Goal: Information Seeking & Learning: Learn about a topic

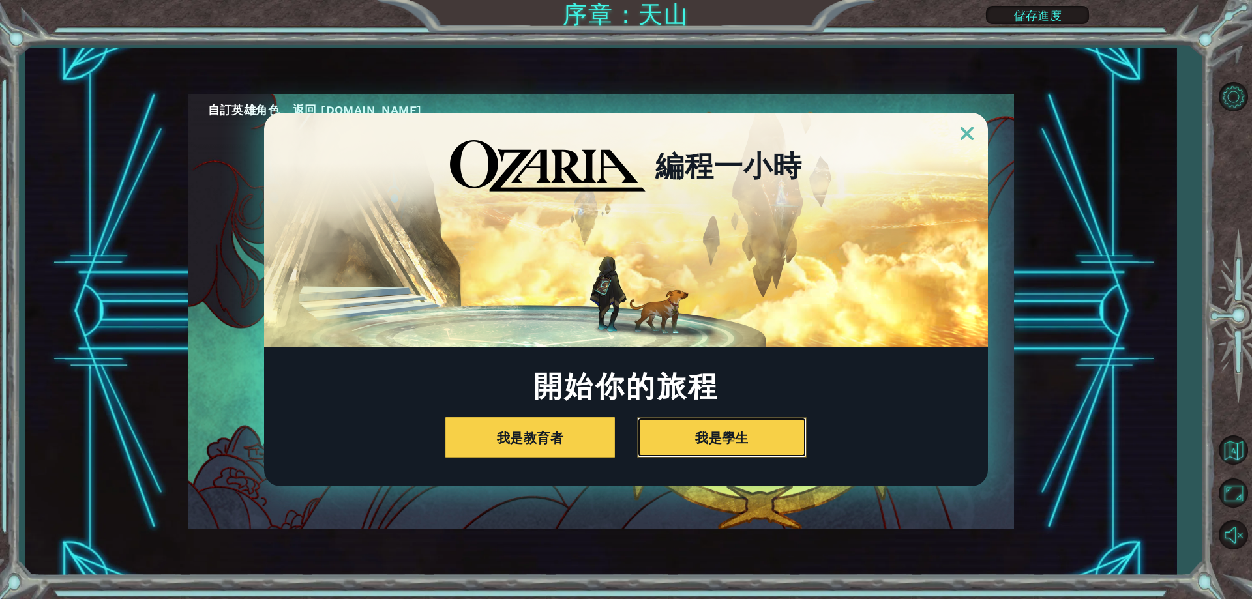
click at [717, 458] on div "編程一小時 開始你的旅程 我是教育者 我是學生" at bounding box center [626, 300] width 724 height 374
click at [725, 444] on button "我是學生" at bounding box center [722, 437] width 170 height 40
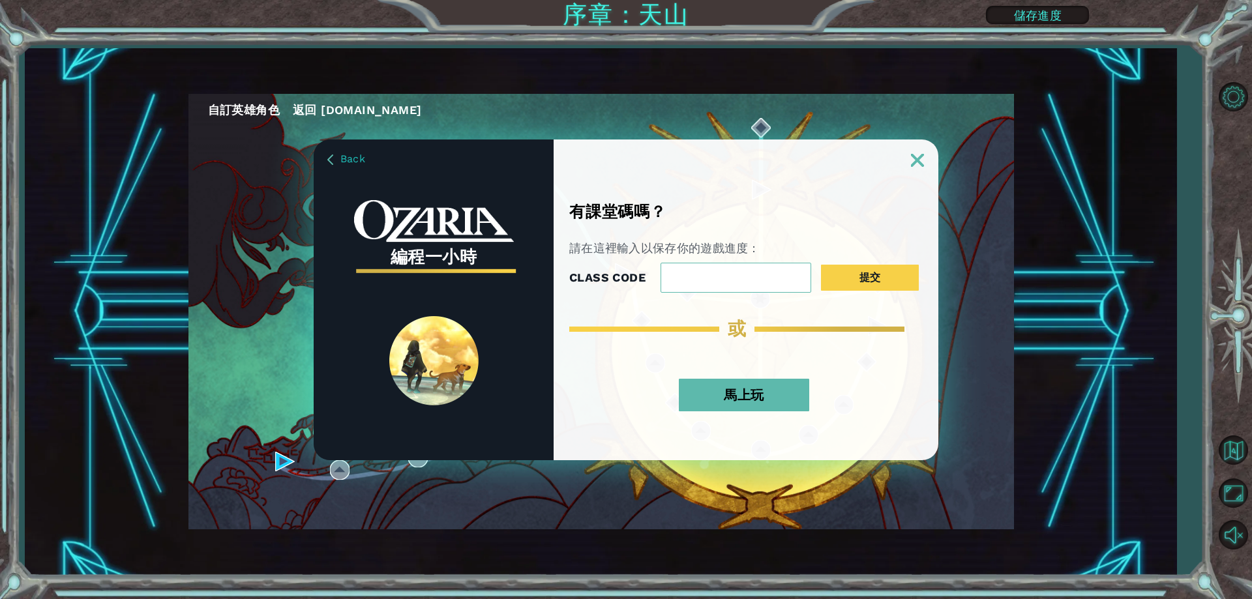
click at [746, 384] on button "馬上玩" at bounding box center [744, 395] width 130 height 33
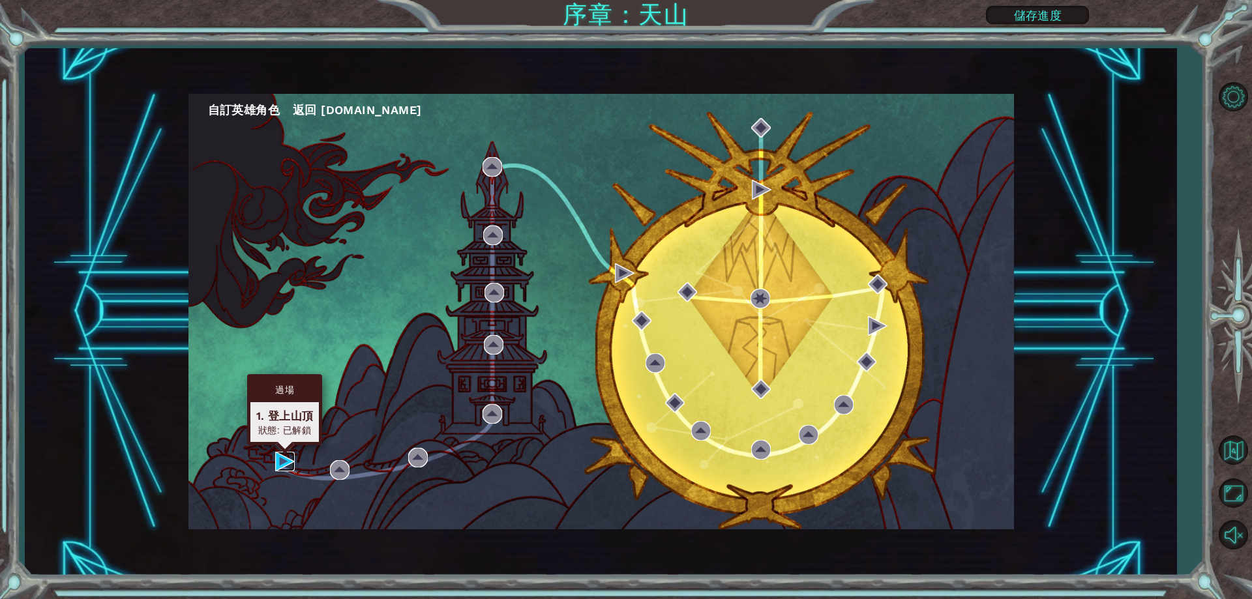
click at [287, 455] on img at bounding box center [285, 462] width 20 height 20
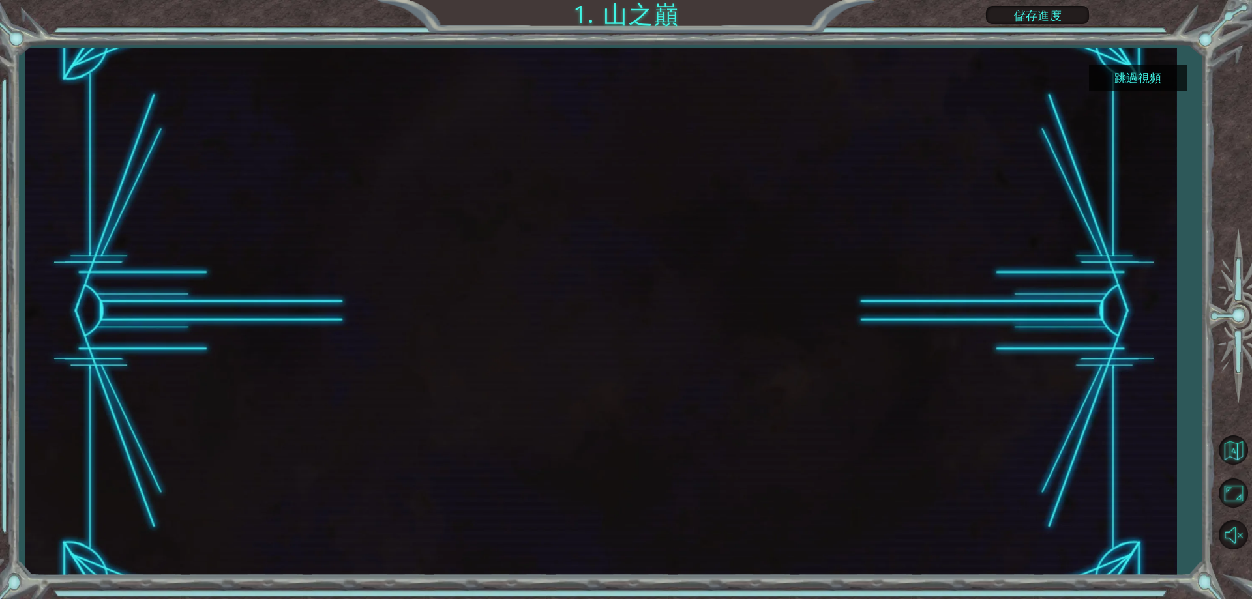
drag, startPoint x: 109, startPoint y: 250, endPoint x: 109, endPoint y: 258, distance: 7.8
click at [109, 258] on div at bounding box center [600, 311] width 1151 height 527
click at [1140, 74] on button "跳過視頻" at bounding box center [1138, 77] width 98 height 25
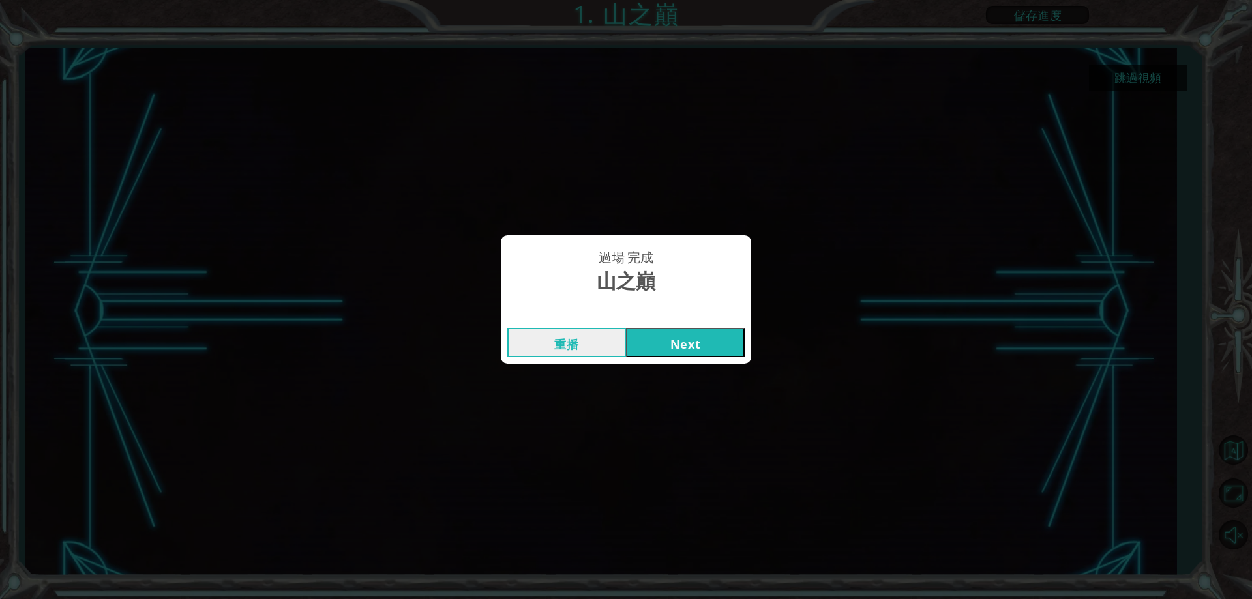
click at [659, 335] on button "Next" at bounding box center [685, 342] width 119 height 29
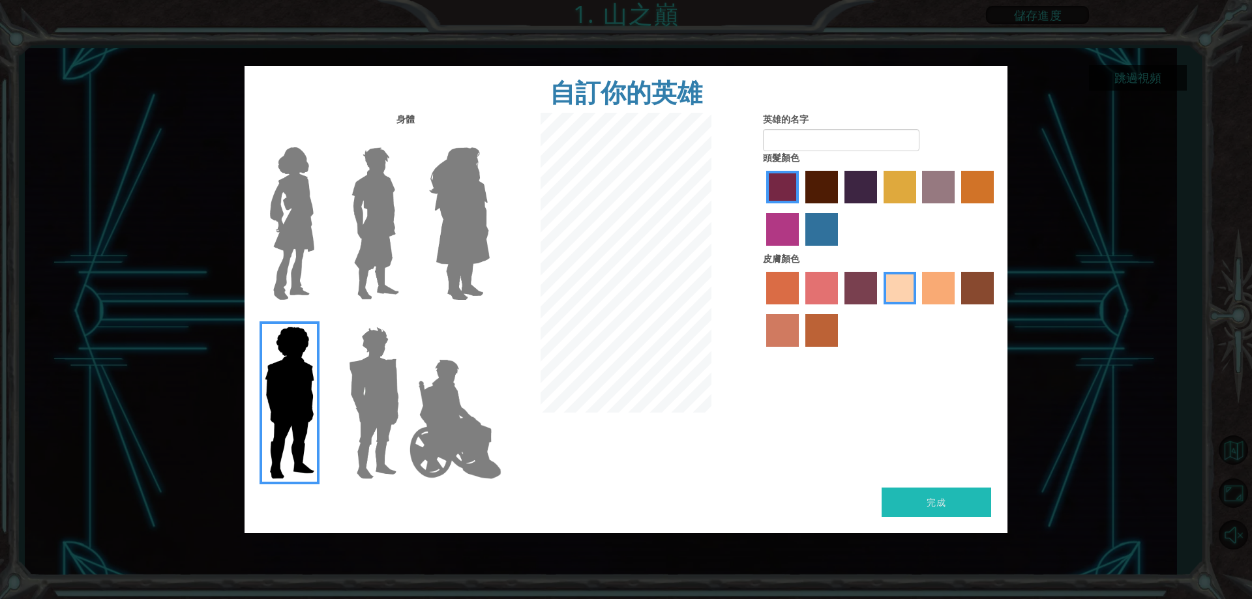
click at [278, 218] on img at bounding box center [292, 223] width 55 height 163
click at [319, 139] on input "Hero Connie" at bounding box center [319, 139] width 0 height 0
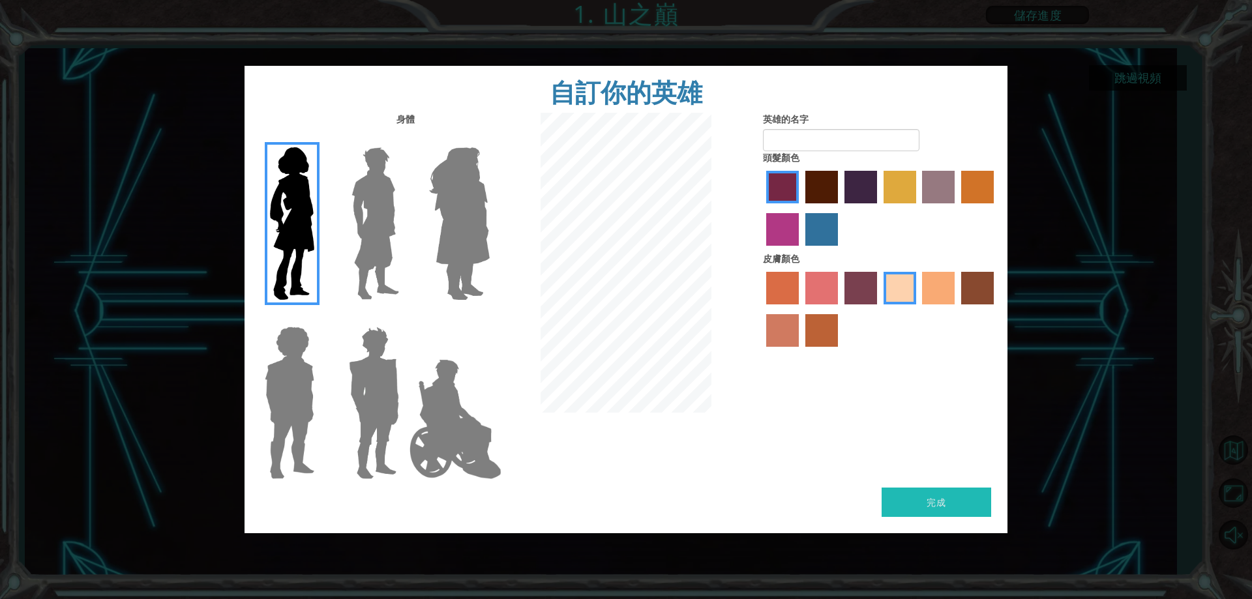
drag, startPoint x: 357, startPoint y: 216, endPoint x: 381, endPoint y: 222, distance: 25.5
click at [388, 224] on img at bounding box center [375, 223] width 58 height 163
click at [404, 139] on input "Hero Lars" at bounding box center [404, 139] width 0 height 0
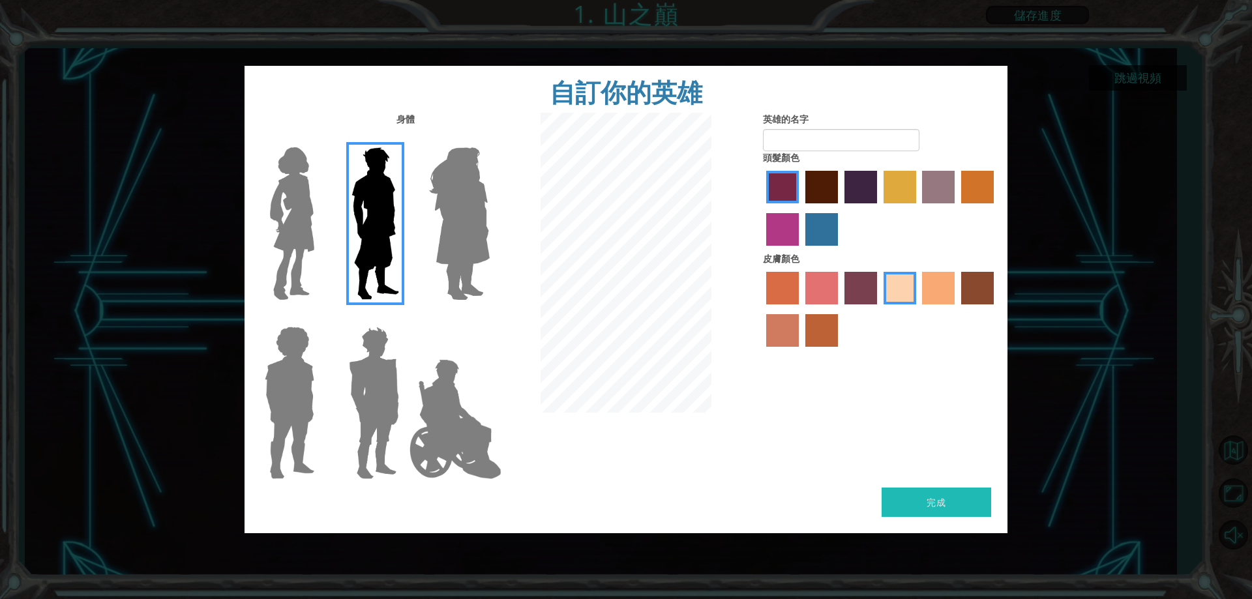
click at [485, 213] on img at bounding box center [459, 223] width 71 height 163
click at [489, 139] on input "Hero Amethyst" at bounding box center [489, 139] width 0 height 0
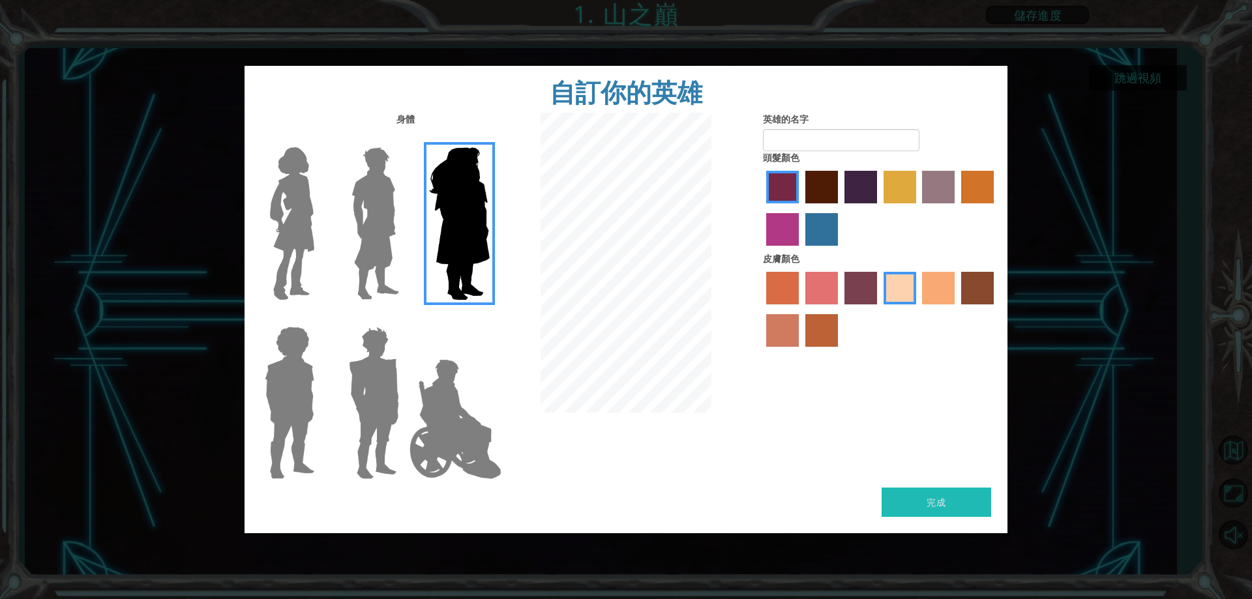
click at [482, 398] on img at bounding box center [455, 419] width 102 height 130
click at [489, 318] on input "Hero Jamie" at bounding box center [489, 318] width 0 height 0
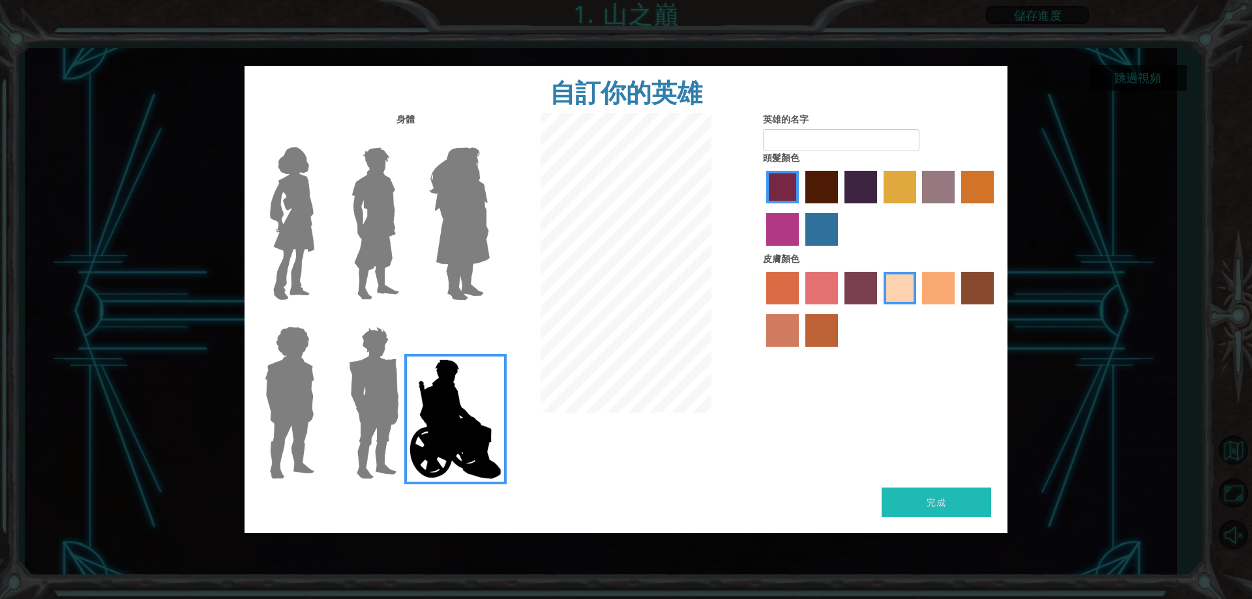
click at [354, 398] on img at bounding box center [374, 402] width 61 height 163
click at [404, 318] on input "Hero Garnet" at bounding box center [404, 318] width 0 height 0
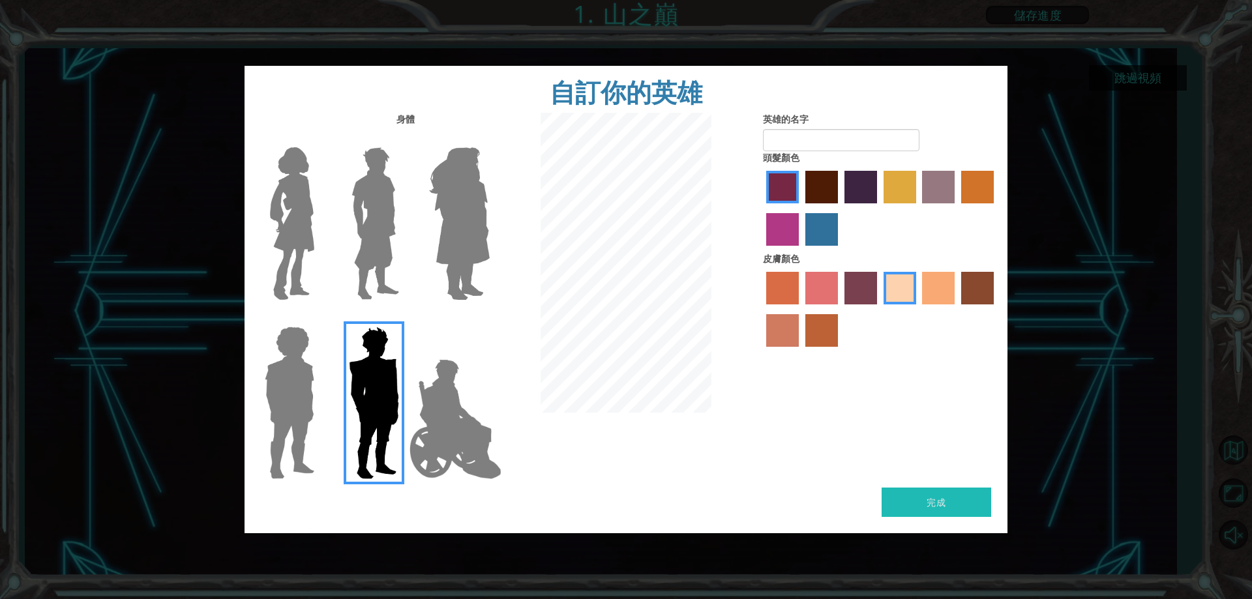
click at [389, 175] on img at bounding box center [375, 223] width 58 height 163
click at [404, 139] on input "Hero Lars" at bounding box center [404, 139] width 0 height 0
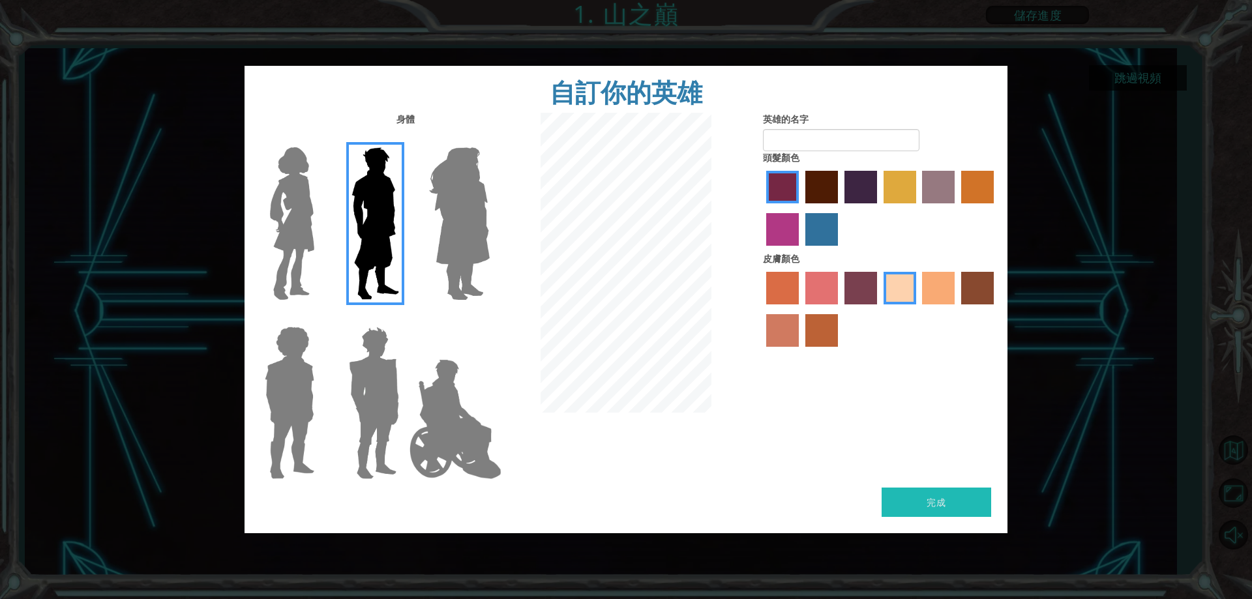
click at [304, 191] on img at bounding box center [292, 223] width 55 height 163
click at [319, 139] on input "Hero Connie" at bounding box center [319, 139] width 0 height 0
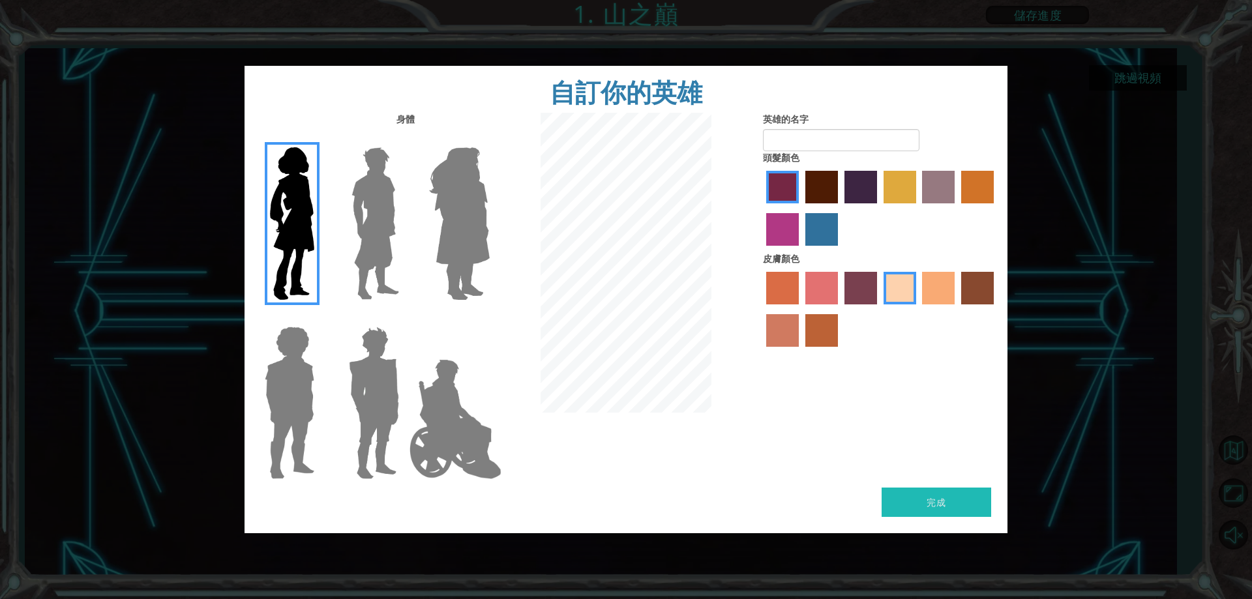
click at [816, 200] on label "maroon hair color" at bounding box center [821, 187] width 33 height 33
click at [801, 208] on input "maroon hair color" at bounding box center [801, 208] width 0 height 0
click at [819, 231] on label "lachmara hair color" at bounding box center [821, 229] width 33 height 33
click at [801, 250] on input "lachmara hair color" at bounding box center [801, 250] width 0 height 0
click at [385, 212] on img at bounding box center [375, 223] width 58 height 163
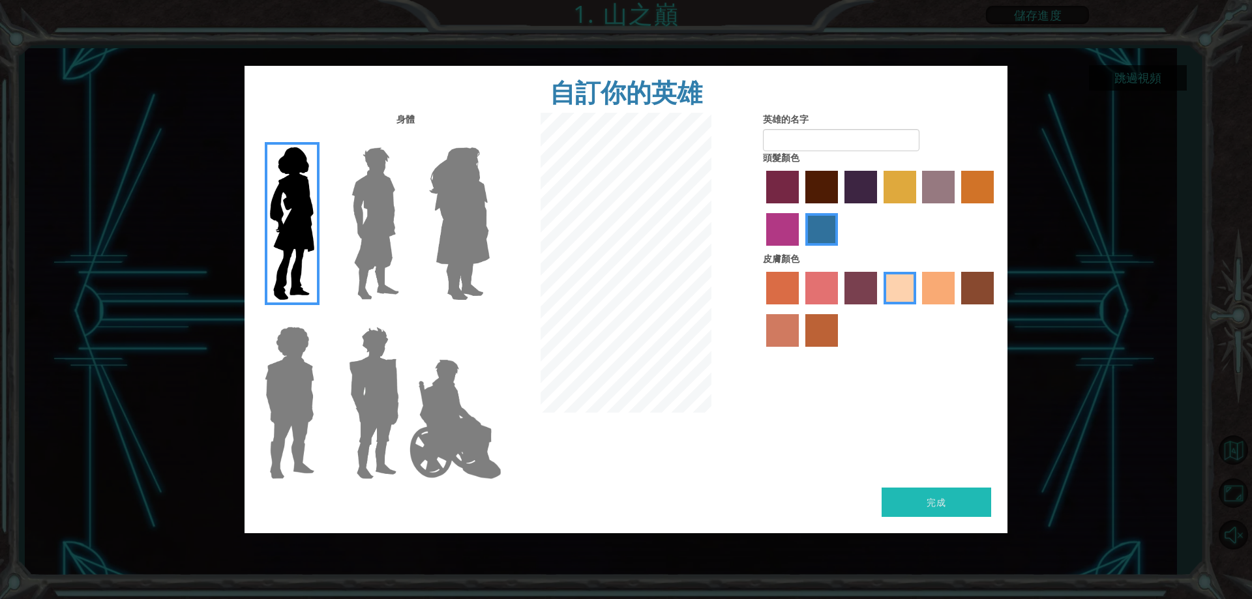
click at [404, 139] on input "Hero Lars" at bounding box center [404, 139] width 0 height 0
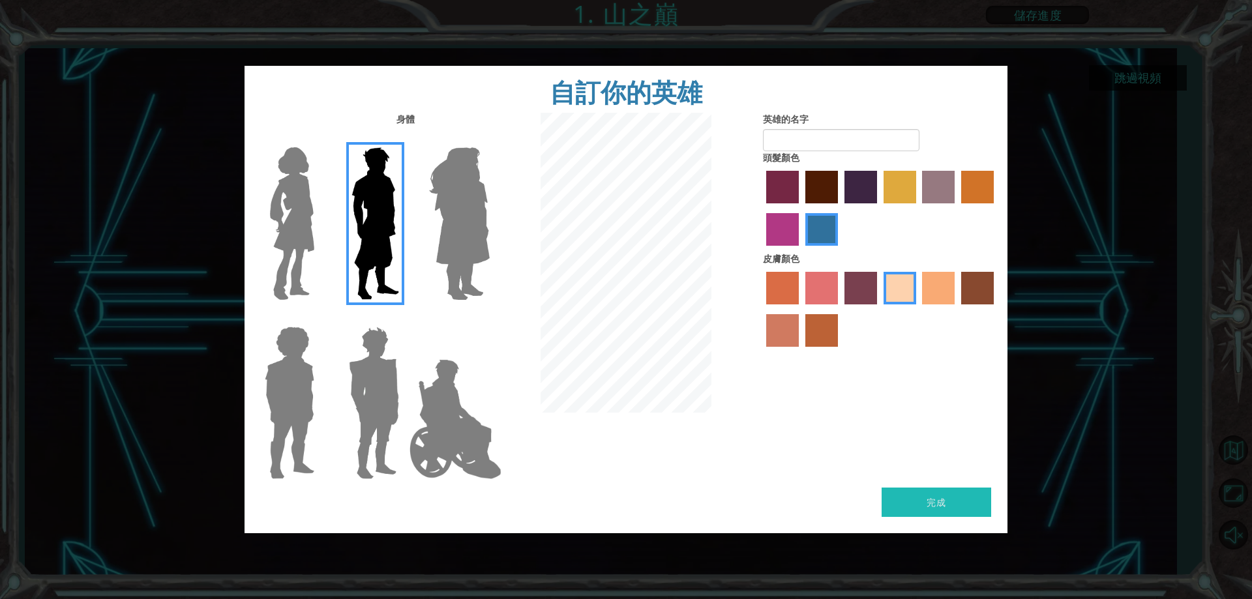
click at [818, 283] on label "froly skin color" at bounding box center [821, 288] width 33 height 33
click at [801, 309] on input "froly skin color" at bounding box center [801, 309] width 0 height 0
click at [775, 283] on label "sorbus skin color" at bounding box center [782, 288] width 33 height 33
click at [762, 309] on input "sorbus skin color" at bounding box center [762, 309] width 0 height 0
drag, startPoint x: 780, startPoint y: 329, endPoint x: 789, endPoint y: 331, distance: 9.5
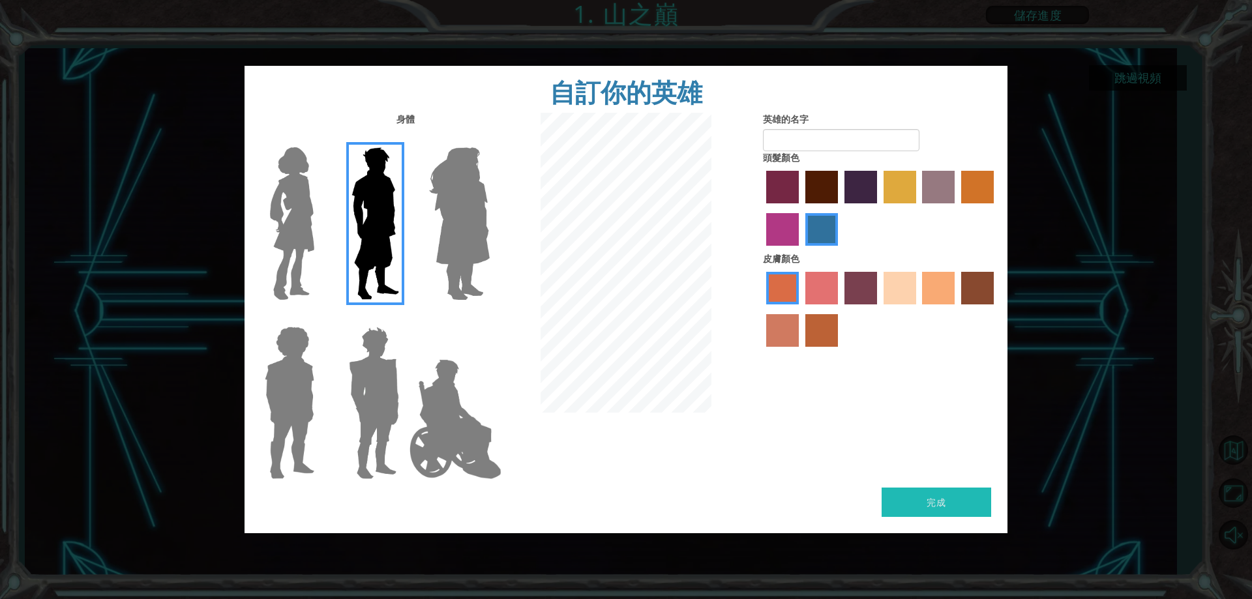
click at [782, 329] on label "burning sand skin color" at bounding box center [782, 330] width 33 height 33
click at [996, 309] on input "burning sand skin color" at bounding box center [996, 309] width 0 height 0
click at [827, 338] on label "smoke tree skin color" at bounding box center [821, 330] width 33 height 33
click at [801, 351] on input "smoke tree skin color" at bounding box center [801, 351] width 0 height 0
click at [889, 291] on label "sandy beach skin color" at bounding box center [899, 288] width 33 height 33
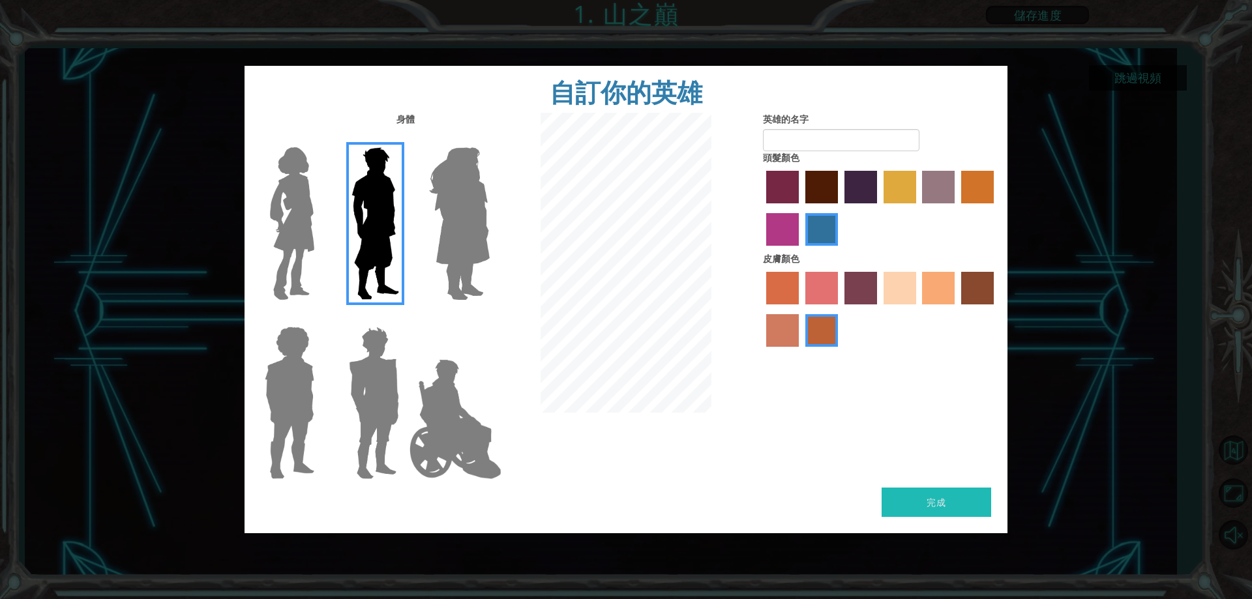
click at [879, 309] on input "sandy beach skin color" at bounding box center [879, 309] width 0 height 0
click at [813, 196] on label "maroon hair color" at bounding box center [821, 187] width 33 height 33
click at [801, 208] on input "maroon hair color" at bounding box center [801, 208] width 0 height 0
click at [780, 190] on label "paprika hair color" at bounding box center [782, 187] width 33 height 33
click at [762, 208] on input "paprika hair color" at bounding box center [762, 208] width 0 height 0
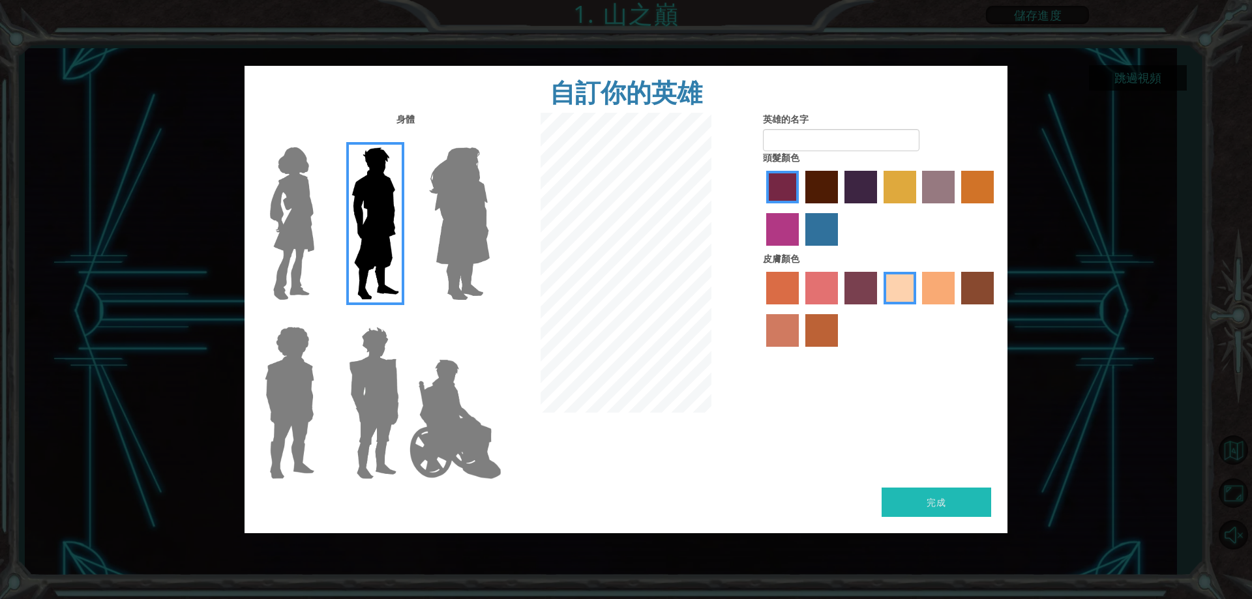
click at [787, 220] on label "medium red violet hair color" at bounding box center [782, 229] width 33 height 33
click at [996, 208] on input "medium red violet hair color" at bounding box center [996, 208] width 0 height 0
click at [810, 177] on label "maroon hair color" at bounding box center [821, 187] width 33 height 33
click at [801, 208] on input "maroon hair color" at bounding box center [801, 208] width 0 height 0
click at [810, 233] on label "lachmara hair color" at bounding box center [821, 229] width 33 height 33
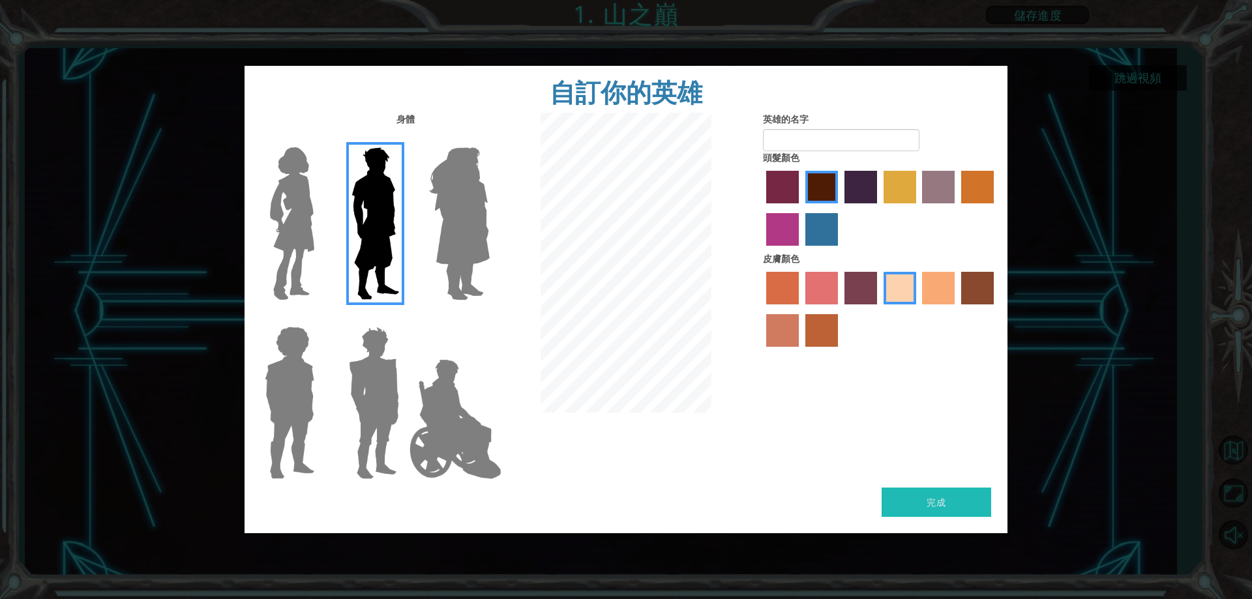
click at [801, 250] on input "lachmara hair color" at bounding box center [801, 250] width 0 height 0
click at [900, 507] on button "完成" at bounding box center [936, 502] width 110 height 29
click at [900, 490] on button "完成" at bounding box center [936, 502] width 110 height 29
type input "33"
drag, startPoint x: 961, startPoint y: 486, endPoint x: 947, endPoint y: 487, distance: 14.4
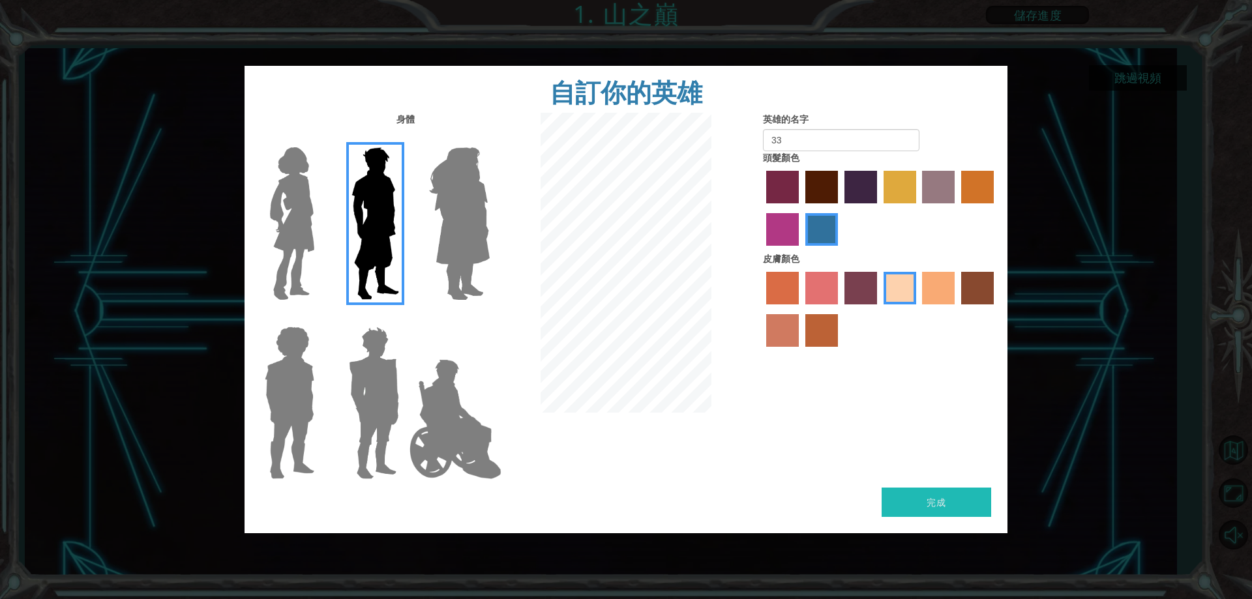
click at [955, 489] on div "自訂你的英雄 身體 英雄的名字 33 頭髮顏色 皮膚顏色 完成" at bounding box center [625, 299] width 763 height 467
click at [915, 496] on button "完成" at bounding box center [936, 502] width 110 height 29
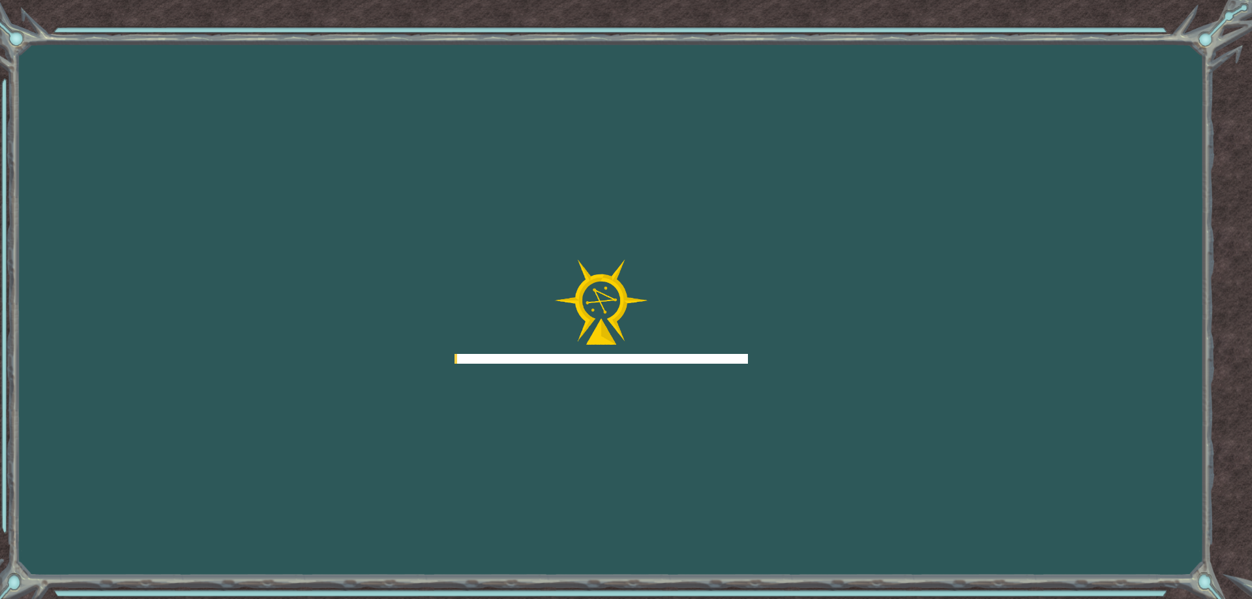
click at [937, 496] on div "Goals 從伺服器載入失敗 您需要加入一個課程來遊玩此關卡。 回到我的課程 詢問您的老師來分派一個授權碼給您，這樣您就可以繼續遊玩CodeCombat! 回…" at bounding box center [626, 299] width 1252 height 599
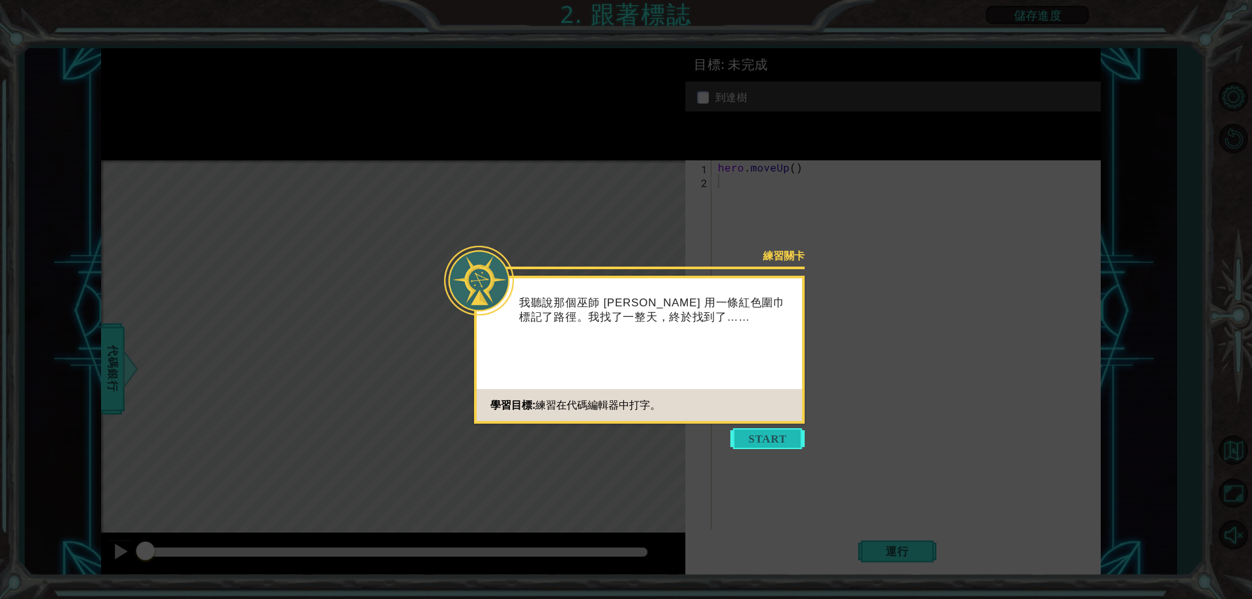
click at [786, 441] on button "Start" at bounding box center [767, 438] width 74 height 21
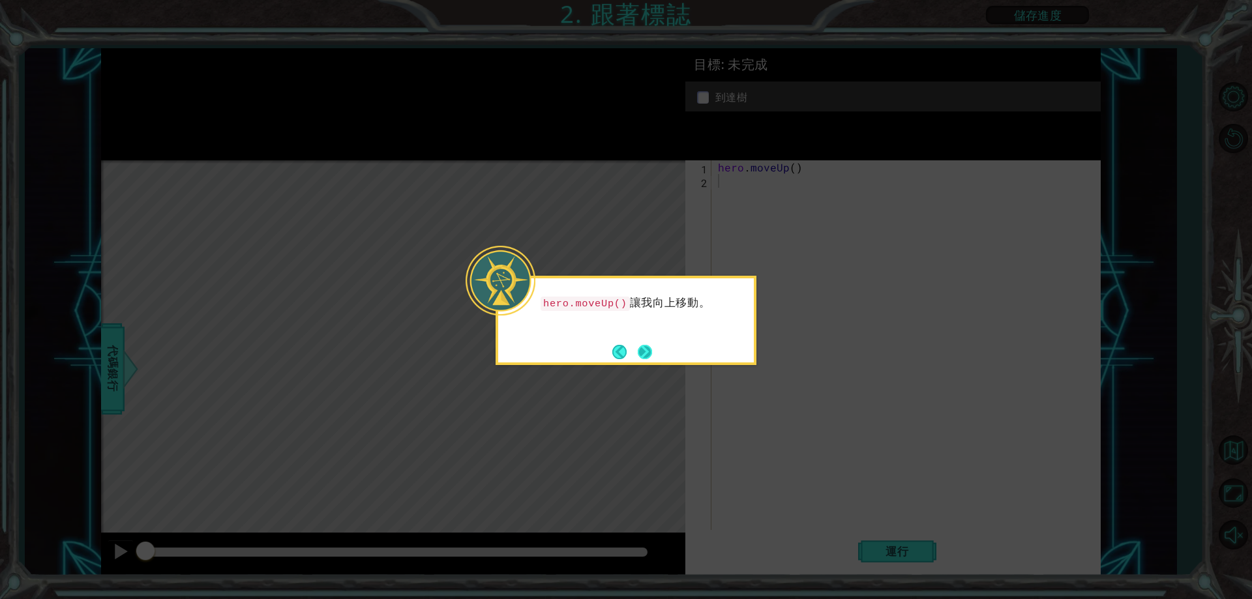
click at [642, 353] on button "Next" at bounding box center [645, 352] width 14 height 14
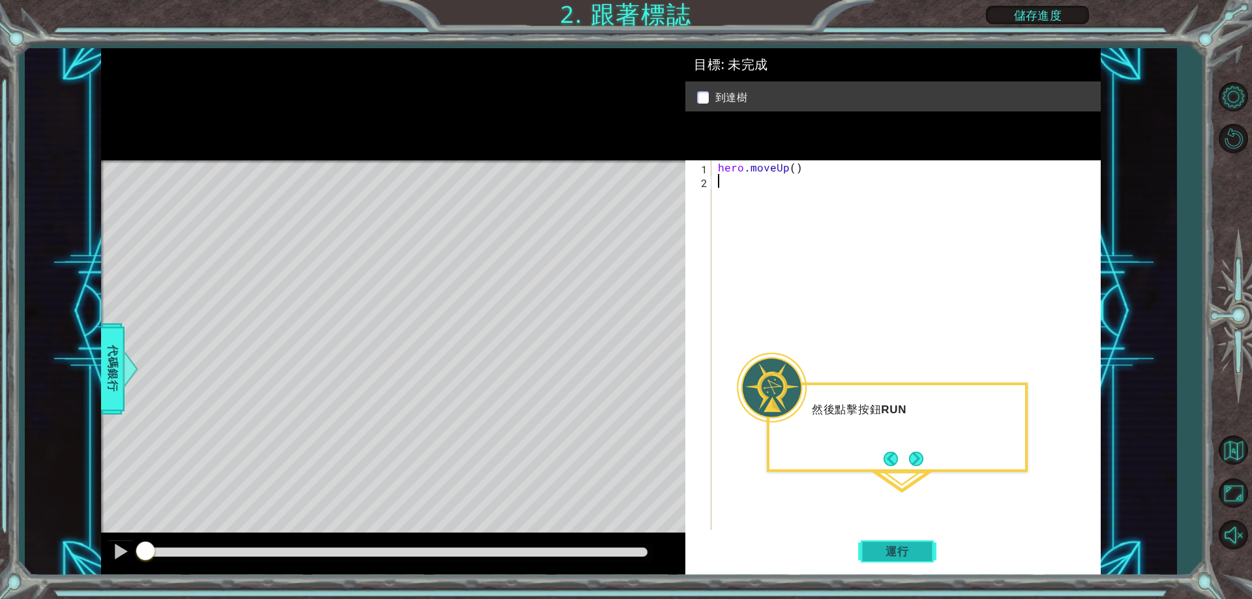
click at [871, 555] on button "運行" at bounding box center [897, 552] width 78 height 42
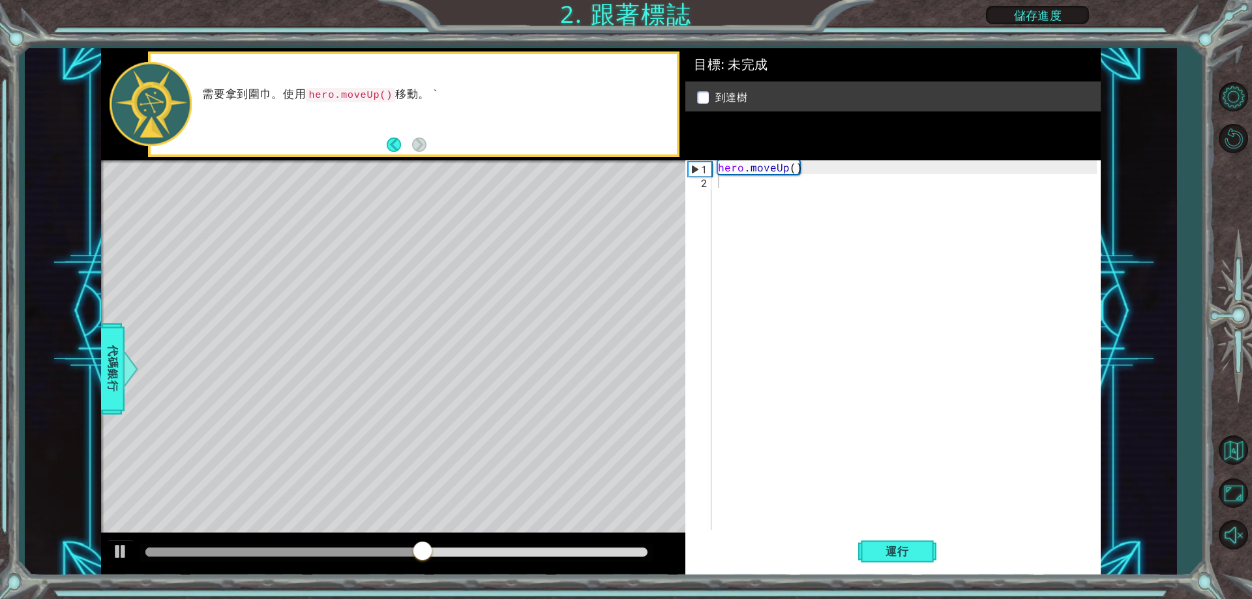
drag, startPoint x: 322, startPoint y: 95, endPoint x: 402, endPoint y: 121, distance: 84.3
click at [364, 96] on code "hero.moveUp()" at bounding box center [350, 95] width 89 height 14
drag, startPoint x: 702, startPoint y: 175, endPoint x: 696, endPoint y: 170, distance: 7.4
click at [701, 175] on div "1" at bounding box center [699, 169] width 23 height 14
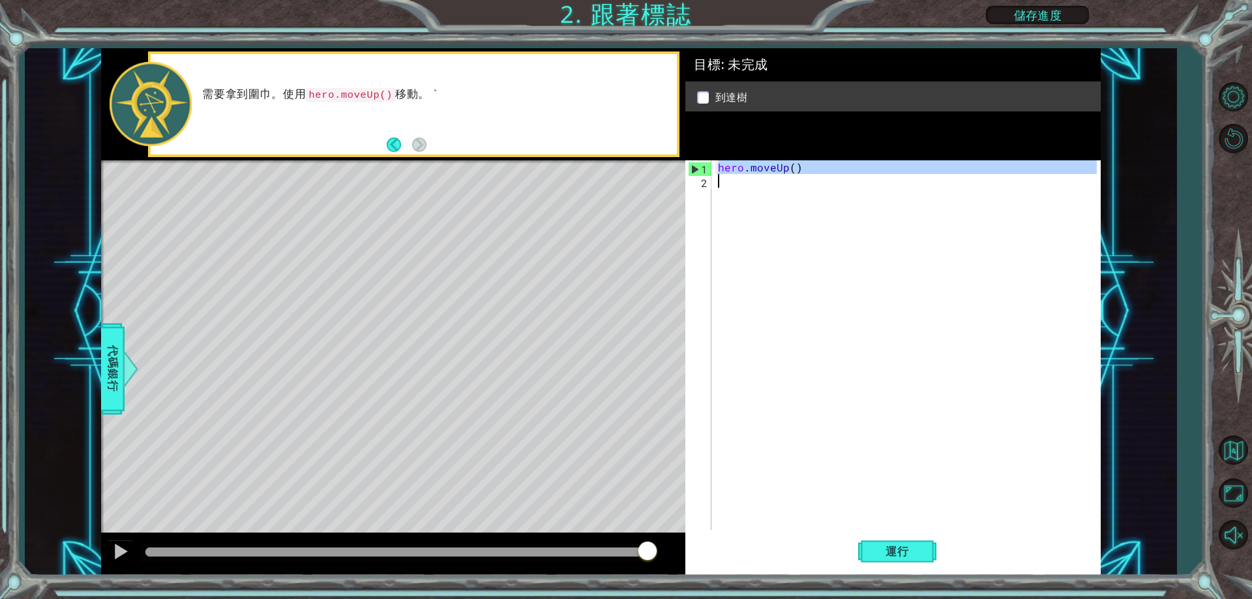
drag, startPoint x: 696, startPoint y: 169, endPoint x: 716, endPoint y: 190, distance: 28.6
click at [716, 190] on div "1 2 hero . moveUp ( ) ההההההההההההההההההההההההההההההההההההההההההההההההההההההההה…" at bounding box center [890, 345] width 411 height 370
type textarea "hero.moveUp()"
drag, startPoint x: 722, startPoint y: 261, endPoint x: 720, endPoint y: 267, distance: 6.6
click at [721, 262] on div "hero . moveUp ( )" at bounding box center [905, 345] width 381 height 370
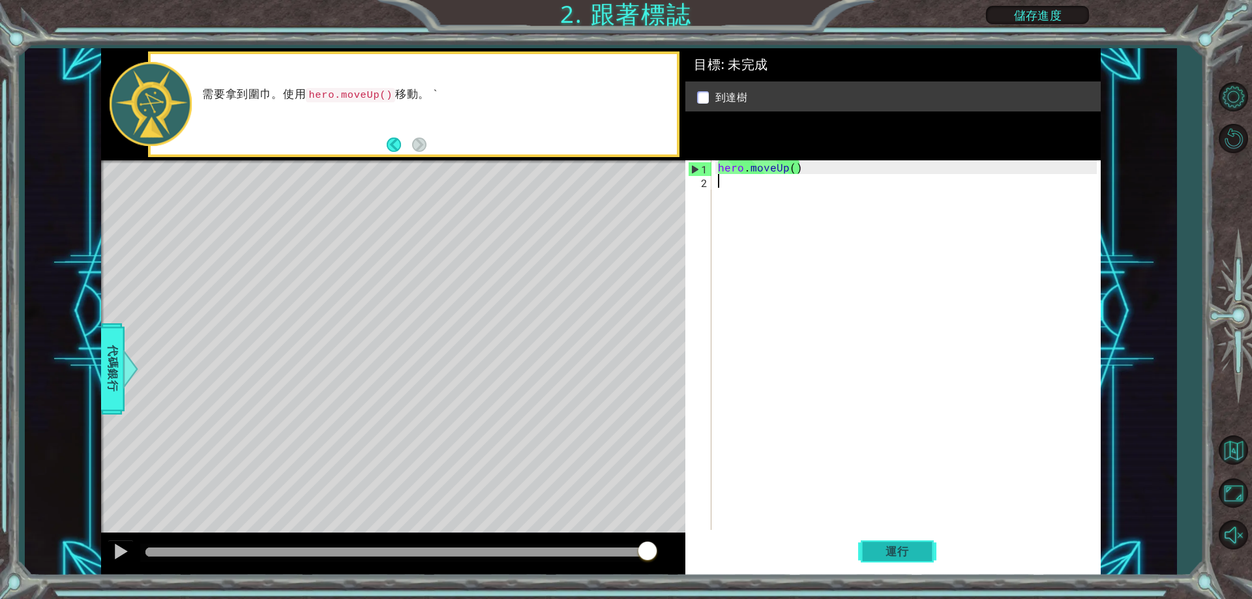
click at [887, 553] on span "運行" at bounding box center [897, 551] width 50 height 13
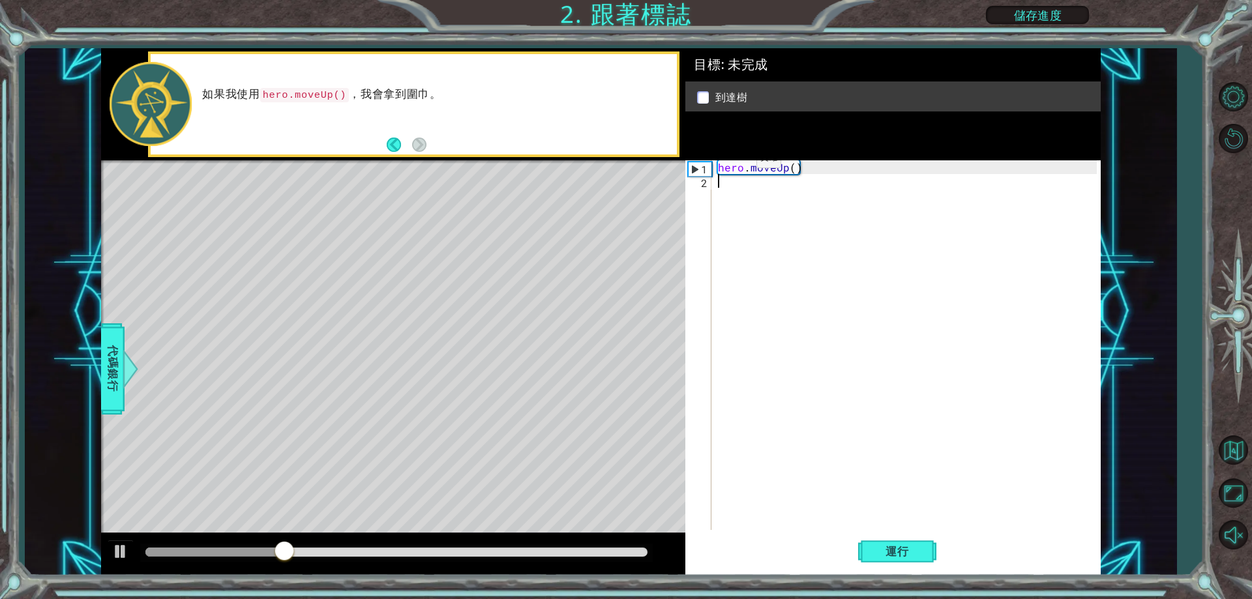
click at [734, 162] on div "hero . moveUp ( )" at bounding box center [908, 358] width 387 height 397
type textarea "hero.moveUp()"
click at [748, 166] on div "hero . moveUp ( )" at bounding box center [908, 358] width 387 height 397
drag, startPoint x: 722, startPoint y: 171, endPoint x: 710, endPoint y: 162, distance: 15.4
click at [705, 160] on div "hero.moveUp() 1 2 hero . moveUp ( ) ההההההההההההההההההההההההההההההההההההההההההה…" at bounding box center [890, 345] width 411 height 370
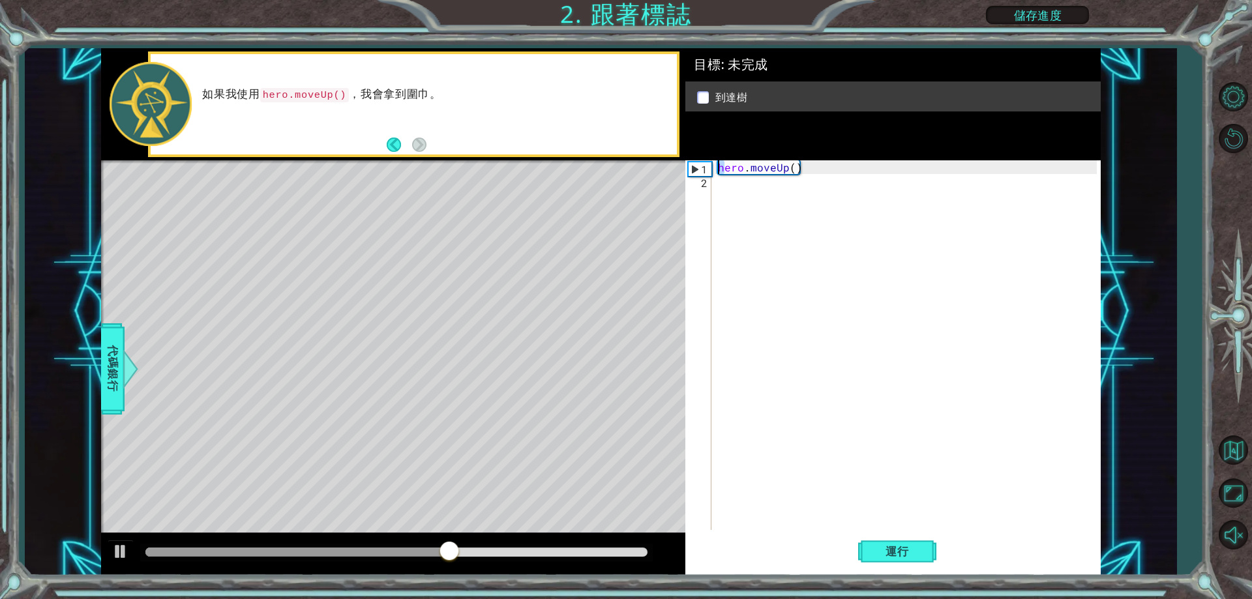
click at [739, 195] on div "hero . moveUp ( )" at bounding box center [908, 358] width 387 height 397
drag, startPoint x: 717, startPoint y: 166, endPoint x: 805, endPoint y: 173, distance: 89.0
click at [805, 173] on div "hero . moveUp ( )" at bounding box center [908, 358] width 387 height 397
type textarea "hero.moveUp()"
click at [773, 187] on div "hero . moveUp ( )" at bounding box center [908, 358] width 387 height 397
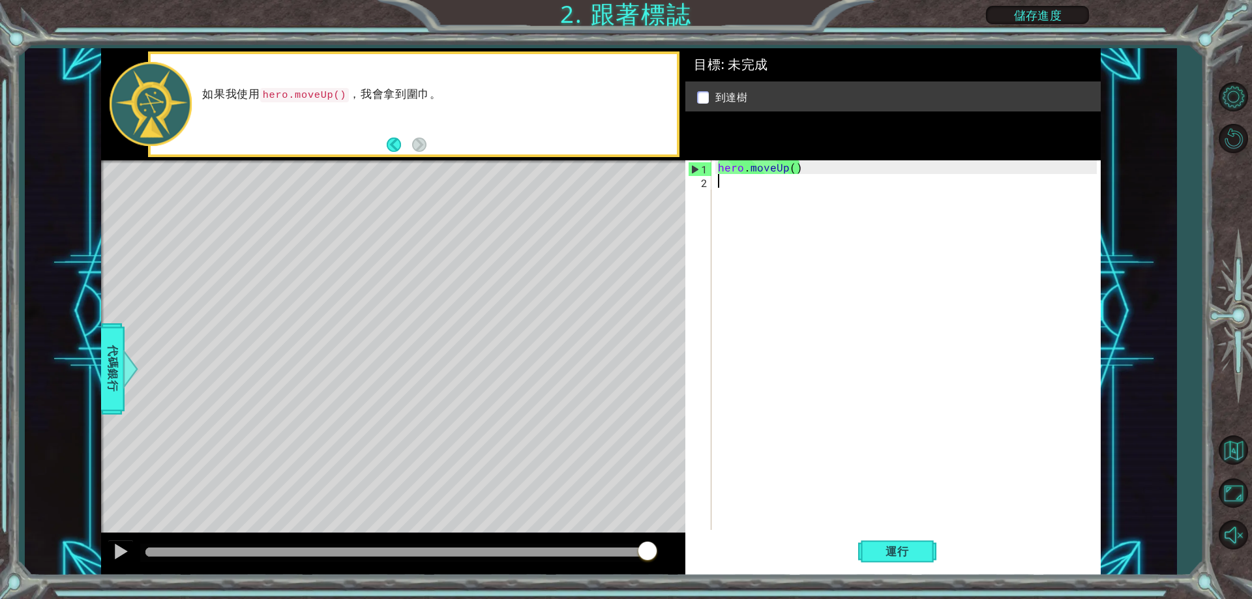
paste textarea "hero.moveUp()"
type textarea "hero.moveUp()"
click at [904, 539] on button "運行" at bounding box center [897, 552] width 78 height 42
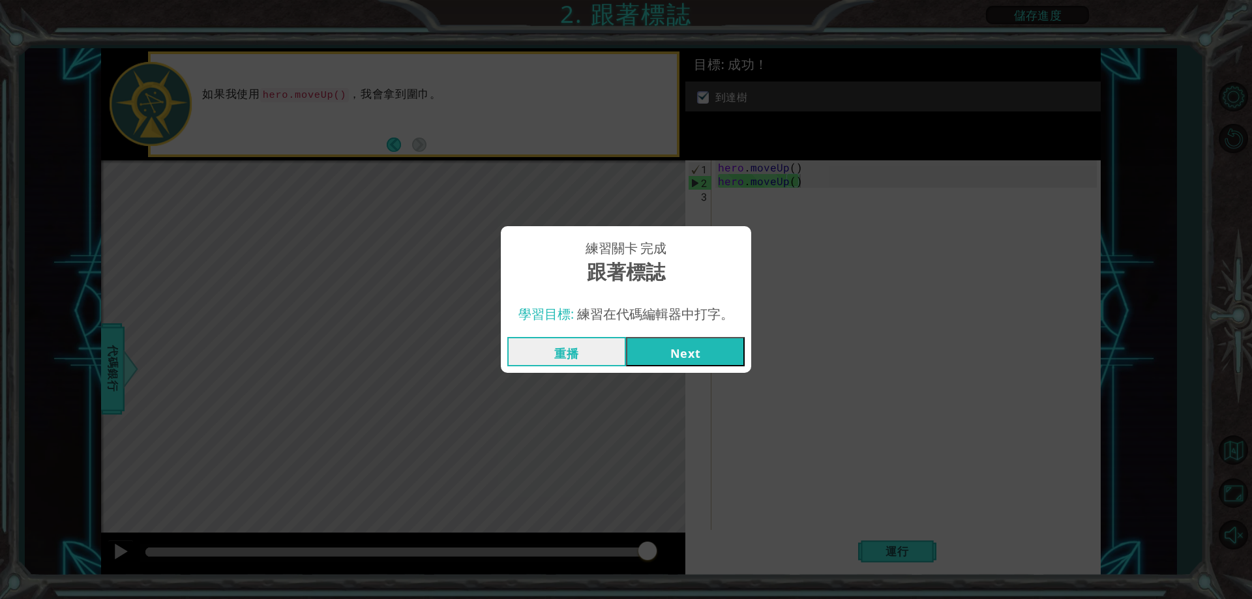
click at [666, 351] on button "Next" at bounding box center [685, 351] width 119 height 29
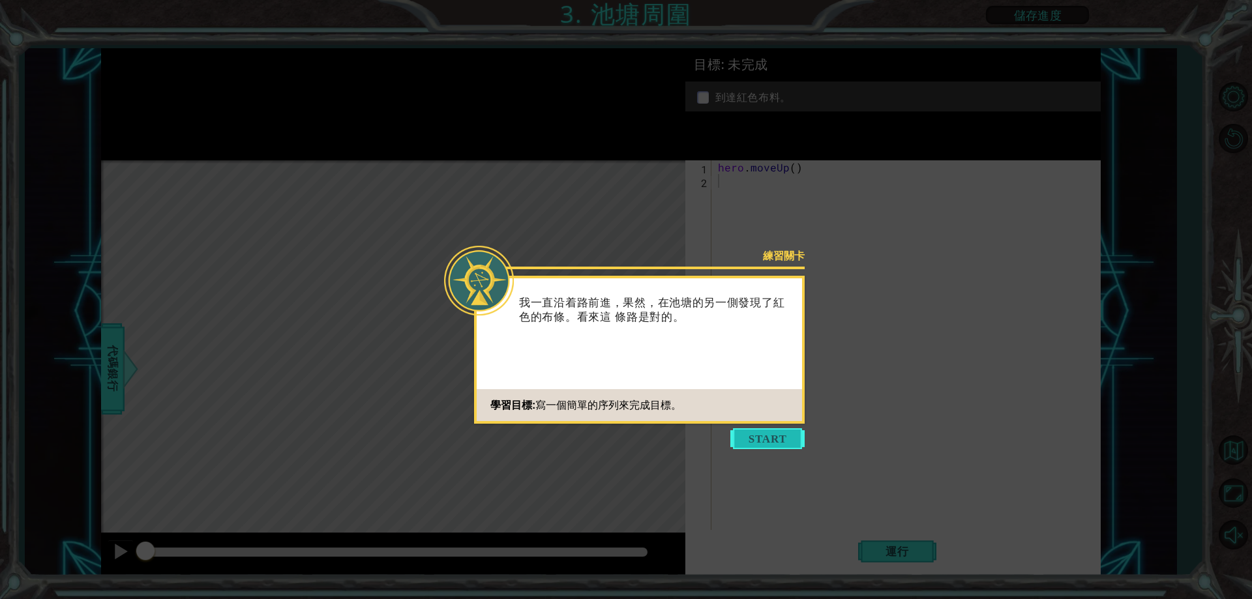
click at [756, 436] on button "Start" at bounding box center [767, 438] width 74 height 21
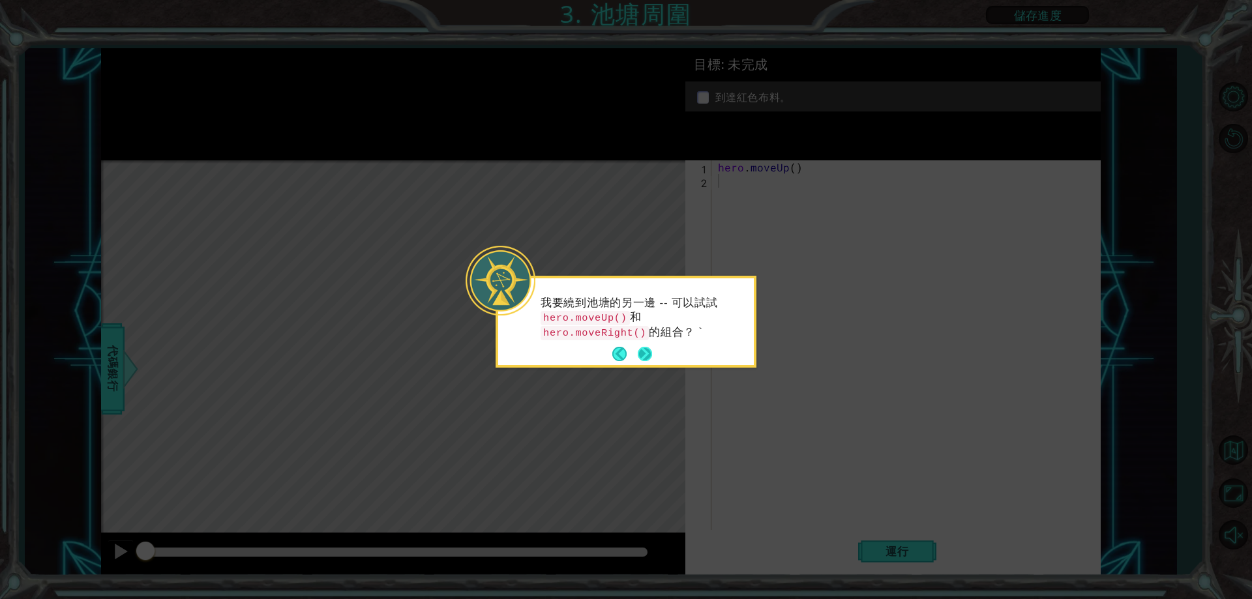
click at [645, 347] on button "Next" at bounding box center [645, 354] width 14 height 14
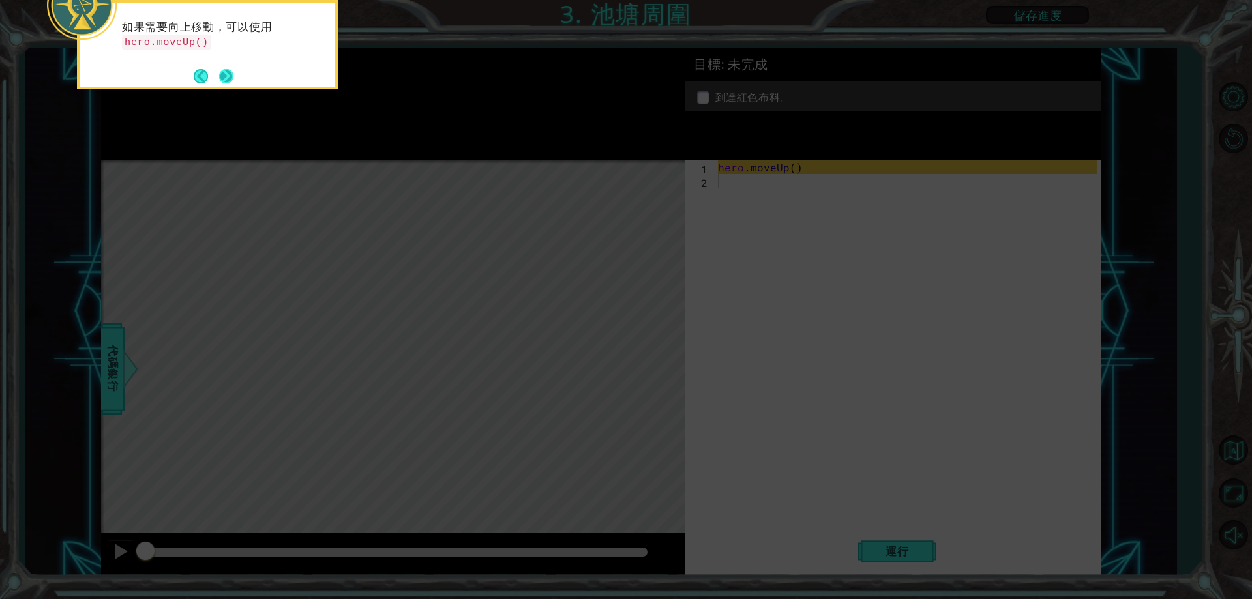
click at [226, 74] on button "Next" at bounding box center [226, 76] width 14 height 14
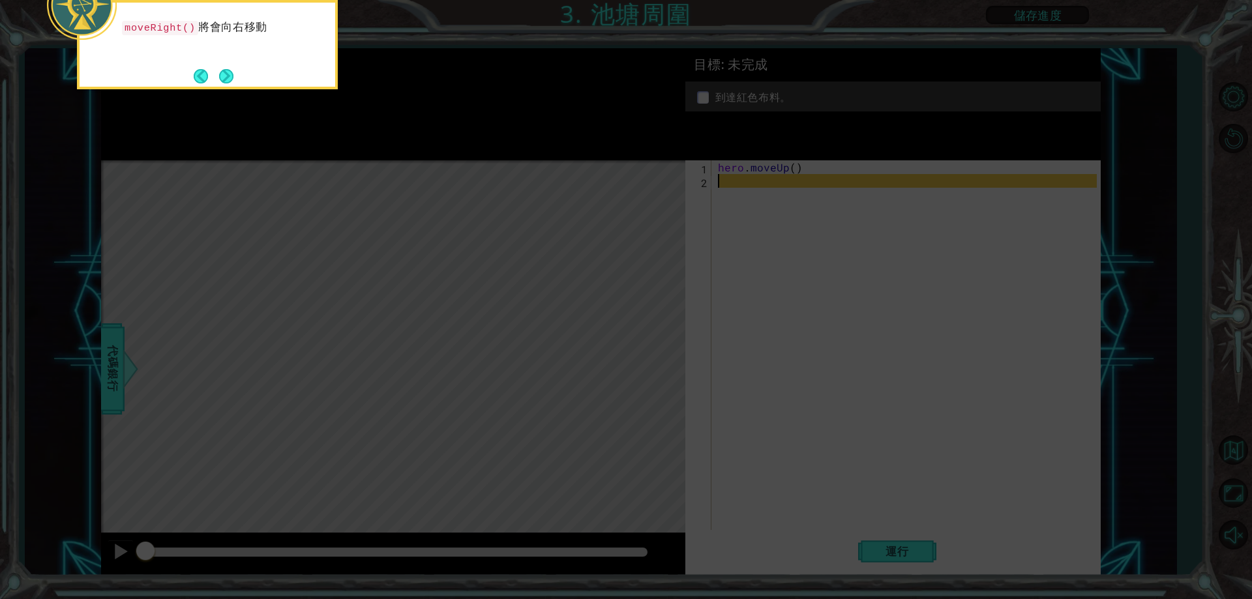
click at [226, 74] on button "Next" at bounding box center [226, 76] width 14 height 14
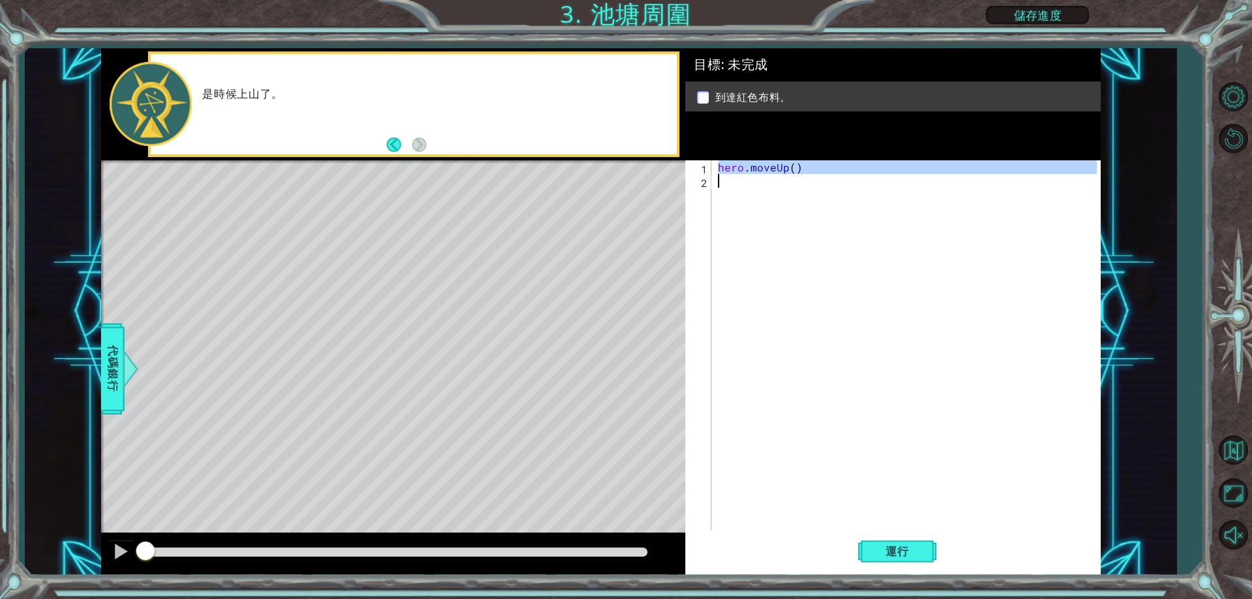
drag, startPoint x: 718, startPoint y: 169, endPoint x: 782, endPoint y: 241, distance: 97.0
click at [782, 241] on div "hero . moveUp ( )" at bounding box center [908, 358] width 387 height 397
type textarea "hero.moveUp()"
click at [731, 183] on div "hero . moveUp ( )" at bounding box center [905, 345] width 381 height 370
click at [390, 140] on button "Back" at bounding box center [399, 145] width 25 height 14
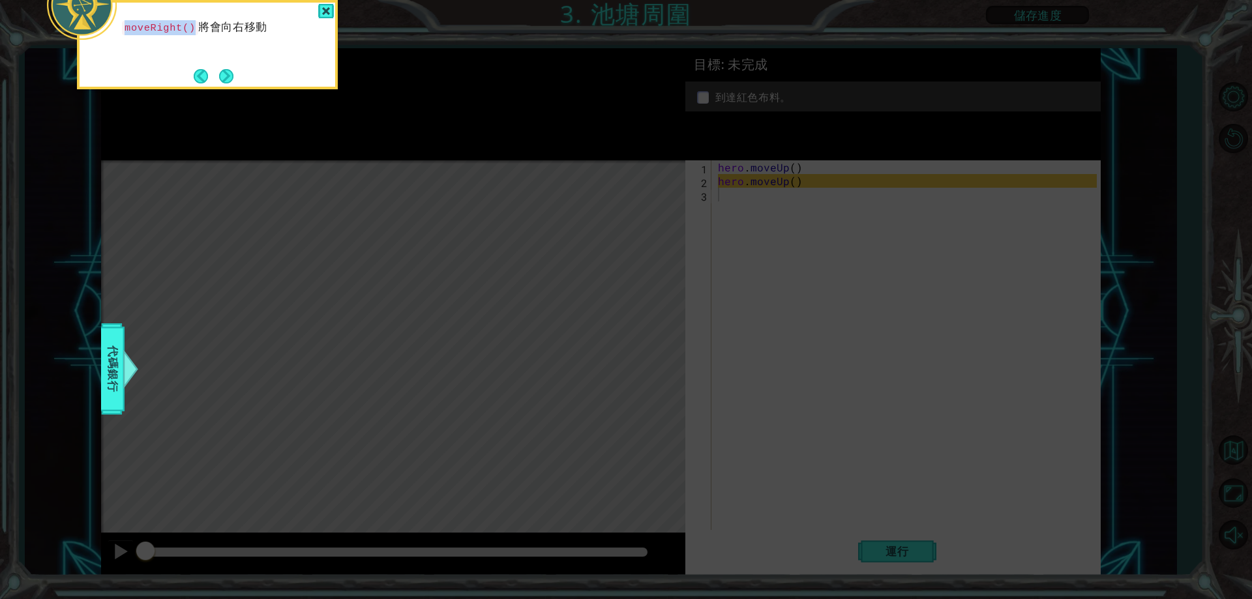
drag, startPoint x: 132, startPoint y: 30, endPoint x: 190, endPoint y: 34, distance: 57.5
click at [190, 34] on code "moveRight()" at bounding box center [160, 28] width 76 height 14
drag, startPoint x: 190, startPoint y: 34, endPoint x: 137, endPoint y: 40, distance: 53.9
click at [137, 40] on div "moveRight() 將會向右移動" at bounding box center [208, 34] width 256 height 52
drag, startPoint x: 121, startPoint y: 28, endPoint x: 188, endPoint y: 34, distance: 67.4
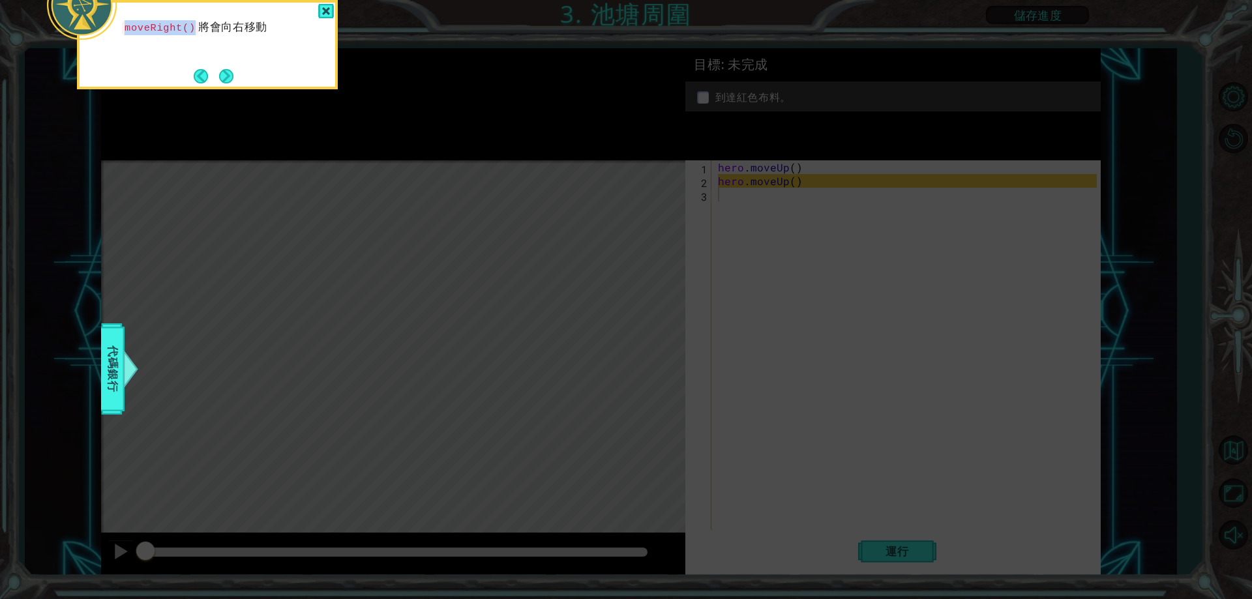
click at [188, 34] on div "moveRight() 將會向右移動" at bounding box center [208, 34] width 256 height 52
copy code "moveRight()"
click at [702, 202] on icon at bounding box center [626, 89] width 1252 height 1019
click at [745, 196] on icon at bounding box center [626, 89] width 1252 height 1019
click at [329, 4] on div at bounding box center [326, 11] width 16 height 15
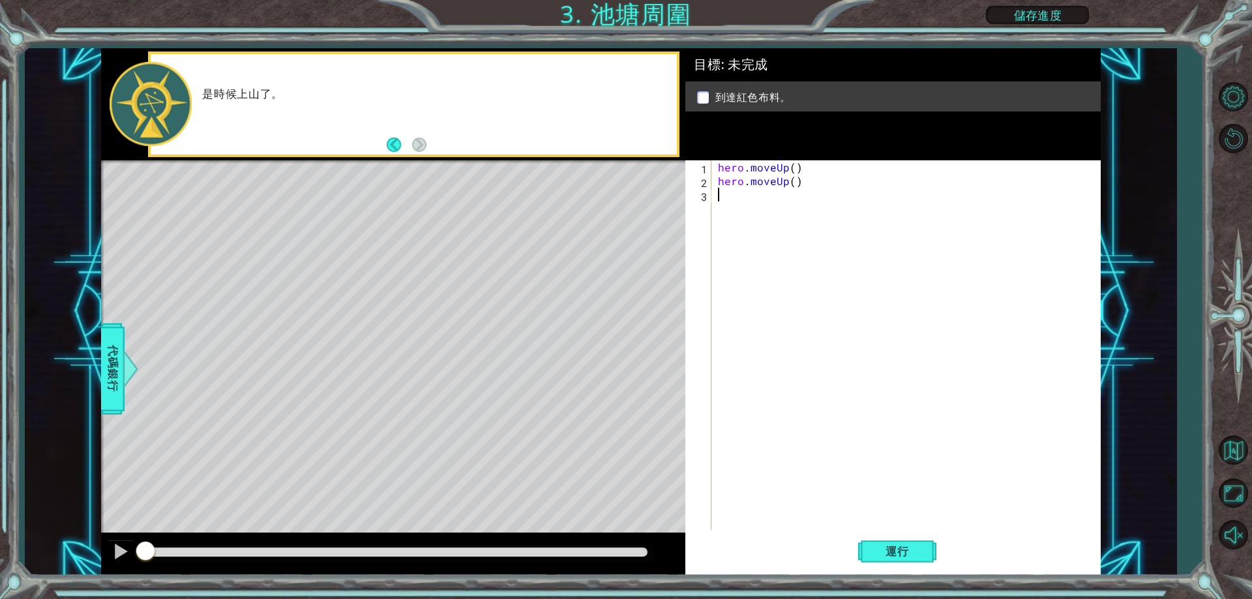
click at [745, 194] on div "hero . moveUp ( ) hero . moveUp ( )" at bounding box center [908, 358] width 387 height 397
paste textarea "moveRight()"
drag, startPoint x: 716, startPoint y: 179, endPoint x: 797, endPoint y: 181, distance: 81.5
click at [797, 181] on div "hero . moveUp ( ) hero . moveUp ( ) moveRight ( )" at bounding box center [908, 358] width 387 height 397
type textarea "hero.moveUp()"
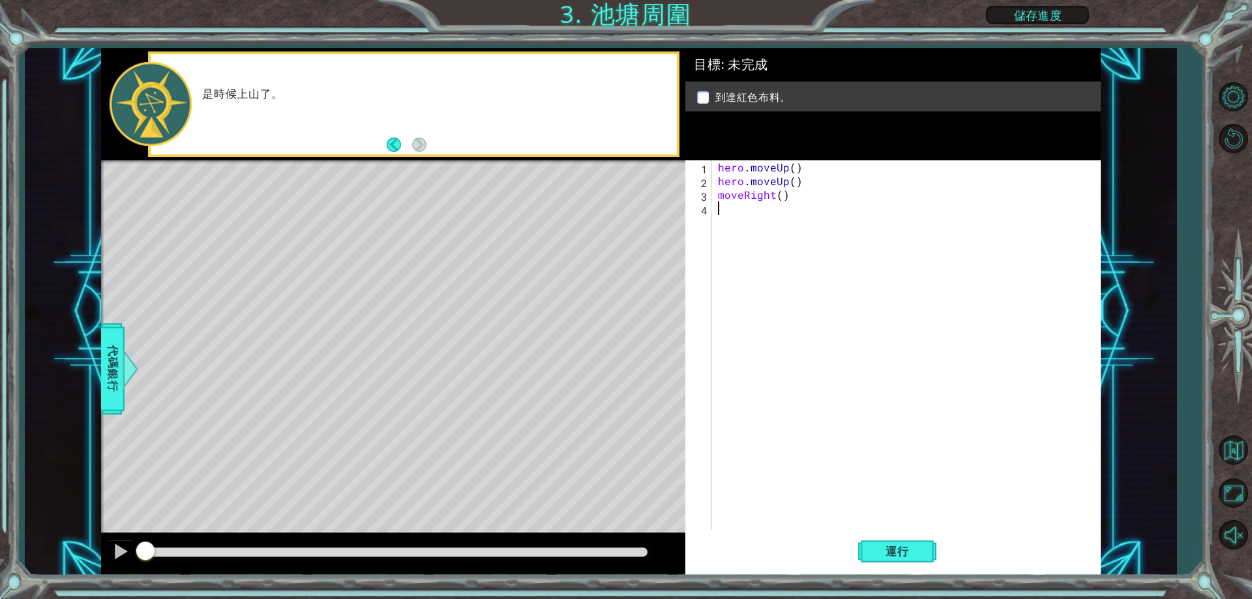
click at [722, 209] on div "hero . moveUp ( ) hero . moveUp ( ) moveRight ( )" at bounding box center [908, 358] width 387 height 397
paste textarea "hero.moveUp()"
type textarea "hero.moveUp()"
click at [872, 557] on span "運行" at bounding box center [897, 551] width 50 height 13
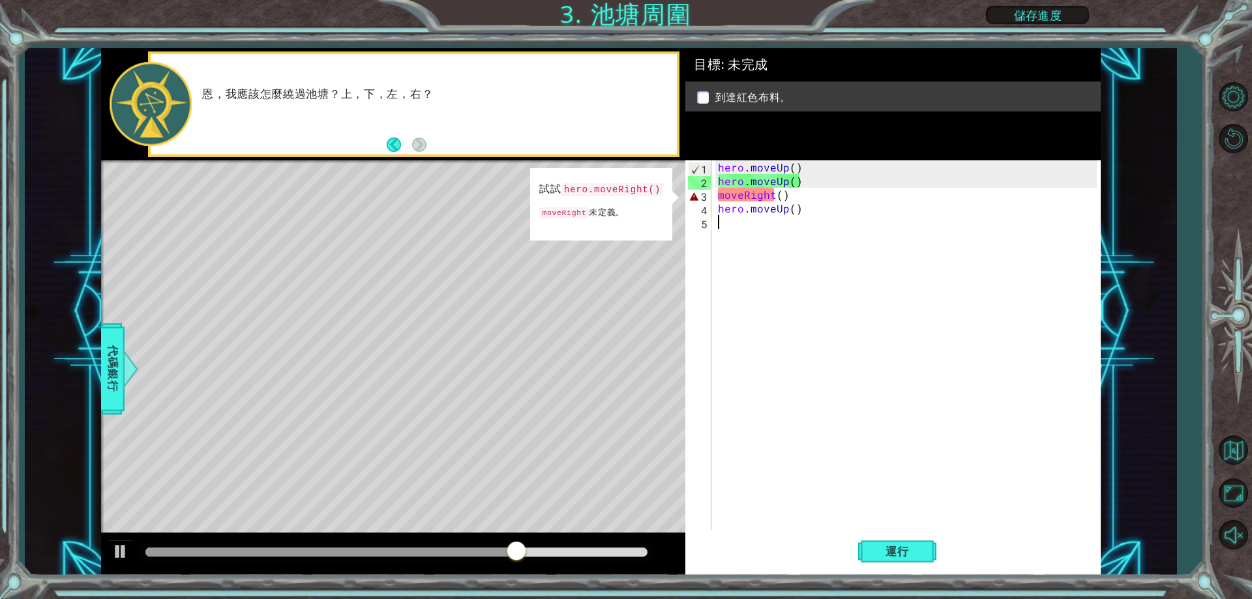
click at [773, 263] on div "hero . moveUp ( ) hero . moveUp ( ) moveRight ( ) hero . moveUp ( )" at bounding box center [908, 358] width 387 height 397
drag, startPoint x: 805, startPoint y: 237, endPoint x: 834, endPoint y: 230, distance: 29.6
click at [834, 230] on div "hero . moveUp ( ) hero . moveUp ( ) moveRight ( ) hero . moveUp ( )" at bounding box center [908, 358] width 387 height 397
click at [586, 258] on div "methods hero moveUp(steps) moveDown(steps) moveRight(steps) moveLeft(steps) 代碼銀…" at bounding box center [600, 311] width 999 height 527
drag, startPoint x: 580, startPoint y: 187, endPoint x: 613, endPoint y: 191, distance: 33.5
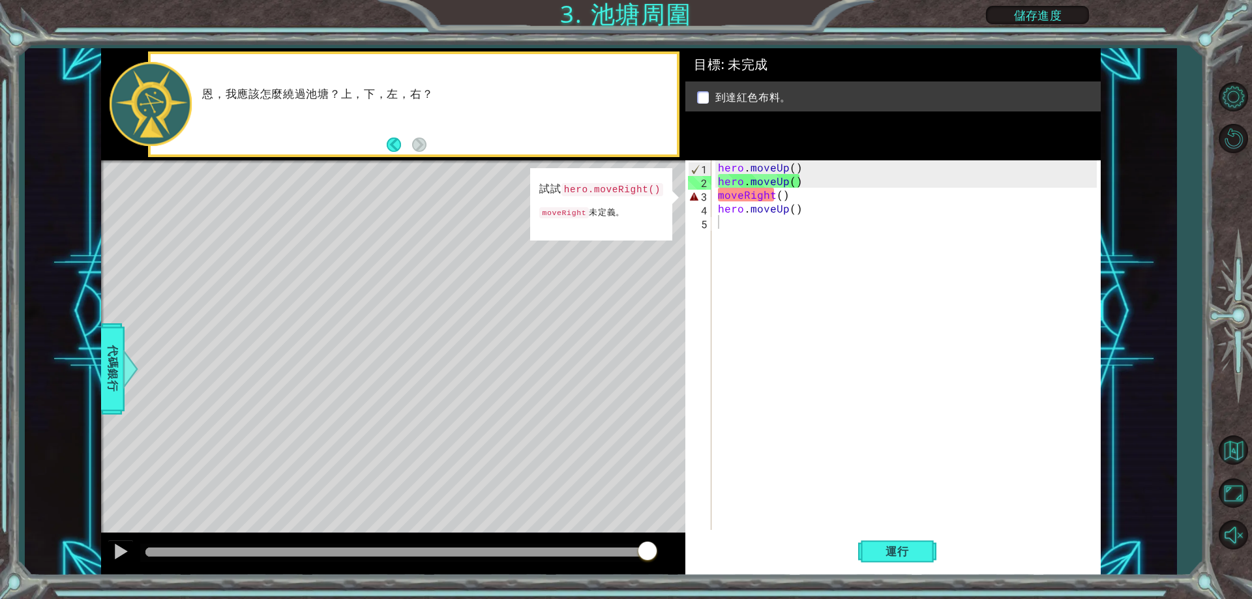
click at [613, 191] on code "hero.moveRight()" at bounding box center [612, 190] width 102 height 14
click at [623, 189] on code "hero.moveRight()" at bounding box center [612, 190] width 102 height 14
click at [629, 183] on code "hero.moveRight()" at bounding box center [612, 190] width 102 height 14
drag, startPoint x: 550, startPoint y: 205, endPoint x: 589, endPoint y: 213, distance: 39.4
click at [587, 213] on p "moveRight 未定義。" at bounding box center [601, 212] width 124 height 17
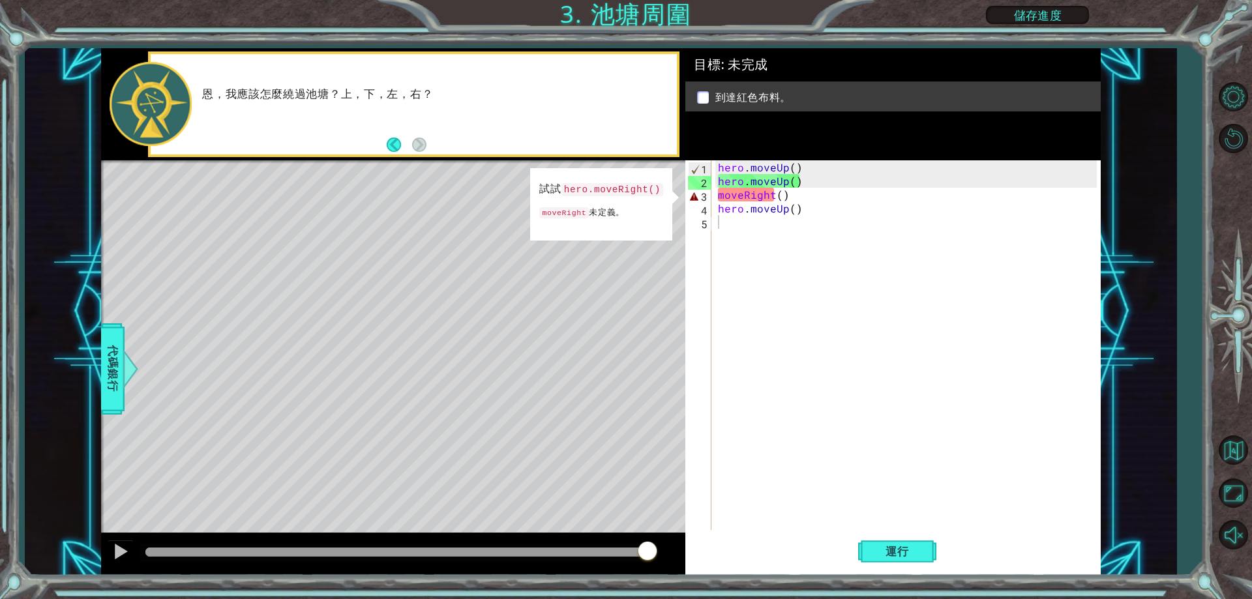
drag, startPoint x: 619, startPoint y: 211, endPoint x: 587, endPoint y: 215, distance: 32.3
click at [587, 215] on p "moveRight 未定義。" at bounding box center [601, 212] width 124 height 17
click at [798, 200] on div "hero . moveUp ( ) hero . moveUp ( ) moveRight ( ) hero . moveUp ( )" at bounding box center [908, 358] width 387 height 397
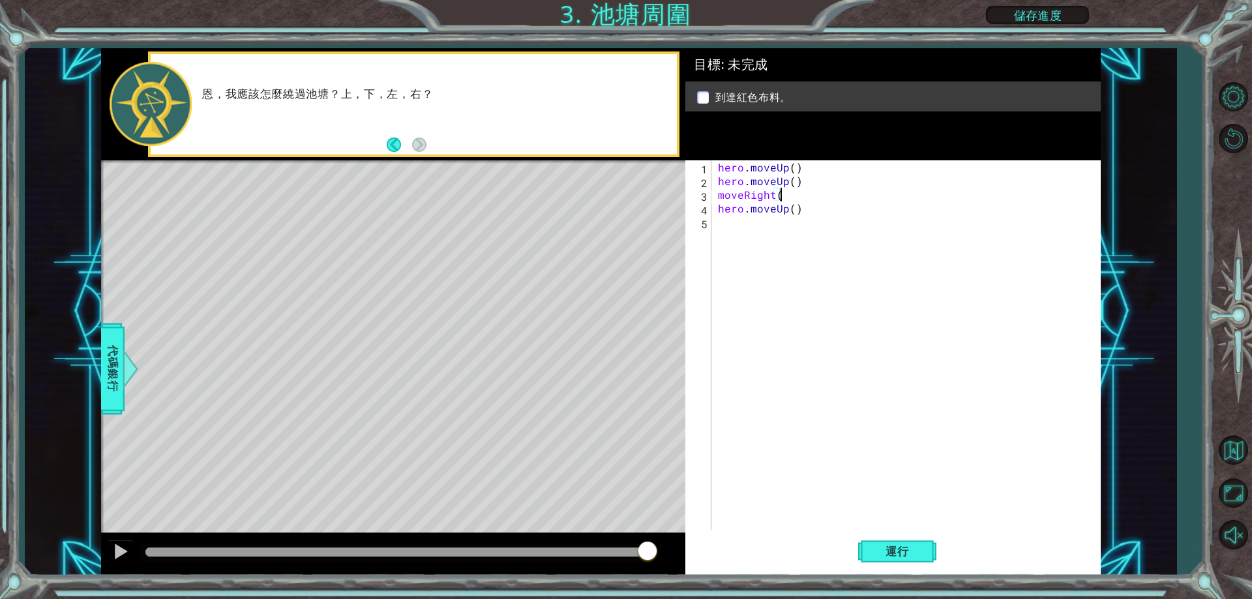
type textarea "moveRight"
click at [882, 558] on span "運行" at bounding box center [897, 551] width 50 height 13
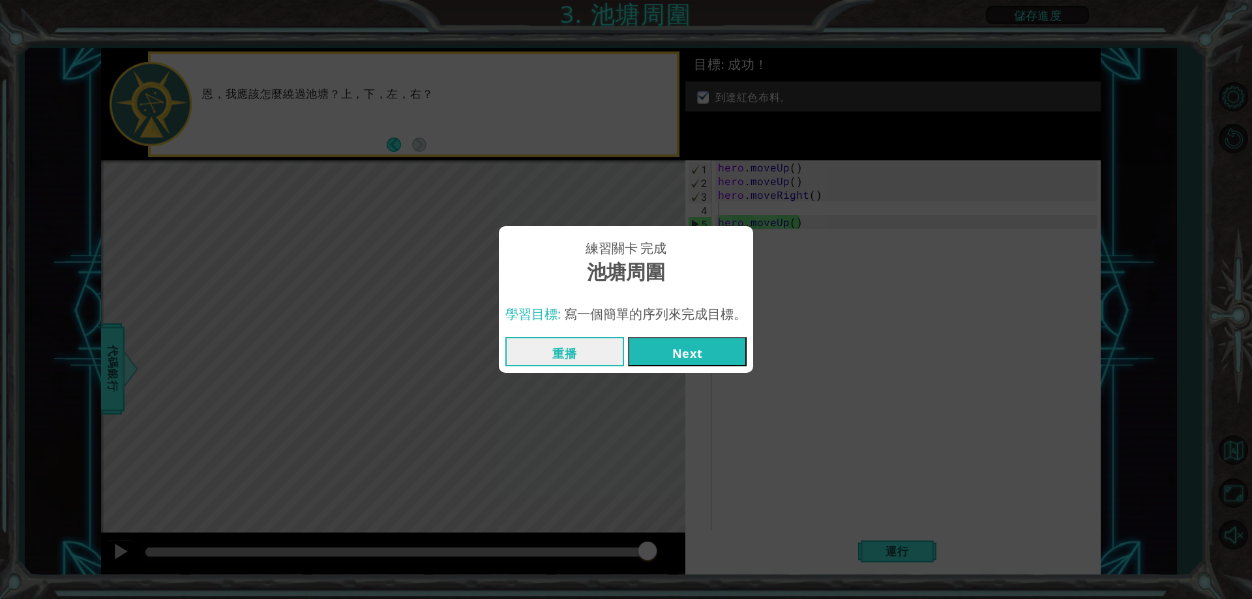
click at [679, 344] on button "Next" at bounding box center [687, 351] width 119 height 29
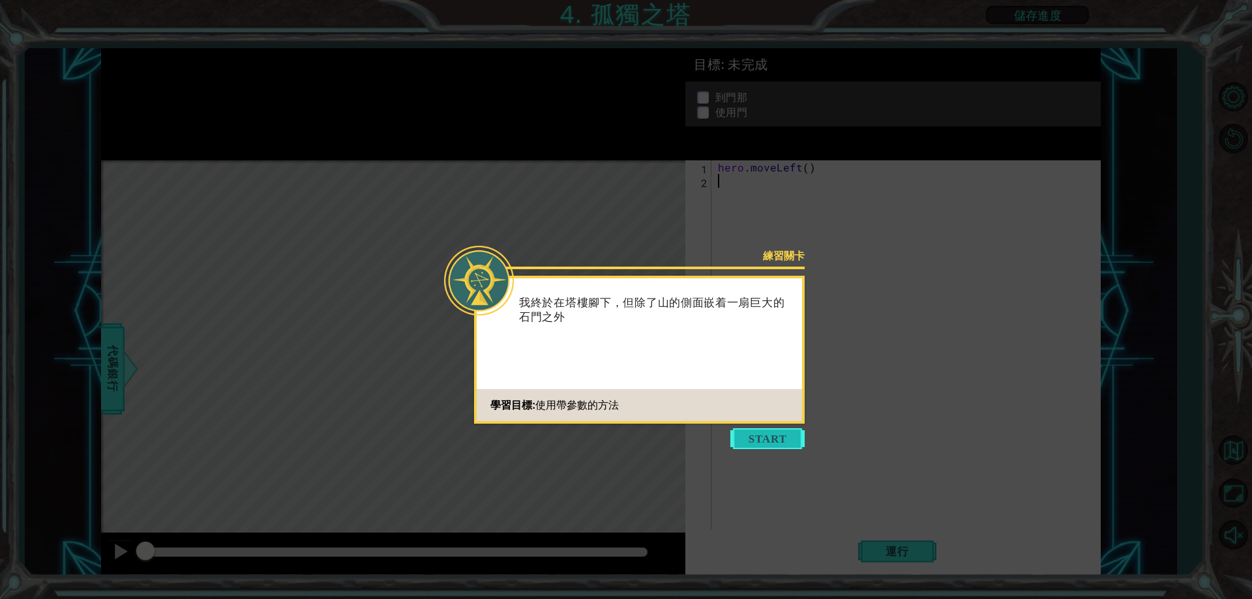
click at [753, 437] on button "Start" at bounding box center [767, 438] width 74 height 21
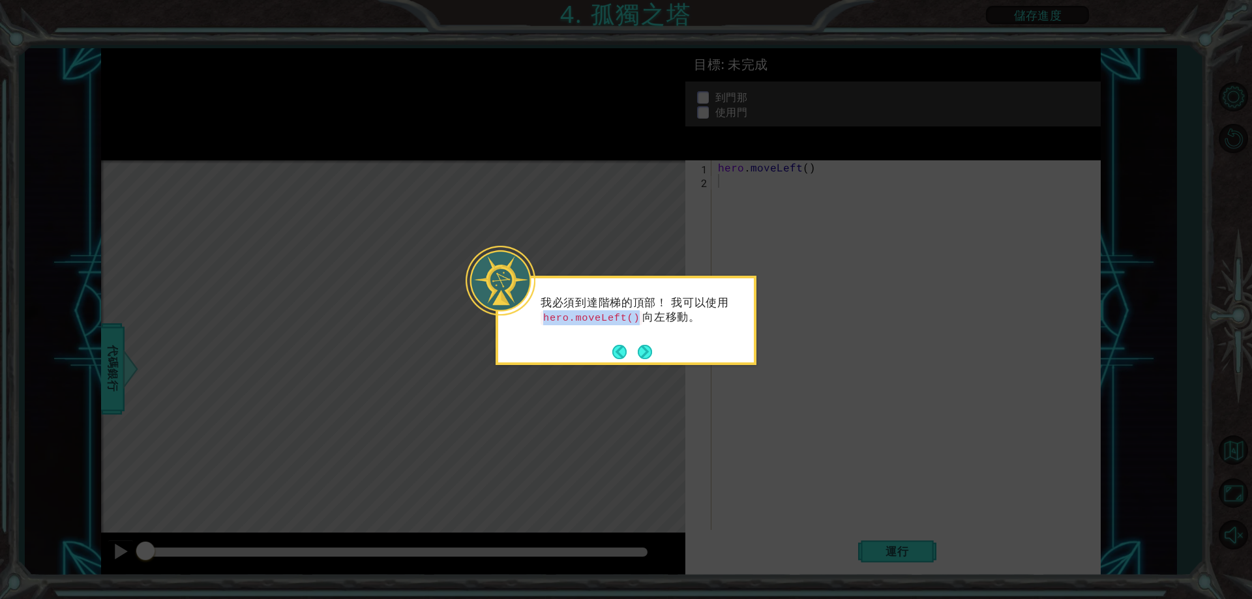
drag, startPoint x: 542, startPoint y: 316, endPoint x: 634, endPoint y: 324, distance: 91.6
click at [634, 324] on code "hero.moveLeft()" at bounding box center [591, 318] width 102 height 14
drag, startPoint x: 634, startPoint y: 324, endPoint x: 596, endPoint y: 201, distance: 128.3
click at [595, 194] on icon at bounding box center [626, 299] width 1252 height 599
click at [638, 358] on button "Next" at bounding box center [645, 352] width 14 height 14
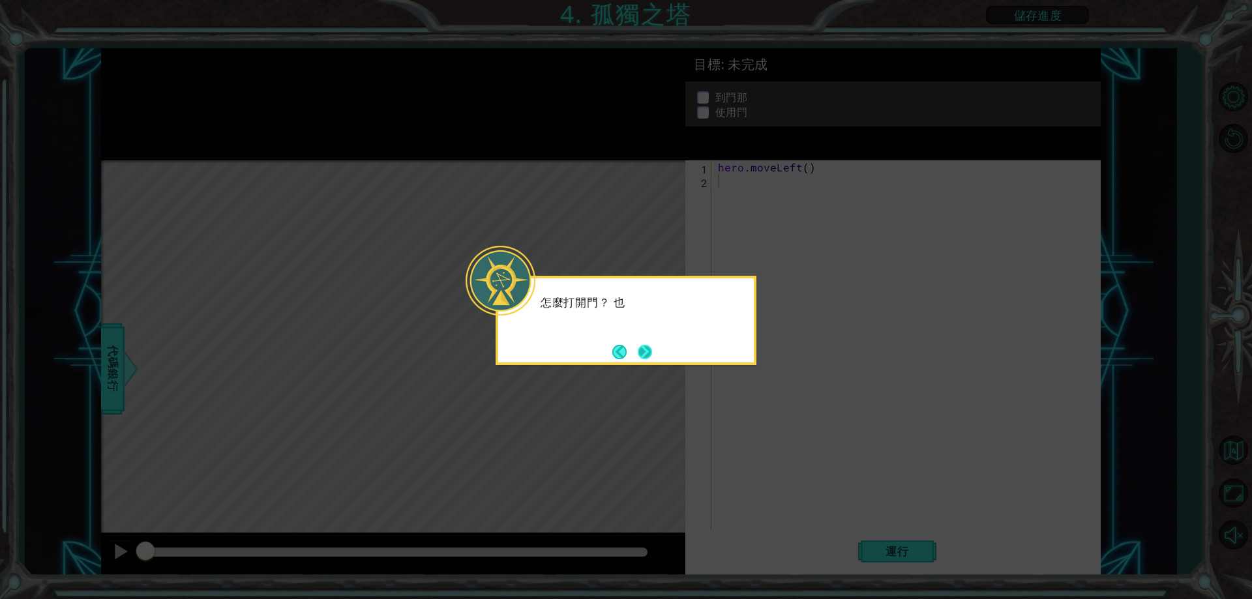
click at [644, 355] on button "Next" at bounding box center [645, 352] width 14 height 14
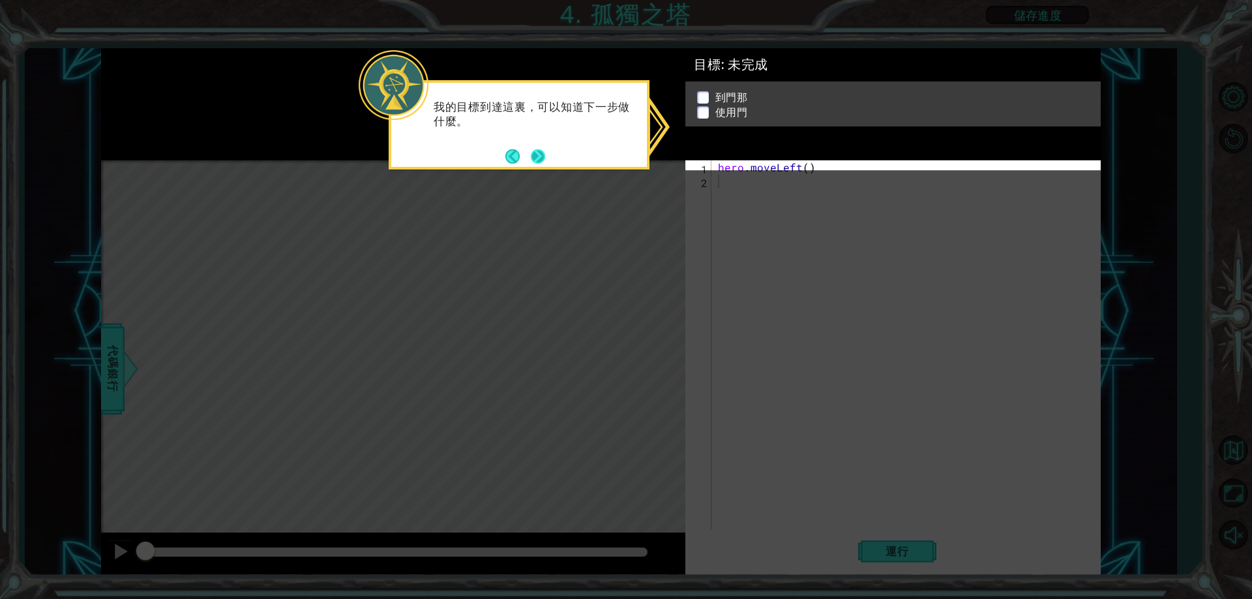
click at [537, 153] on button "Next" at bounding box center [538, 156] width 14 height 14
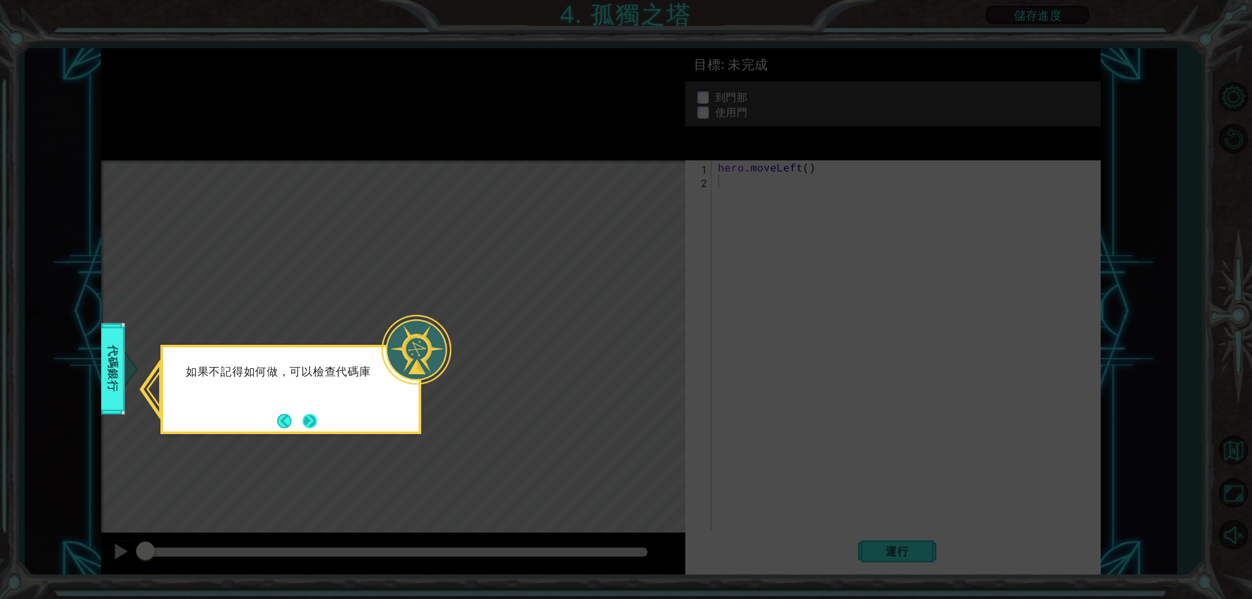
click at [312, 422] on button "Next" at bounding box center [310, 421] width 14 height 14
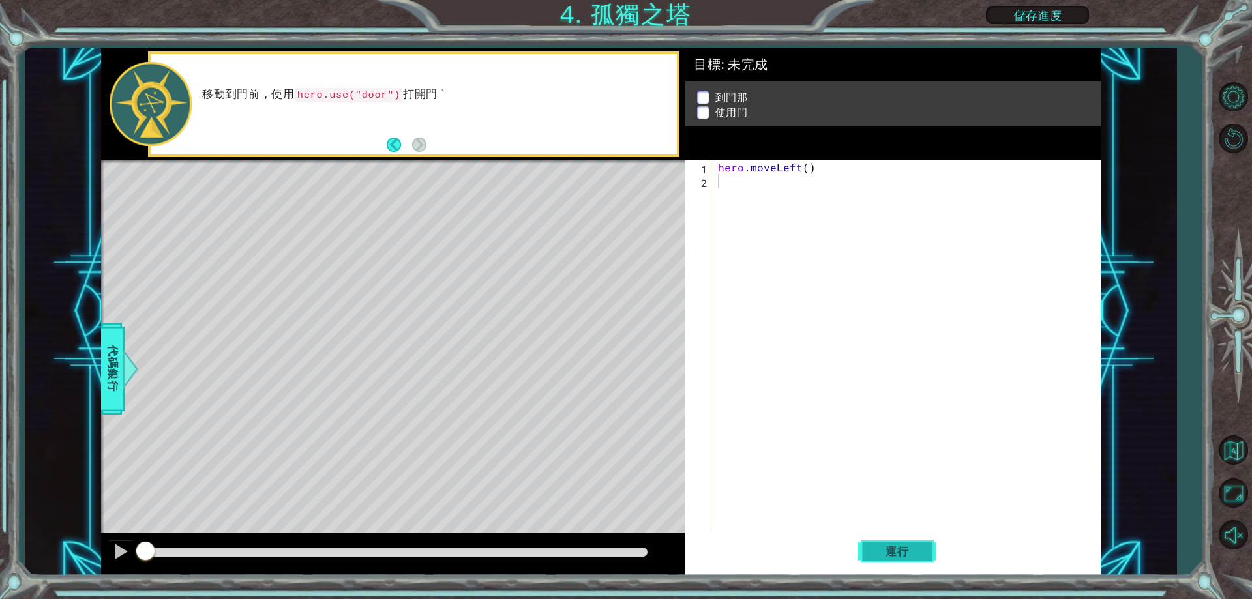
click at [892, 550] on span "運行" at bounding box center [897, 551] width 50 height 13
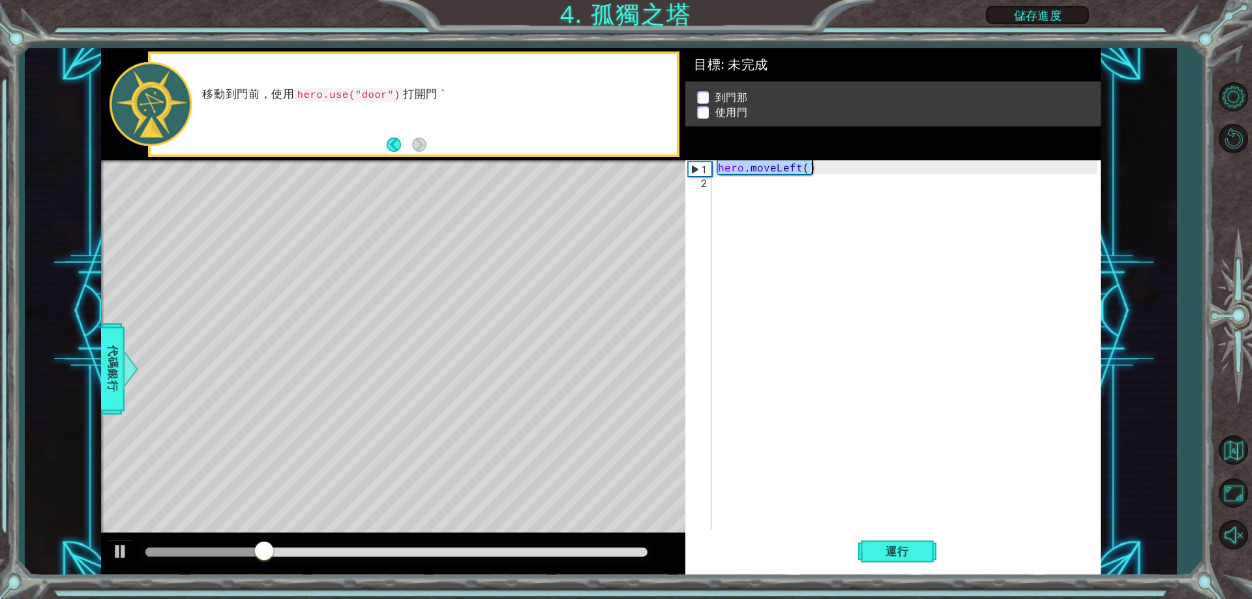
drag, startPoint x: 720, startPoint y: 170, endPoint x: 818, endPoint y: 170, distance: 97.8
click at [818, 170] on div "hero . moveLeft ( )" at bounding box center [908, 358] width 387 height 397
type textarea "hero.moveLeft()"
click at [766, 202] on div "hero . moveLeft ( )" at bounding box center [908, 358] width 387 height 397
paste textarea "hero.moveLeft()"
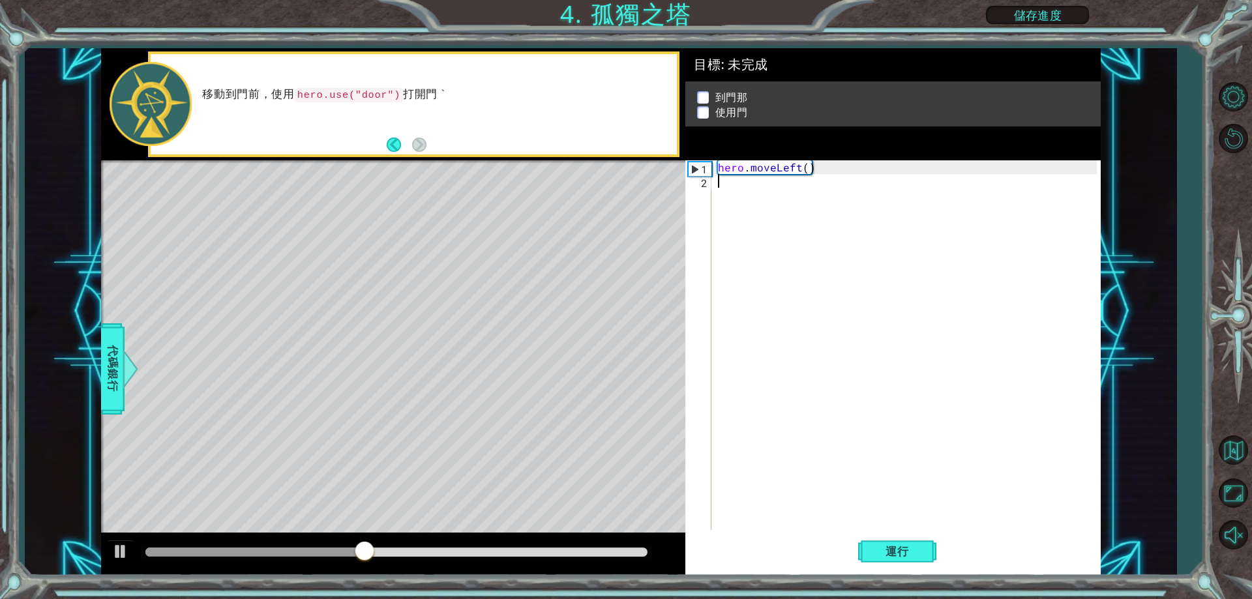
type textarea "hero.moveLeft()"
click at [870, 544] on button "運行" at bounding box center [897, 552] width 78 height 42
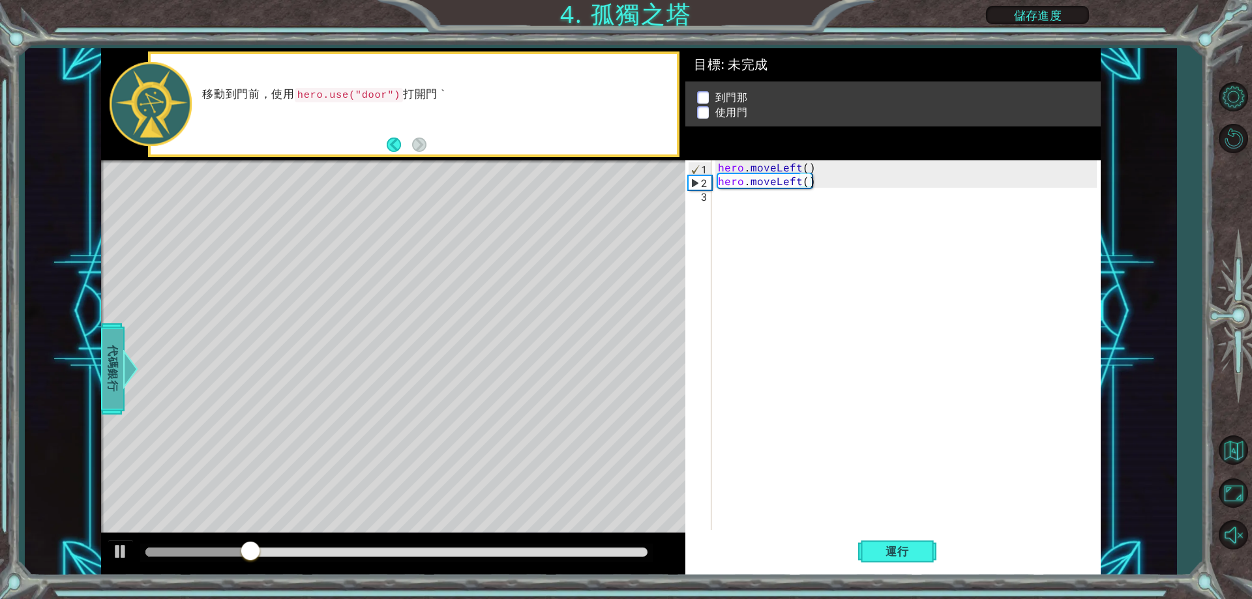
click at [114, 342] on span "代碼銀行" at bounding box center [112, 369] width 21 height 80
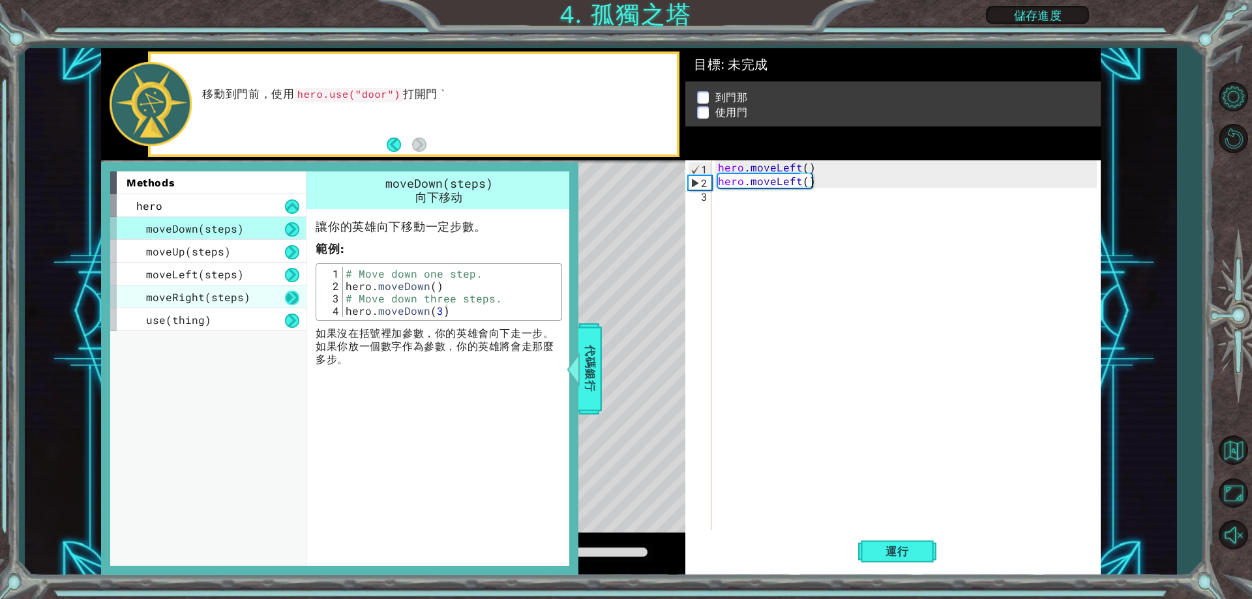
click at [294, 296] on button at bounding box center [292, 298] width 14 height 14
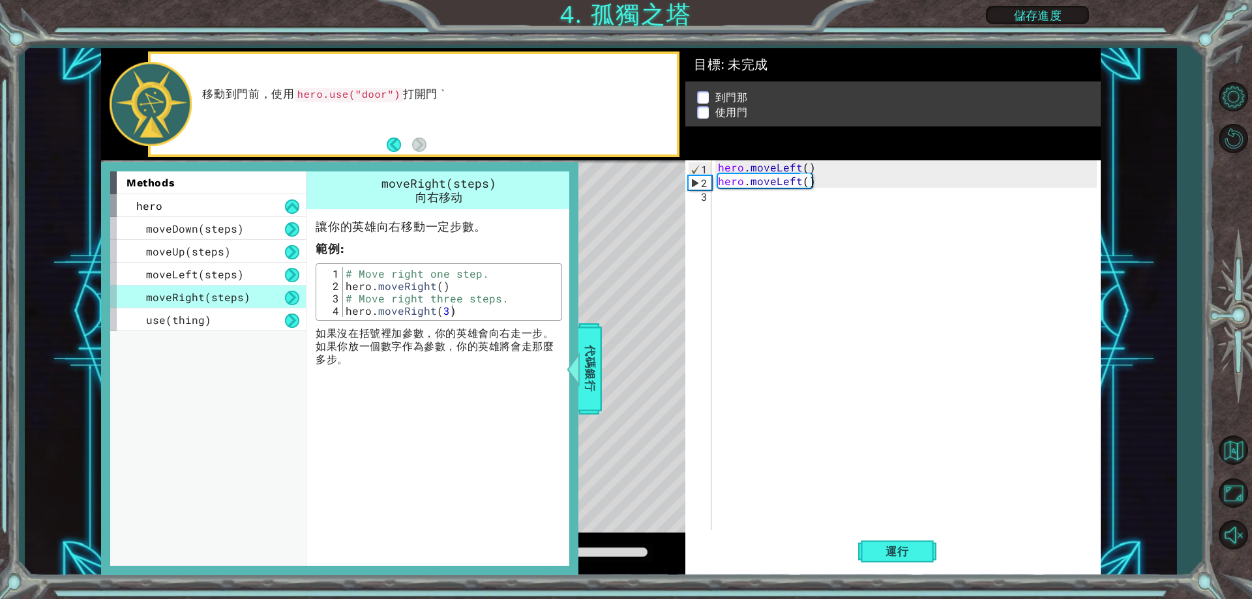
drag, startPoint x: 148, startPoint y: 293, endPoint x: 227, endPoint y: 296, distance: 78.9
click at [214, 296] on span "moveRight(steps)" at bounding box center [198, 297] width 104 height 14
type textarea "hero.moveRight(3)"
drag, startPoint x: 346, startPoint y: 312, endPoint x: 424, endPoint y: 320, distance: 79.3
click at [424, 320] on div "hero.moveRight(3) 1 2 3 4 # Move right one step. hero . moveRight ( ) # Move ri…" at bounding box center [439, 291] width 246 height 57
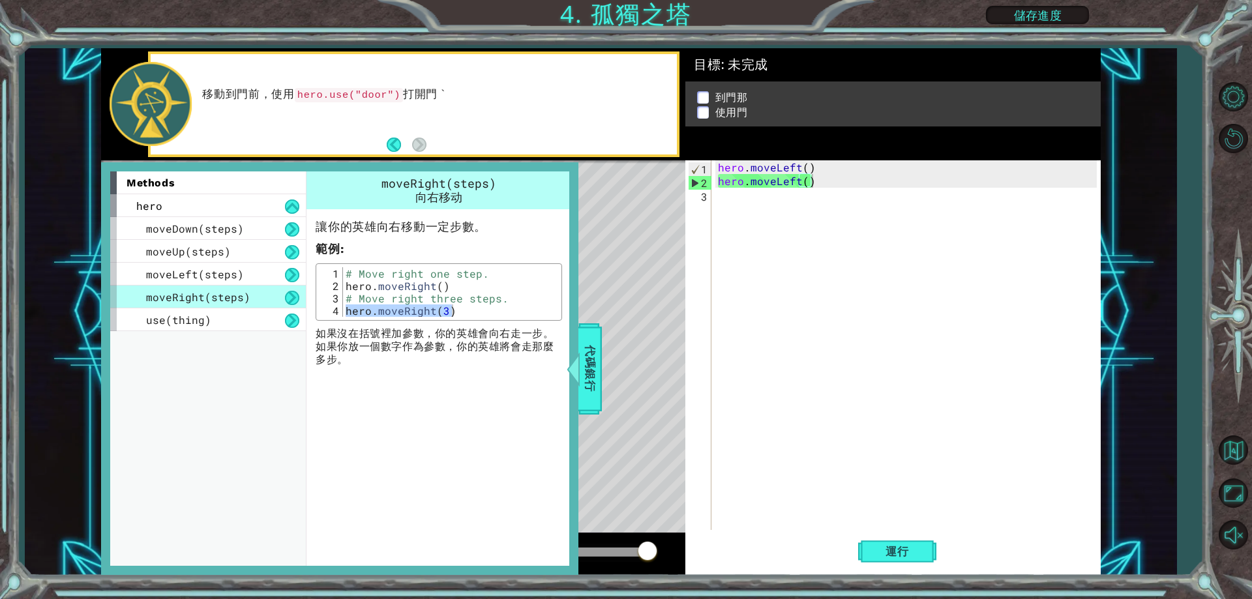
click at [377, 400] on div "moveRight(steps) 向右移动 讓你的英雄向右移動一定步數。 範例 : hero.moveRight(3) 1 2 3 4 # Move righ…" at bounding box center [440, 368] width 269 height 394
click at [212, 250] on span "moveUp(steps)" at bounding box center [188, 251] width 85 height 14
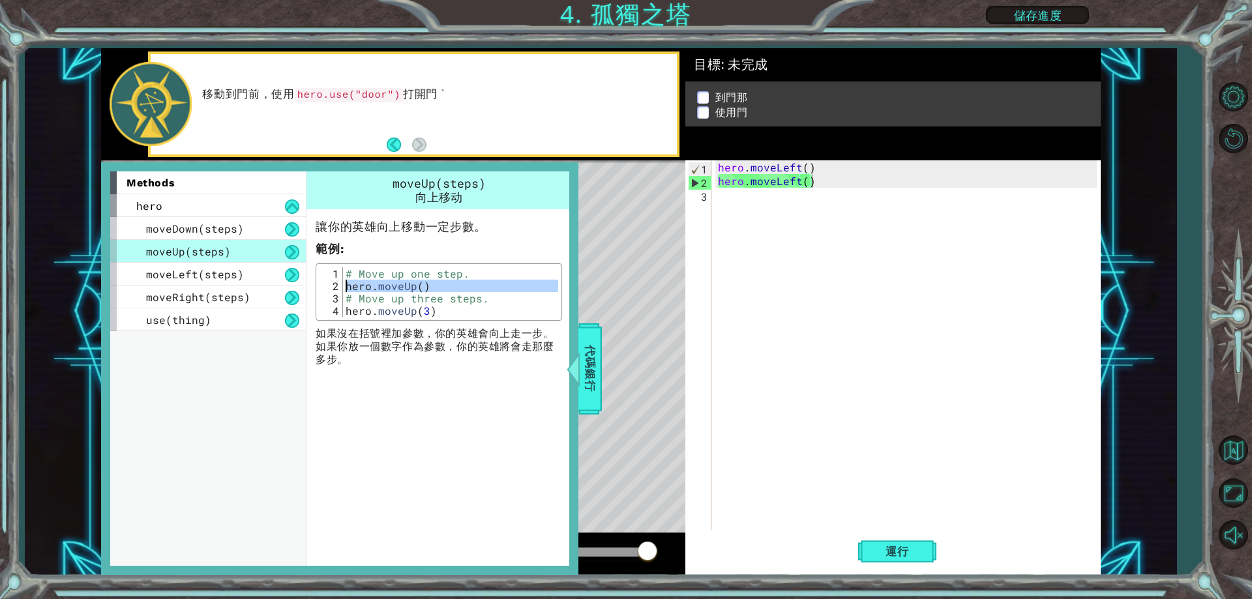
drag, startPoint x: 345, startPoint y: 293, endPoint x: 347, endPoint y: 283, distance: 10.0
click at [347, 283] on div "# Move up one step. hero . moveUp ( ) # Move up three steps. hero . moveUp ( 3 )" at bounding box center [450, 304] width 215 height 74
type textarea "hero.moveUp() # Move up three steps."
click at [743, 197] on div "hero . moveLeft ( ) hero . moveLeft ( )" at bounding box center [908, 358] width 387 height 397
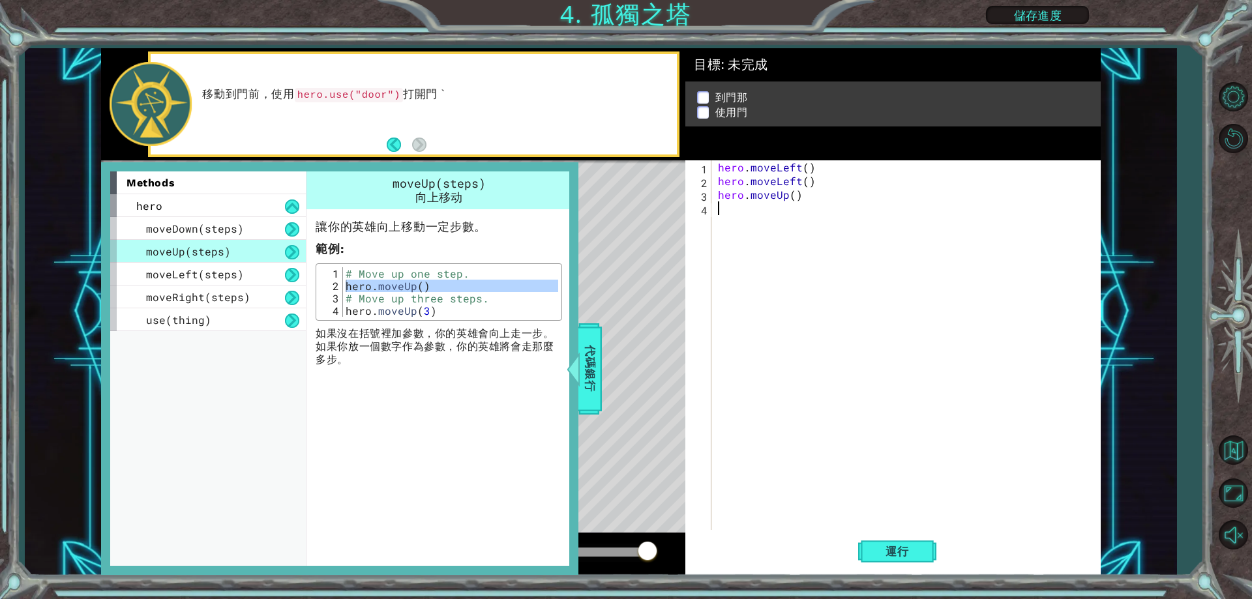
click at [728, 299] on div "hero . moveLeft ( ) hero . moveLeft ( ) hero . moveUp ( )" at bounding box center [908, 358] width 387 height 397
click at [792, 193] on div "hero . moveLeft ( ) hero . moveLeft ( ) hero . moveUp ( )" at bounding box center [908, 358] width 387 height 397
click at [577, 369] on div at bounding box center [573, 368] width 16 height 39
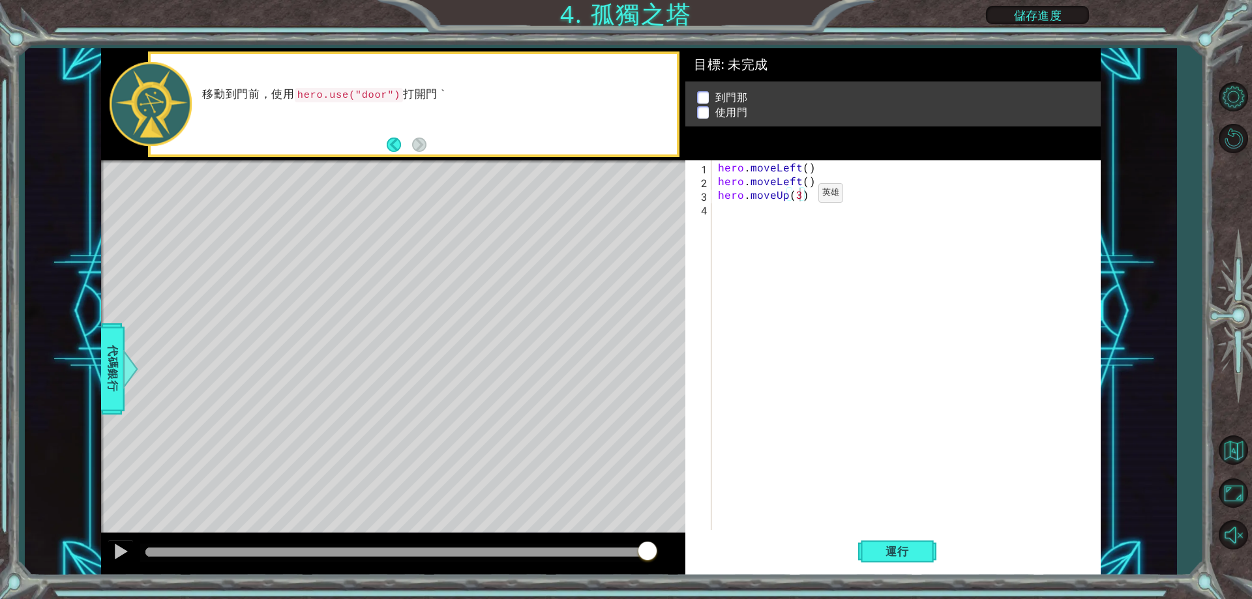
click at [796, 196] on div "hero . moveLeft ( ) hero . moveLeft ( ) hero . moveUp ( 3 )" at bounding box center [908, 358] width 387 height 397
click at [798, 197] on div "hero . moveLeft ( ) hero . moveLeft ( ) hero . moveUp ( 3 )" at bounding box center [908, 358] width 387 height 397
click at [865, 542] on button "運行" at bounding box center [897, 552] width 78 height 42
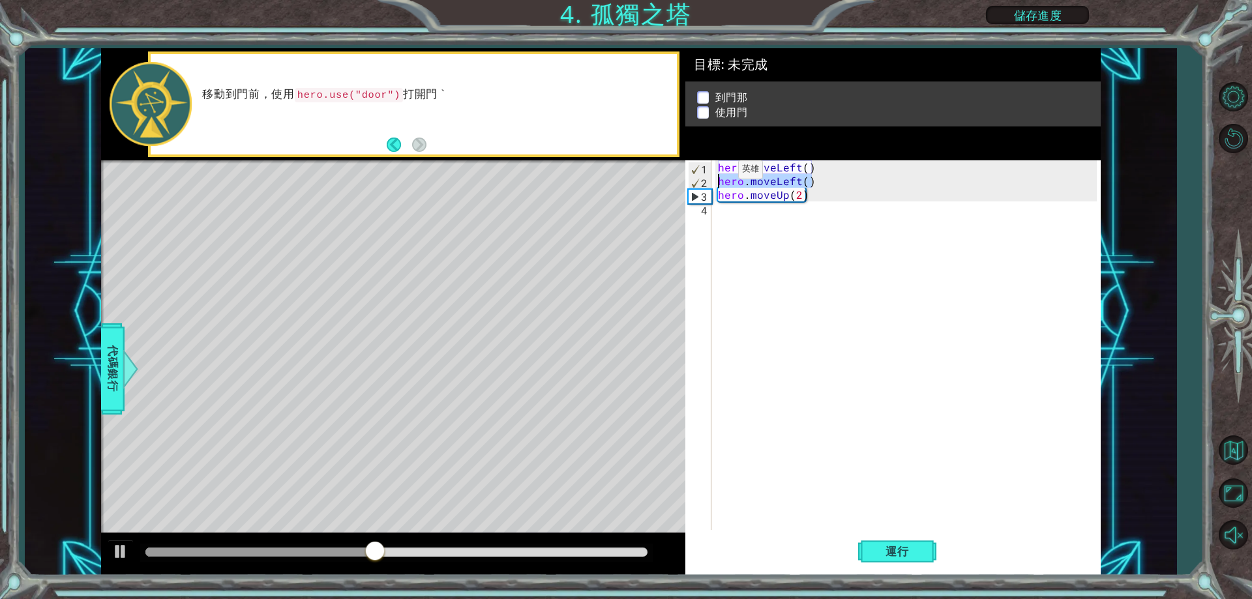
drag, startPoint x: 829, startPoint y: 183, endPoint x: 708, endPoint y: 175, distance: 121.5
click at [708, 175] on div "hero.moveUp(2) 1 2 3 4 hero . moveLeft ( ) hero . moveLeft ( ) hero . moveUp ( …" at bounding box center [890, 345] width 411 height 370
type textarea "hero.moveLeft()"
click at [783, 219] on div "hero . moveLeft ( ) hero . moveLeft ( ) hero . moveUp ( 2 )" at bounding box center [908, 358] width 387 height 397
paste textarea "hero.moveLeft()"
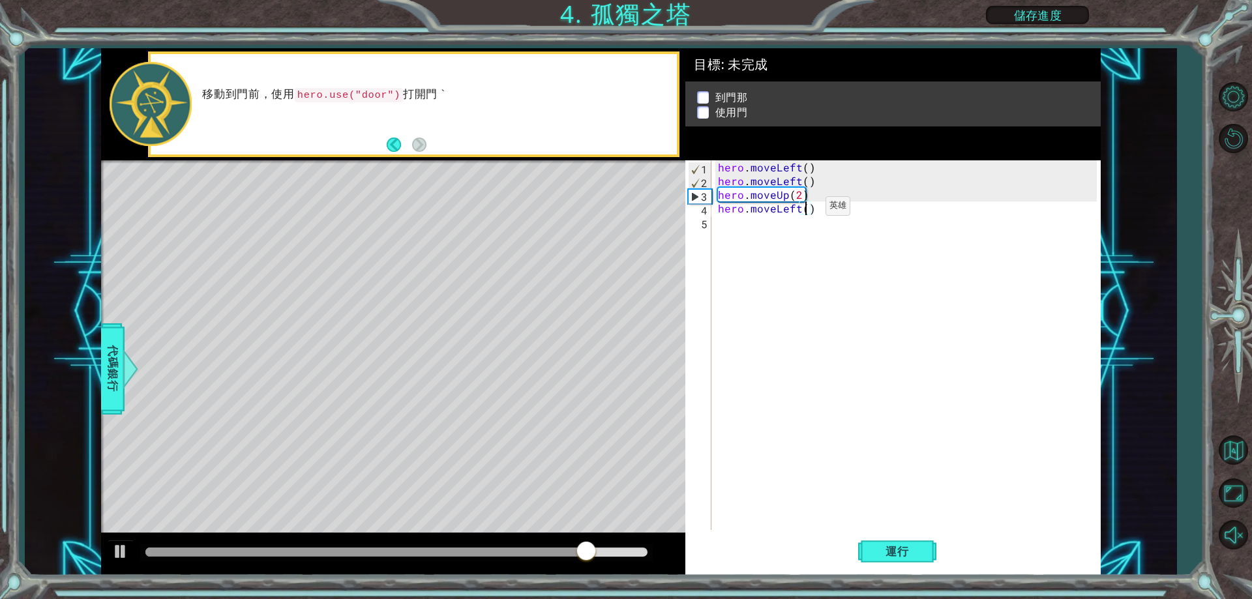
click at [803, 209] on div "hero . moveLeft ( ) hero . moveLeft ( ) hero . moveUp ( 2 ) hero . moveLeft ( )" at bounding box center [908, 358] width 387 height 397
click at [886, 546] on button "運行" at bounding box center [897, 552] width 78 height 42
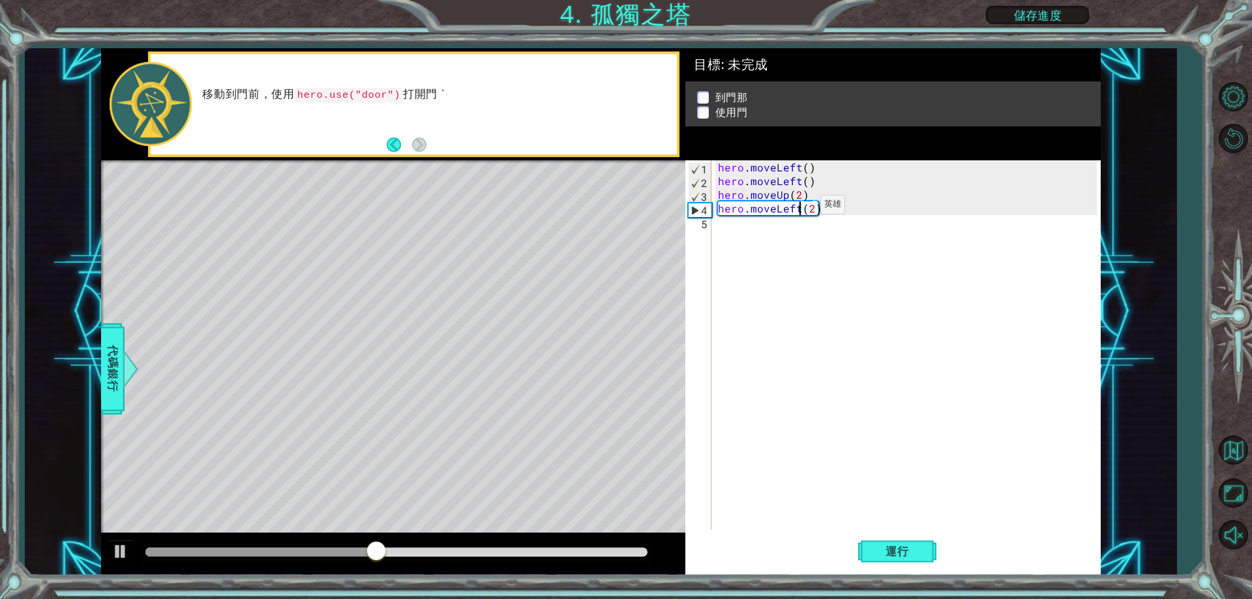
click at [798, 208] on div "hero . moveLeft ( ) hero . moveLeft ( ) hero . moveUp ( 2 ) hero . moveLeft ( 2…" at bounding box center [908, 358] width 387 height 397
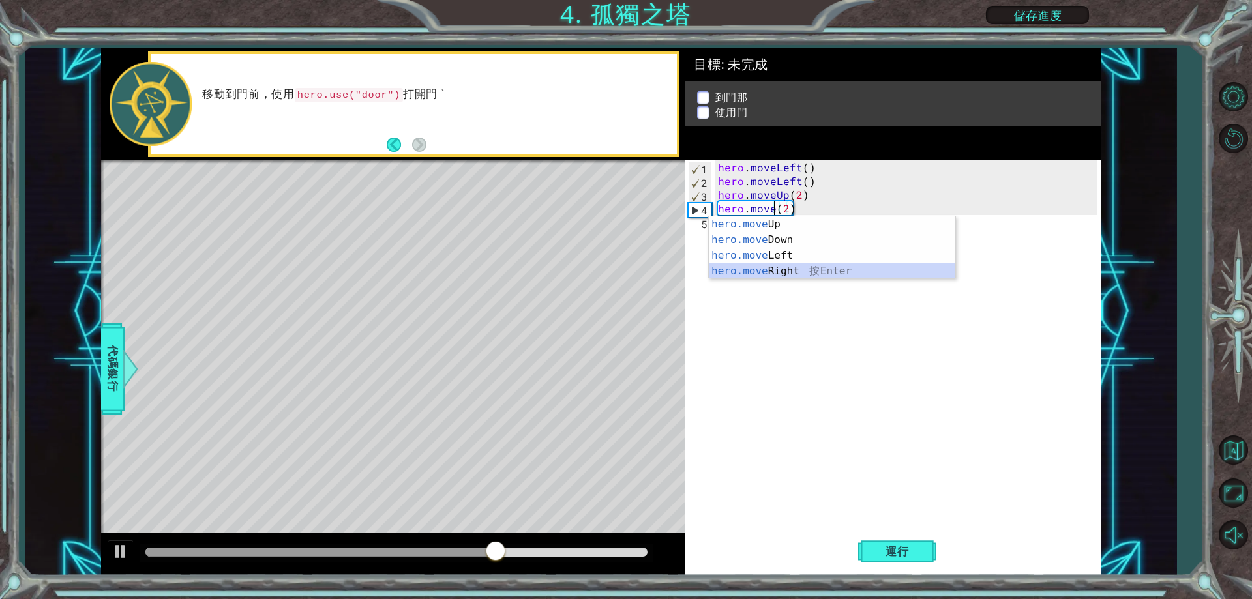
click at [803, 270] on div "hero.move Up 按 Enter hero.move Down 按 Enter hero.move Left 按 Enter hero.move Ri…" at bounding box center [832, 263] width 246 height 94
type textarea "hero.moveRight()(2)"
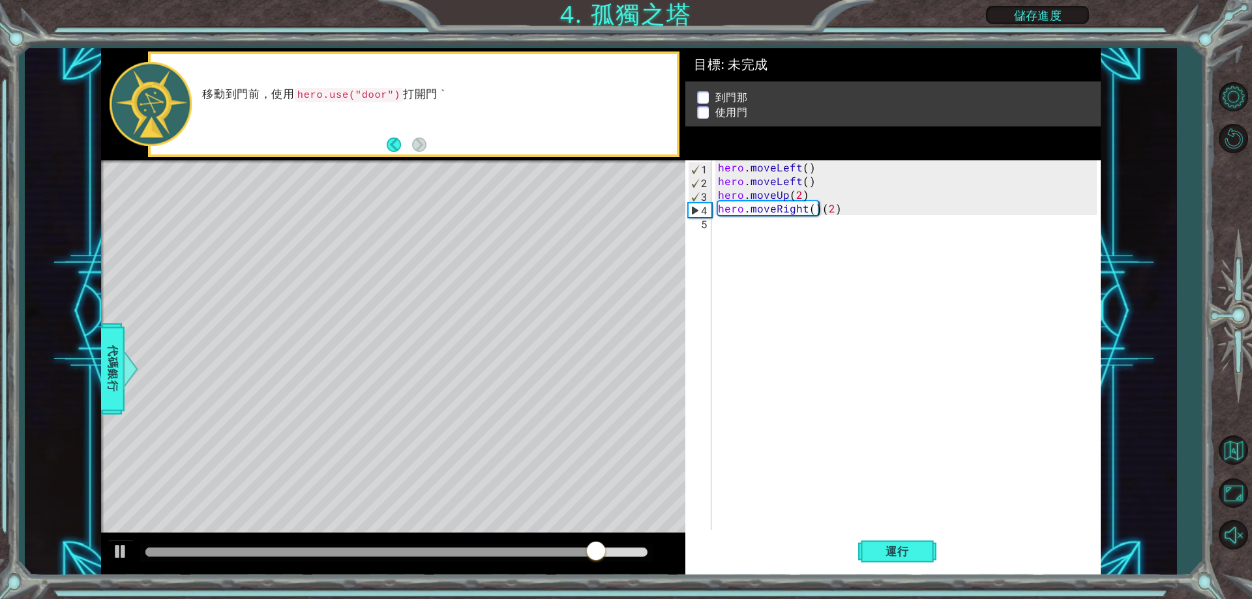
drag, startPoint x: 291, startPoint y: 89, endPoint x: 317, endPoint y: 95, distance: 26.1
click at [317, 95] on p "移動到門前，使用 hero.use("door") 打開門 `" at bounding box center [435, 94] width 466 height 15
drag, startPoint x: 295, startPoint y: 92, endPoint x: 362, endPoint y: 92, distance: 67.2
click at [361, 92] on code "hero.use("door")" at bounding box center [349, 95] width 108 height 14
drag, startPoint x: 383, startPoint y: 91, endPoint x: 359, endPoint y: 94, distance: 25.0
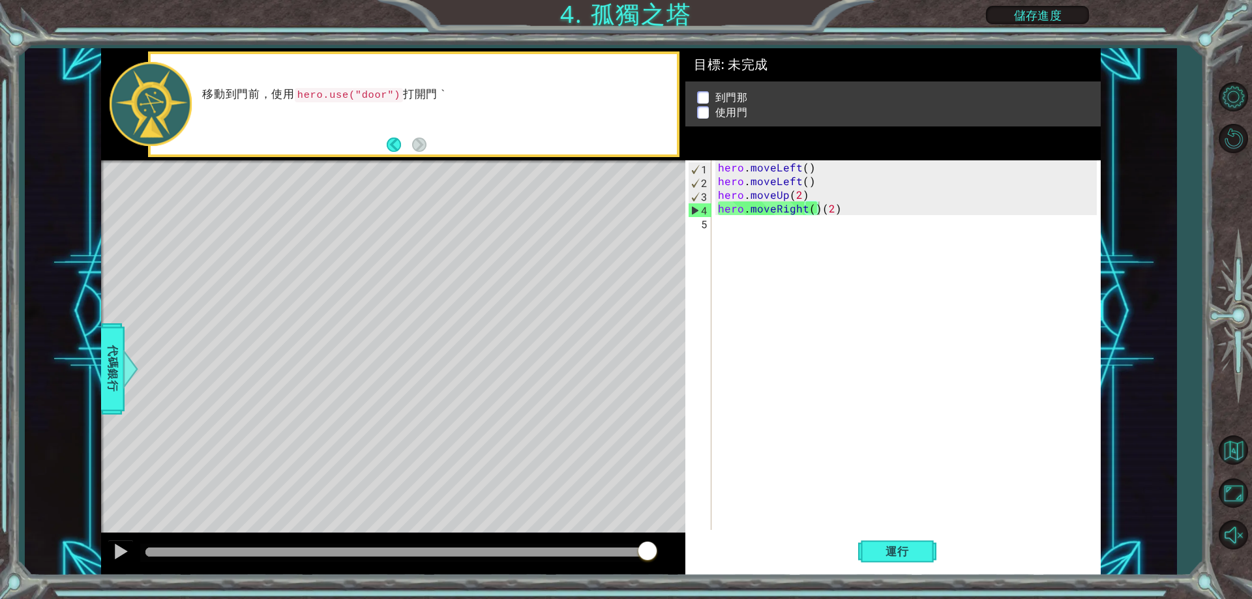
click at [359, 94] on code "hero.use("door")" at bounding box center [349, 95] width 108 height 14
click at [107, 370] on span "代碼銀行" at bounding box center [112, 369] width 21 height 80
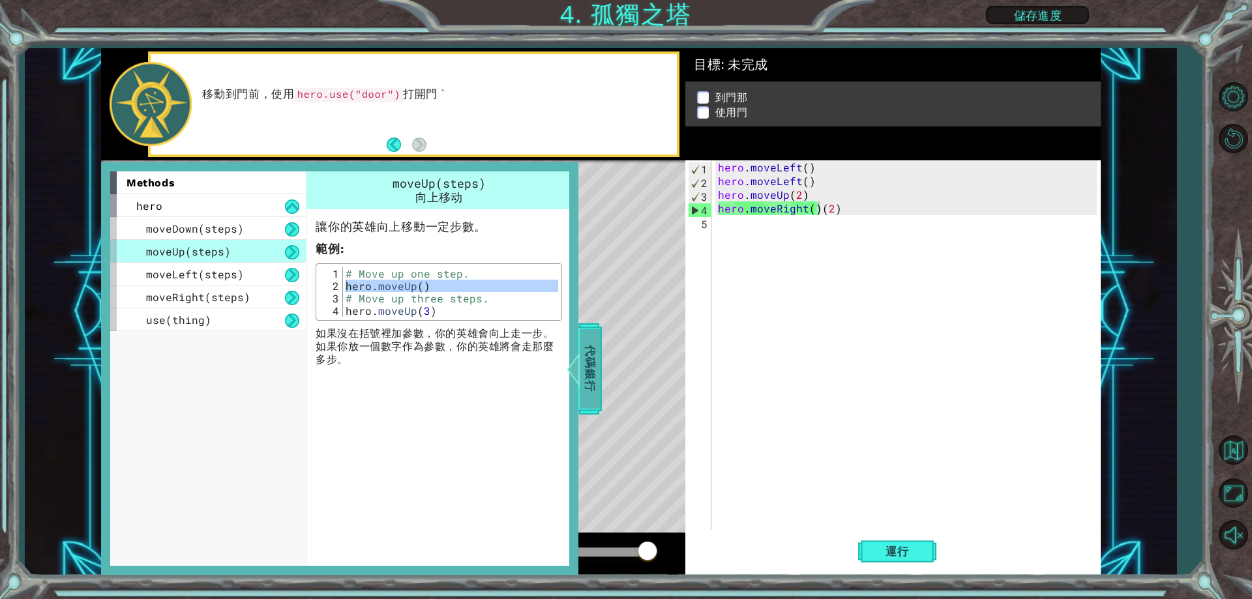
click at [579, 355] on div at bounding box center [573, 368] width 16 height 39
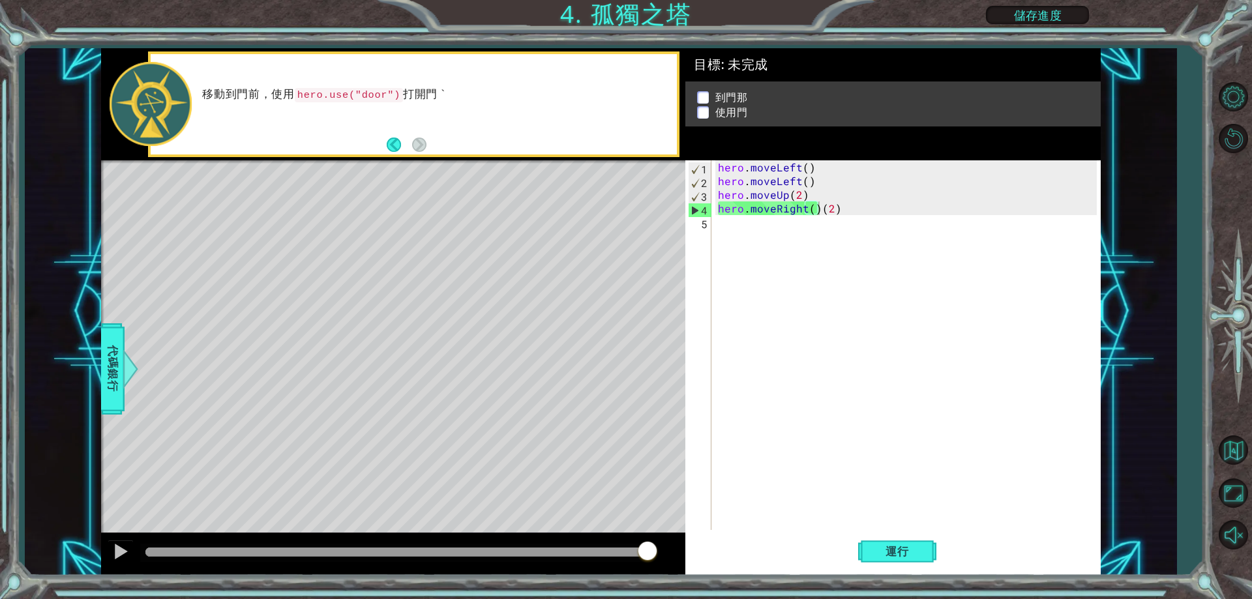
drag, startPoint x: 291, startPoint y: 93, endPoint x: 291, endPoint y: 84, distance: 8.5
click at [321, 93] on p "移動到門前，使用 hero.use("door") 打開門 `" at bounding box center [435, 94] width 466 height 15
drag, startPoint x: 212, startPoint y: 89, endPoint x: 367, endPoint y: 131, distance: 160.7
click at [251, 96] on p "移動到門前，使用 hero.use("door") 打開門 `" at bounding box center [435, 94] width 466 height 15
click at [390, 142] on button "Back" at bounding box center [399, 145] width 25 height 14
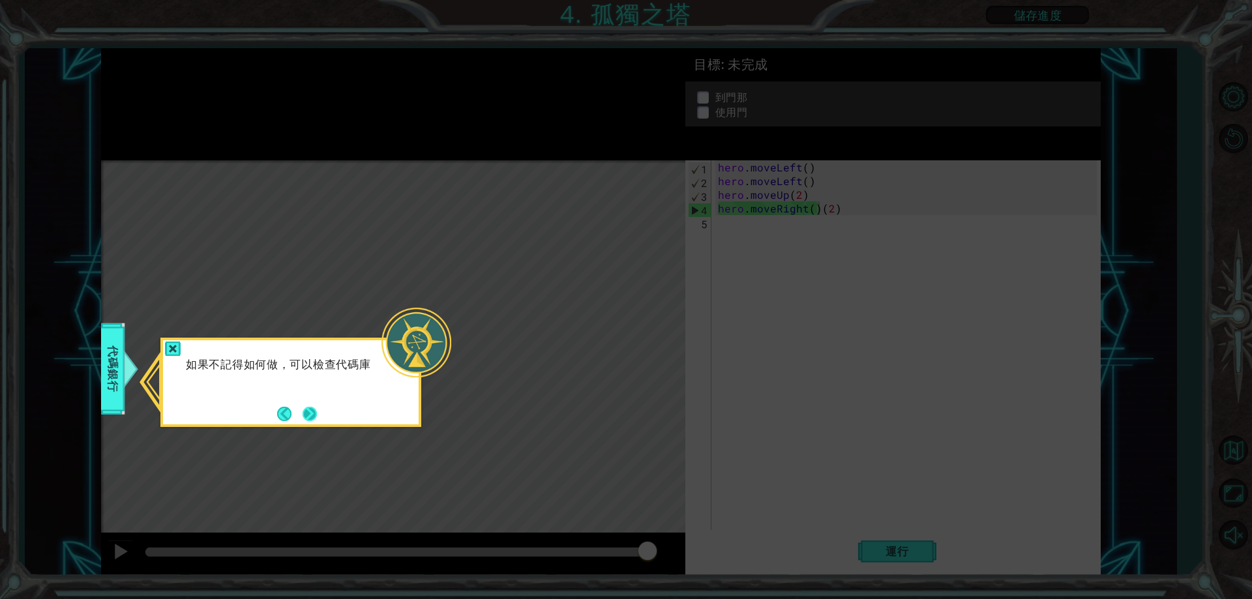
click at [300, 413] on footer at bounding box center [297, 414] width 40 height 20
click at [179, 349] on div at bounding box center [173, 349] width 16 height 15
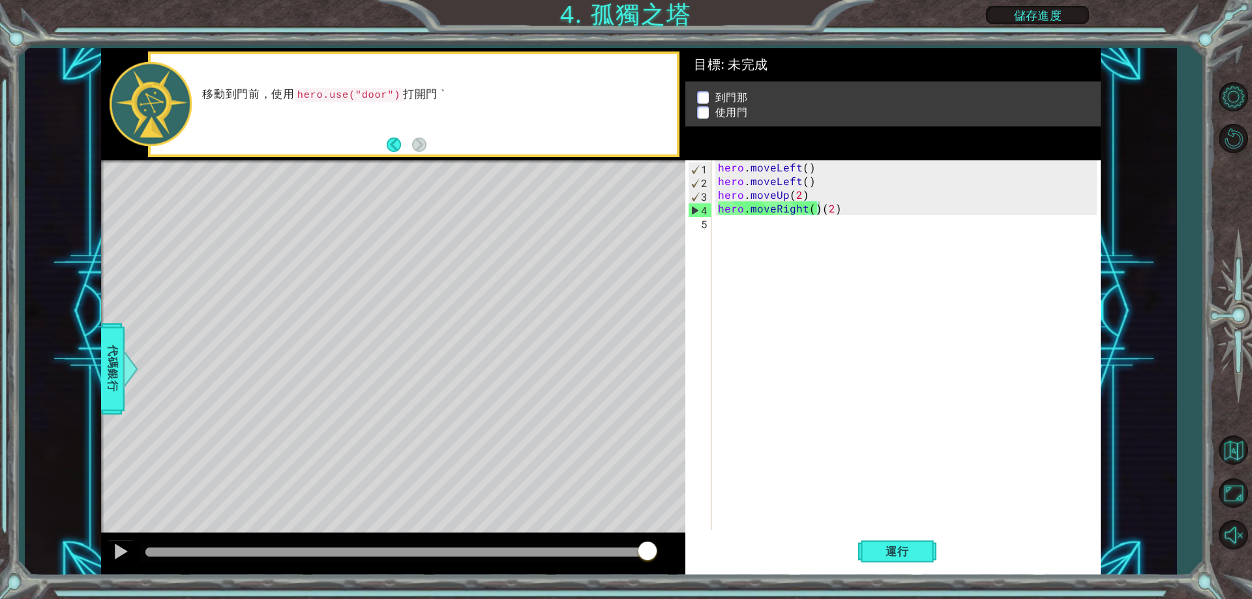
drag, startPoint x: 333, startPoint y: 81, endPoint x: 340, endPoint y: 85, distance: 7.6
click at [340, 85] on div "移動到門前，使用 hero.use("door") 打開門 `" at bounding box center [435, 104] width 484 height 47
drag, startPoint x: 354, startPoint y: 95, endPoint x: 377, endPoint y: 88, distance: 24.4
click at [368, 91] on code "hero.use("door")" at bounding box center [349, 95] width 108 height 14
drag, startPoint x: 385, startPoint y: 87, endPoint x: 290, endPoint y: 104, distance: 96.8
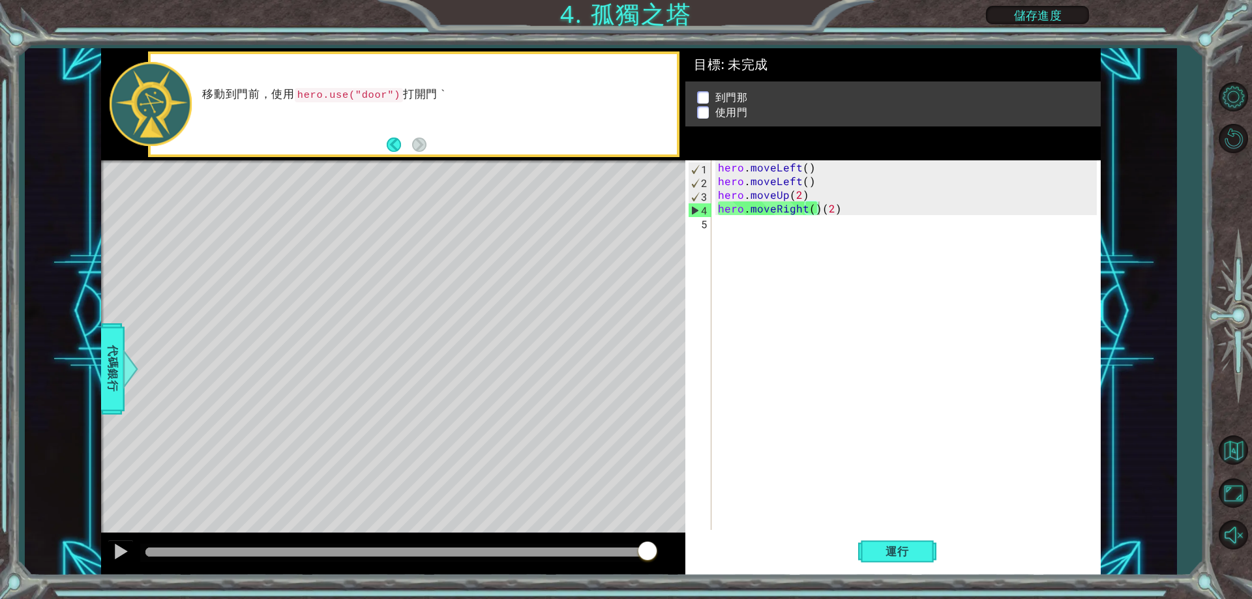
click at [290, 104] on div "移動到門前，使用 hero.use("door") 打開門 `" at bounding box center [435, 104] width 484 height 47
click at [108, 380] on span "代碼銀行" at bounding box center [112, 369] width 21 height 80
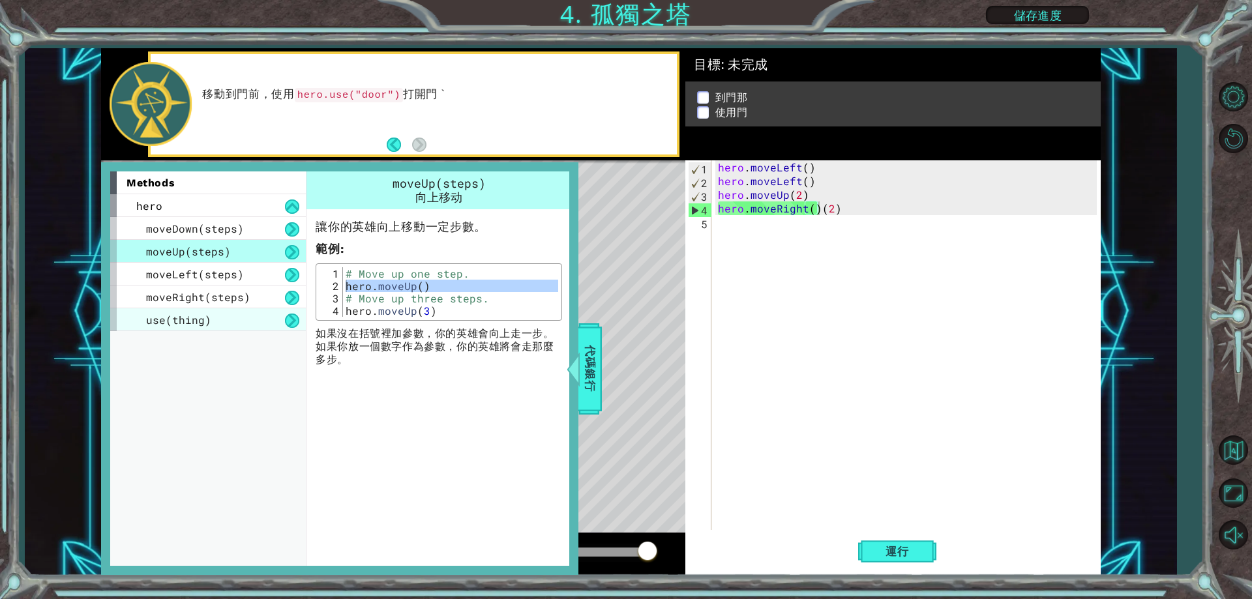
click at [180, 319] on span "use(thing)" at bounding box center [178, 320] width 65 height 14
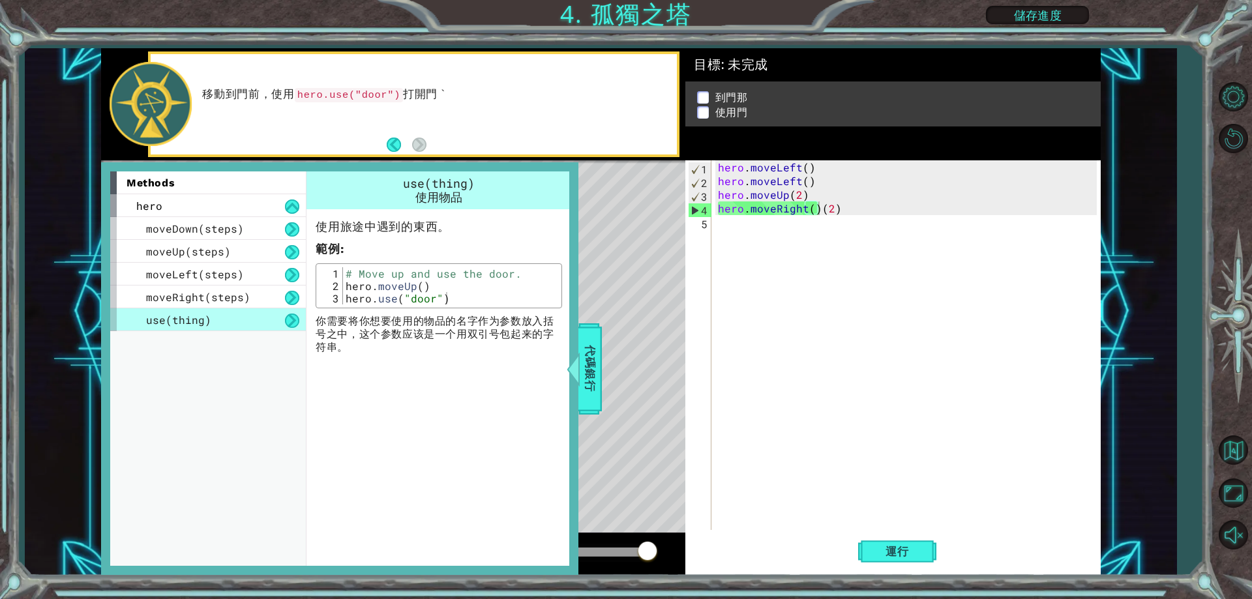
type textarea "hero.use("door")"
drag, startPoint x: 349, startPoint y: 304, endPoint x: 364, endPoint y: 303, distance: 15.7
click at [364, 303] on div "# Move up and use the door. hero . moveUp ( ) hero . use ( "door" )" at bounding box center [450, 298] width 215 height 62
drag, startPoint x: 344, startPoint y: 300, endPoint x: 444, endPoint y: 298, distance: 99.8
click at [444, 298] on div "# Move up and use the door. hero . moveUp ( ) hero . use ( "door" )" at bounding box center [450, 298] width 215 height 62
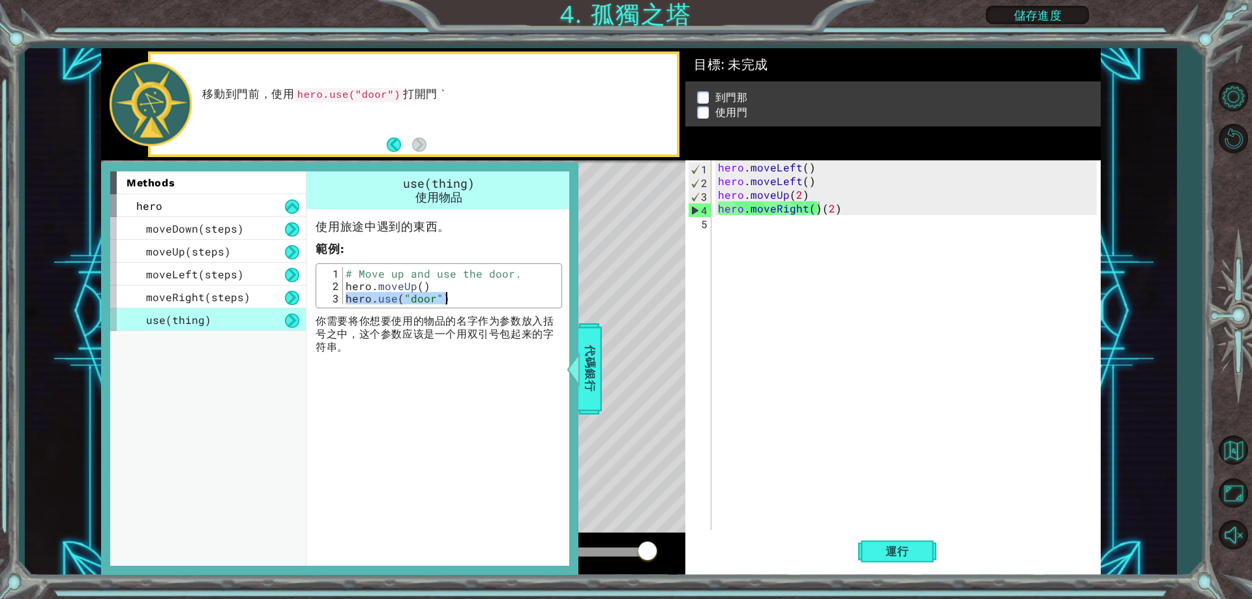
click at [782, 237] on div "hero . moveLeft ( ) hero . moveLeft ( ) hero . moveUp ( 2 ) hero . moveRight ( …" at bounding box center [908, 358] width 387 height 397
paste textarea "hero.use("door")"
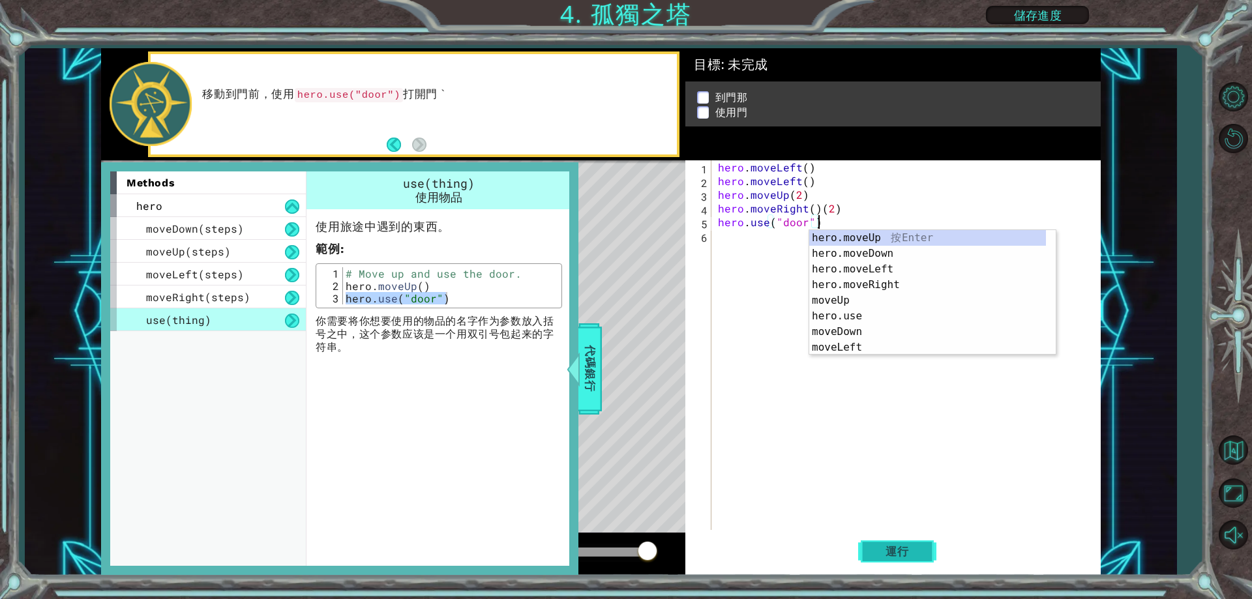
click at [888, 543] on button "運行" at bounding box center [897, 552] width 78 height 42
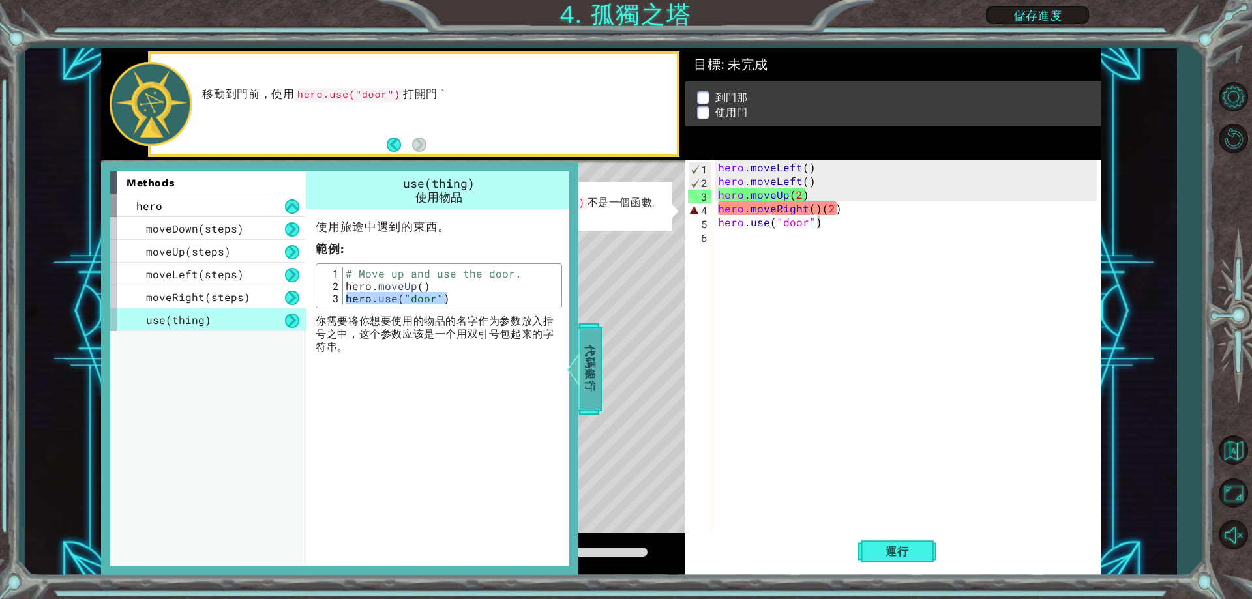
click at [595, 361] on span "代碼銀行" at bounding box center [589, 369] width 21 height 80
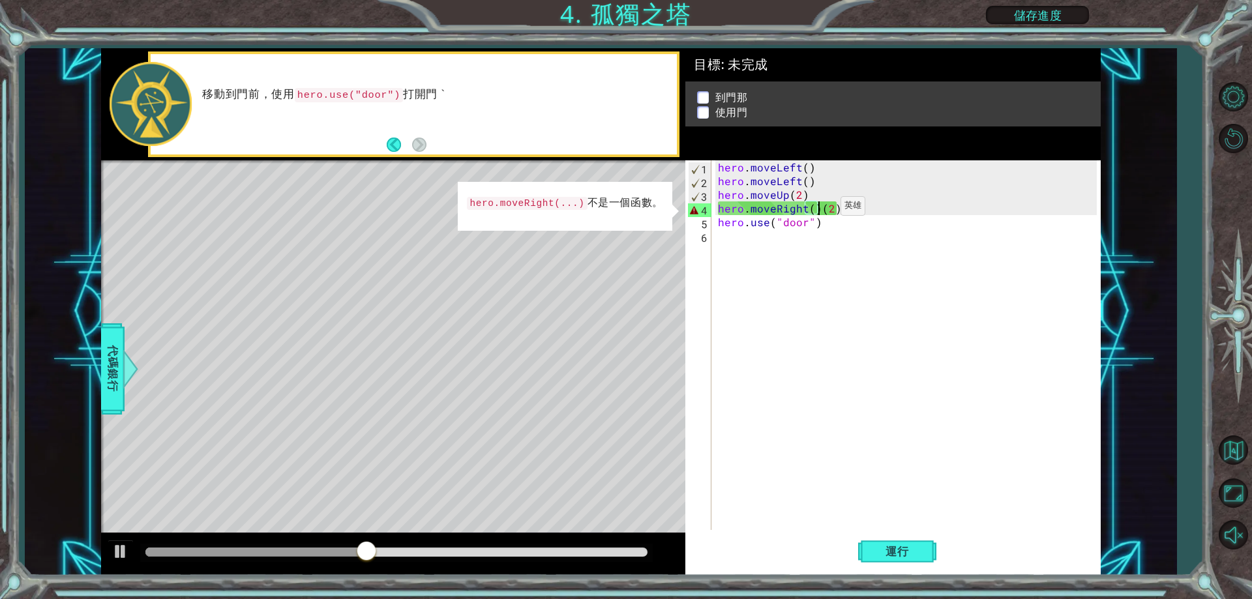
click at [818, 209] on div "hero . moveLeft ( ) hero . moveLeft ( ) hero . moveUp ( 2 ) hero . moveRight ( …" at bounding box center [908, 358] width 387 height 397
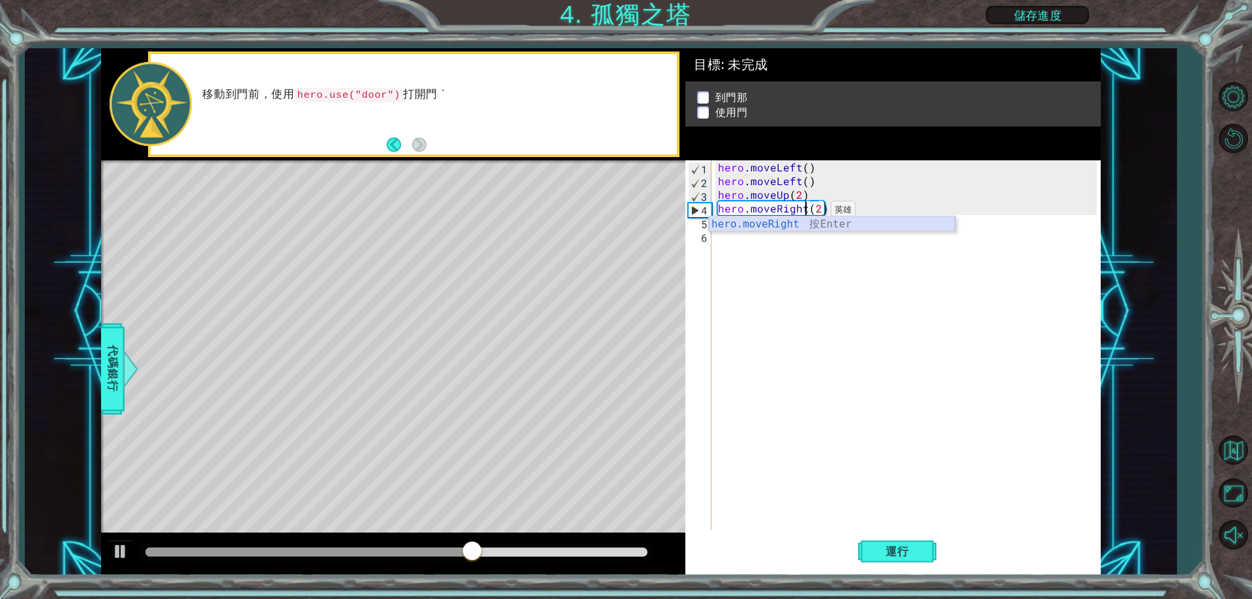
click at [776, 226] on div "hero.moveRight 按 Enter" at bounding box center [832, 239] width 246 height 47
click at [839, 209] on div "hero . moveLeft ( ) hero . moveLeft ( ) hero . moveUp ( 2 ) hero . moveRight ( …" at bounding box center [908, 358] width 387 height 397
click at [808, 209] on div "hero . moveLeft ( ) hero . moveLeft ( ) hero . moveUp ( 2 ) hero . moveRight ( …" at bounding box center [908, 358] width 387 height 397
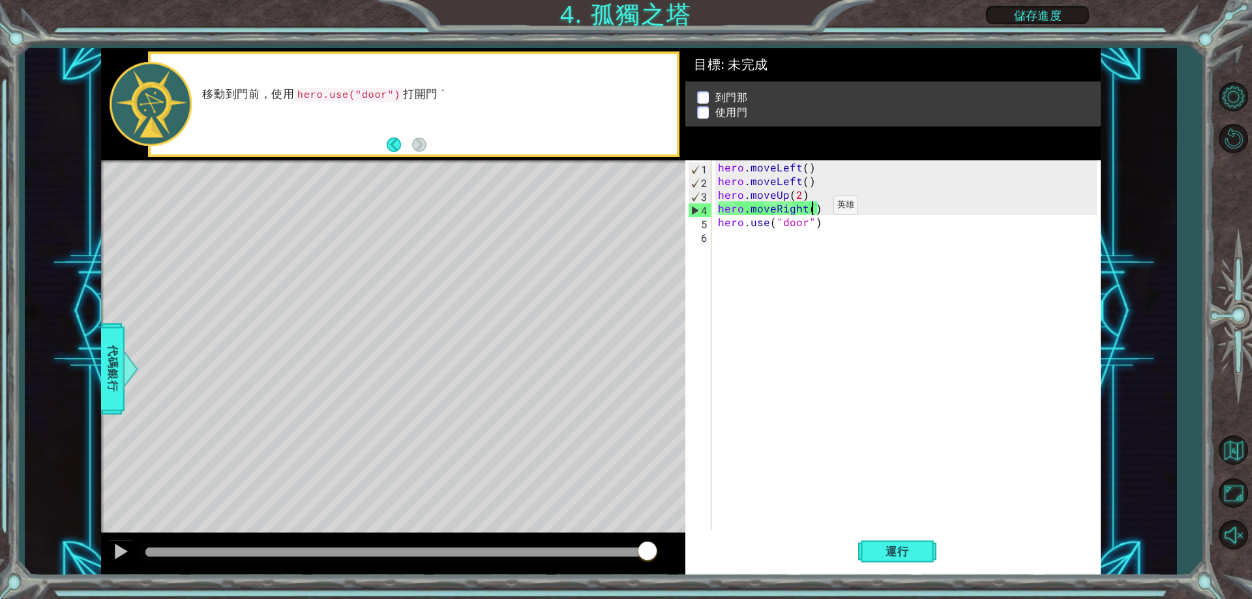
click at [811, 209] on div "hero . moveLeft ( ) hero . moveLeft ( ) hero . moveUp ( 2 ) hero . moveRight ( …" at bounding box center [908, 358] width 387 height 397
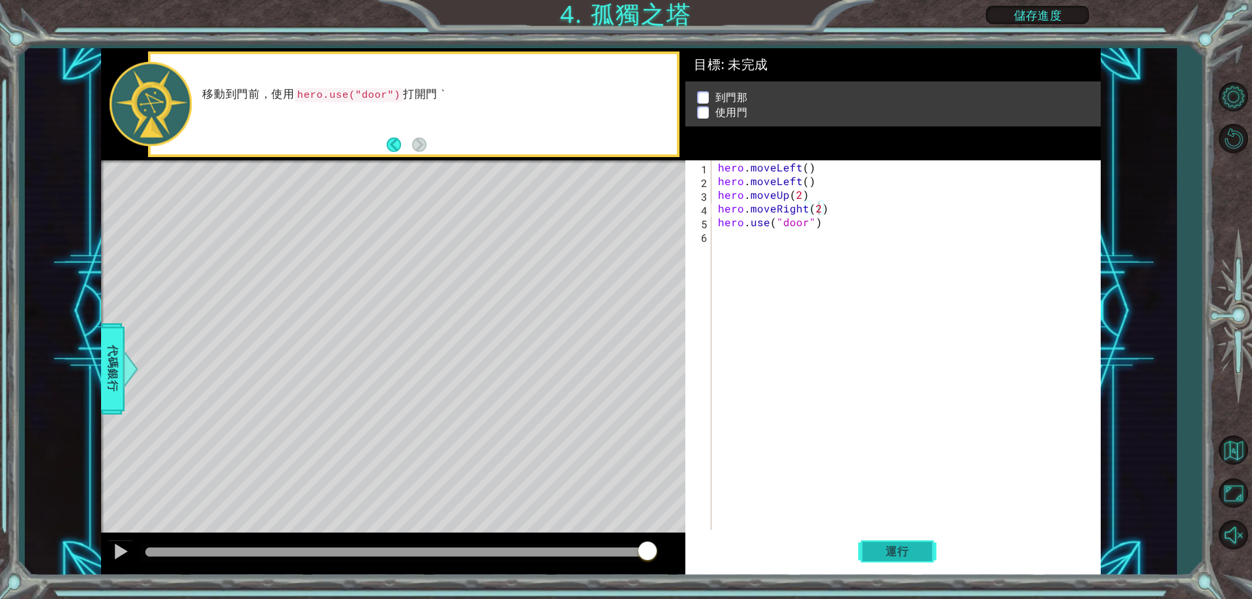
click at [878, 544] on button "運行" at bounding box center [897, 552] width 78 height 42
type textarea "hero.moveRight(2)"
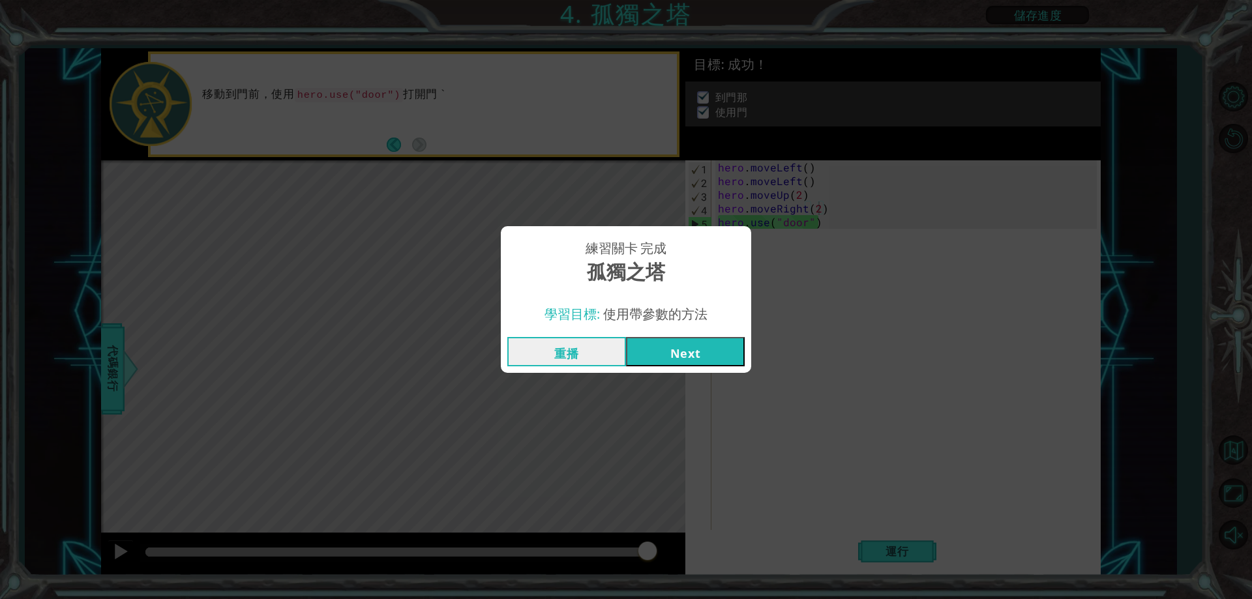
click at [673, 341] on button "Next" at bounding box center [685, 351] width 119 height 29
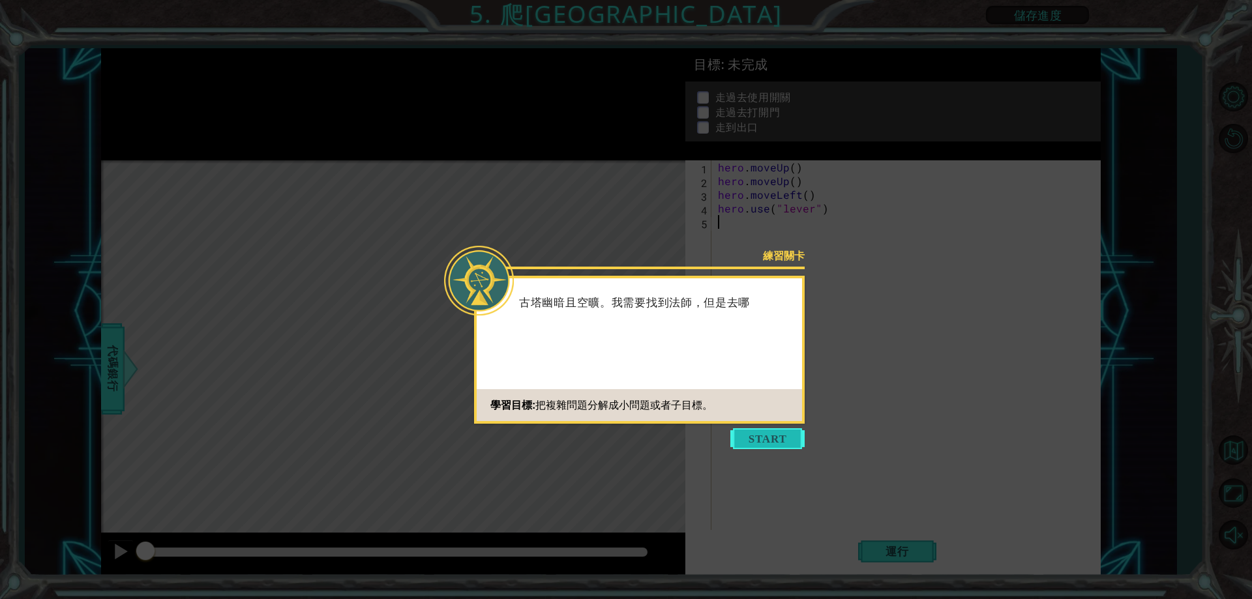
click at [739, 438] on button "Start" at bounding box center [767, 438] width 74 height 21
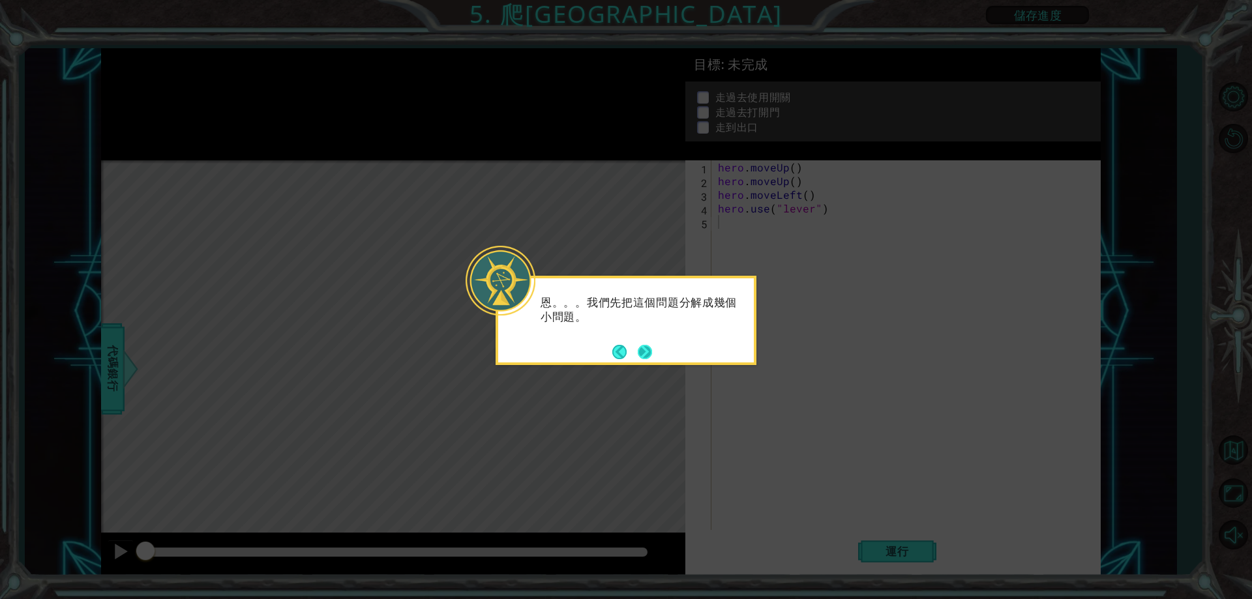
click at [642, 346] on button "Next" at bounding box center [645, 352] width 14 height 14
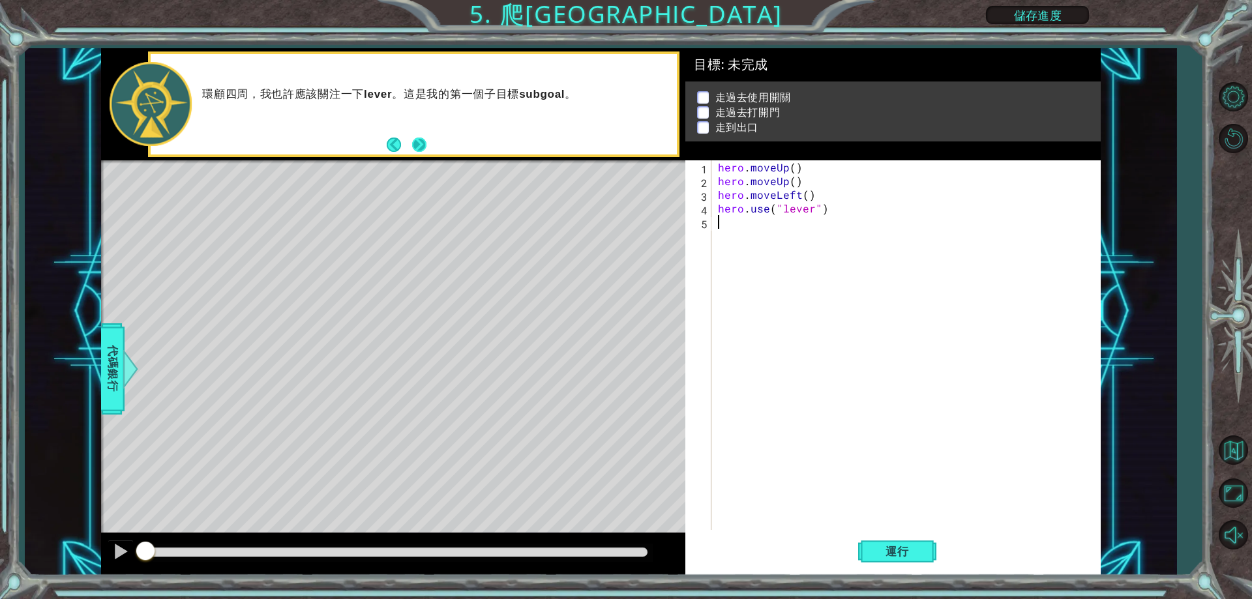
click at [421, 145] on button "Next" at bounding box center [419, 145] width 14 height 14
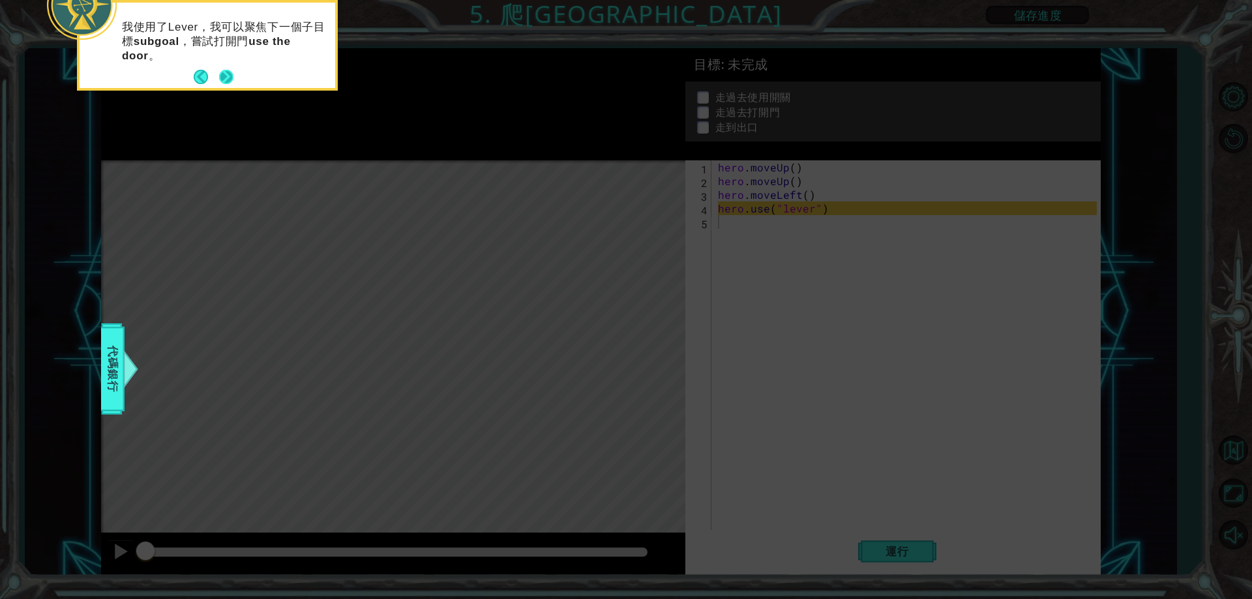
click at [220, 64] on div "我使用了Lever，我可以聚焦下一個子目標 subgoal ，嘗試打開門 use the door 。" at bounding box center [208, 48] width 256 height 80
click at [226, 74] on button "Next" at bounding box center [226, 77] width 14 height 14
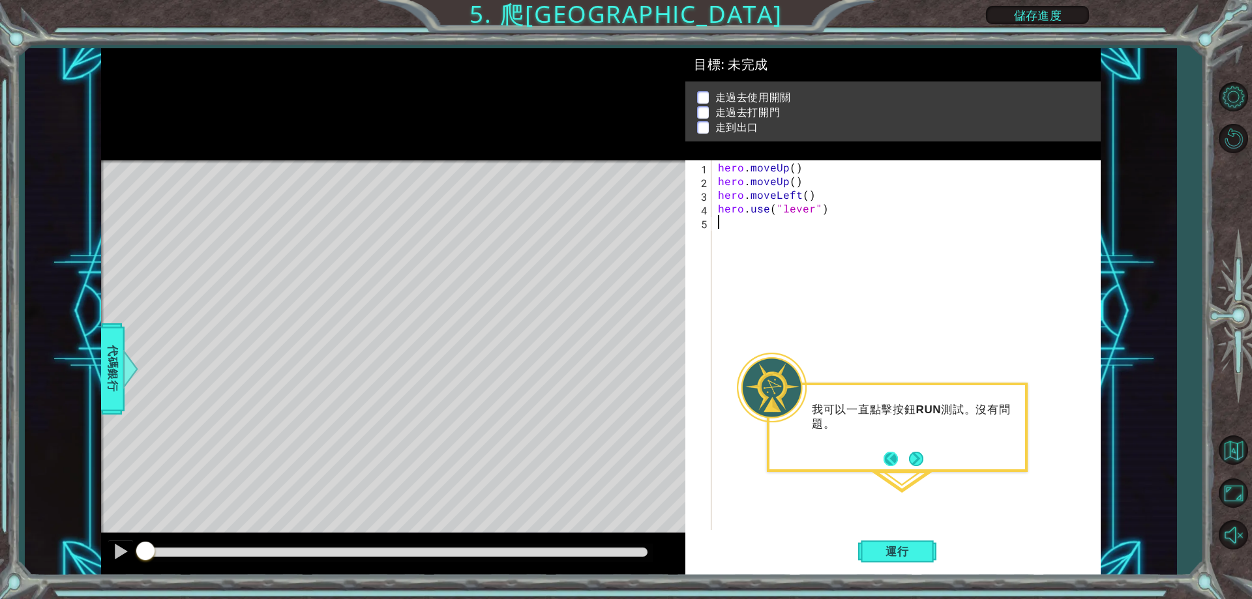
click at [906, 456] on button "Back" at bounding box center [895, 459] width 25 height 14
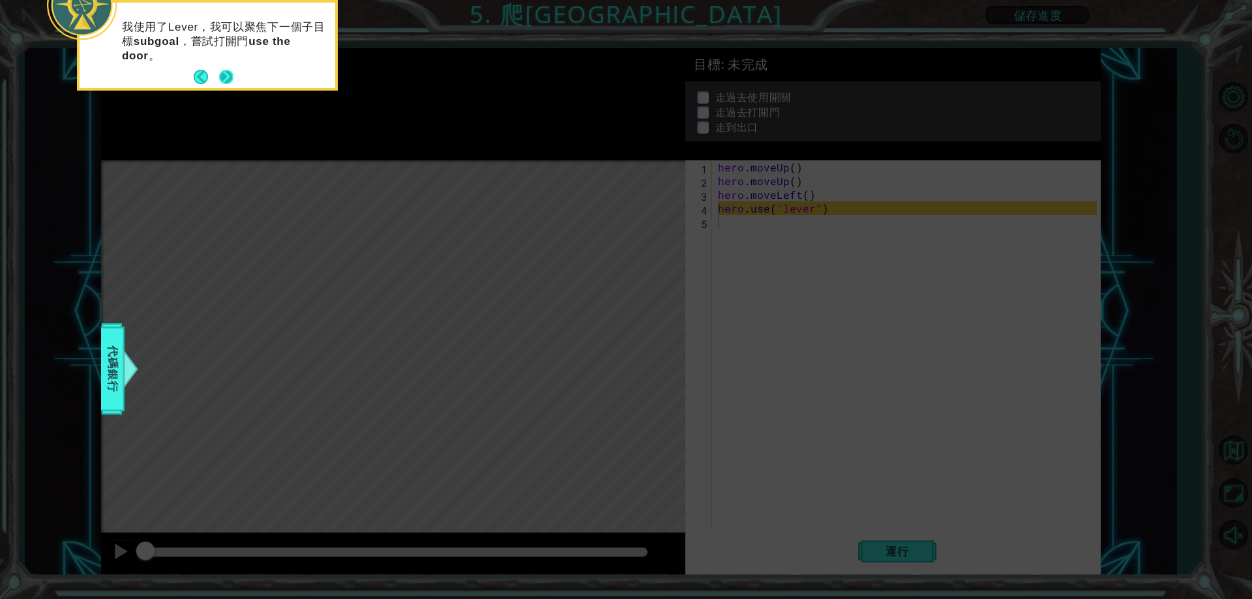
click at [220, 83] on button "Next" at bounding box center [226, 77] width 14 height 14
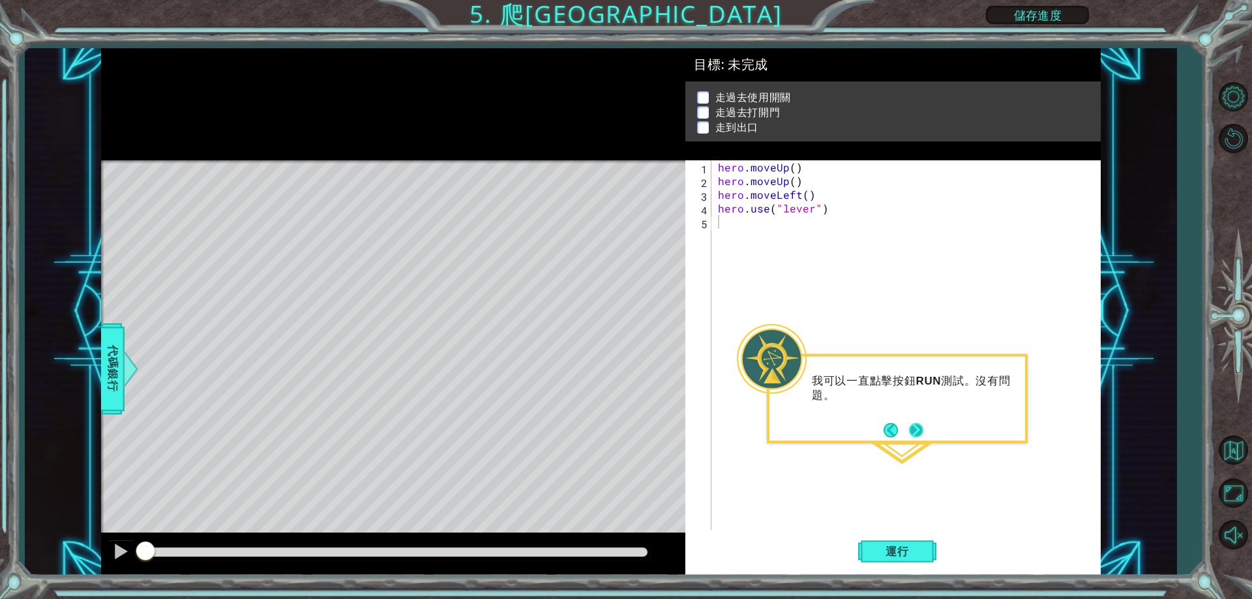
click at [910, 429] on button "Next" at bounding box center [916, 430] width 14 height 14
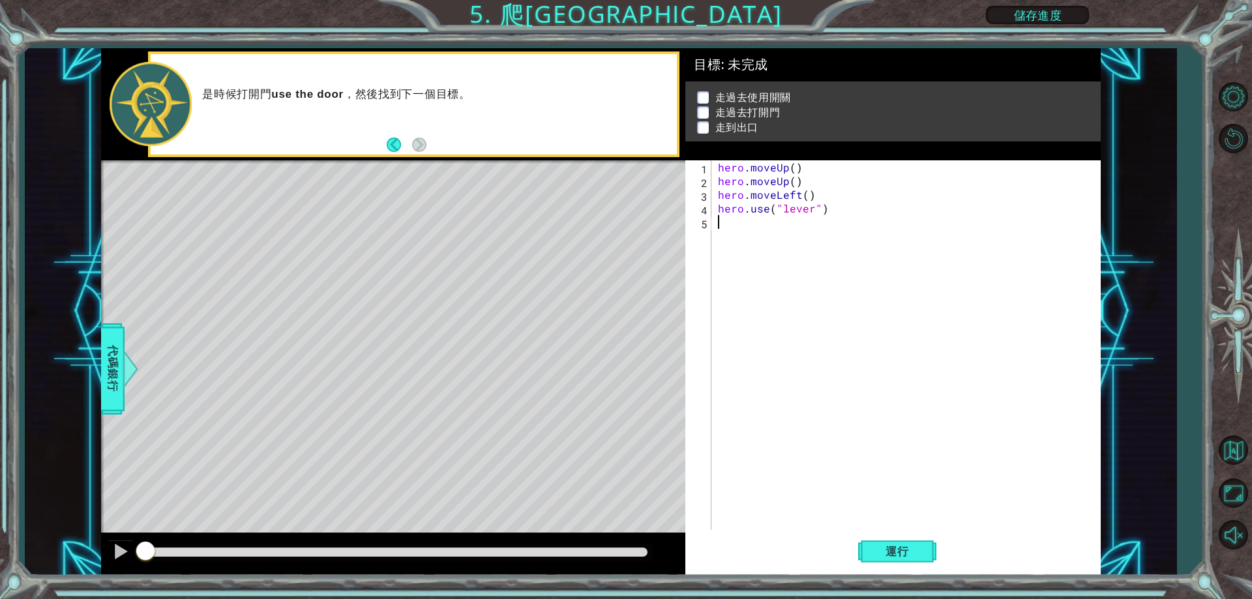
click at [792, 408] on div "hero . moveUp ( ) hero . moveUp ( ) hero . moveLeft ( ) hero . use ( "lever" )" at bounding box center [908, 358] width 387 height 397
click at [387, 138] on button "Back" at bounding box center [399, 145] width 25 height 14
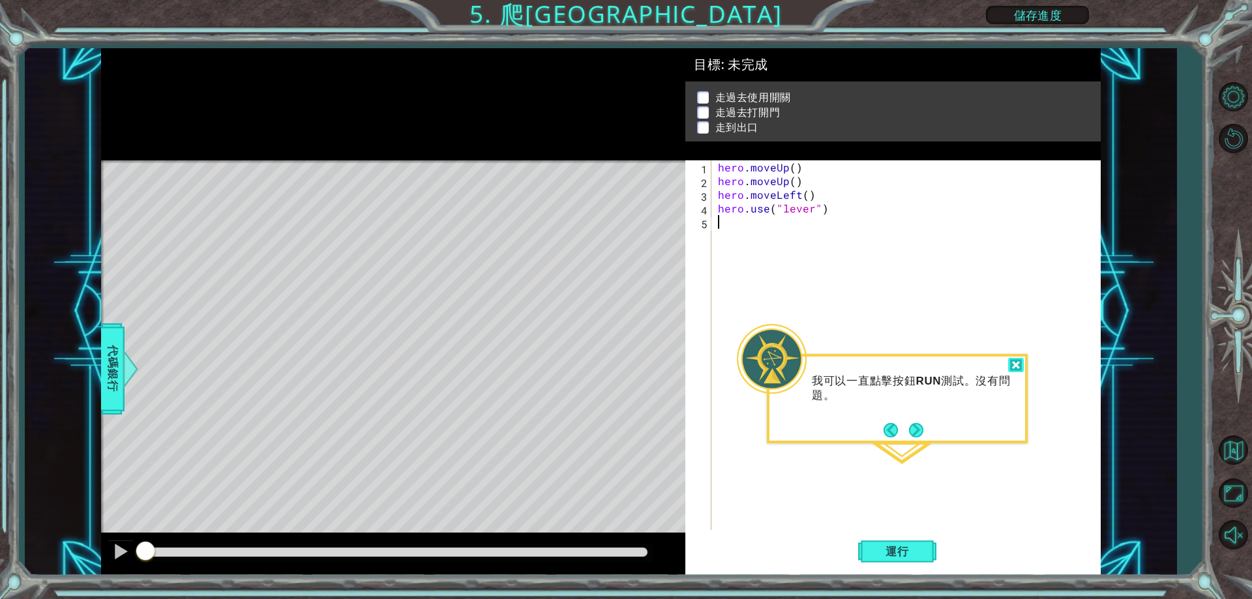
click at [1020, 363] on div at bounding box center [1016, 365] width 16 height 15
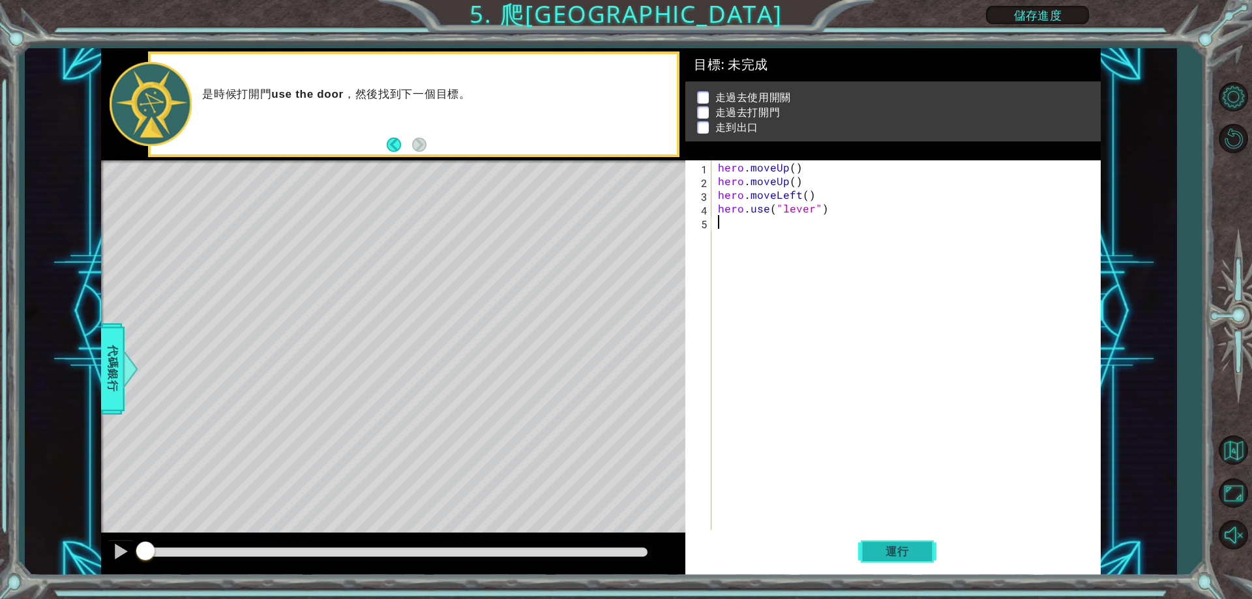
click at [873, 544] on button "運行" at bounding box center [897, 552] width 78 height 42
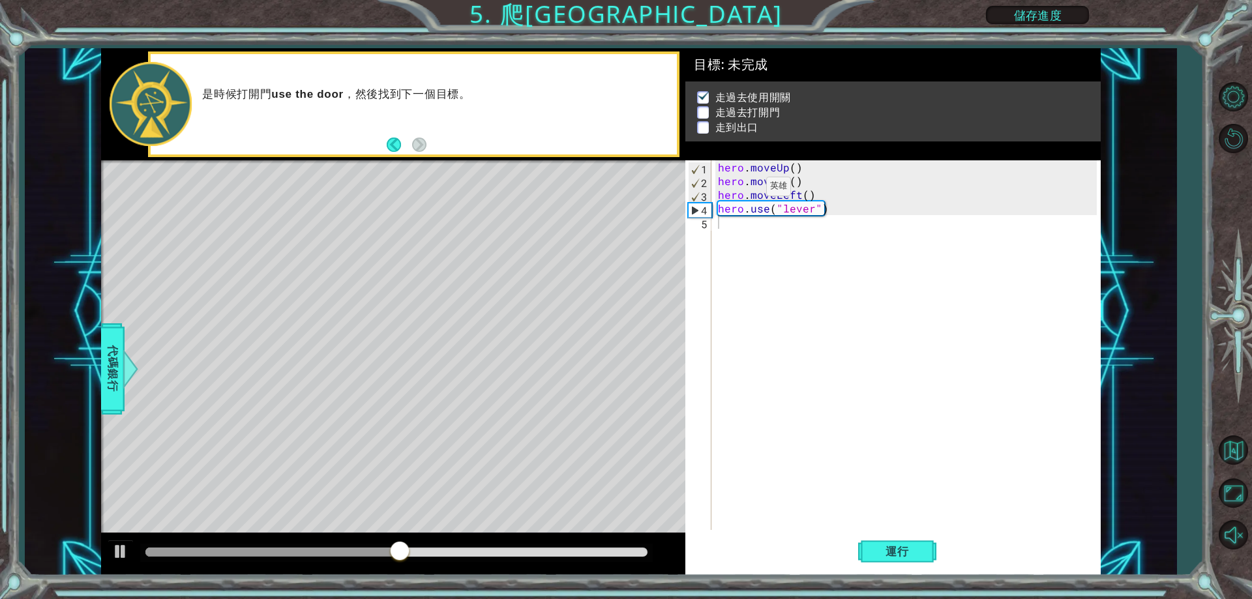
drag, startPoint x: 714, startPoint y: 192, endPoint x: 726, endPoint y: 195, distance: 12.0
click at [726, 195] on div "1 2 3 4 5 hero . moveUp ( ) hero . moveUp ( ) hero . moveLeft ( ) hero . use ( …" at bounding box center [890, 345] width 411 height 370
drag, startPoint x: 718, startPoint y: 195, endPoint x: 811, endPoint y: 196, distance: 92.6
click at [811, 196] on div "hero . moveUp ( ) hero . moveUp ( ) hero . moveLeft ( ) hero . use ( "lever" )" at bounding box center [908, 358] width 387 height 397
type textarea "hero.moveLeft()"
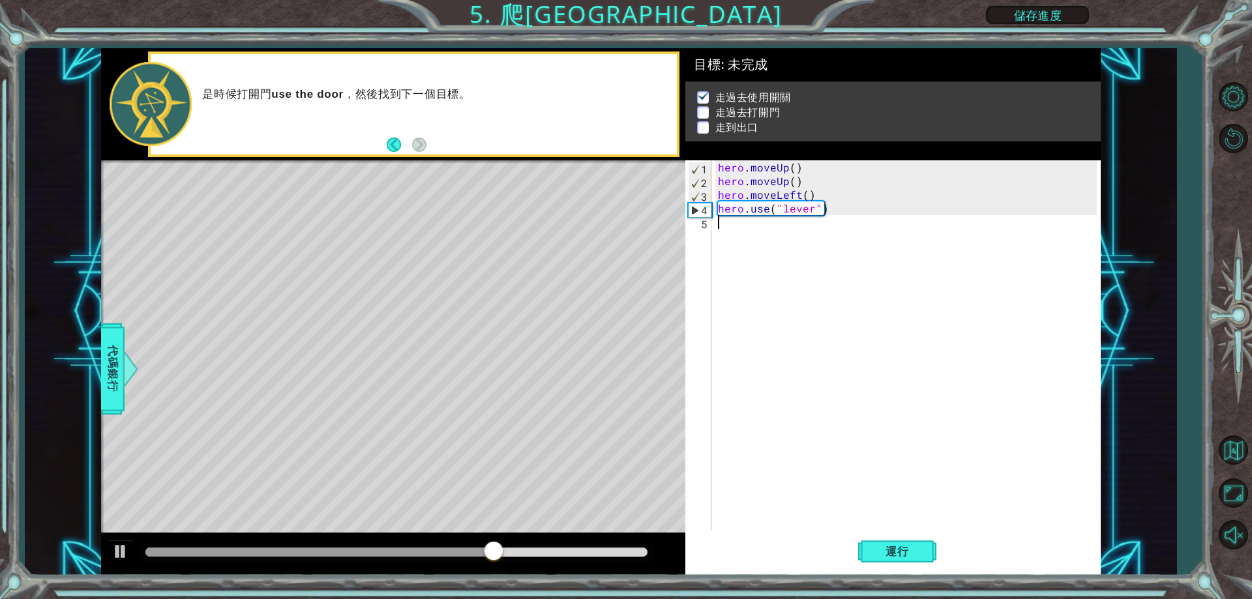
click at [771, 231] on div "hero . moveUp ( ) hero . moveUp ( ) hero . moveLeft ( ) hero . use ( "lever" )" at bounding box center [908, 358] width 387 height 397
paste textarea "hero.moveLeft()"
click at [872, 549] on span "運行" at bounding box center [897, 551] width 50 height 13
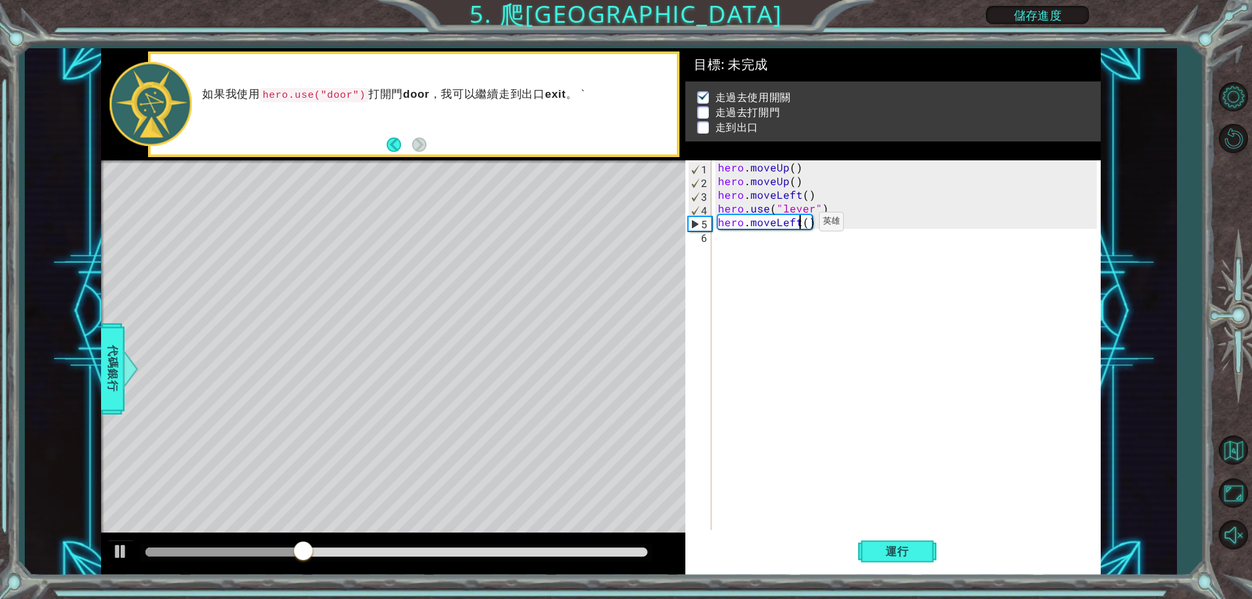
click at [797, 225] on div "hero . moveUp ( ) hero . moveUp ( ) hero . moveLeft ( ) hero . use ( "lever" ) …" at bounding box center [908, 358] width 387 height 397
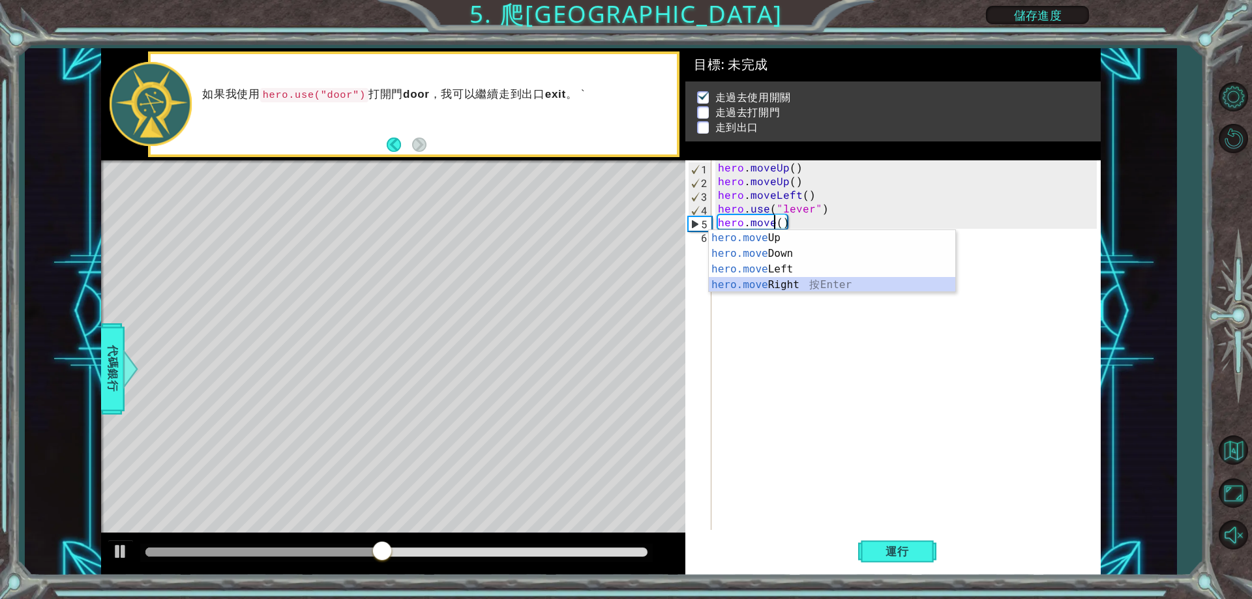
click at [819, 282] on div "hero.move Up 按 Enter hero.move Down 按 Enter hero.move Left 按 Enter hero.move Ri…" at bounding box center [832, 277] width 246 height 94
type textarea "hero.moveRight"
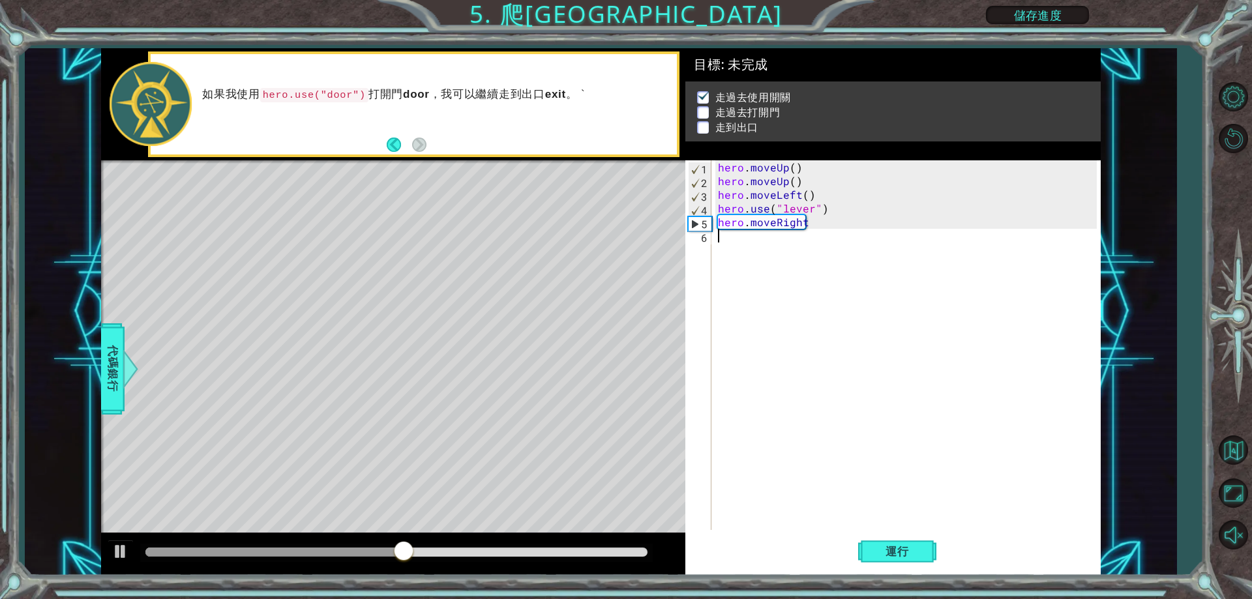
click at [819, 229] on div "hero . moveUp ( ) hero . moveUp ( ) hero . moveLeft ( ) hero . use ( "lever" ) …" at bounding box center [908, 358] width 387 height 397
click at [876, 542] on button "運行" at bounding box center [897, 552] width 78 height 42
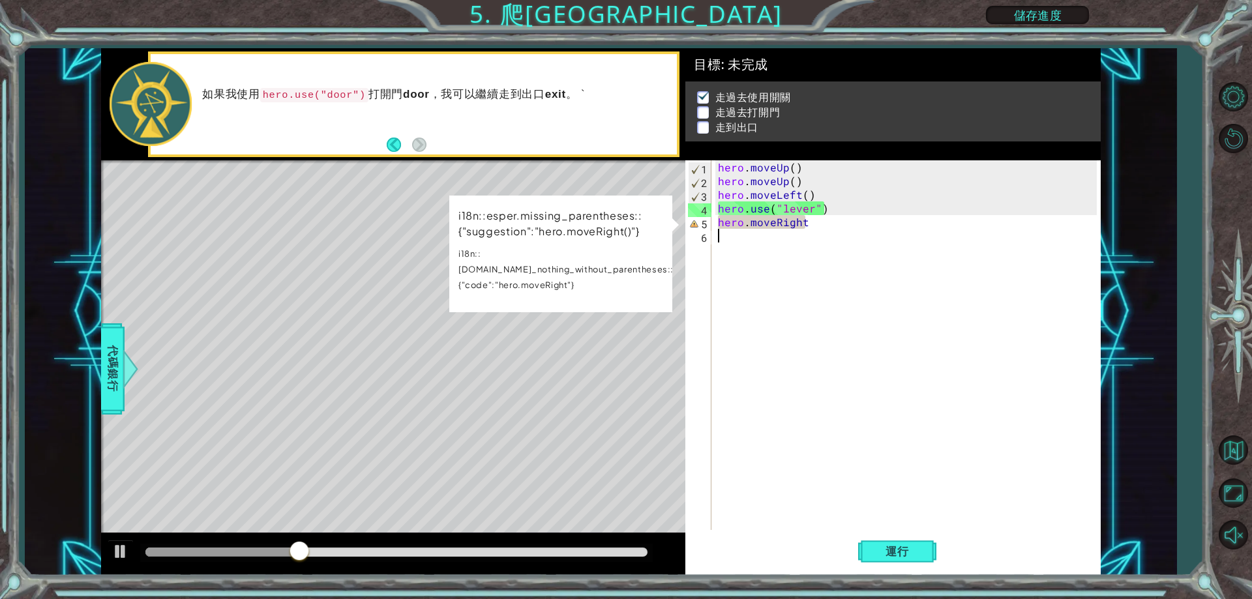
click at [805, 222] on div "hero . moveUp ( ) hero . moveUp ( ) hero . moveLeft ( ) hero . use ( "lever" ) …" at bounding box center [908, 358] width 387 height 397
type textarea "hero.moveRigh"
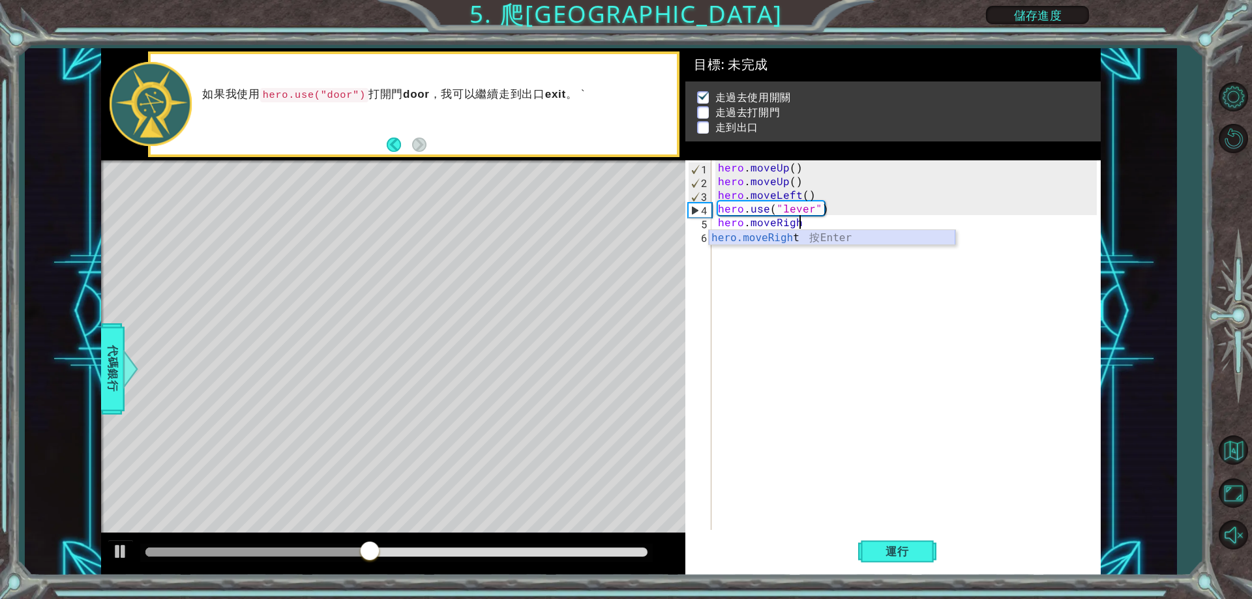
click at [803, 231] on div "hero.moveRigh t 按 Enter" at bounding box center [832, 253] width 246 height 47
click at [812, 222] on div "hero . moveUp ( ) hero . moveUp ( ) hero . moveLeft ( ) hero . use ( "lever" ) …" at bounding box center [908, 358] width 387 height 397
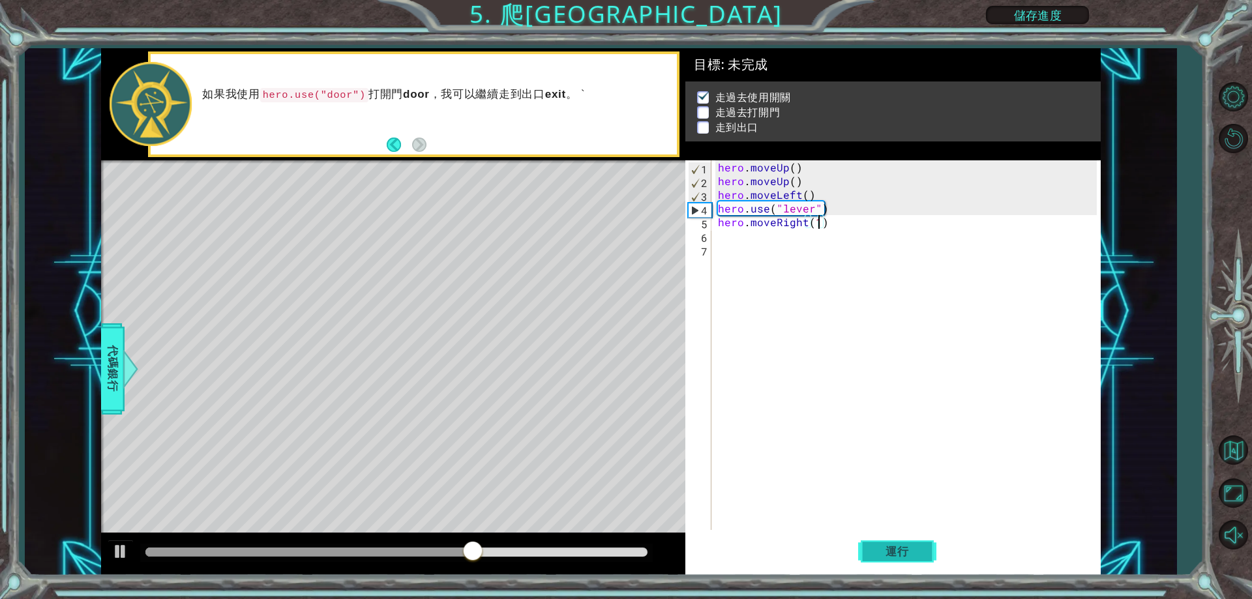
click at [898, 555] on span "運行" at bounding box center [897, 551] width 50 height 13
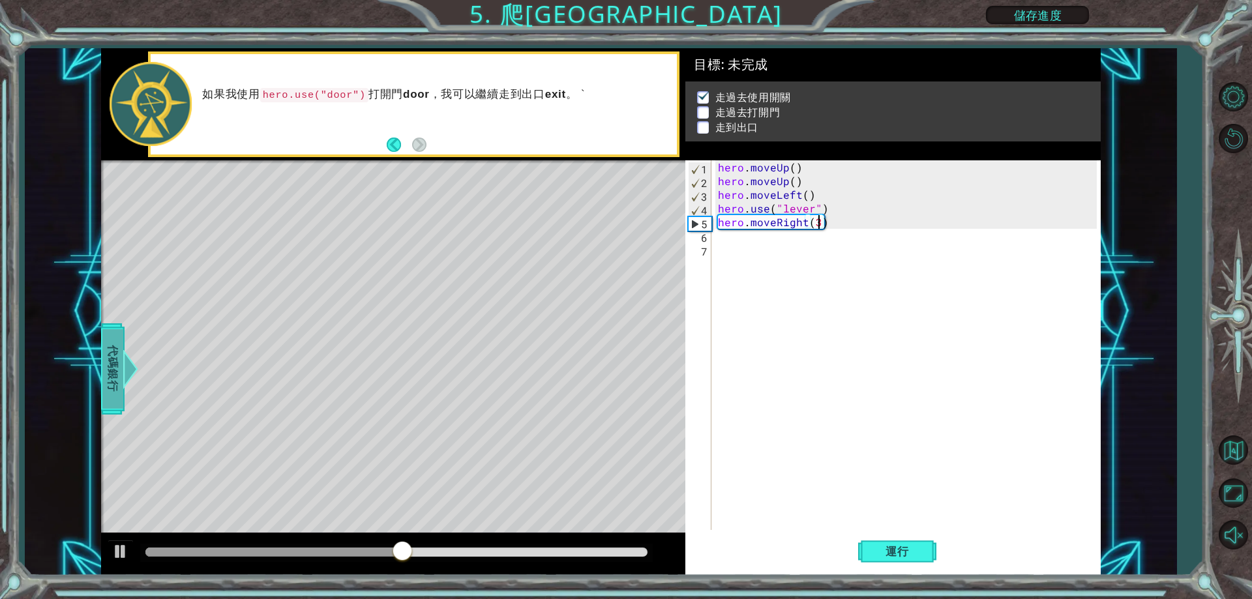
type textarea "3"
click at [117, 345] on span "代碼銀行" at bounding box center [112, 369] width 21 height 80
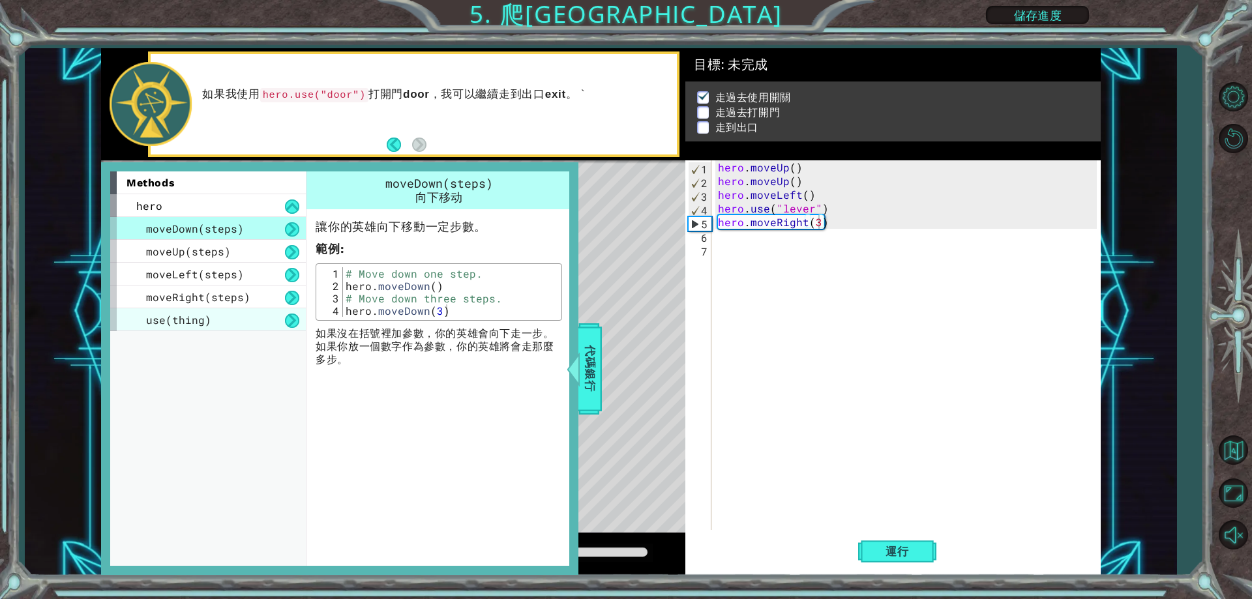
click at [145, 321] on div "use(thing)" at bounding box center [208, 319] width 196 height 23
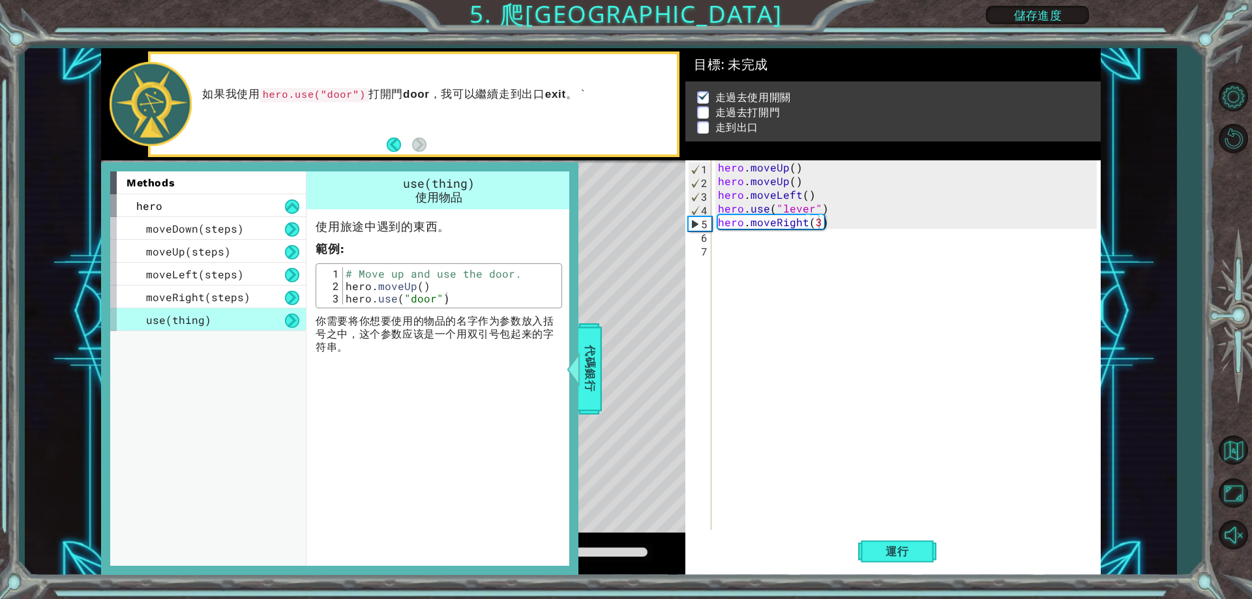
type textarea "hero.use("door")"
drag, startPoint x: 346, startPoint y: 299, endPoint x: 426, endPoint y: 306, distance: 80.6
click at [426, 306] on div "hero.use("door") 1 2 3 # Move up and use the door. hero . moveUp ( ) hero . use…" at bounding box center [439, 285] width 246 height 45
drag, startPoint x: 426, startPoint y: 306, endPoint x: 398, endPoint y: 319, distance: 30.9
click at [401, 319] on p "你需要将你想要使用的物品的名字作为参数放入括号之中，这个参数应该是一个用双引号包起来的字符串。" at bounding box center [439, 334] width 246 height 39
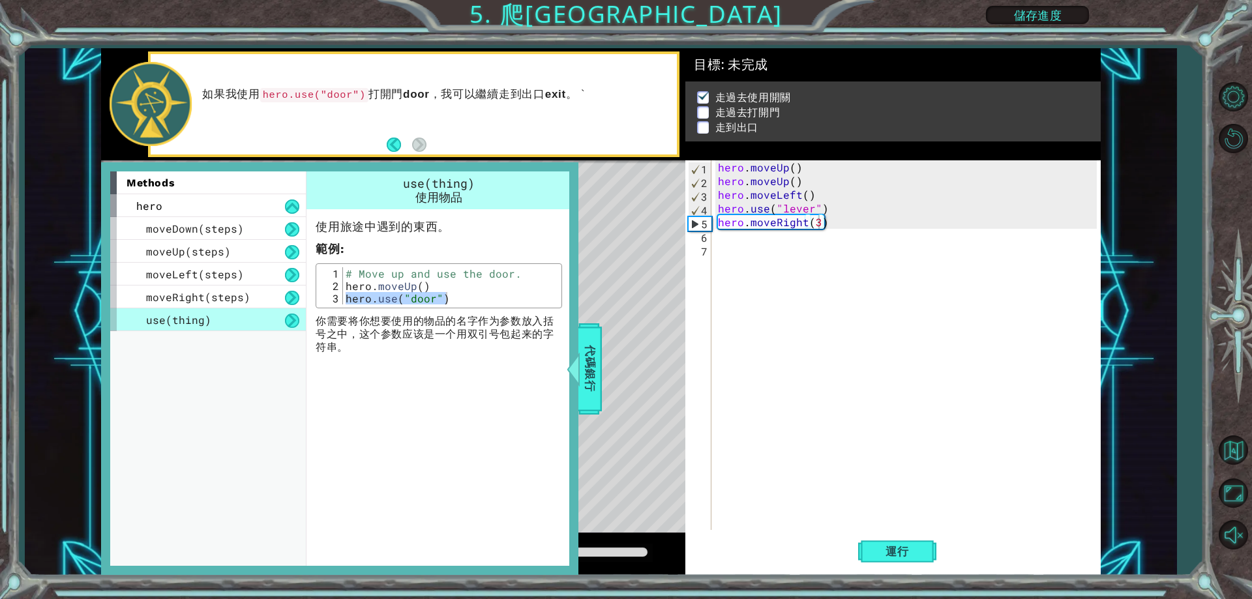
drag, startPoint x: 355, startPoint y: 299, endPoint x: 342, endPoint y: 297, distance: 13.8
click at [355, 299] on div "# Move up and use the door. hero . moveUp ( ) hero . use ( "door" )" at bounding box center [450, 285] width 215 height 37
drag, startPoint x: 340, startPoint y: 296, endPoint x: 413, endPoint y: 301, distance: 72.5
click at [413, 301] on div "hero.use("door") 1 2 3 # Move up and use the door. hero . moveUp ( ) hero . use…" at bounding box center [438, 285] width 239 height 37
click at [752, 242] on div "hero . moveUp ( ) hero . moveUp ( ) hero . moveLeft ( ) hero . use ( "lever" ) …" at bounding box center [908, 358] width 387 height 397
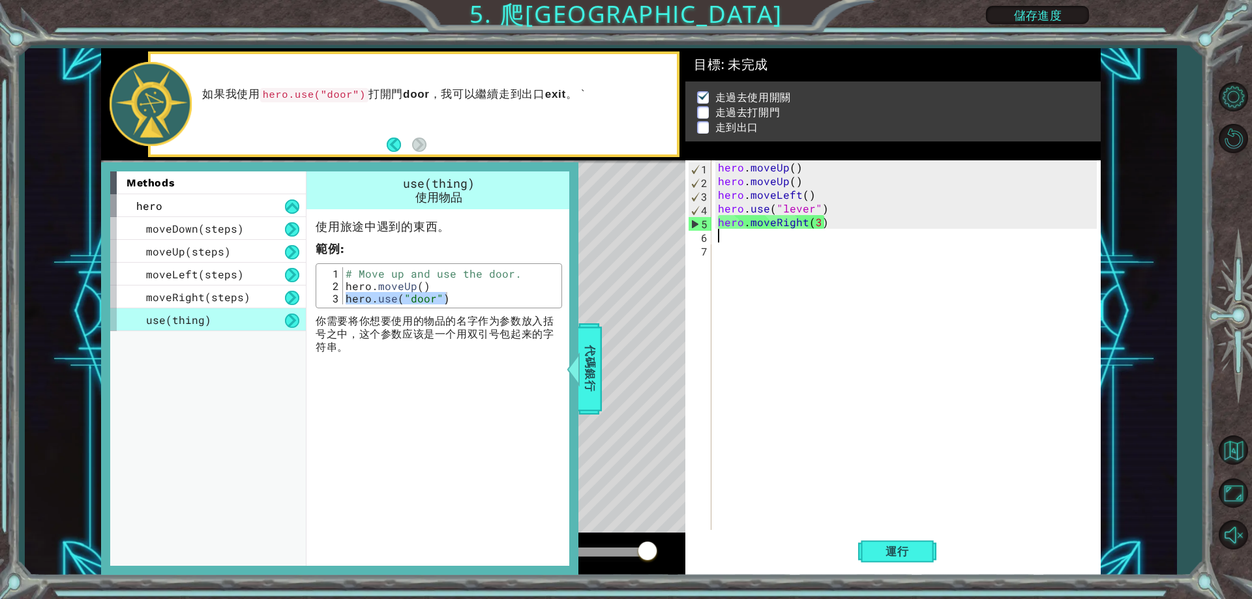
paste textarea "hero.use("door")"
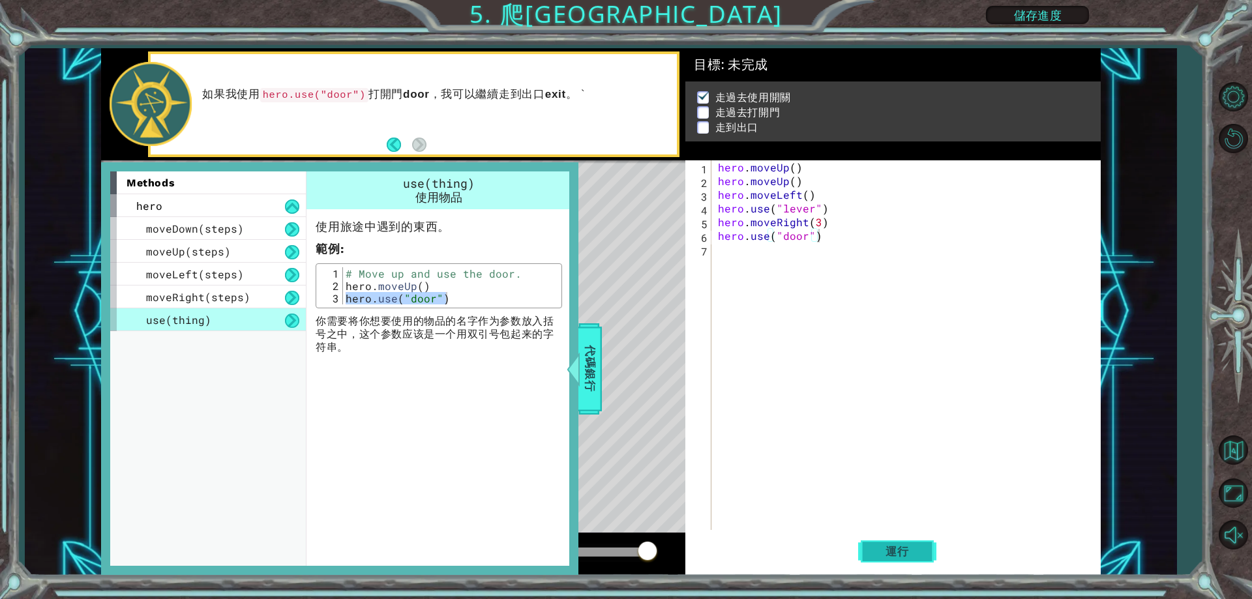
click at [866, 549] on button "運行" at bounding box center [897, 552] width 78 height 42
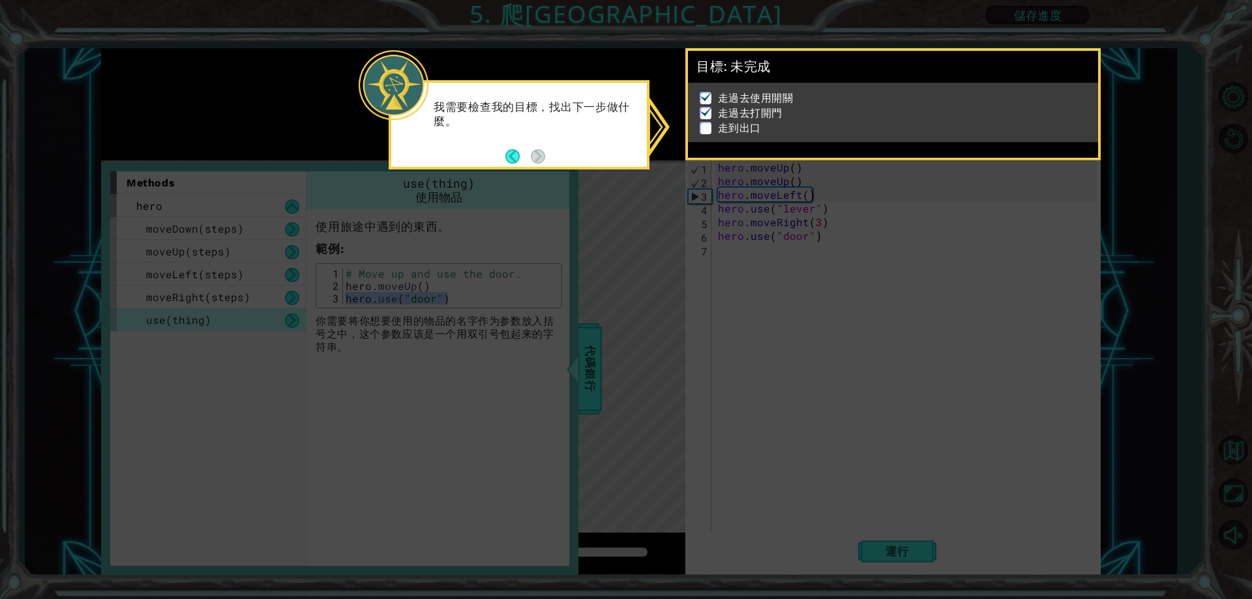
click at [580, 369] on icon at bounding box center [626, 299] width 1252 height 599
drag, startPoint x: 588, startPoint y: 366, endPoint x: 578, endPoint y: 345, distance: 23.0
click at [587, 365] on icon at bounding box center [626, 299] width 1252 height 599
click at [506, 149] on footer at bounding box center [525, 157] width 40 height 20
click at [654, 261] on icon at bounding box center [626, 299] width 1252 height 599
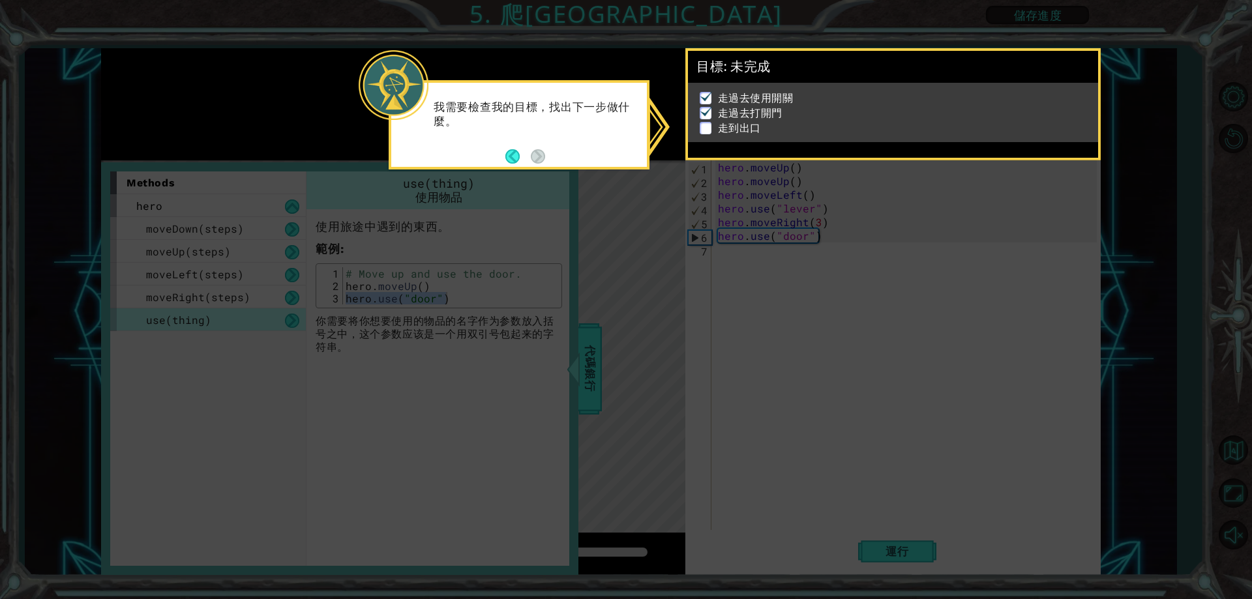
click at [600, 347] on icon at bounding box center [626, 299] width 1252 height 599
drag, startPoint x: 379, startPoint y: 70, endPoint x: 393, endPoint y: 86, distance: 21.7
click at [381, 76] on div at bounding box center [394, 85] width 70 height 70
click at [509, 151] on button "Back" at bounding box center [517, 156] width 25 height 14
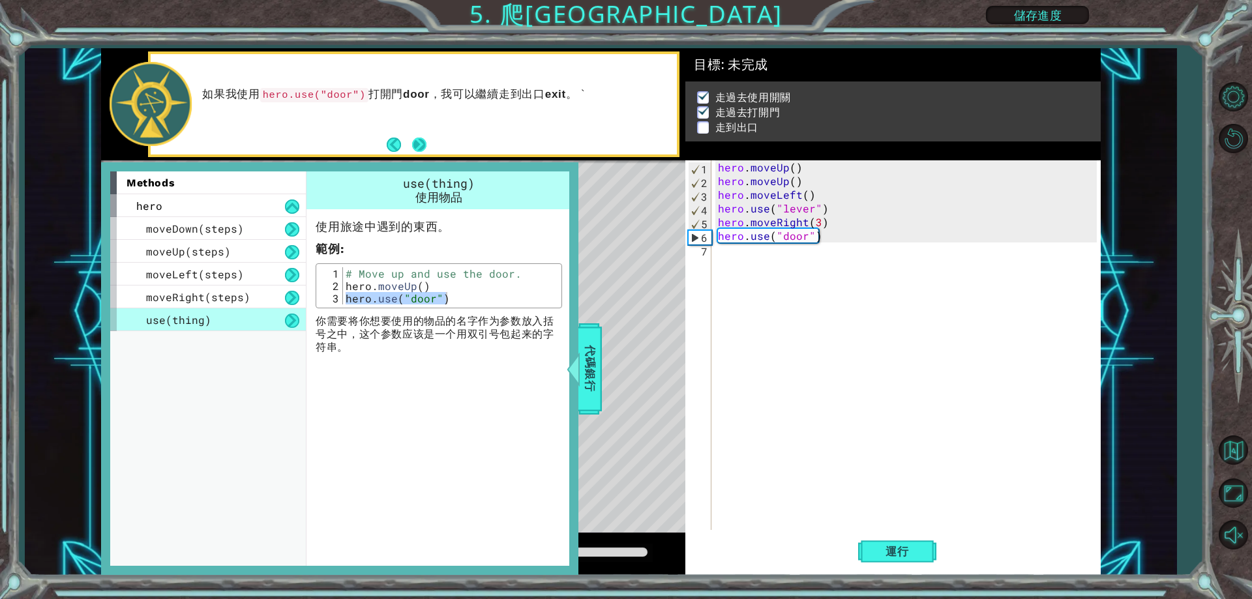
click at [420, 142] on button "Next" at bounding box center [419, 145] width 14 height 14
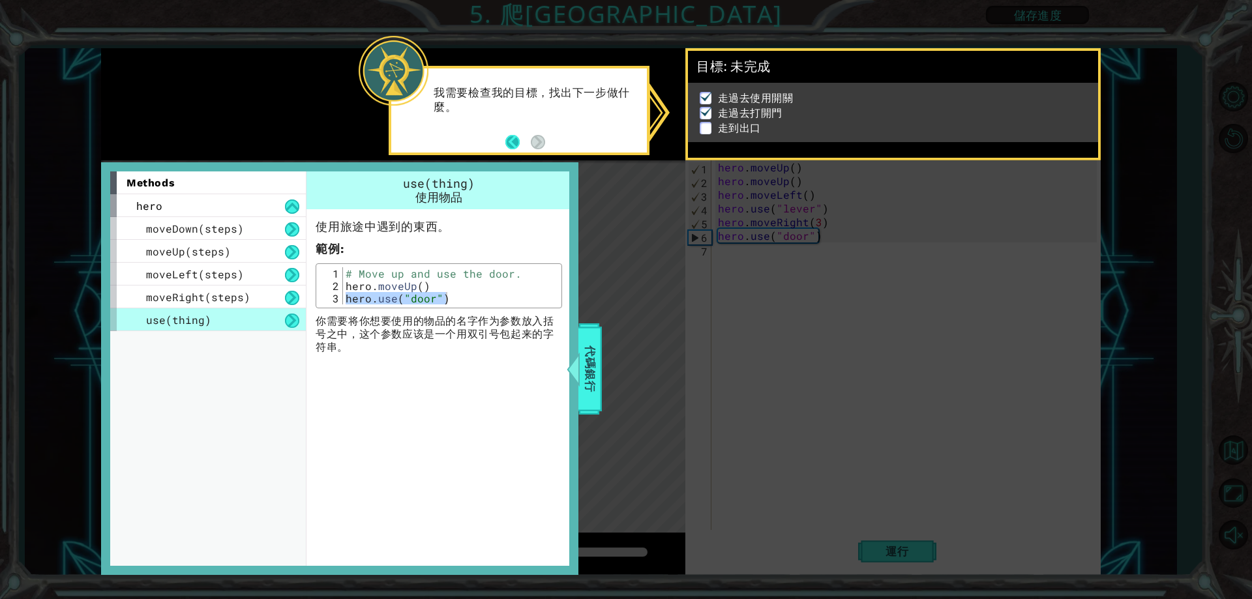
click at [509, 143] on button "Back" at bounding box center [517, 142] width 25 height 14
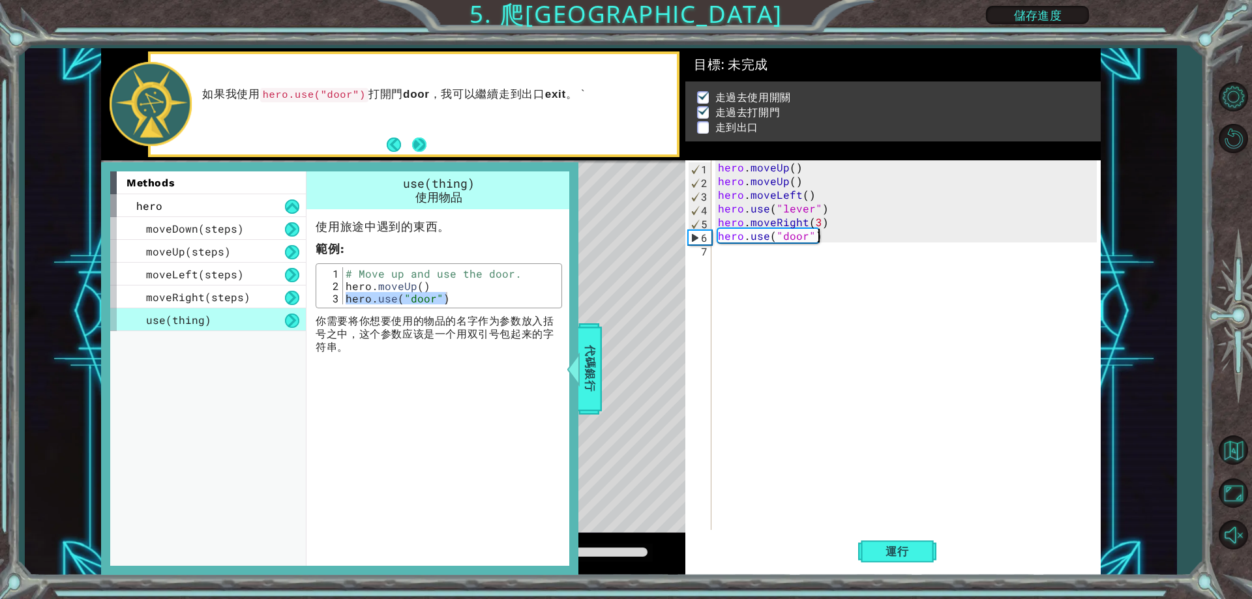
click at [424, 141] on button "Next" at bounding box center [419, 145] width 14 height 14
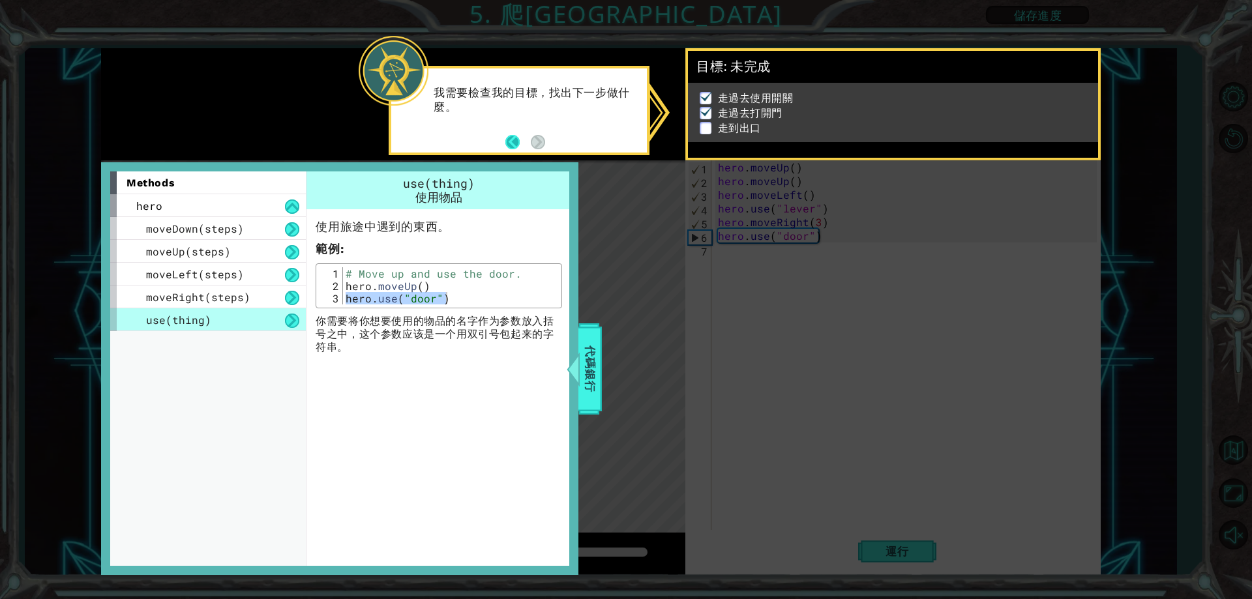
click at [510, 143] on button "Back" at bounding box center [517, 142] width 25 height 14
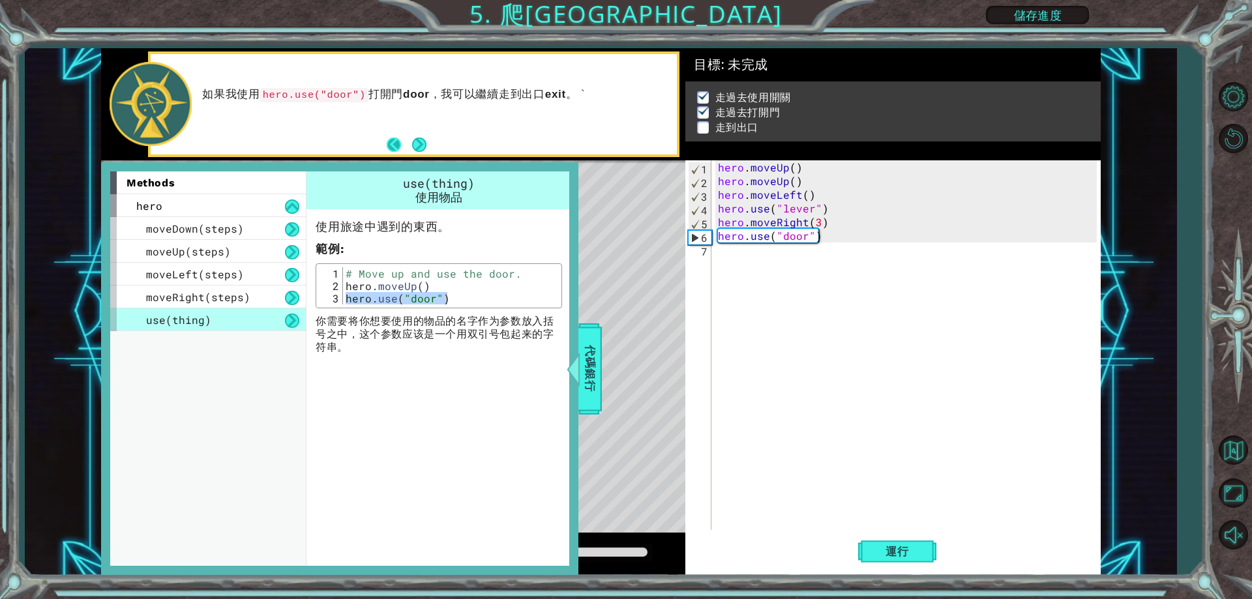
click at [387, 139] on button "Back" at bounding box center [399, 145] width 25 height 14
drag, startPoint x: 576, startPoint y: 349, endPoint x: 586, endPoint y: 354, distance: 11.7
click at [578, 354] on div "methods hero moveDown(steps) moveUp(steps) moveLeft(steps) moveRight(steps) use…" at bounding box center [339, 368] width 477 height 413
click at [588, 355] on span "代碼銀行" at bounding box center [590, 369] width 21 height 80
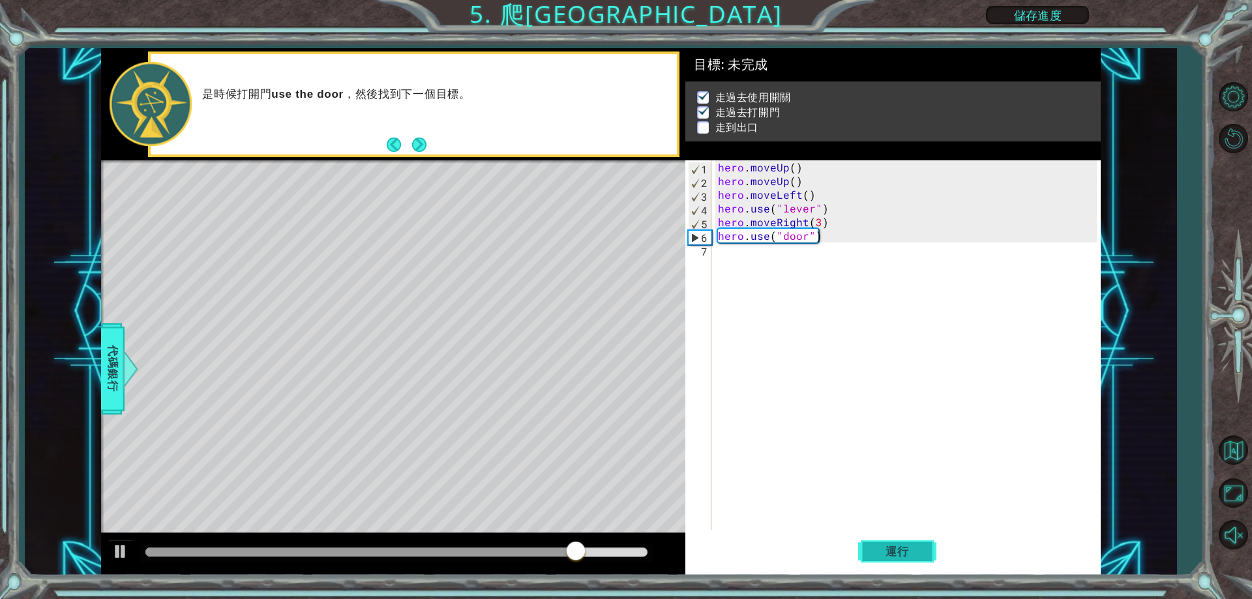
click at [881, 551] on span "運行" at bounding box center [897, 551] width 50 height 13
drag, startPoint x: 717, startPoint y: 179, endPoint x: 804, endPoint y: 186, distance: 87.0
click at [804, 186] on div "hero . moveUp ( ) hero . moveUp ( ) hero . moveLeft ( ) hero . use ( "lever" ) …" at bounding box center [908, 358] width 387 height 397
type textarea "hero.moveUp()"
click at [763, 252] on div "hero . moveUp ( ) hero . moveUp ( ) hero . moveLeft ( ) hero . use ( "lever" ) …" at bounding box center [908, 358] width 387 height 397
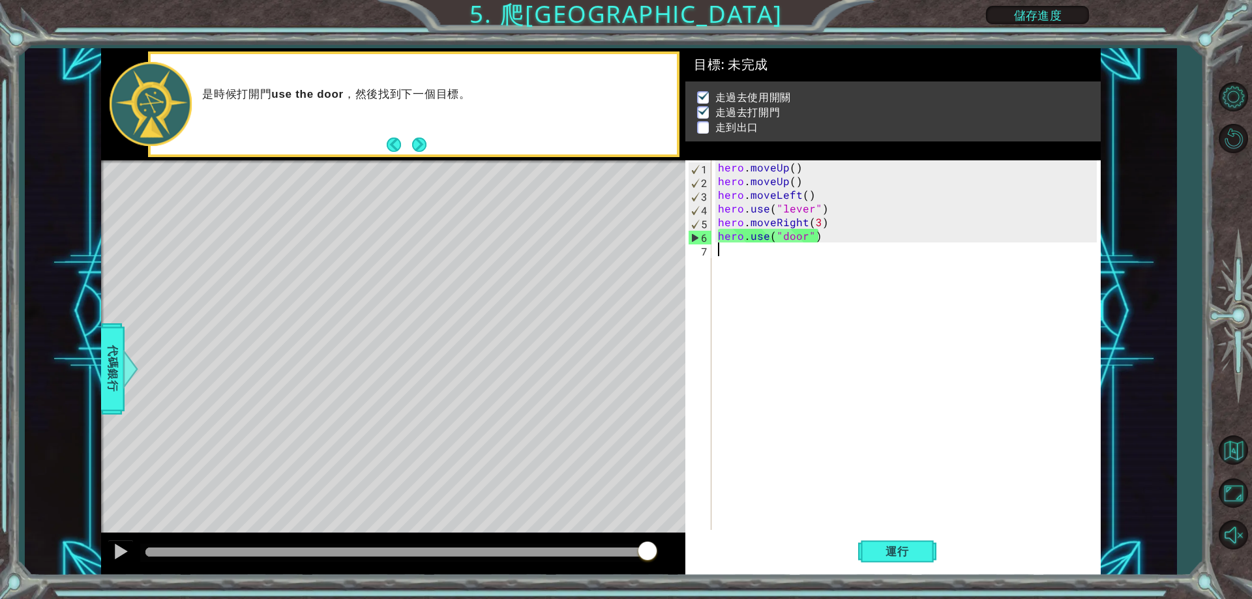
paste textarea "hero.moveUp()"
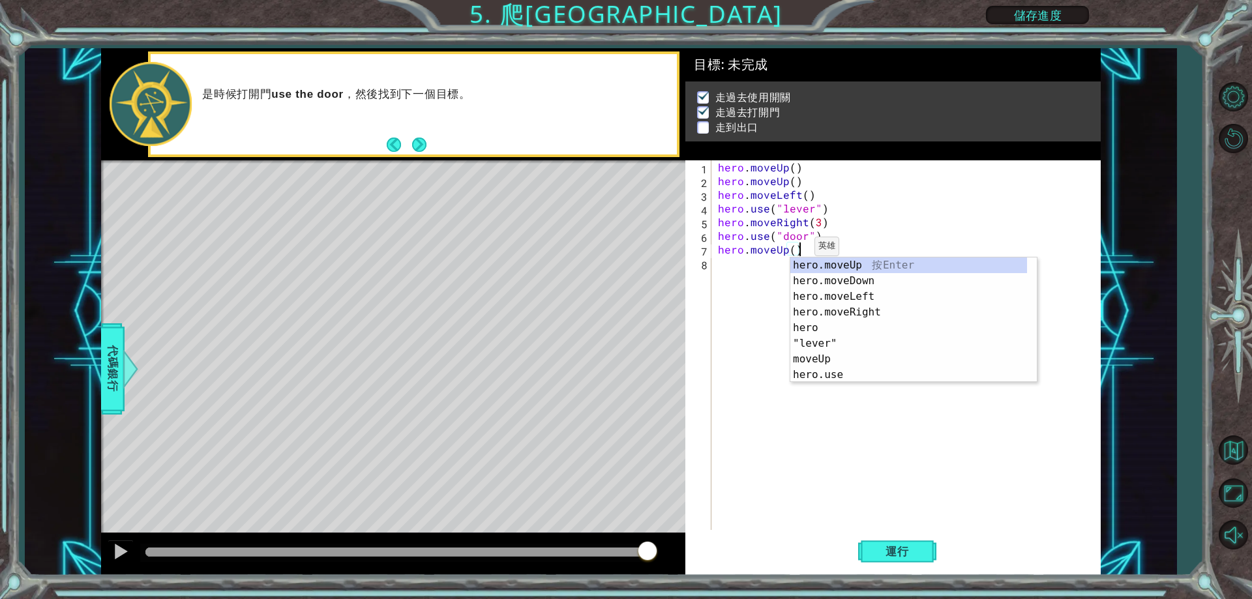
click at [792, 250] on div "hero . moveUp ( ) hero . moveUp ( ) hero . moveLeft ( ) hero . use ( "lever" ) …" at bounding box center [908, 358] width 387 height 397
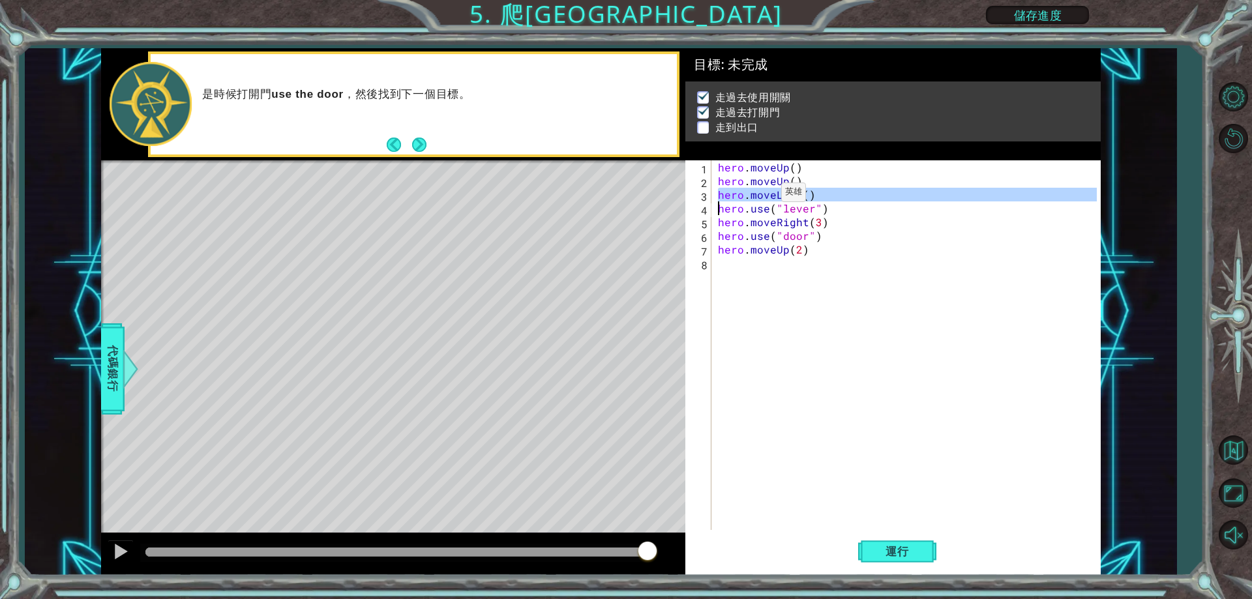
drag, startPoint x: 711, startPoint y: 191, endPoint x: 760, endPoint y: 196, distance: 49.1
click at [760, 196] on div "2 1 2 3 4 5 6 7 8 hero . moveUp ( ) hero . moveUp ( ) hero . moveLeft ( ) hero …" at bounding box center [890, 345] width 411 height 370
type textarea "hero.moveLeft() hero.use("lever")"
click at [782, 273] on div "hero . moveUp ( ) hero . moveUp ( ) hero . moveLeft ( ) hero . use ( "lever" ) …" at bounding box center [908, 358] width 387 height 397
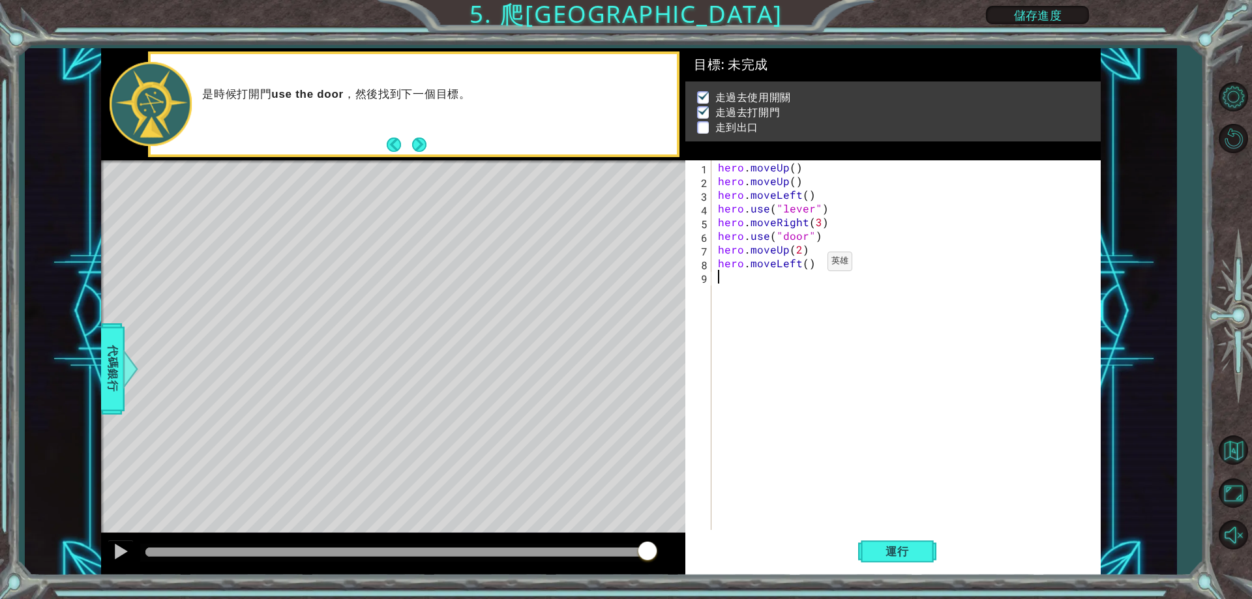
click at [805, 265] on div "hero . moveUp ( ) hero . moveUp ( ) hero . moveLeft ( ) hero . use ( "lever" ) …" at bounding box center [908, 358] width 387 height 397
click at [871, 559] on button "運行" at bounding box center [897, 552] width 78 height 42
type textarea "hero.moveLeft(3)"
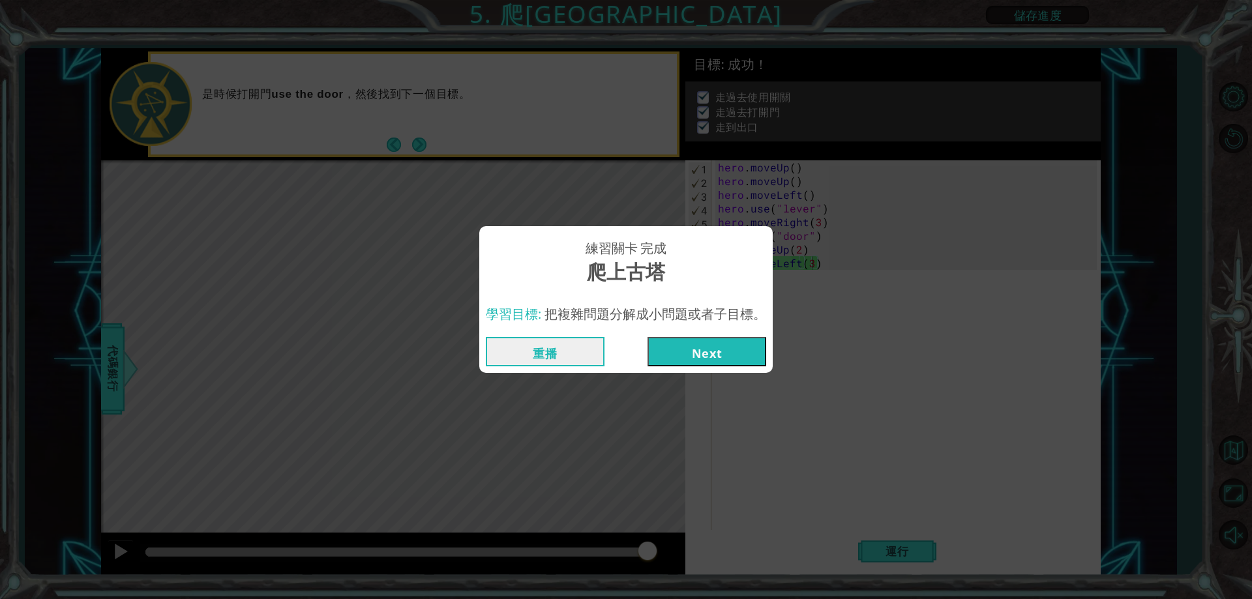
click at [725, 349] on button "Next" at bounding box center [706, 351] width 119 height 29
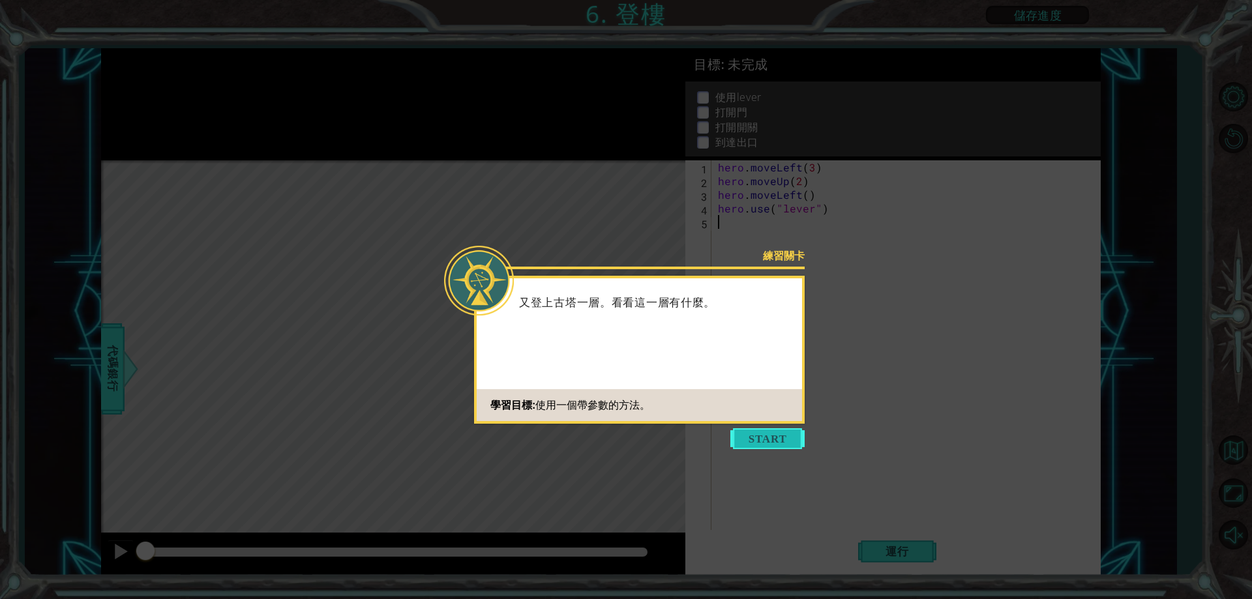
click at [776, 441] on button "Start" at bounding box center [767, 438] width 74 height 21
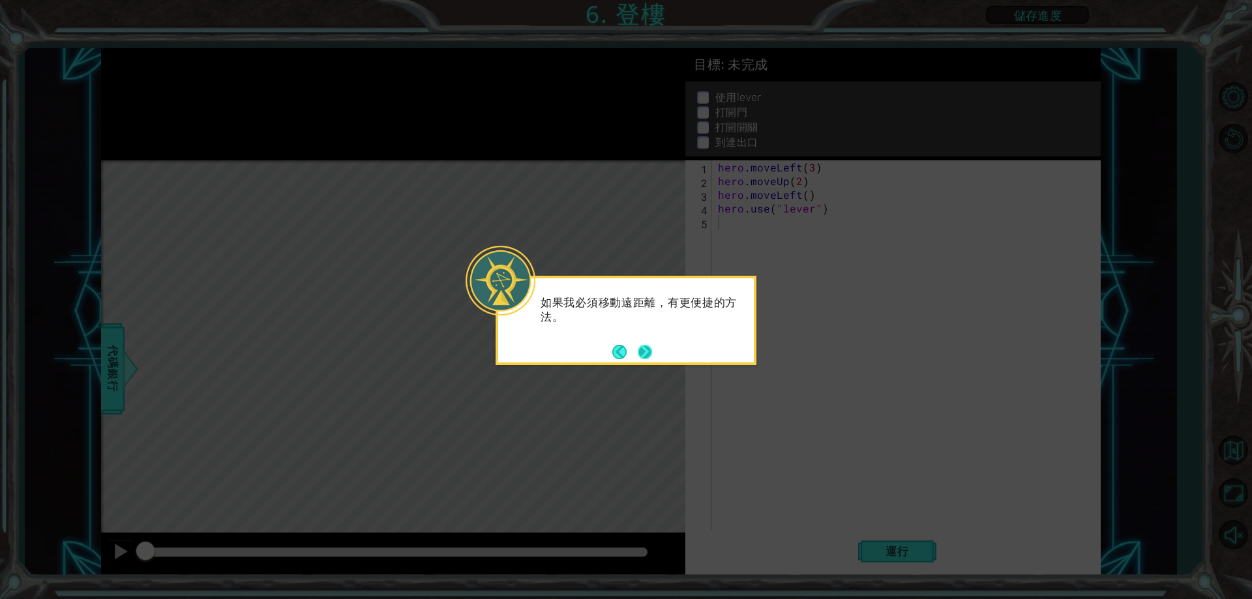
click at [642, 345] on button "Next" at bounding box center [645, 352] width 14 height 14
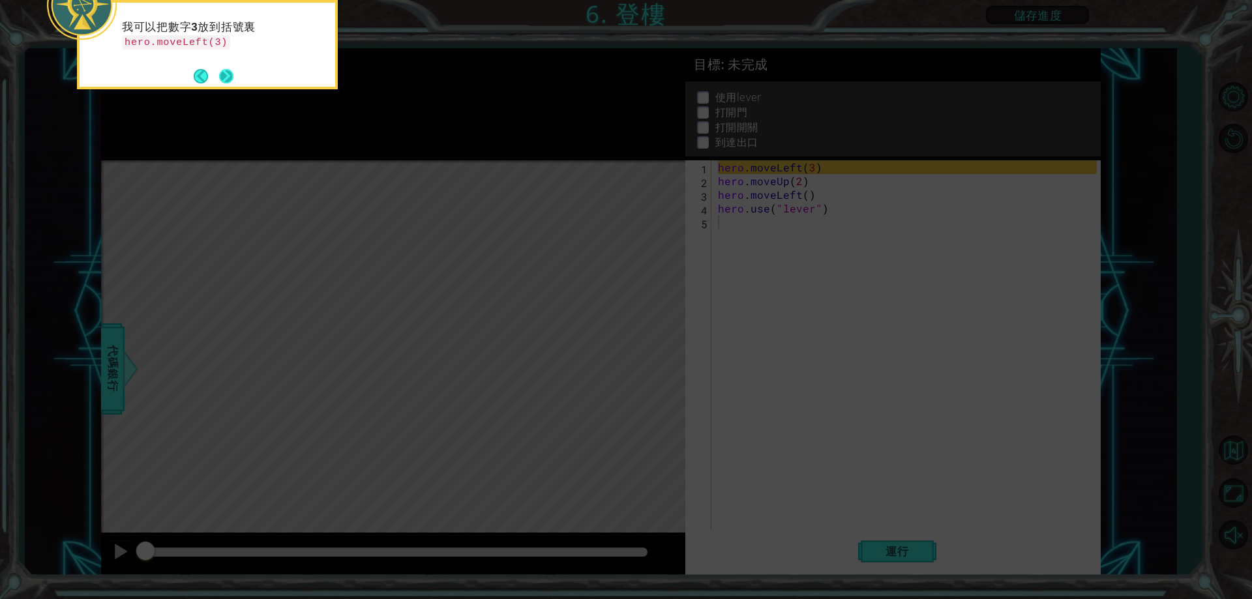
click at [222, 78] on button "Next" at bounding box center [226, 76] width 14 height 14
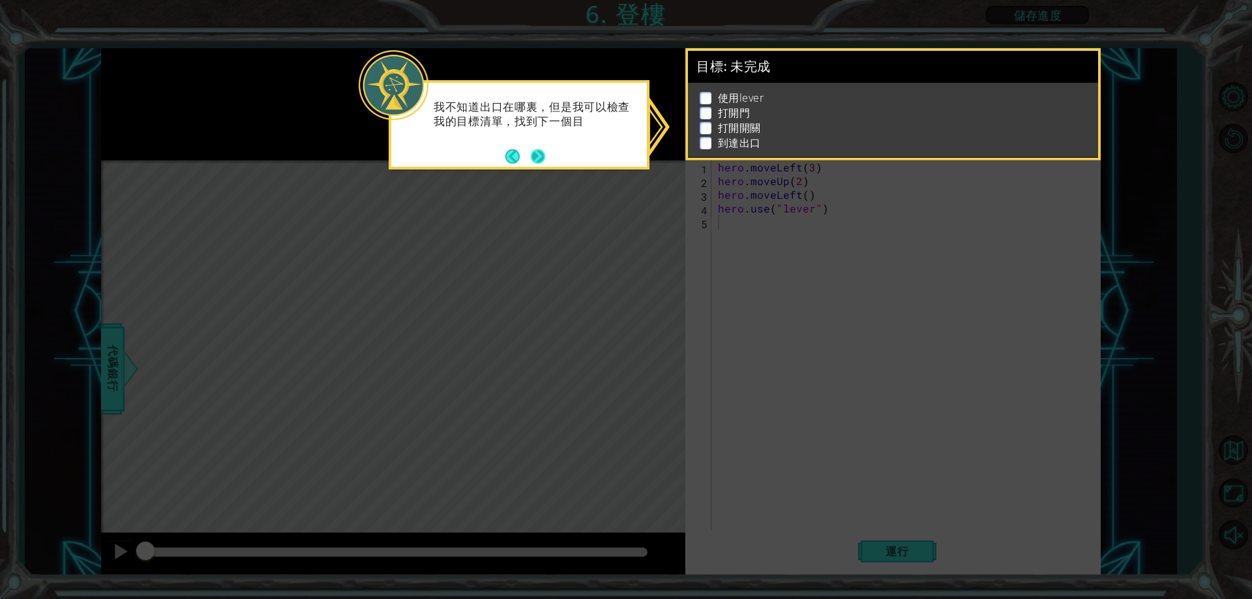
click at [537, 151] on button "Next" at bounding box center [538, 156] width 14 height 14
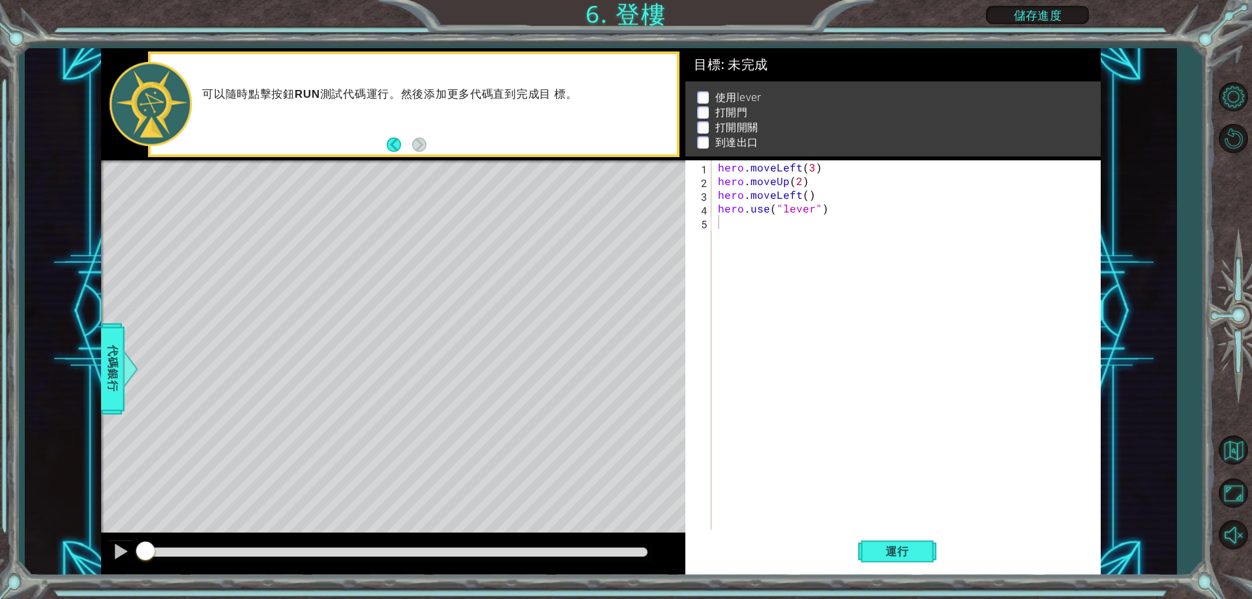
click at [516, 198] on div "Level Map" at bounding box center [402, 352] width 602 height 384
click at [877, 551] on span "運行" at bounding box center [897, 551] width 50 height 13
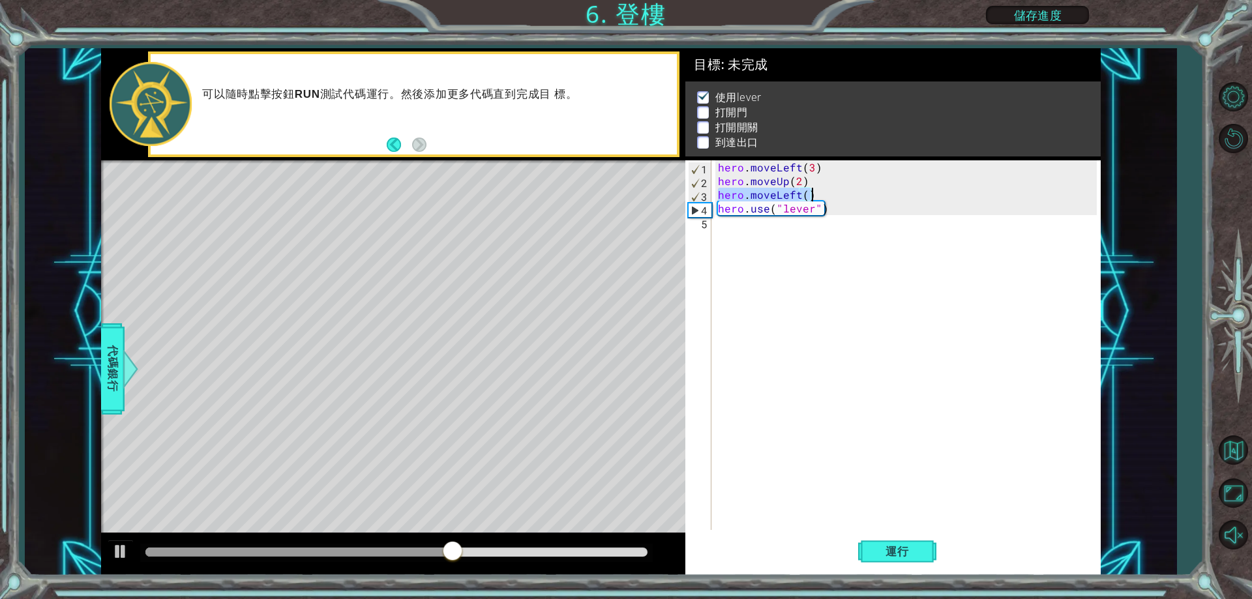
drag, startPoint x: 718, startPoint y: 194, endPoint x: 811, endPoint y: 200, distance: 93.4
click at [811, 200] on div "hero . moveLeft ( 3 ) hero . moveUp ( 2 ) hero . moveLeft ( ) hero . use ( "lev…" at bounding box center [908, 358] width 387 height 397
type textarea "hero.moveLeft()"
click at [789, 231] on div "hero . moveLeft ( 3 ) hero . moveUp ( 2 ) hero . moveLeft ( ) hero . use ( "lev…" at bounding box center [908, 358] width 387 height 397
paste textarea "hero.moveLeft()"
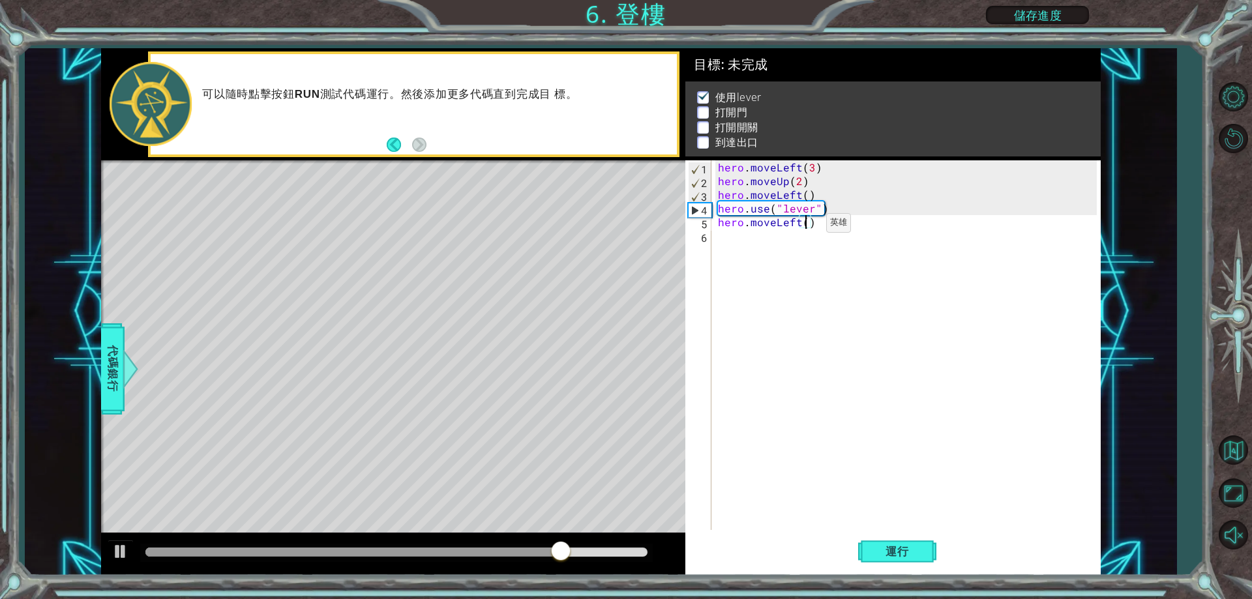
click at [804, 226] on div "hero . moveLeft ( 3 ) hero . moveUp ( 2 ) hero . moveLeft ( ) hero . use ( "lev…" at bounding box center [908, 358] width 387 height 397
click at [886, 550] on span "運行" at bounding box center [897, 551] width 50 height 13
type textarea "hero.moveLeft(1)"
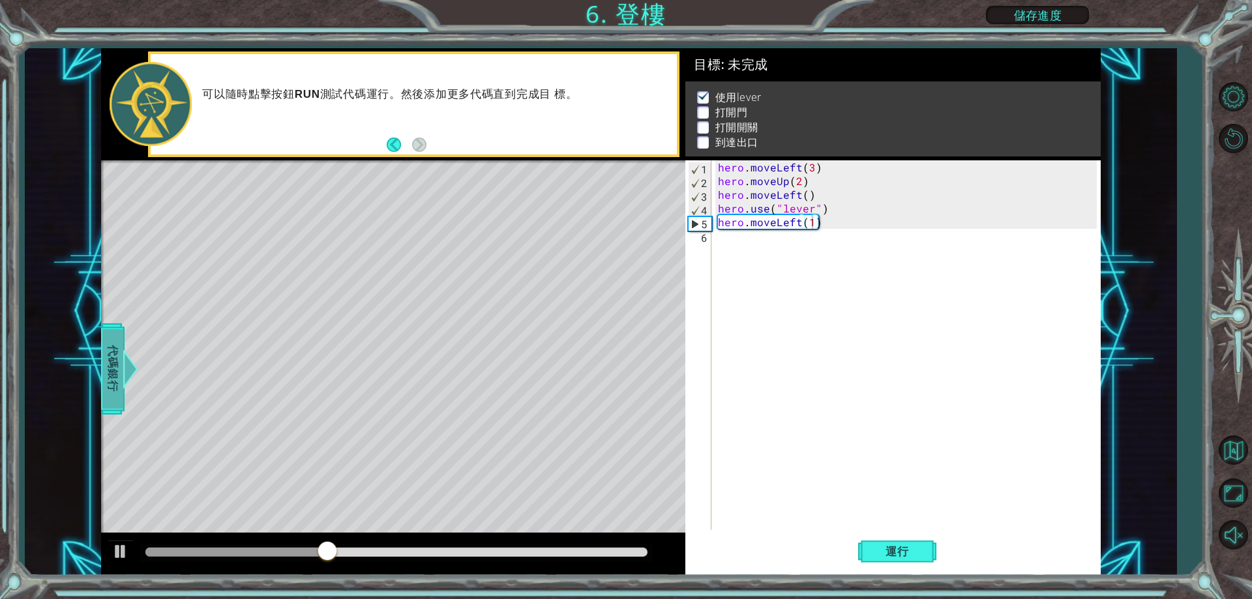
click at [112, 381] on span "代碼銀行" at bounding box center [112, 369] width 21 height 80
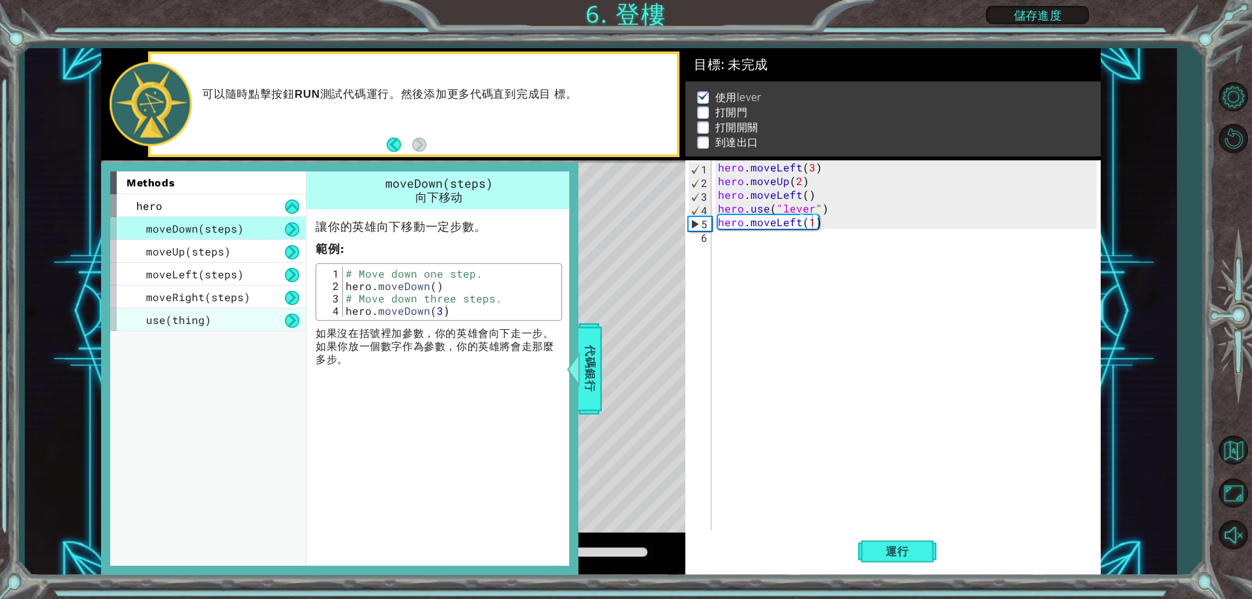
click at [158, 310] on div "use(thing)" at bounding box center [208, 319] width 196 height 23
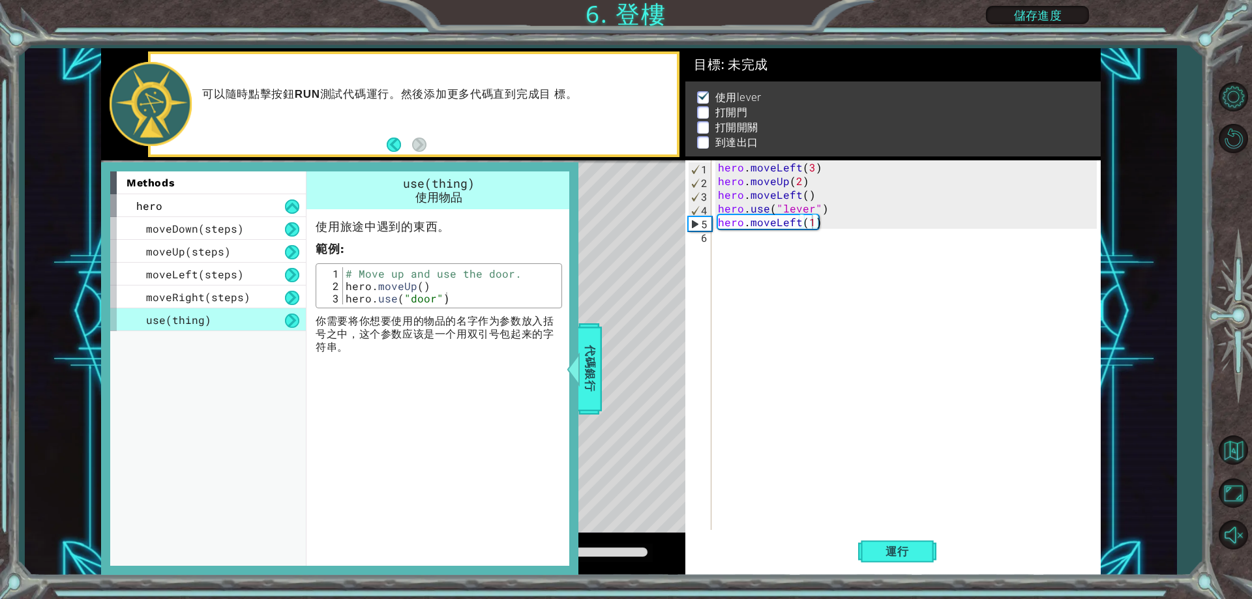
type textarea "hero.use("door")"
drag, startPoint x: 346, startPoint y: 299, endPoint x: 466, endPoint y: 300, distance: 119.3
click at [466, 300] on div "# Move up and use the door. hero . moveUp ( ) hero . use ( "door" )" at bounding box center [450, 298] width 215 height 62
click at [747, 244] on div "hero . moveLeft ( 3 ) hero . moveUp ( 2 ) hero . moveLeft ( ) hero . use ( "lev…" at bounding box center [908, 358] width 387 height 397
paste textarea "hero.use("door")"
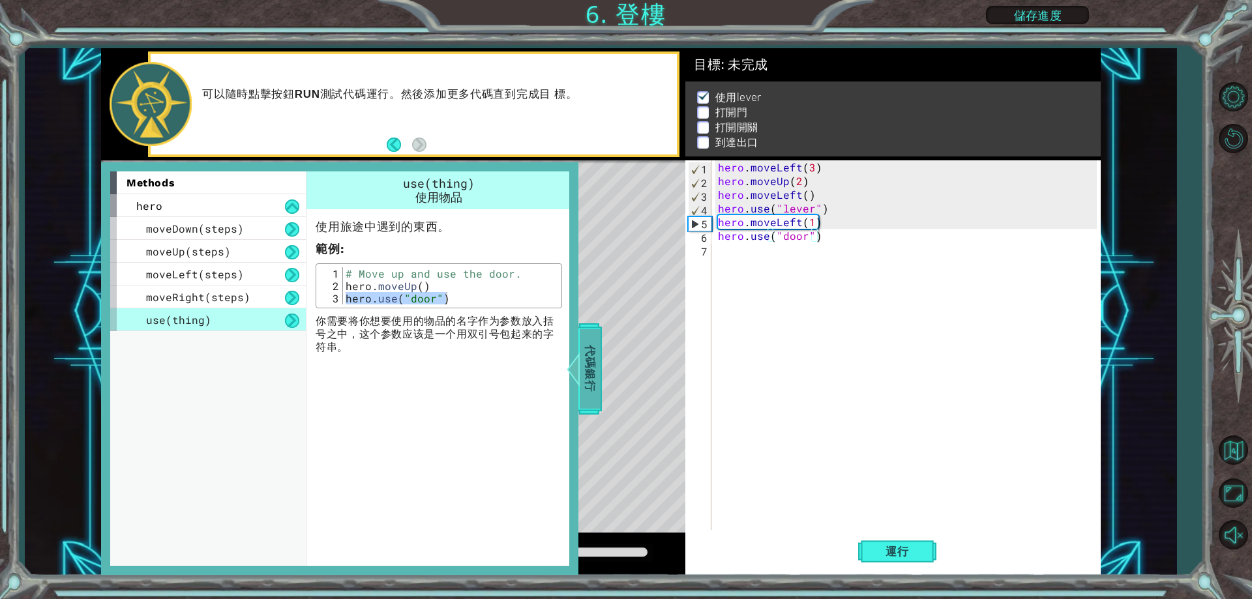
click at [581, 359] on div at bounding box center [573, 368] width 16 height 39
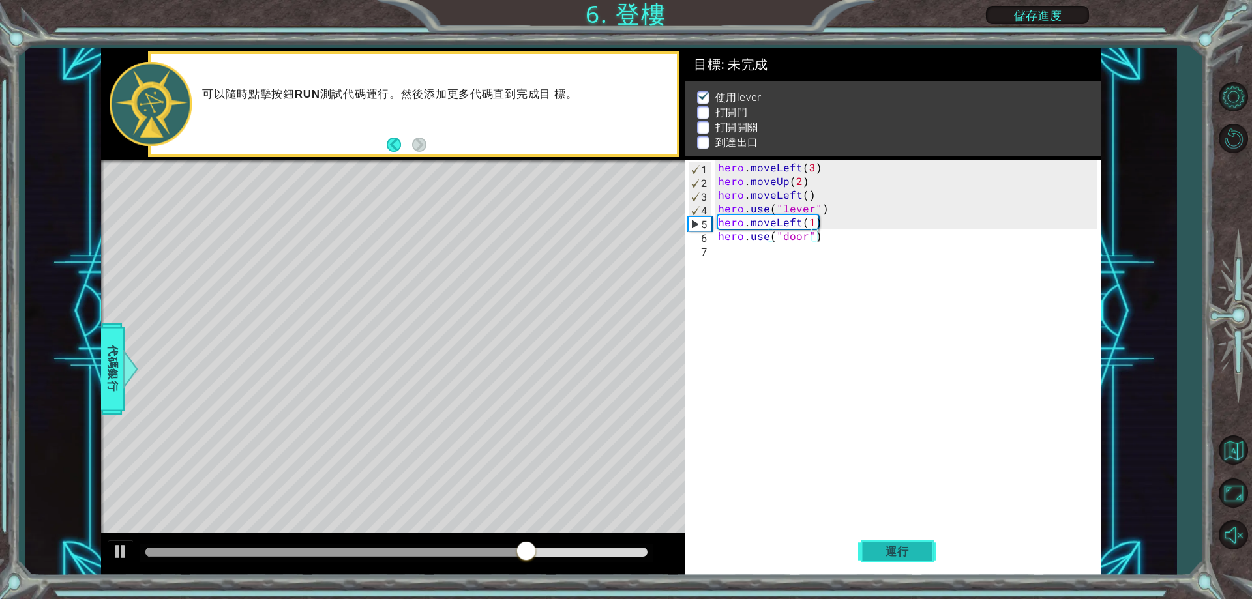
click at [875, 554] on span "運行" at bounding box center [897, 551] width 50 height 13
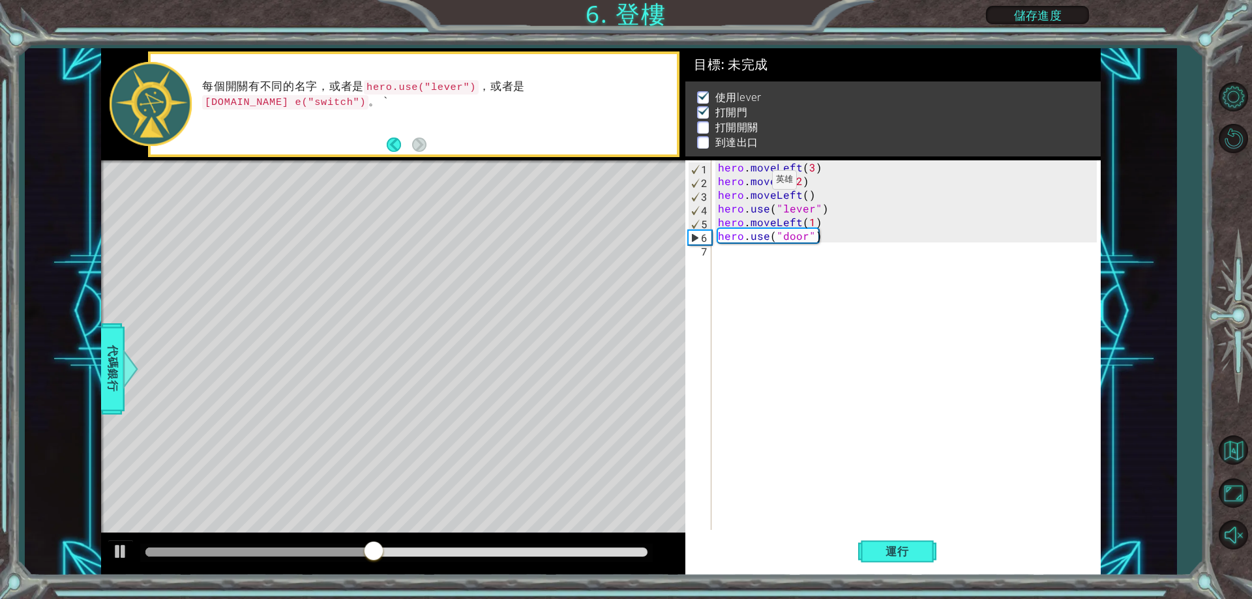
drag, startPoint x: 715, startPoint y: 179, endPoint x: 743, endPoint y: 183, distance: 29.0
click at [744, 183] on div "hero.use("door") 1 2 3 4 5 6 7 hero . moveLeft ( 3 ) hero . moveUp ( 2 ) hero .…" at bounding box center [890, 345] width 411 height 370
drag, startPoint x: 719, startPoint y: 179, endPoint x: 810, endPoint y: 186, distance: 91.5
click at [810, 186] on div "hero . moveLeft ( 3 ) hero . moveUp ( 2 ) hero . moveLeft ( ) hero . use ( "lev…" at bounding box center [908, 358] width 387 height 397
type textarea "hero.moveUp(2)"
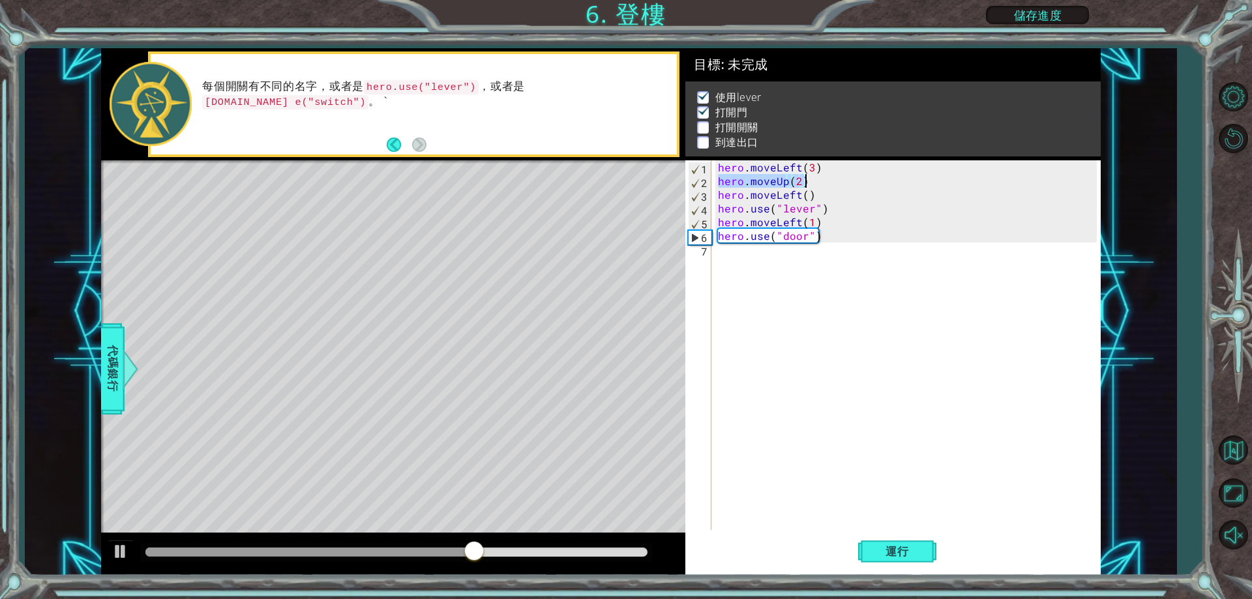
click at [795, 259] on div "hero . moveLeft ( 3 ) hero . moveUp ( 2 ) hero . moveLeft ( ) hero . use ( "lev…" at bounding box center [908, 358] width 387 height 397
paste textarea "hero.moveUp(2)"
type textarea "hero.moveUp(2)"
click at [753, 331] on div "hero . moveLeft ( 3 ) hero . moveUp ( 2 ) hero . moveLeft ( ) hero . use ( "lev…" at bounding box center [908, 358] width 387 height 397
click at [887, 550] on span "運行" at bounding box center [897, 551] width 50 height 13
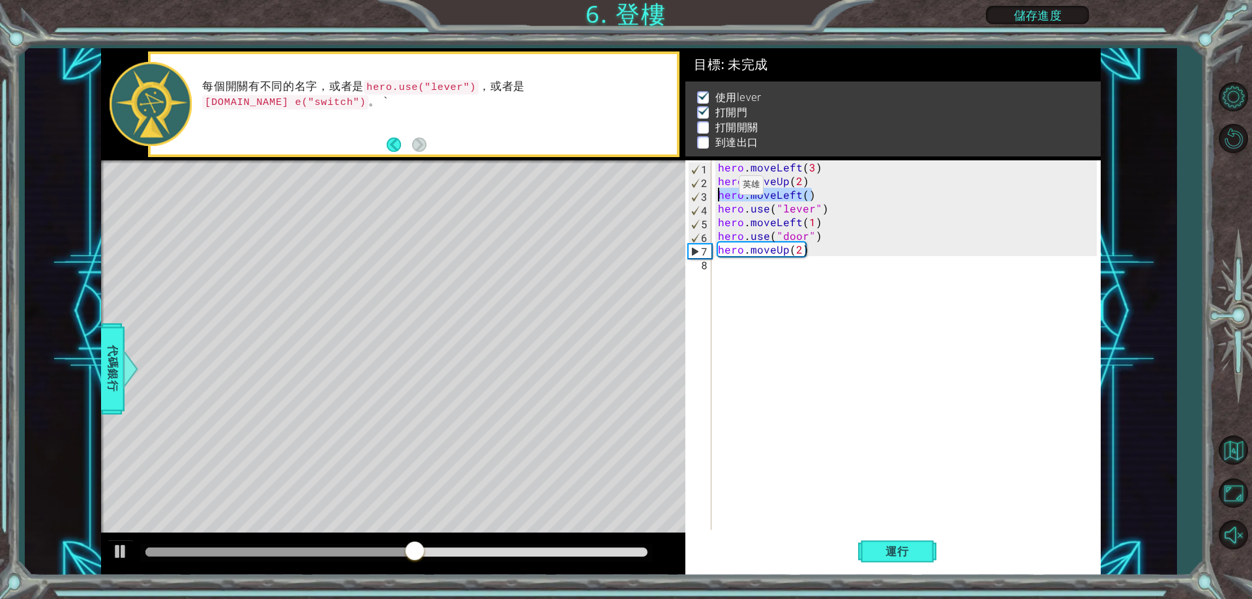
drag, startPoint x: 812, startPoint y: 196, endPoint x: 717, endPoint y: 188, distance: 96.1
click at [717, 188] on div "hero . moveLeft ( 3 ) hero . moveUp ( 2 ) hero . moveLeft ( ) hero . use ( "lev…" at bounding box center [908, 358] width 387 height 397
type textarea "hero.moveLeft()"
click at [771, 271] on div "hero . moveLeft ( 3 ) hero . moveUp ( 2 ) hero . moveLeft ( ) hero . use ( "lev…" at bounding box center [908, 358] width 387 height 397
paste textarea "hero.moveLeft()"
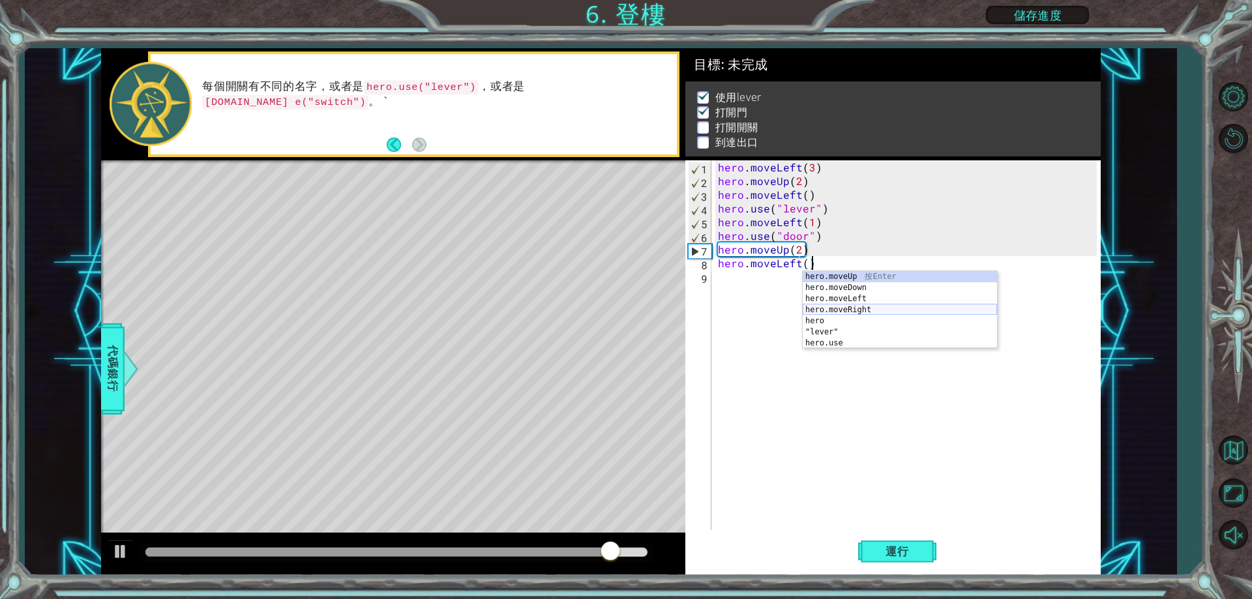
click at [829, 310] on div "hero.moveUp 按 Enter hero.moveDown 按 Enter hero.moveLeft 按 Enter hero.moveRight …" at bounding box center [900, 321] width 194 height 100
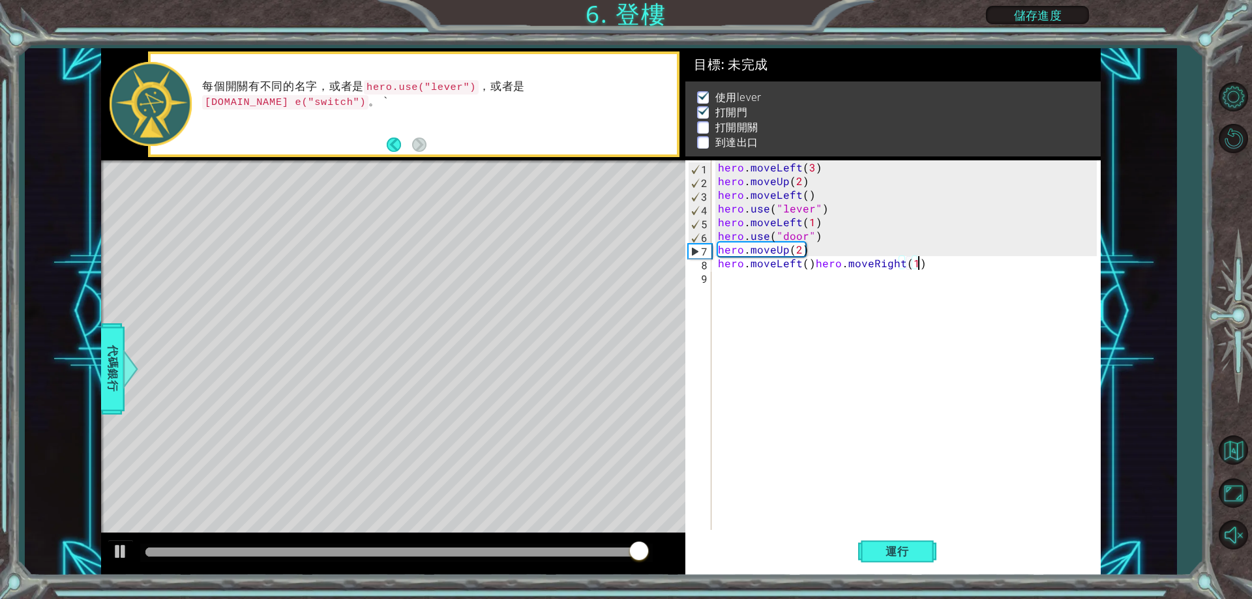
click at [926, 259] on div "hero . moveLeft ( 3 ) hero . moveUp ( 2 ) hero . moveLeft ( ) hero . use ( "lev…" at bounding box center [908, 358] width 387 height 397
drag, startPoint x: 811, startPoint y: 265, endPoint x: 717, endPoint y: 267, distance: 93.9
click at [717, 267] on div "hero . moveLeft ( 3 ) hero . moveUp ( 2 ) hero . moveLeft ( ) hero . use ( "lev…" at bounding box center [908, 358] width 387 height 397
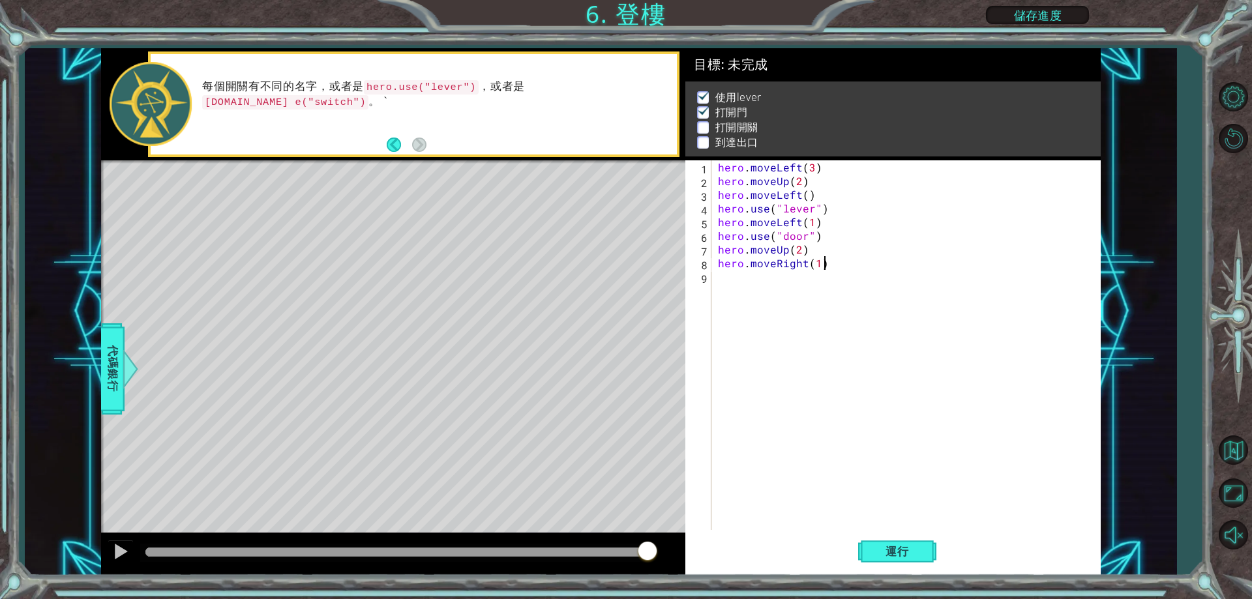
click at [823, 267] on div "hero . moveLeft ( 3 ) hero . moveUp ( 2 ) hero . moveLeft ( ) hero . use ( "lev…" at bounding box center [908, 358] width 387 height 397
click at [813, 264] on div "hero . moveLeft ( 3 ) hero . moveUp ( 2 ) hero . moveLeft ( ) hero . use ( "lev…" at bounding box center [908, 358] width 387 height 397
click at [817, 264] on div "hero . moveLeft ( 3 ) hero . moveUp ( 2 ) hero . moveLeft ( ) hero . use ( "lev…" at bounding box center [908, 358] width 387 height 397
click at [846, 259] on div "hero . moveLeft ( 3 ) hero . moveUp ( 2 ) hero . moveLeft ( ) hero . use ( "lev…" at bounding box center [908, 358] width 387 height 397
drag, startPoint x: 828, startPoint y: 208, endPoint x: 715, endPoint y: 210, distance: 113.5
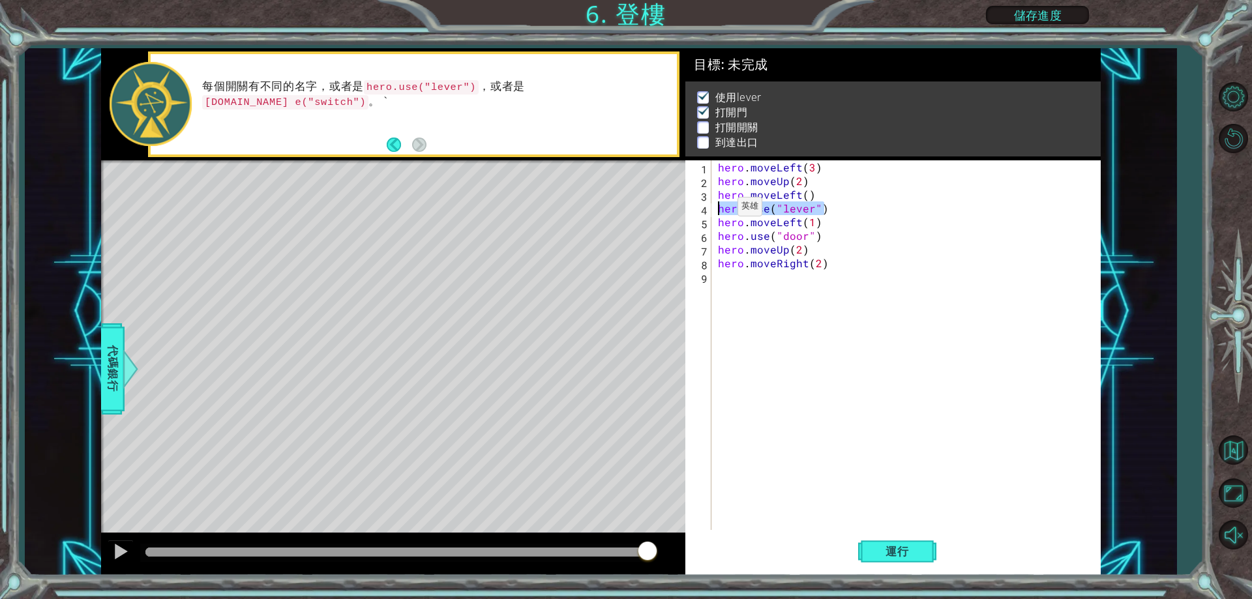
click at [715, 210] on div "hero.moveRight(2) 1 2 3 4 5 6 7 8 9 hero . moveLeft ( 3 ) hero . moveUp ( 2 ) h…" at bounding box center [890, 345] width 411 height 370
type textarea "hero.moveLeft(1)"
drag, startPoint x: 712, startPoint y: 209, endPoint x: 921, endPoint y: 225, distance: 209.2
click at [921, 225] on div "hero . moveLeft ( 3 ) hero . moveUp ( 2 ) hero . moveLeft ( ) hero . use ( "lev…" at bounding box center [908, 358] width 387 height 397
click at [111, 370] on span "代碼銀行" at bounding box center [112, 369] width 21 height 80
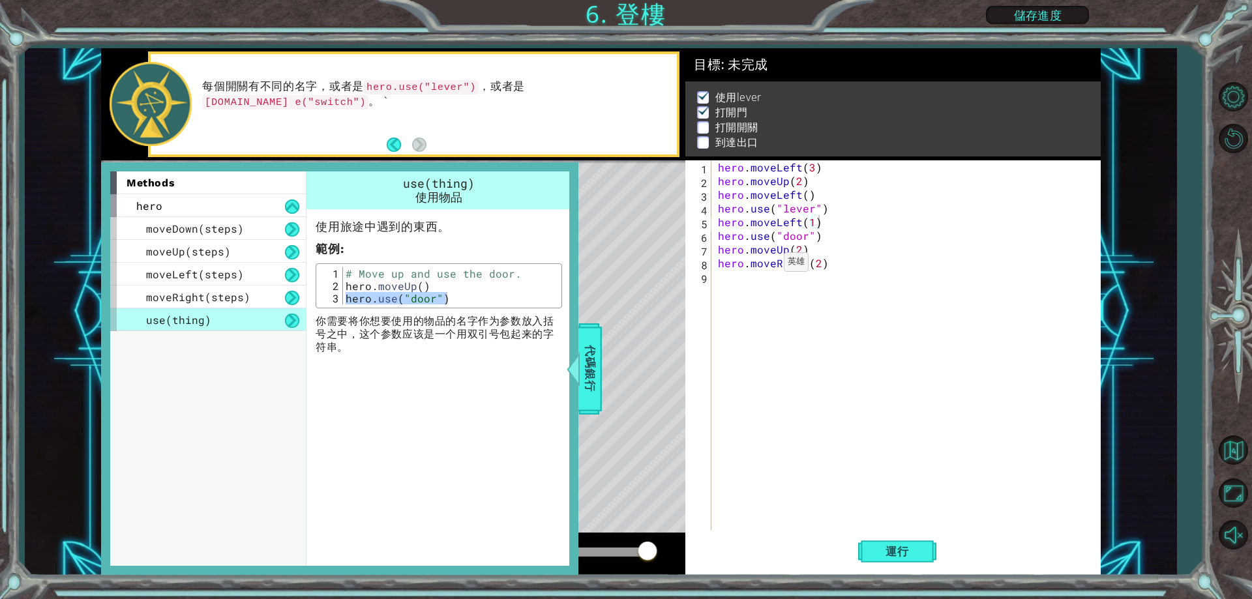
click at [393, 362] on div "use(thing) 使用物品 使用旅途中遇到的東西。 範例 : hero.use("door") 1 2 3 # Move up and use the d…" at bounding box center [440, 368] width 269 height 394
click at [461, 289] on div "# Move up and use the door. hero . moveUp ( ) hero . use ( "door" )" at bounding box center [450, 298] width 215 height 62
drag, startPoint x: 437, startPoint y: 303, endPoint x: 345, endPoint y: 303, distance: 92.6
click at [346, 303] on div "# Move up and use the door. hero . moveUp ( ) hero . use ( "door" )" at bounding box center [450, 298] width 215 height 62
drag, startPoint x: 413, startPoint y: 376, endPoint x: 410, endPoint y: 351, distance: 24.3
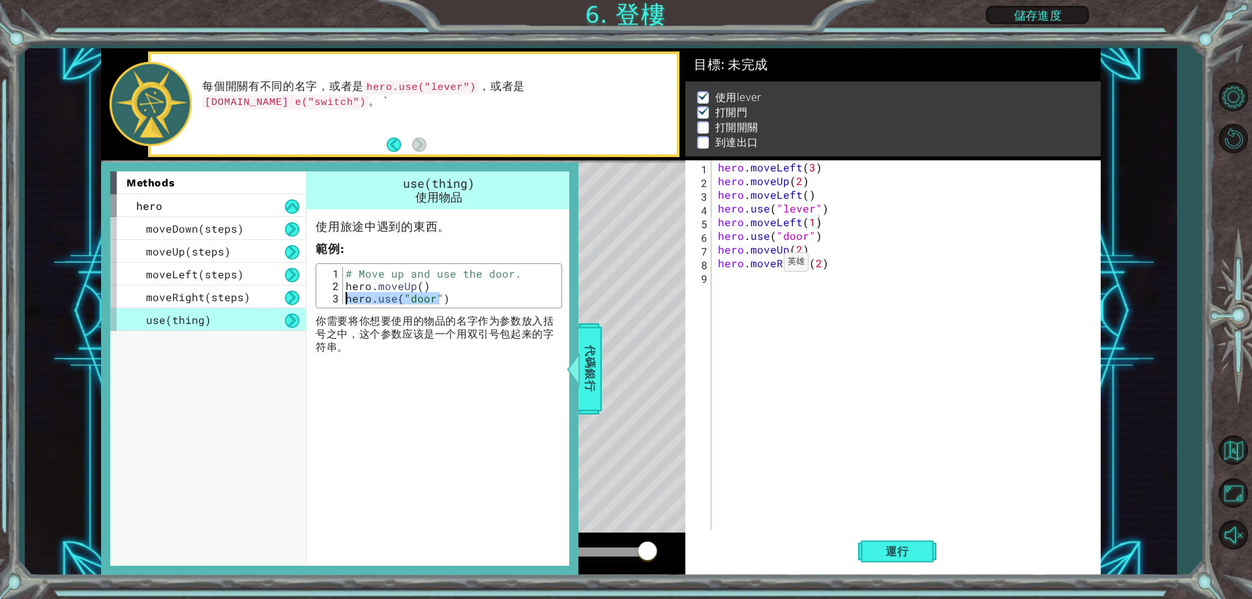
click at [409, 376] on div "use(thing) 使用物品 使用旅途中遇到的東西。 範例 : hero.use("door") 1 2 3 # Move up and use the d…" at bounding box center [440, 368] width 269 height 394
click at [425, 380] on div "use(thing) 使用物品 使用旅途中遇到的東西。 範例 : hero.use("door") 1 2 3 # Move up and use the d…" at bounding box center [440, 368] width 269 height 394
click at [479, 286] on div "# Move up and use the door. hero . moveUp ( ) hero . use ( "door" )" at bounding box center [450, 298] width 215 height 62
drag, startPoint x: 455, startPoint y: 303, endPoint x: 334, endPoint y: 293, distance: 121.0
click at [334, 293] on div "hero.moveUp() 1 2 3 # Move up and use the door. hero . moveUp ( ) hero . use ( …" at bounding box center [438, 285] width 239 height 37
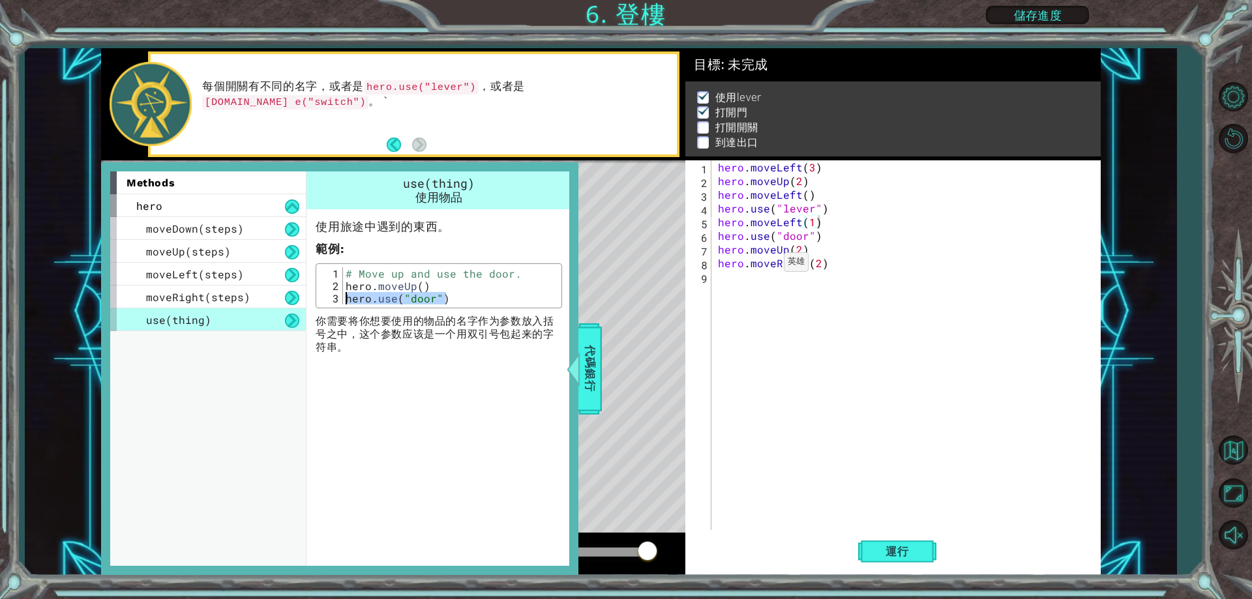
type textarea "hero.use("door")"
drag, startPoint x: 333, startPoint y: 291, endPoint x: 578, endPoint y: 354, distance: 253.0
click at [580, 354] on div "代碼銀行" at bounding box center [589, 368] width 23 height 91
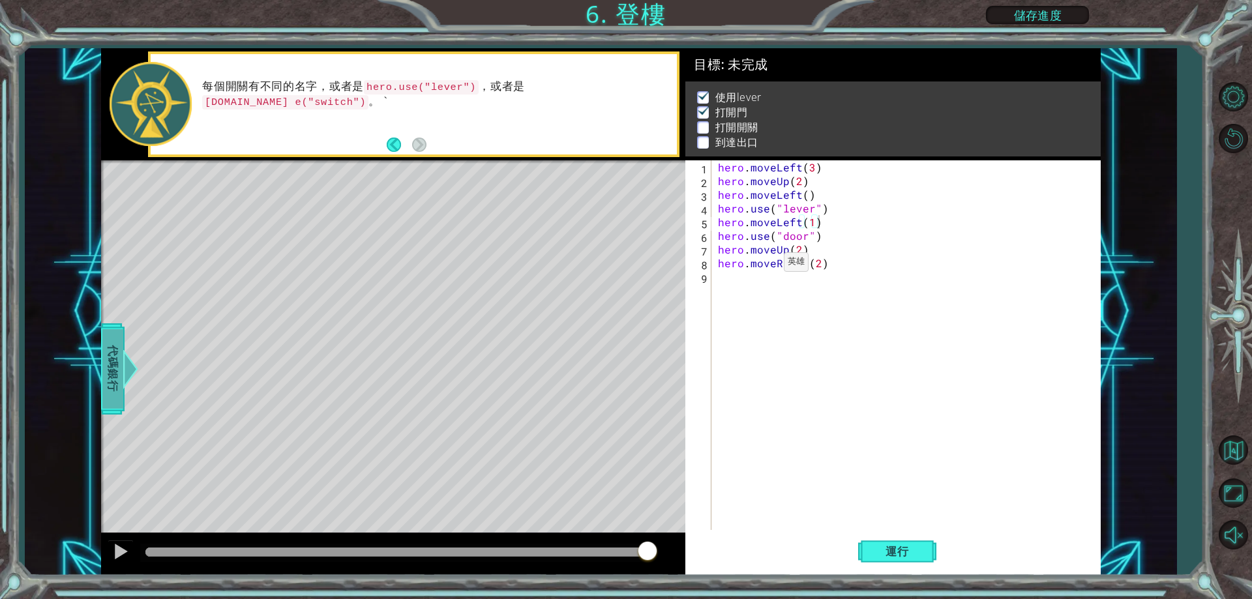
click at [119, 353] on span "代碼銀行" at bounding box center [112, 369] width 21 height 80
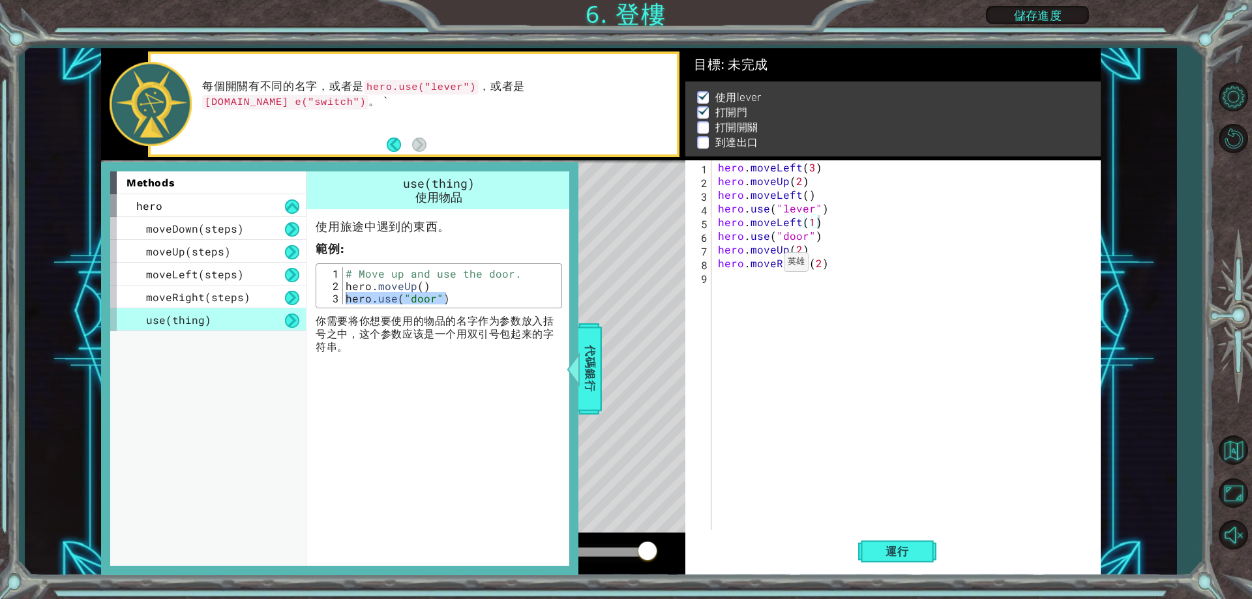
drag, startPoint x: 464, startPoint y: 307, endPoint x: 454, endPoint y: 305, distance: 10.6
click at [460, 308] on div "hero.use("door") 1 2 3 # Move up and use the door. hero . moveUp ( ) hero . use…" at bounding box center [439, 285] width 246 height 45
click at [452, 298] on div "# Move up and use the door. hero . moveUp ( ) hero . use ( "door" )" at bounding box center [450, 285] width 215 height 37
drag, startPoint x: 452, startPoint y: 298, endPoint x: 347, endPoint y: 300, distance: 105.0
click at [347, 300] on div "# Move up and use the door. hero . moveUp ( ) hero . use ( "door" )" at bounding box center [450, 298] width 215 height 62
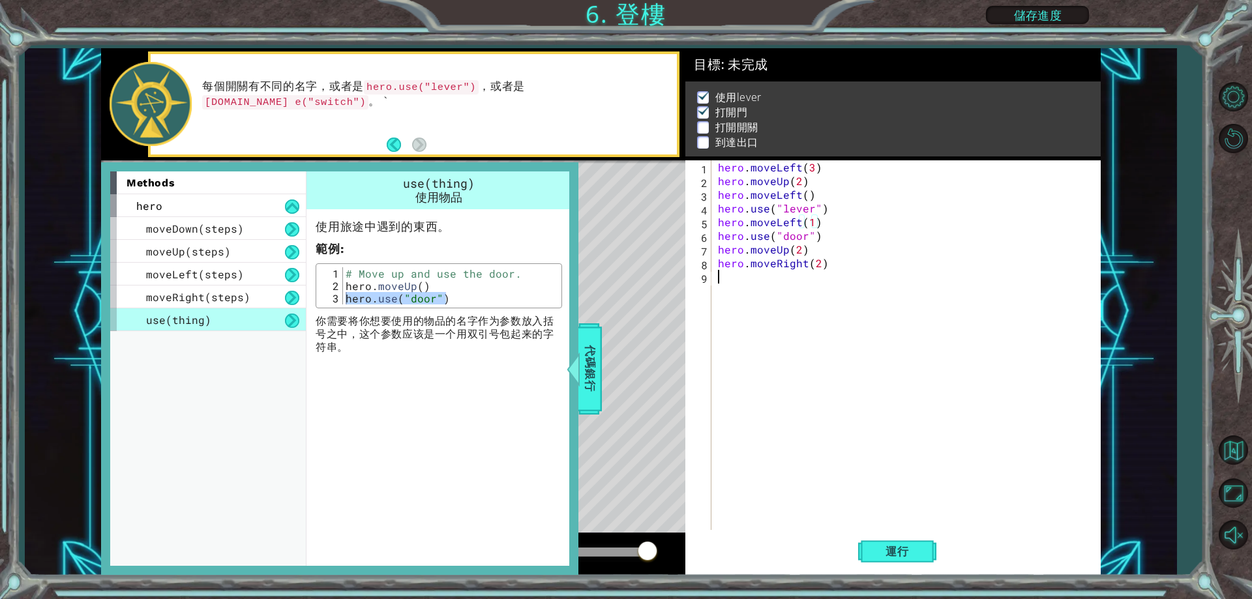
click at [767, 302] on div "hero . moveLeft ( 3 ) hero . moveUp ( 2 ) hero . moveLeft ( ) hero . use ( "lev…" at bounding box center [908, 358] width 387 height 397
paste textarea "hero.use("door")"
click at [588, 375] on span "代碼銀行" at bounding box center [590, 369] width 21 height 80
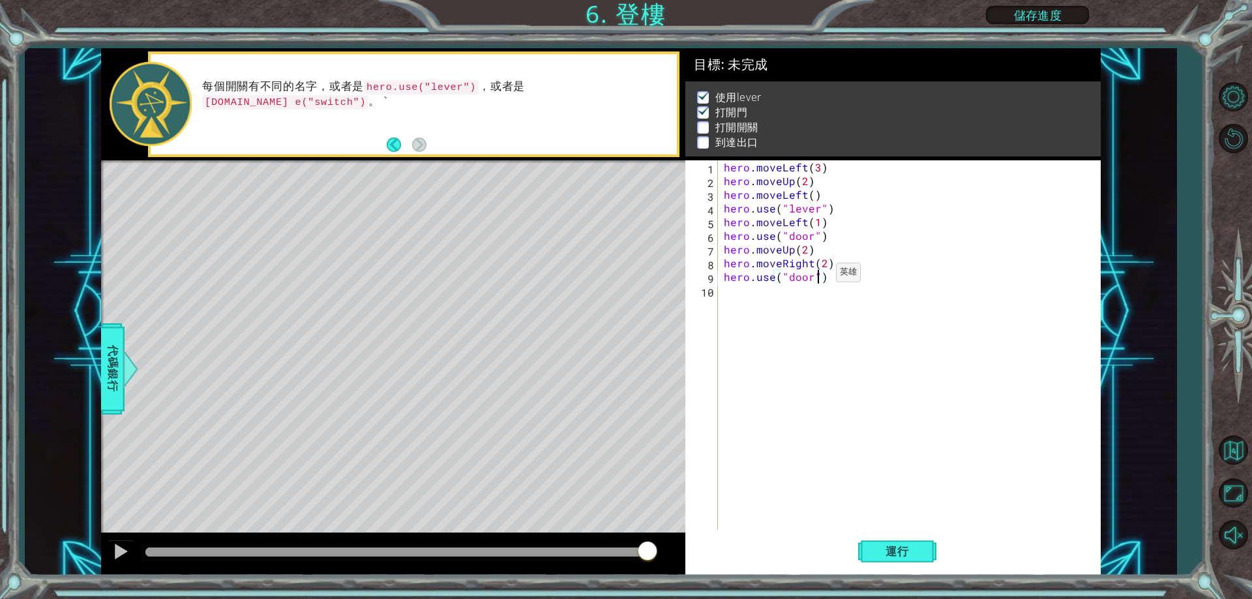
click at [821, 277] on div "hero . moveLeft ( 3 ) hero . moveUp ( 2 ) hero . moveLeft ( ) hero . use ( "lev…" at bounding box center [911, 358] width 381 height 397
click at [826, 279] on div "hero . moveLeft ( 3 ) hero . moveUp ( 2 ) hero . moveLeft ( ) hero . use ( "lev…" at bounding box center [908, 345] width 375 height 370
click at [812, 282] on div "hero . moveLeft ( 3 ) hero . moveUp ( 2 ) hero . moveLeft ( ) hero . use ( "lev…" at bounding box center [911, 358] width 381 height 397
type textarea "ㄋ"
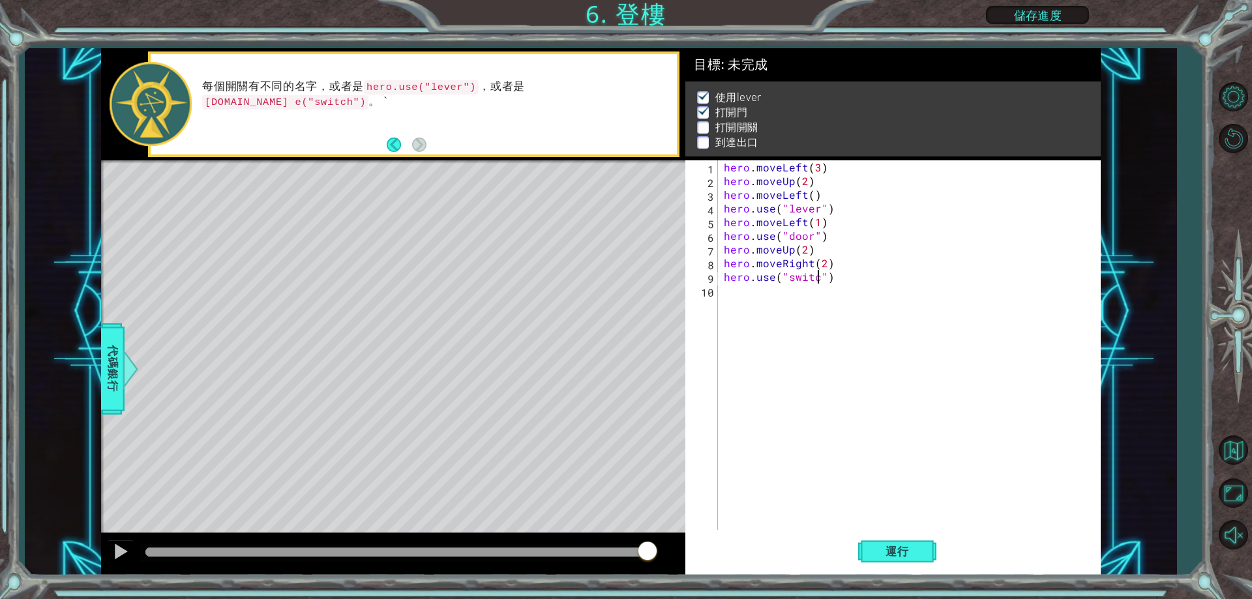
type textarea "switch"
click at [795, 296] on div "hero . moveLeft ( 3 ) hero . moveUp ( 2 ) hero . moveLeft ( ) hero . use ( "lev…" at bounding box center [911, 358] width 381 height 397
drag, startPoint x: 820, startPoint y: 250, endPoint x: 721, endPoint y: 243, distance: 98.7
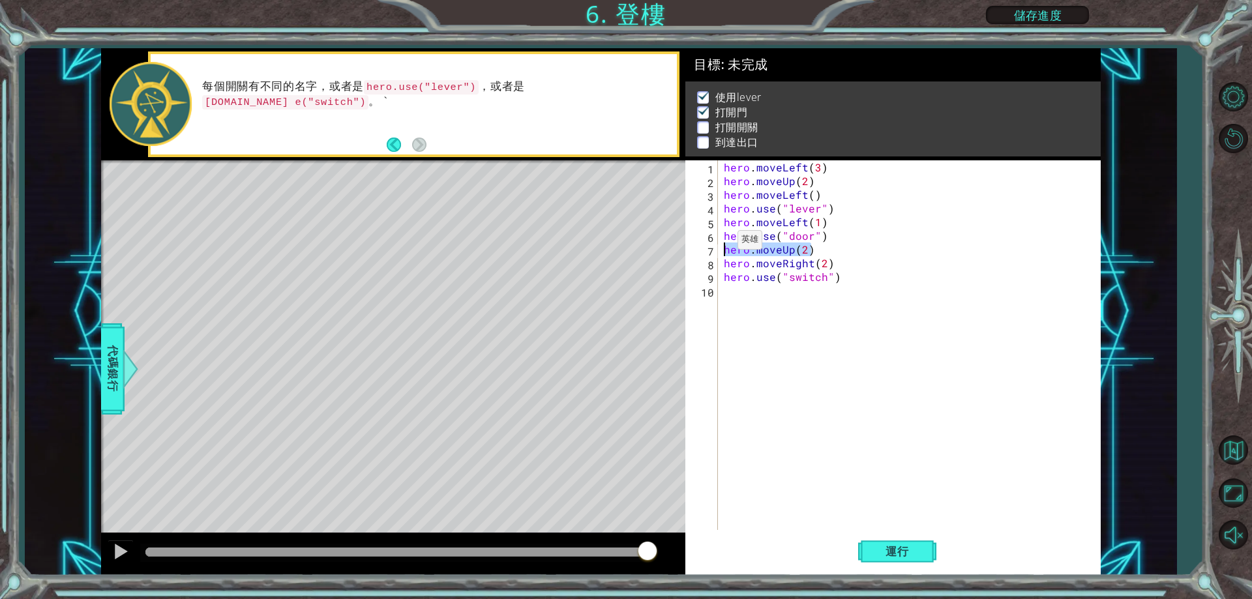
click at [721, 243] on div "hero . moveLeft ( 3 ) hero . moveUp ( 2 ) hero . moveLeft ( ) hero . use ( "lev…" at bounding box center [911, 358] width 381 height 397
type textarea "hero.moveUp(2)"
click at [763, 299] on div "hero . moveLeft ( 3 ) hero . moveUp ( 2 ) hero . moveLeft ( ) hero . use ( "lev…" at bounding box center [911, 358] width 381 height 397
paste textarea "hero.moveUp(2)"
type textarea "hero.moveUp(2)"
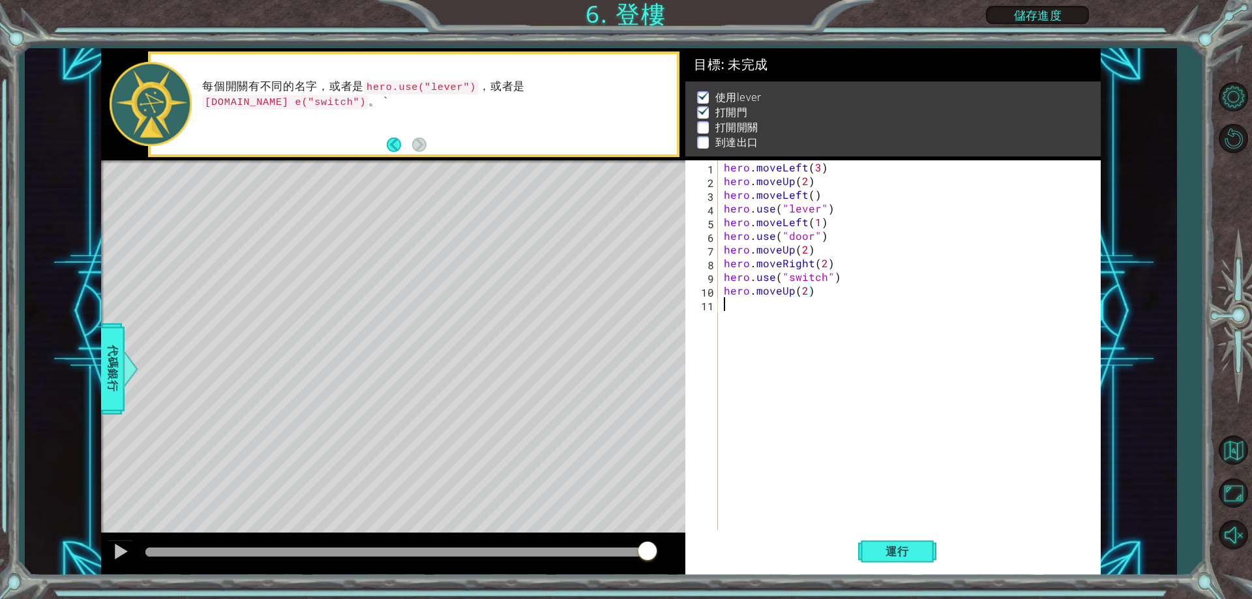
click at [775, 306] on div "hero . moveLeft ( 3 ) hero . moveUp ( 2 ) hero . moveLeft ( ) hero . use ( "lev…" at bounding box center [911, 358] width 381 height 397
click at [805, 295] on div "hero . moveLeft ( 3 ) hero . moveUp ( 2 ) hero . moveLeft ( ) hero . use ( "lev…" at bounding box center [911, 358] width 381 height 397
type textarea "hero.moveUp(1)"
click at [774, 344] on div "hero . moveLeft ( 3 ) hero . moveUp ( 2 ) hero . moveLeft ( ) hero . use ( "lev…" at bounding box center [911, 358] width 381 height 397
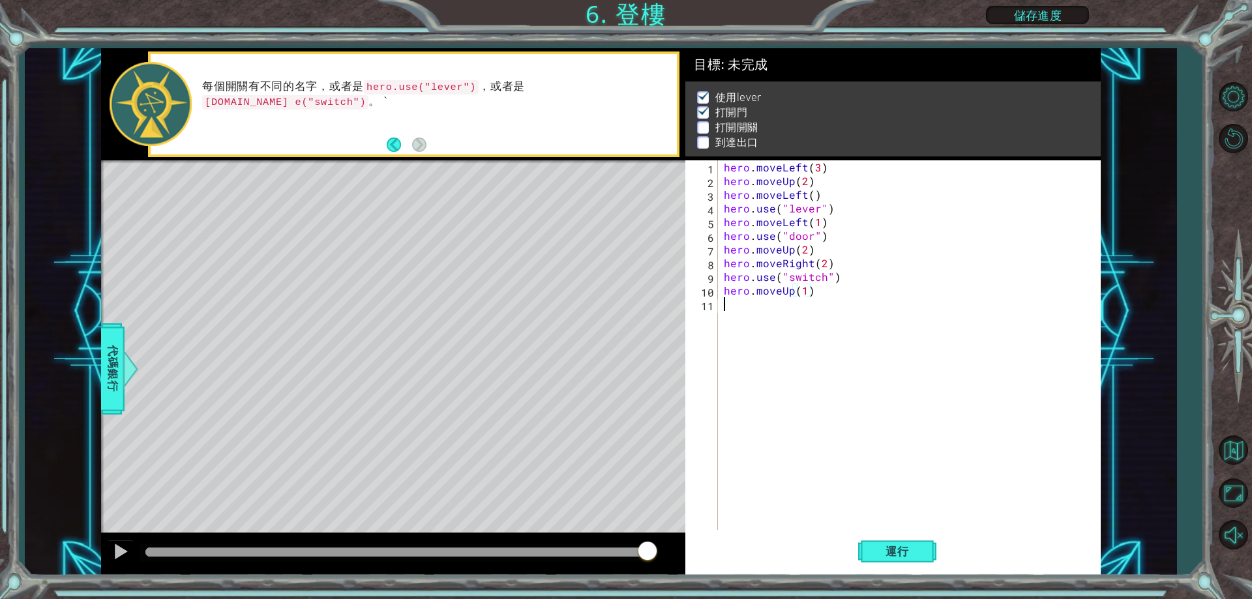
scroll to position [0, 0]
drag, startPoint x: 822, startPoint y: 224, endPoint x: 726, endPoint y: 224, distance: 95.8
click at [726, 224] on div "hero . moveLeft ( 3 ) hero . moveUp ( 2 ) hero . moveLeft ( ) hero . use ( "lev…" at bounding box center [911, 358] width 381 height 397
type textarea "hero.moveLeft(1)"
click at [764, 305] on div "hero . moveLeft ( 3 ) hero . moveUp ( 2 ) hero . moveLeft ( ) hero . use ( "lev…" at bounding box center [911, 358] width 381 height 397
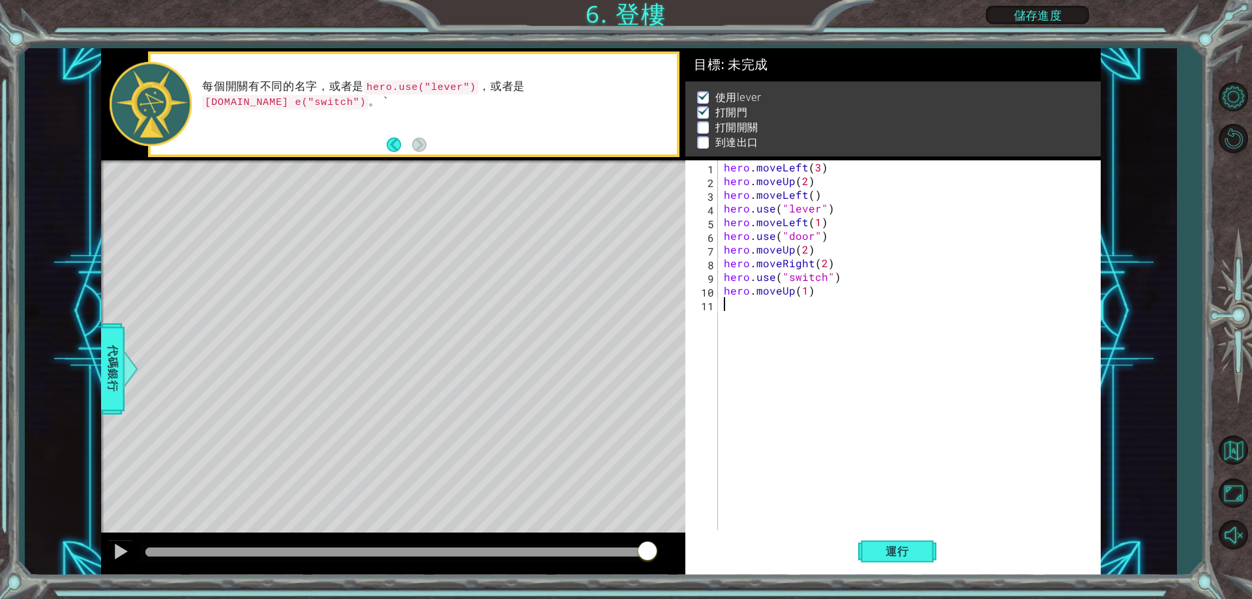
paste textarea "hero.moveLeft(1)"
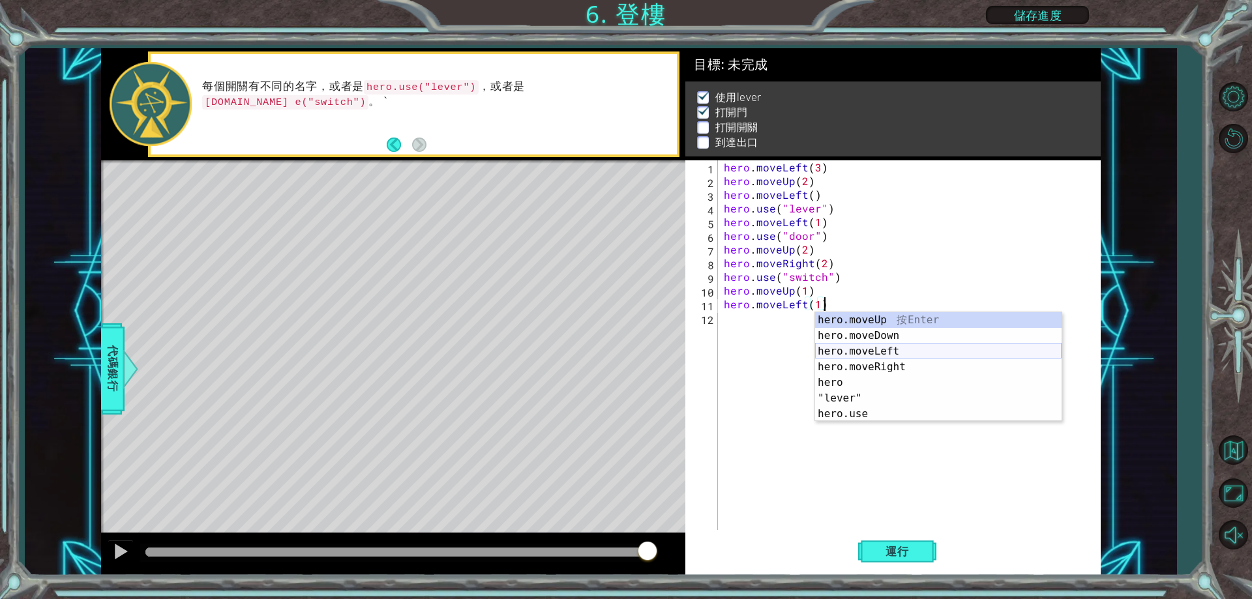
click at [888, 352] on div "hero.moveUp 按 Enter hero.moveDown 按 Enter hero.moveLeft 按 Enter hero.moveRight …" at bounding box center [938, 382] width 246 height 141
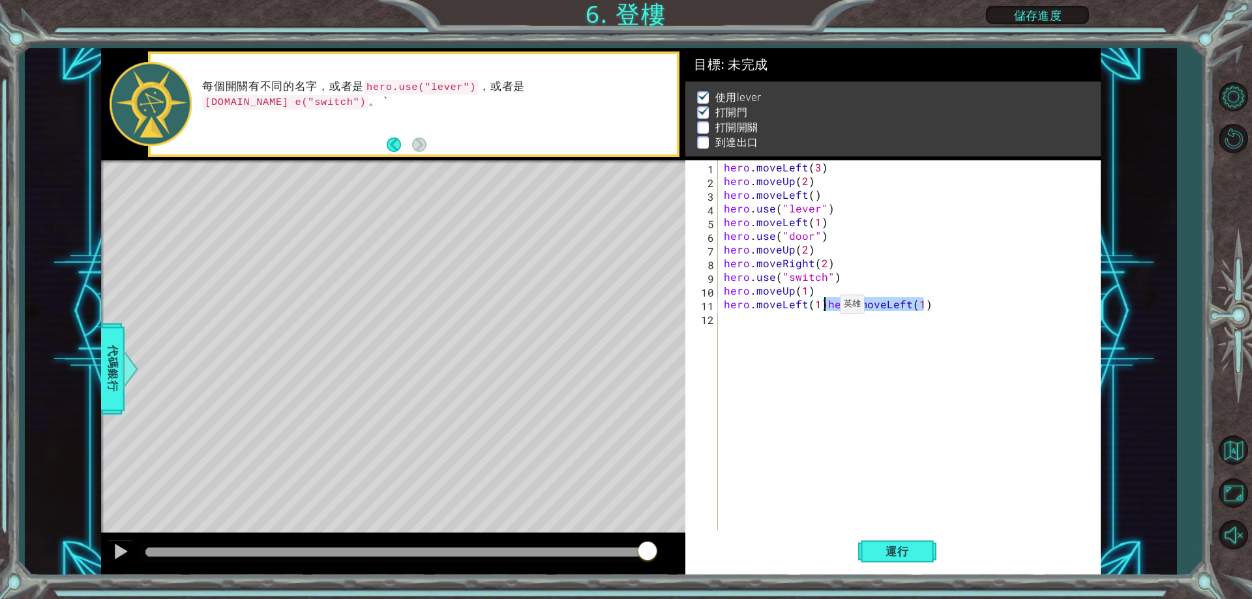
drag, startPoint x: 938, startPoint y: 308, endPoint x: 823, endPoint y: 308, distance: 114.7
click at [823, 308] on div "hero . moveLeft ( 3 ) hero . moveUp ( 2 ) hero . moveLeft ( ) hero . use ( "lev…" at bounding box center [911, 358] width 381 height 397
click at [902, 547] on span "運行" at bounding box center [897, 551] width 50 height 13
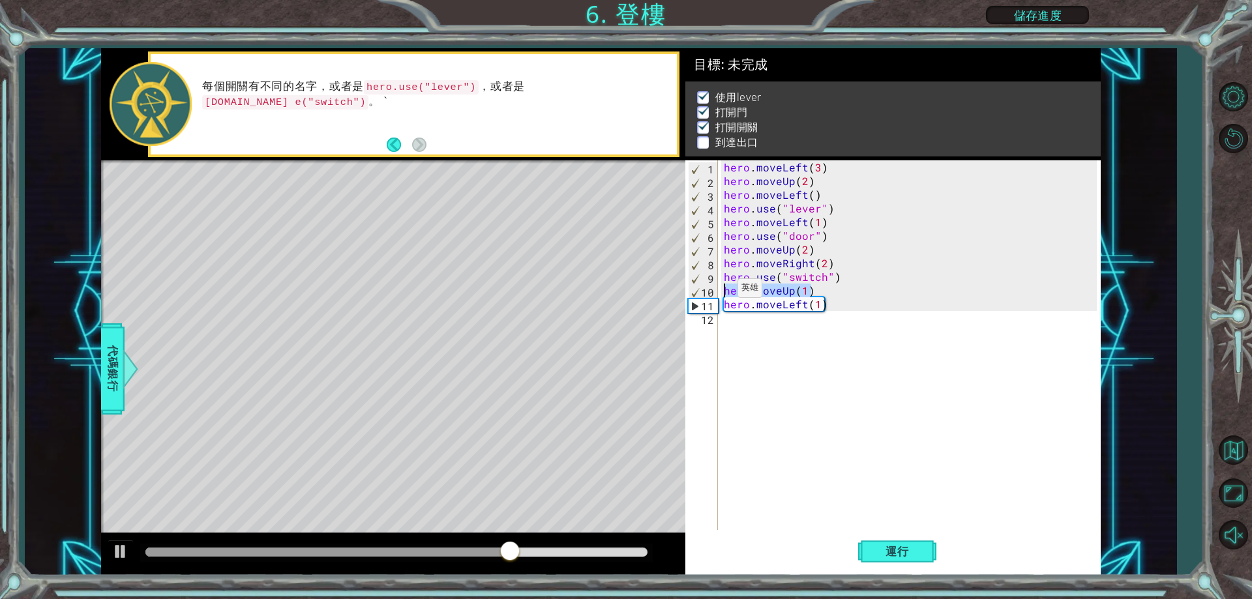
drag, startPoint x: 812, startPoint y: 289, endPoint x: 721, endPoint y: 291, distance: 90.7
click at [721, 291] on div "hero . moveLeft ( 3 ) hero . moveUp ( 2 ) hero . moveLeft ( ) hero . use ( "lev…" at bounding box center [911, 358] width 381 height 397
type textarea "hero.moveUp(1)"
click at [795, 327] on div "hero . moveLeft ( 3 ) hero . moveUp ( 2 ) hero . moveLeft ( ) hero . use ( "lev…" at bounding box center [911, 358] width 381 height 397
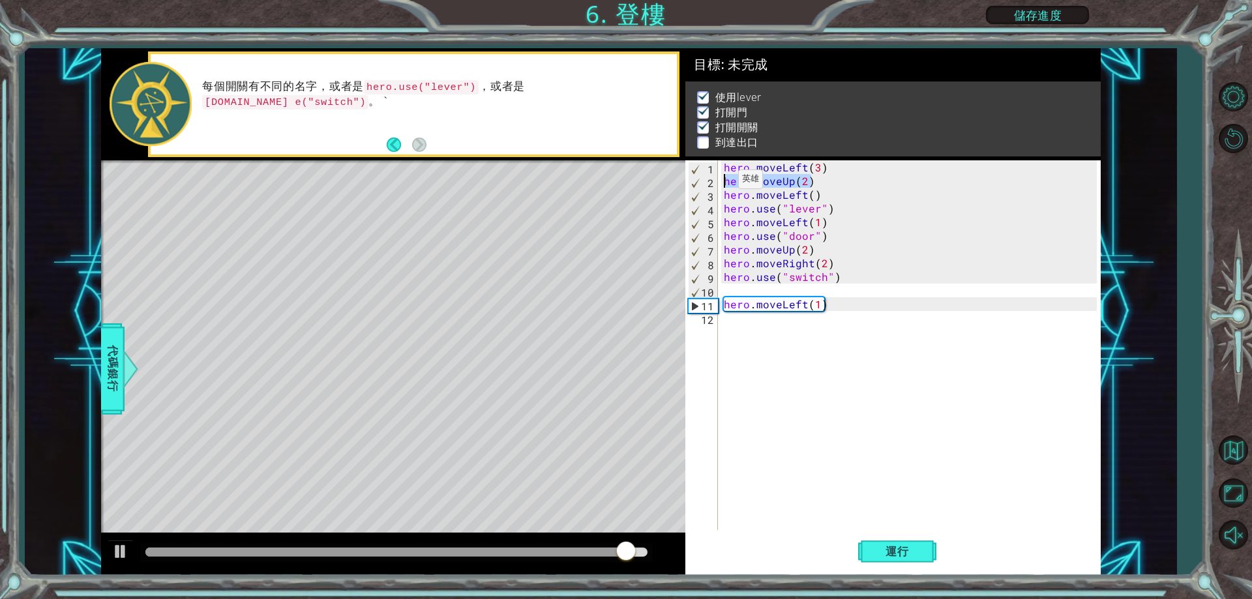
drag, startPoint x: 814, startPoint y: 182, endPoint x: 718, endPoint y: 183, distance: 95.8
click at [718, 183] on div "1 2 3 4 5 6 7 8 9 10 11 12 hero . moveLeft ( 3 ) hero . moveUp ( 2 ) hero . mov…" at bounding box center [890, 345] width 411 height 370
type textarea "hero.moveUp(2)"
drag, startPoint x: 718, startPoint y: 182, endPoint x: 933, endPoint y: 247, distance: 224.8
click at [933, 247] on div "hero . moveLeft ( 3 ) hero . moveUp ( 2 ) hero . moveLeft ( ) hero . use ( "lev…" at bounding box center [911, 358] width 381 height 397
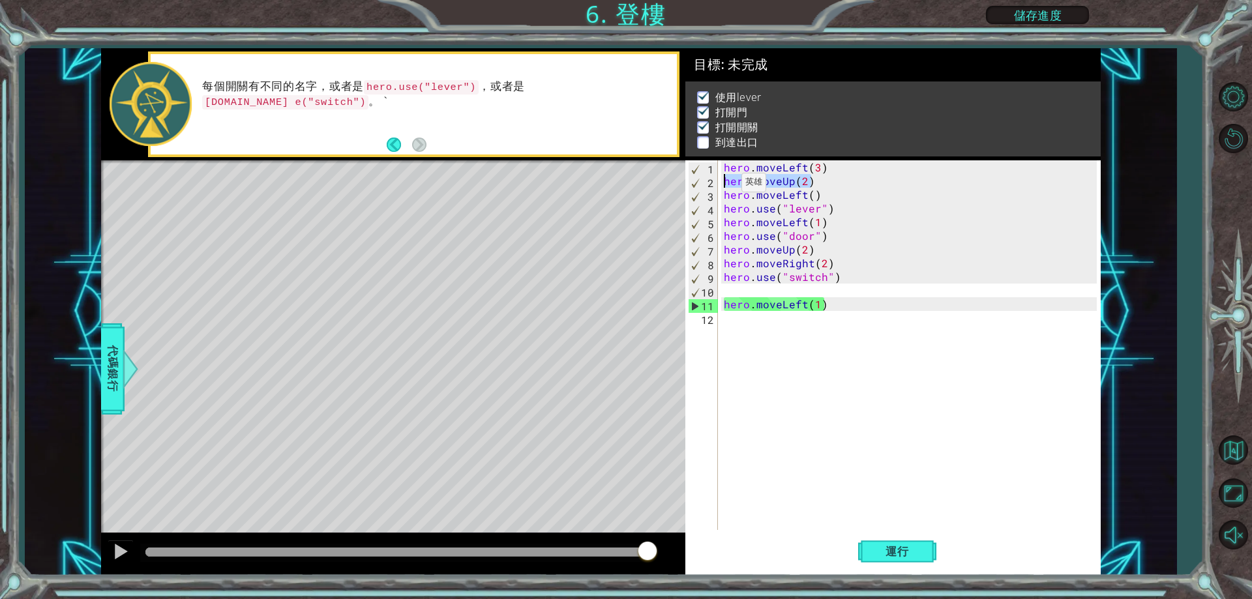
drag, startPoint x: 811, startPoint y: 185, endPoint x: 725, endPoint y: 186, distance: 86.1
click at [725, 186] on div "hero . moveLeft ( 3 ) hero . moveUp ( 2 ) hero . moveLeft ( ) hero . use ( "lev…" at bounding box center [911, 358] width 381 height 397
click at [771, 319] on div "hero . moveLeft ( 3 ) hero . moveUp ( 2 ) hero . moveLeft ( ) hero . use ( "lev…" at bounding box center [911, 358] width 381 height 397
paste textarea "hero.moveUp(2)"
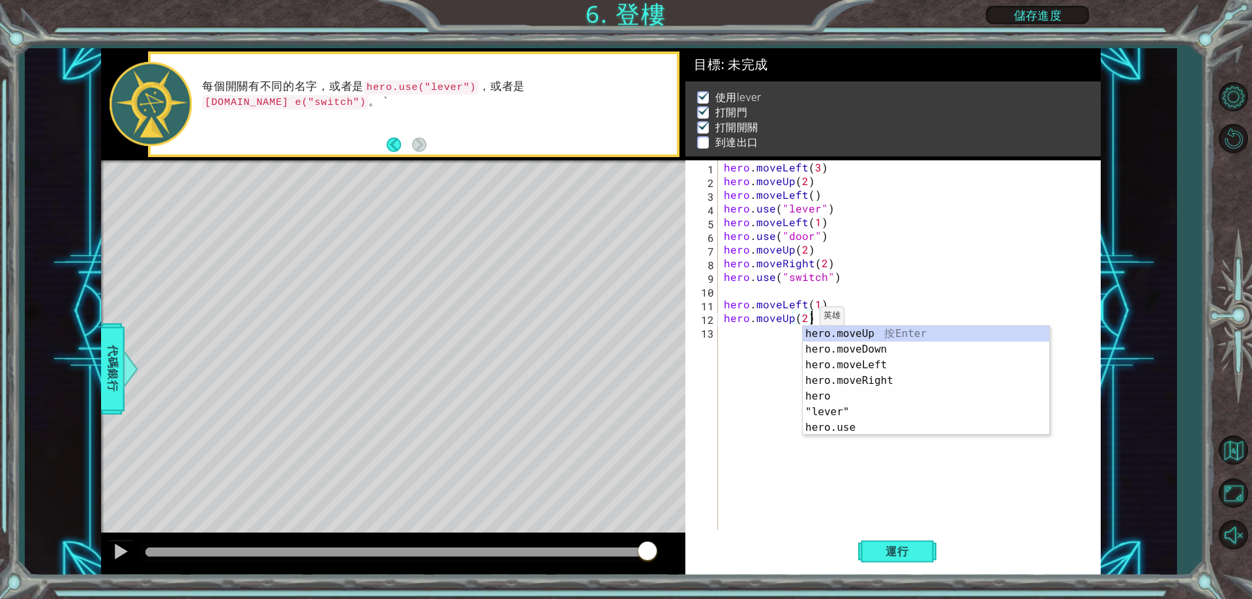
click at [803, 319] on div "hero . moveLeft ( 3 ) hero . moveUp ( 2 ) hero . moveLeft ( ) hero . use ( "lev…" at bounding box center [911, 358] width 381 height 397
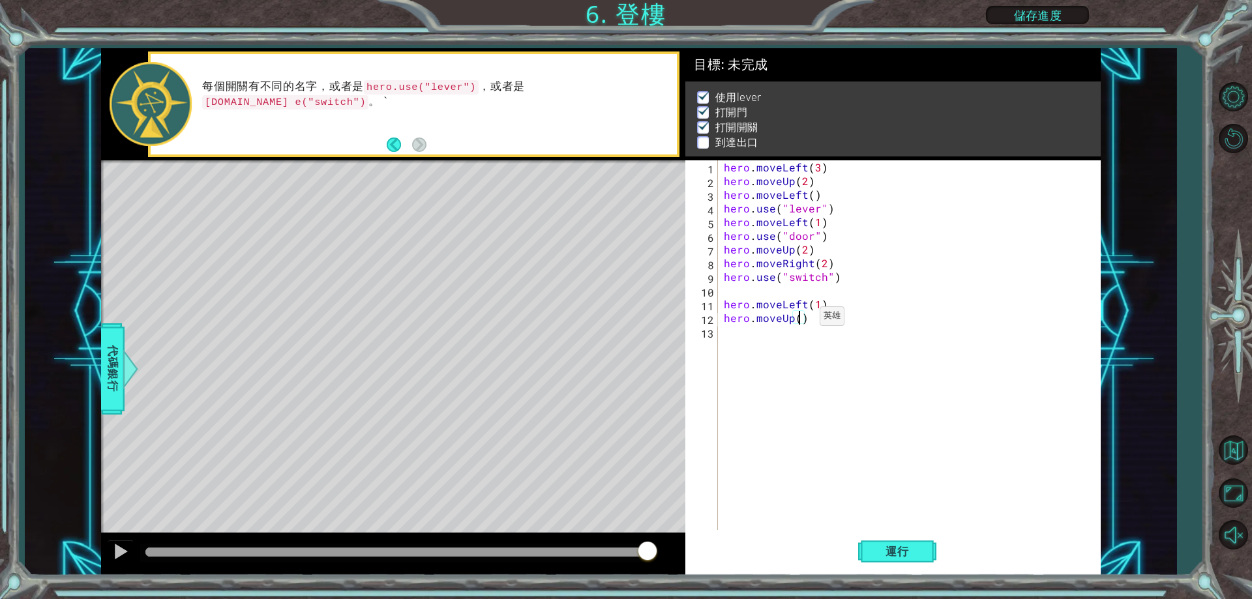
scroll to position [0, 5]
click at [887, 552] on span "運行" at bounding box center [897, 551] width 50 height 13
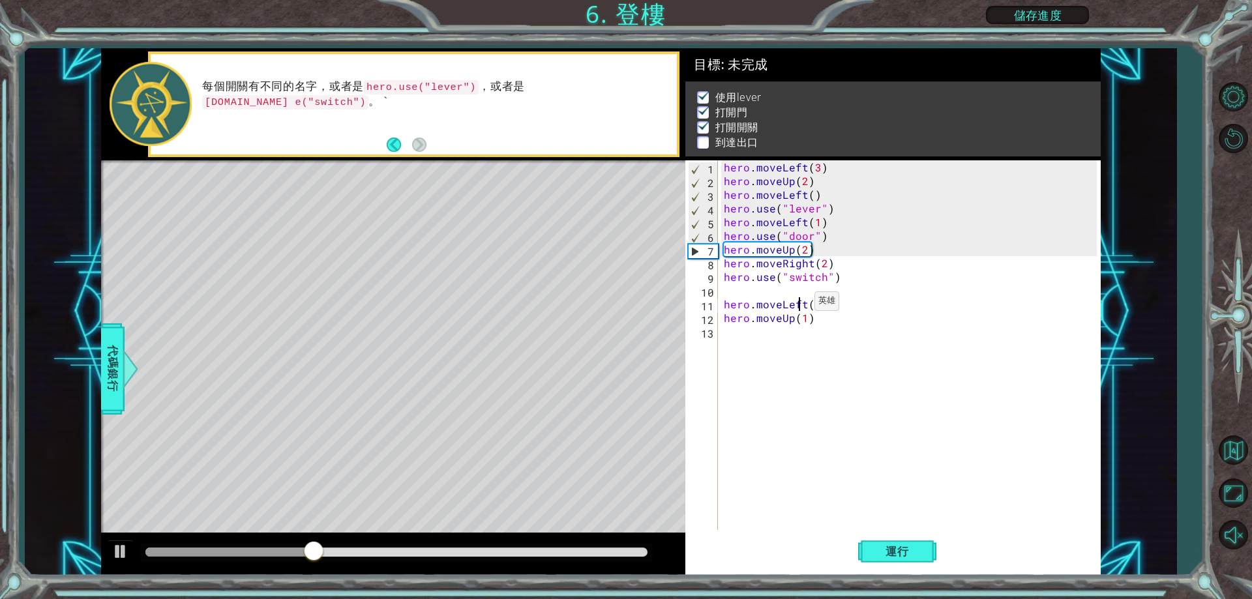
click at [798, 304] on div "hero . moveLeft ( 3 ) hero . moveUp ( 2 ) hero . moveLeft ( ) hero . use ( "lev…" at bounding box center [911, 358] width 381 height 397
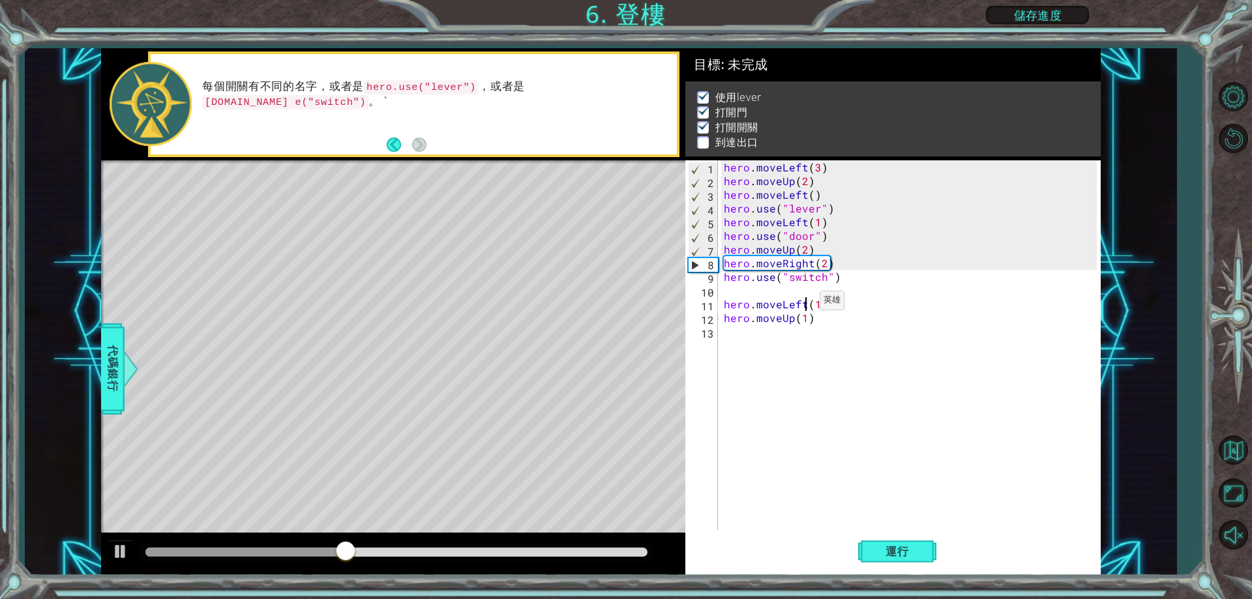
click at [803, 304] on div "hero . moveLeft ( 3 ) hero . moveUp ( 2 ) hero . moveLeft ( ) hero . use ( "lev…" at bounding box center [911, 358] width 381 height 397
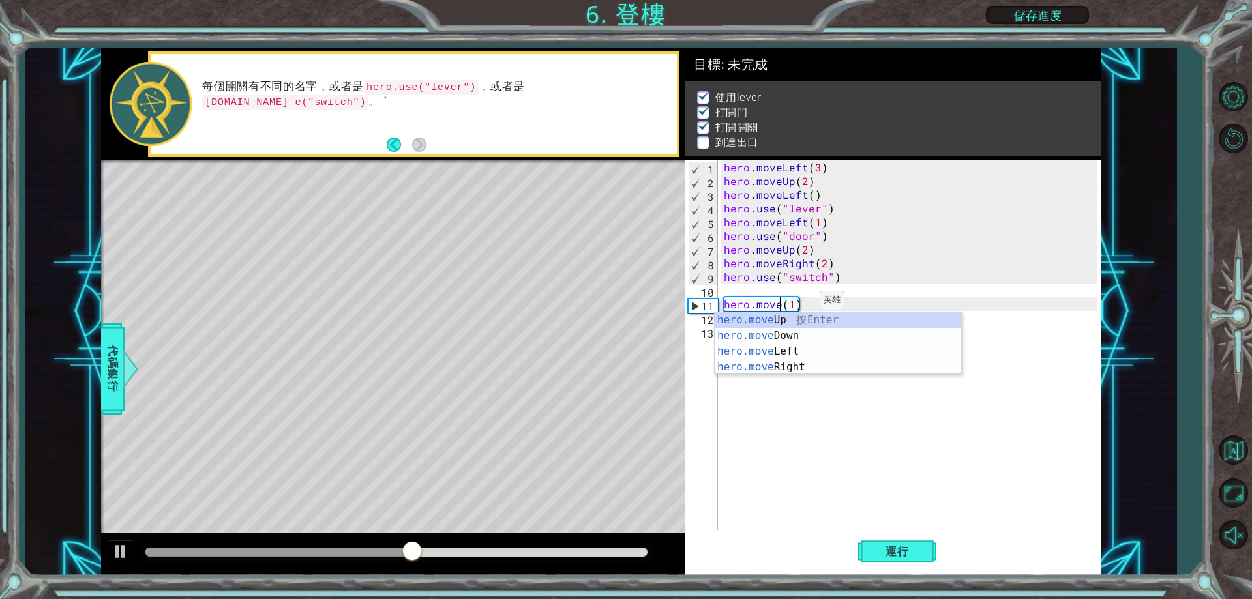
scroll to position [0, 4]
click at [823, 363] on div "hero.move Up 按 Enter hero.move Down 按 Enter hero.move Left 按 Enter hero.move Ri…" at bounding box center [838, 359] width 246 height 94
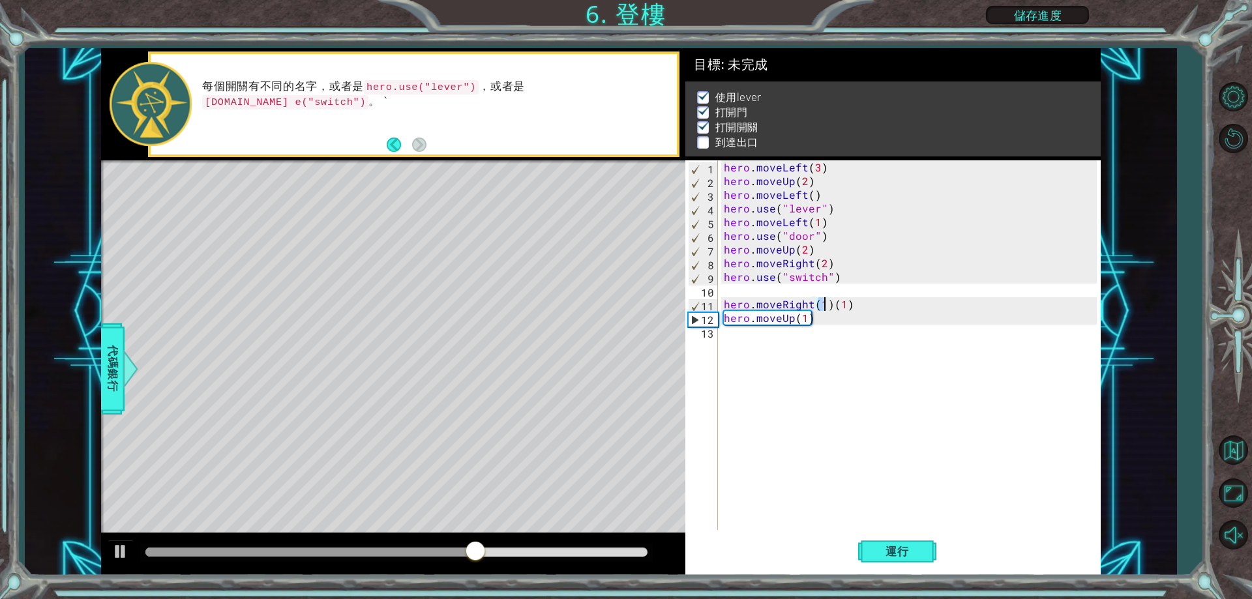
click at [884, 303] on div "hero . moveLeft ( 3 ) hero . moveUp ( 2 ) hero . moveLeft ( ) hero . use ( "lev…" at bounding box center [911, 358] width 381 height 397
type textarea "hero.moveRight(1)"
click at [884, 540] on button "運行" at bounding box center [897, 552] width 78 height 42
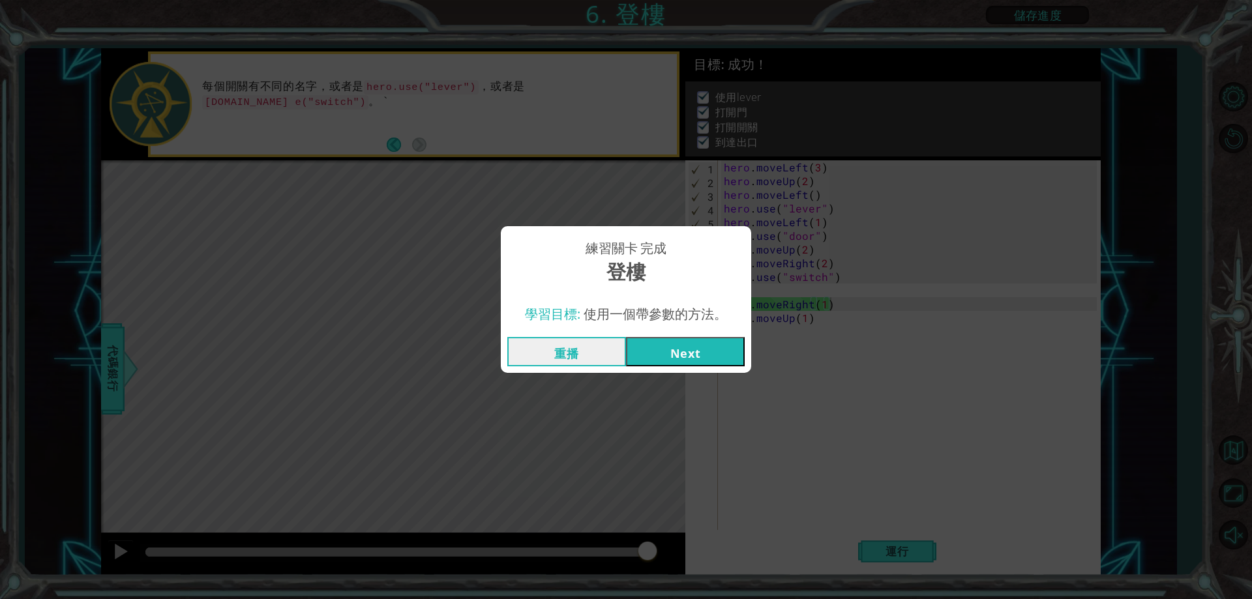
click at [676, 351] on button "Next" at bounding box center [685, 351] width 119 height 29
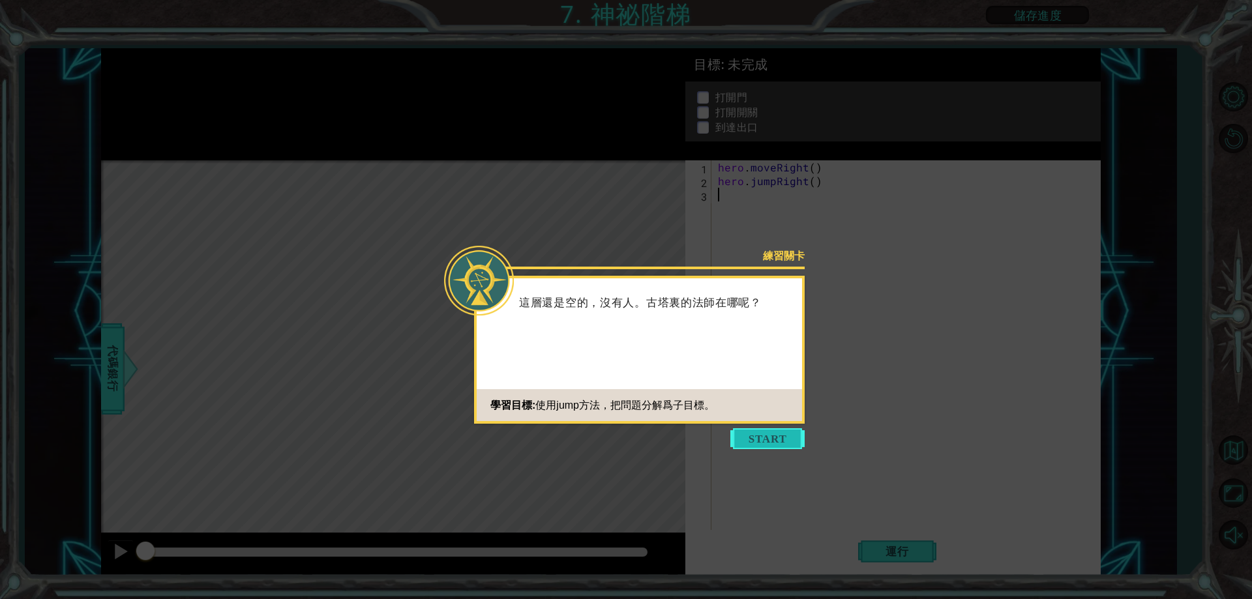
click at [772, 439] on button "Start" at bounding box center [767, 438] width 74 height 21
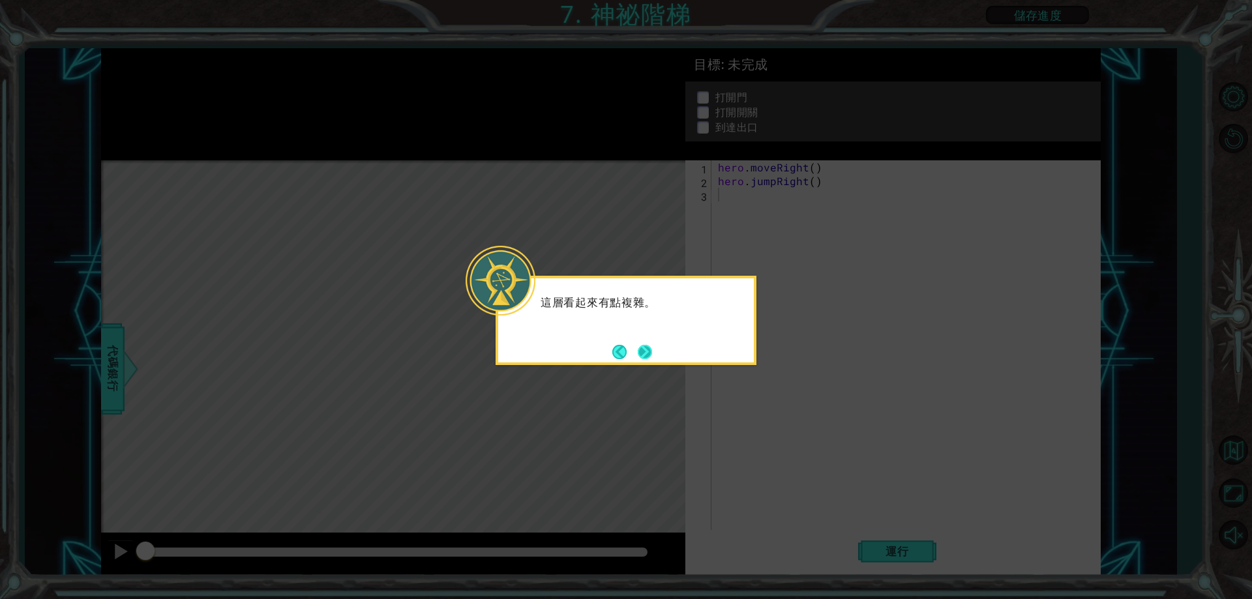
click at [642, 345] on button "Next" at bounding box center [645, 352] width 14 height 14
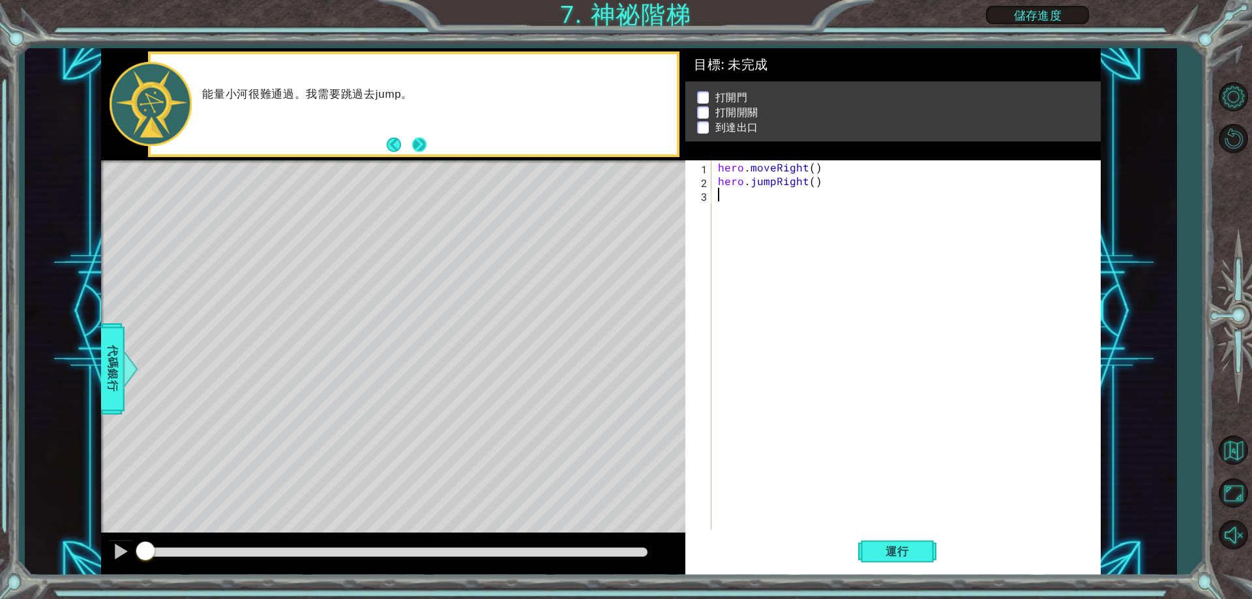
click at [416, 139] on button "Next" at bounding box center [419, 145] width 14 height 14
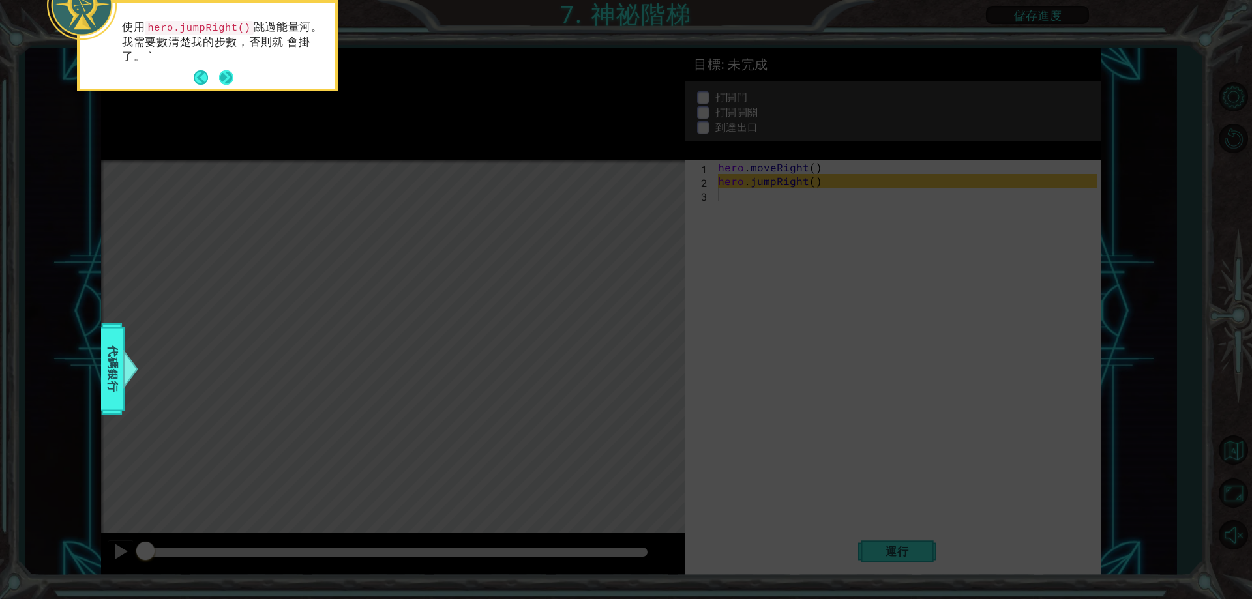
click at [228, 72] on button "Next" at bounding box center [226, 77] width 14 height 14
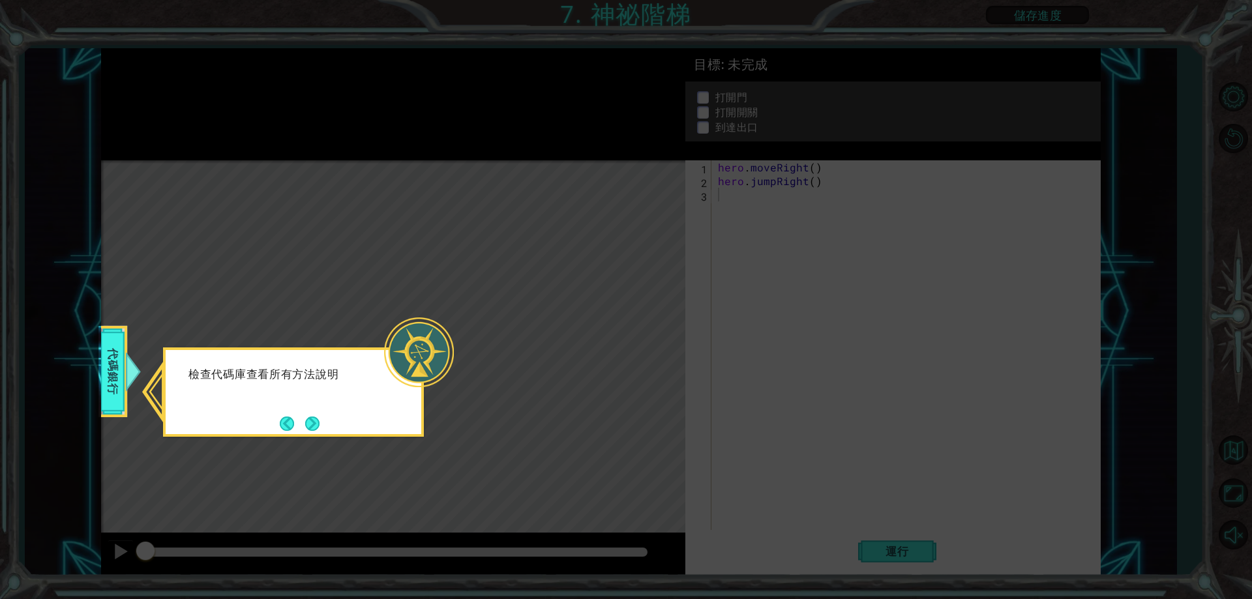
click at [334, 301] on icon at bounding box center [626, 299] width 1252 height 599
click at [309, 414] on footer at bounding box center [300, 424] width 40 height 20
click at [309, 417] on button "Next" at bounding box center [312, 424] width 14 height 14
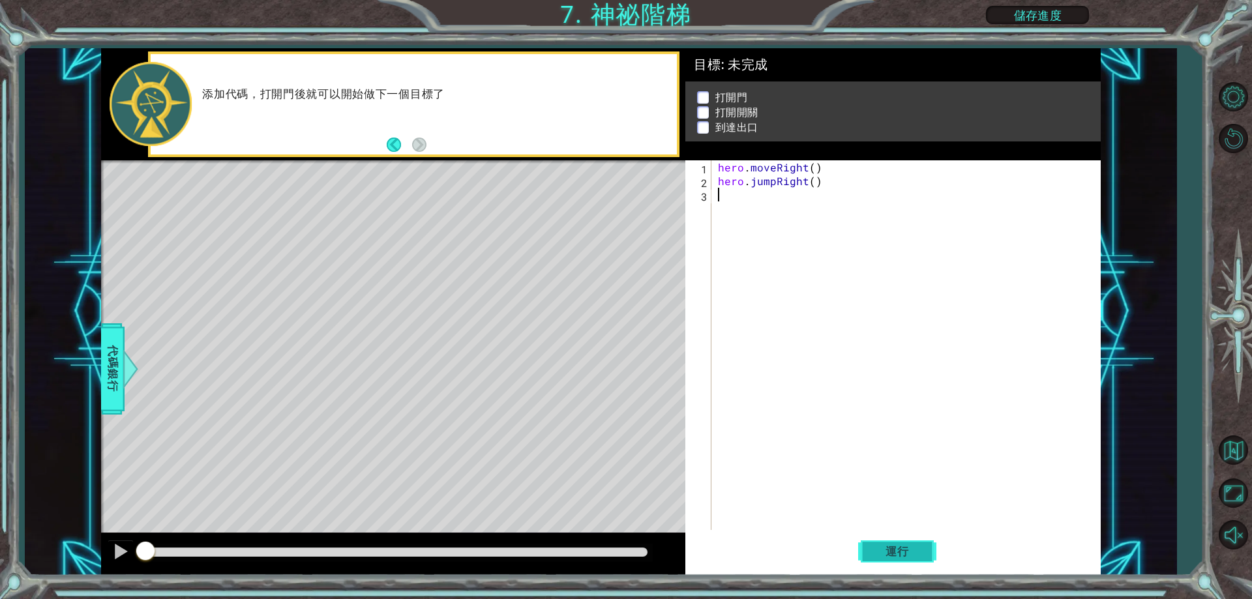
click at [870, 556] on button "運行" at bounding box center [897, 552] width 78 height 42
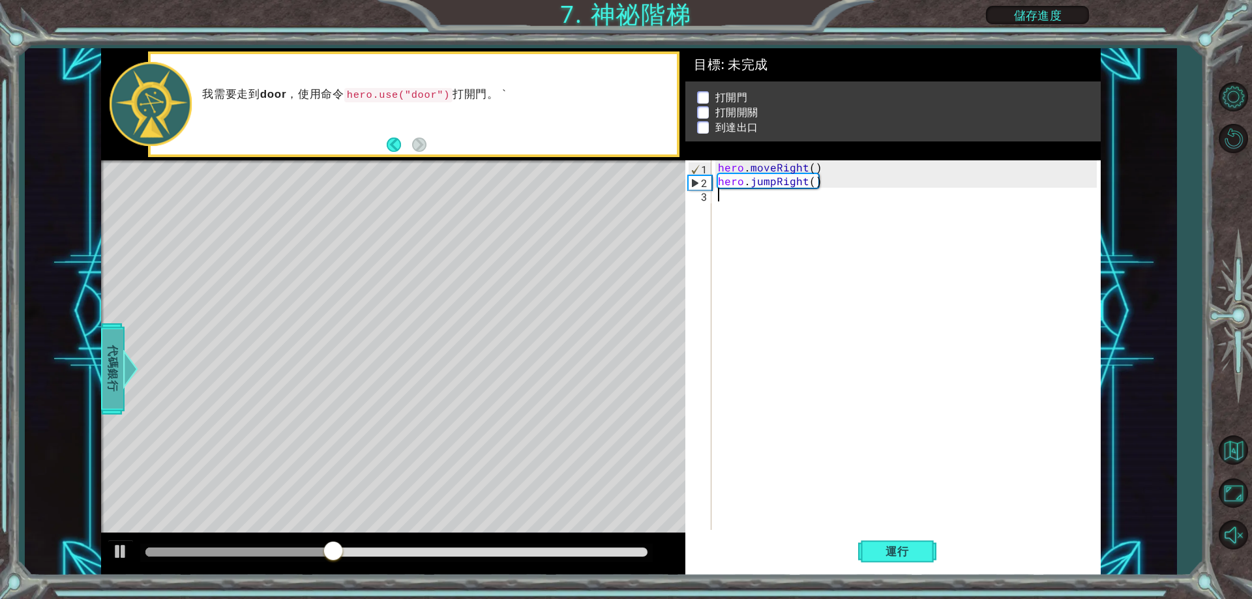
click at [115, 362] on span "代碼銀行" at bounding box center [112, 369] width 21 height 80
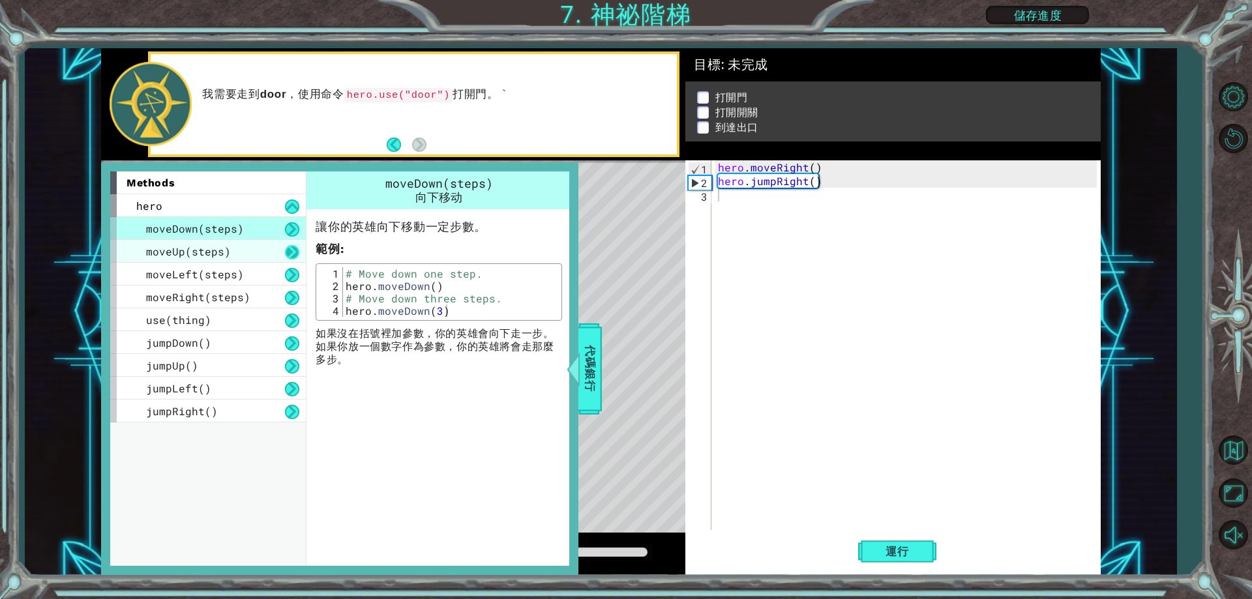
click at [290, 248] on button at bounding box center [292, 252] width 14 height 14
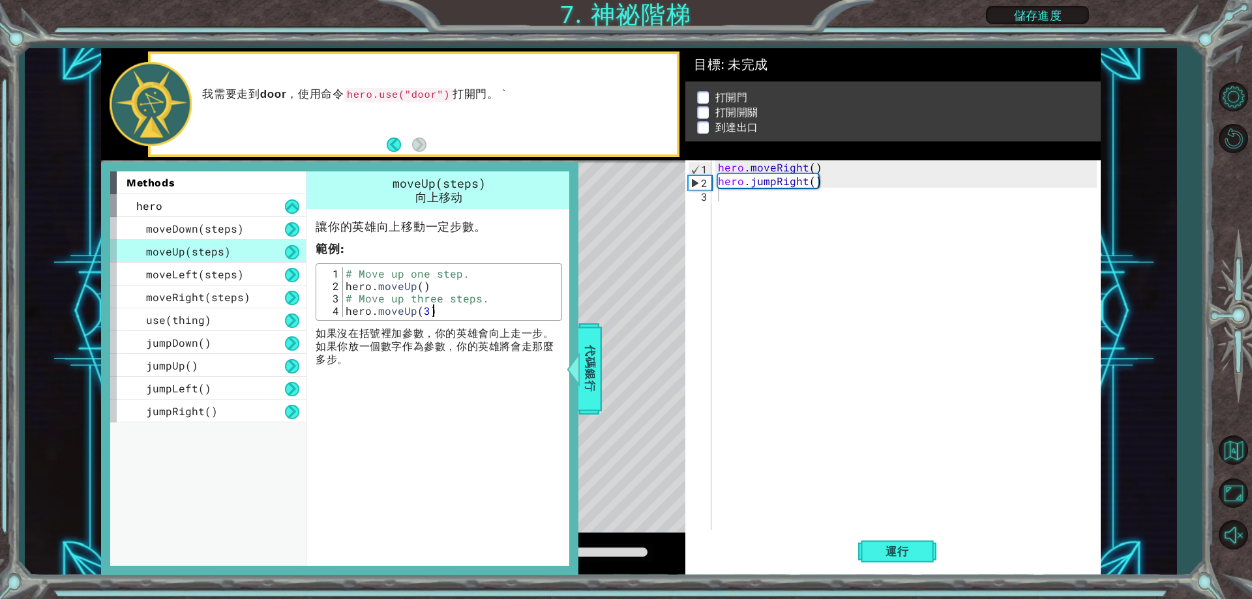
click at [349, 293] on div "hero.moveUp(3) 1 2 3 4 # Move up one step. hero . moveUp ( ) # Move up three st…" at bounding box center [438, 292] width 239 height 50
drag, startPoint x: 340, startPoint y: 281, endPoint x: 402, endPoint y: 289, distance: 62.5
click at [402, 289] on div "hero.moveUp(3) 1 2 3 4 # Move up one step. hero . moveUp ( ) # Move up three st…" at bounding box center [438, 292] width 239 height 50
type textarea "hero.moveUp() # Move up three steps."
click at [824, 222] on div "hero . moveRight ( ) hero . jumpRight ( )" at bounding box center [908, 358] width 387 height 397
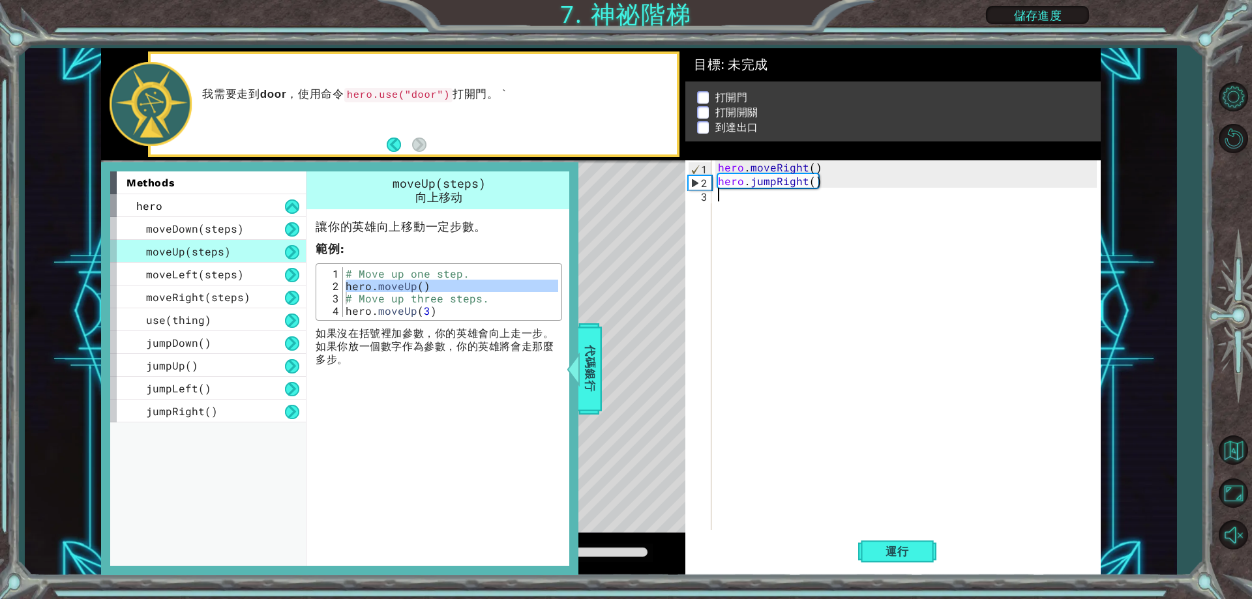
click at [821, 207] on div "hero . moveRight ( ) hero . jumpRight ( )" at bounding box center [908, 358] width 387 height 397
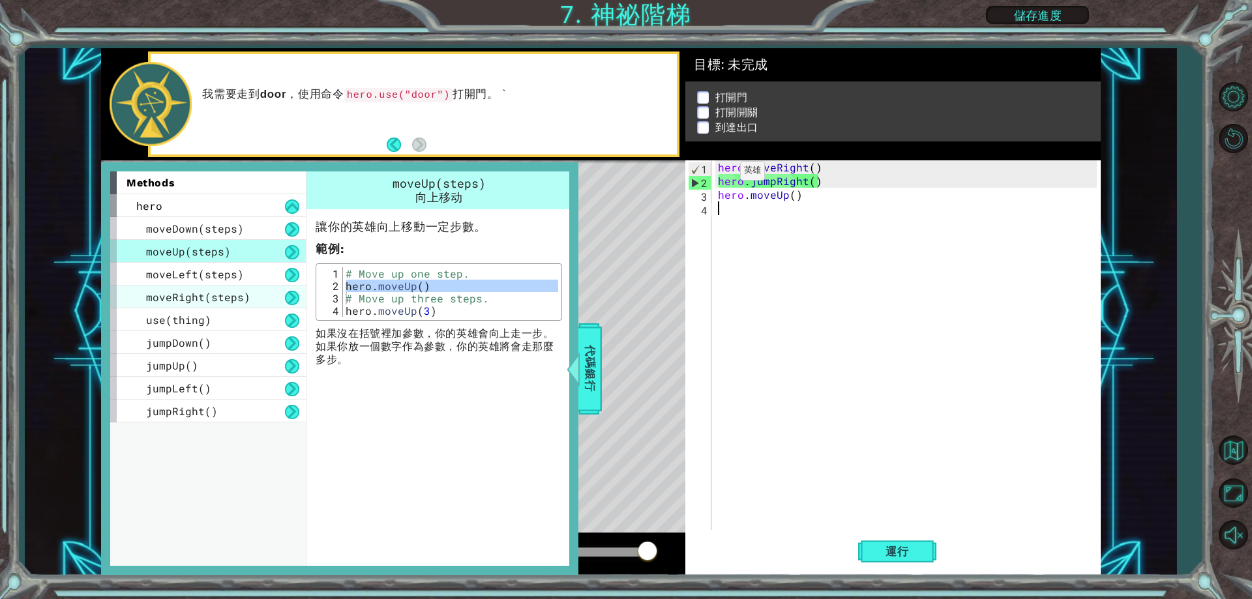
click at [233, 295] on span "moveRight(steps)" at bounding box center [198, 297] width 104 height 14
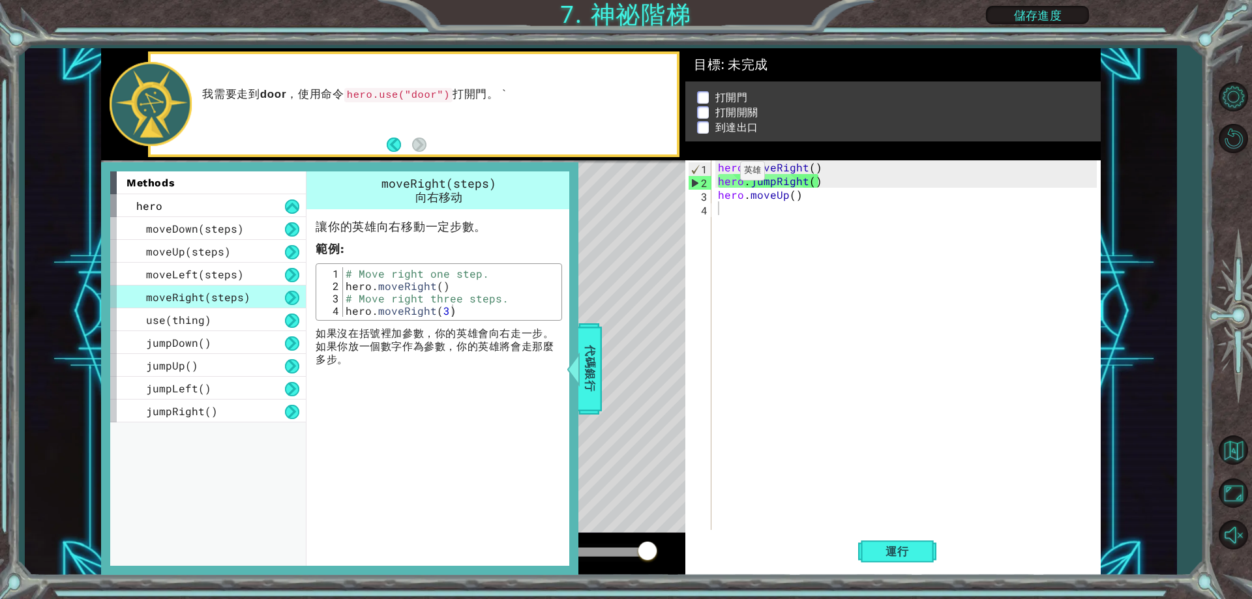
type textarea "hero.moveRight()"
drag, startPoint x: 344, startPoint y: 285, endPoint x: 454, endPoint y: 291, distance: 110.3
click at [454, 291] on div "# Move right one step. hero . moveRight ( ) # Move right three steps. hero . mo…" at bounding box center [450, 304] width 215 height 74
click at [740, 214] on div "hero . moveRight ( ) hero . jumpRight ( ) hero . moveUp ( )" at bounding box center [908, 358] width 387 height 397
paste textarea "hero.moveRight()"
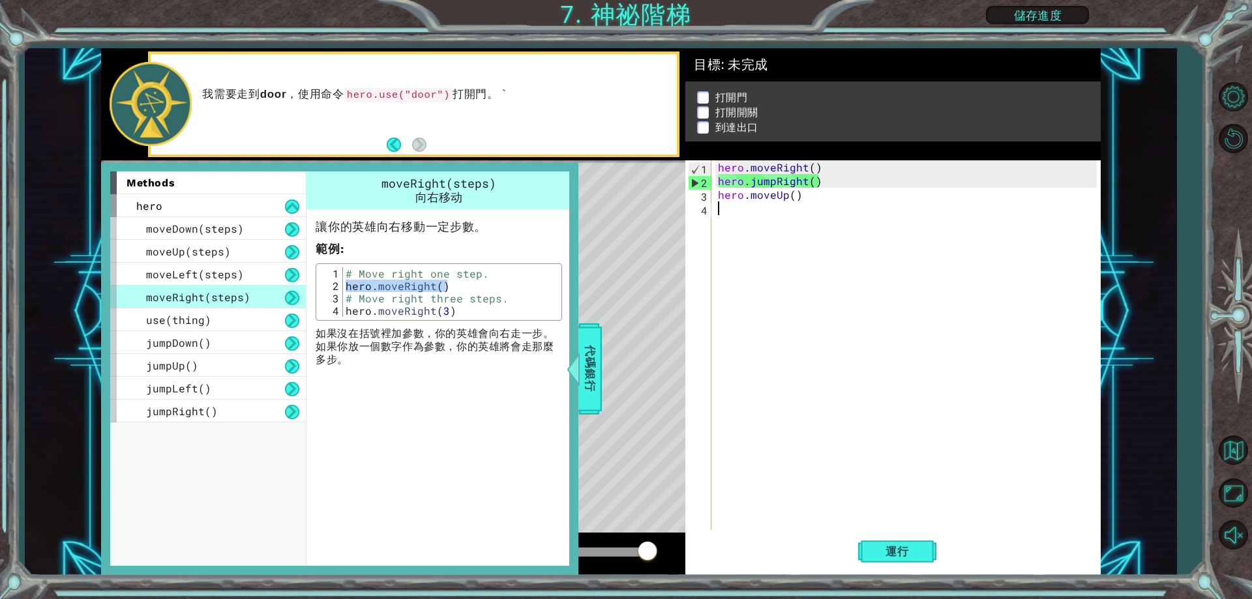
type textarea "hero.moveRight()"
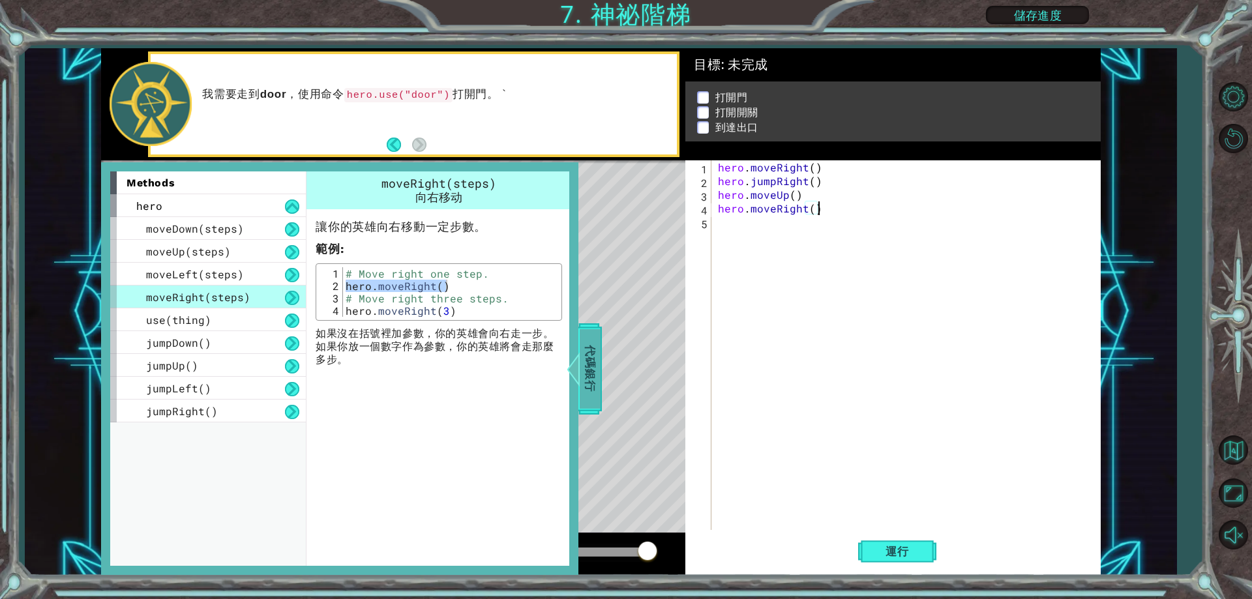
click at [588, 359] on span "代碼銀行" at bounding box center [590, 369] width 21 height 80
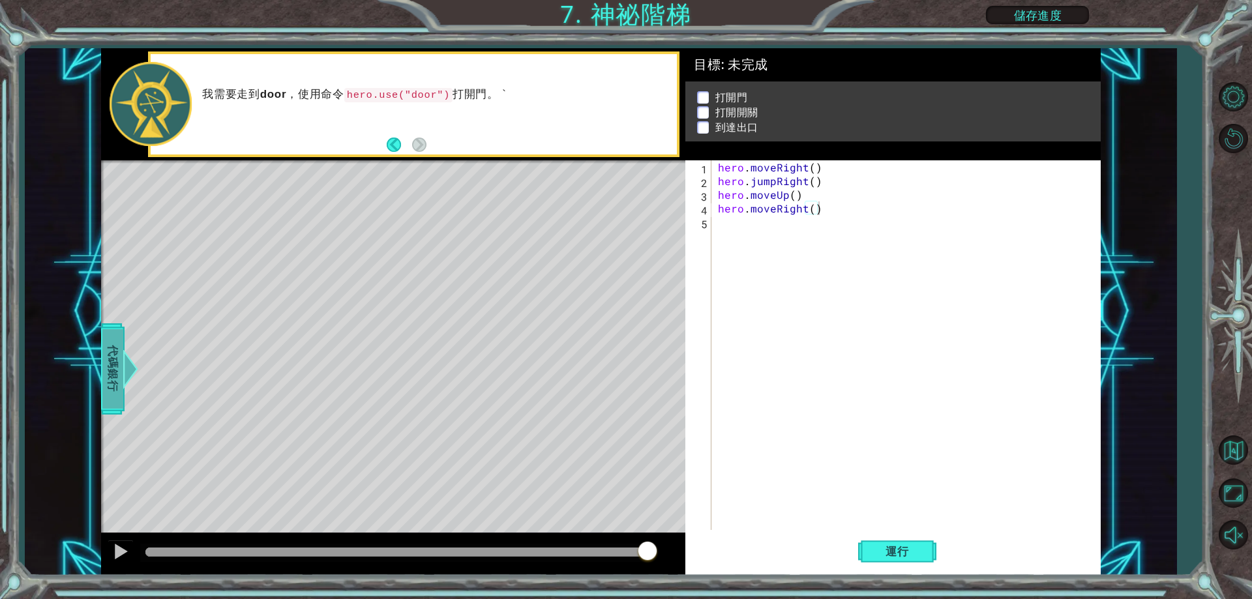
click at [113, 339] on span "代碼銀行" at bounding box center [112, 369] width 21 height 80
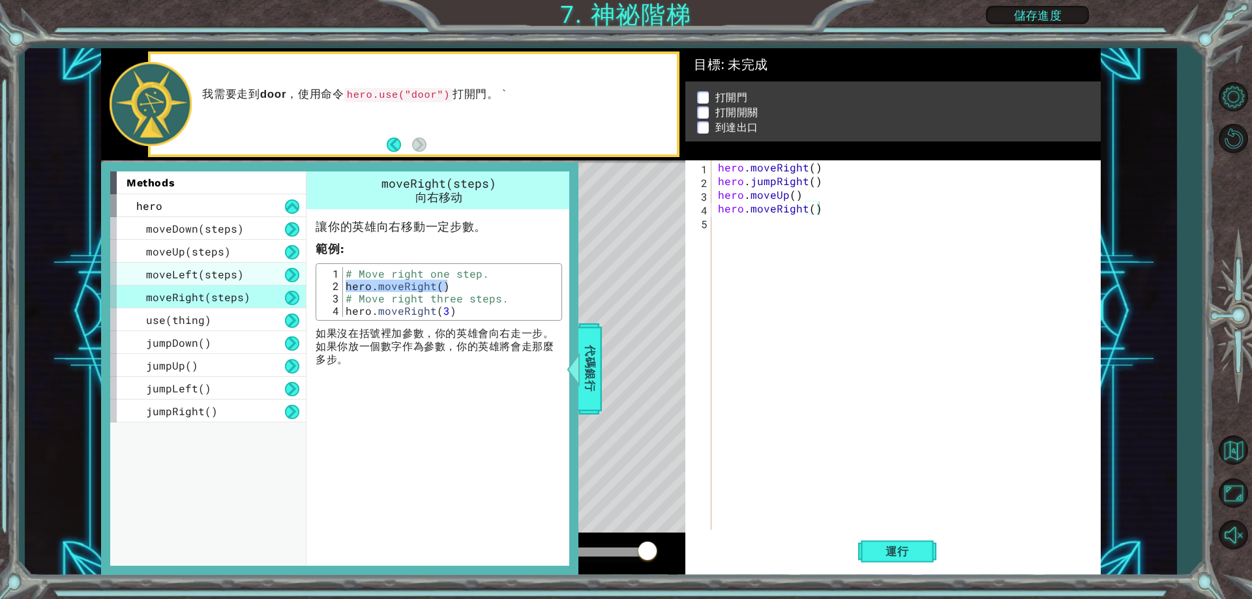
click at [219, 276] on span "moveLeft(steps)" at bounding box center [195, 274] width 98 height 14
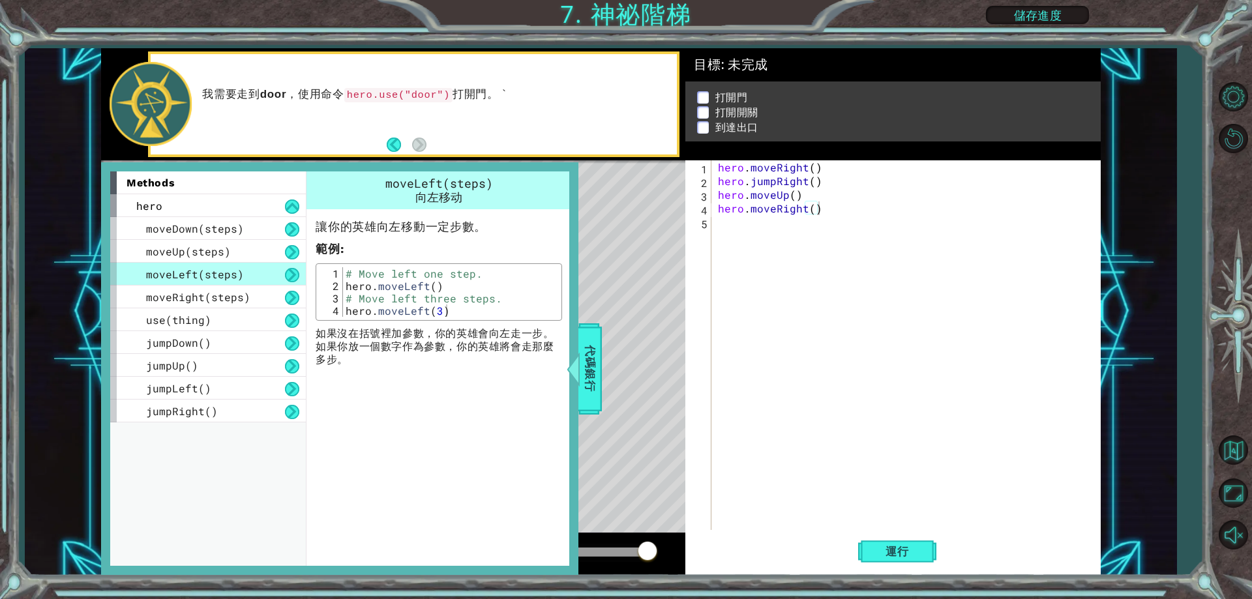
type textarea "hero.moveLeft()"
drag, startPoint x: 344, startPoint y: 285, endPoint x: 445, endPoint y: 290, distance: 100.5
click at [445, 290] on div "# Move left one step. hero . moveLeft ( ) # Move left three steps. hero . moveL…" at bounding box center [450, 304] width 215 height 74
click at [721, 226] on div "hero . moveRight ( ) hero . jumpRight ( ) hero . moveUp ( ) hero . moveRight ( )" at bounding box center [908, 358] width 387 height 397
paste textarea "hero.moveLeft()"
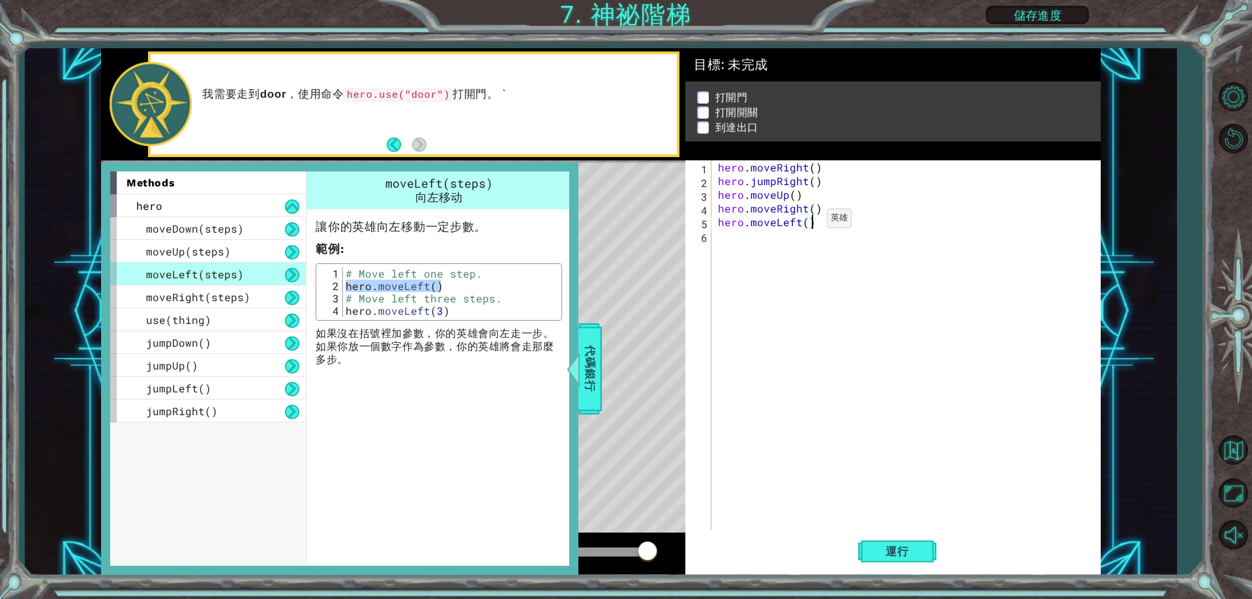
click at [805, 222] on div "hero . moveRight ( ) hero . jumpRight ( ) hero . moveUp ( ) hero . moveRight ( …" at bounding box center [908, 358] width 387 height 397
type textarea "hero.moveLeft(2)"
click at [585, 379] on span "代碼銀行" at bounding box center [590, 369] width 21 height 80
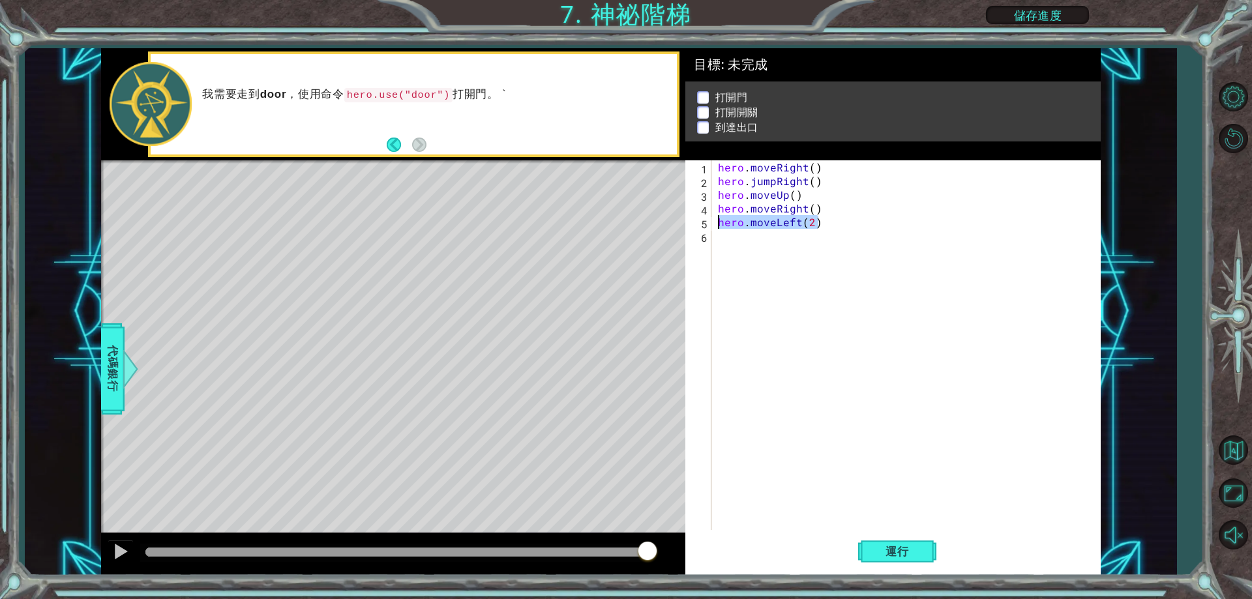
drag, startPoint x: 819, startPoint y: 221, endPoint x: 713, endPoint y: 224, distance: 105.7
click at [713, 224] on div "hero.moveLeft(2) 1 2 3 4 5 6 hero . moveRight ( ) hero . jumpRight ( ) hero . m…" at bounding box center [890, 345] width 411 height 370
drag, startPoint x: 713, startPoint y: 224, endPoint x: 921, endPoint y: 233, distance: 208.2
click at [921, 233] on div "hero . moveRight ( ) hero . jumpRight ( ) hero . moveUp ( ) hero . moveRight ( …" at bounding box center [908, 358] width 387 height 397
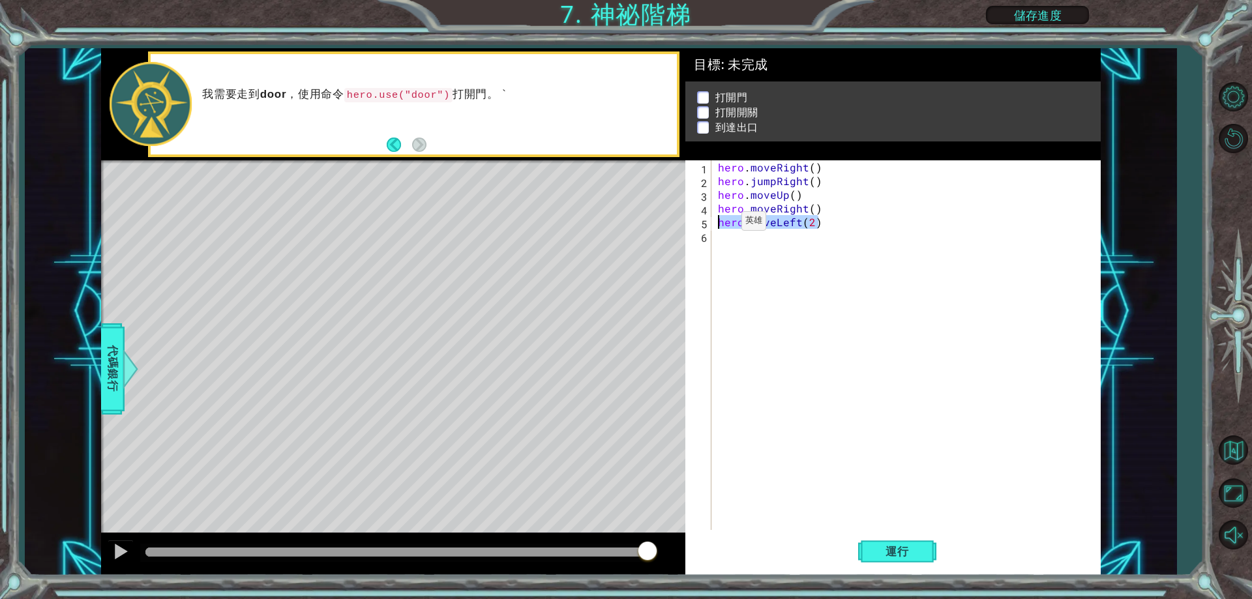
drag, startPoint x: 820, startPoint y: 224, endPoint x: 719, endPoint y: 224, distance: 100.4
click at [719, 224] on div "hero . moveRight ( ) hero . jumpRight ( ) hero . moveUp ( ) hero . moveRight ( …" at bounding box center [908, 358] width 387 height 397
type textarea "hero.moveLeft(2)"
click at [740, 244] on div "hero . moveRight ( ) hero . jumpRight ( ) hero . moveUp ( ) hero . moveRight ( …" at bounding box center [908, 358] width 387 height 397
paste textarea "hero.moveLeft(2)"
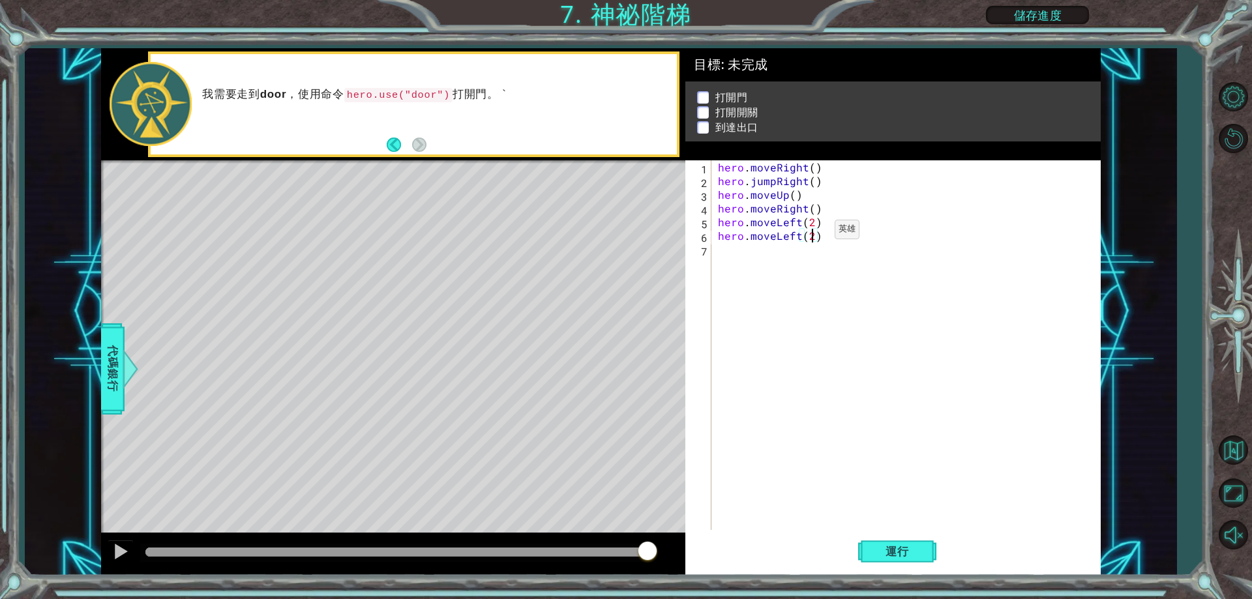
click at [812, 233] on div "hero . moveRight ( ) hero . jumpRight ( ) hero . moveUp ( ) hero . moveRight ( …" at bounding box center [908, 358] width 387 height 397
type textarea "hero.moveLeft(1)"
click at [128, 363] on div at bounding box center [131, 368] width 16 height 39
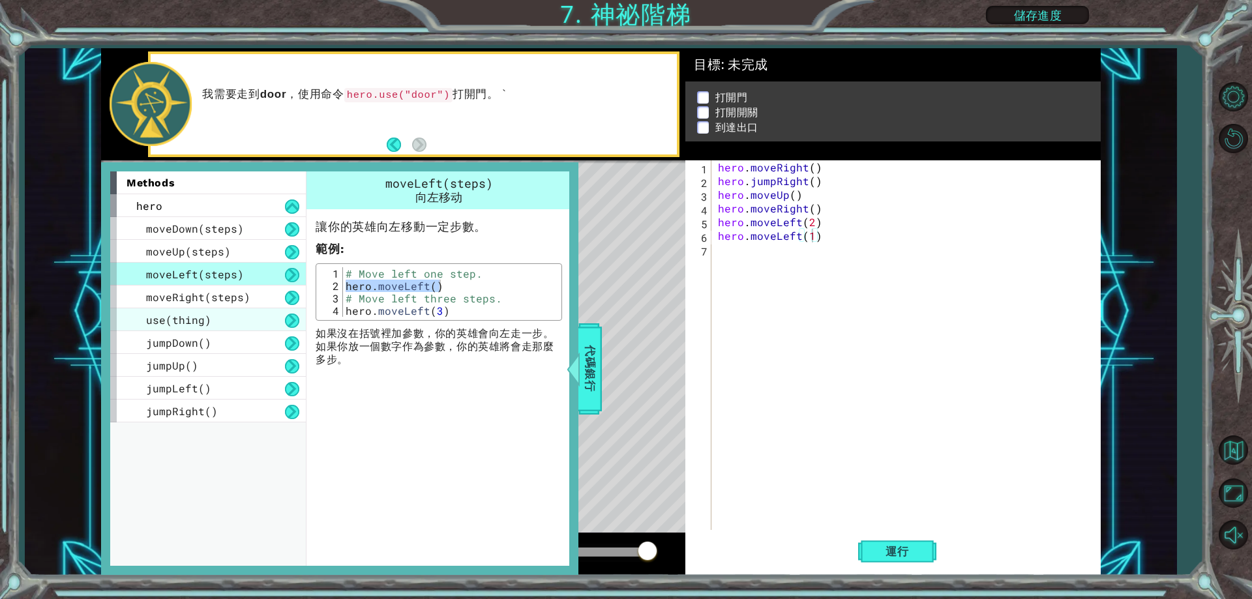
click at [222, 325] on div "use(thing)" at bounding box center [208, 319] width 196 height 23
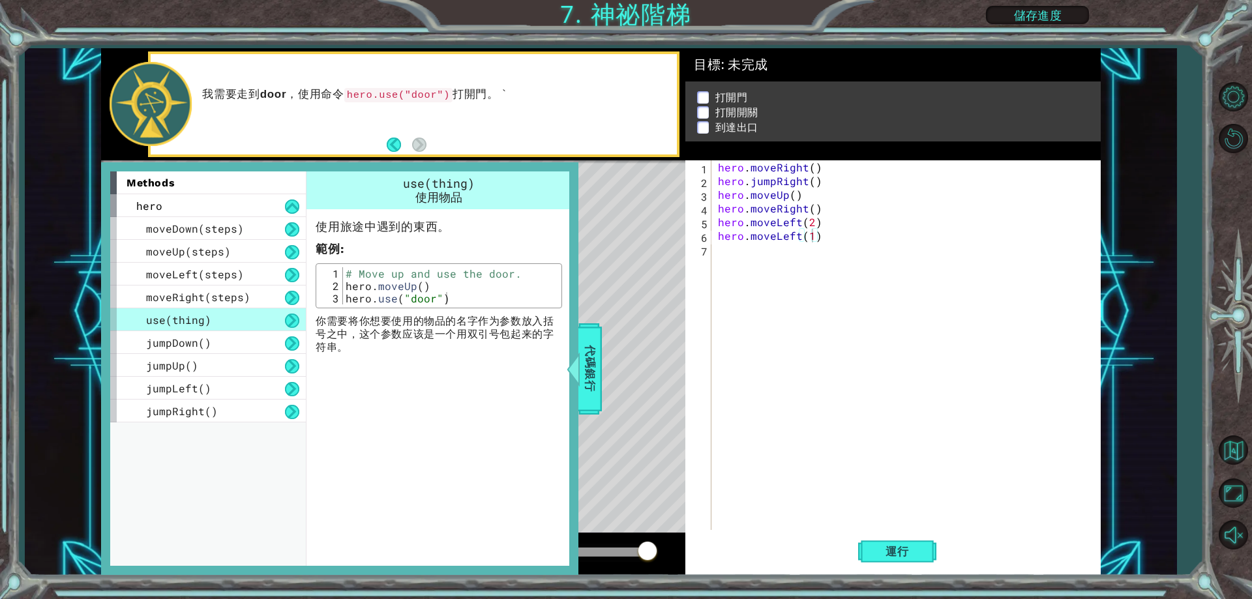
type textarea "hero.moveUp()"
drag, startPoint x: 431, startPoint y: 292, endPoint x: 343, endPoint y: 288, distance: 88.1
click at [343, 288] on div "# Move up and use the door. hero . moveUp ( ) hero . use ( "door" )" at bounding box center [450, 298] width 215 height 62
drag, startPoint x: 342, startPoint y: 287, endPoint x: 502, endPoint y: 267, distance: 161.0
click at [502, 267] on div "hero.moveUp() 1 2 3 # Move up and use the door. hero . moveUp ( ) hero . use ( …" at bounding box center [439, 285] width 246 height 45
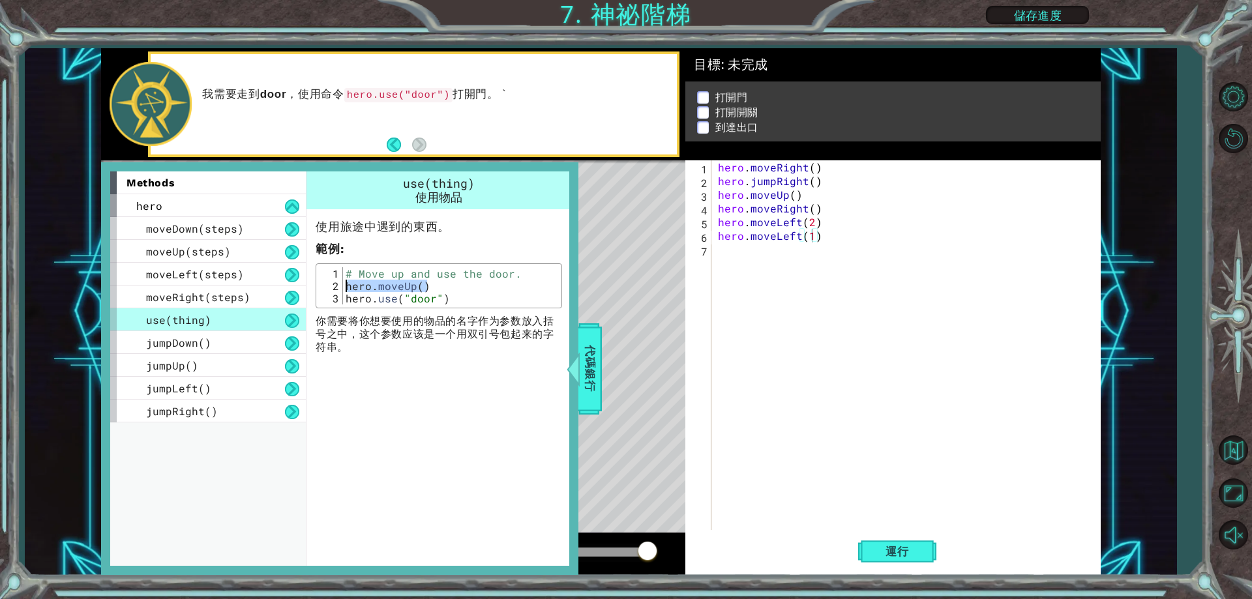
click at [424, 292] on div "# Move up and use the door. hero . moveUp ( ) hero . use ( "door" )" at bounding box center [450, 285] width 215 height 37
drag, startPoint x: 424, startPoint y: 288, endPoint x: 344, endPoint y: 288, distance: 80.8
click at [344, 288] on div "# Move up and use the door. hero . moveUp ( ) hero . use ( "door" )" at bounding box center [450, 298] width 215 height 62
click at [794, 256] on div "hero . moveRight ( ) hero . jumpRight ( ) hero . moveUp ( ) hero . moveRight ( …" at bounding box center [908, 358] width 387 height 397
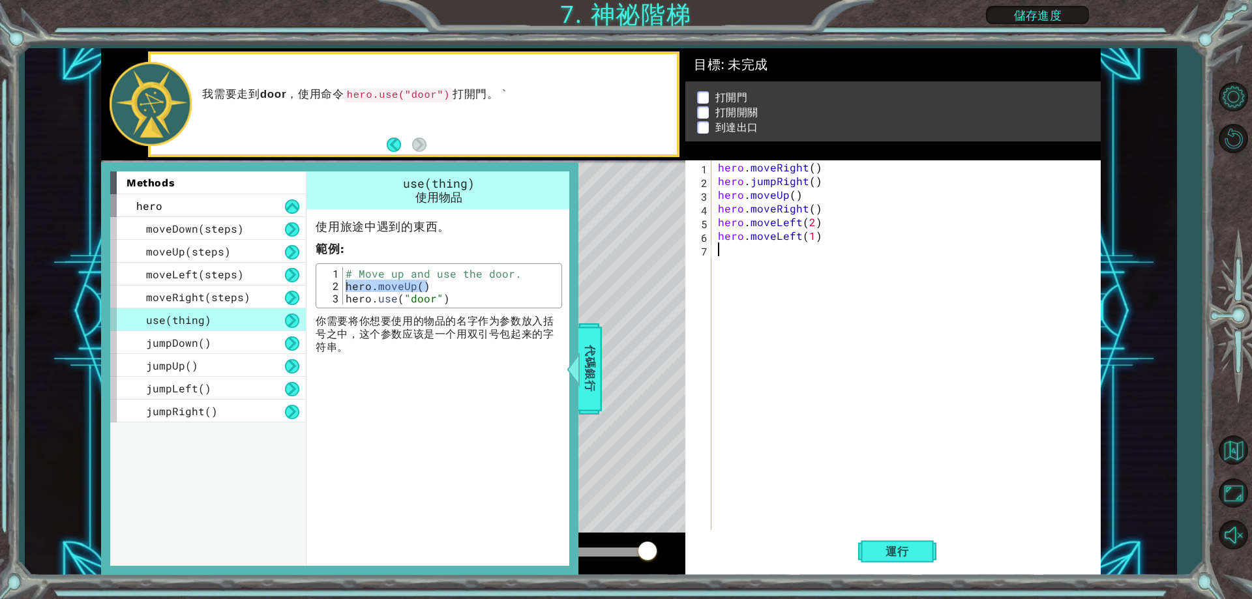
paste textarea "hero.moveUp()"
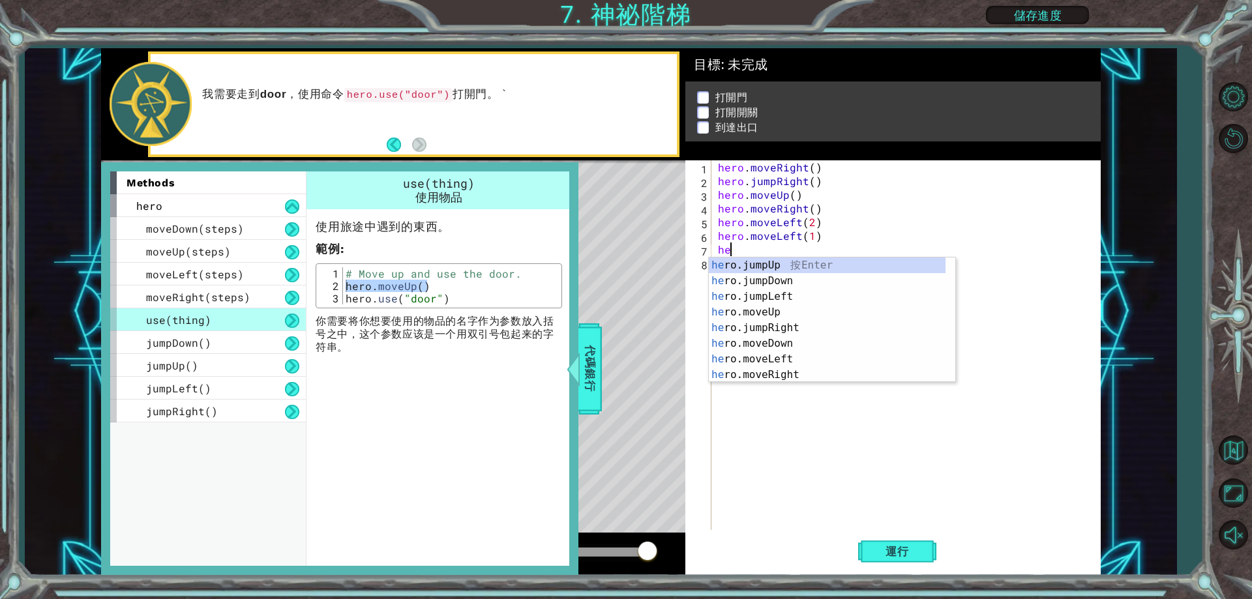
type textarea "h"
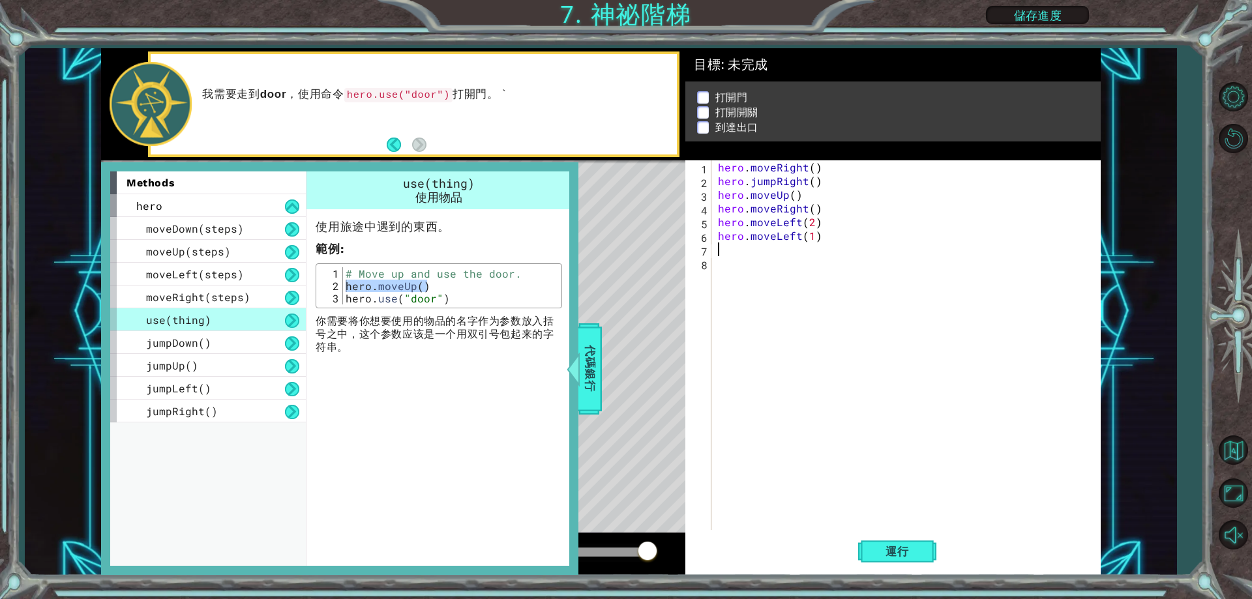
type textarea "hero.use("door")"
drag, startPoint x: 460, startPoint y: 300, endPoint x: 339, endPoint y: 293, distance: 121.4
click at [339, 293] on div "hero.use("door") 1 2 3 # Move up and use the door. hero . moveUp ( ) hero . use…" at bounding box center [438, 285] width 239 height 37
click at [735, 250] on div "hero . moveRight ( ) hero . jumpRight ( ) hero . moveUp ( ) hero . moveRight ( …" at bounding box center [908, 358] width 387 height 397
paste textarea "hero.use("door")"
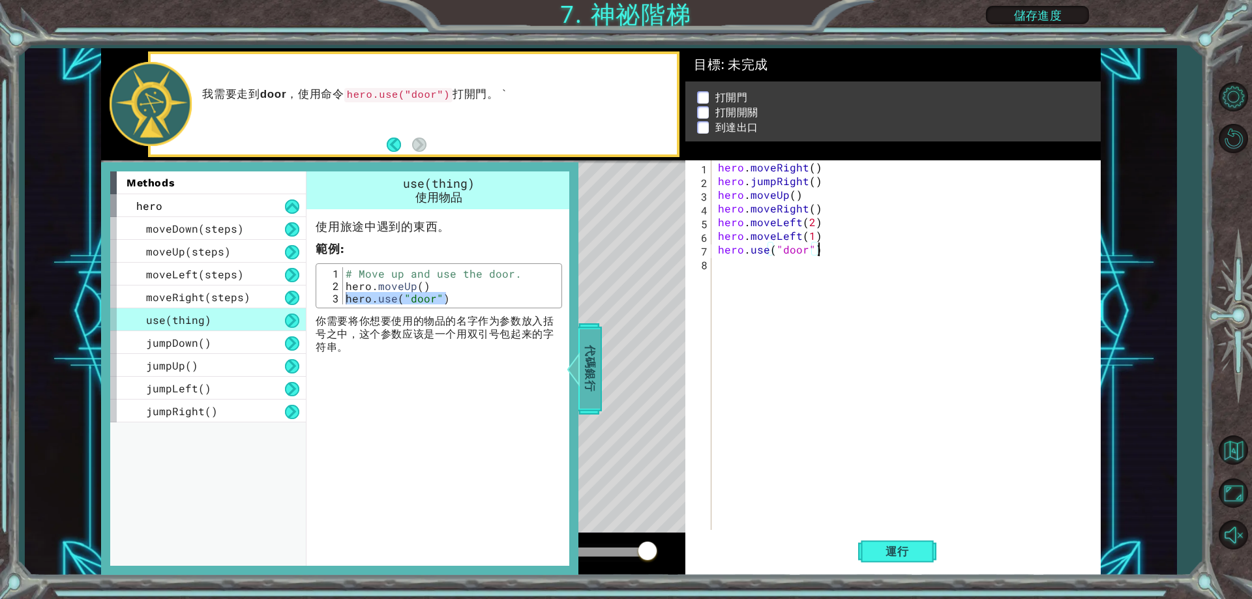
click at [586, 366] on span "代碼銀行" at bounding box center [590, 369] width 21 height 80
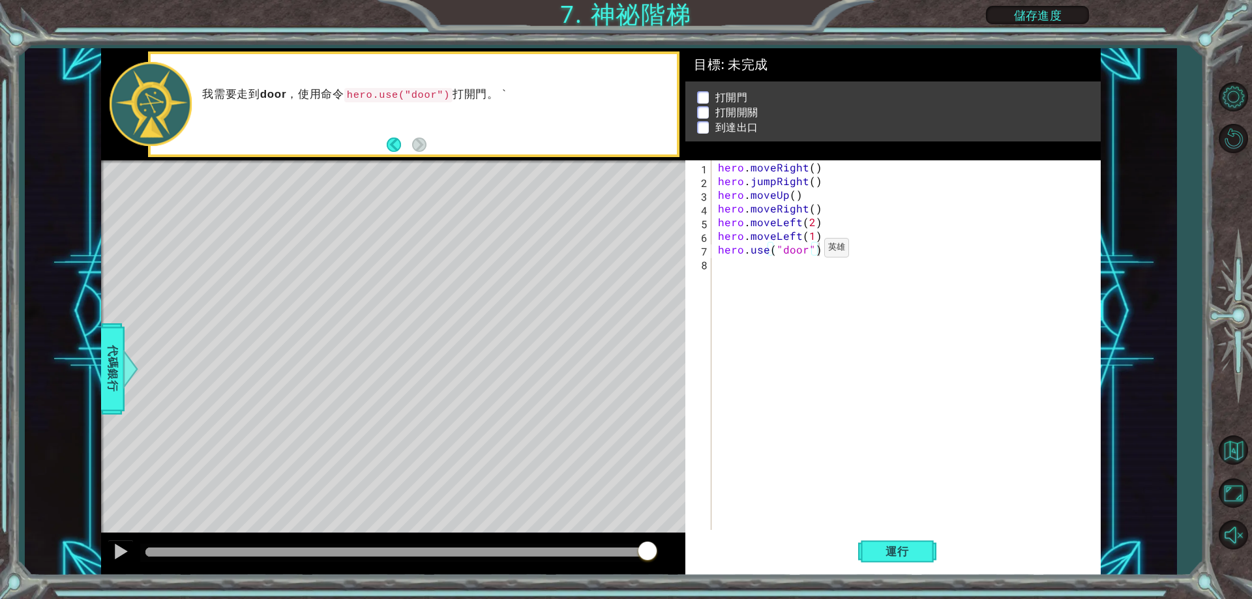
click at [802, 251] on div "hero . moveRight ( ) hero . jumpRight ( ) hero . moveUp ( ) hero . moveRight ( …" at bounding box center [908, 358] width 387 height 397
click at [806, 254] on div "hero . moveRight ( ) hero . jumpRight ( ) hero . moveUp ( ) hero . moveRight ( …" at bounding box center [908, 358] width 387 height 397
click at [872, 555] on span "運行" at bounding box center [897, 551] width 50 height 13
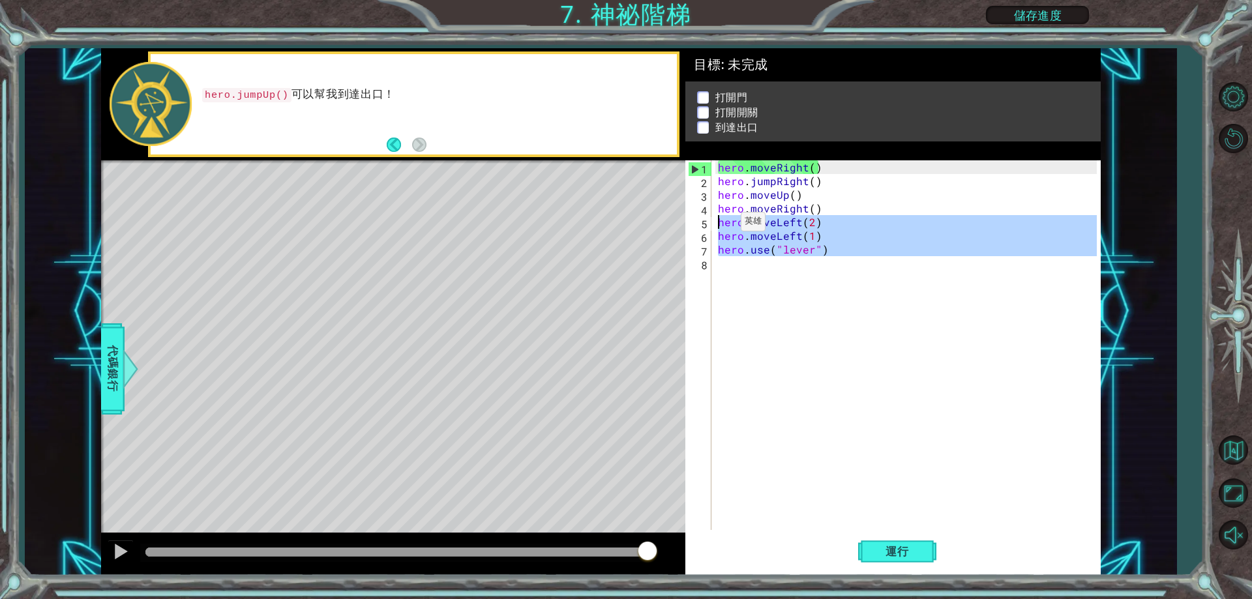
drag, startPoint x: 702, startPoint y: 267, endPoint x: 718, endPoint y: 225, distance: 45.6
click at [718, 225] on div "hero.use("lever") 1 2 3 4 5 6 7 8 hero . moveRight ( ) hero . jumpRight ( ) her…" at bounding box center [890, 345] width 411 height 370
type textarea "hero.moveLeft(2) hero.moveLeft(1)"
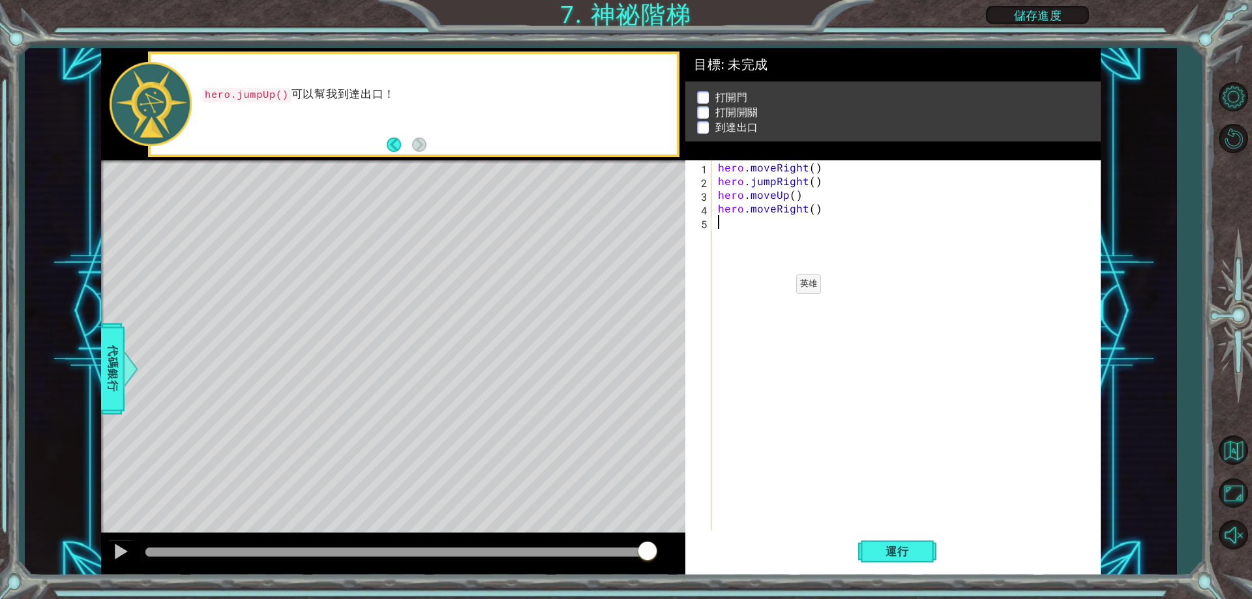
scroll to position [0, 0]
click at [722, 243] on div "hero . moveRight ( ) hero . jumpRight ( ) hero . moveUp ( ) hero . moveRight ( )" at bounding box center [908, 358] width 387 height 397
paste textarea "hero.moveRight()"
click at [824, 207] on div "hero . moveRight ( ) hero . jumpRight ( ) hero . moveUp ( ) hero . moveRight ( …" at bounding box center [908, 358] width 387 height 397
type textarea "hero.moveRight()"
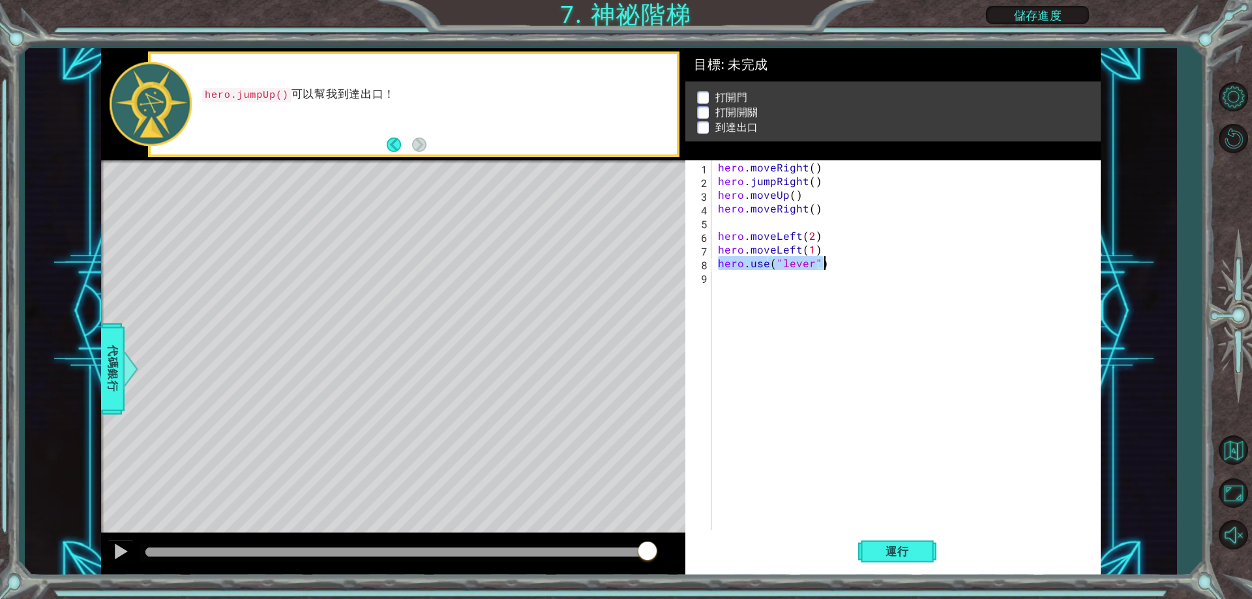
drag, startPoint x: 718, startPoint y: 259, endPoint x: 831, endPoint y: 268, distance: 113.8
click at [831, 268] on div "hero . moveRight ( ) hero . jumpRight ( ) hero . moveUp ( ) hero . moveRight ( …" at bounding box center [908, 358] width 387 height 397
type textarea "hero.use("lever")"
click at [737, 221] on div "hero . moveRight ( ) hero . jumpRight ( ) hero . moveUp ( ) hero . moveRight ( …" at bounding box center [908, 358] width 387 height 397
paste textarea "hero.use("lever")"
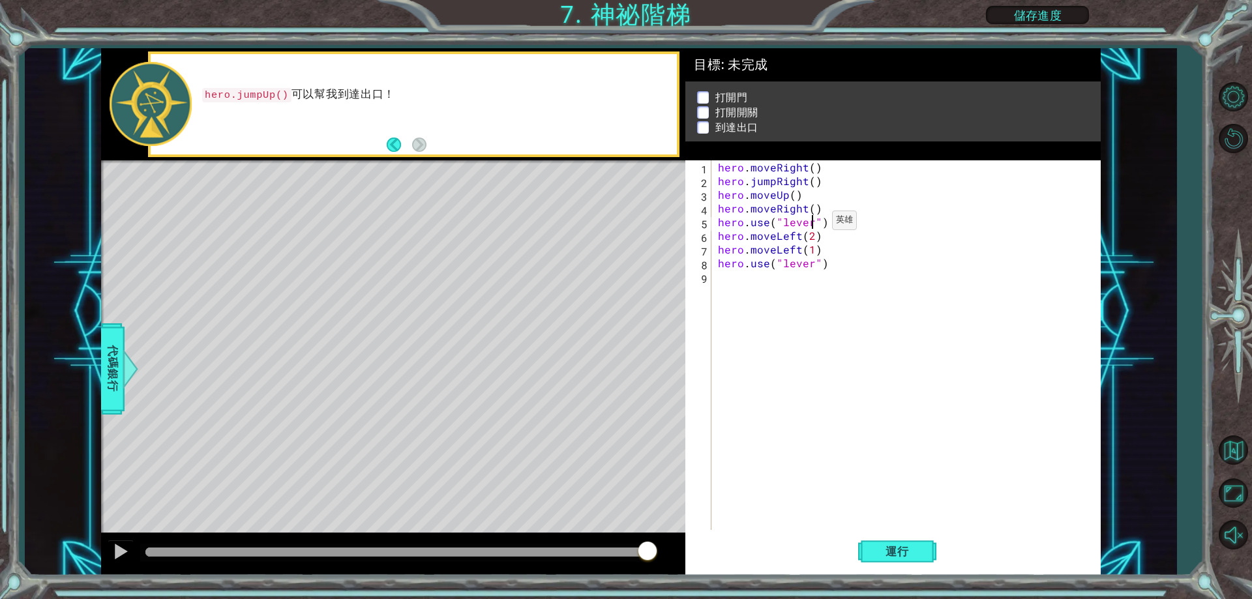
click at [810, 224] on div "hero . moveRight ( ) hero . jumpRight ( ) hero . moveUp ( ) hero . moveRight ( …" at bounding box center [908, 358] width 387 height 397
type textarea "hero.use("door")"
click at [889, 552] on span "運行" at bounding box center [897, 551] width 50 height 13
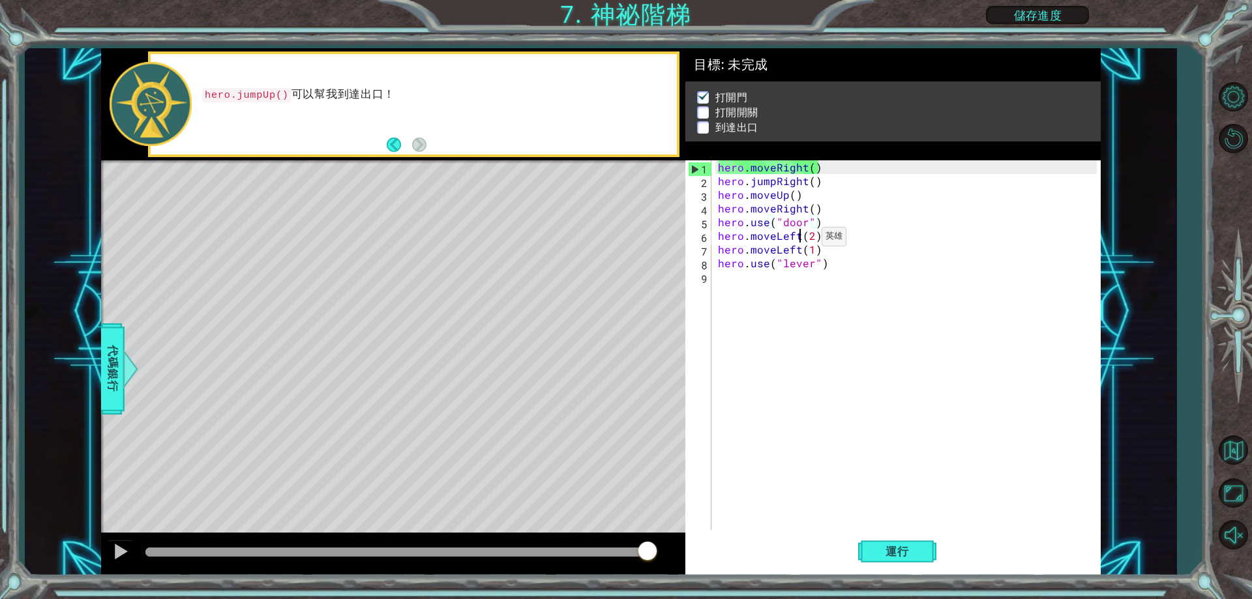
click at [799, 240] on div "hero . moveRight ( ) hero . jumpRight ( ) hero . moveUp ( ) hero . moveRight ( …" at bounding box center [908, 358] width 387 height 397
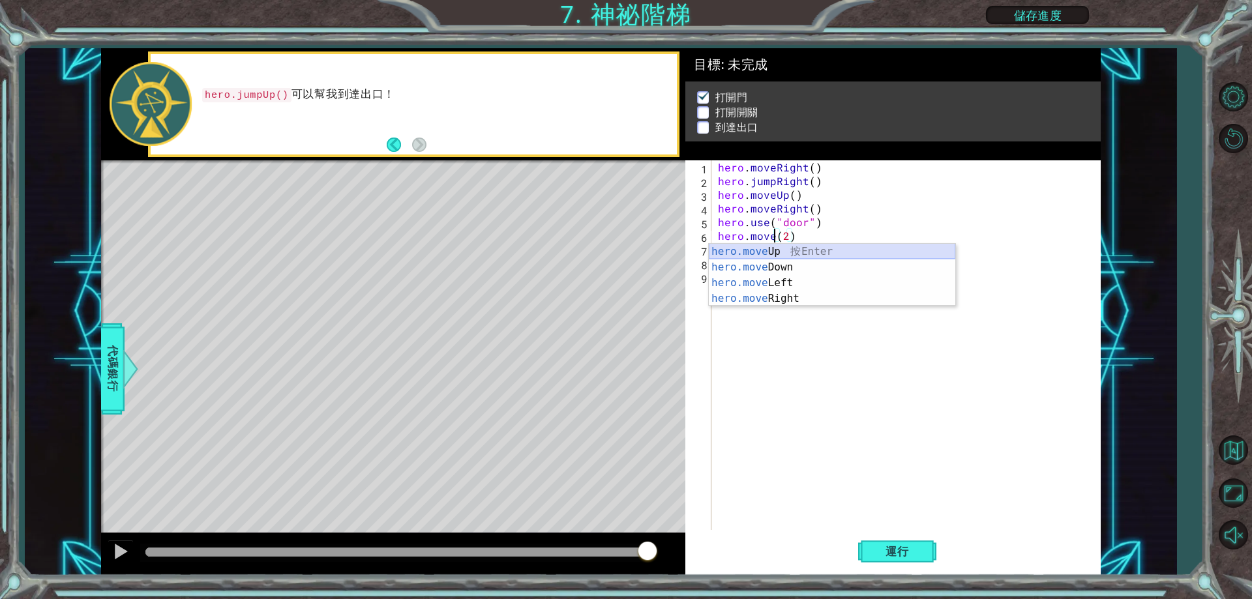
click at [825, 253] on div "hero.move Up 按 Enter hero.move Down 按 Enter hero.move Left 按 Enter hero.move Ri…" at bounding box center [832, 291] width 246 height 94
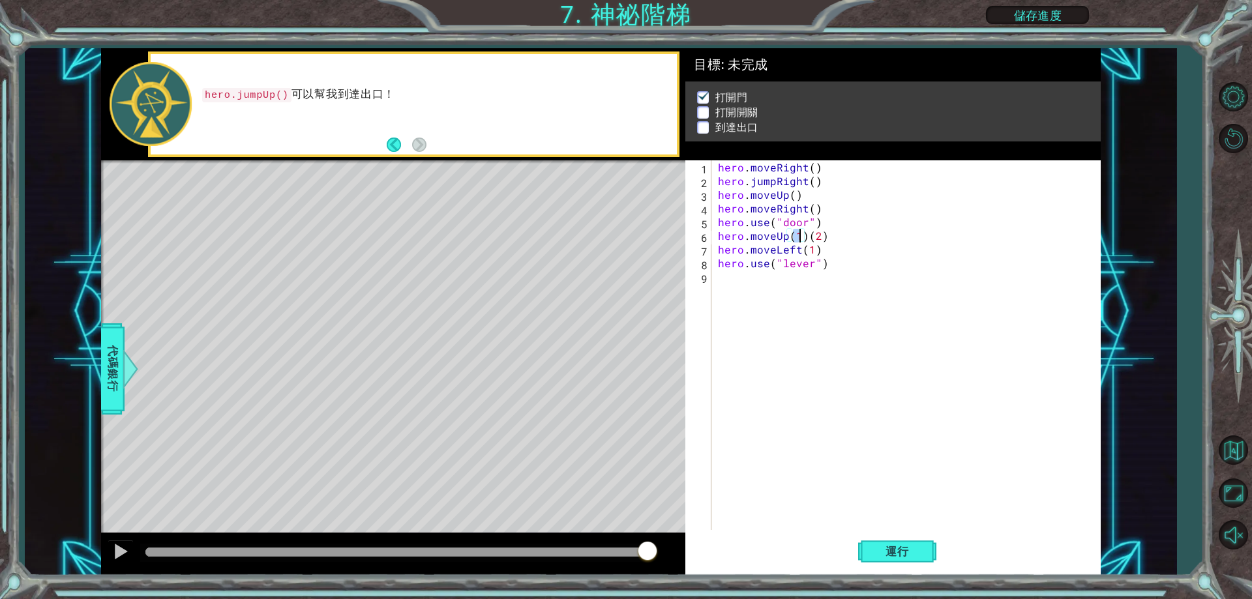
click at [825, 235] on div "hero . moveRight ( ) hero . jumpRight ( ) hero . moveUp ( ) hero . moveRight ( …" at bounding box center [908, 358] width 387 height 397
click at [799, 239] on div "hero . moveRight ( ) hero . jumpRight ( ) hero . moveUp ( ) hero . moveRight ( …" at bounding box center [908, 358] width 387 height 397
click at [878, 551] on span "運行" at bounding box center [897, 551] width 50 height 13
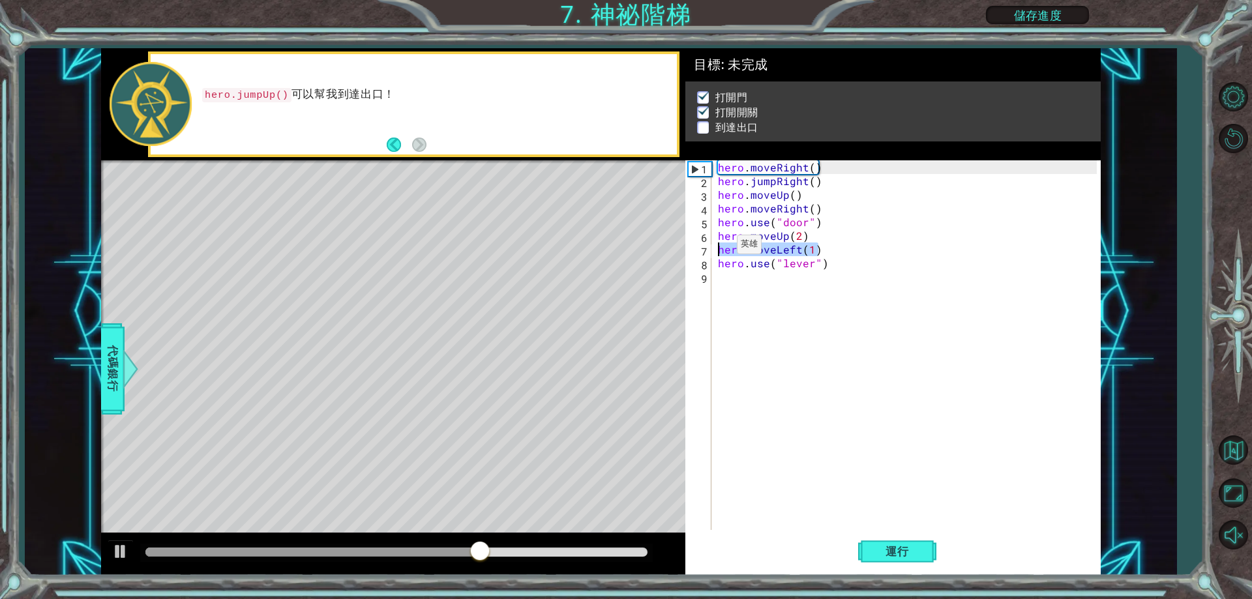
drag, startPoint x: 817, startPoint y: 252, endPoint x: 712, endPoint y: 247, distance: 105.1
click at [712, 247] on div "hero.moveUp(2) 1 2 3 4 5 6 7 8 9 hero . moveRight ( ) hero . jumpRight ( ) hero…" at bounding box center [890, 345] width 411 height 370
type textarea "hero.moveLeft(1)"
click at [754, 289] on div "hero . moveRight ( ) hero . jumpRight ( ) hero . moveUp ( ) hero . moveRight ( …" at bounding box center [908, 358] width 387 height 397
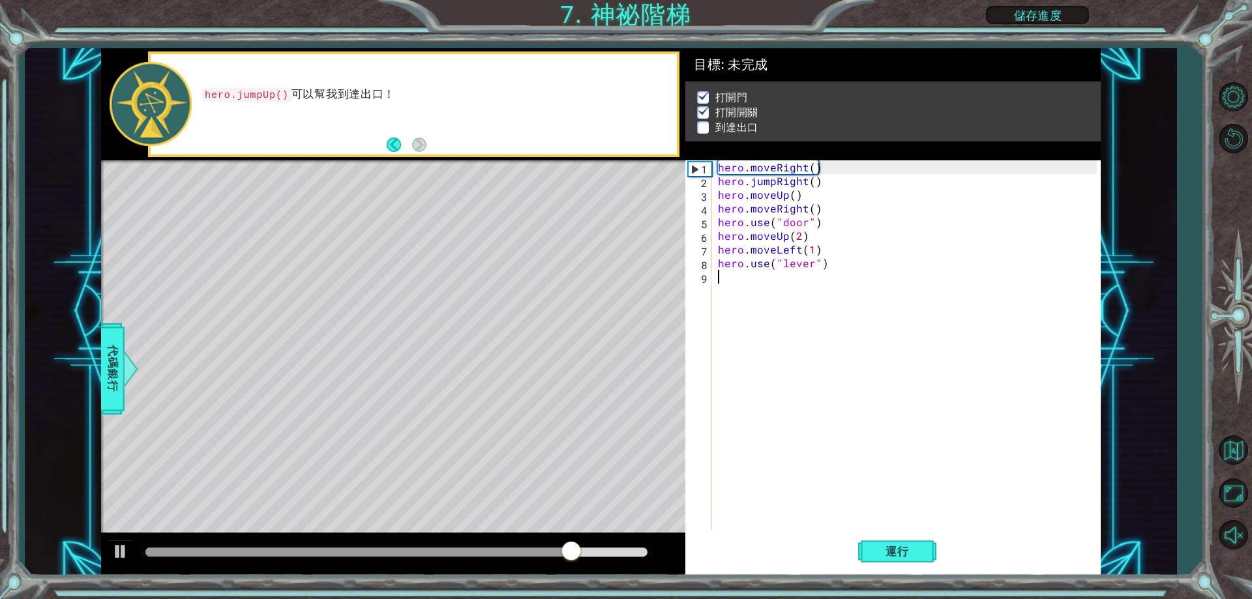
paste textarea "hero.moveLeft(1)"
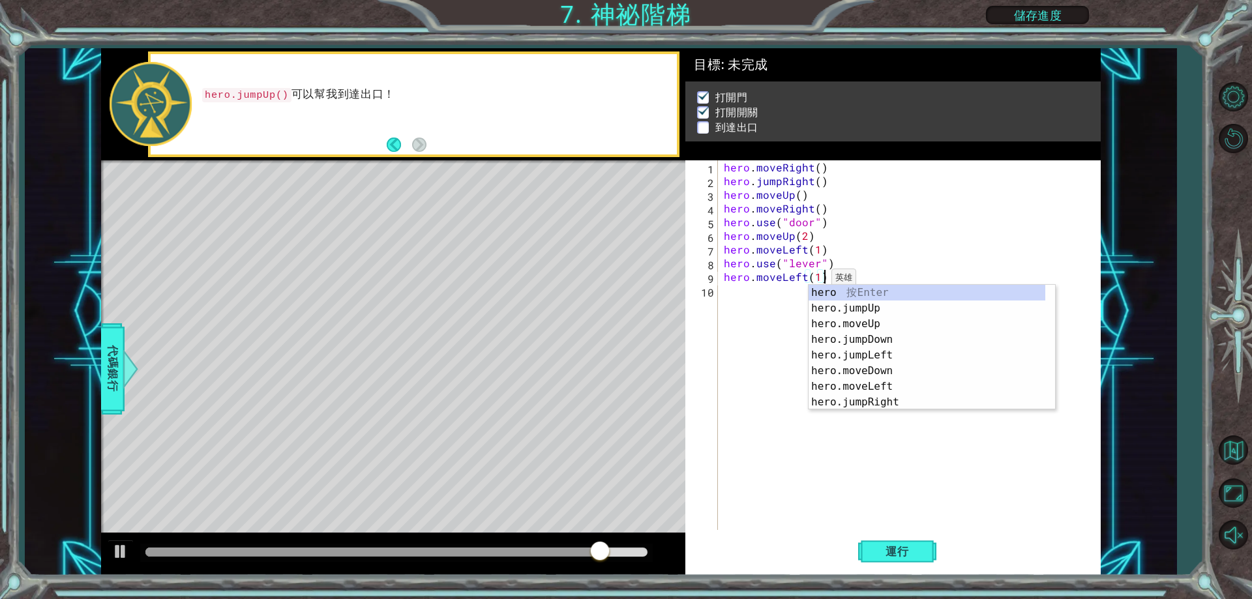
click at [815, 282] on div "hero . moveRight ( ) hero . jumpRight ( ) hero . moveUp ( ) hero . moveRight ( …" at bounding box center [911, 358] width 381 height 397
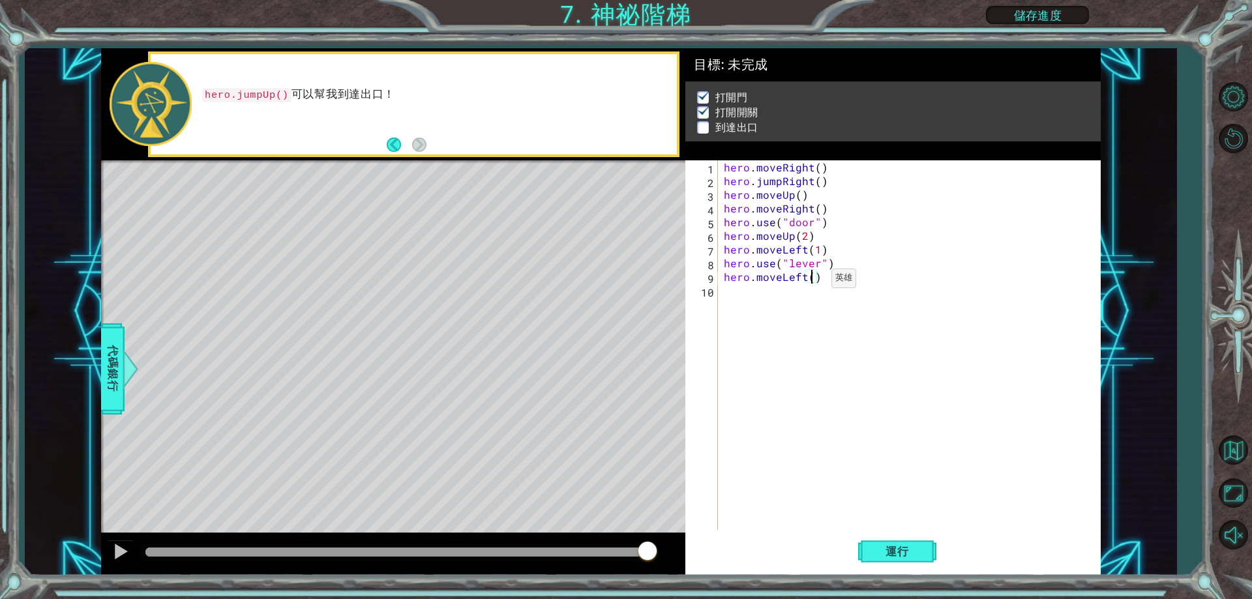
scroll to position [0, 6]
drag, startPoint x: 826, startPoint y: 182, endPoint x: 726, endPoint y: 183, distance: 99.8
click at [726, 183] on div "hero . moveRight ( ) hero . jumpRight ( ) hero . moveUp ( ) hero . moveRight ( …" at bounding box center [911, 358] width 381 height 397
type textarea "hero.jumpRight()"
click at [751, 289] on div "hero . moveRight ( ) hero . jumpRight ( ) hero . moveUp ( ) hero . moveRight ( …" at bounding box center [911, 358] width 381 height 397
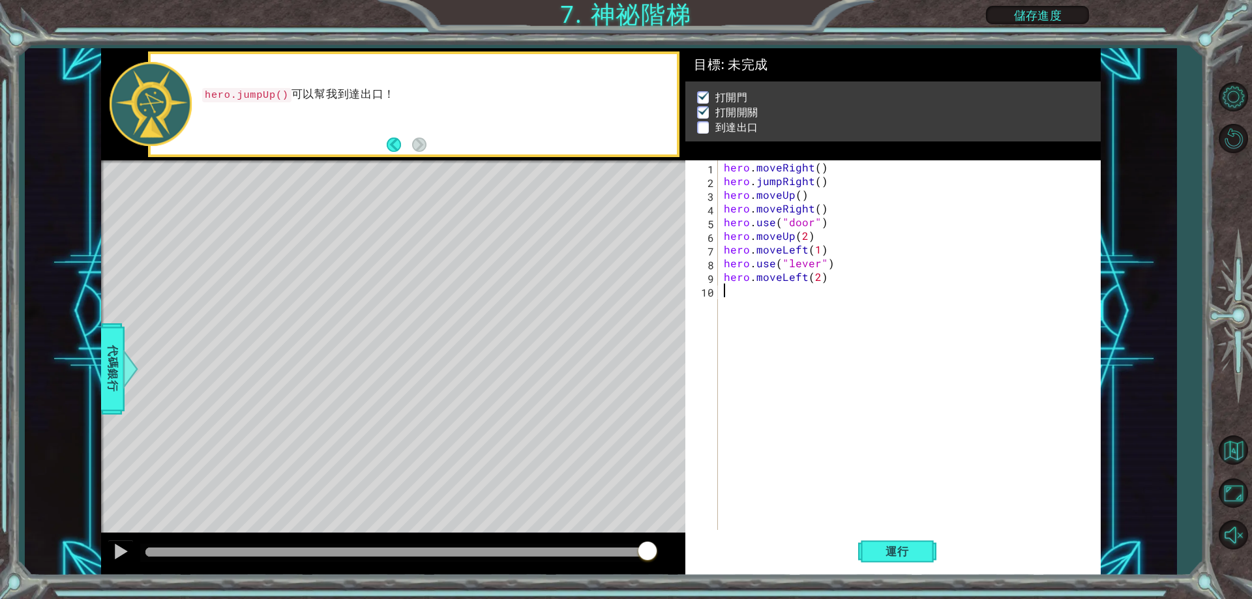
scroll to position [0, 0]
paste textarea "hero.jumpRight()"
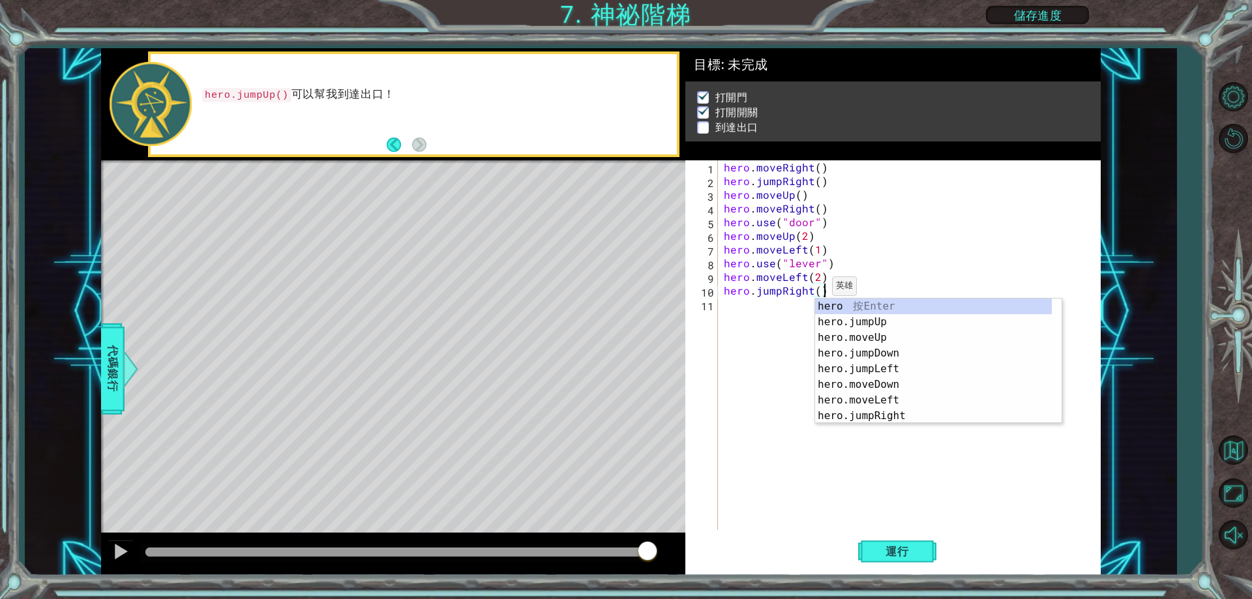
click at [816, 289] on div "hero . moveRight ( ) hero . jumpRight ( ) hero . moveUp ( ) hero . moveRight ( …" at bounding box center [911, 358] width 381 height 397
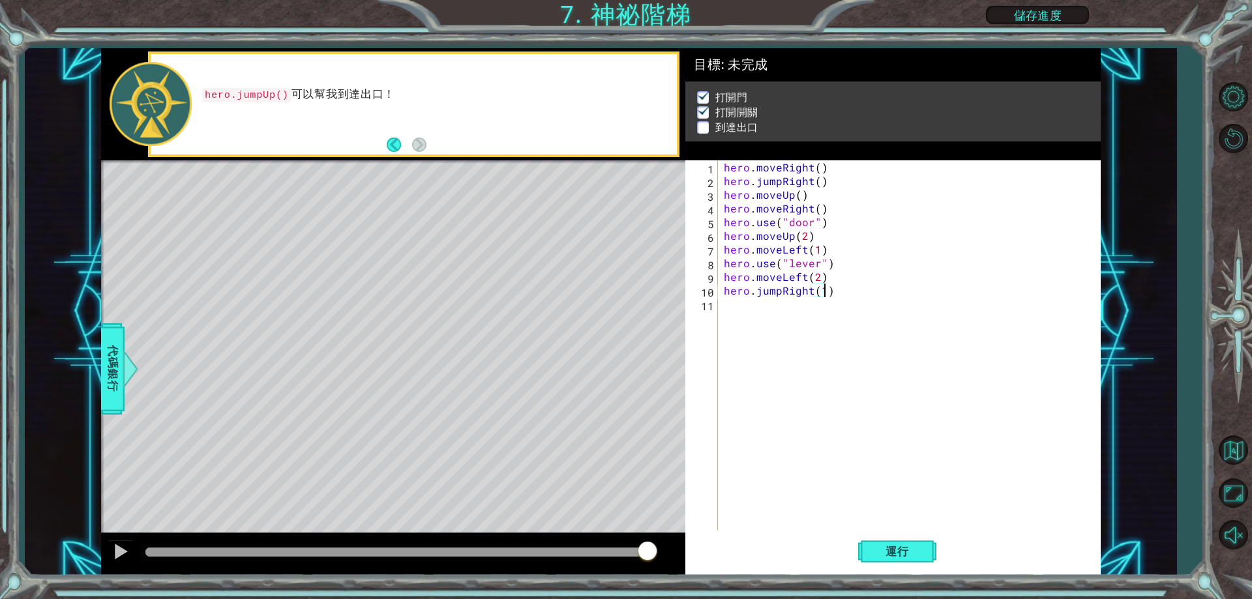
scroll to position [0, 6]
drag, startPoint x: 827, startPoint y: 166, endPoint x: 724, endPoint y: 172, distance: 103.2
click at [724, 172] on div "hero . moveRight ( ) hero . jumpRight ( ) hero . moveUp ( ) hero . moveRight ( …" at bounding box center [911, 358] width 381 height 397
type textarea "hero.moveRight()"
click at [760, 306] on div "hero . moveRight ( ) hero . jumpRight ( ) hero . moveUp ( ) hero . moveRight ( …" at bounding box center [911, 358] width 381 height 397
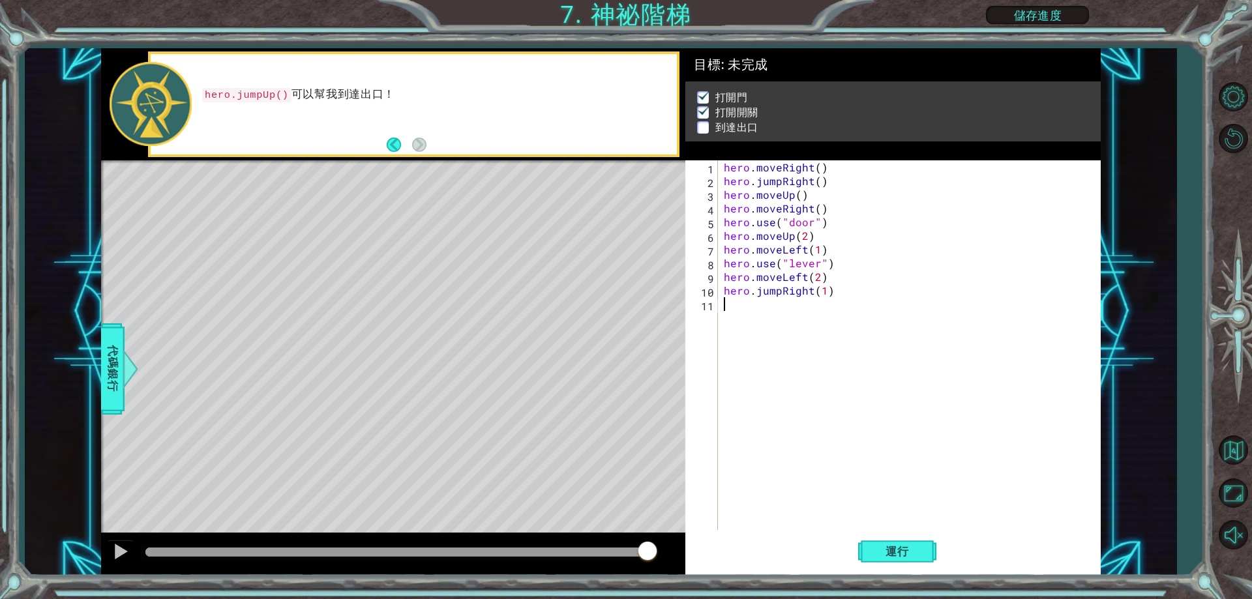
scroll to position [0, 0]
paste textarea "hero.moveRight()"
click at [818, 306] on div "hero . moveRight ( ) hero . jumpRight ( ) hero . moveUp ( ) hero . moveRight ( …" at bounding box center [911, 358] width 381 height 397
click at [881, 542] on button "運行" at bounding box center [897, 552] width 78 height 42
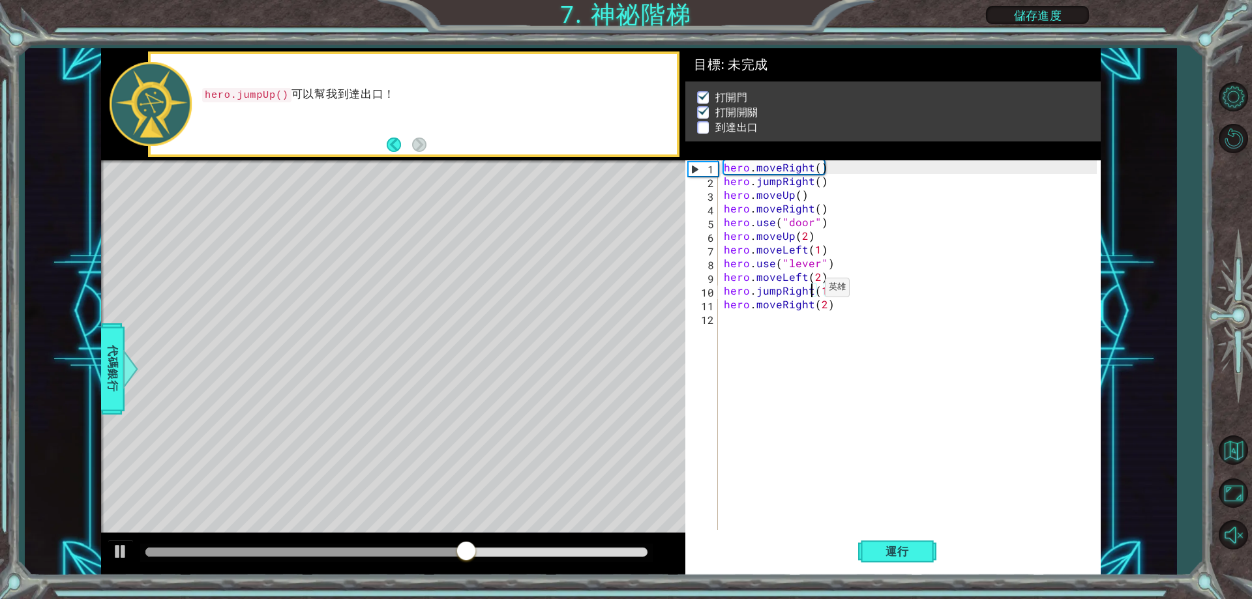
click at [808, 291] on div "hero . moveRight ( ) hero . jumpRight ( ) hero . moveUp ( ) hero . moveRight ( …" at bounding box center [911, 358] width 381 height 397
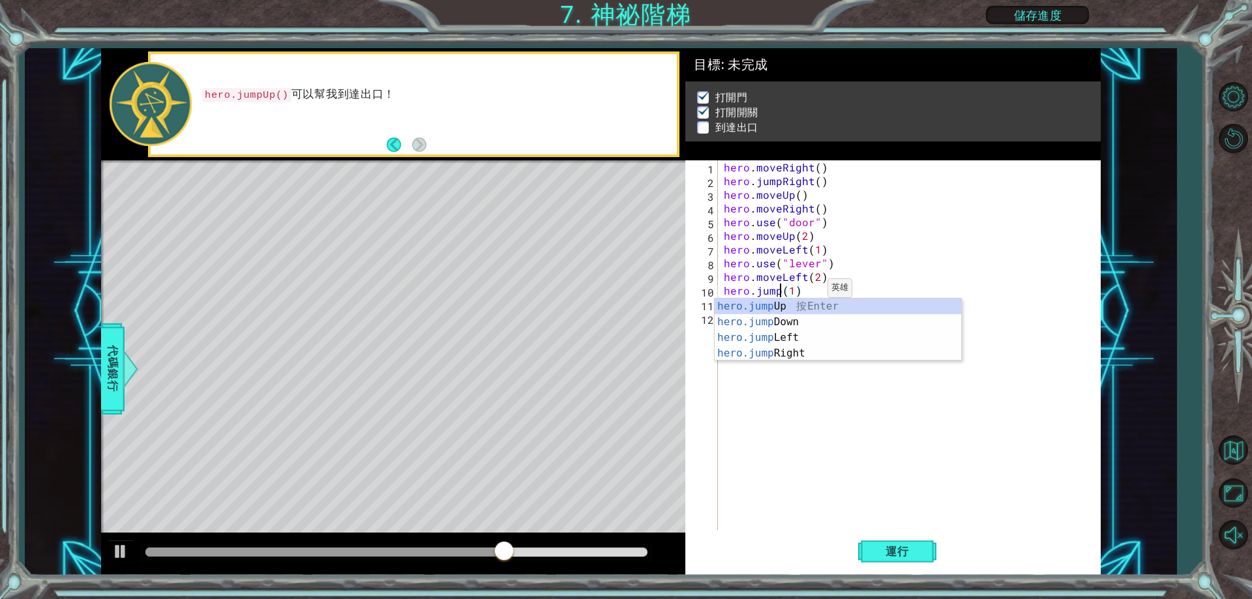
scroll to position [0, 4]
click at [815, 308] on div "hero.jump Up 按 Enter hero.jump Down 按 Enter hero.jump Left 按 Enter hero.jump Ri…" at bounding box center [838, 346] width 246 height 94
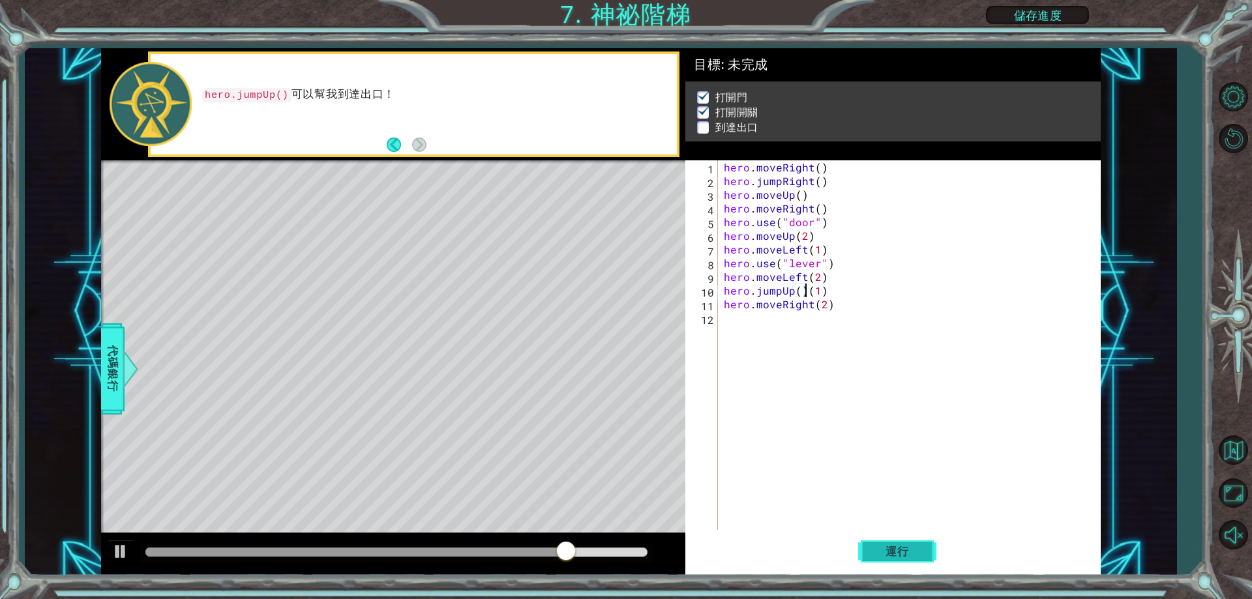
click at [894, 548] on span "運行" at bounding box center [897, 551] width 50 height 13
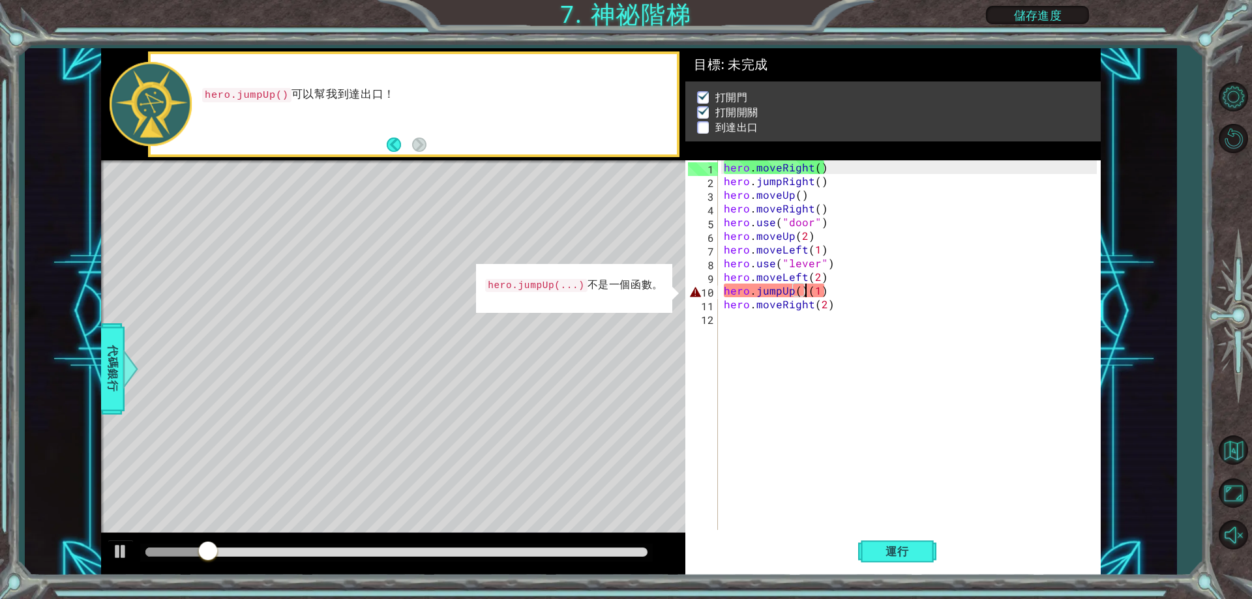
click at [827, 291] on div "hero . moveRight ( ) hero . jumpRight ( ) hero . moveUp ( ) hero . moveRight ( …" at bounding box center [911, 358] width 381 height 397
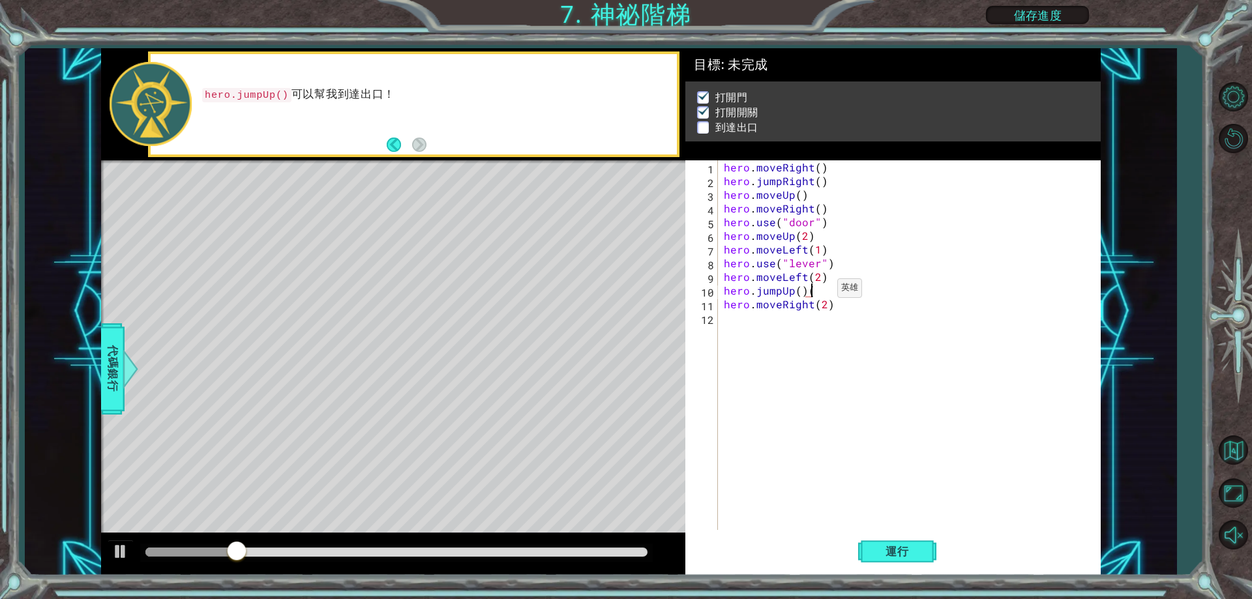
type textarea "hero.jumpUp()"
click at [809, 314] on div "hero . moveRight ( ) hero . jumpRight ( ) hero . moveUp ( ) hero . moveRight ( …" at bounding box center [911, 358] width 381 height 397
click at [809, 306] on div "hero . moveRight ( ) hero . jumpRight ( ) hero . moveUp ( ) hero . moveRight ( …" at bounding box center [911, 358] width 381 height 397
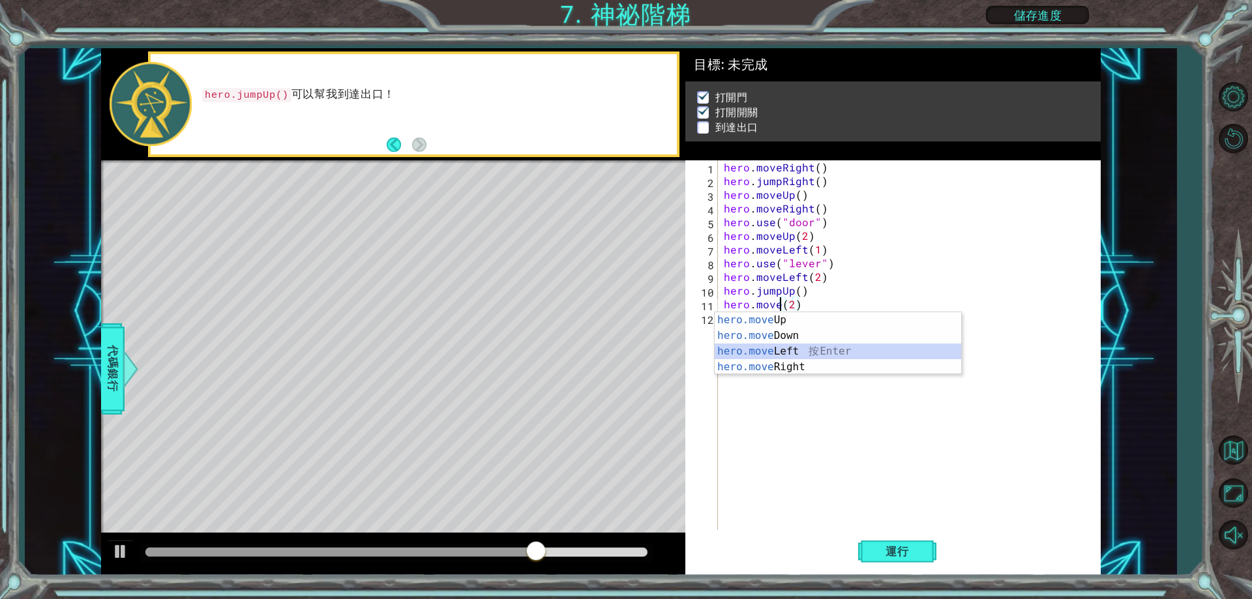
click at [822, 348] on div "hero.move Up 按 Enter hero.move Down 按 Enter hero.move Left 按 Enter hero.move Ri…" at bounding box center [838, 359] width 246 height 94
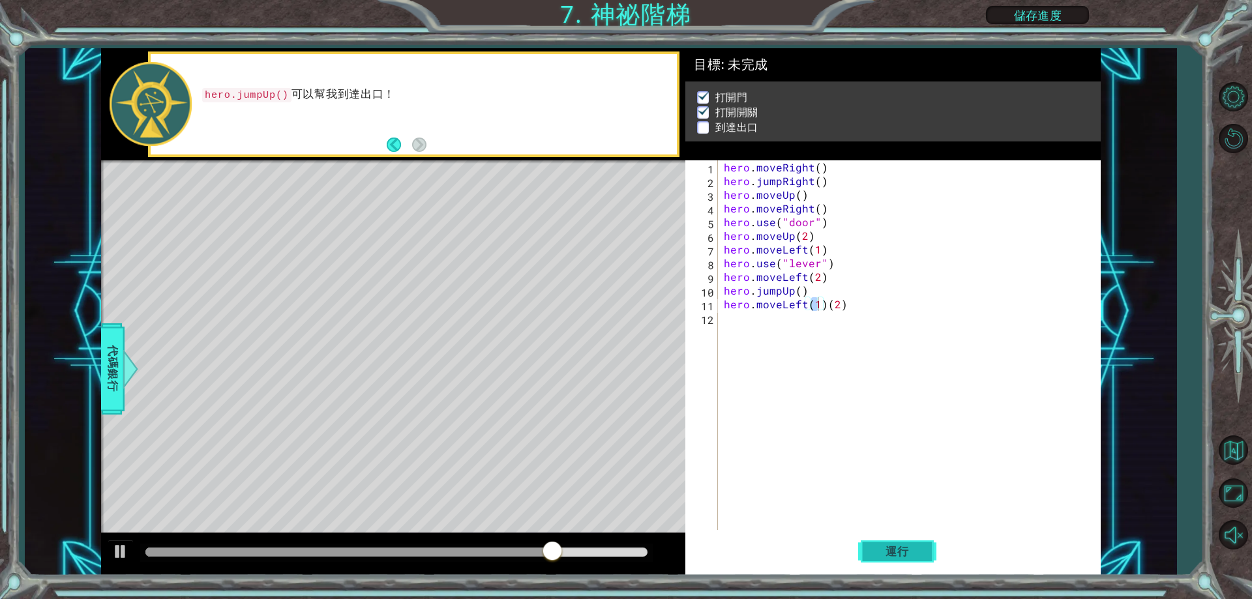
click at [874, 542] on button "運行" at bounding box center [897, 552] width 78 height 42
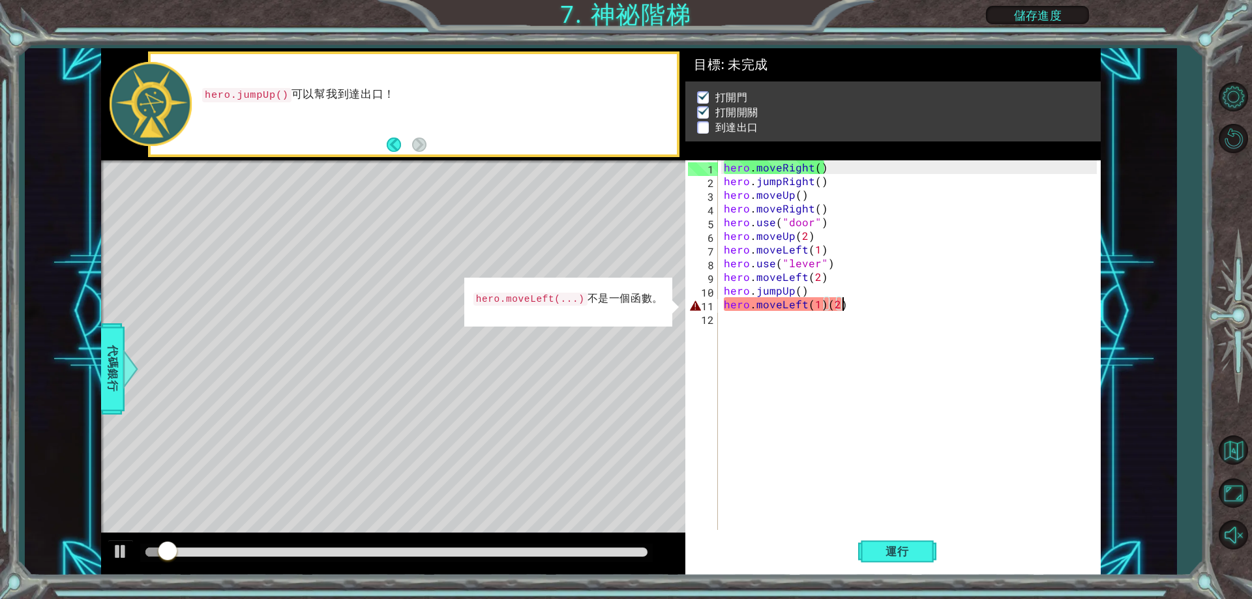
click at [875, 297] on div "hero . moveRight ( ) hero . jumpRight ( ) hero . moveUp ( ) hero . moveRight ( …" at bounding box center [911, 358] width 381 height 397
click at [820, 304] on div "hero . moveRight ( ) hero . jumpRight ( ) hero . moveUp ( ) hero . moveRight ( …" at bounding box center [911, 358] width 381 height 397
click at [825, 303] on div "hero . moveRight ( ) hero . jumpRight ( ) hero . moveUp ( ) hero . moveRight ( …" at bounding box center [911, 358] width 381 height 397
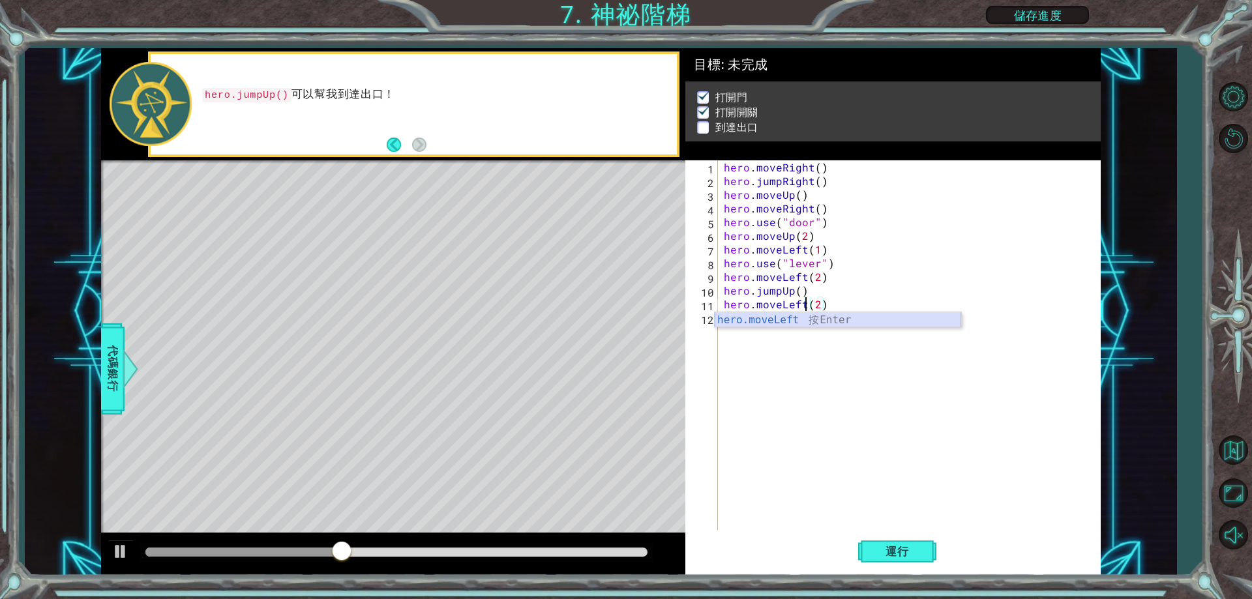
click at [836, 325] on div "hero.moveLeft 按 Enter" at bounding box center [838, 335] width 246 height 47
click at [825, 304] on div "hero . moveRight ( ) hero . jumpRight ( ) hero . moveUp ( ) hero . moveRight ( …" at bounding box center [911, 358] width 381 height 397
click at [874, 554] on span "運行" at bounding box center [897, 551] width 50 height 13
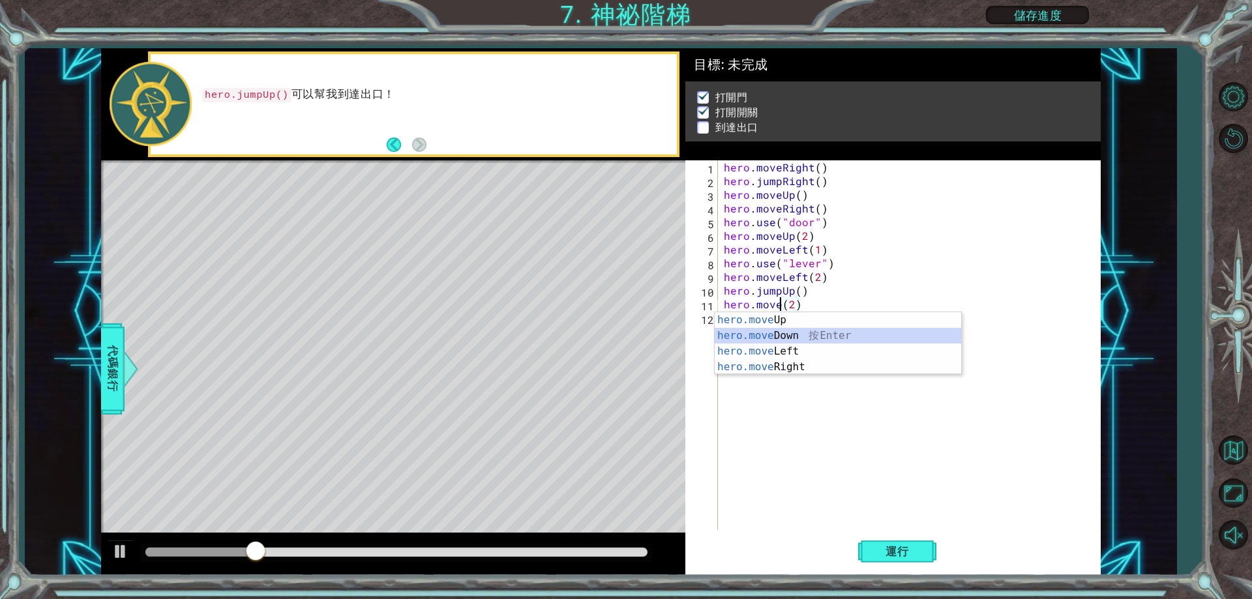
click at [808, 331] on div "hero.move Up 按 Enter hero.move Down 按 Enter hero.move Left 按 Enter hero.move Ri…" at bounding box center [838, 359] width 246 height 94
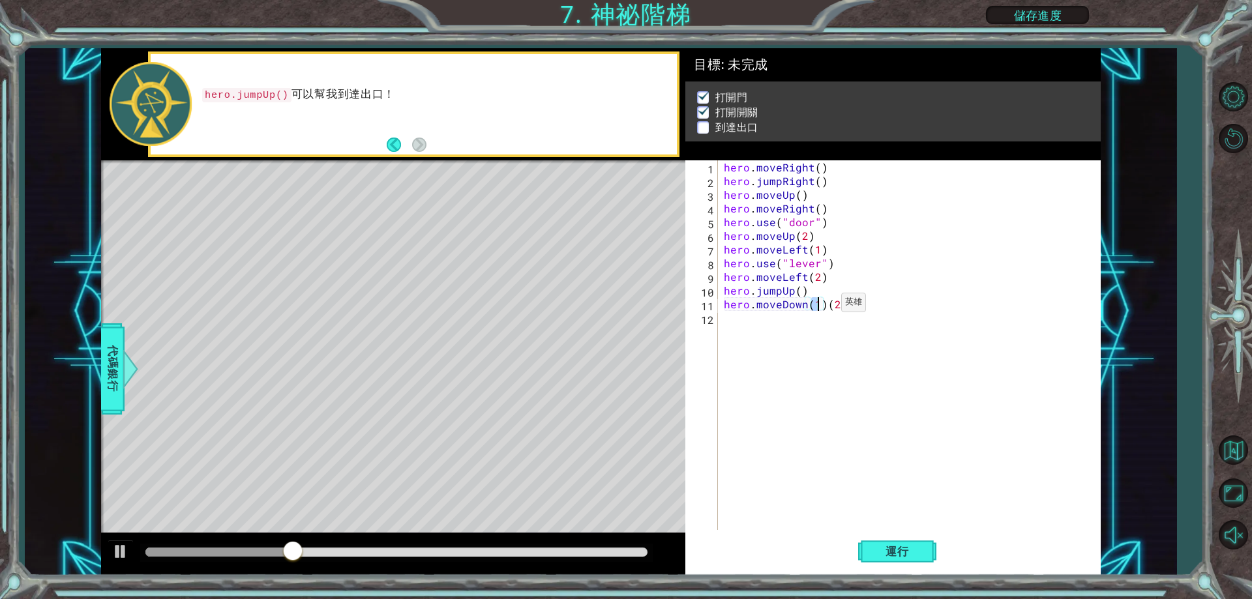
click at [825, 306] on div "hero . moveRight ( ) hero . jumpRight ( ) hero . moveUp ( ) hero . moveRight ( …" at bounding box center [911, 358] width 381 height 397
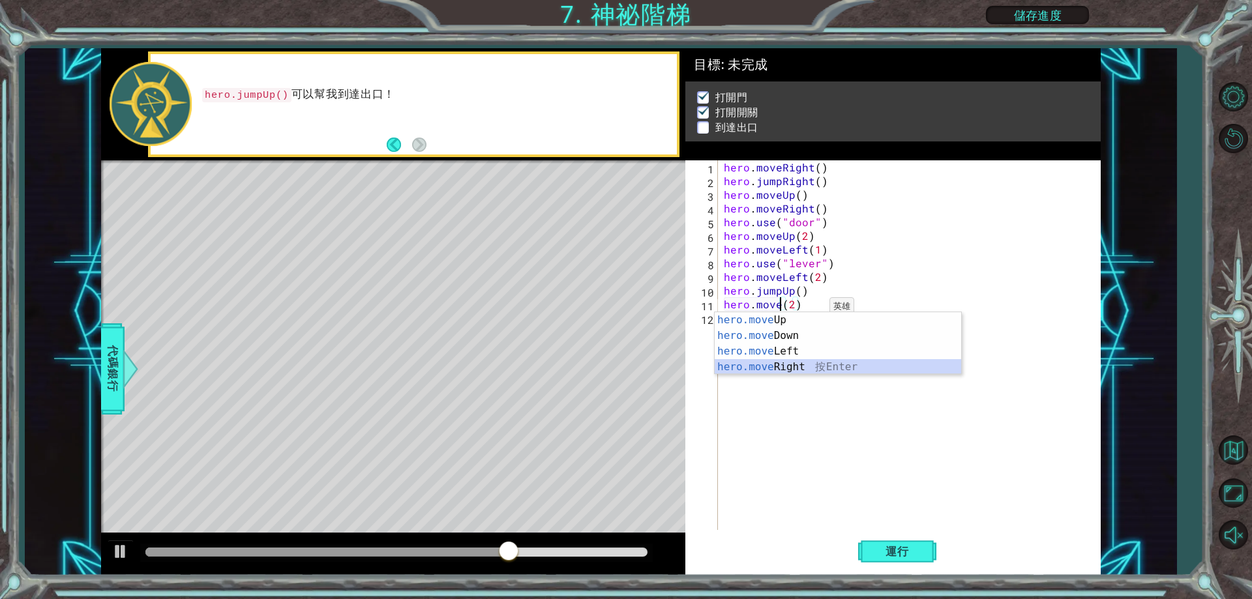
click at [814, 367] on div "hero.move Up 按 Enter hero.move Down 按 Enter hero.move Left 按 Enter hero.move Ri…" at bounding box center [838, 359] width 246 height 94
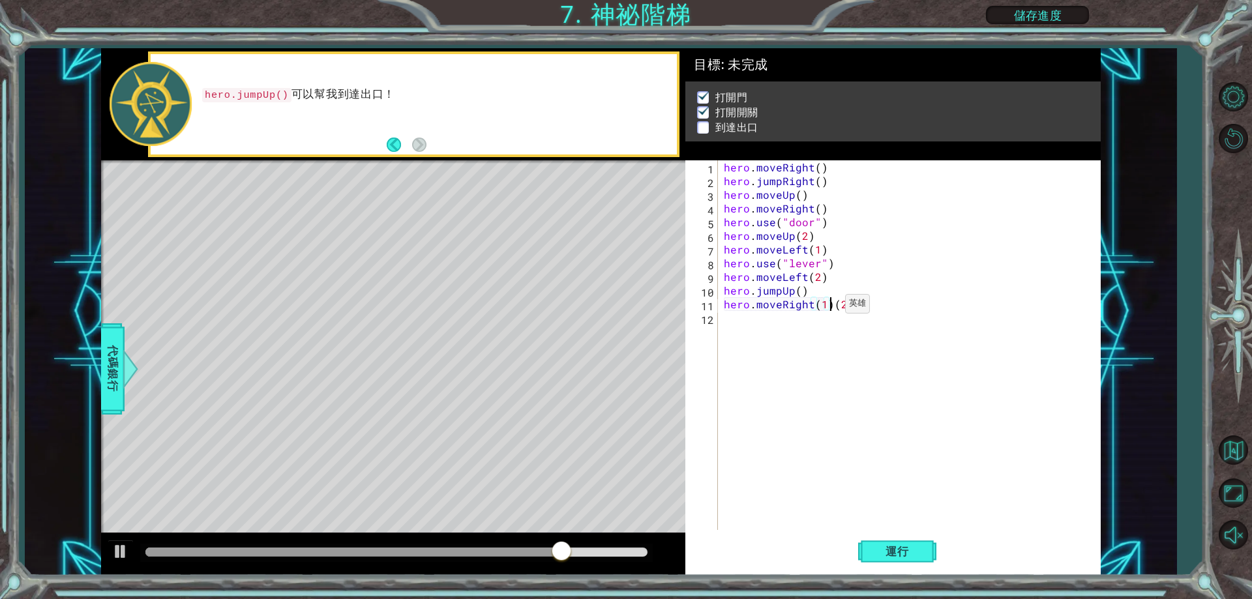
click at [829, 307] on div "hero . moveRight ( ) hero . jumpRight ( ) hero . moveUp ( ) hero . moveRight ( …" at bounding box center [911, 358] width 381 height 397
click at [884, 308] on div "hero . moveRight ( ) hero . jumpRight ( ) hero . moveUp ( ) hero . moveRight ( …" at bounding box center [911, 358] width 381 height 397
type textarea "hero.moveRight(2)"
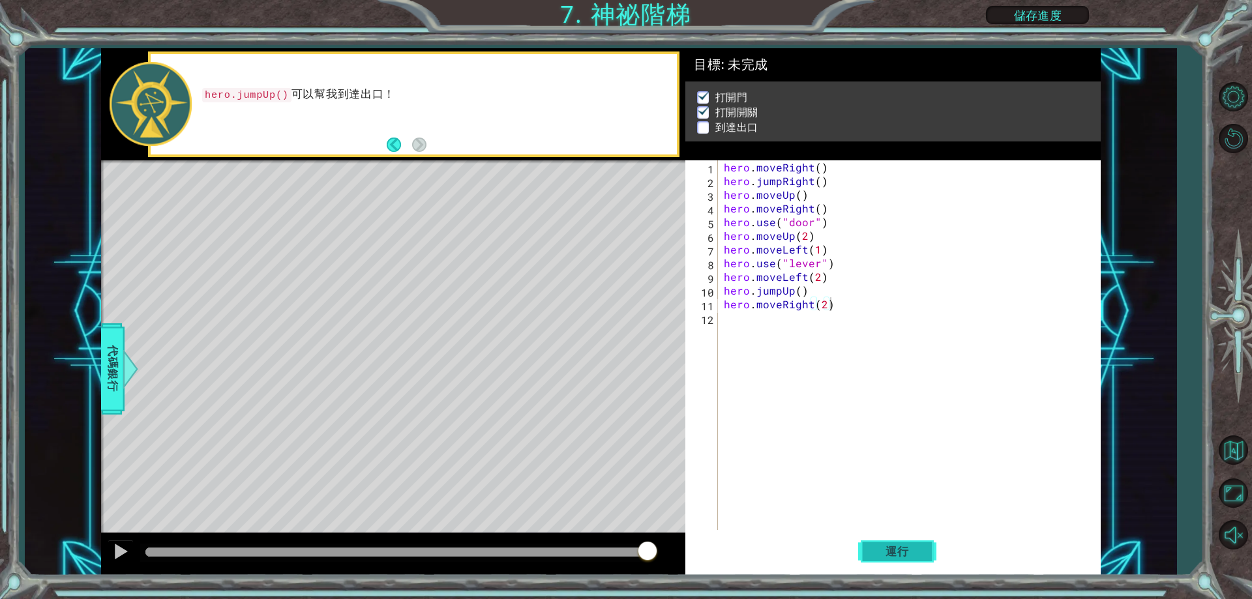
click at [898, 544] on button "運行" at bounding box center [897, 552] width 78 height 42
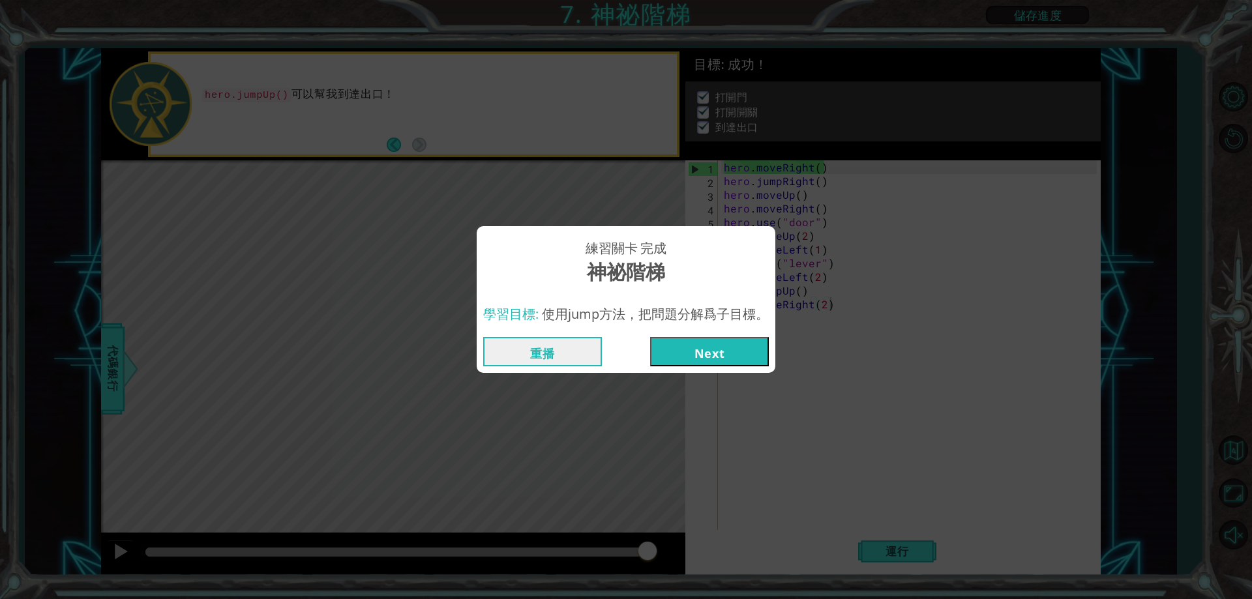
click at [696, 344] on button "Next" at bounding box center [709, 351] width 119 height 29
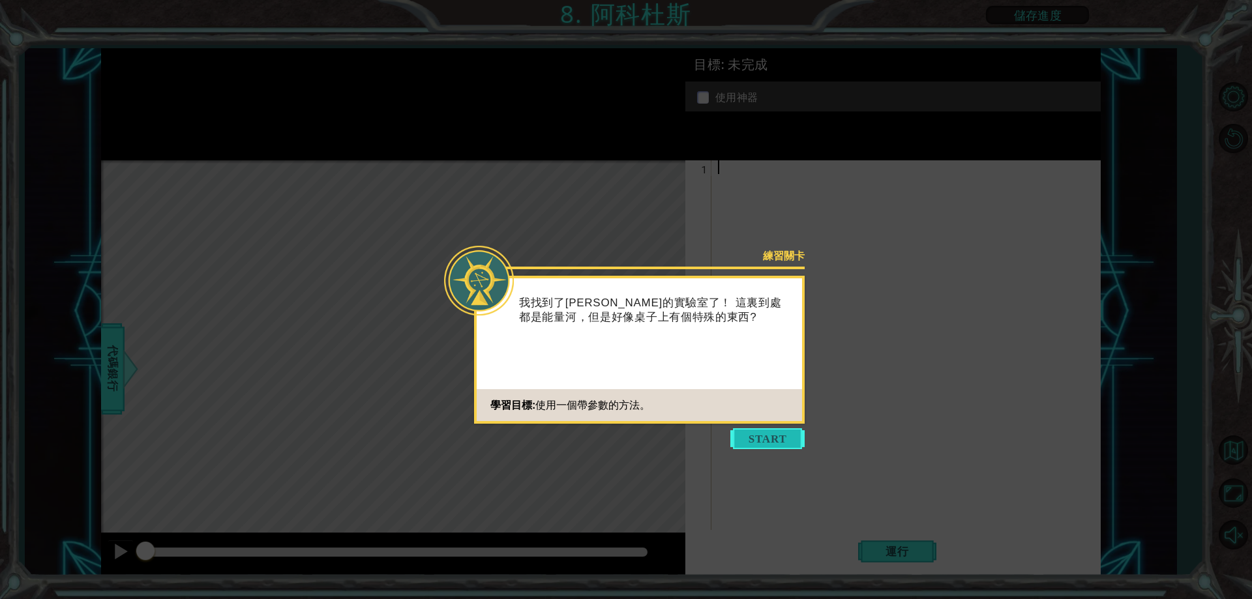
click at [769, 434] on button "Start" at bounding box center [767, 438] width 74 height 21
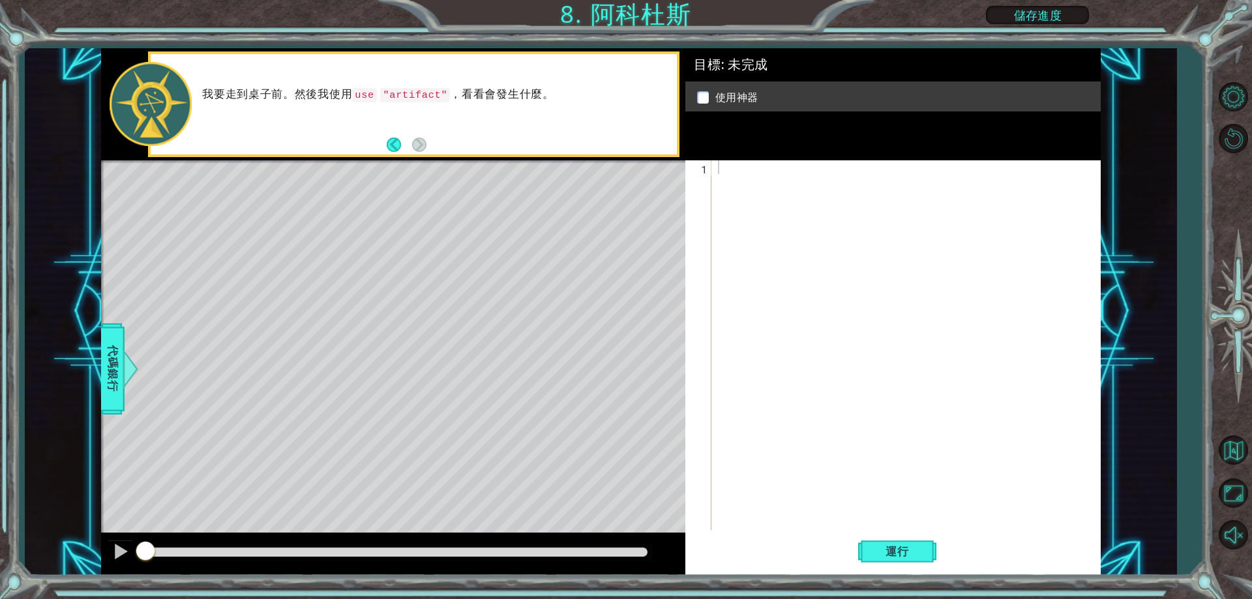
drag, startPoint x: 443, startPoint y: 89, endPoint x: 392, endPoint y: 93, distance: 51.0
click at [392, 93] on code ""artifact"" at bounding box center [415, 95] width 70 height 14
click at [116, 390] on span "代碼銀行" at bounding box center [112, 369] width 21 height 80
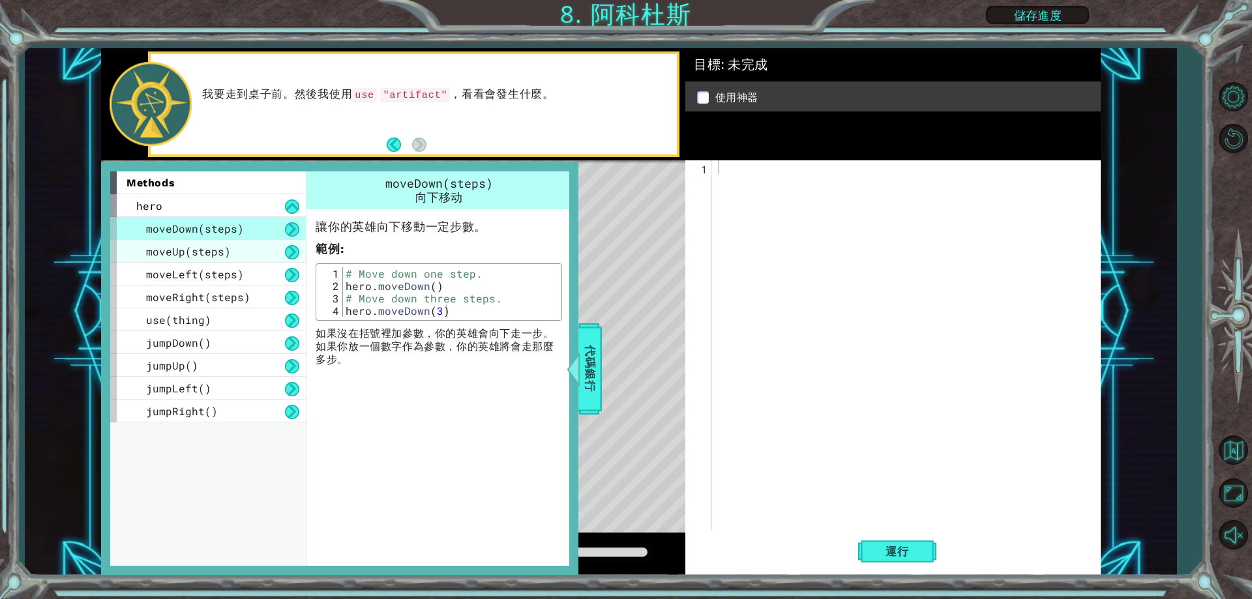
click at [166, 251] on span "moveUp(steps)" at bounding box center [188, 251] width 85 height 14
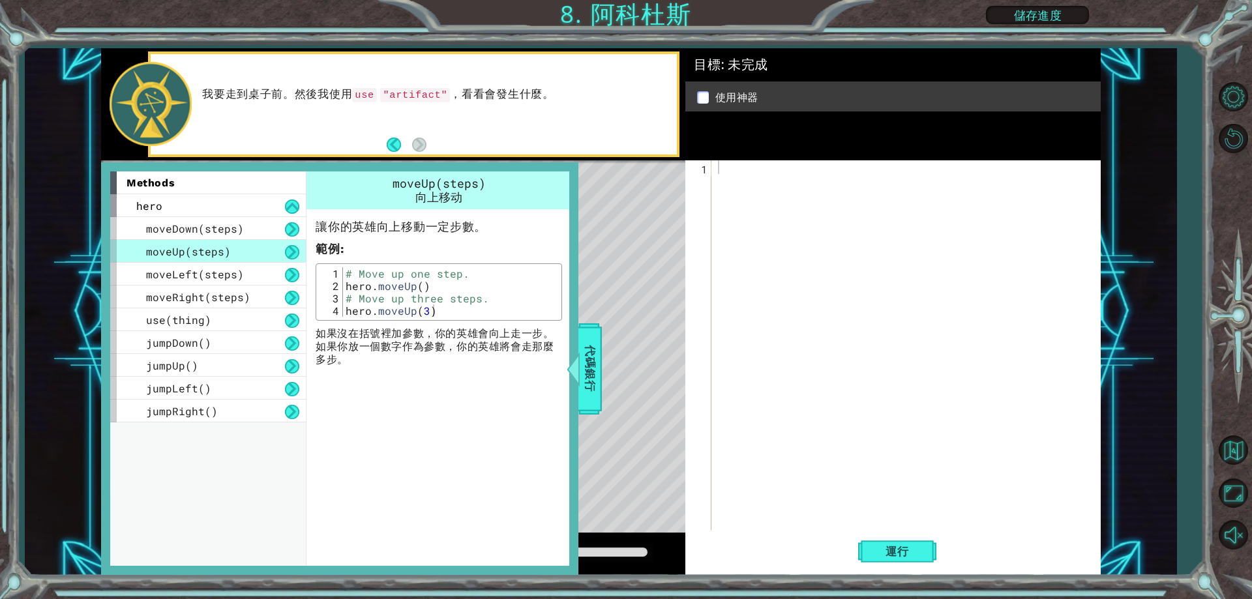
type textarea "hero.moveUp()"
click at [429, 288] on div "hero.moveUp() 1 2 3 4 # Move up one step. hero . moveUp ( ) # Move up three ste…" at bounding box center [438, 292] width 239 height 50
click at [771, 190] on div at bounding box center [908, 358] width 387 height 397
paste textarea "hero.moveUp()"
click at [790, 168] on div "hero . moveUp ( )" at bounding box center [908, 358] width 387 height 397
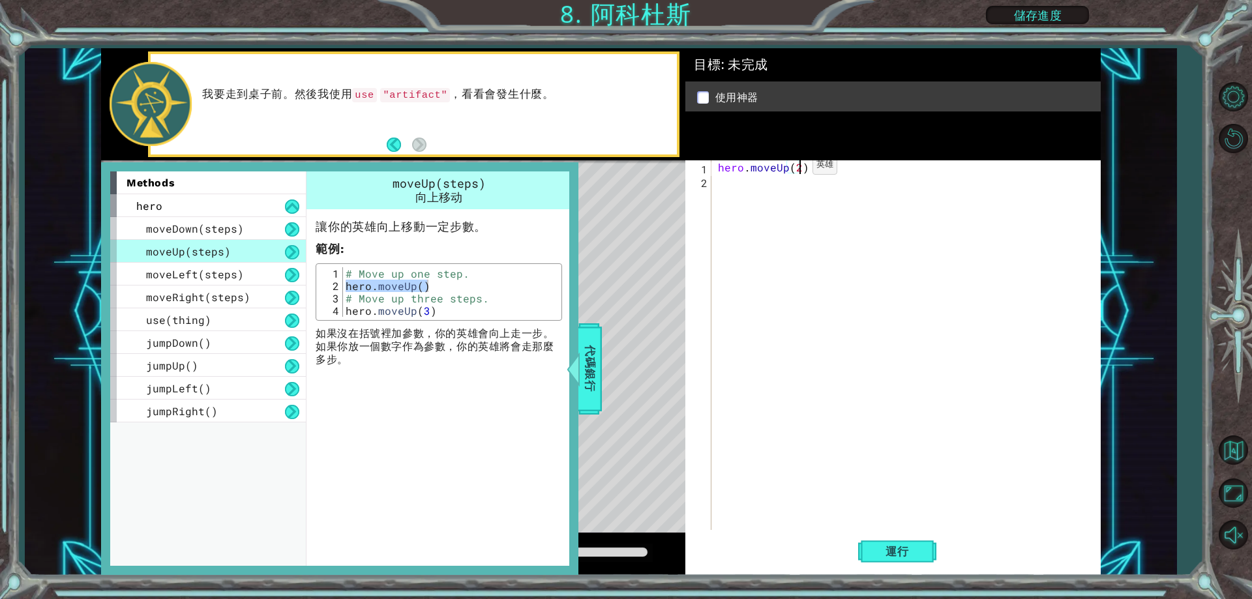
scroll to position [0, 5]
type textarea "hero.moveUp(2)"
click at [193, 278] on span "moveLeft(steps)" at bounding box center [195, 274] width 98 height 14
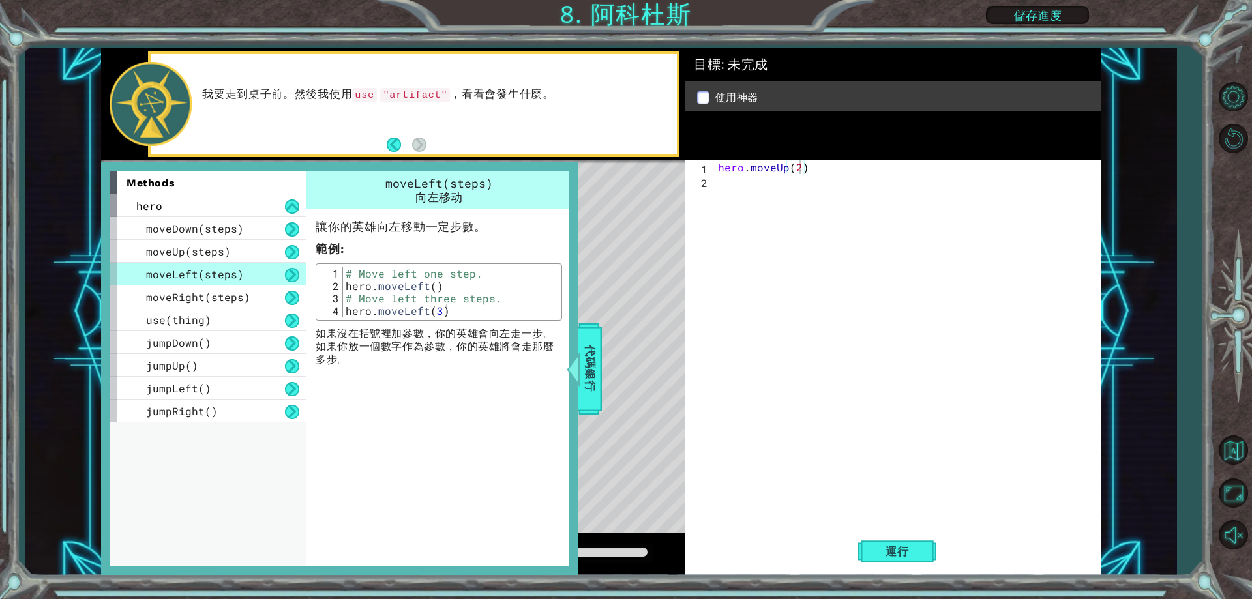
type textarea "hero.moveLeft()"
drag, startPoint x: 346, startPoint y: 287, endPoint x: 447, endPoint y: 287, distance: 101.1
click at [447, 287] on div "# Move left one step. hero . moveLeft ( ) # Move left three steps. hero . moveL…" at bounding box center [450, 304] width 215 height 74
click at [730, 186] on div "hero . moveUp ( 2 )" at bounding box center [908, 358] width 387 height 397
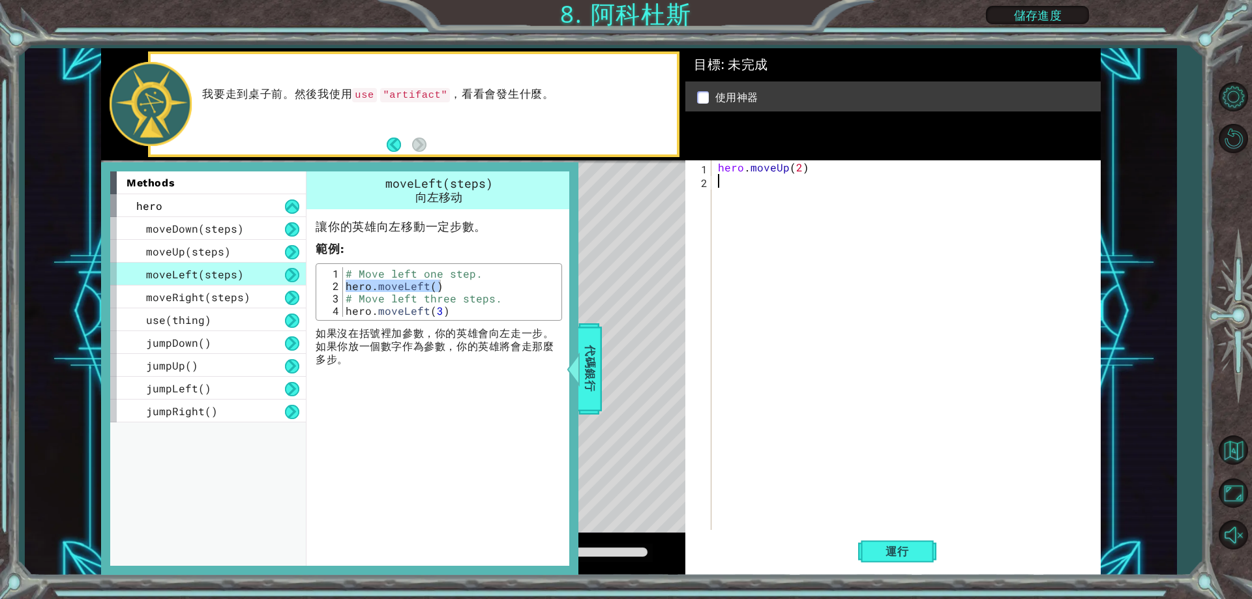
paste textarea "hero.moveLeft()"
click at [584, 351] on span "代碼銀行" at bounding box center [590, 369] width 21 height 80
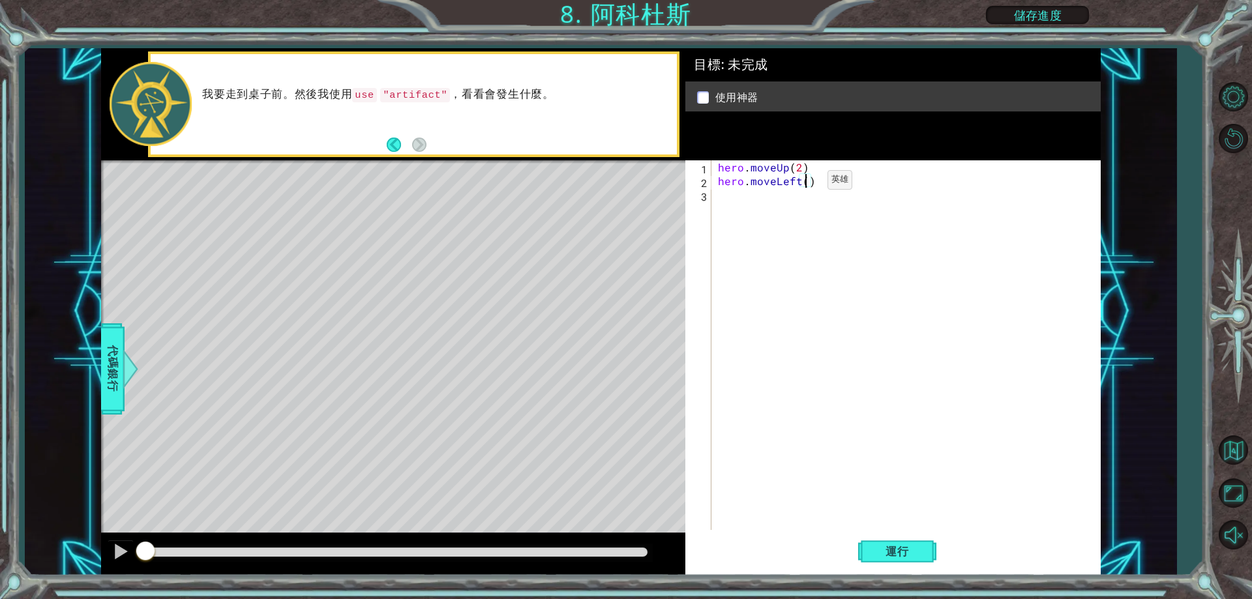
click at [805, 183] on div "hero . moveUp ( 2 ) hero . moveLeft ( )" at bounding box center [908, 358] width 387 height 397
type textarea "hero.moveLeft(1)"
click at [100, 362] on div "1 ההההההההההההההההההההההההההההההההההההההההההההההההההההההההההההההההההההההההההההה…" at bounding box center [600, 311] width 1151 height 527
click at [110, 363] on span "代碼銀行" at bounding box center [112, 369] width 21 height 80
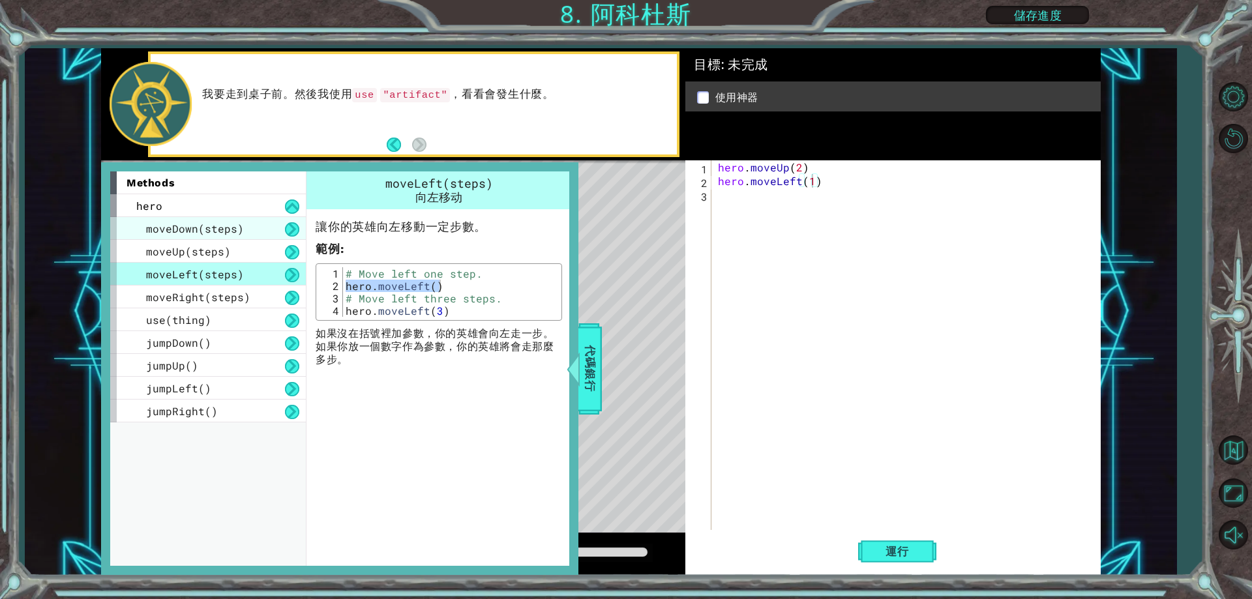
click at [201, 233] on span "moveDown(steps)" at bounding box center [195, 229] width 98 height 14
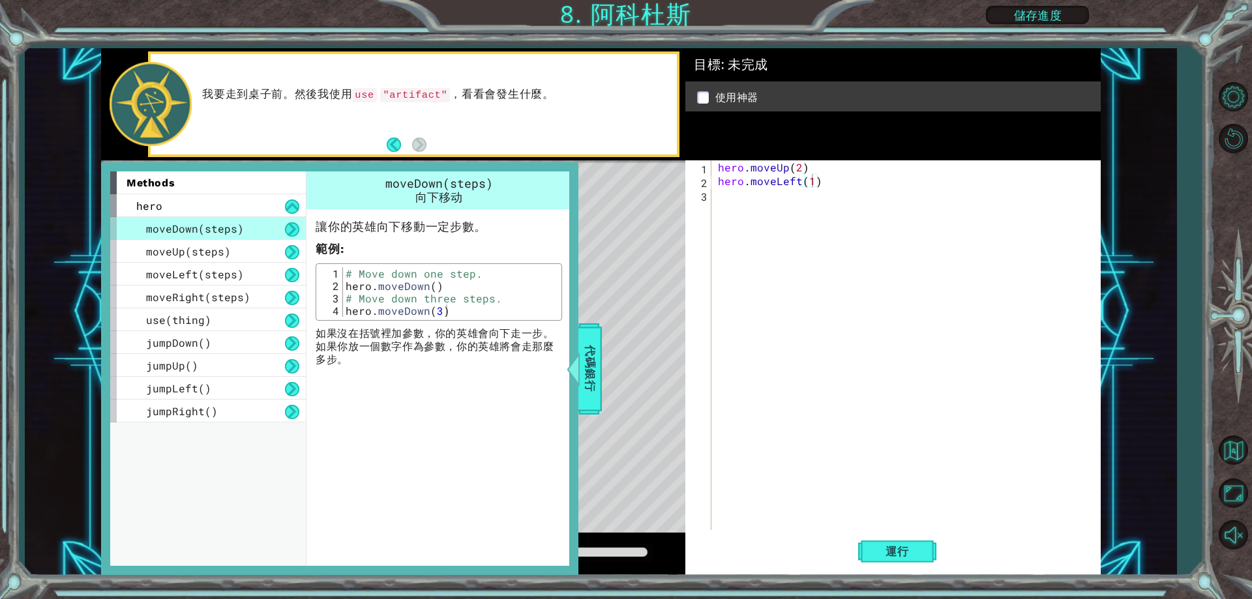
type textarea "hero.moveDown()"
drag, startPoint x: 344, startPoint y: 287, endPoint x: 445, endPoint y: 289, distance: 101.1
click at [445, 289] on div "# Move down one step. hero . moveDown ( ) # Move down three steps. hero . moveD…" at bounding box center [450, 304] width 215 height 74
click at [709, 194] on div "3" at bounding box center [699, 197] width 23 height 14
click at [722, 194] on div "hero . moveUp ( 2 ) hero . moveLeft ( 1 )" at bounding box center [908, 358] width 387 height 397
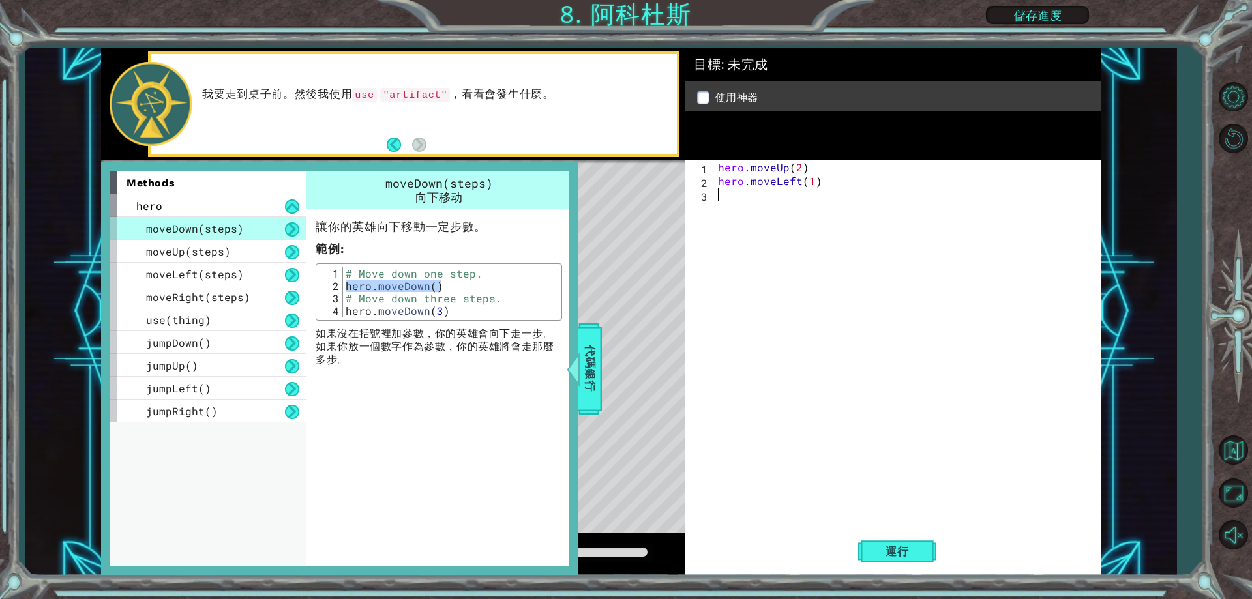
scroll to position [0, 0]
paste textarea "hero.moveDown()"
click at [805, 192] on div "hero . moveUp ( 2 ) hero . moveLeft ( 1 ) hero . moveDown ( )" at bounding box center [908, 358] width 387 height 397
click at [596, 355] on span "代碼銀行" at bounding box center [590, 369] width 21 height 80
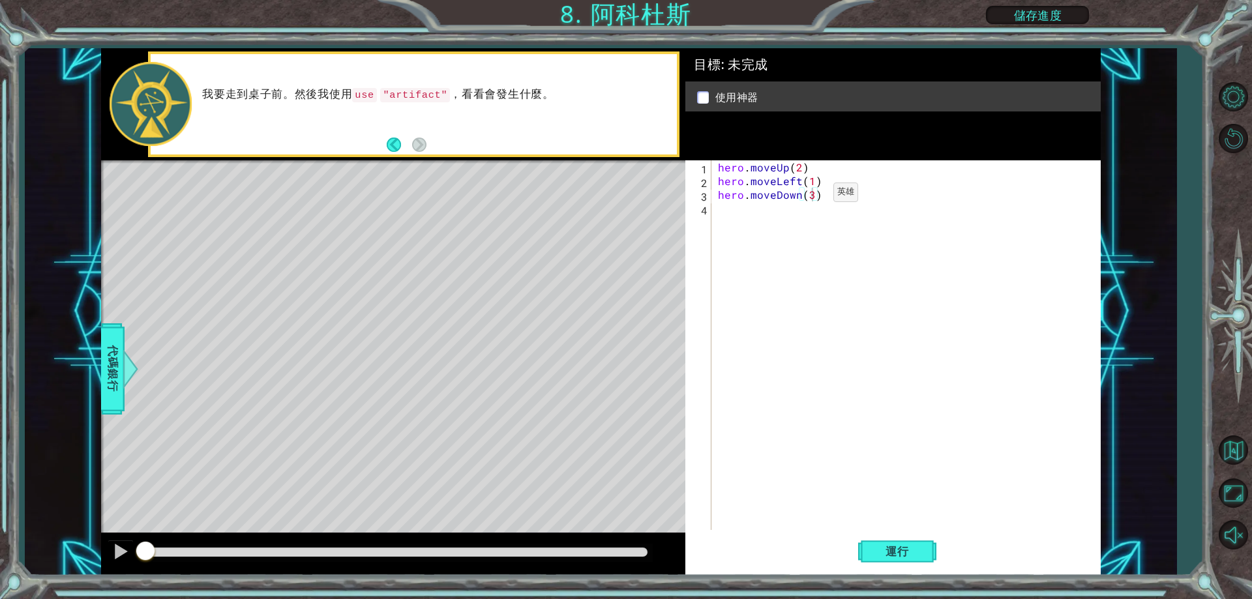
click at [811, 196] on div "hero . moveUp ( 2 ) hero . moveLeft ( 1 ) hero . moveDown ( 3 )" at bounding box center [908, 358] width 387 height 397
type textarea "hero.moveDown(2)"
click at [117, 359] on span "代碼銀行" at bounding box center [112, 369] width 21 height 80
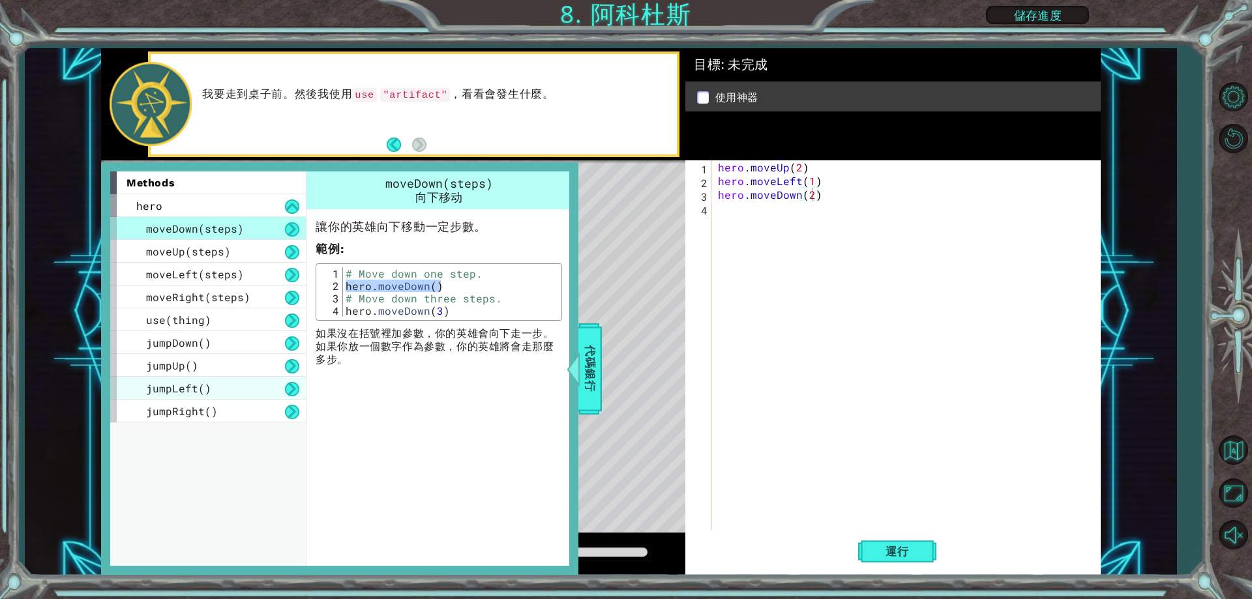
click at [282, 388] on div "jumpLeft()" at bounding box center [208, 388] width 196 height 23
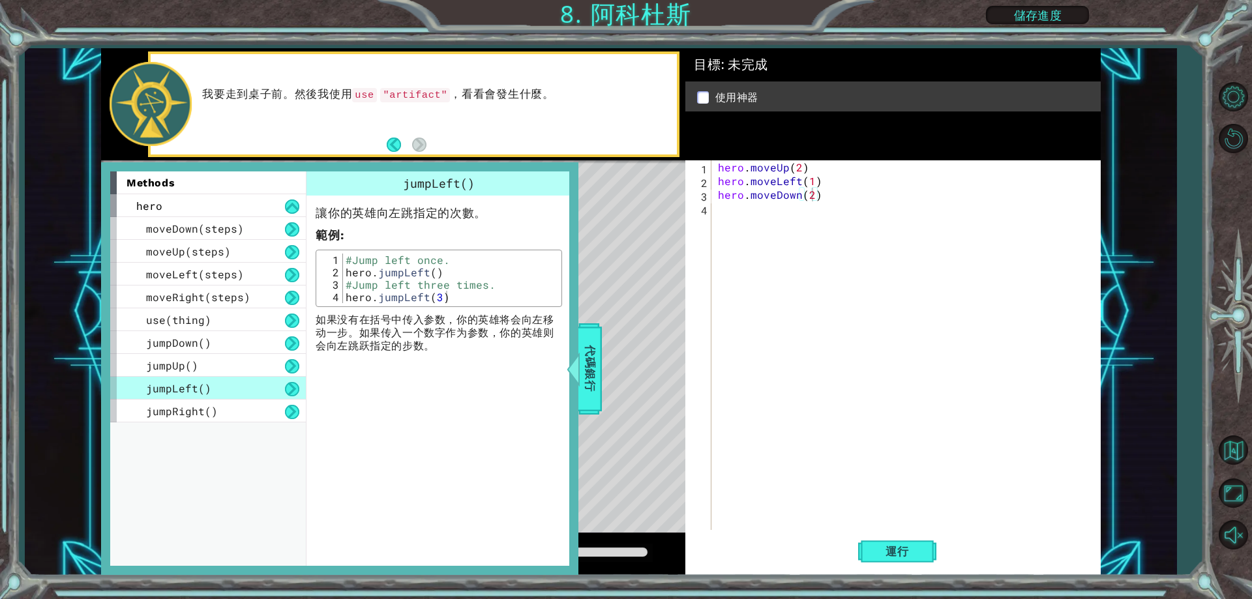
type textarea "hero.jumpLeft()"
drag, startPoint x: 439, startPoint y: 272, endPoint x: 344, endPoint y: 271, distance: 95.2
click at [344, 271] on div "#Jump left once. hero . jumpLeft ( ) #Jump left three times. hero . jumpLeft ( …" at bounding box center [450, 291] width 215 height 74
click at [773, 213] on div "hero . moveUp ( 2 ) hero . moveLeft ( 1 ) hero . moveDown ( 2 )" at bounding box center [908, 358] width 387 height 397
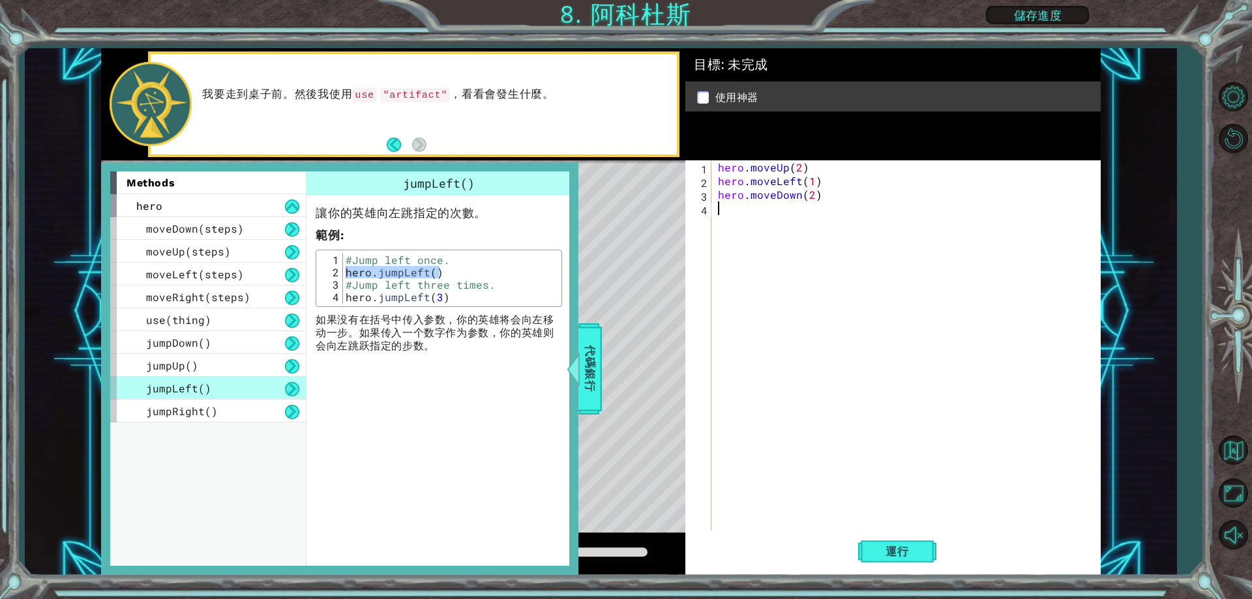
paste textarea "hero.jumpLeft()"
type textarea "hero.jumpLeft()"
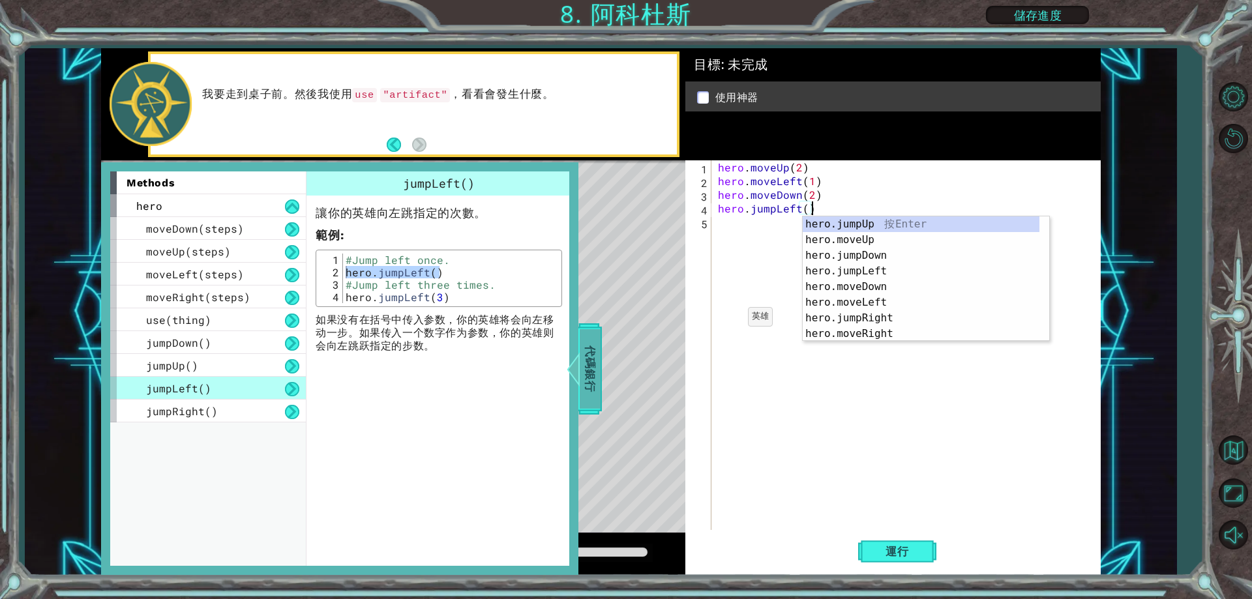
click at [587, 348] on span "代碼銀行" at bounding box center [590, 369] width 21 height 80
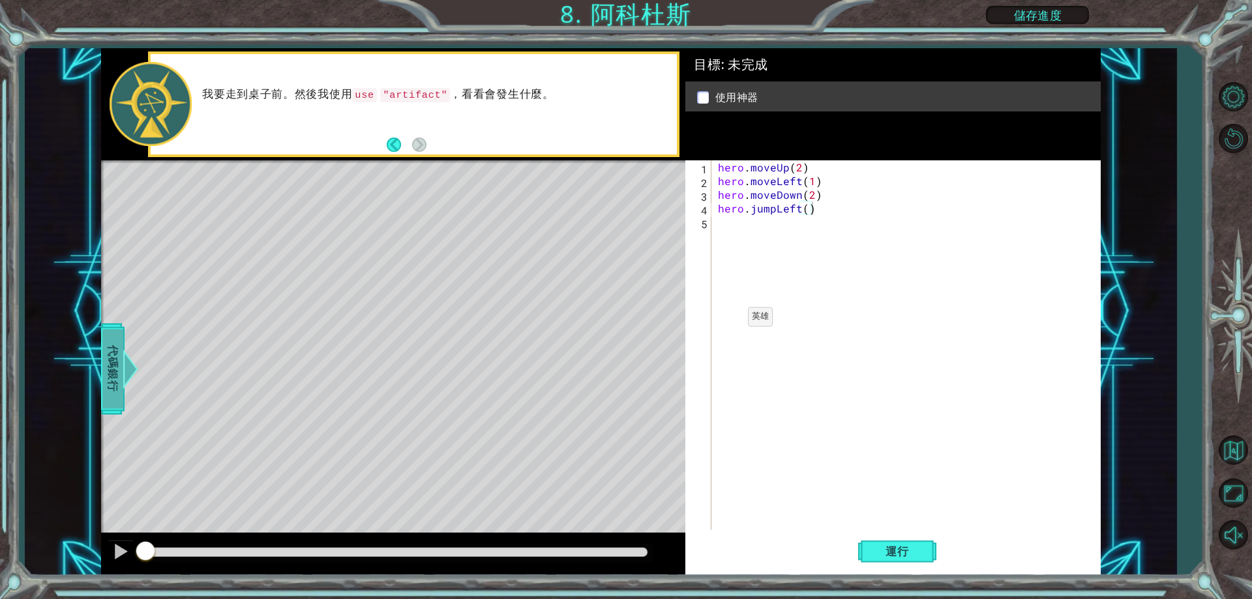
click at [114, 364] on span "代碼銀行" at bounding box center [112, 369] width 21 height 80
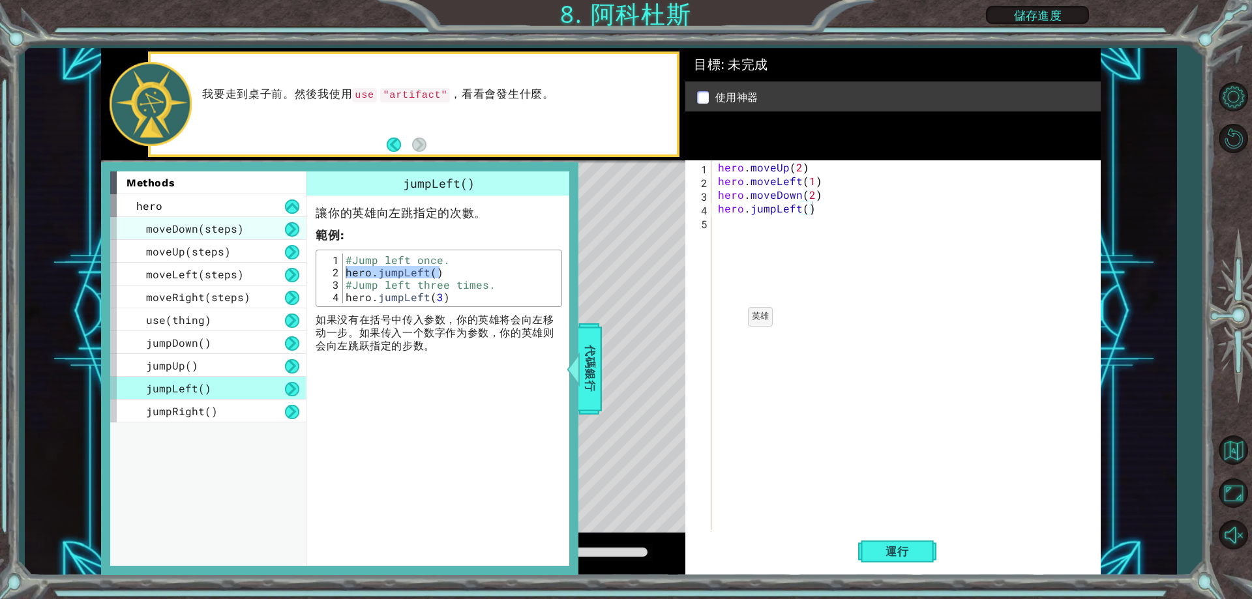
click at [195, 222] on span "moveDown(steps)" at bounding box center [195, 229] width 98 height 14
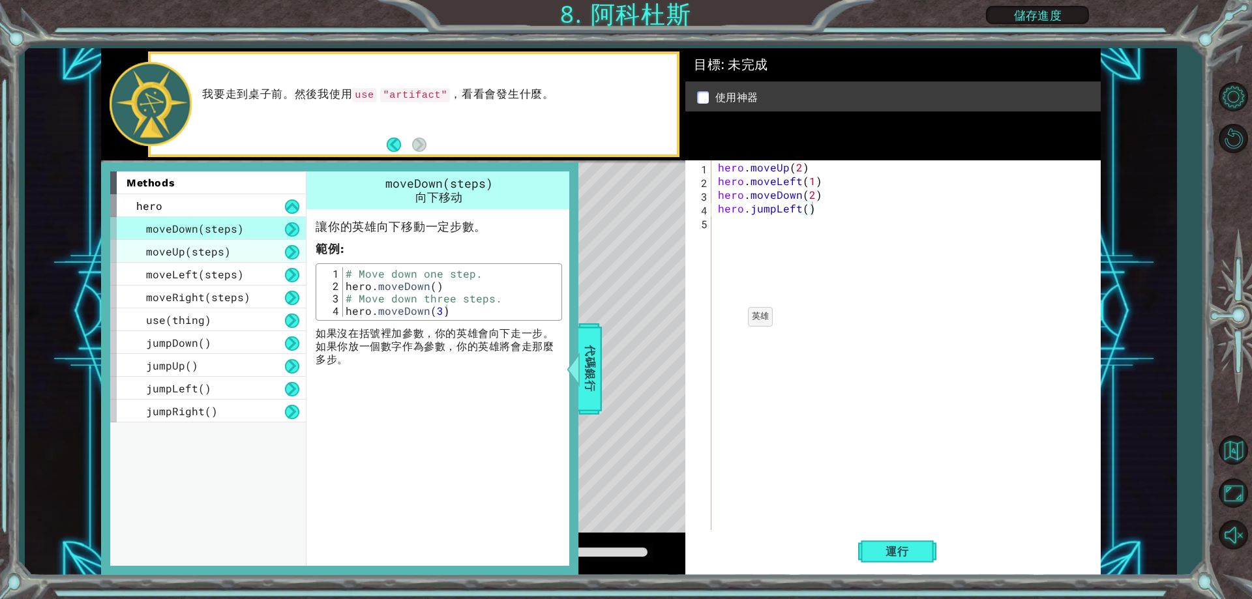
click at [258, 254] on div "moveUp(steps)" at bounding box center [208, 251] width 196 height 23
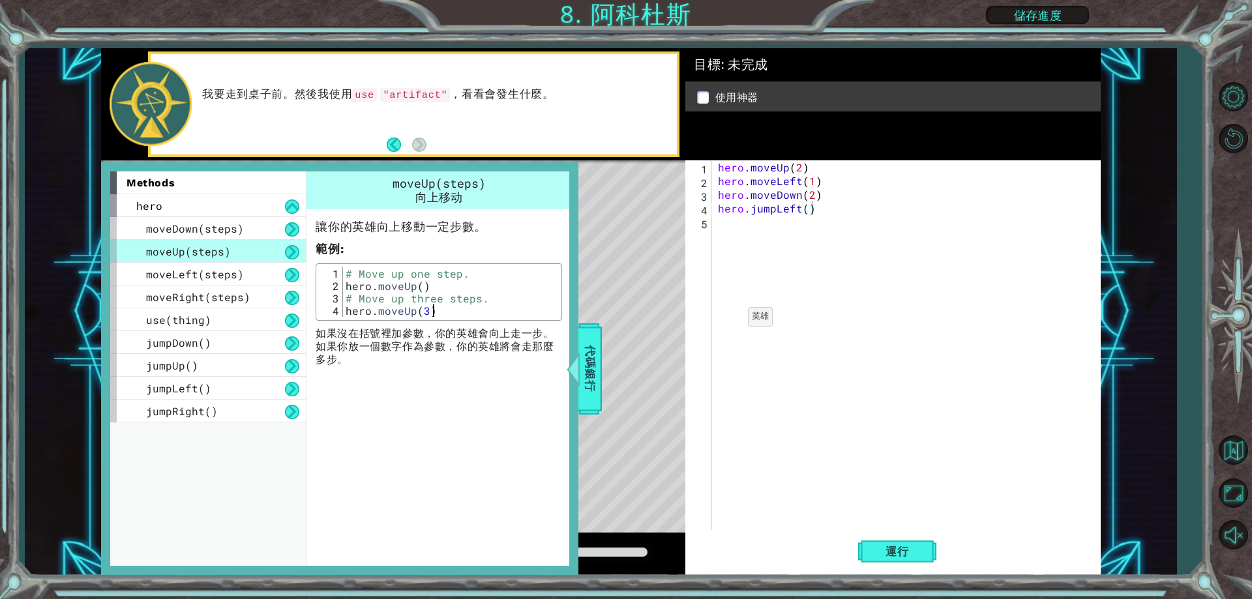
drag, startPoint x: 341, startPoint y: 287, endPoint x: 366, endPoint y: 287, distance: 24.8
click at [368, 287] on div "hero.moveUp(3) 1 2 3 4 # Move up one step. hero . moveUp ( ) # Move up three st…" at bounding box center [438, 292] width 239 height 50
drag, startPoint x: 344, startPoint y: 287, endPoint x: 430, endPoint y: 291, distance: 86.8
click at [430, 291] on div "# Move up one step. hero . moveUp ( ) # Move up three steps. hero . moveUp ( 3 )" at bounding box center [450, 304] width 215 height 74
type textarea "hero.moveUp()"
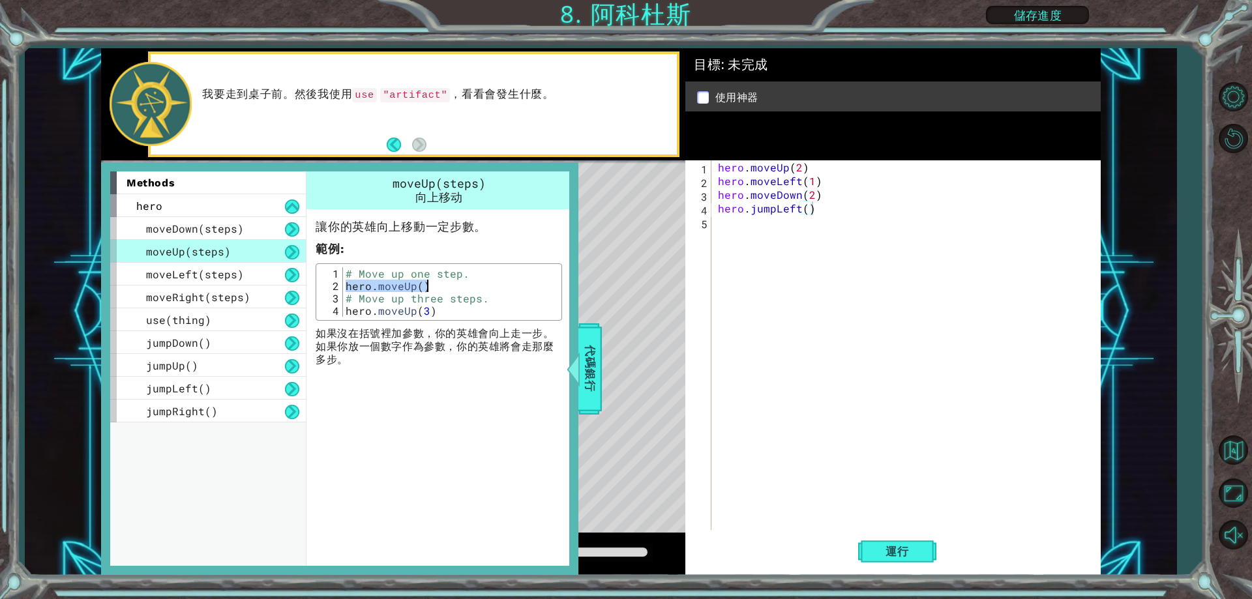
click at [773, 234] on div "hero . moveUp ( 2 ) hero . moveLeft ( 1 ) hero . moveDown ( 2 ) hero . jumpLeft…" at bounding box center [908, 358] width 387 height 397
paste textarea "hero.moveUp()"
click at [790, 220] on div "hero . moveUp ( 2 ) hero . moveLeft ( 1 ) hero . moveDown ( 2 ) hero . jumpLeft…" at bounding box center [908, 358] width 387 height 397
click at [793, 223] on div "hero . moveUp ( 2 ) hero . moveLeft ( 1 ) hero . moveDown ( 2 ) hero . jumpLeft…" at bounding box center [908, 358] width 387 height 397
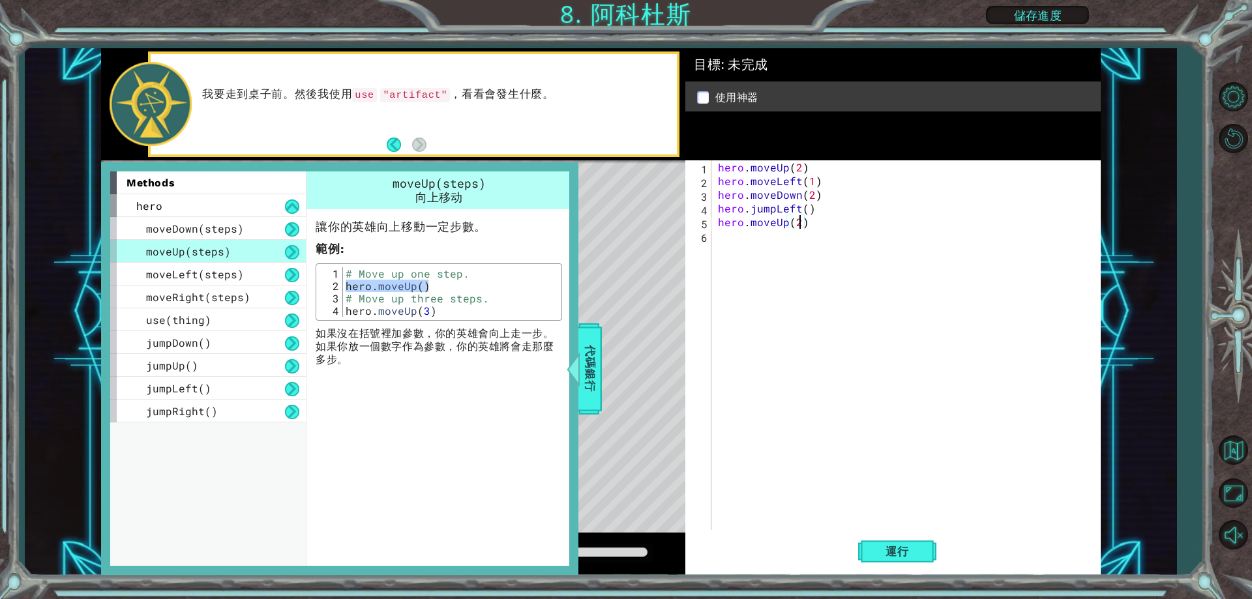
type textarea "hero.moveUp(2)"
click at [602, 280] on div "Level Map" at bounding box center [402, 352] width 602 height 384
click at [595, 344] on span "代碼銀行" at bounding box center [590, 369] width 21 height 80
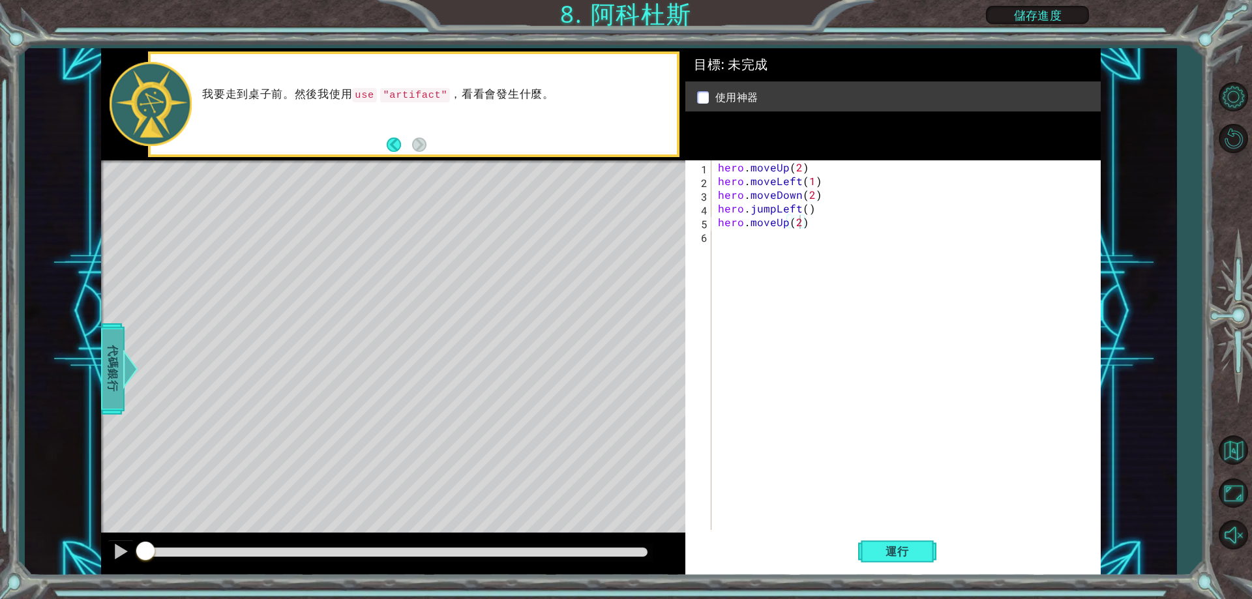
click at [113, 358] on span "代碼銀行" at bounding box center [112, 369] width 21 height 80
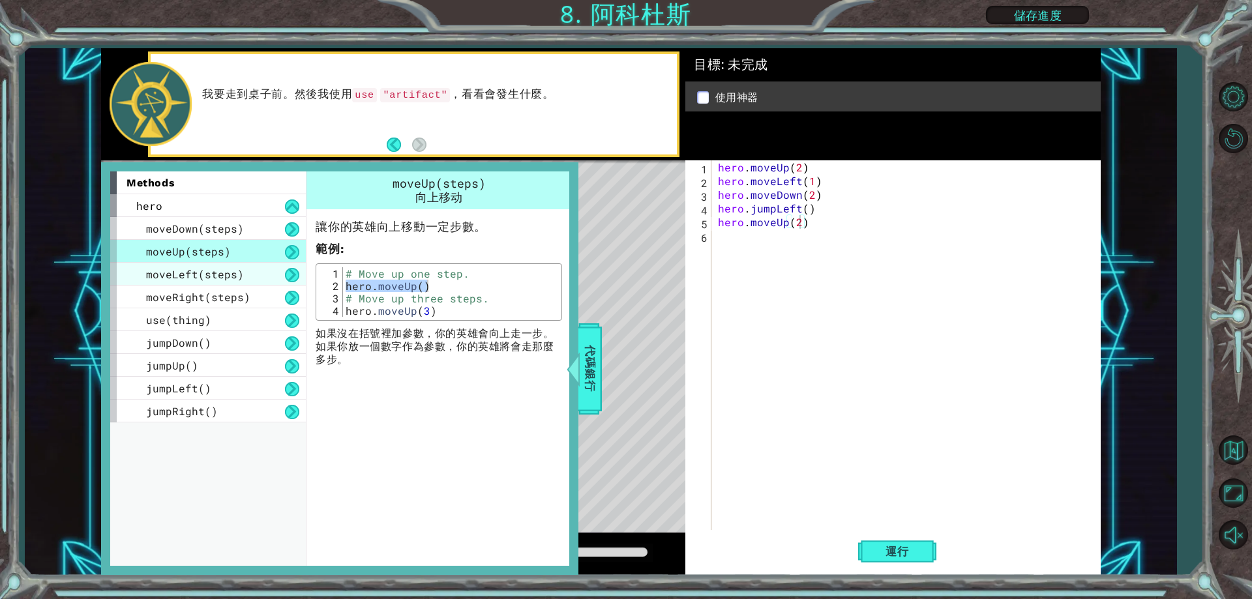
click at [215, 268] on span "moveLeft(steps)" at bounding box center [195, 274] width 98 height 14
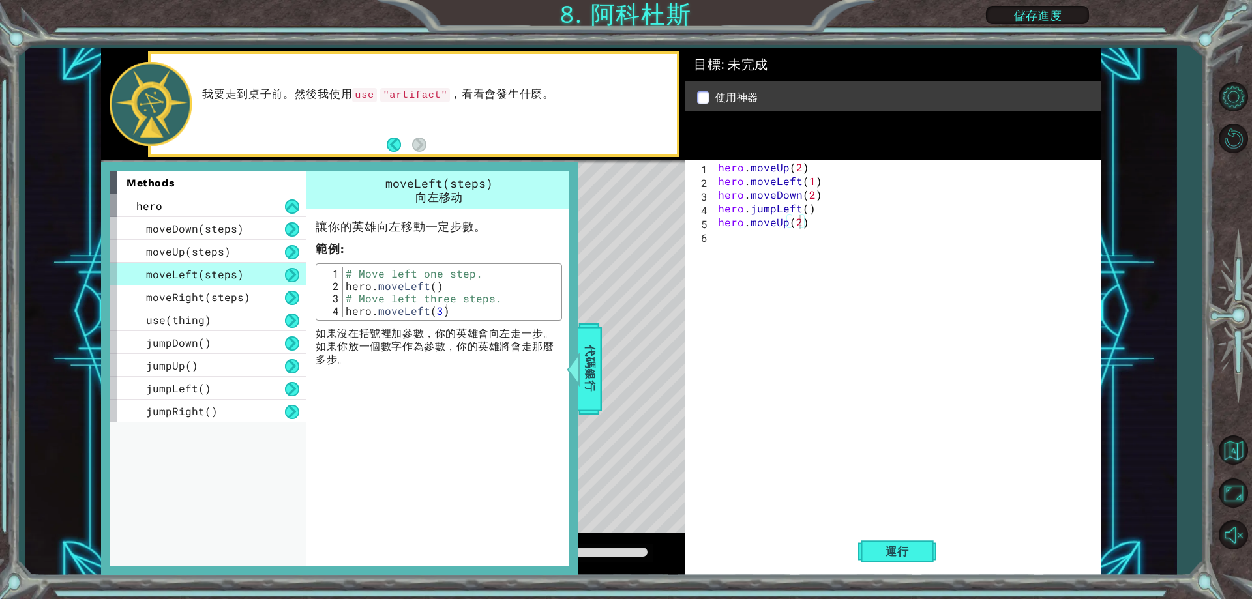
type textarea "hero.moveLeft()"
drag, startPoint x: 437, startPoint y: 288, endPoint x: 342, endPoint y: 289, distance: 95.2
click at [342, 289] on div "hero.moveLeft() 1 2 3 4 # Move left one step. hero . moveLeft ( ) # Move left t…" at bounding box center [438, 292] width 239 height 50
click at [215, 299] on span "moveRight(steps)" at bounding box center [198, 297] width 104 height 14
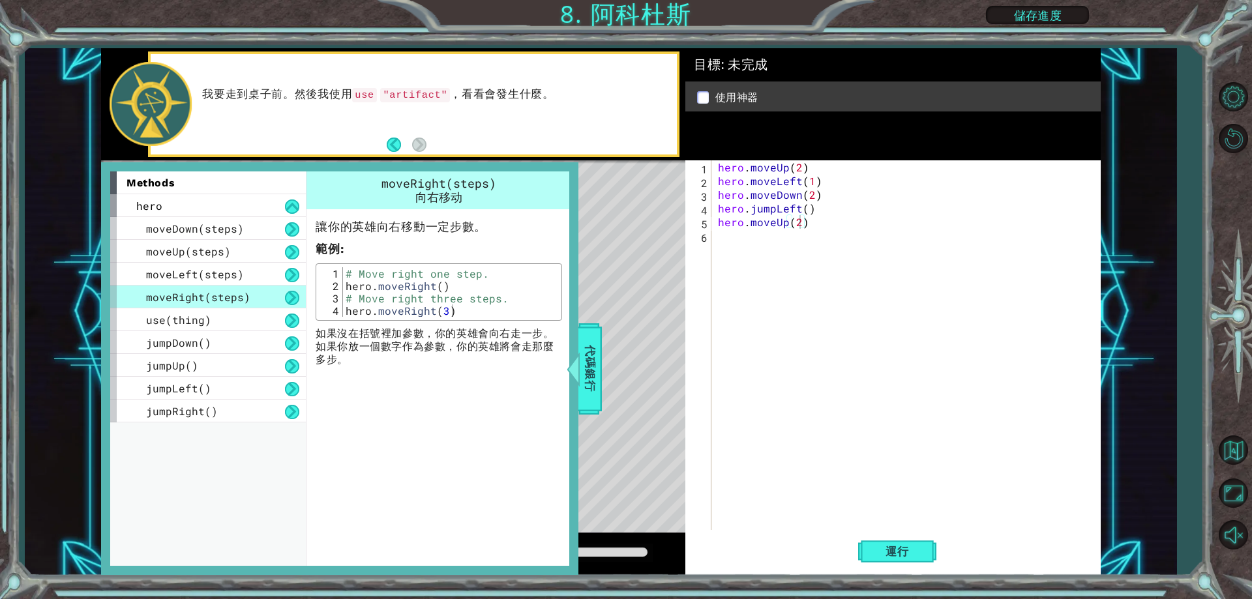
type textarea "hero.moveRight()"
drag, startPoint x: 445, startPoint y: 284, endPoint x: 345, endPoint y: 291, distance: 100.6
click at [345, 291] on div "# Move right one step. hero . moveRight ( ) # Move right three steps. hero . mo…" at bounding box center [450, 304] width 215 height 74
click at [590, 346] on span "代碼銀行" at bounding box center [590, 369] width 21 height 80
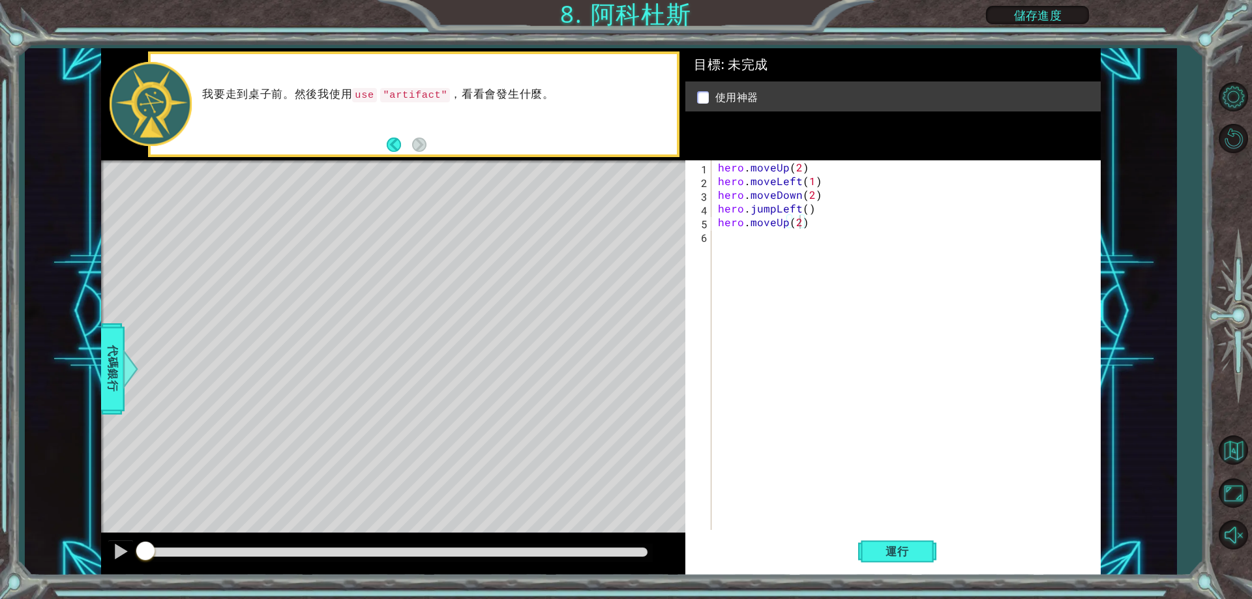
click at [727, 243] on div "hero . moveUp ( 2 ) hero . moveLeft ( 1 ) hero . moveDown ( 2 ) hero . jumpLeft…" at bounding box center [908, 358] width 387 height 397
paste textarea "hero.moveRight()"
type textarea "hero.moveRight()"
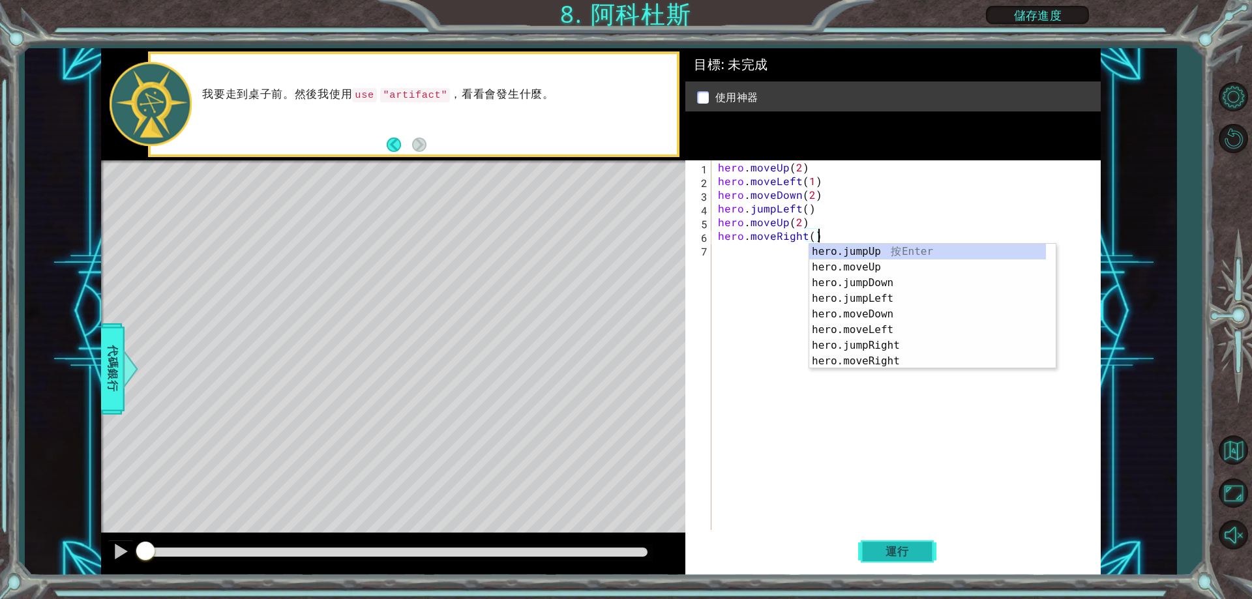
click at [880, 550] on span "運行" at bounding box center [897, 551] width 50 height 13
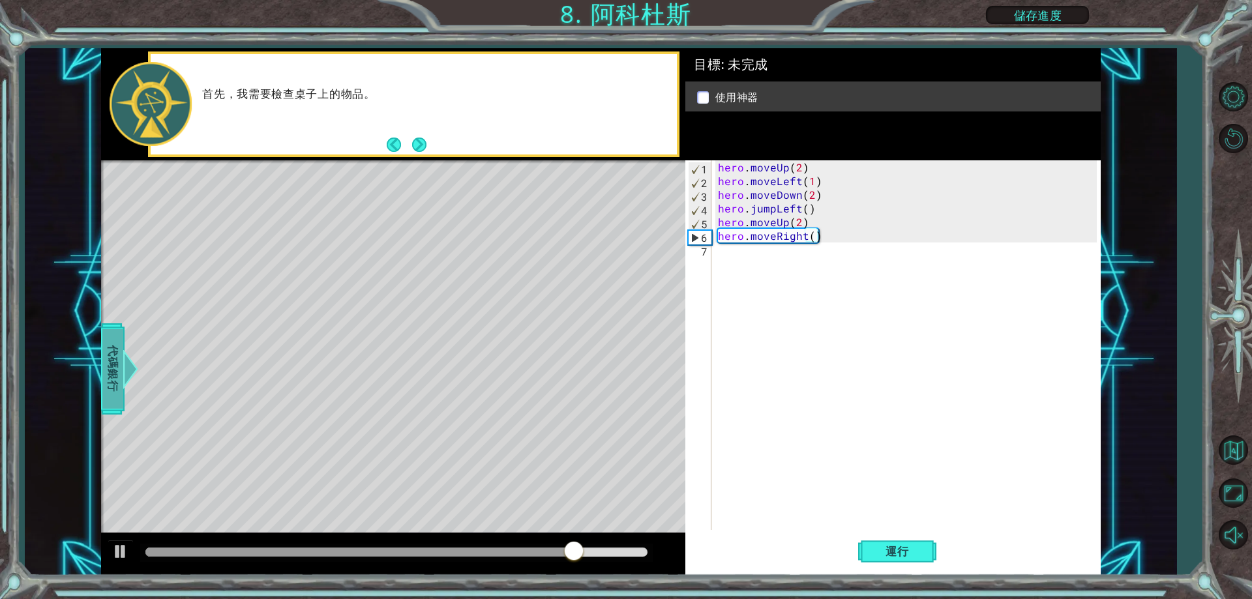
click at [104, 349] on span "代碼銀行" at bounding box center [112, 369] width 21 height 80
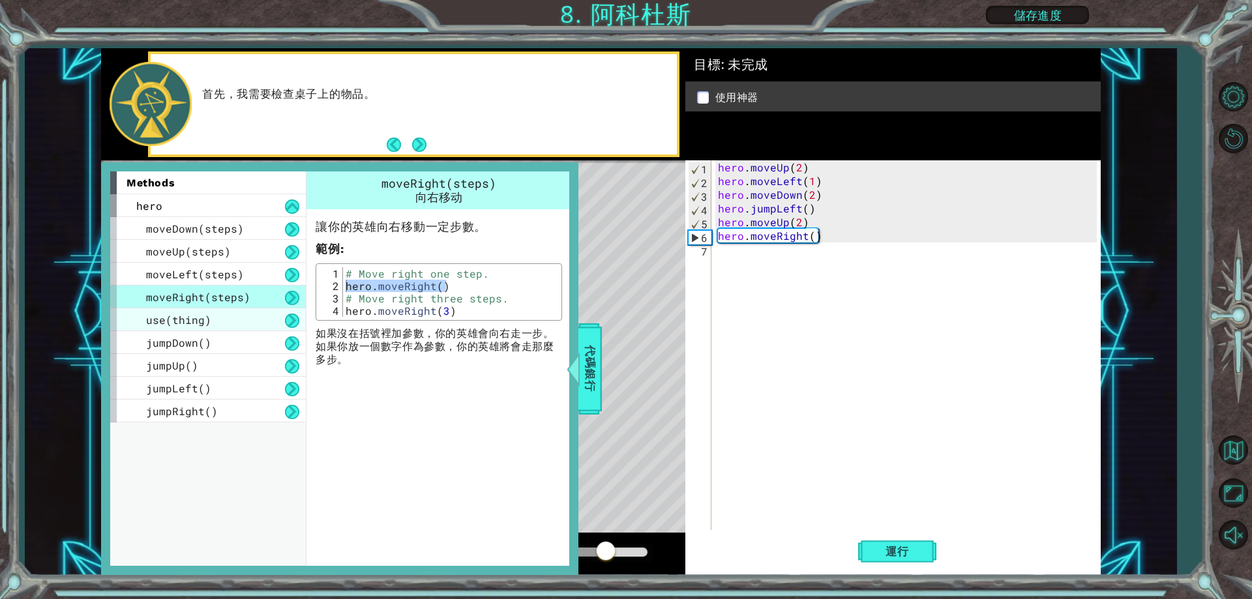
click at [190, 323] on span "use(thing)" at bounding box center [178, 320] width 65 height 14
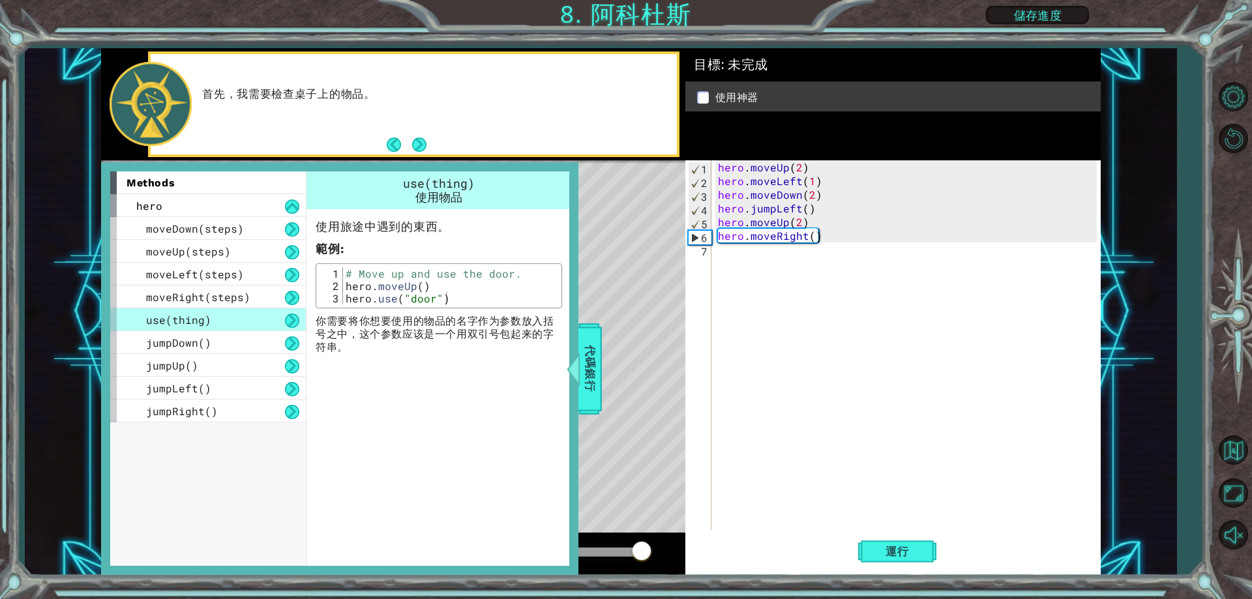
type textarea "hero.use("door")"
drag, startPoint x: 451, startPoint y: 301, endPoint x: 346, endPoint y: 304, distance: 105.0
click at [346, 304] on div "# Move up and use the door. hero . moveUp ( ) hero . use ( "door" )" at bounding box center [450, 298] width 215 height 62
drag, startPoint x: 346, startPoint y: 304, endPoint x: 402, endPoint y: 434, distance: 141.1
click at [404, 445] on div "use(thing) 使用物品 使用旅途中遇到的東西。 範例 : hero.use("door") 1 2 3 # Move up and use the d…" at bounding box center [440, 368] width 269 height 394
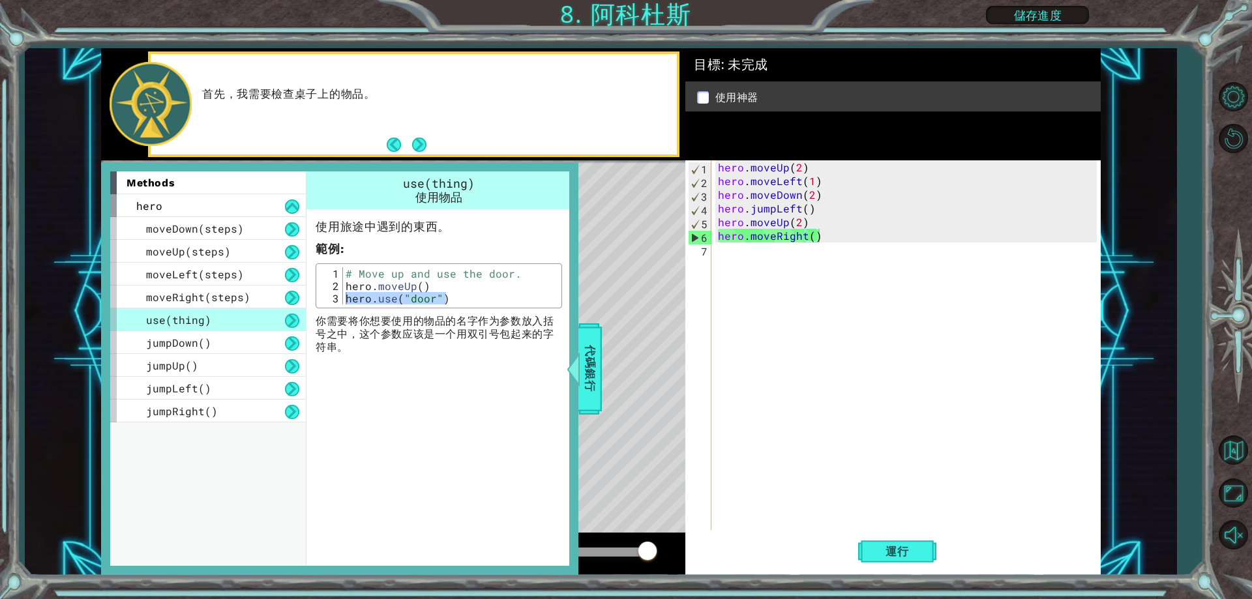
click at [462, 306] on div "hero.use("door") 1 2 3 # Move up and use the door. hero . moveUp ( ) hero . use…" at bounding box center [439, 285] width 246 height 45
click at [454, 298] on div "# Move up and use the door. hero . moveUp ( ) hero . use ( "door" )" at bounding box center [450, 285] width 215 height 37
drag, startPoint x: 454, startPoint y: 298, endPoint x: 343, endPoint y: 298, distance: 111.5
click at [343, 298] on div "# Move up and use the door. hero . moveUp ( ) hero . use ( "door" )" at bounding box center [450, 298] width 215 height 62
click at [727, 250] on div "hero . moveUp ( 2 ) hero . moveLeft ( 1 ) hero . moveDown ( 2 ) hero . jumpLeft…" at bounding box center [908, 358] width 387 height 397
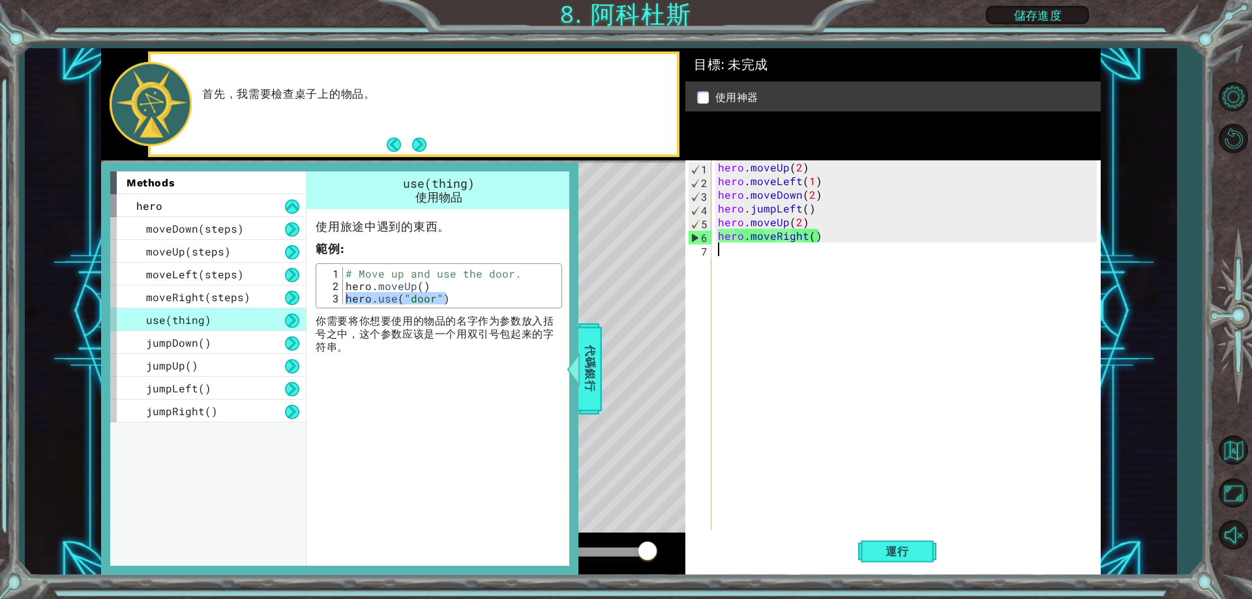
paste textarea "hero.use("door")"
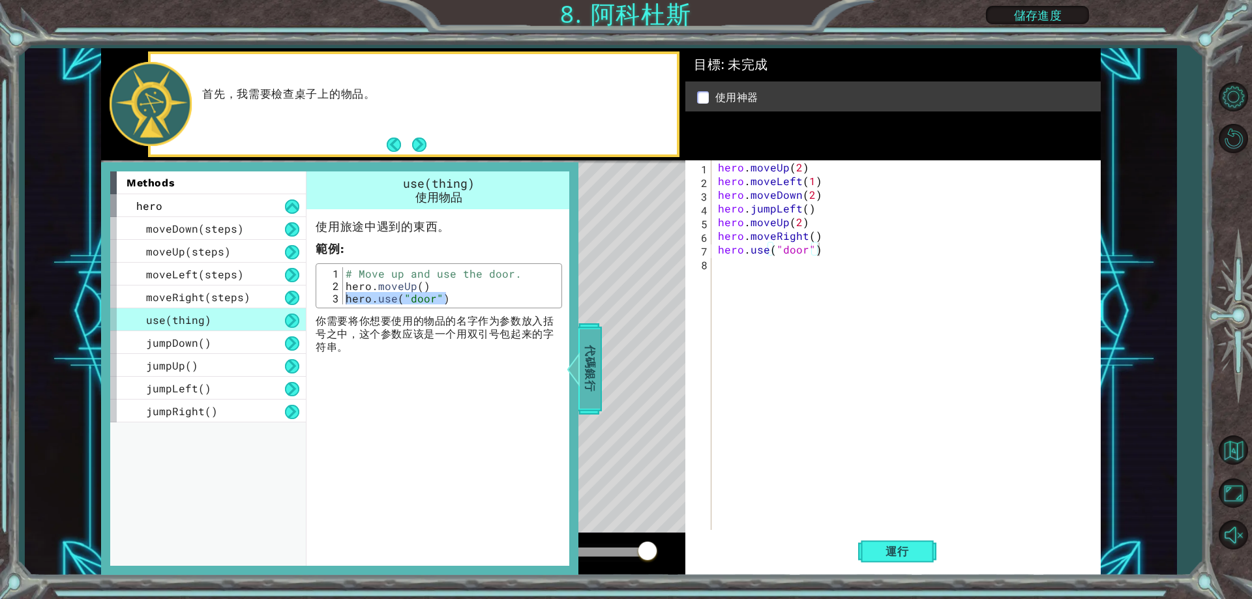
click at [578, 369] on div at bounding box center [573, 368] width 16 height 39
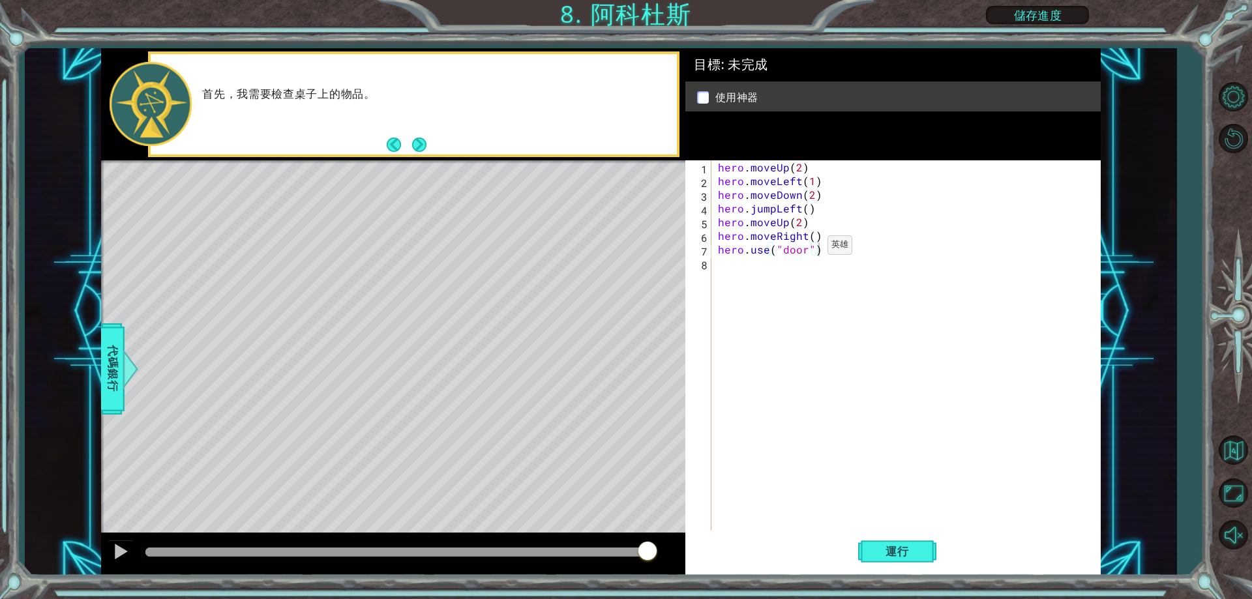
click at [805, 248] on div "hero . moveUp ( 2 ) hero . moveLeft ( 1 ) hero . moveDown ( 2 ) hero . jumpLeft…" at bounding box center [908, 358] width 387 height 397
type textarea "hero.use("a")"
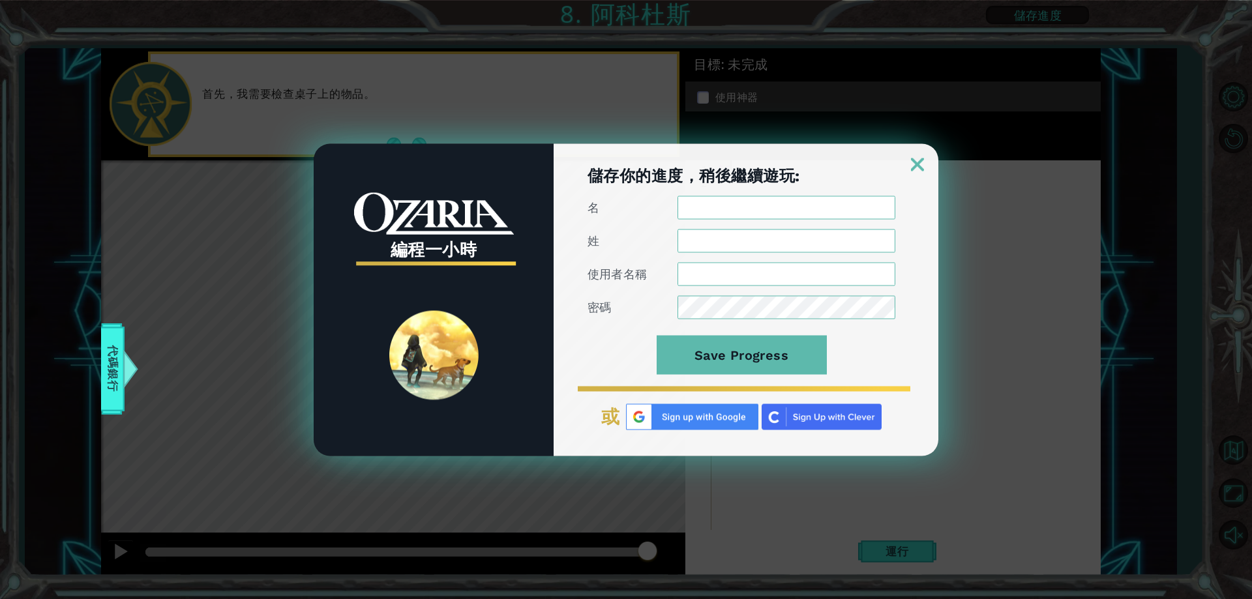
type textarea "tr"
click at [915, 162] on img at bounding box center [917, 164] width 13 height 13
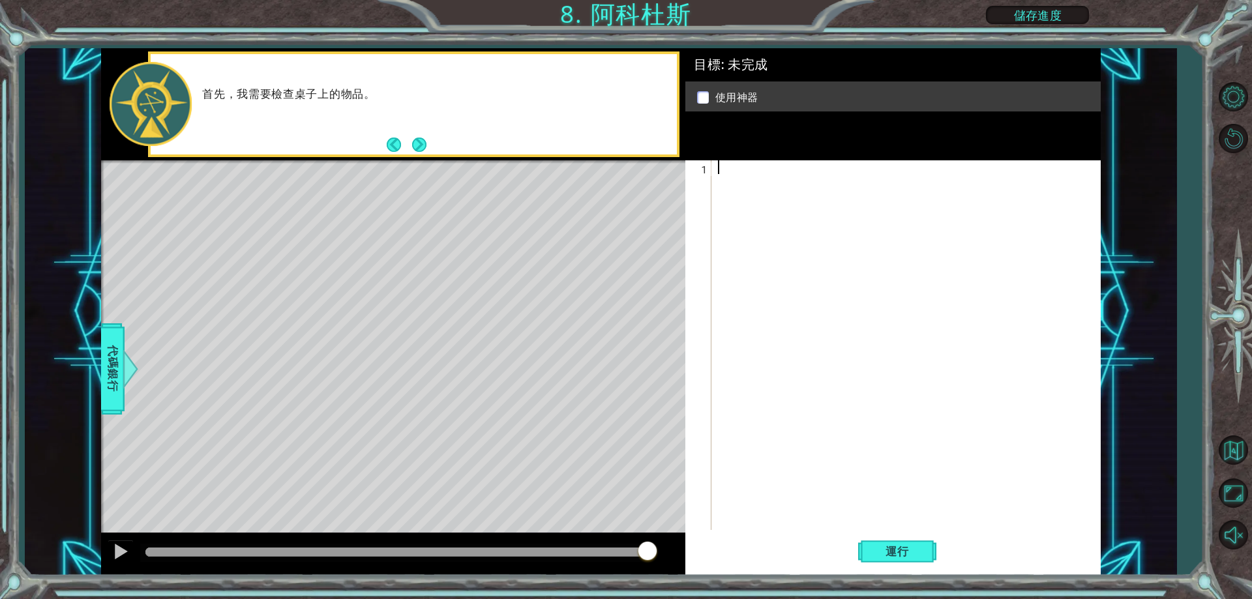
click at [780, 288] on div at bounding box center [908, 358] width 387 height 397
click at [905, 542] on button "運行" at bounding box center [897, 552] width 78 height 42
click at [784, 170] on div at bounding box center [908, 358] width 387 height 397
click at [76, 387] on div "1 ההההההההההההההההההההההההההההההההההההההההההההההההההההההההההההההההההההההההההההה…" at bounding box center [600, 311] width 1151 height 527
click at [117, 377] on span "代碼銀行" at bounding box center [112, 369] width 21 height 80
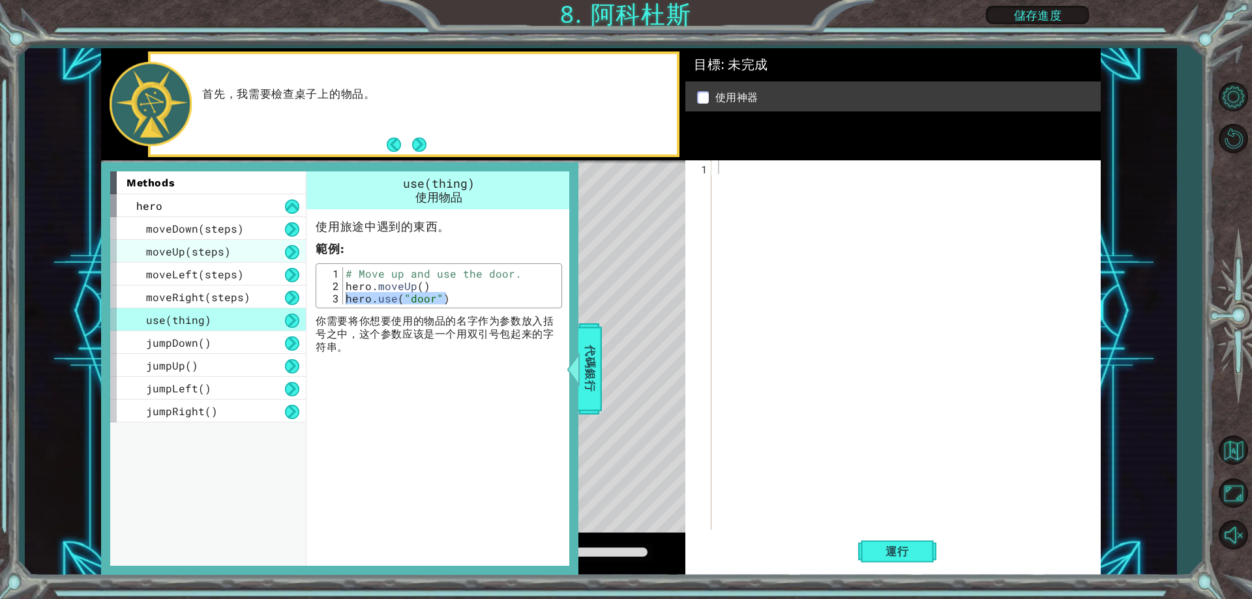
click at [171, 248] on span "moveUp(steps)" at bounding box center [188, 251] width 85 height 14
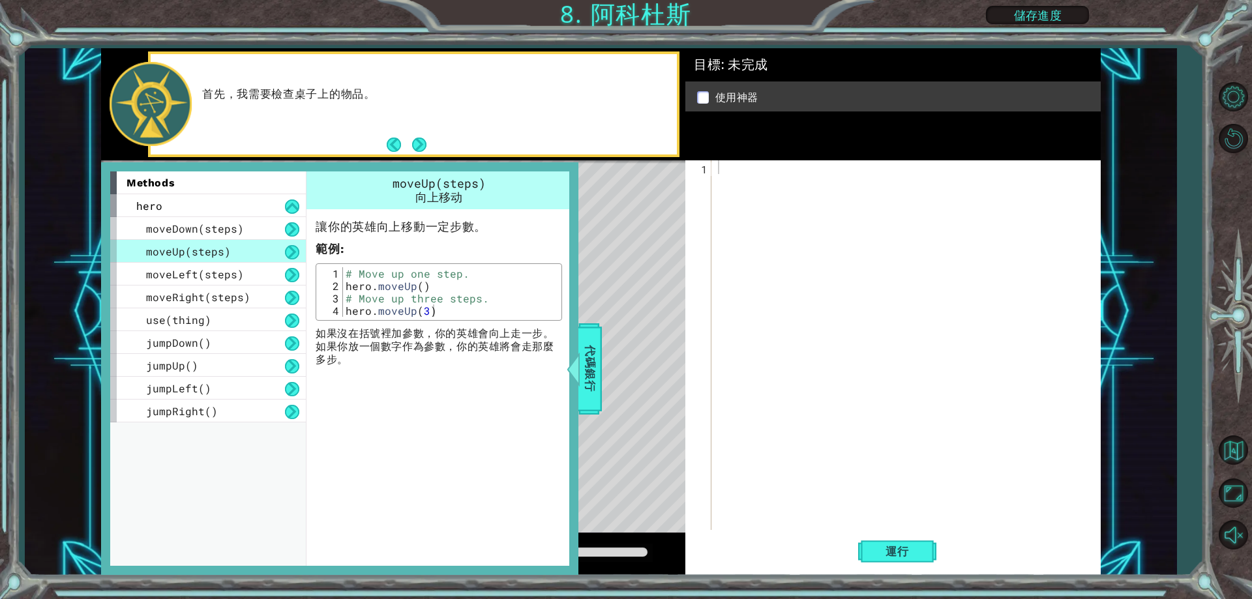
type textarea "hero.moveUp()"
drag, startPoint x: 426, startPoint y: 291, endPoint x: 348, endPoint y: 285, distance: 79.1
click at [348, 285] on div "# Move up one step. hero . moveUp ( ) # Move up three steps. hero . moveUp ( 3 )" at bounding box center [450, 304] width 215 height 74
click at [752, 176] on div at bounding box center [908, 358] width 387 height 397
paste textarea "hero.moveUp()"
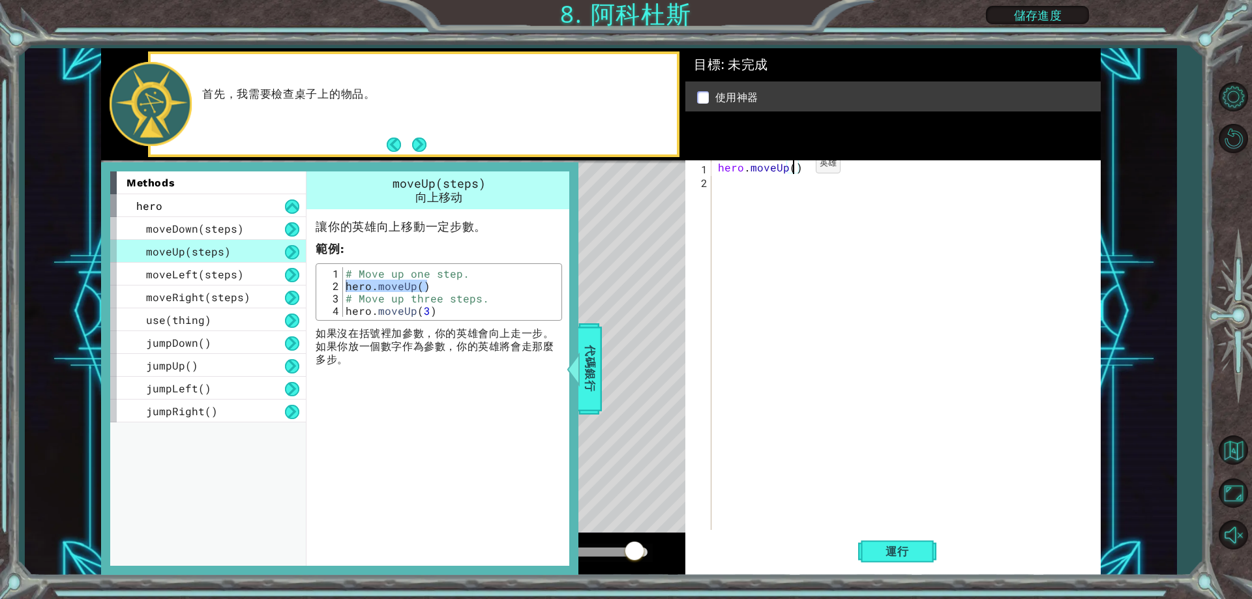
click at [793, 167] on div "hero . moveUp ( )" at bounding box center [908, 358] width 387 height 397
type textarea "hero.moveUp(2)"
click at [241, 282] on div "moveLeft(steps)" at bounding box center [208, 274] width 196 height 23
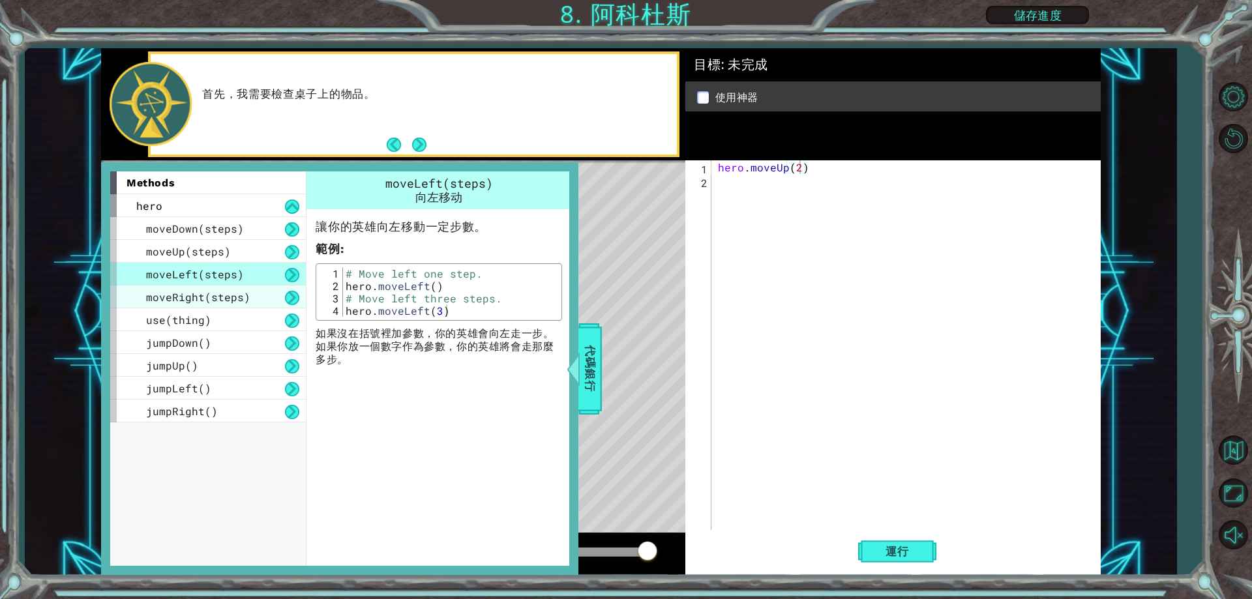
drag, startPoint x: 252, startPoint y: 285, endPoint x: 254, endPoint y: 293, distance: 8.9
click at [252, 286] on div "moveDown(steps) moveUp(steps) moveLeft(steps) moveRight(steps) use(thing) jumpD…" at bounding box center [208, 319] width 196 height 205
drag, startPoint x: 342, startPoint y: 284, endPoint x: 356, endPoint y: 286, distance: 13.8
click at [362, 286] on div "hero.moveLeft(3) 1 2 3 4 # Move left one step. hero . moveLeft ( ) # Move left …" at bounding box center [438, 292] width 239 height 50
drag, startPoint x: 346, startPoint y: 286, endPoint x: 437, endPoint y: 286, distance: 90.6
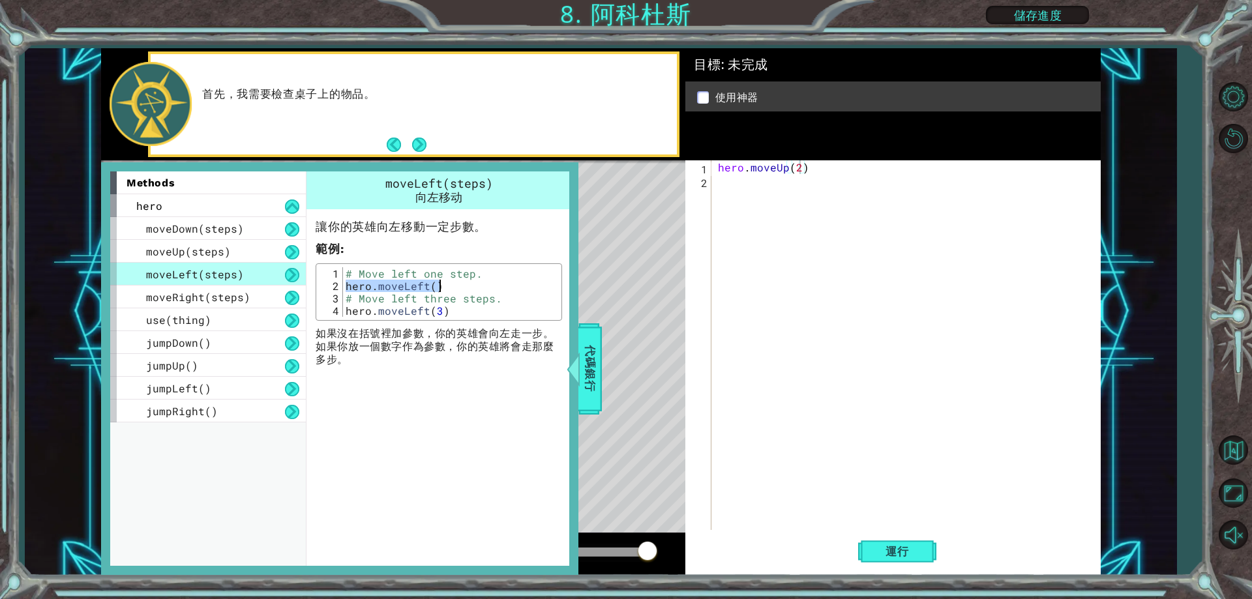
click at [437, 286] on div "# Move left one step. hero . moveLeft ( ) # Move left three steps. hero . moveL…" at bounding box center [450, 304] width 215 height 74
type textarea "hero.moveLeft()"
click at [735, 186] on div "hero . moveUp ( 2 )" at bounding box center [908, 358] width 387 height 397
paste textarea "hero.moveLeft()"
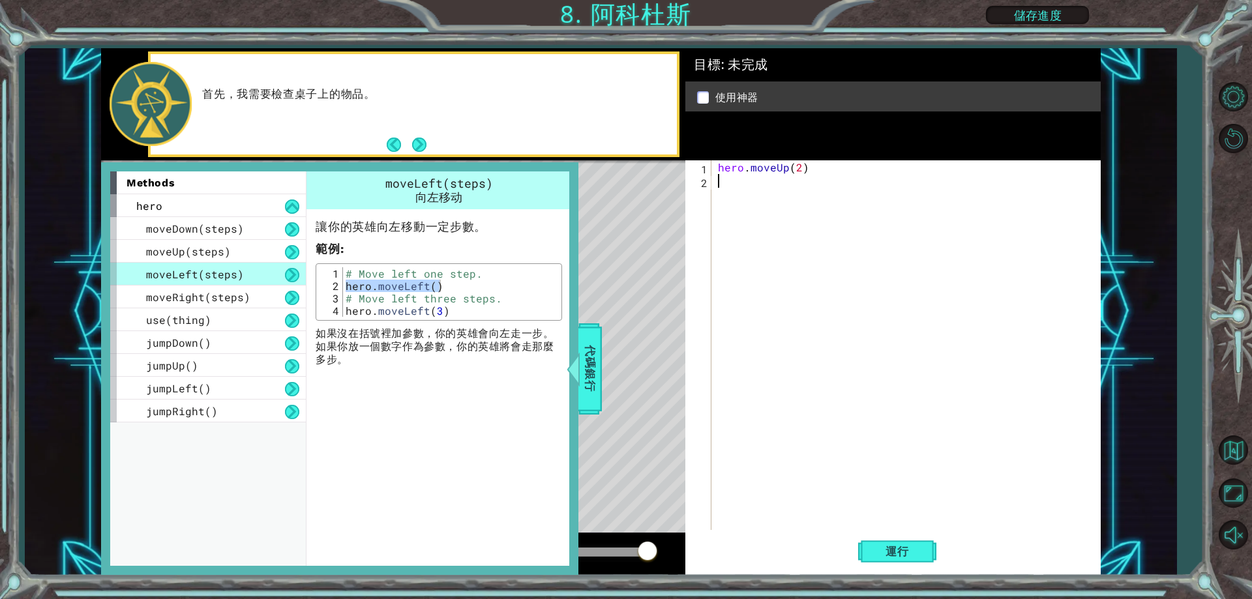
type textarea "hero.moveLeft()"
click at [586, 346] on span "代碼銀行" at bounding box center [590, 369] width 21 height 80
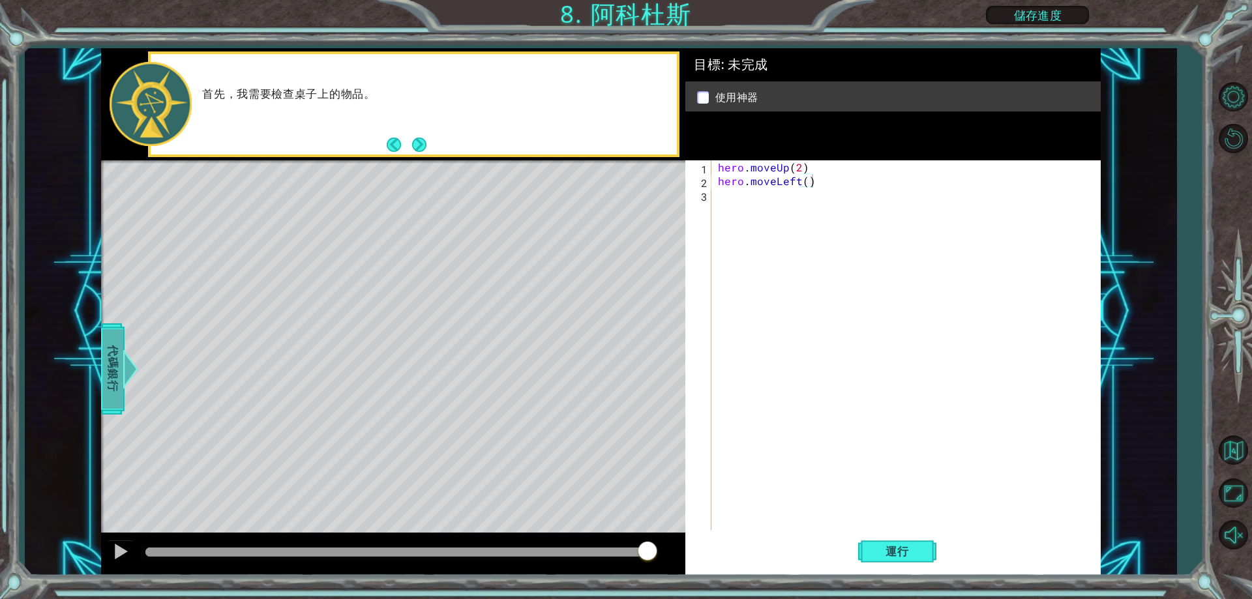
click at [118, 363] on span "代碼銀行" at bounding box center [112, 369] width 21 height 80
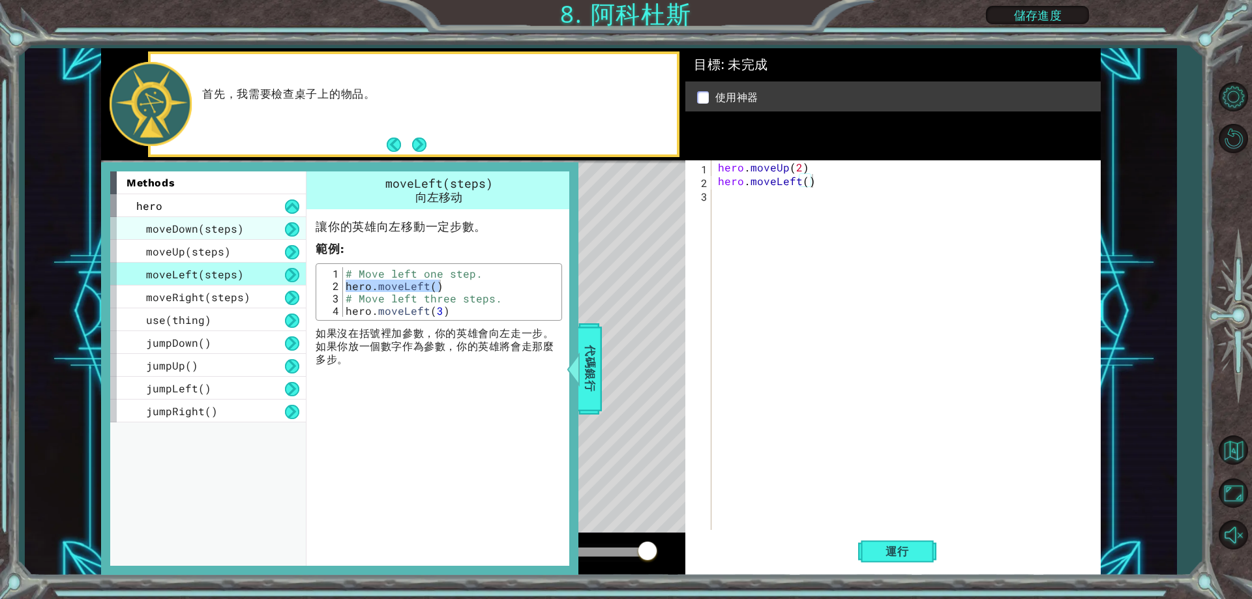
click at [209, 228] on span "moveDown(steps)" at bounding box center [195, 229] width 98 height 14
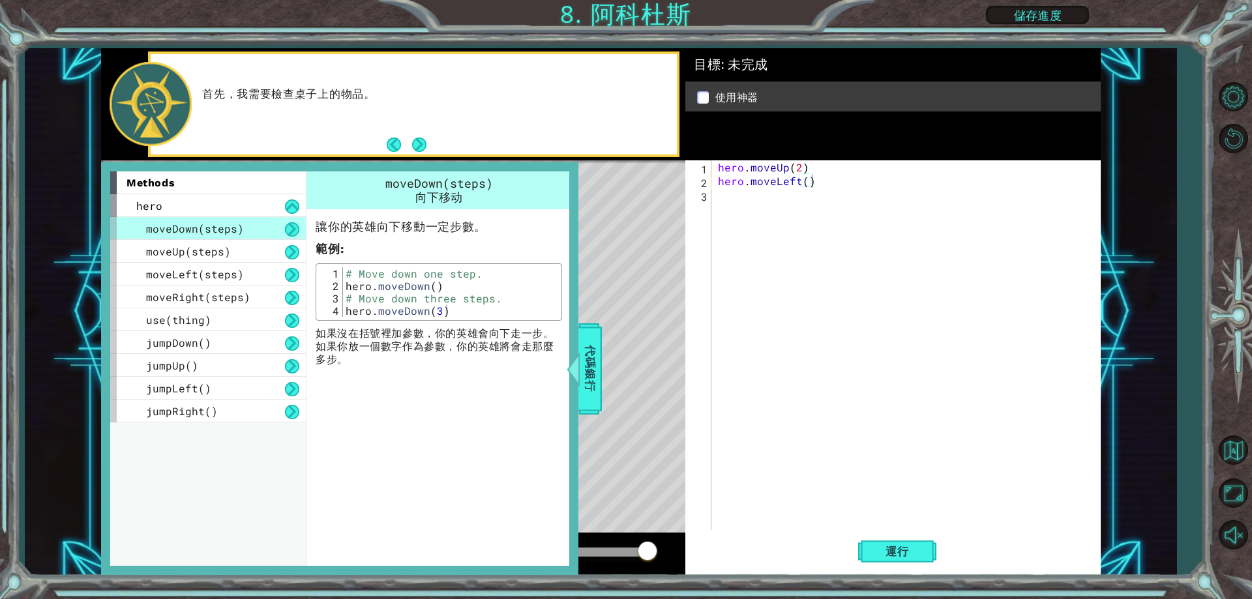
type textarea "hero.moveDown()"
drag, startPoint x: 439, startPoint y: 284, endPoint x: 342, endPoint y: 289, distance: 96.6
click at [342, 289] on div "hero.moveDown() 1 2 3 4 # Move down one step. hero . moveDown ( ) # Move down t…" at bounding box center [438, 292] width 239 height 50
drag, startPoint x: 342, startPoint y: 289, endPoint x: 467, endPoint y: 263, distance: 127.9
click at [467, 263] on div "讓你的英雄向下移動一定步數。 範例 : hero.moveDown() 1 2 3 4 # Move down one step. hero . moveDo…" at bounding box center [438, 287] width 265 height 157
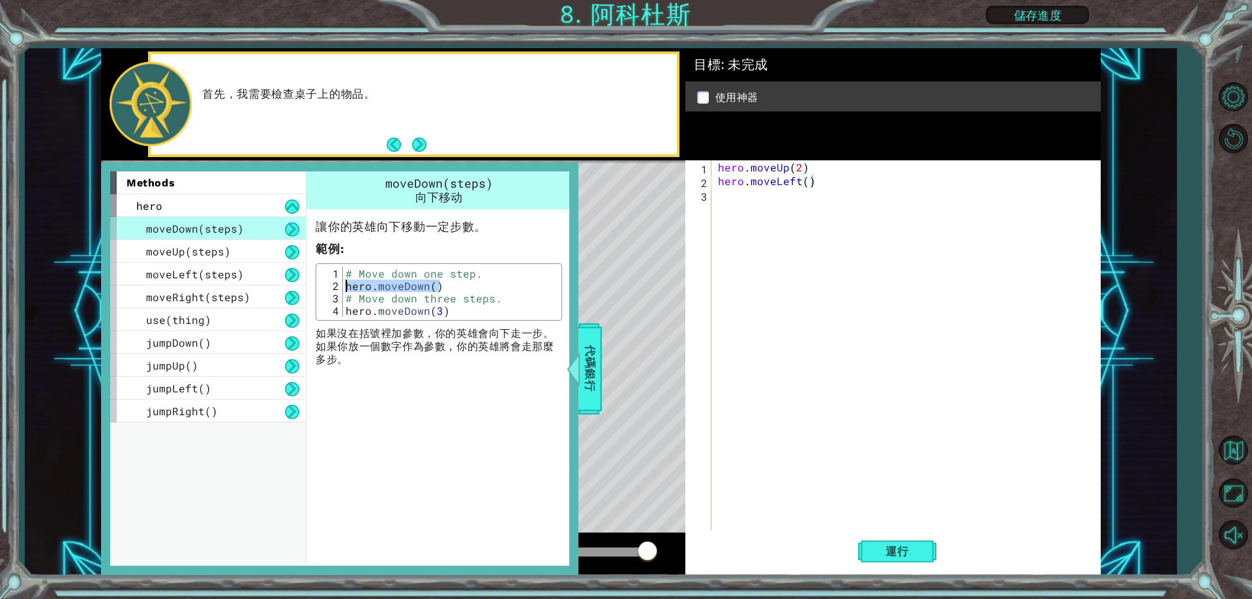
click at [418, 289] on div "# Move down one step. hero . moveDown ( ) # Move down three steps. hero . moveD…" at bounding box center [450, 292] width 215 height 50
drag, startPoint x: 440, startPoint y: 288, endPoint x: 346, endPoint y: 288, distance: 93.9
click at [346, 288] on div "# Move down one step. hero . moveDown ( ) # Move down three steps. hero . moveD…" at bounding box center [450, 304] width 215 height 74
click at [763, 203] on div "hero . moveUp ( 2 ) hero . moveLeft ( )" at bounding box center [908, 358] width 387 height 397
paste textarea "hero.moveDown()"
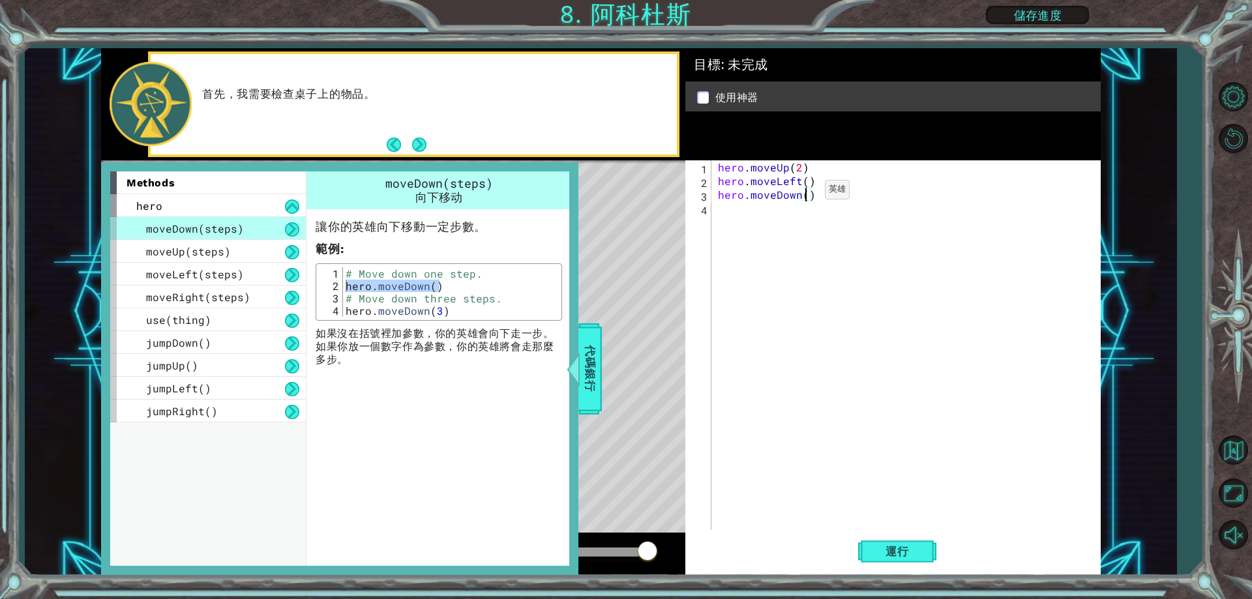
click at [803, 193] on div "hero . moveUp ( 2 ) hero . moveLeft ( ) hero . moveDown ( )" at bounding box center [908, 358] width 387 height 397
click at [585, 342] on span "代碼銀行" at bounding box center [590, 369] width 21 height 80
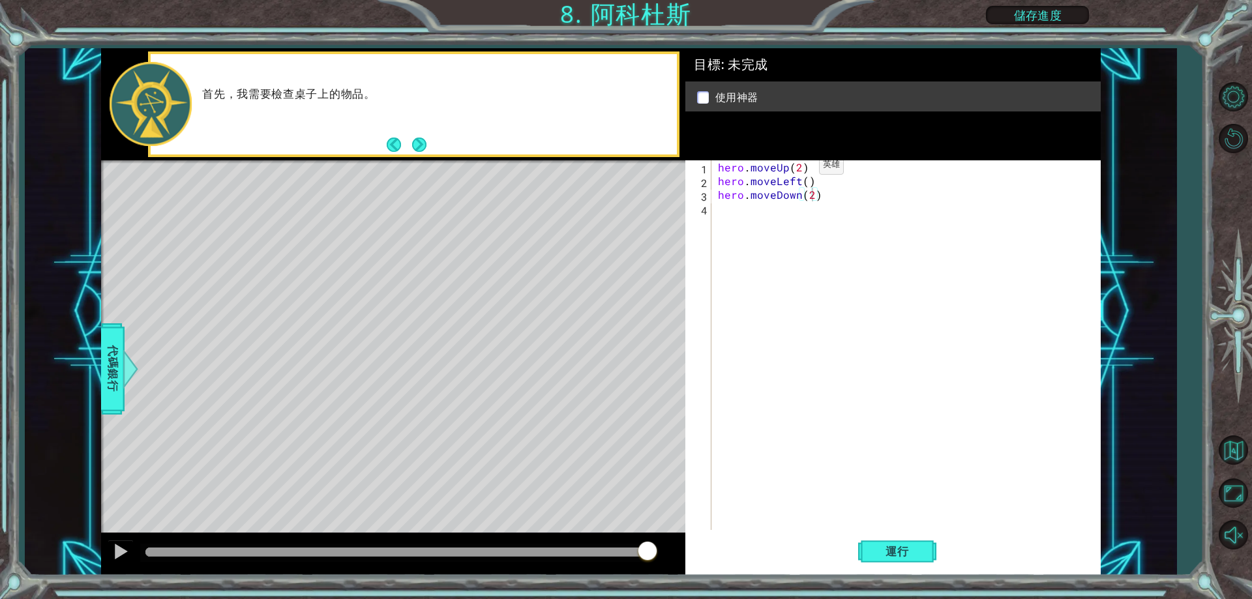
scroll to position [0, 5]
click at [797, 168] on div "hero . moveUp ( 2 ) hero . moveLeft ( ) hero . moveDown ( 2 )" at bounding box center [908, 358] width 387 height 397
type textarea "hero.moveUp(1)"
click at [819, 172] on div "hero . moveUp ( 1 ) hero . moveLeft ( ) hero . moveDown ( 2 )" at bounding box center [908, 358] width 387 height 397
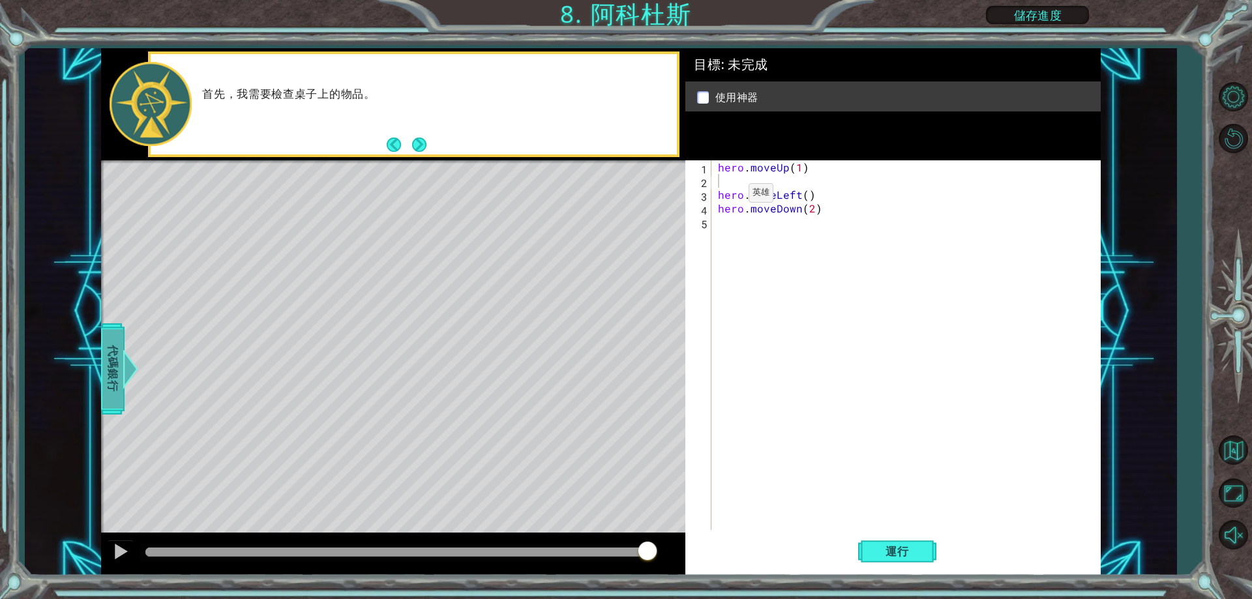
click at [119, 372] on span "代碼銀行" at bounding box center [112, 369] width 21 height 80
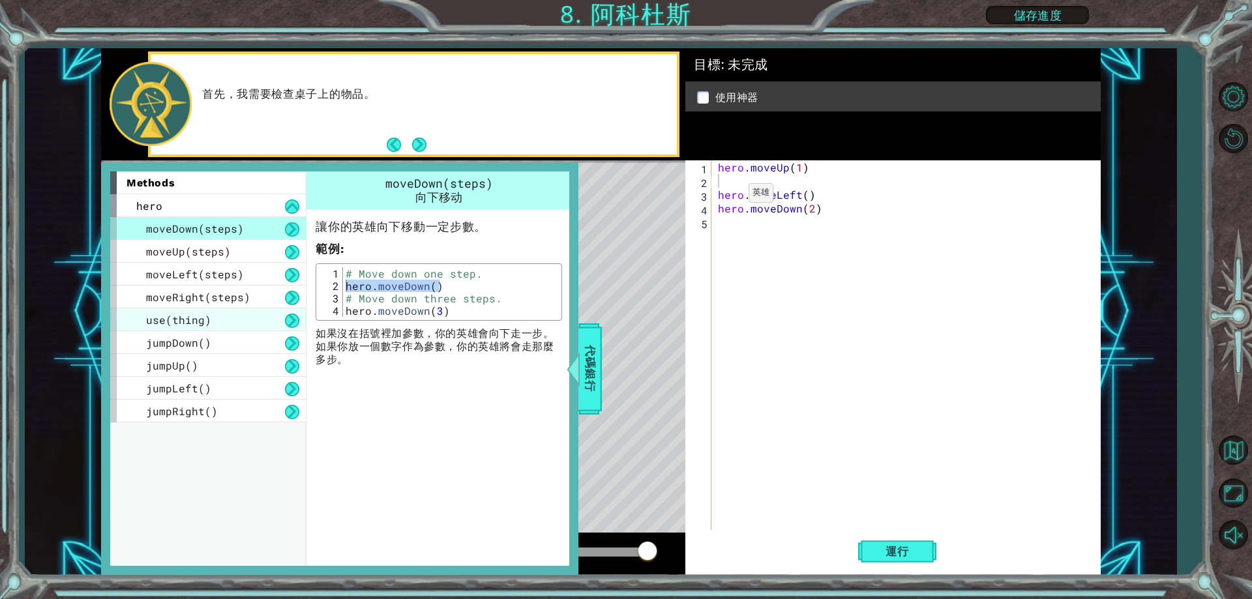
click at [161, 318] on span "use(thing)" at bounding box center [178, 320] width 65 height 14
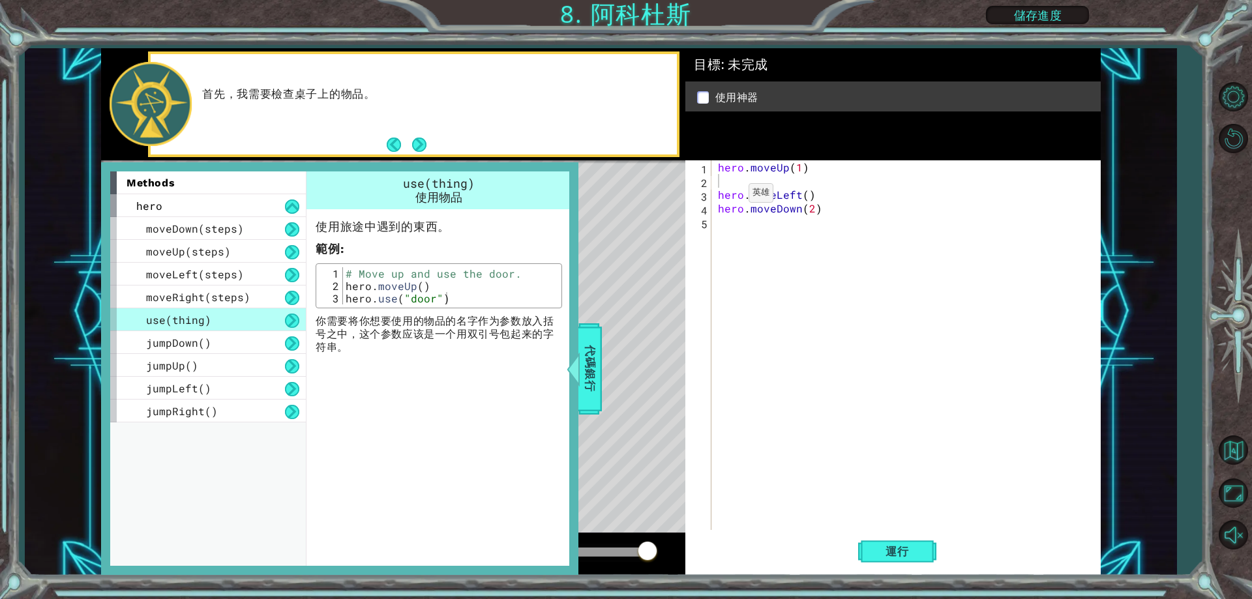
type textarea "hero.use("door")"
drag, startPoint x: 446, startPoint y: 301, endPoint x: 346, endPoint y: 301, distance: 100.4
click at [346, 301] on div "# Move up and use the door. hero . moveUp ( ) hero . use ( "door" )" at bounding box center [450, 298] width 215 height 62
click at [720, 179] on div "hero . moveUp ( 1 ) hero . moveLeft ( ) hero . moveDown ( 2 )" at bounding box center [908, 358] width 387 height 397
paste textarea "hero.use("door")"
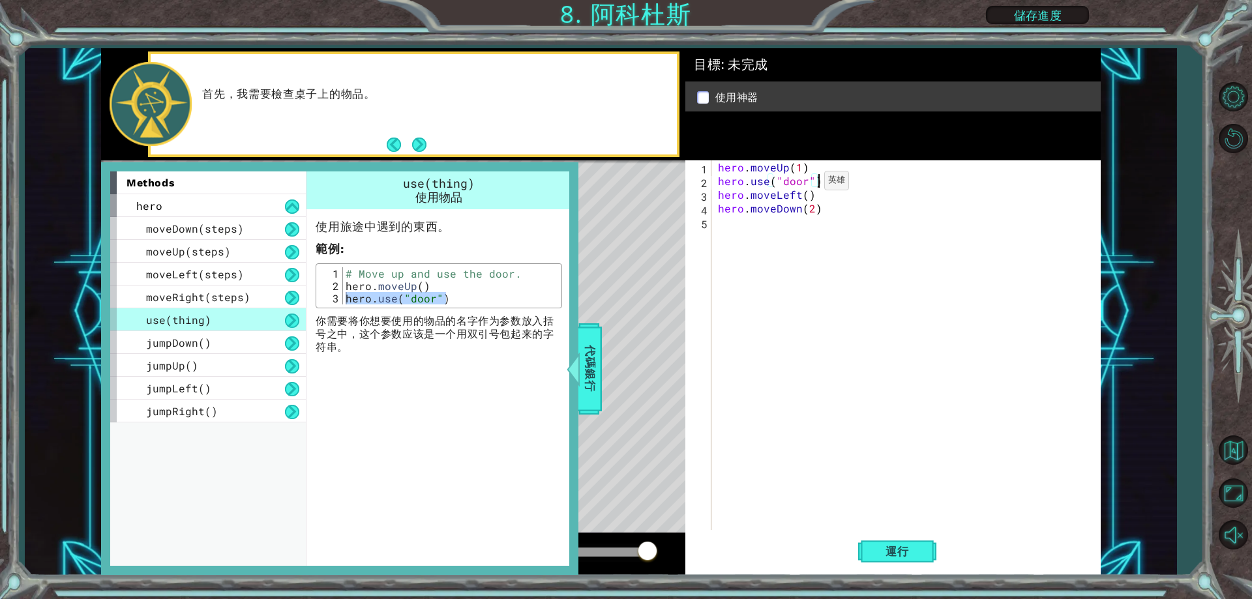
click at [802, 184] on div "hero . moveUp ( 1 ) hero . use ( "door" ) hero . moveLeft ( ) hero . moveDown (…" at bounding box center [908, 358] width 387 height 397
click at [805, 185] on div "hero . moveUp ( 1 ) hero . use ( "door" ) hero . moveLeft ( ) hero . moveDown (…" at bounding box center [908, 358] width 387 height 397
type textarea "hero.use("table")"
click at [900, 551] on span "運行" at bounding box center [897, 551] width 50 height 13
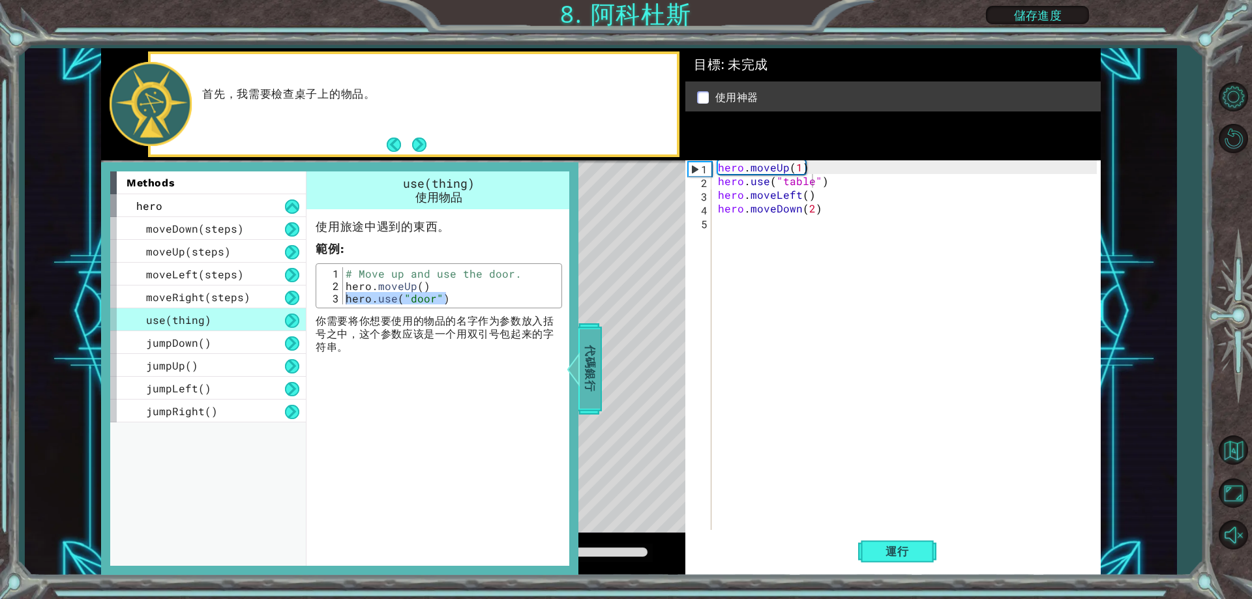
click at [593, 383] on span "代碼銀行" at bounding box center [590, 369] width 21 height 80
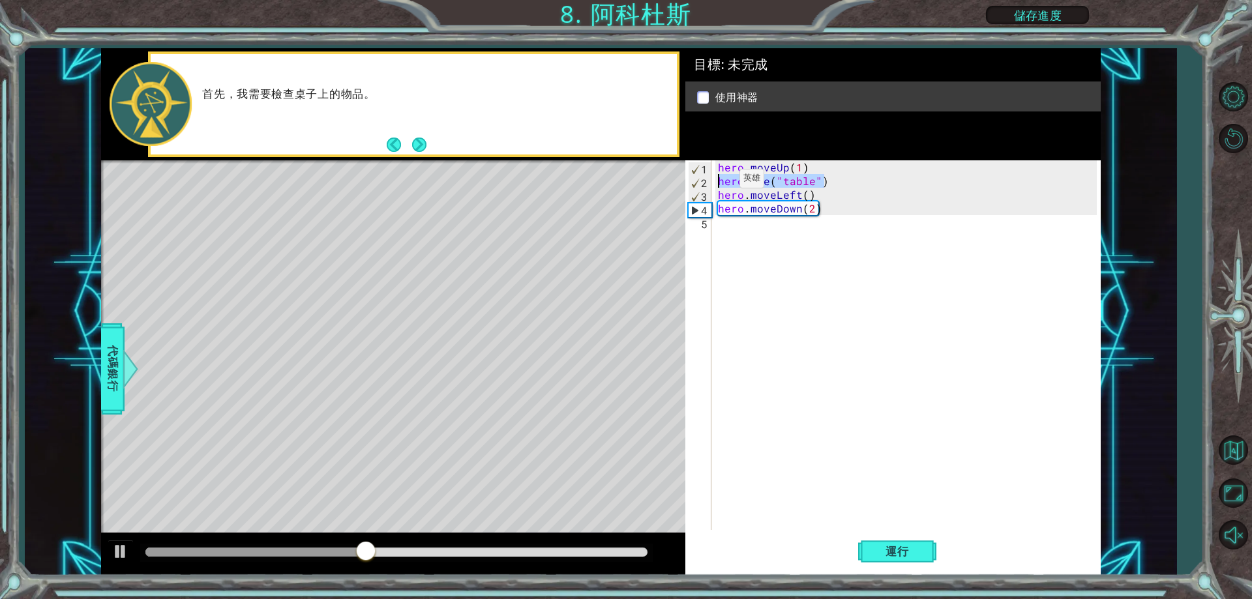
drag, startPoint x: 829, startPoint y: 181, endPoint x: 717, endPoint y: 182, distance: 112.1
click at [717, 182] on div "hero . moveUp ( 1 ) hero . use ( "table" ) hero . moveLeft ( ) hero . moveDown …" at bounding box center [908, 358] width 387 height 397
click at [797, 170] on div "hero . moveUp ( 1 ) hero . moveLeft ( ) hero . moveDown ( 2 )" at bounding box center [908, 358] width 387 height 397
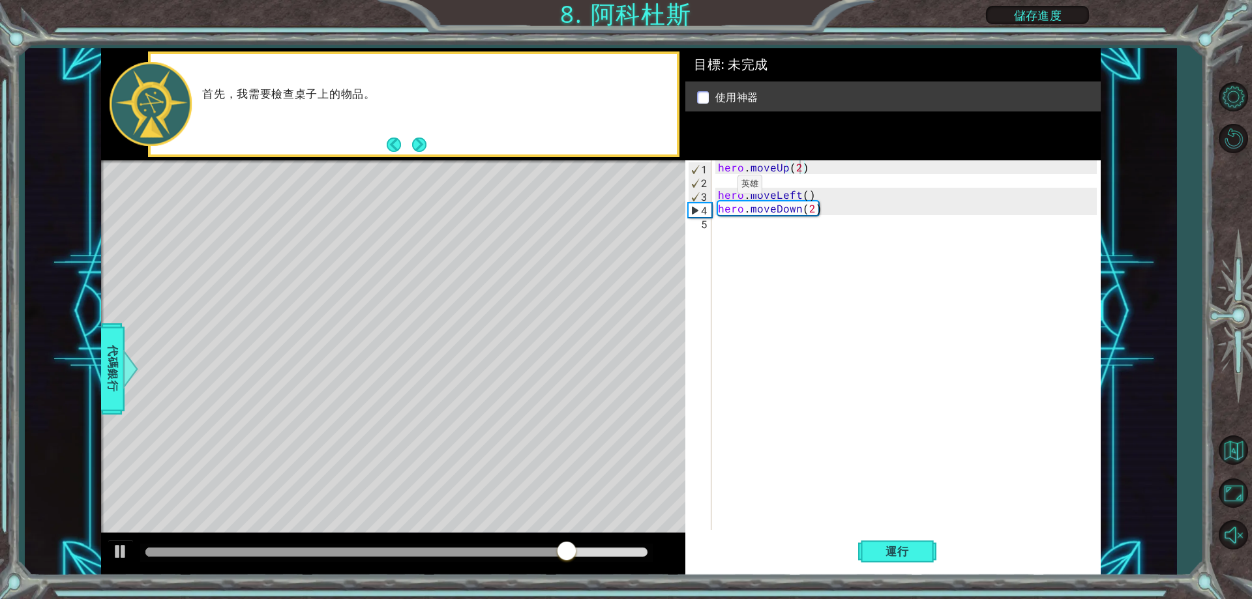
click at [714, 194] on div "hero.moveUp(2) 1 2 3 4 5 hero . moveUp ( 2 ) hero . moveLeft ( ) hero . moveDow…" at bounding box center [890, 345] width 411 height 370
click at [717, 190] on div "hero . moveUp ( 2 ) hero . moveLeft ( ) hero . moveDown ( 2 )" at bounding box center [908, 358] width 387 height 397
type textarea "hero.moveLeft()"
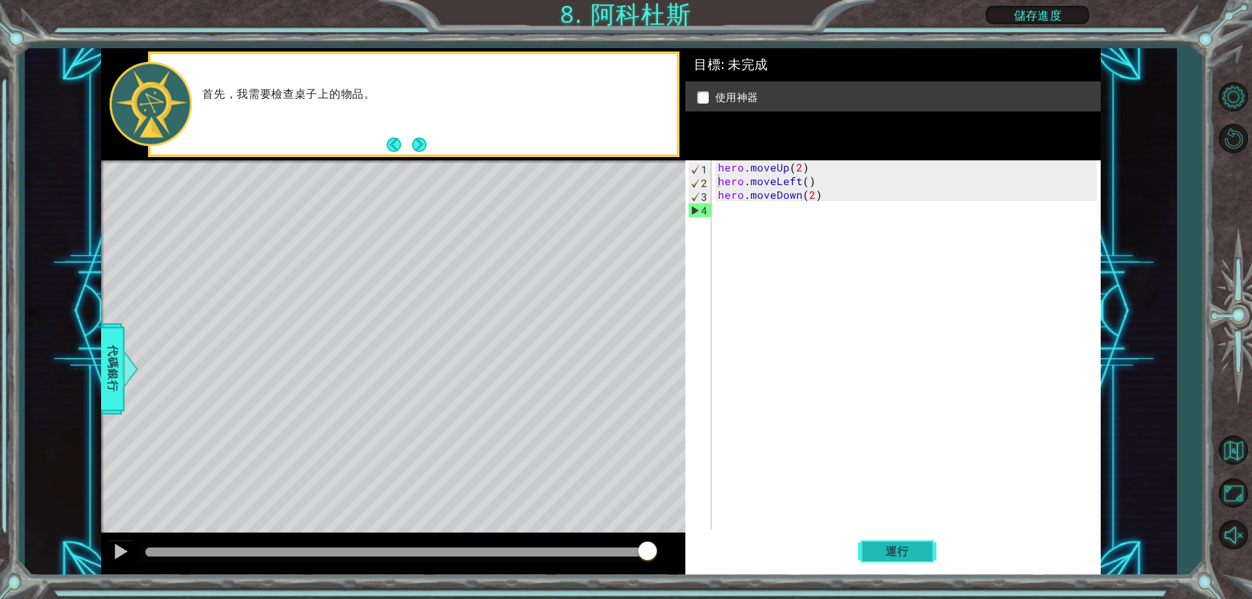
click at [864, 552] on button "運行" at bounding box center [897, 552] width 78 height 42
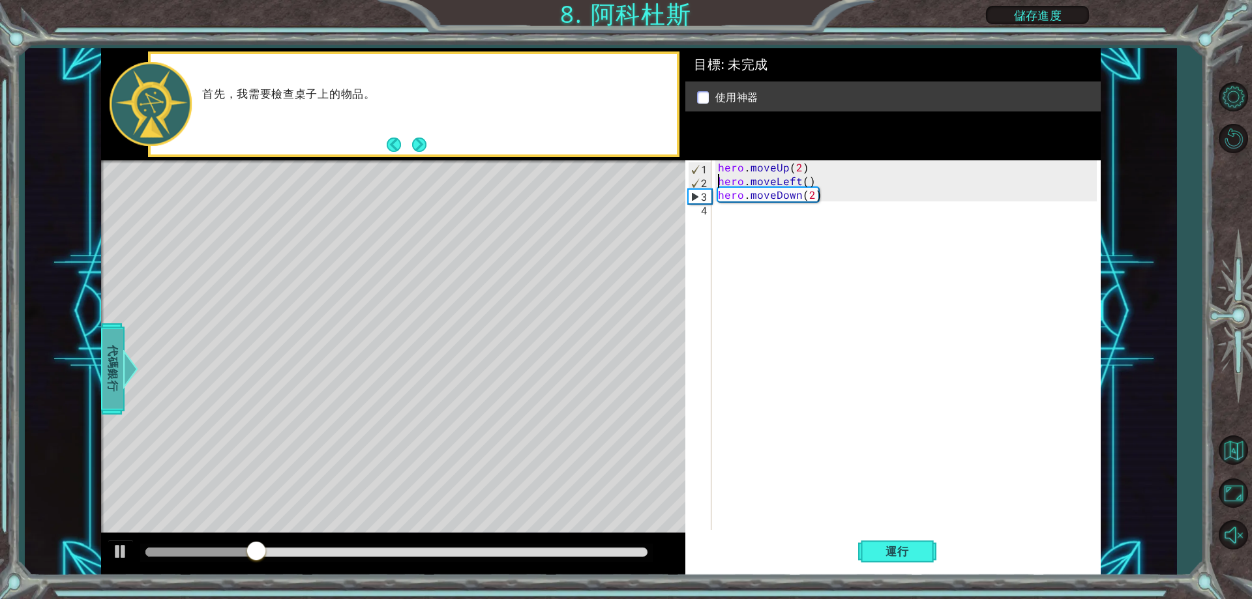
click at [108, 342] on span "代碼銀行" at bounding box center [112, 369] width 21 height 80
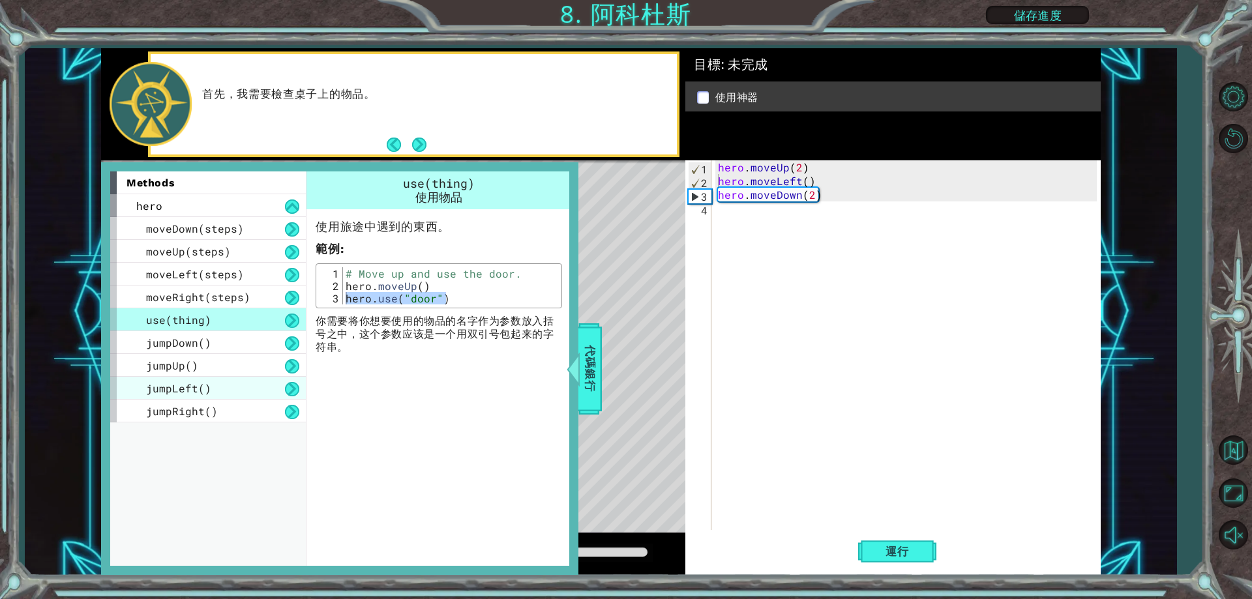
click at [229, 388] on div "jumpLeft()" at bounding box center [208, 388] width 196 height 23
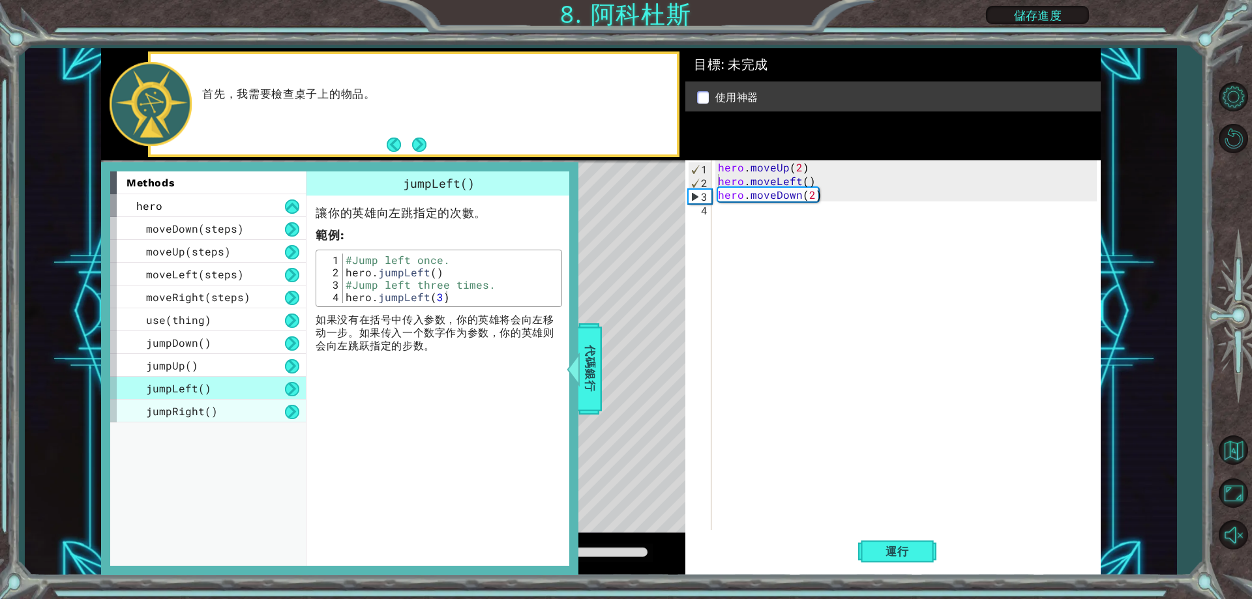
click at [211, 407] on span "jumpRight()" at bounding box center [182, 411] width 72 height 14
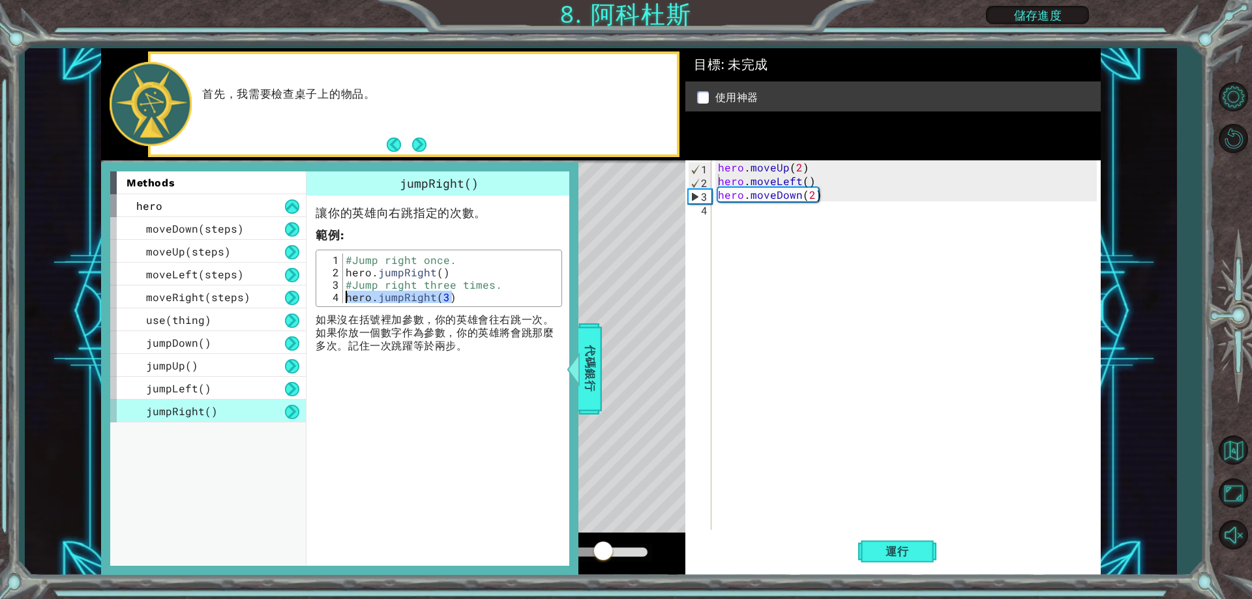
drag, startPoint x: 441, startPoint y: 299, endPoint x: 338, endPoint y: 300, distance: 103.7
click at [338, 300] on div "hero.jumpRight(3) 1 2 3 4 #Jump right once. hero . jumpRight ( ) #Jump right th…" at bounding box center [438, 279] width 239 height 50
drag, startPoint x: 338, startPoint y: 300, endPoint x: 408, endPoint y: 332, distance: 77.3
click at [408, 337] on p "如果沒在括號裡加參數，你的英雄會往右跳一次。如果你放一個數字作為參數，你的英雄將會跳那麼多次。記住一次跳躍等於兩步。" at bounding box center [439, 333] width 246 height 39
type textarea "hero.jumpRight()"
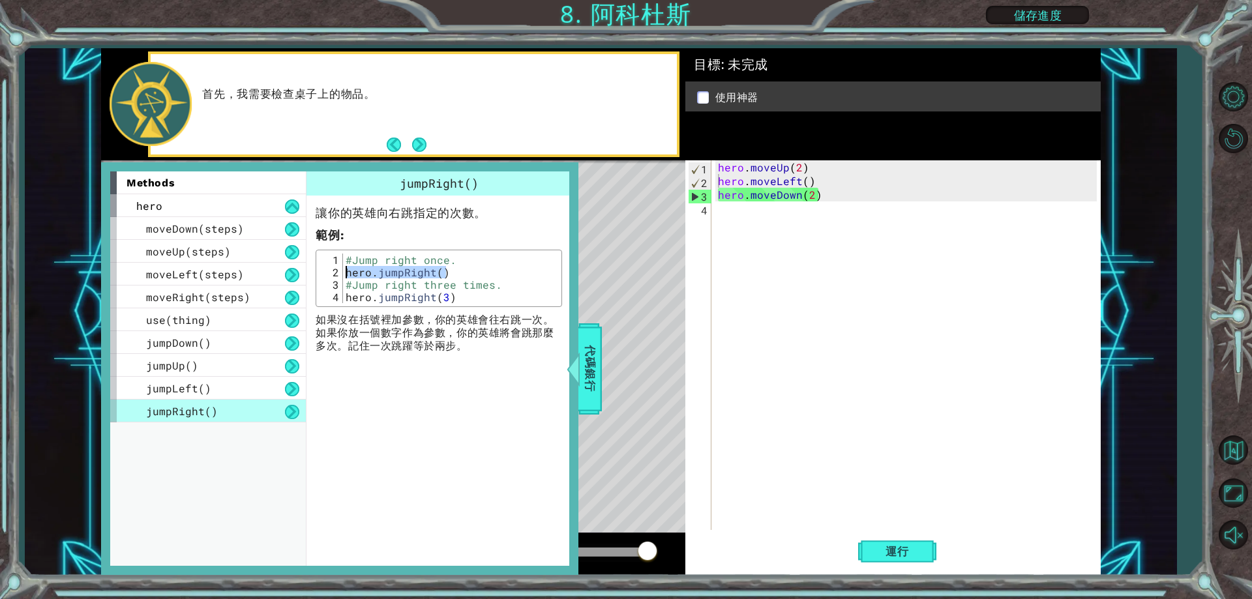
drag, startPoint x: 446, startPoint y: 273, endPoint x: 342, endPoint y: 273, distance: 103.7
click at [342, 273] on div "hero.jumpRight() 1 2 3 4 #Jump right once. hero . jumpRight ( ) #Jump right thr…" at bounding box center [438, 279] width 239 height 50
drag, startPoint x: 342, startPoint y: 273, endPoint x: 411, endPoint y: 248, distance: 73.2
click at [411, 247] on div "讓你的英雄向右跳指定的次數。 範例 : hero.jumpRight() 1 2 3 4 #Jump right once. hero . jumpRight…" at bounding box center [438, 274] width 265 height 157
click at [439, 273] on div "#Jump right once. hero . jumpRight ( ) #Jump right three times. hero . jumpRigh…" at bounding box center [450, 279] width 215 height 50
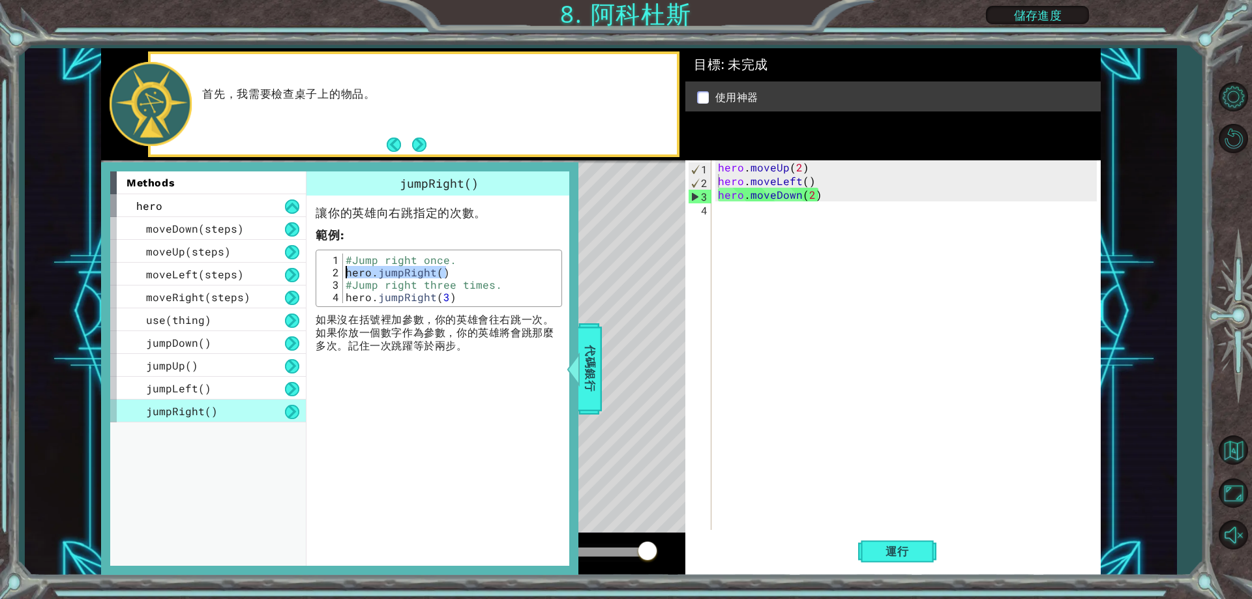
drag, startPoint x: 445, startPoint y: 273, endPoint x: 347, endPoint y: 273, distance: 98.5
click at [347, 273] on div "#Jump right once. hero . jumpRight ( ) #Jump right three times. hero . jumpRigh…" at bounding box center [450, 291] width 215 height 74
click at [730, 205] on div "hero . moveUp ( 2 ) hero . moveLeft ( ) hero . moveDown ( 2 )" at bounding box center [908, 358] width 387 height 397
paste textarea "hero.jumpRight()"
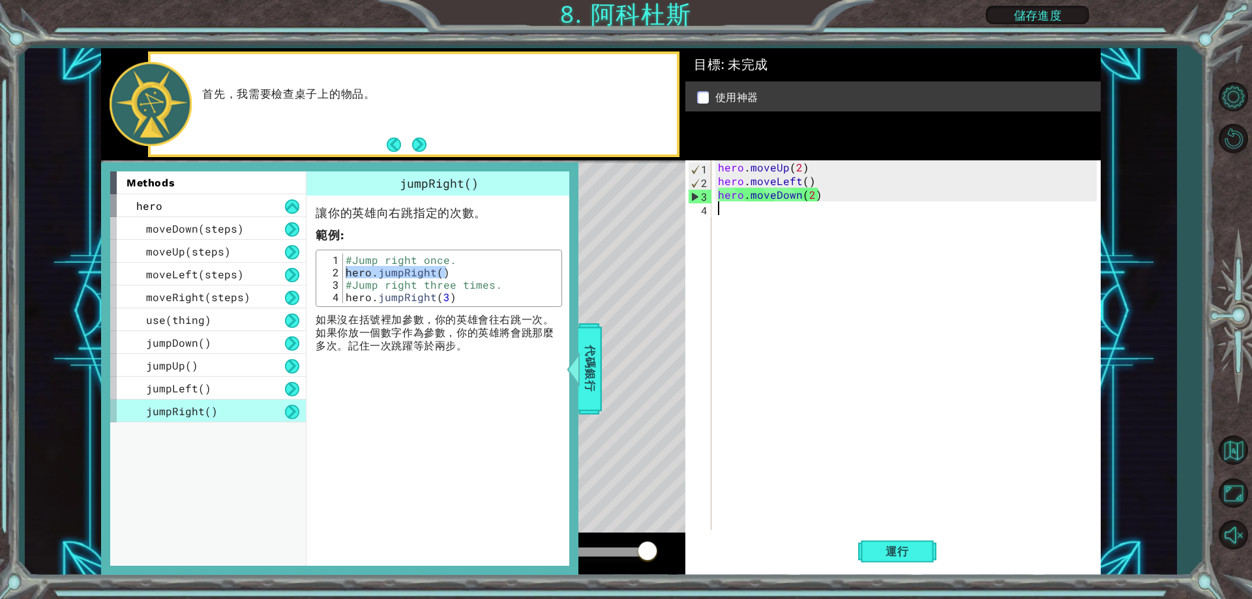
type textarea "hero.jumpRight()"
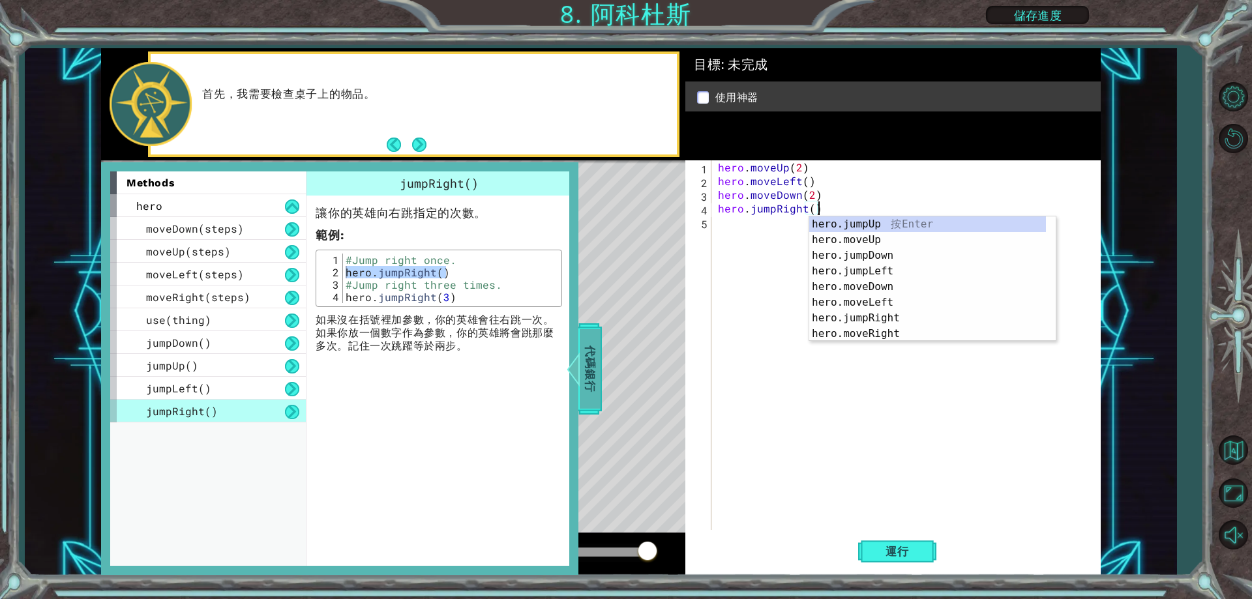
click at [592, 351] on span "代碼銀行" at bounding box center [590, 369] width 21 height 80
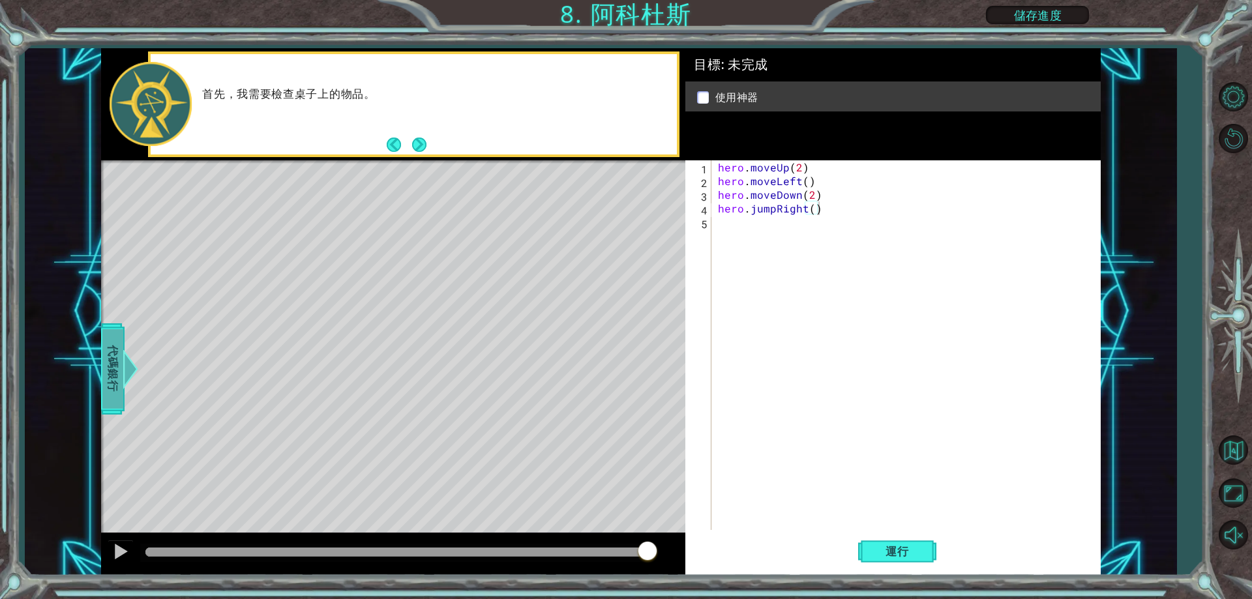
click at [101, 382] on div "代碼銀行" at bounding box center [112, 368] width 23 height 91
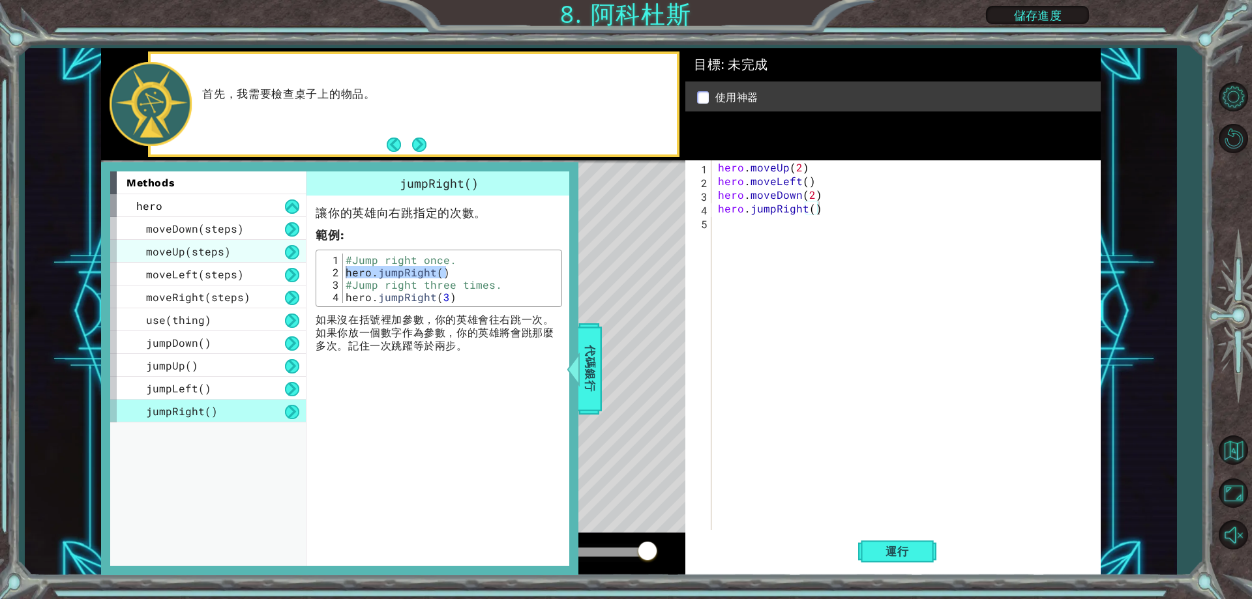
click at [183, 250] on span "moveUp(steps)" at bounding box center [188, 251] width 85 height 14
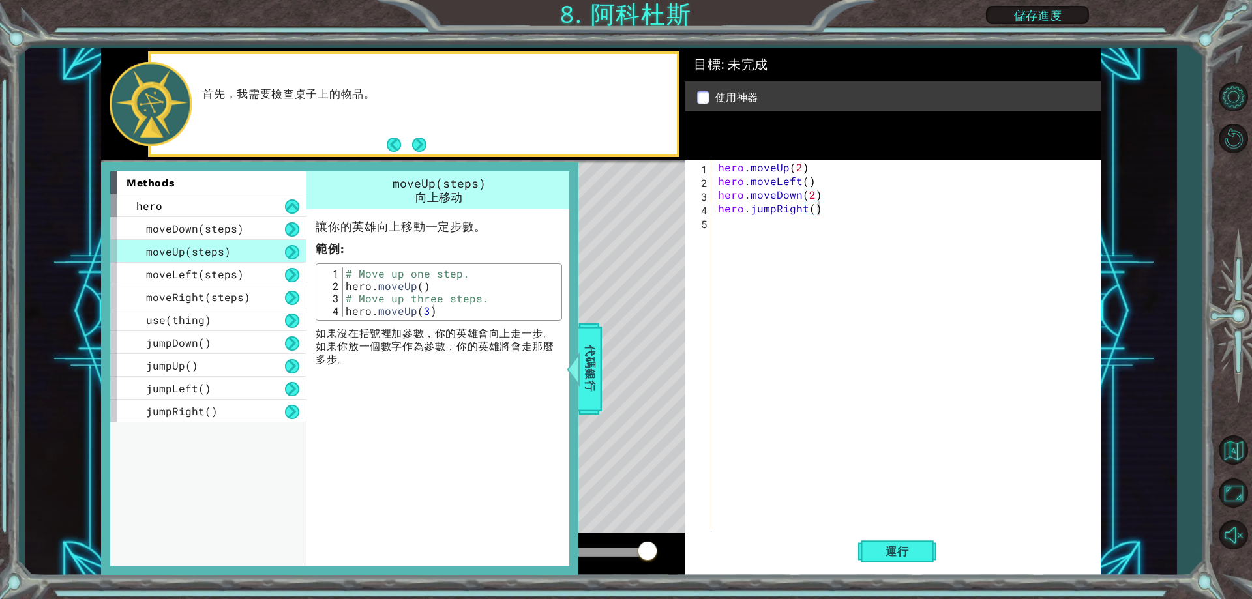
type textarea "hero.moveUp()"
drag, startPoint x: 428, startPoint y: 291, endPoint x: 340, endPoint y: 285, distance: 88.3
click at [340, 285] on div "hero.moveUp() 1 2 3 4 # Move up one step. hero . moveUp ( ) # Move up three ste…" at bounding box center [438, 292] width 239 height 50
click at [729, 235] on div "hero . moveUp ( 2 ) hero . moveLeft ( ) hero . moveDown ( 2 ) hero . jumpRight …" at bounding box center [908, 358] width 387 height 397
paste textarea "hero.moveUp()"
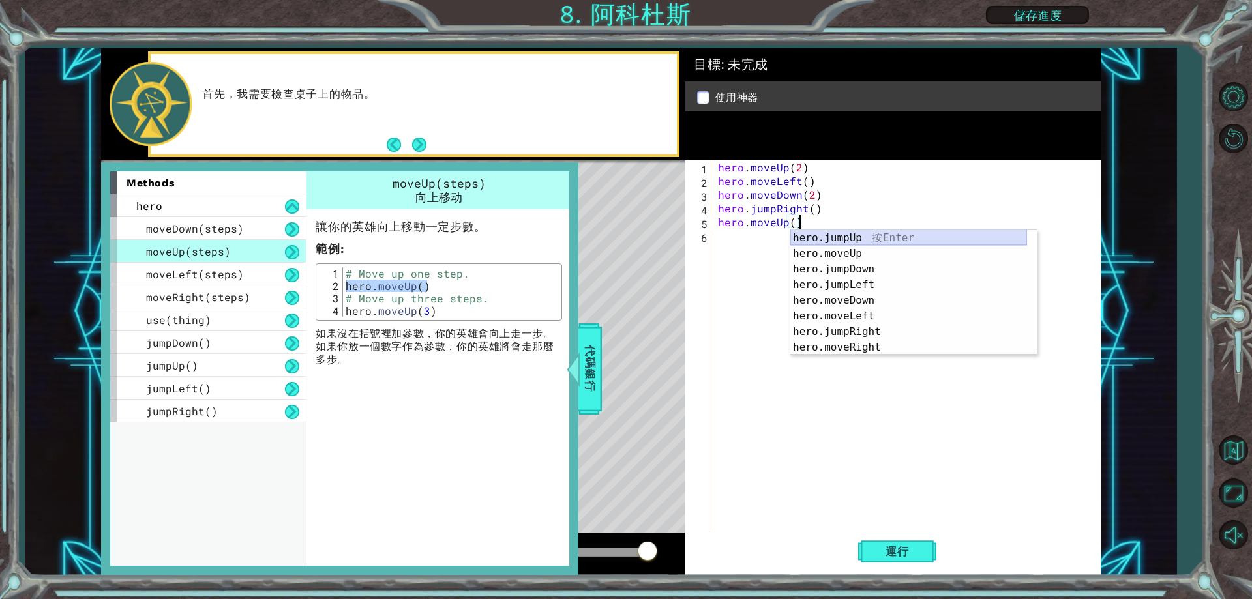
click at [791, 230] on div "hero.jumpUp 按 Enter hero.moveUp 按 Enter hero.jumpDown 按 Enter hero.jumpLeft 按 E…" at bounding box center [908, 292] width 237 height 124
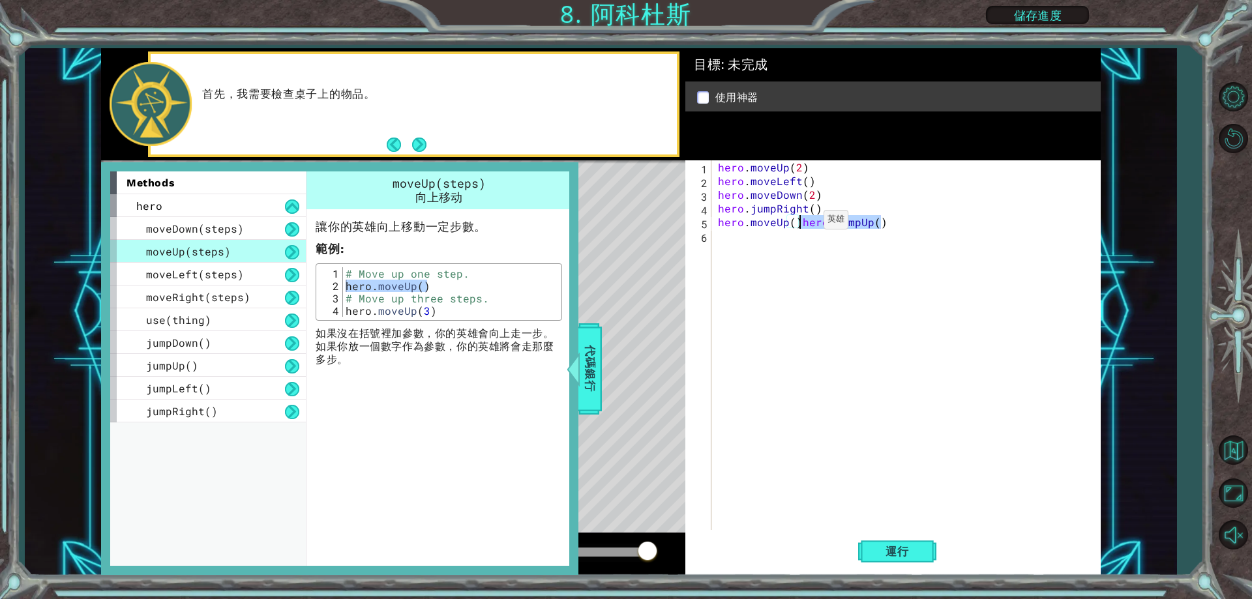
drag, startPoint x: 894, startPoint y: 223, endPoint x: 801, endPoint y: 223, distance: 92.6
click at [801, 223] on div "hero . moveUp ( 2 ) hero . moveLeft ( ) hero . moveDown ( 2 ) hero . jumpRight …" at bounding box center [908, 358] width 387 height 397
click at [792, 225] on div "hero . moveUp ( 2 ) hero . moveLeft ( ) hero . moveDown ( 2 ) hero . jumpRight …" at bounding box center [908, 358] width 387 height 397
type textarea "hero.moveUp(2)"
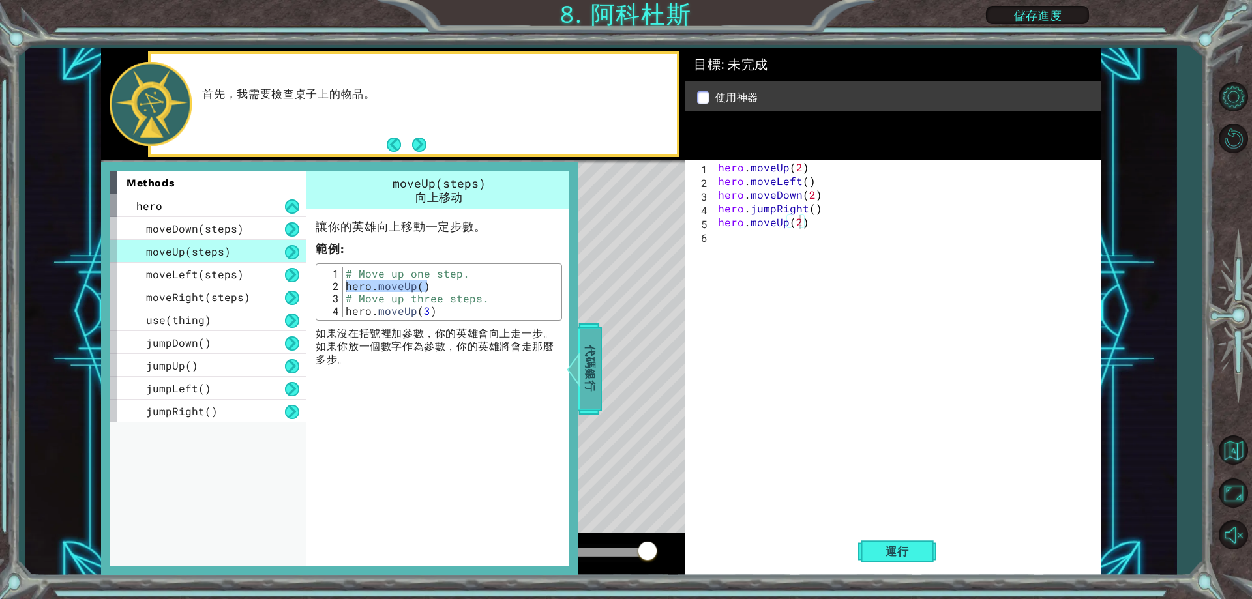
click at [584, 374] on span "代碼銀行" at bounding box center [590, 369] width 21 height 80
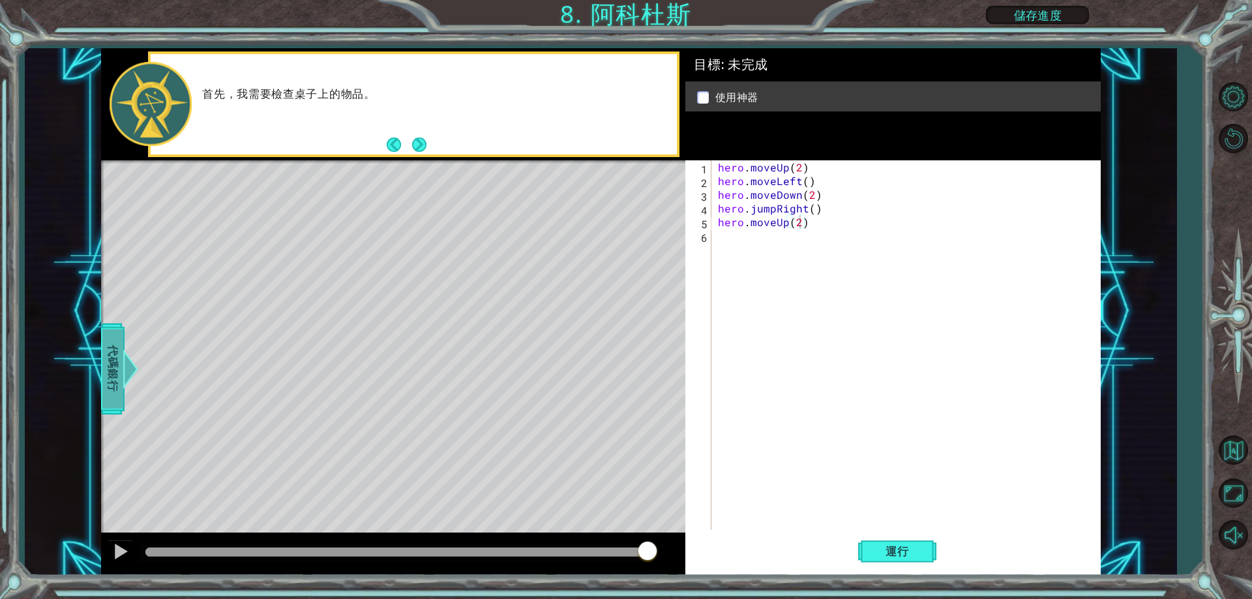
click at [116, 365] on span "代碼銀行" at bounding box center [112, 369] width 21 height 80
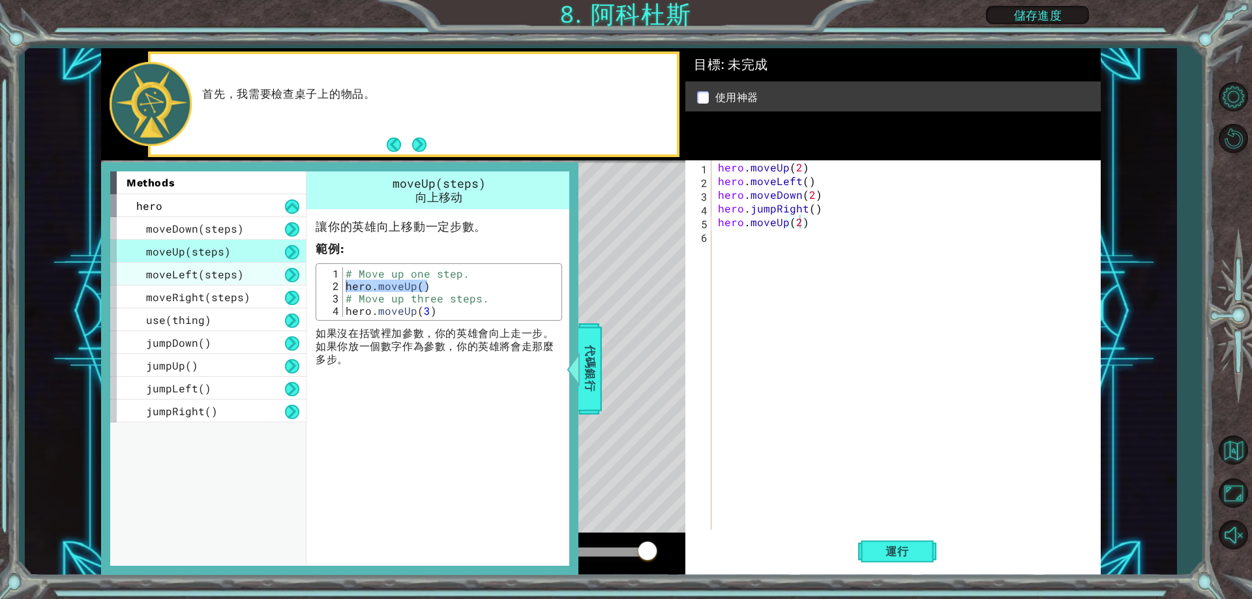
click at [185, 273] on span "moveLeft(steps)" at bounding box center [195, 274] width 98 height 14
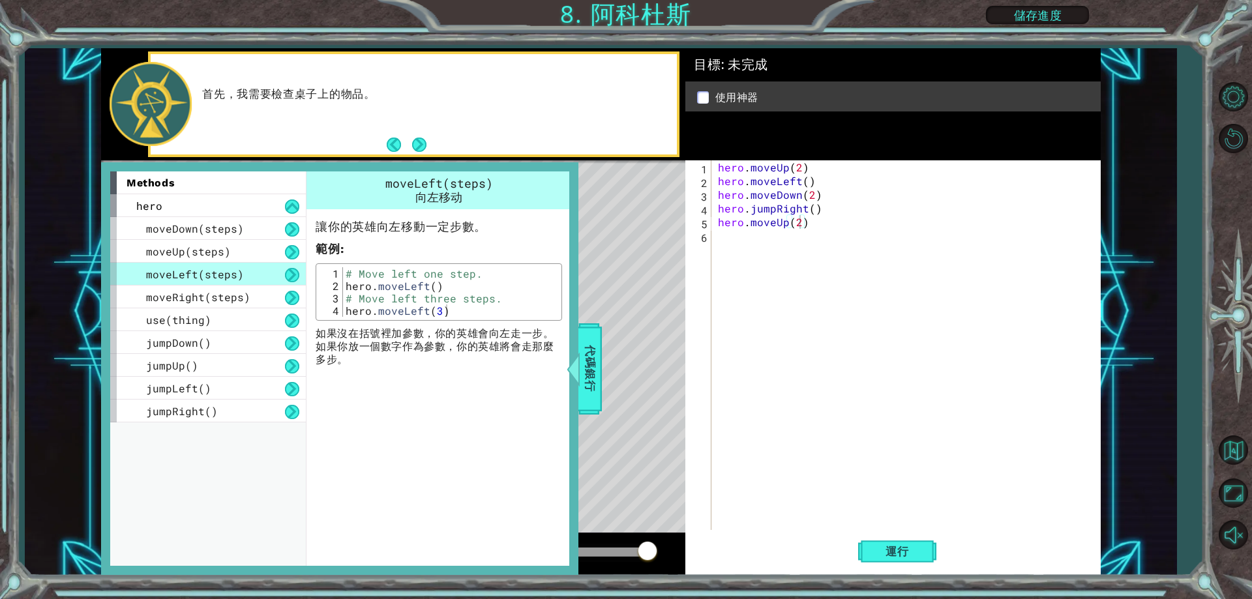
type textarea "hero.moveLeft()"
drag, startPoint x: 427, startPoint y: 291, endPoint x: 348, endPoint y: 284, distance: 79.2
click at [348, 284] on div "# Move left one step. hero . moveLeft ( ) # Move left three steps. hero . moveL…" at bounding box center [450, 304] width 215 height 74
click at [723, 236] on div "hero . moveUp ( 2 ) hero . moveLeft ( ) hero . moveDown ( 2 ) hero . jumpRight …" at bounding box center [908, 358] width 387 height 397
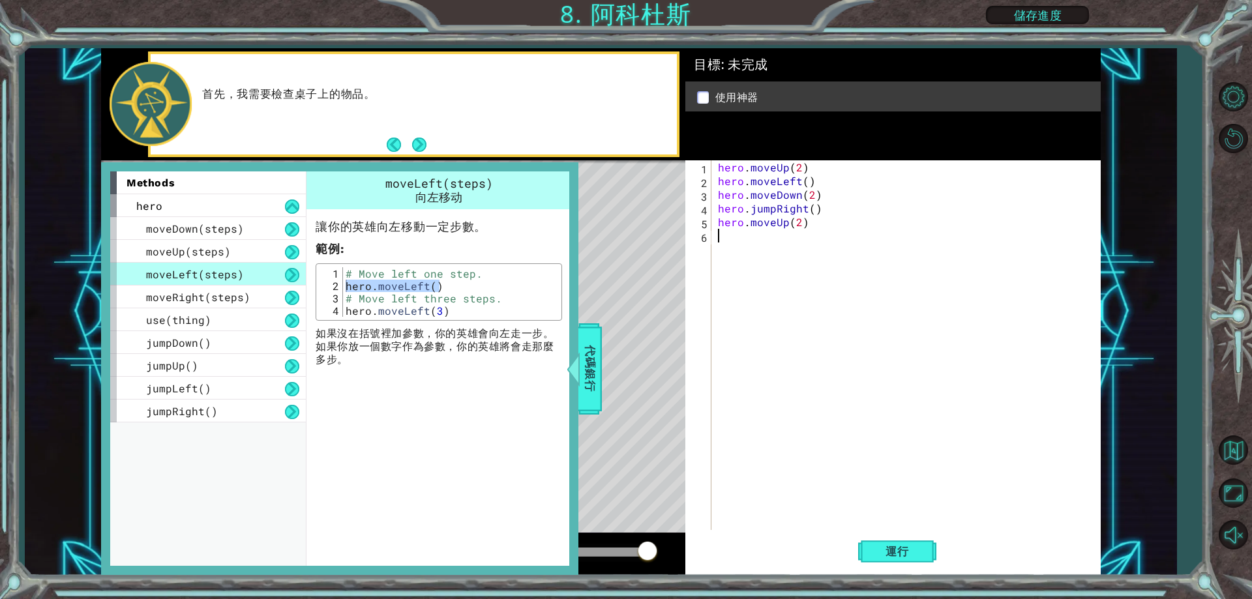
drag, startPoint x: 723, startPoint y: 236, endPoint x: 724, endPoint y: 246, distance: 10.5
paste textarea "hero.moveLeft()"
type textarea "hero.moveLeft()"
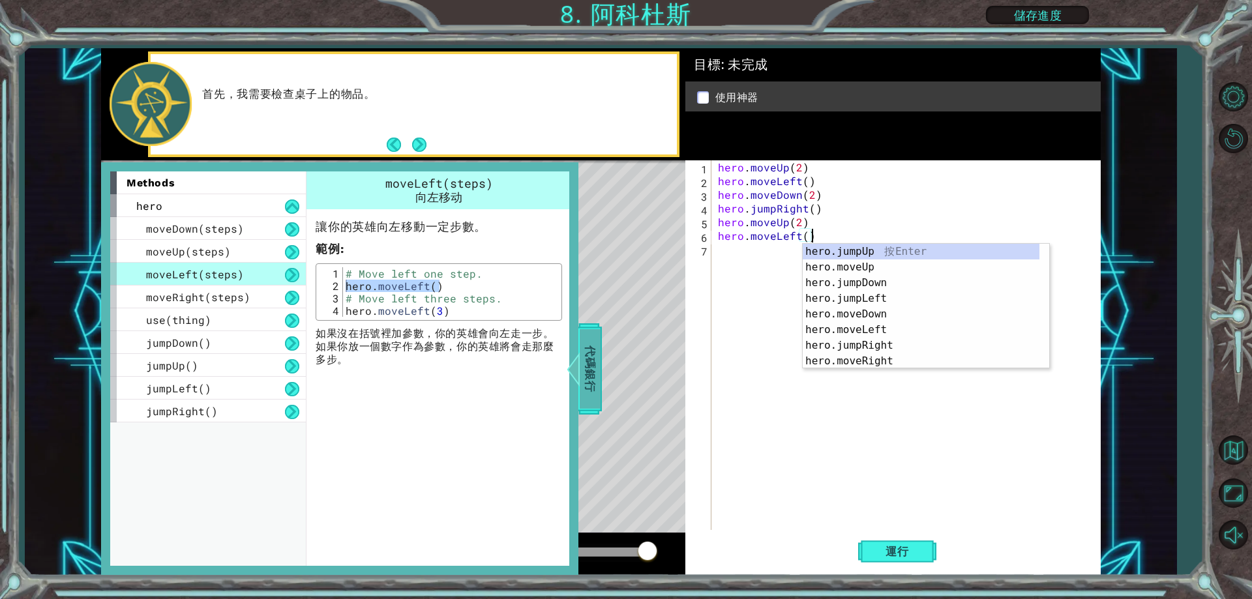
click at [598, 381] on span "代碼銀行" at bounding box center [590, 369] width 21 height 80
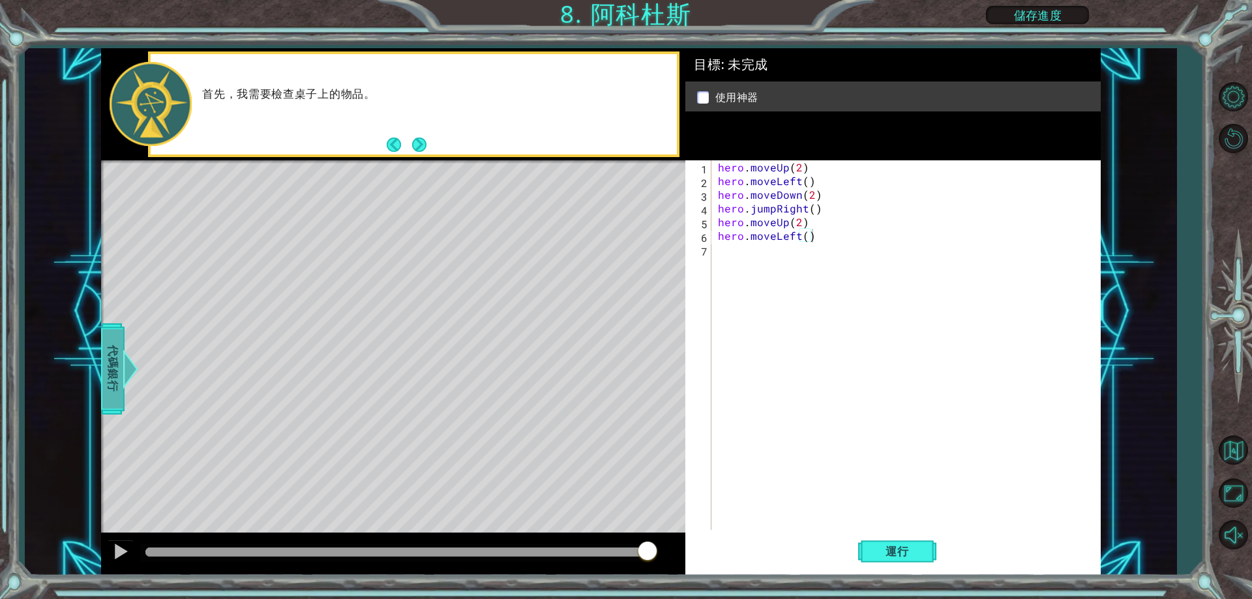
click at [121, 355] on span "代碼銀行" at bounding box center [112, 369] width 21 height 80
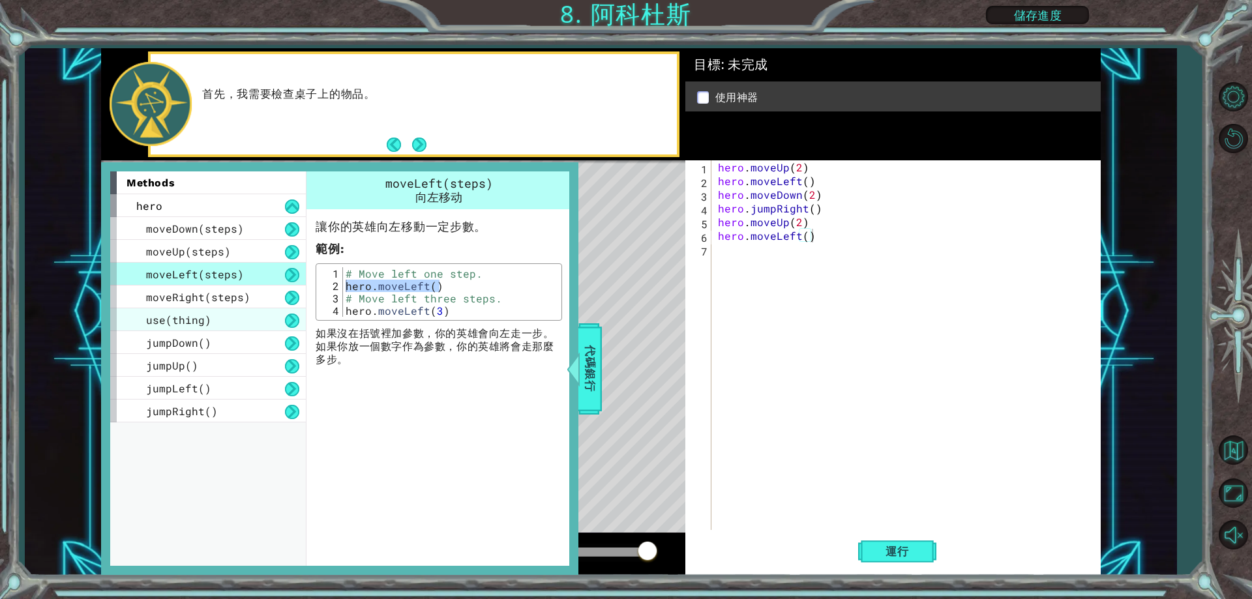
click at [192, 321] on span "use(thing)" at bounding box center [178, 320] width 65 height 14
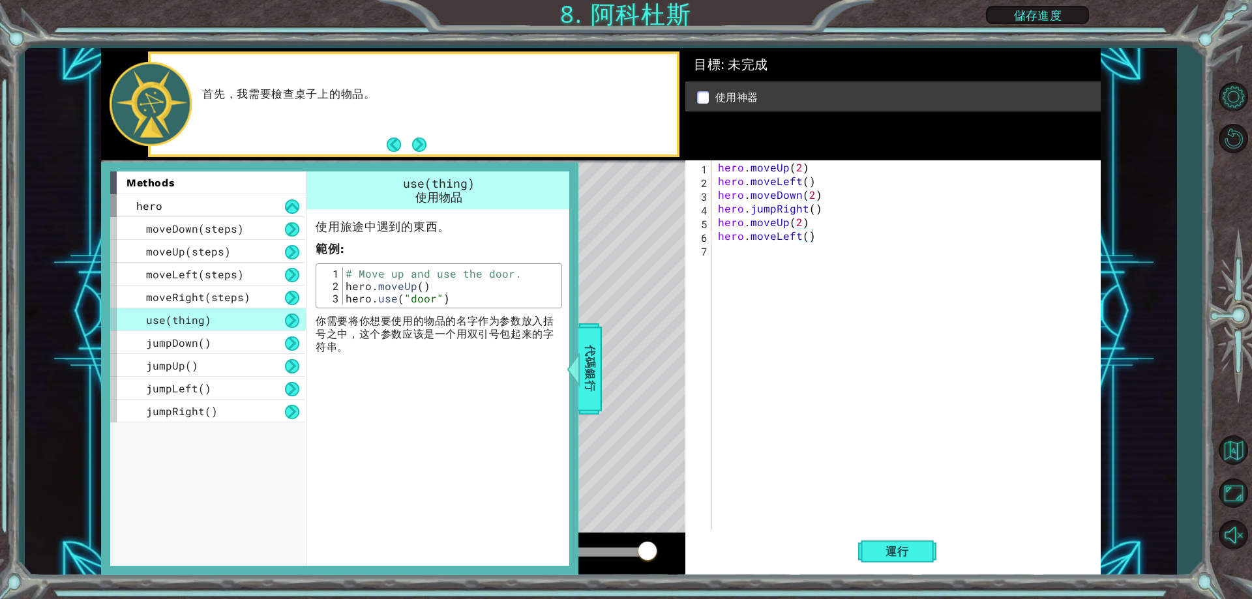
type textarea "hero.use("door")"
drag, startPoint x: 445, startPoint y: 304, endPoint x: 346, endPoint y: 301, distance: 98.5
click at [346, 301] on div "# Move up and use the door. hero . moveUp ( ) hero . use ( "door" )" at bounding box center [450, 298] width 215 height 62
click at [733, 252] on div "hero . moveUp ( 2 ) hero . moveLeft ( ) hero . moveDown ( 2 ) hero . jumpRight …" at bounding box center [908, 358] width 387 height 397
paste textarea "hero.use("door")"
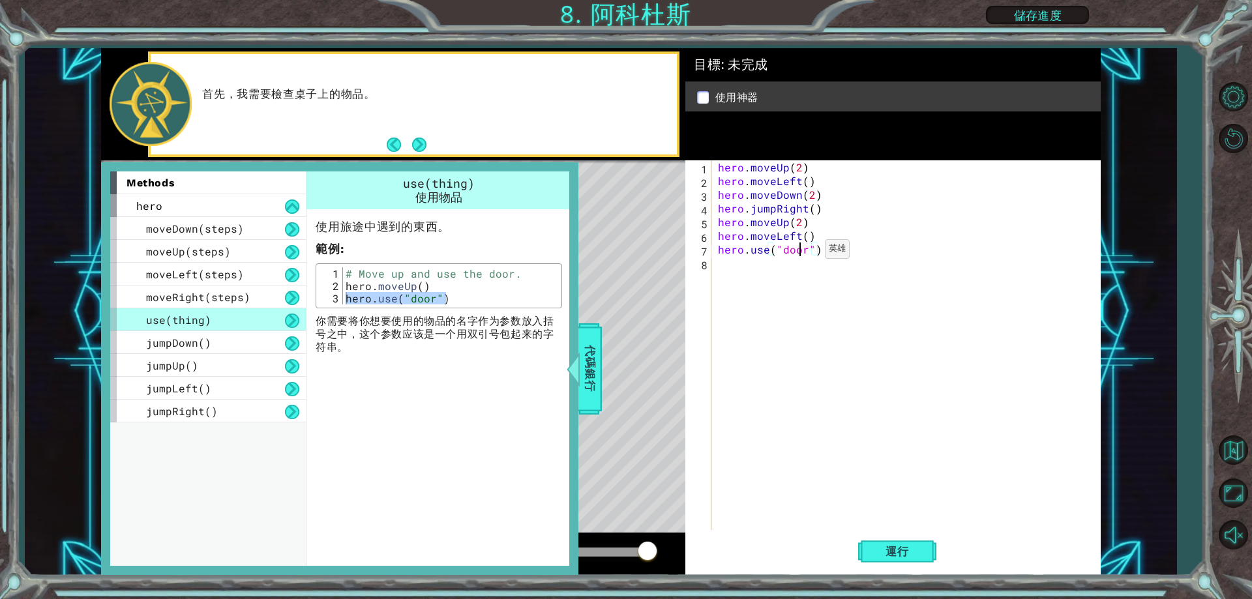
click at [803, 252] on div "hero.use("door") 1 2 3 4 5 6 7 8 hero . moveUp ( 2 ) hero . moveLeft ( ) hero .…" at bounding box center [890, 345] width 411 height 370
click at [803, 252] on div "hero . moveUp ( 2 ) hero . moveLeft ( ) hero . moveDown ( 2 ) hero . jumpRight …" at bounding box center [905, 345] width 381 height 370
click at [595, 265] on div "Level Map" at bounding box center [402, 352] width 602 height 384
click at [580, 333] on span "代碼銀行" at bounding box center [590, 369] width 21 height 80
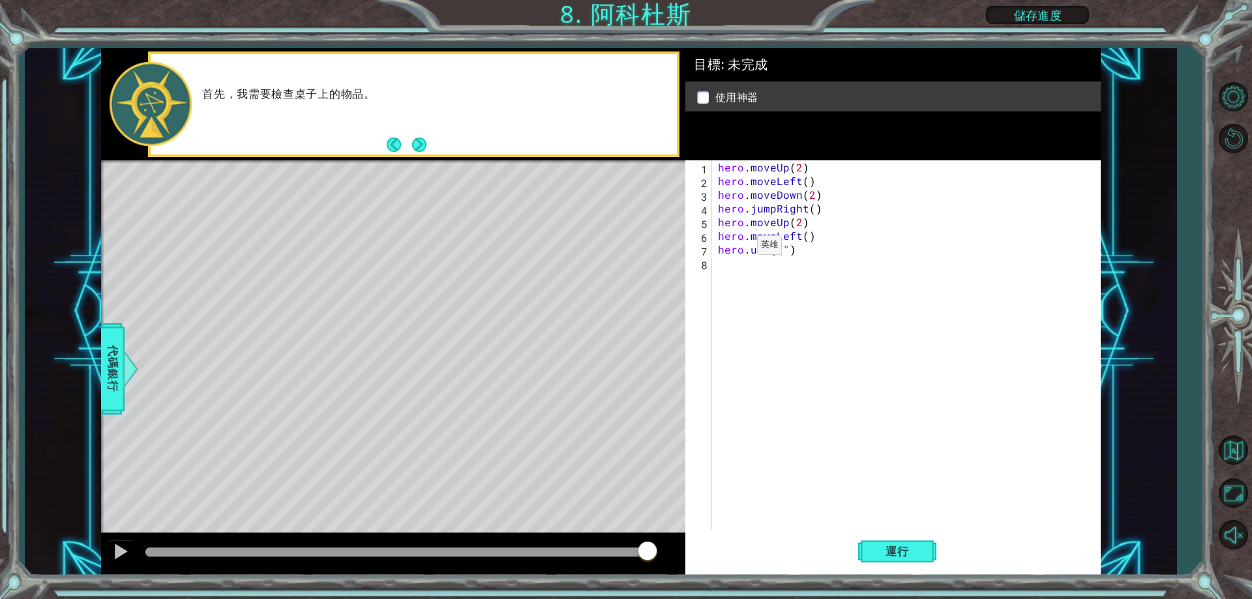
drag, startPoint x: 410, startPoint y: 205, endPoint x: 372, endPoint y: 204, distance: 37.8
click at [368, 204] on div "Level Map" at bounding box center [402, 352] width 602 height 384
click at [779, 251] on div "hero . moveUp ( 2 ) hero . moveLeft ( ) hero . moveDown ( 2 ) hero . jumpRight …" at bounding box center [908, 358] width 387 height 397
click at [910, 552] on span "運行" at bounding box center [897, 551] width 50 height 13
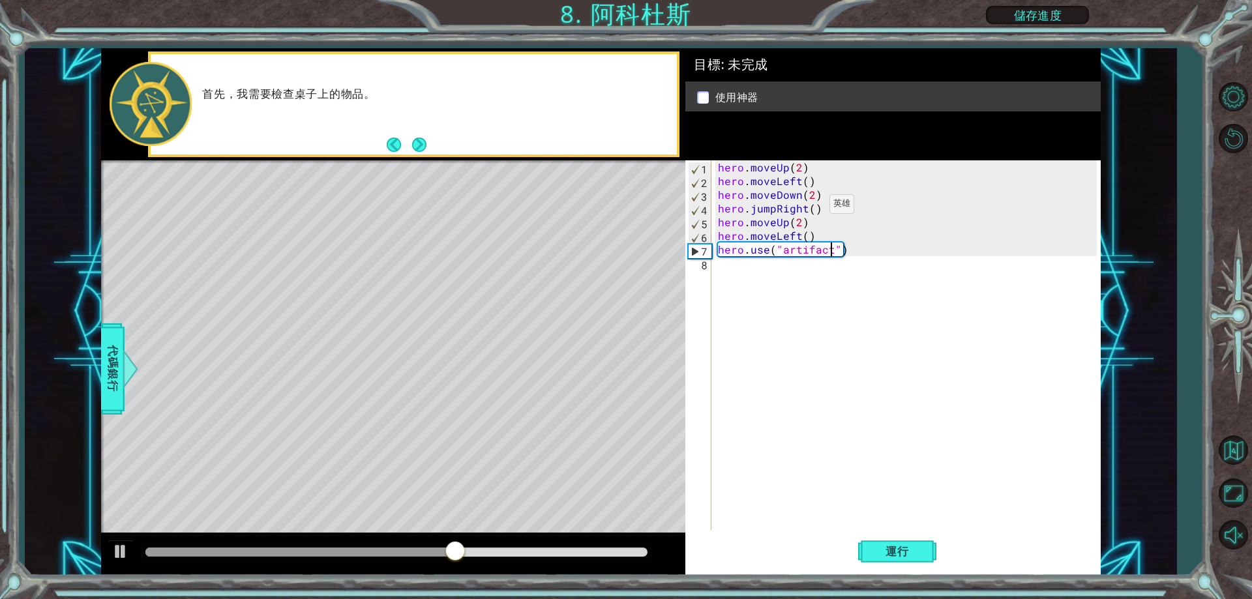
click at [807, 207] on div "hero . moveUp ( 2 ) hero . moveLeft ( ) hero . moveDown ( 2 ) hero . jumpRight …" at bounding box center [908, 358] width 387 height 397
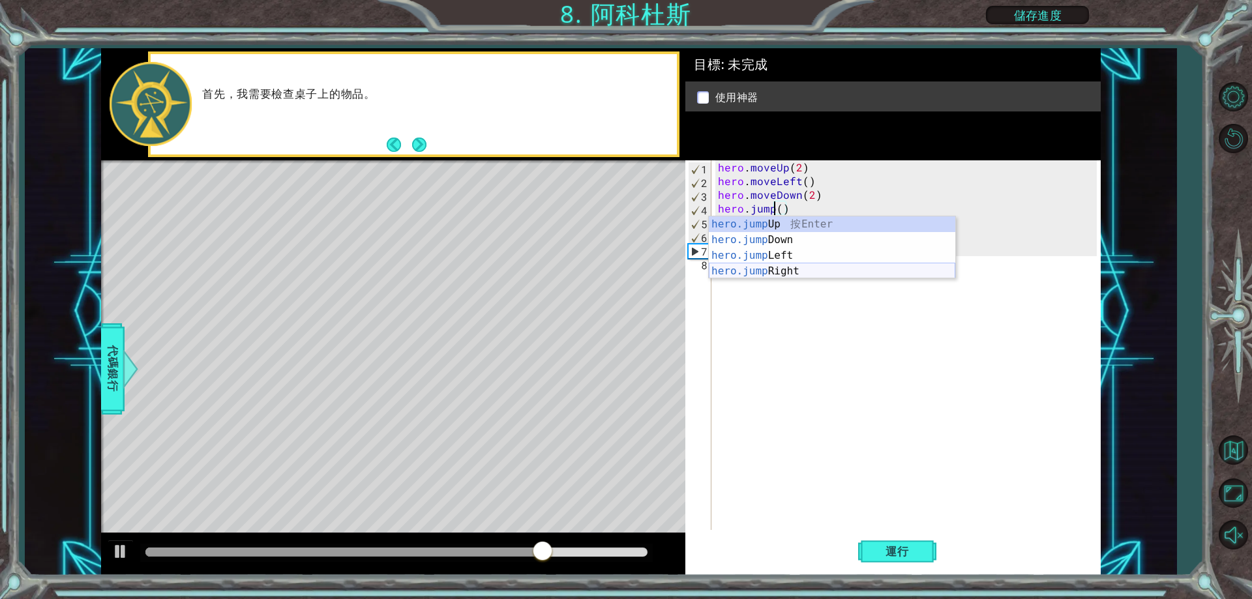
click at [790, 268] on div "hero.jump Up 按 Enter hero.jump Down 按 Enter hero.jump Left 按 Enter hero.jump Ri…" at bounding box center [832, 263] width 246 height 94
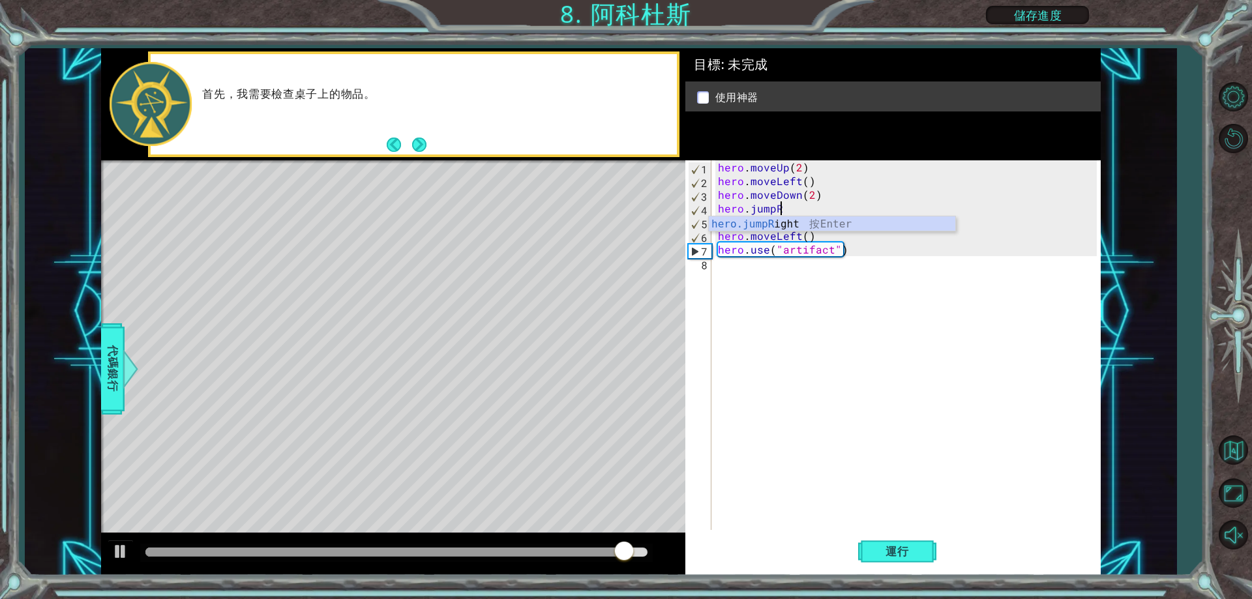
type textarea "hero.jump"
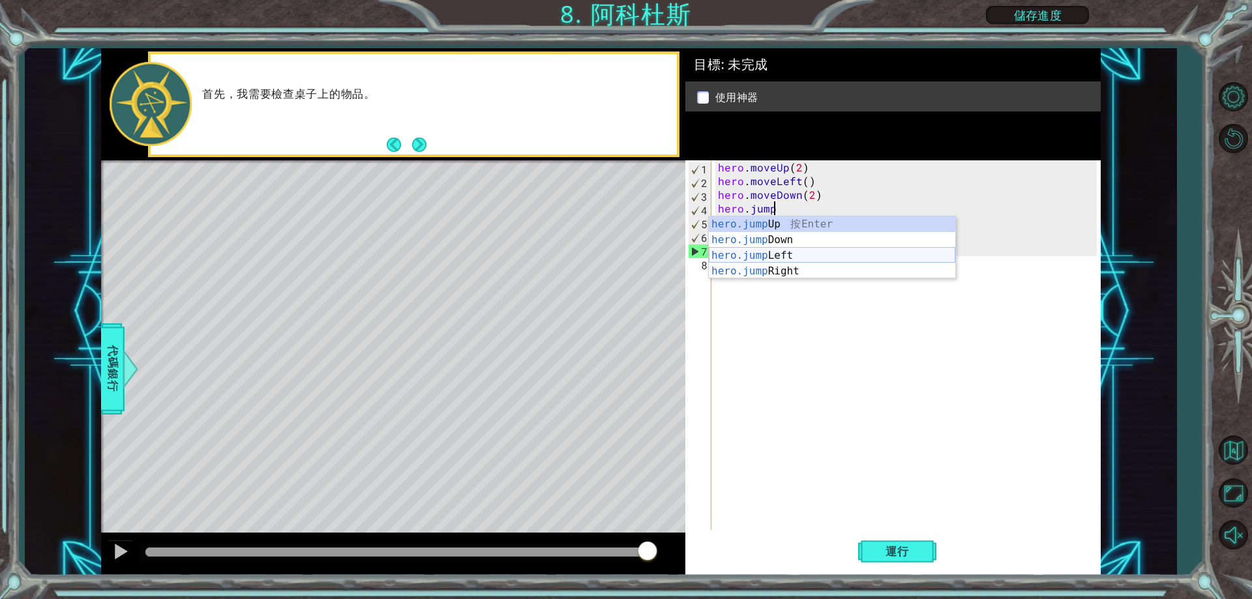
click at [792, 253] on div "hero.jump Up 按 Enter hero.jump Down 按 Enter hero.jump Left 按 Enter hero.jump Ri…" at bounding box center [832, 263] width 246 height 94
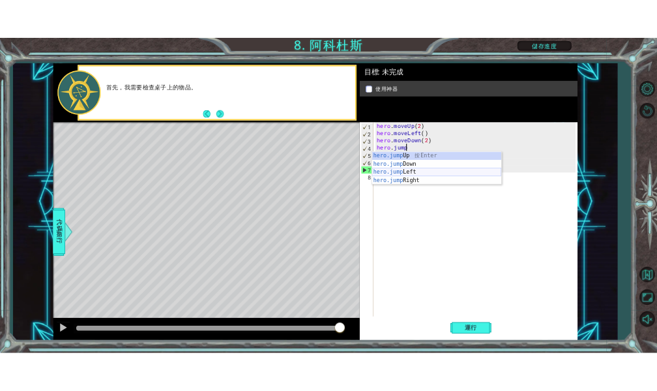
scroll to position [0, 0]
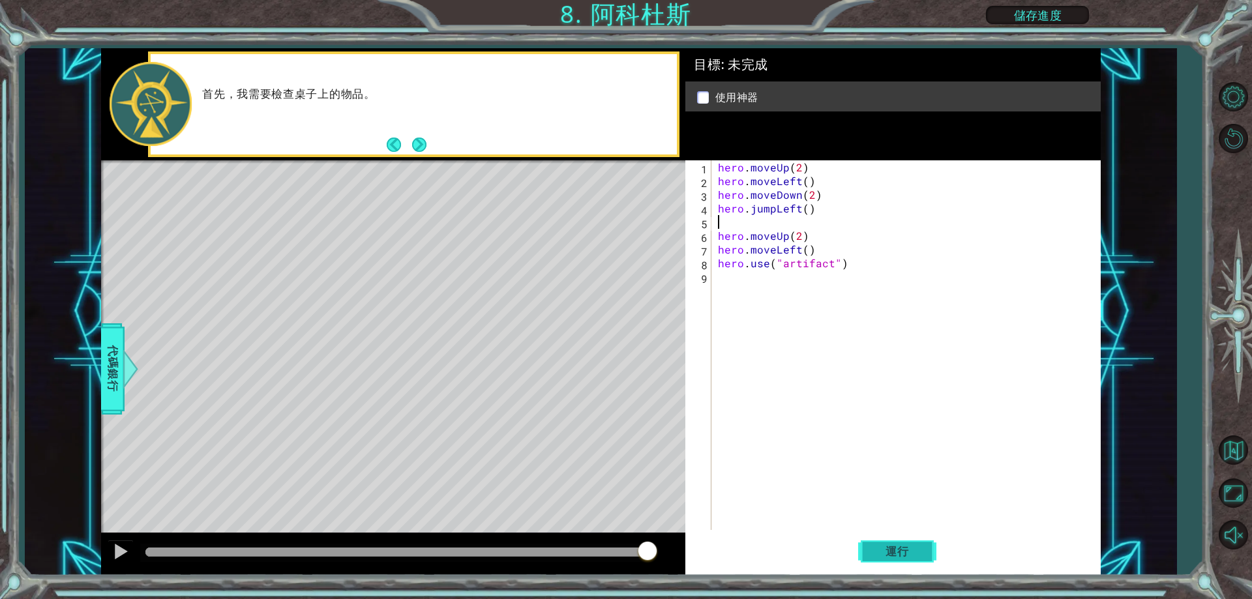
click at [863, 551] on button "運行" at bounding box center [897, 552] width 78 height 42
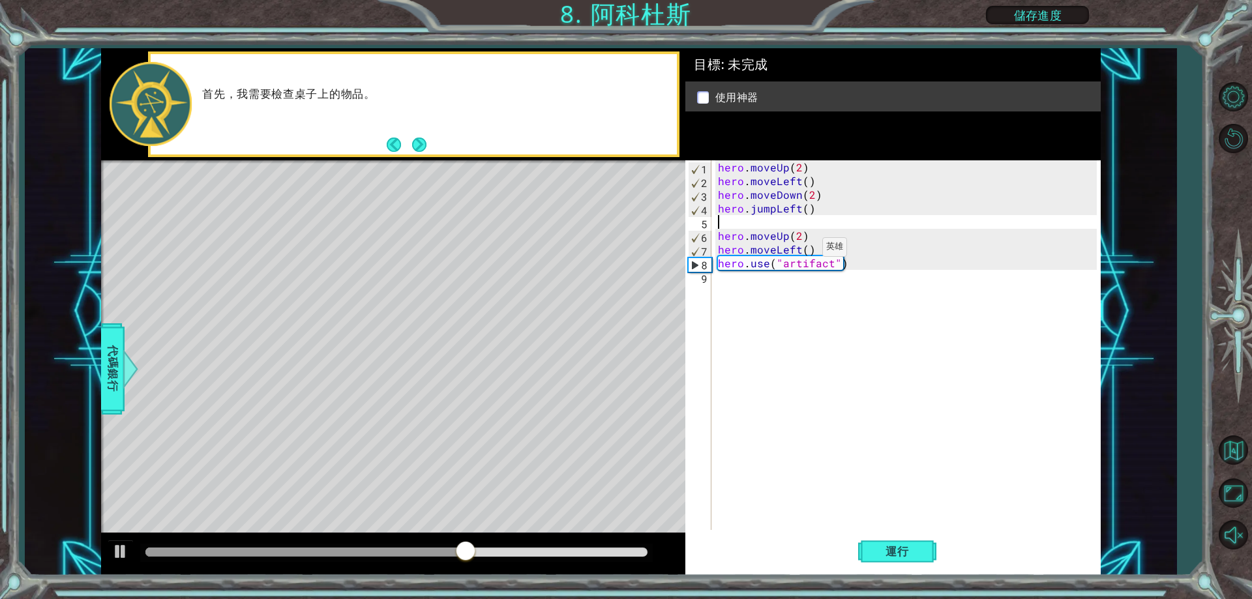
click at [800, 250] on div "hero . moveUp ( 2 ) hero . moveLeft ( ) hero . moveDown ( 2 ) hero . jumpLeft (…" at bounding box center [908, 358] width 387 height 397
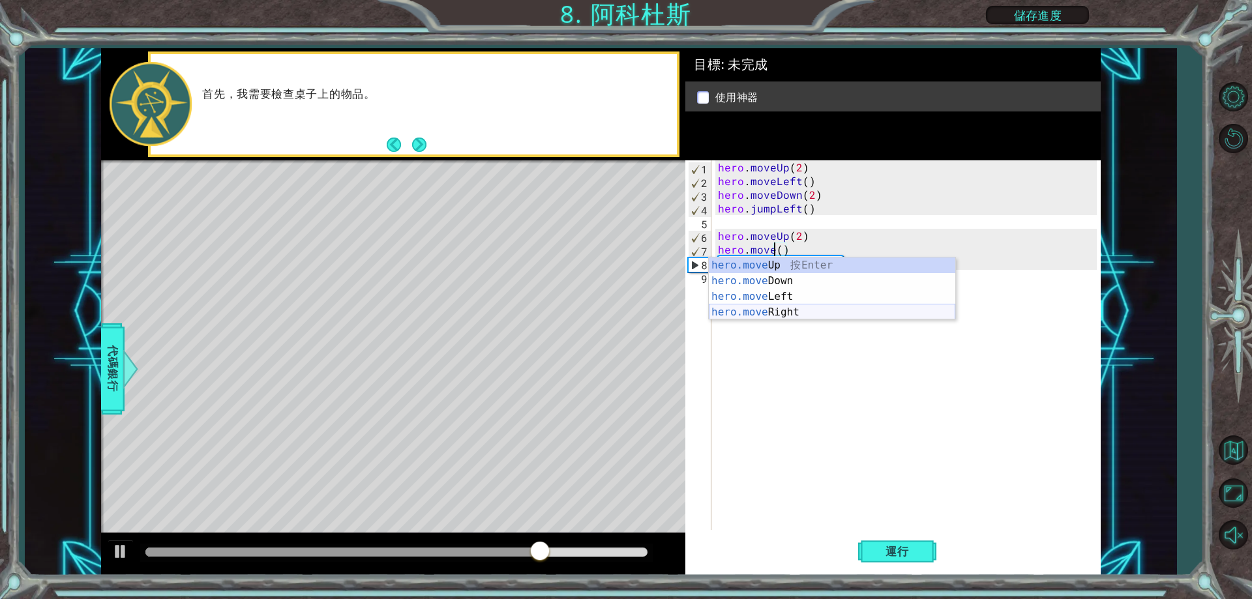
click at [793, 307] on div "hero.move Up 按 Enter hero.move Down 按 Enter hero.move Left 按 Enter hero.move Ri…" at bounding box center [832, 305] width 246 height 94
type textarea "hero.moveRight(1)"
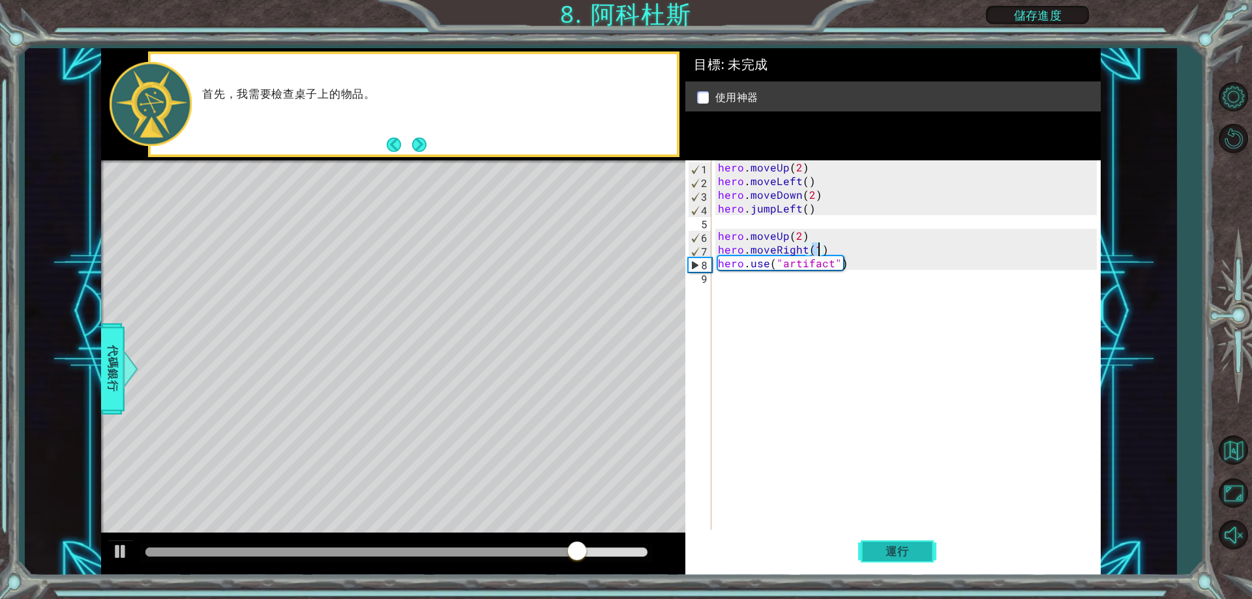
click at [901, 550] on span "運行" at bounding box center [897, 551] width 50 height 13
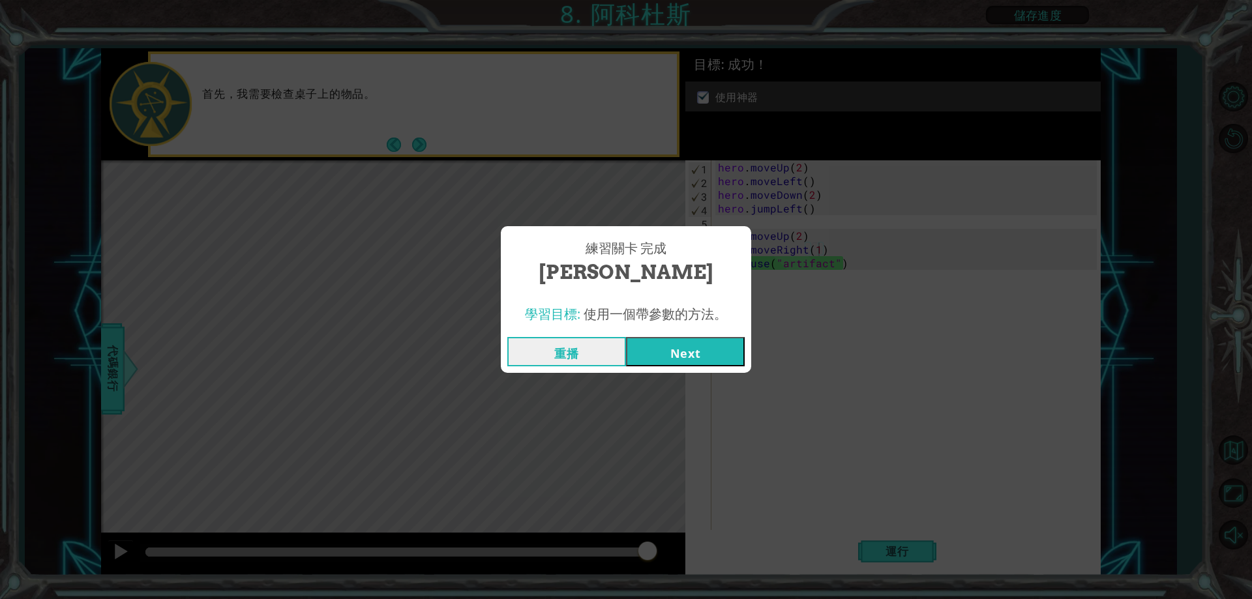
click at [720, 346] on button "Next" at bounding box center [685, 351] width 119 height 29
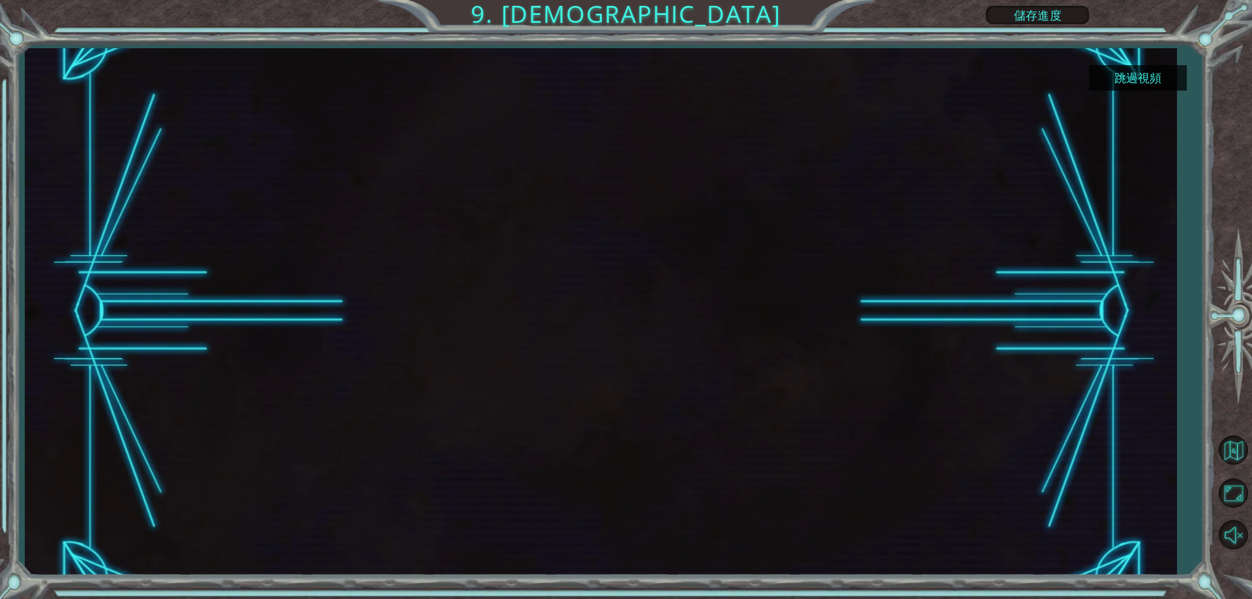
click at [1161, 75] on button "跳過視頻" at bounding box center [1138, 77] width 98 height 25
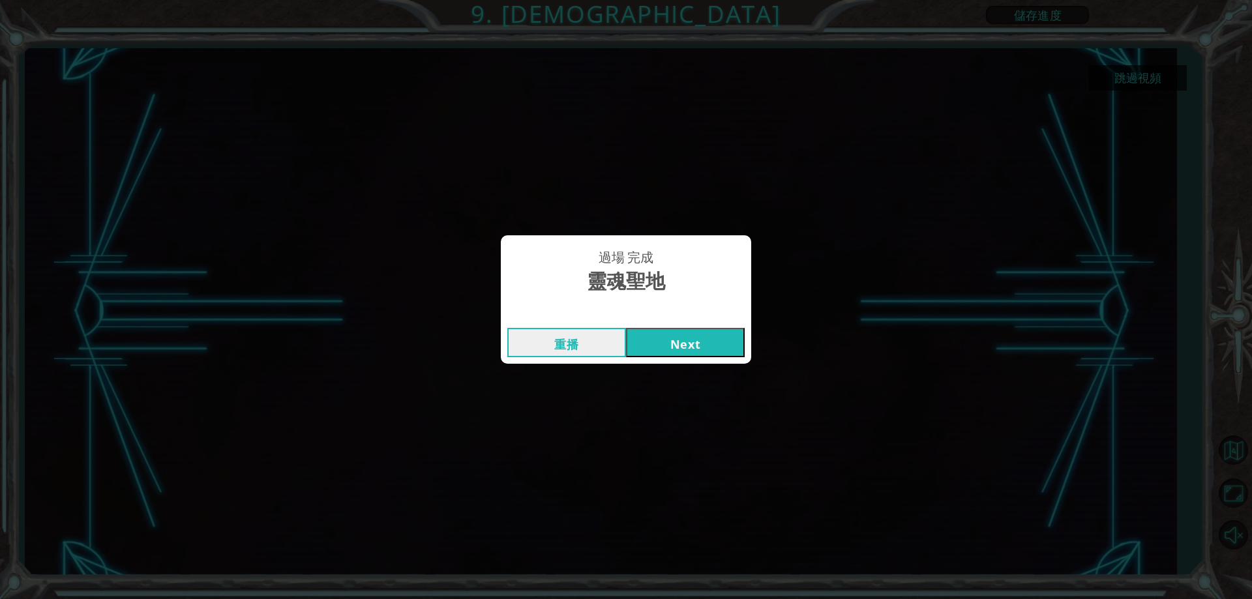
click at [711, 331] on button "Next" at bounding box center [685, 342] width 119 height 29
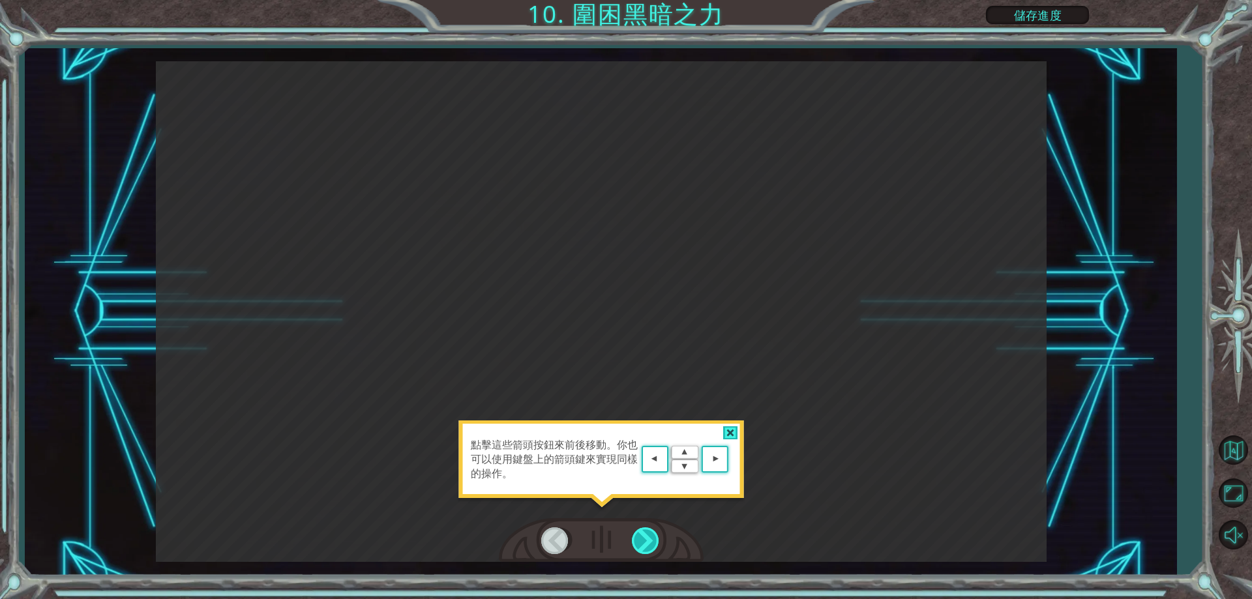
click at [645, 529] on div at bounding box center [646, 540] width 29 height 27
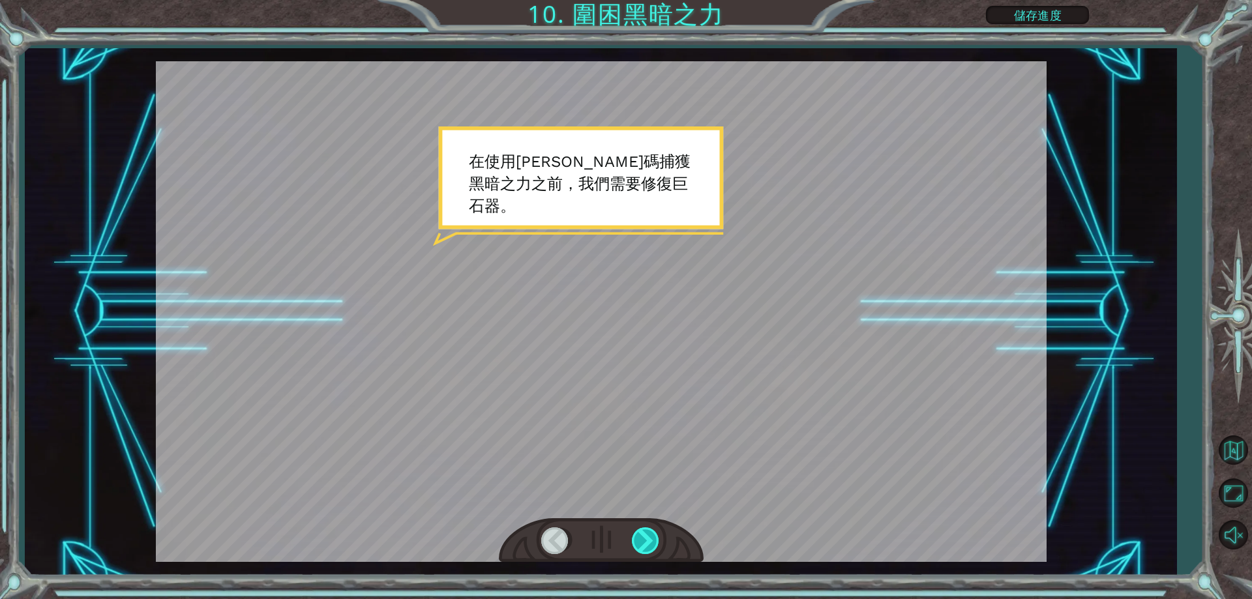
click at [648, 531] on div at bounding box center [646, 540] width 29 height 27
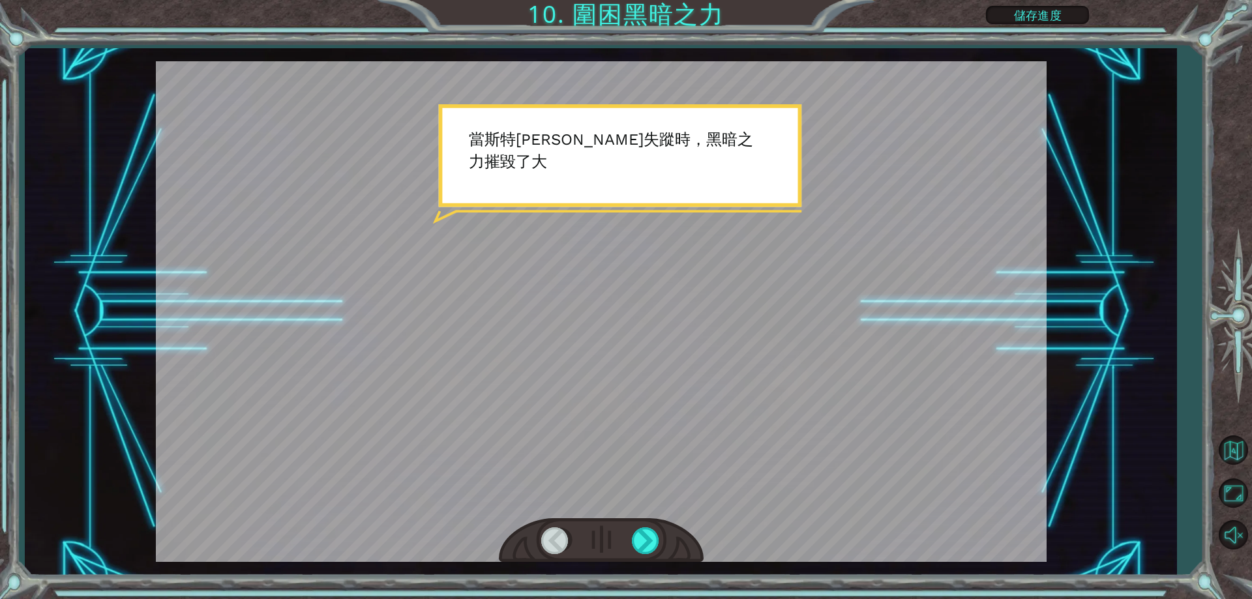
click at [653, 524] on div at bounding box center [601, 540] width 205 height 45
click at [653, 535] on div at bounding box center [646, 540] width 29 height 27
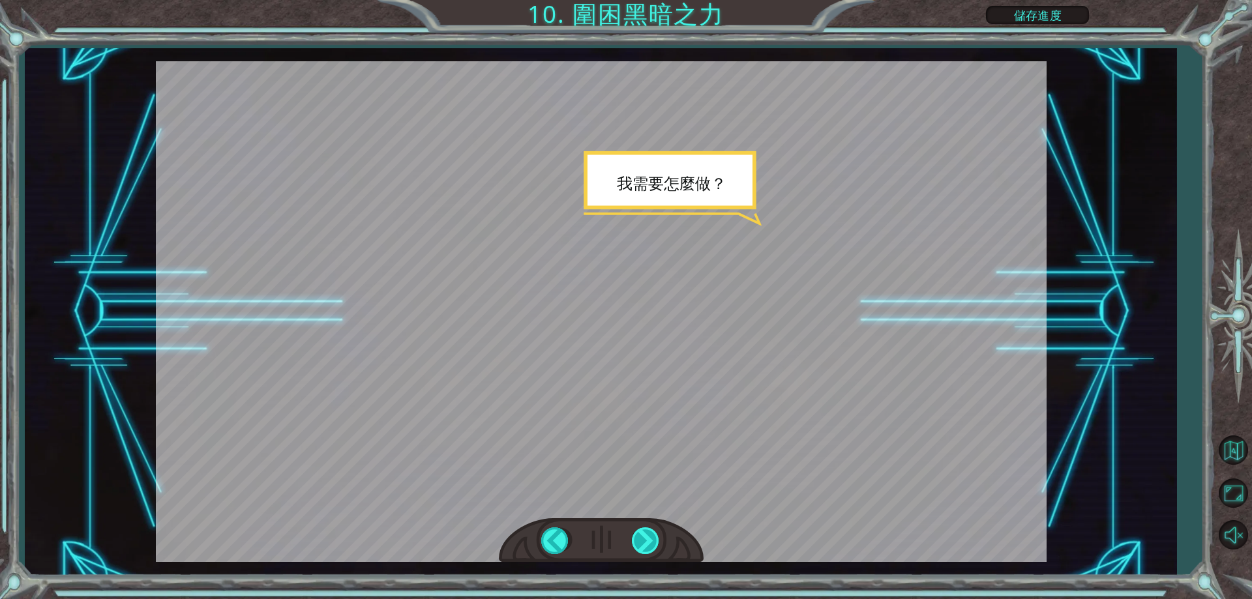
click at [653, 532] on div at bounding box center [646, 540] width 29 height 27
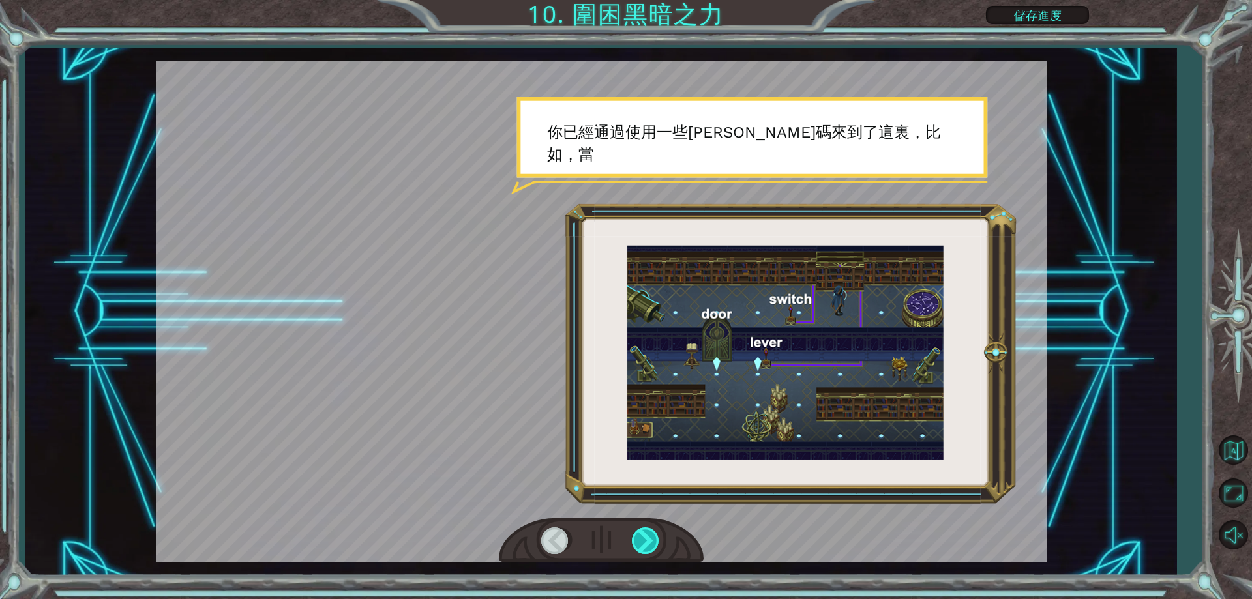
click at [653, 531] on div at bounding box center [646, 540] width 29 height 27
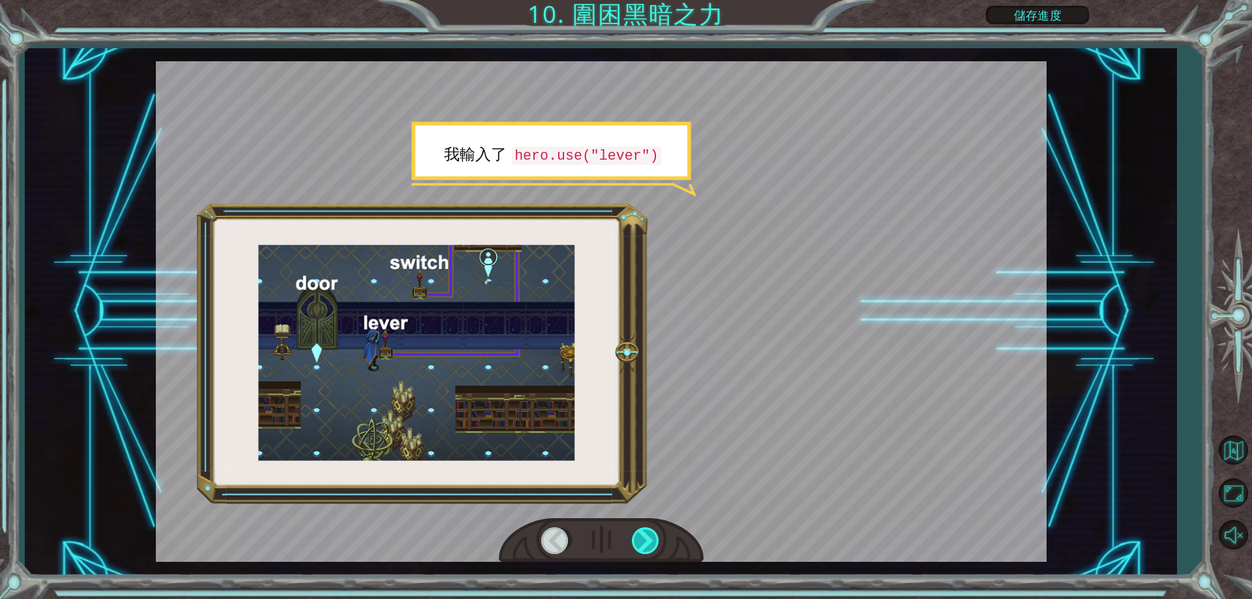
click at [655, 531] on div at bounding box center [646, 540] width 29 height 27
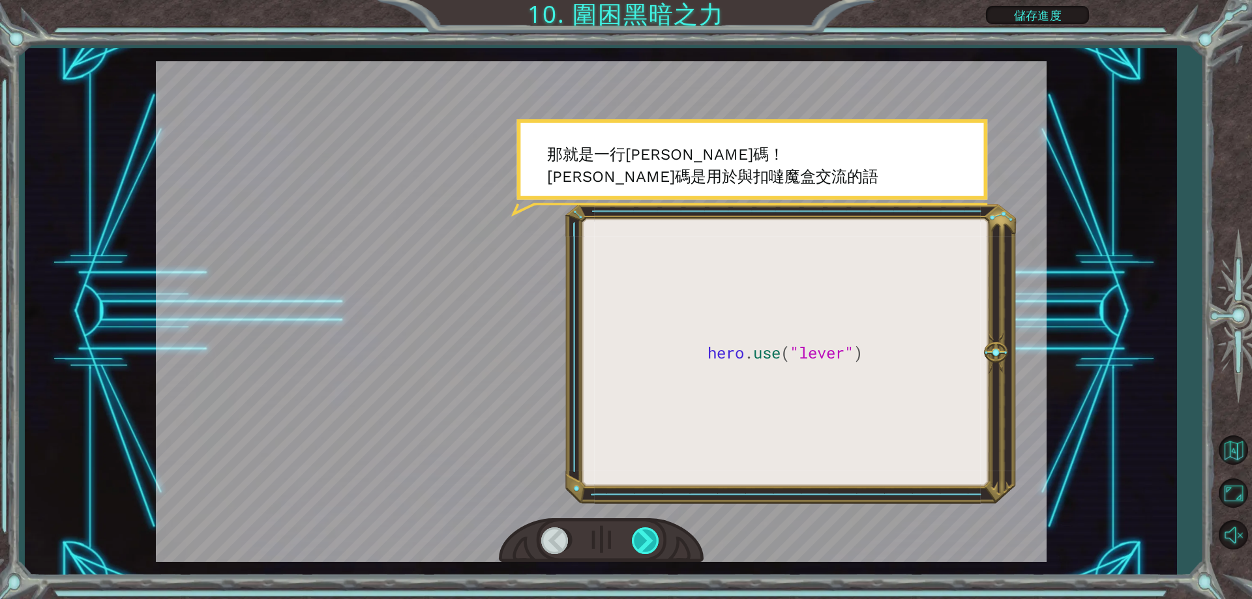
click at [655, 531] on div at bounding box center [646, 540] width 29 height 27
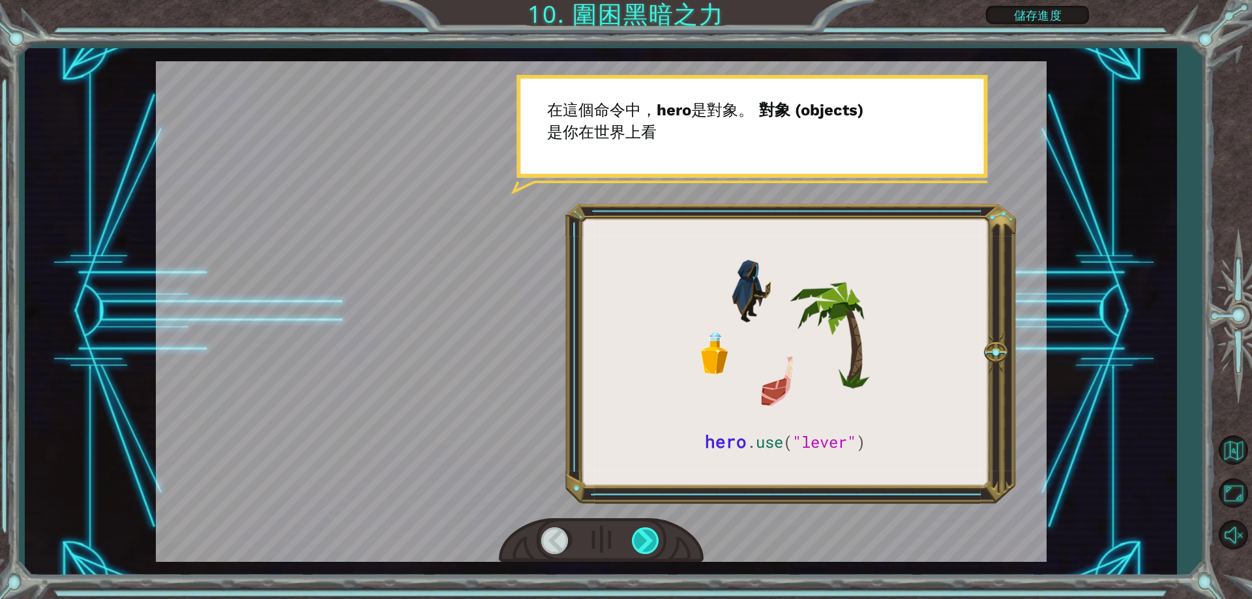
click at [655, 527] on div at bounding box center [646, 540] width 29 height 27
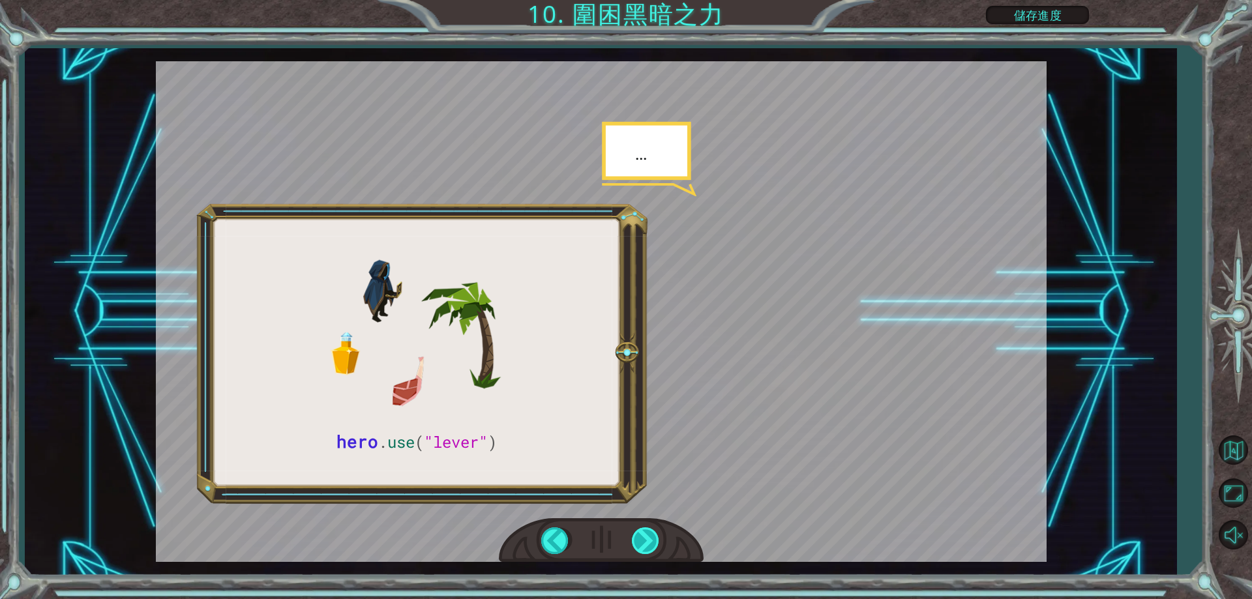
click at [655, 529] on div at bounding box center [646, 540] width 29 height 27
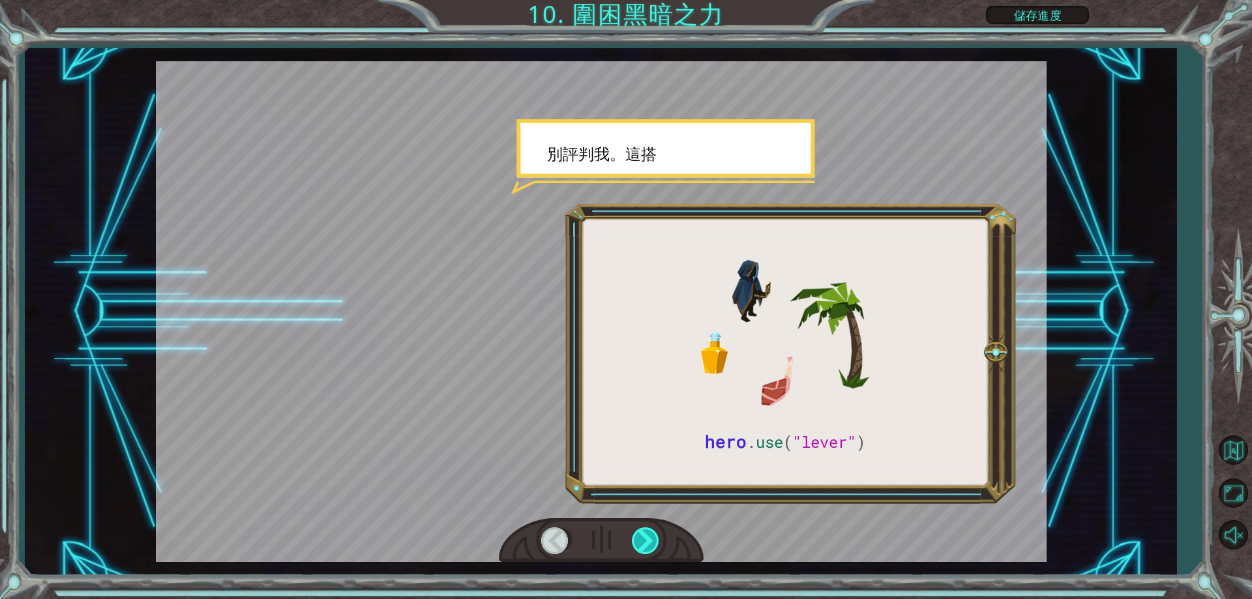
click at [655, 529] on div at bounding box center [646, 540] width 29 height 27
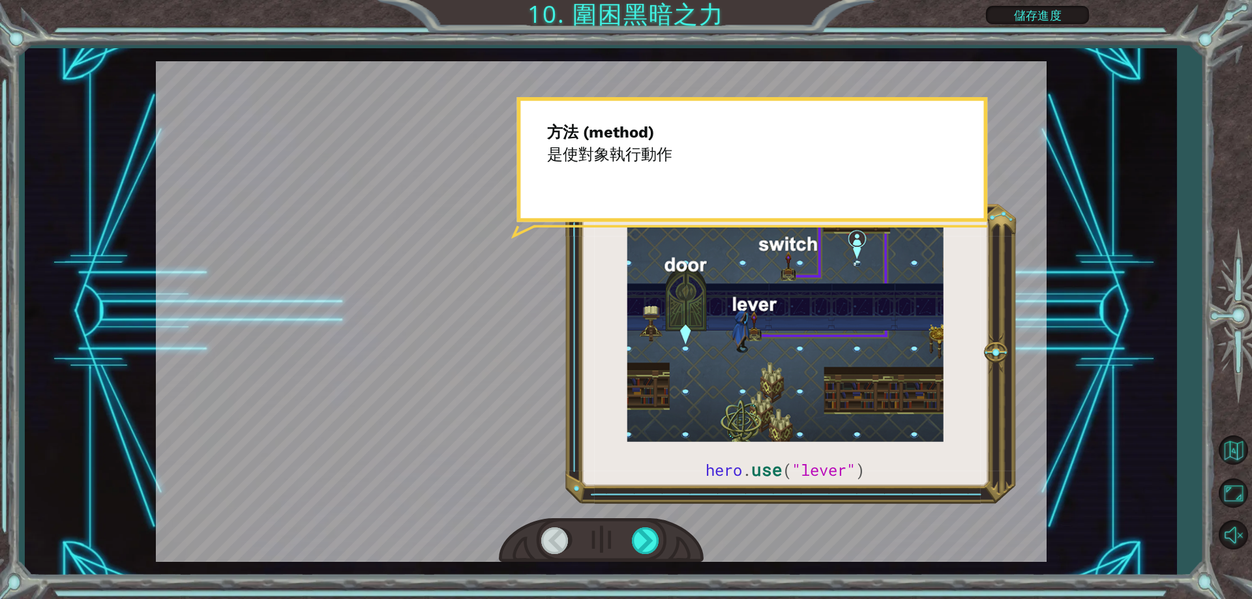
click at [655, 525] on div at bounding box center [601, 540] width 205 height 45
click at [653, 525] on div at bounding box center [601, 540] width 205 height 45
click at [649, 539] on div at bounding box center [646, 540] width 29 height 27
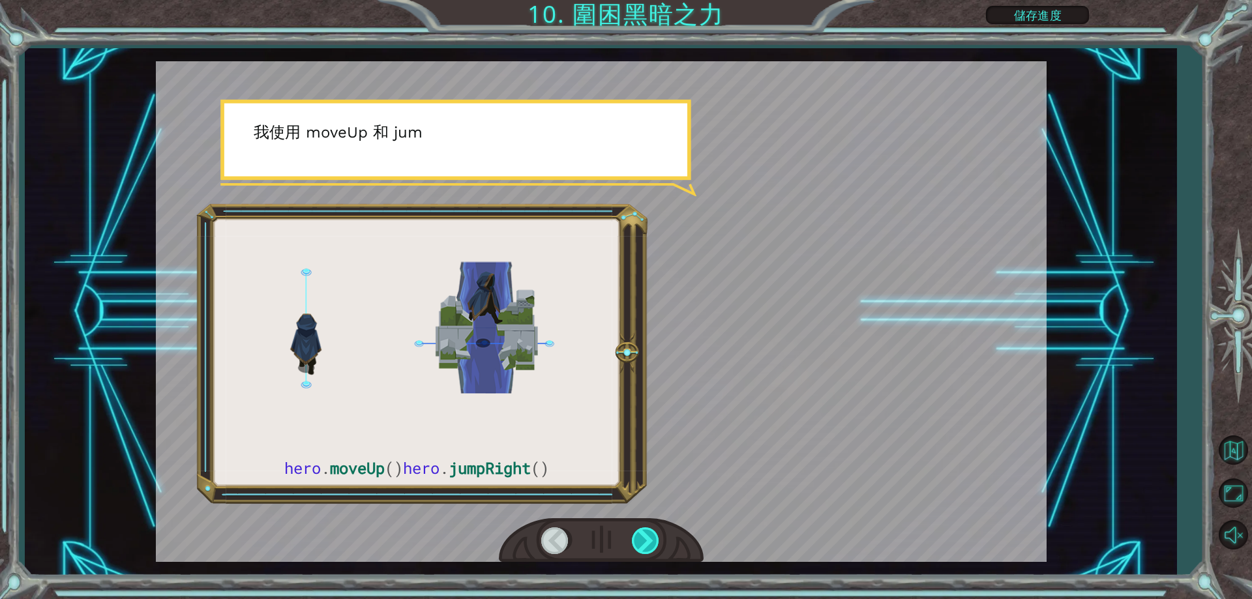
click at [648, 535] on div at bounding box center [646, 540] width 29 height 27
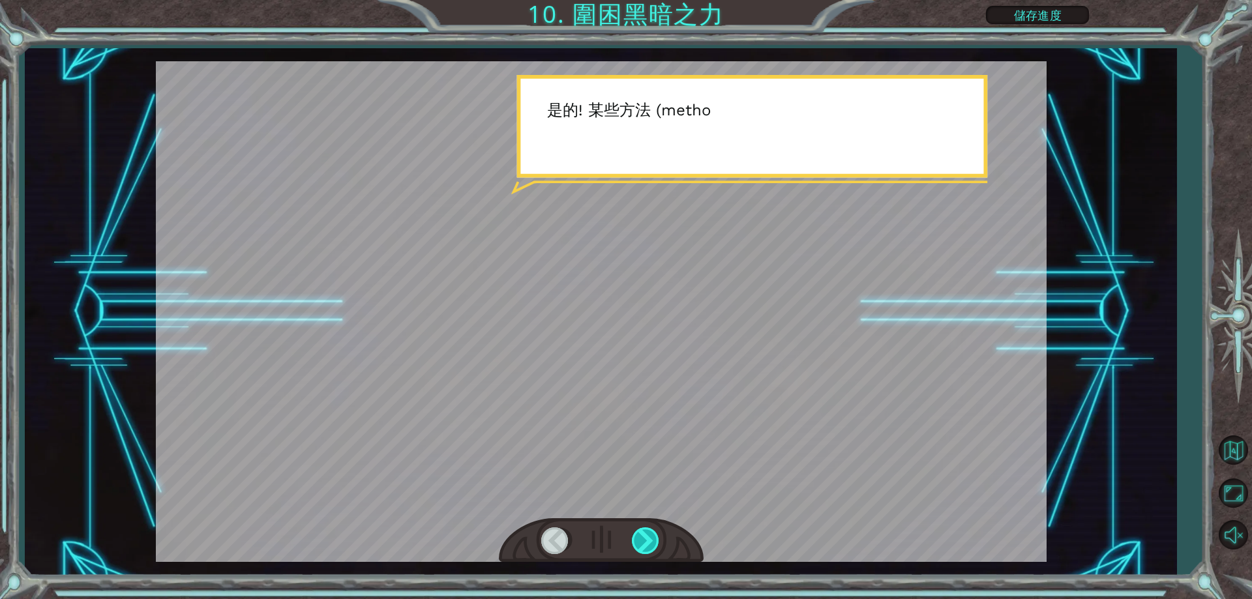
click at [648, 535] on div at bounding box center [646, 540] width 29 height 27
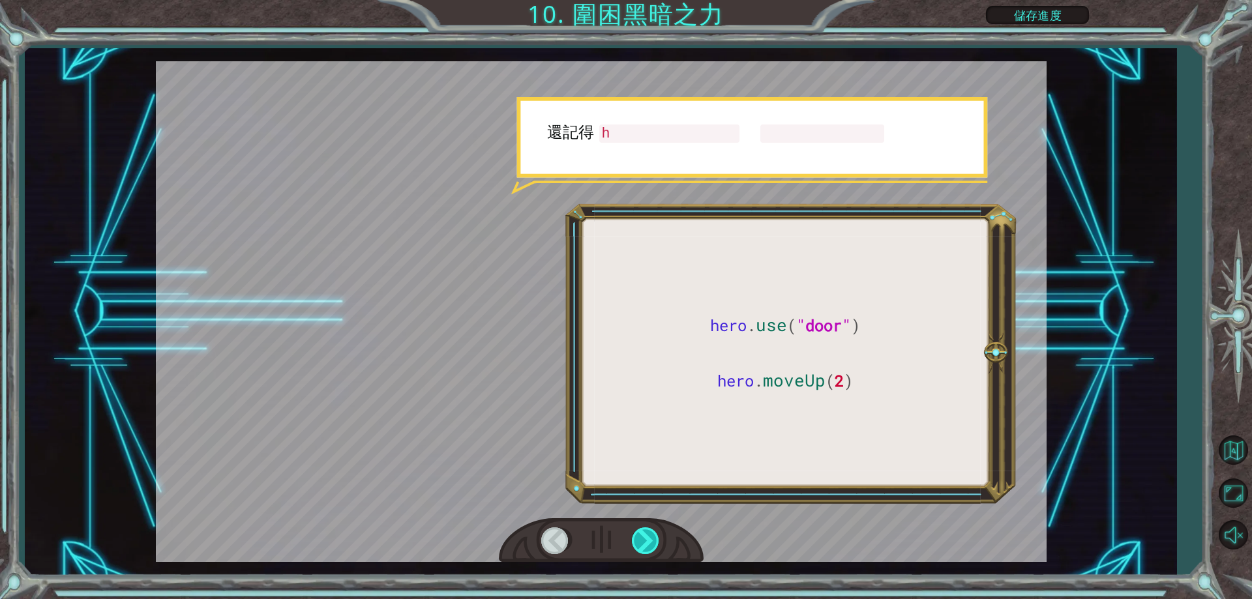
click at [648, 535] on div at bounding box center [646, 540] width 29 height 27
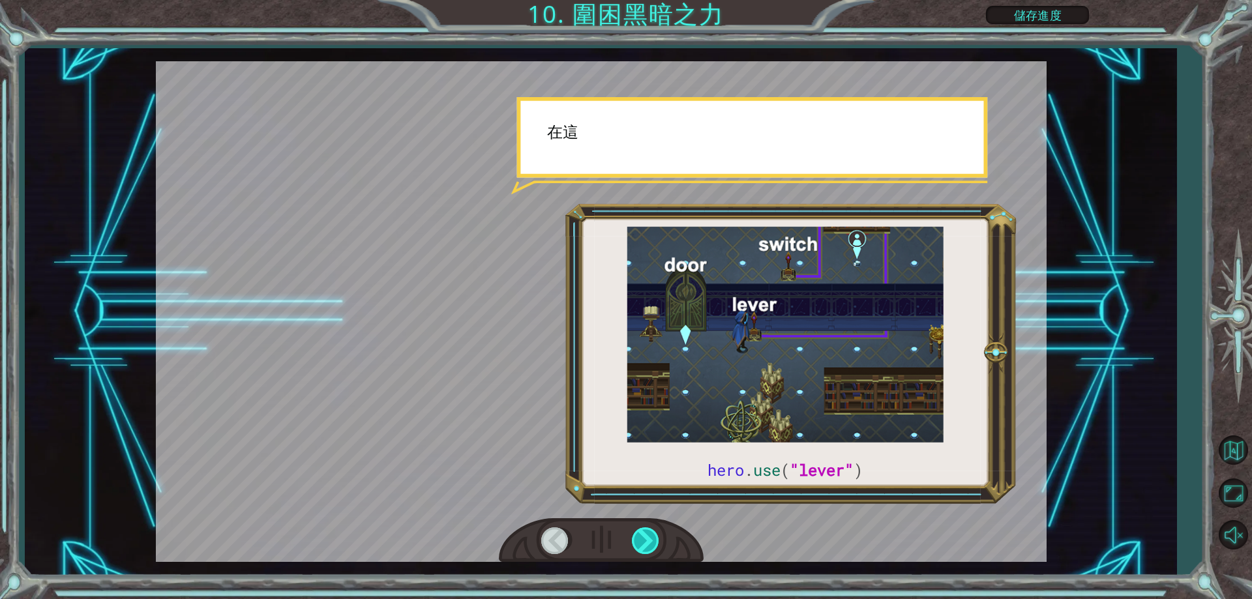
click at [648, 535] on div at bounding box center [646, 540] width 29 height 27
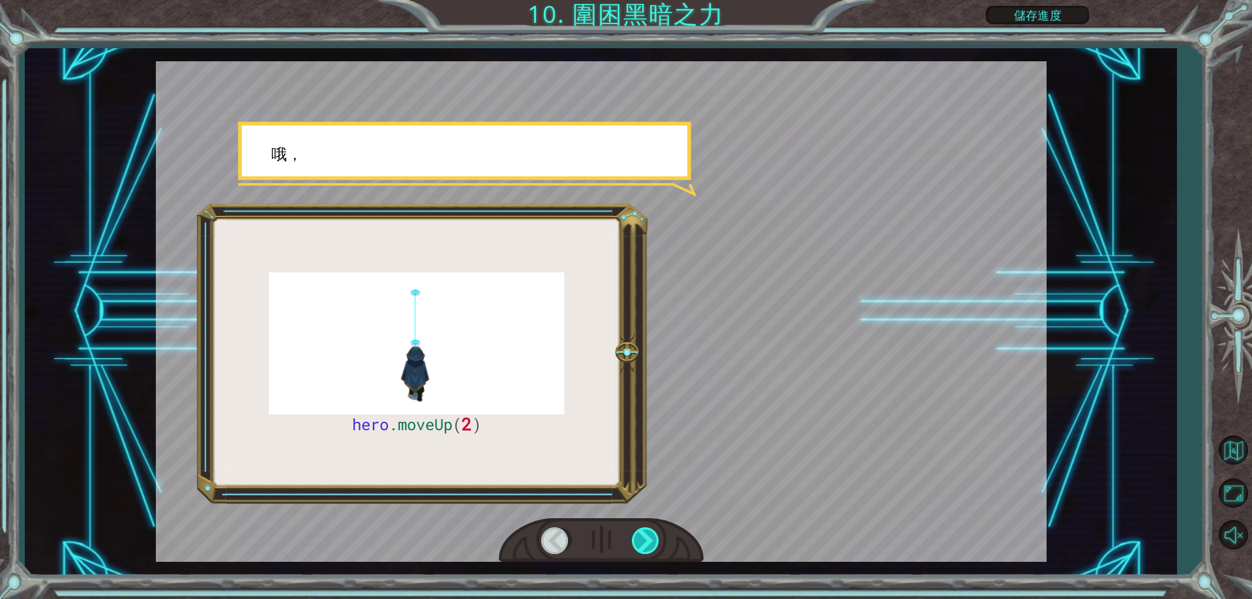
click at [648, 535] on div at bounding box center [646, 540] width 29 height 27
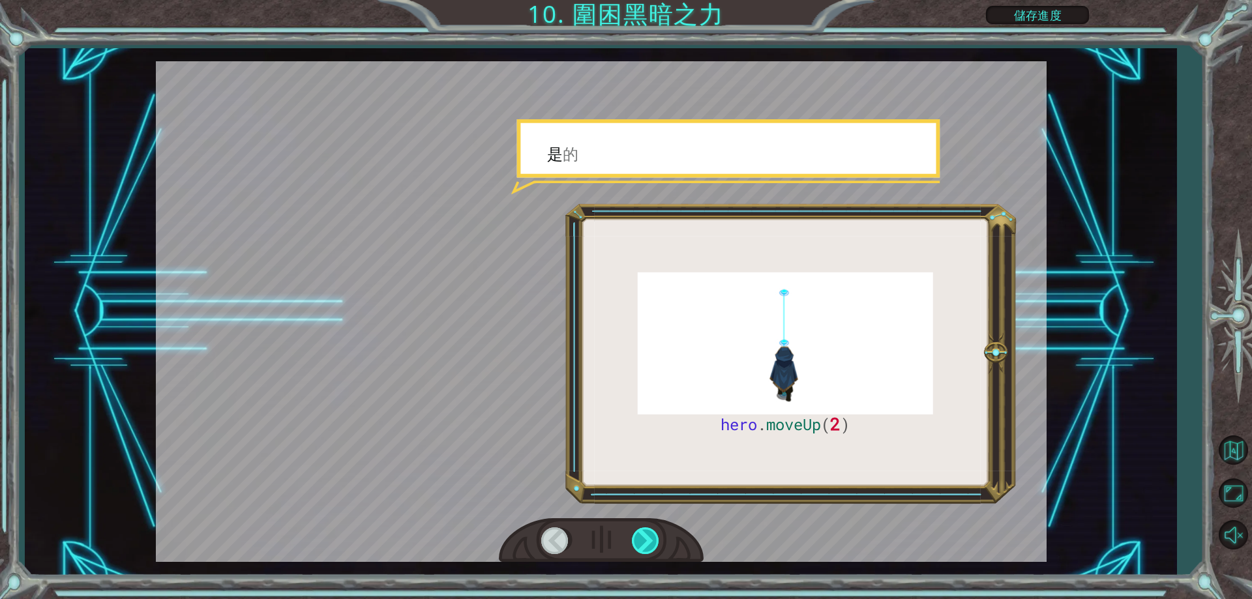
click at [648, 535] on div at bounding box center [646, 540] width 29 height 27
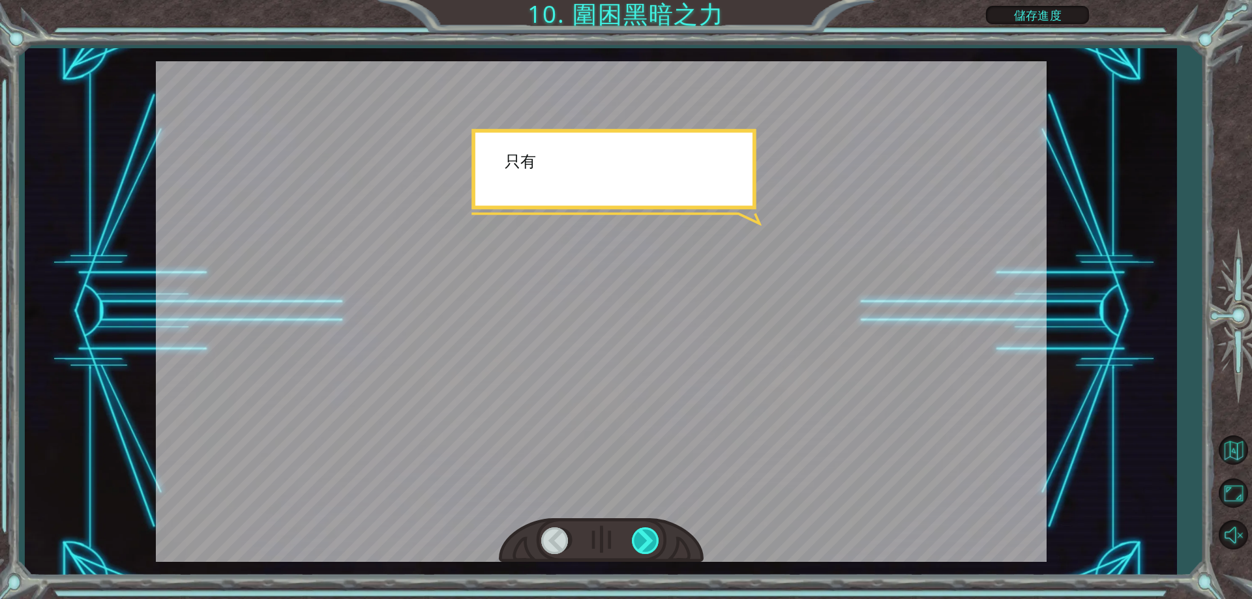
click at [648, 534] on div at bounding box center [646, 540] width 29 height 27
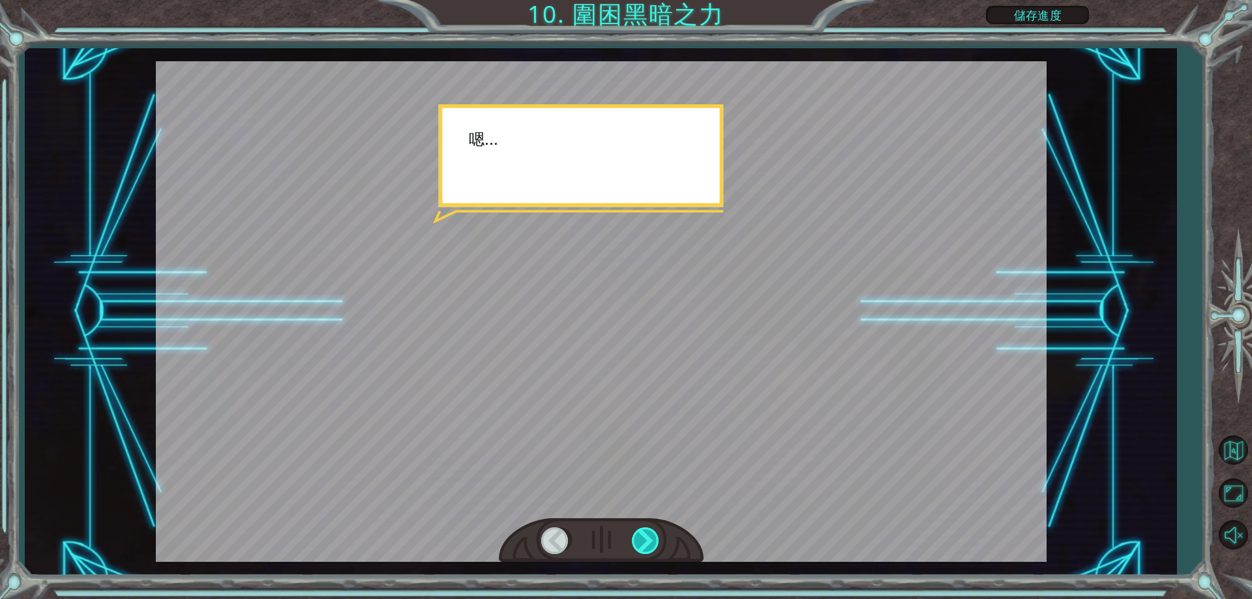
click at [648, 534] on div at bounding box center [646, 540] width 29 height 27
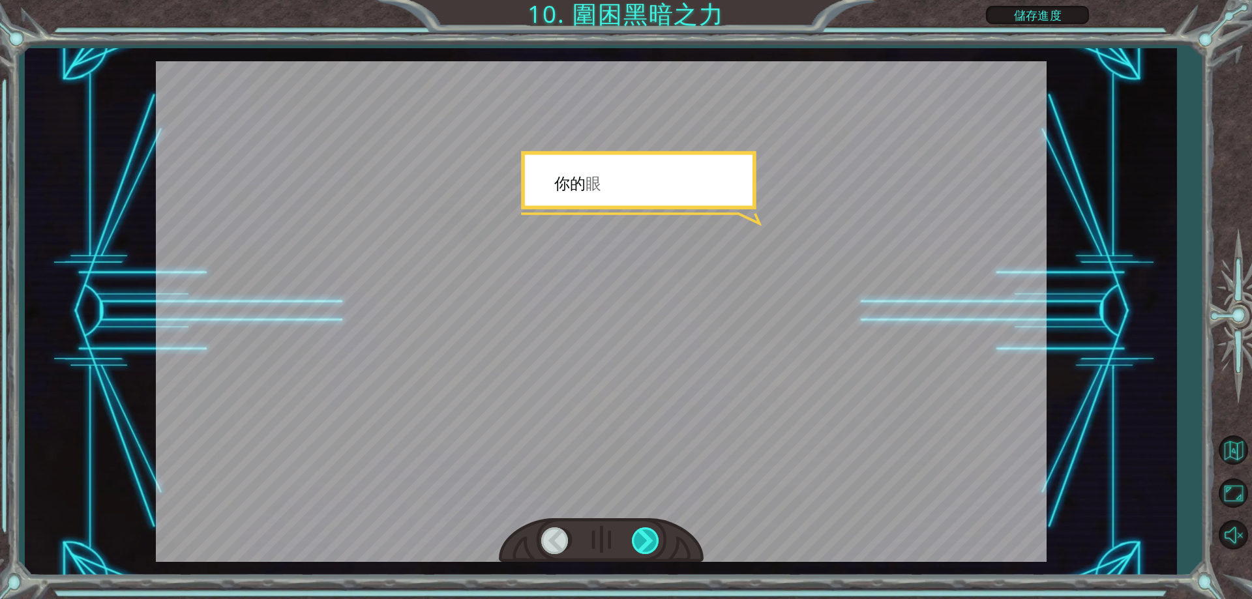
click at [648, 534] on div at bounding box center [646, 540] width 29 height 27
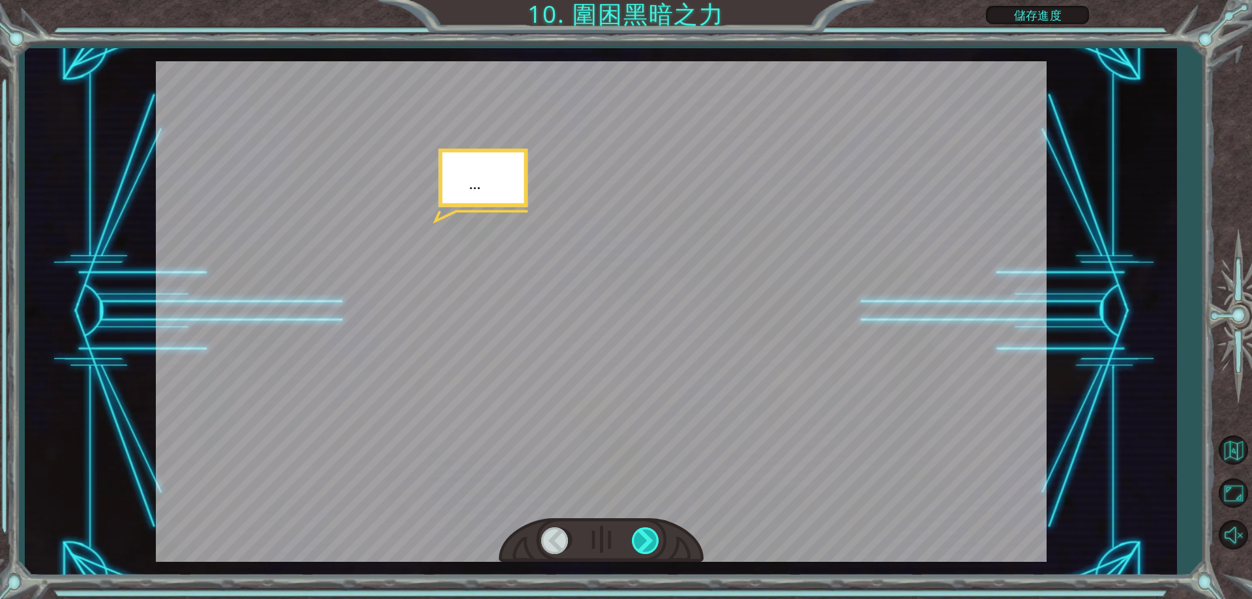
click at [648, 534] on div at bounding box center [646, 540] width 29 height 27
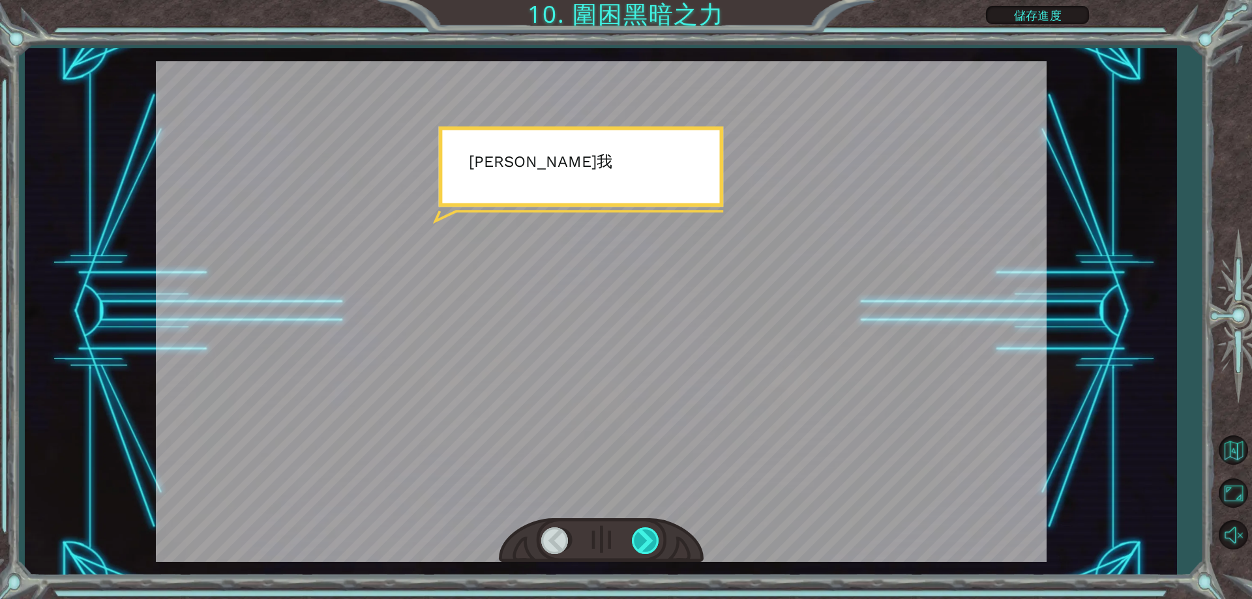
click at [648, 534] on div at bounding box center [646, 540] width 29 height 27
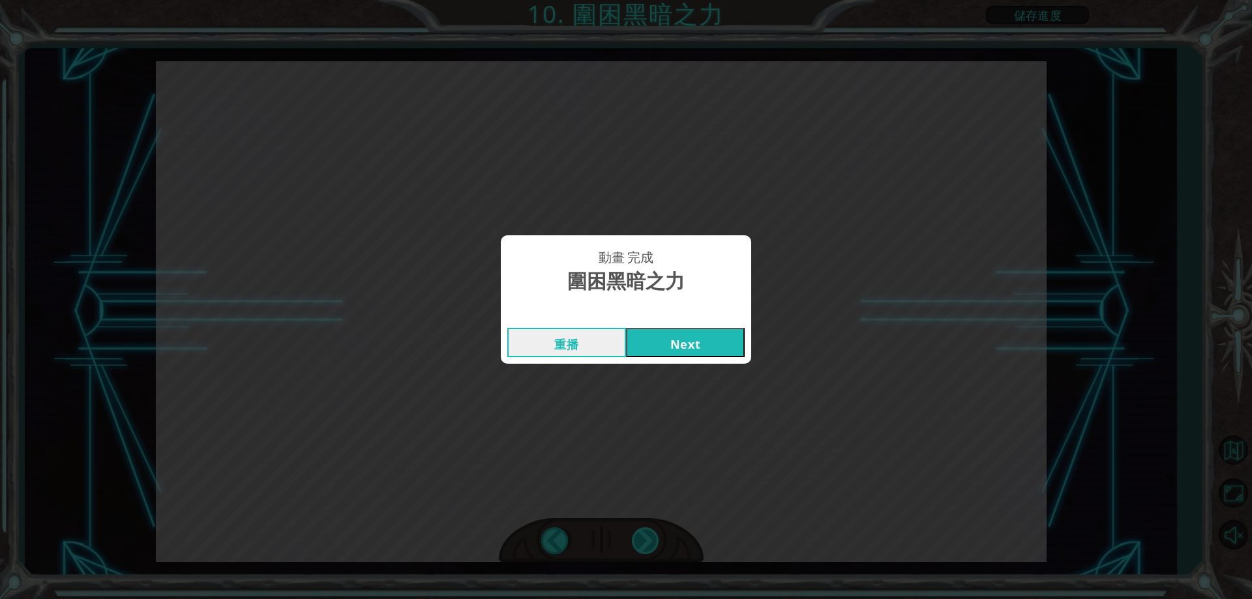
click at [648, 534] on div "動畫 完成 圍困黑暗之力 重播 Next" at bounding box center [626, 299] width 1252 height 599
click at [652, 345] on button "Next" at bounding box center [685, 342] width 119 height 29
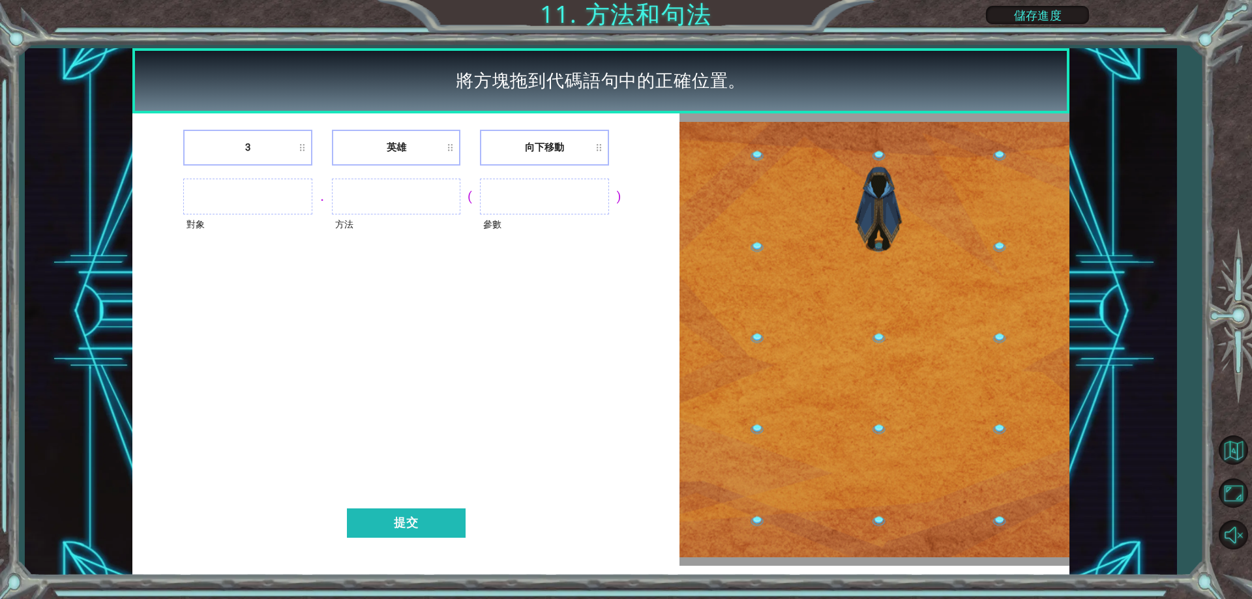
click at [290, 131] on li "3" at bounding box center [247, 148] width 128 height 36
drag, startPoint x: 296, startPoint y: 138, endPoint x: 311, endPoint y: 140, distance: 15.1
click at [298, 139] on li "3" at bounding box center [247, 148] width 128 height 36
drag, startPoint x: 313, startPoint y: 141, endPoint x: 333, endPoint y: 149, distance: 20.8
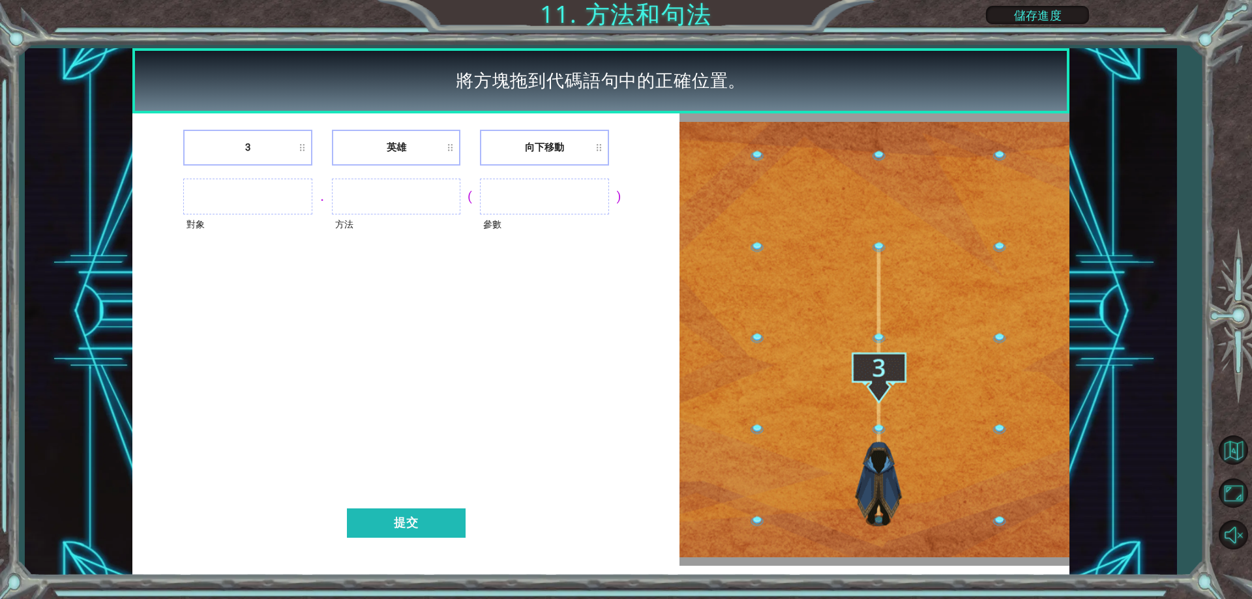
click at [319, 149] on div "3 英雄 向下移動" at bounding box center [406, 148] width 515 height 36
click at [443, 150] on li "英雄" at bounding box center [396, 148] width 128 height 36
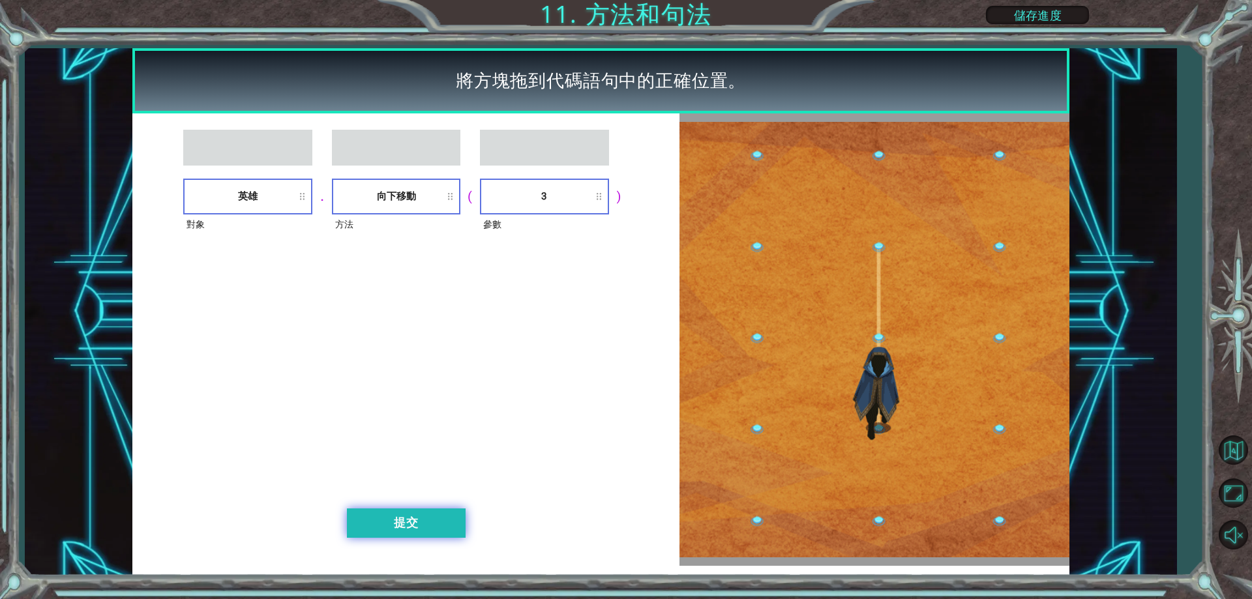
click at [436, 536] on button "提交" at bounding box center [406, 523] width 119 height 29
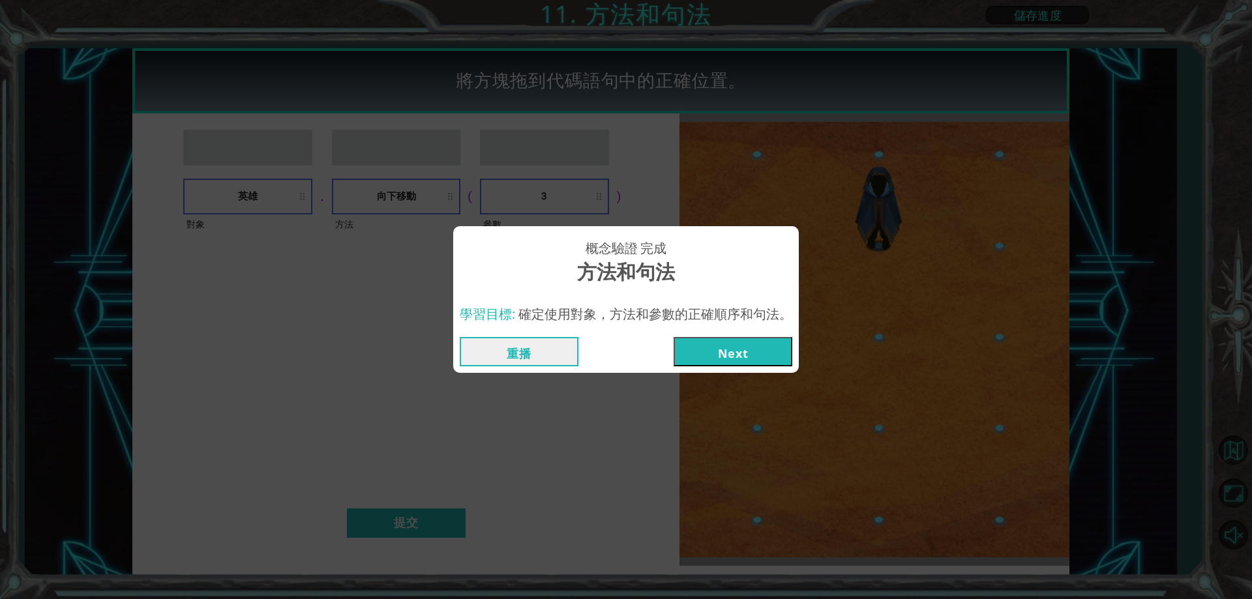
click at [702, 351] on button "Next" at bounding box center [732, 351] width 119 height 29
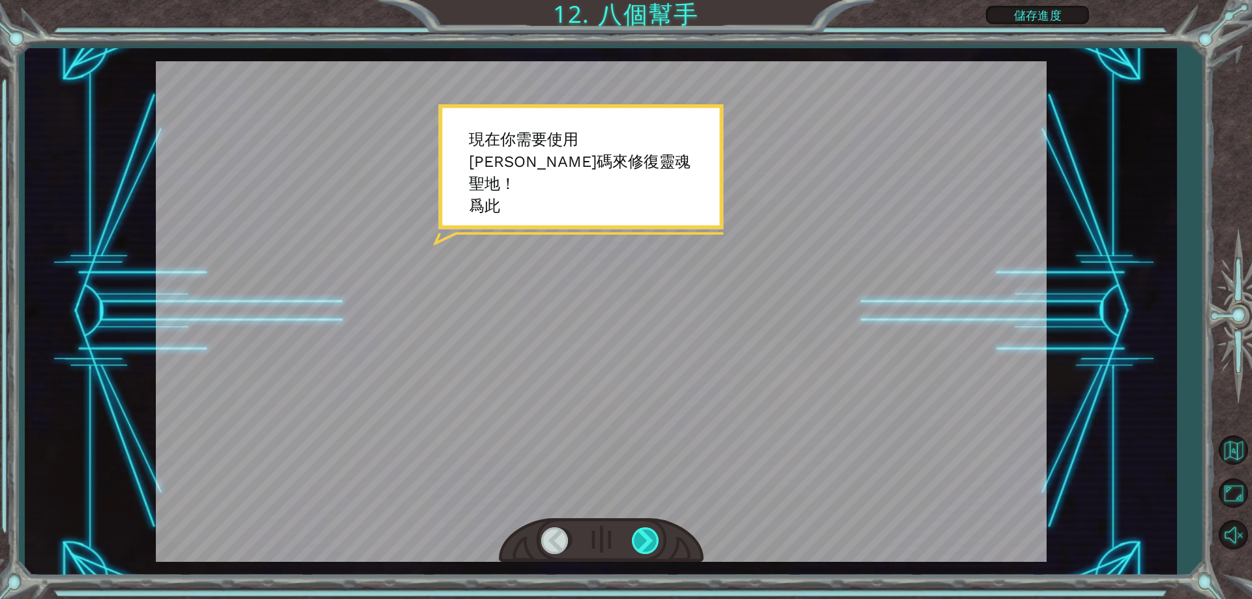
click at [645, 534] on div at bounding box center [646, 540] width 29 height 27
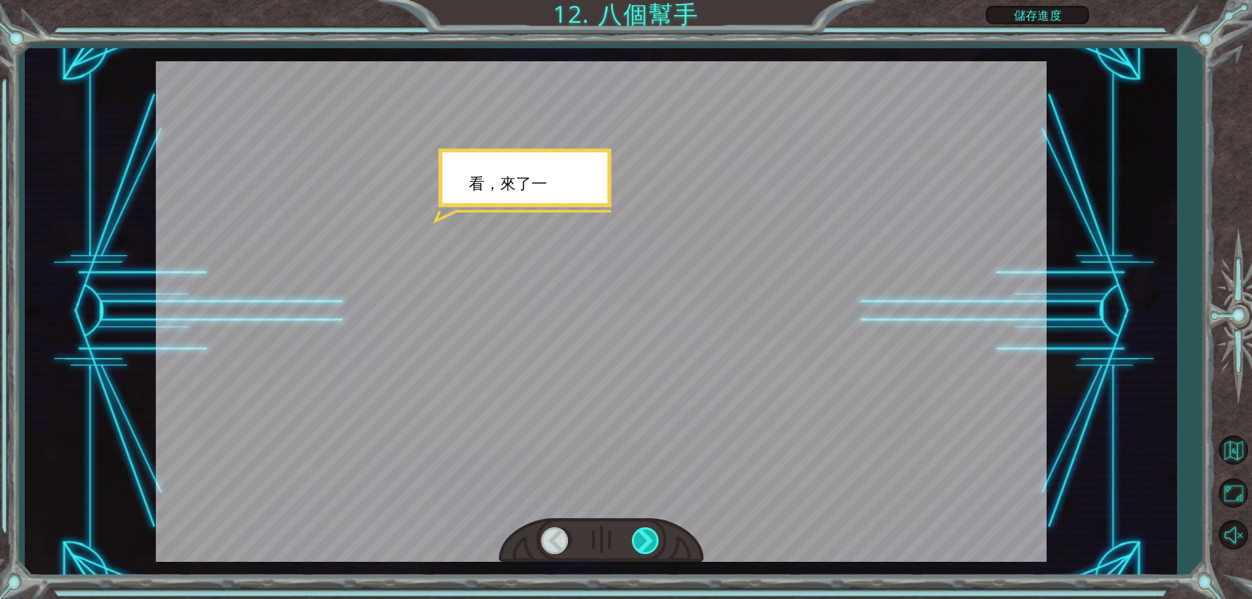
click at [647, 529] on div at bounding box center [646, 540] width 29 height 27
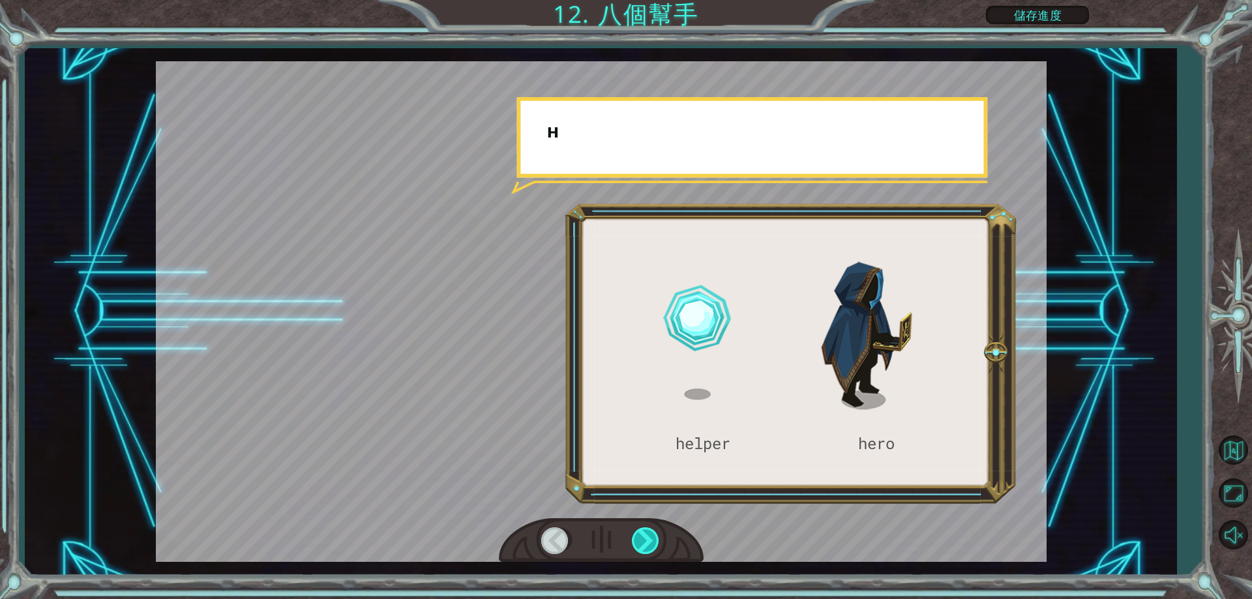
click at [647, 529] on div at bounding box center [646, 540] width 29 height 27
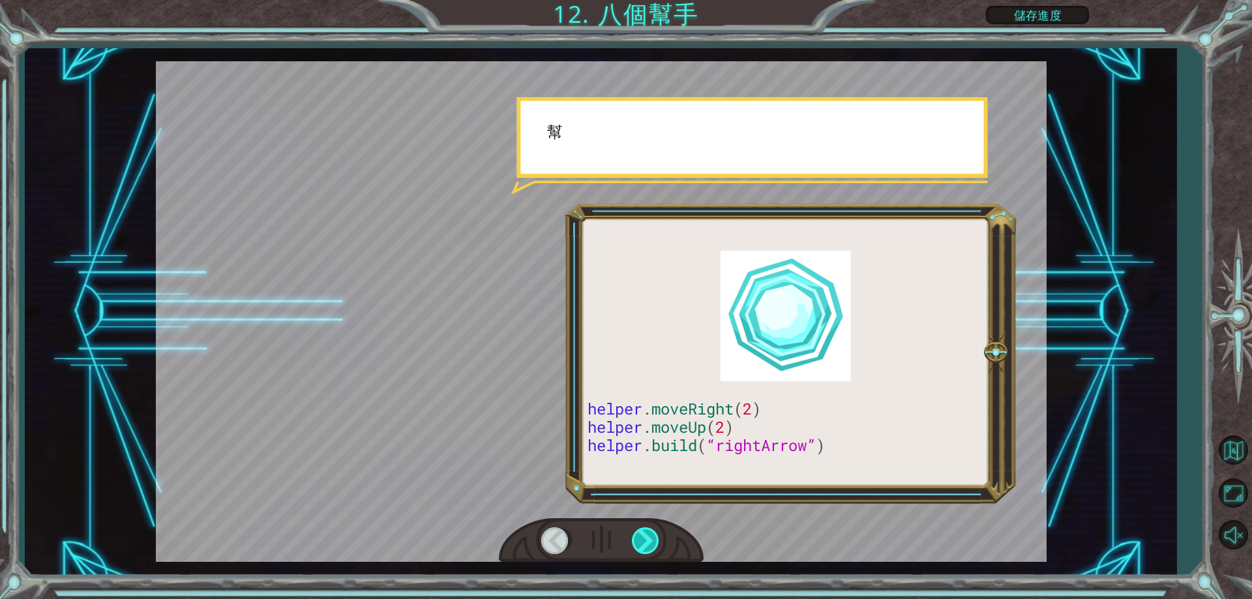
click at [647, 529] on div at bounding box center [646, 540] width 29 height 27
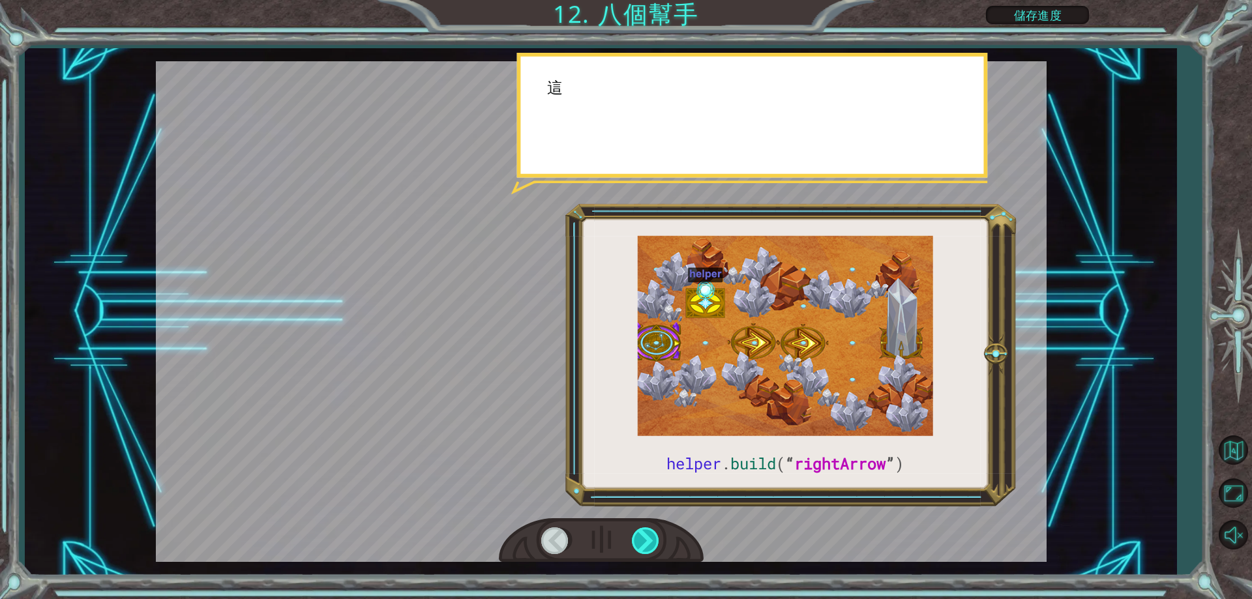
click at [647, 529] on div at bounding box center [646, 540] width 29 height 27
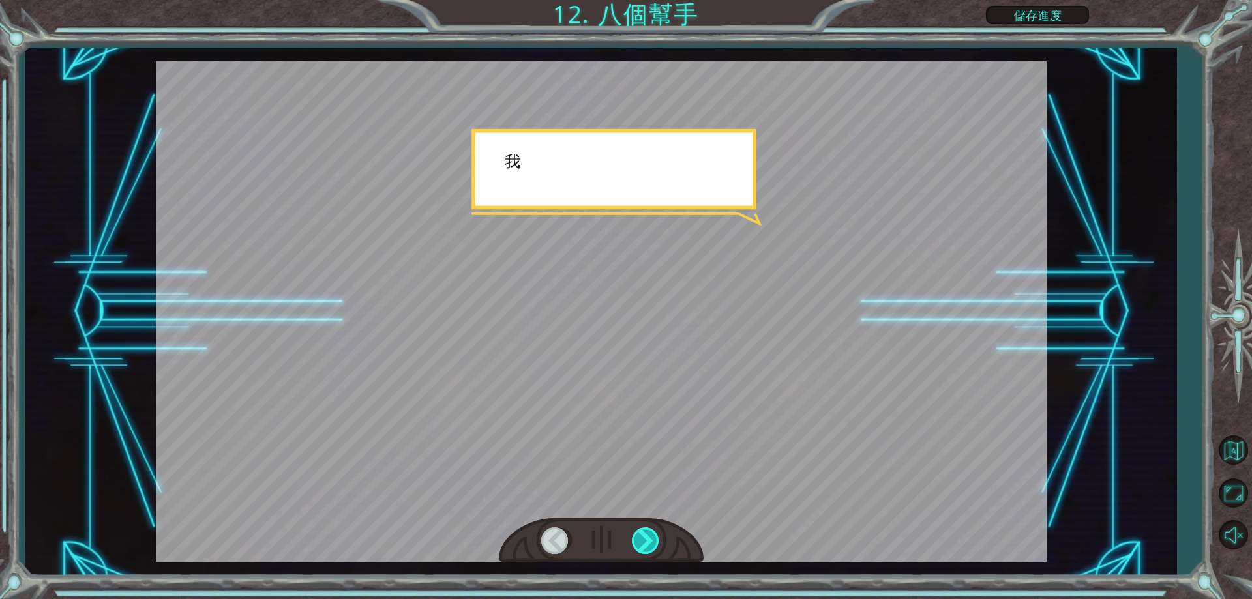
click at [647, 529] on div at bounding box center [646, 540] width 29 height 27
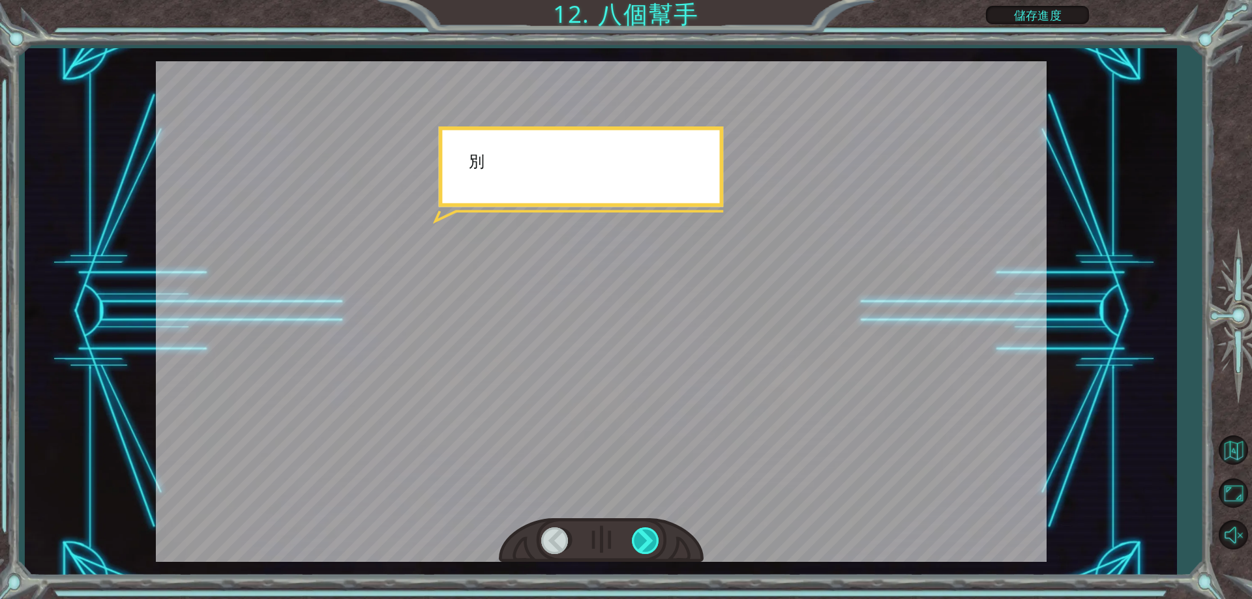
click at [648, 529] on div at bounding box center [646, 540] width 29 height 27
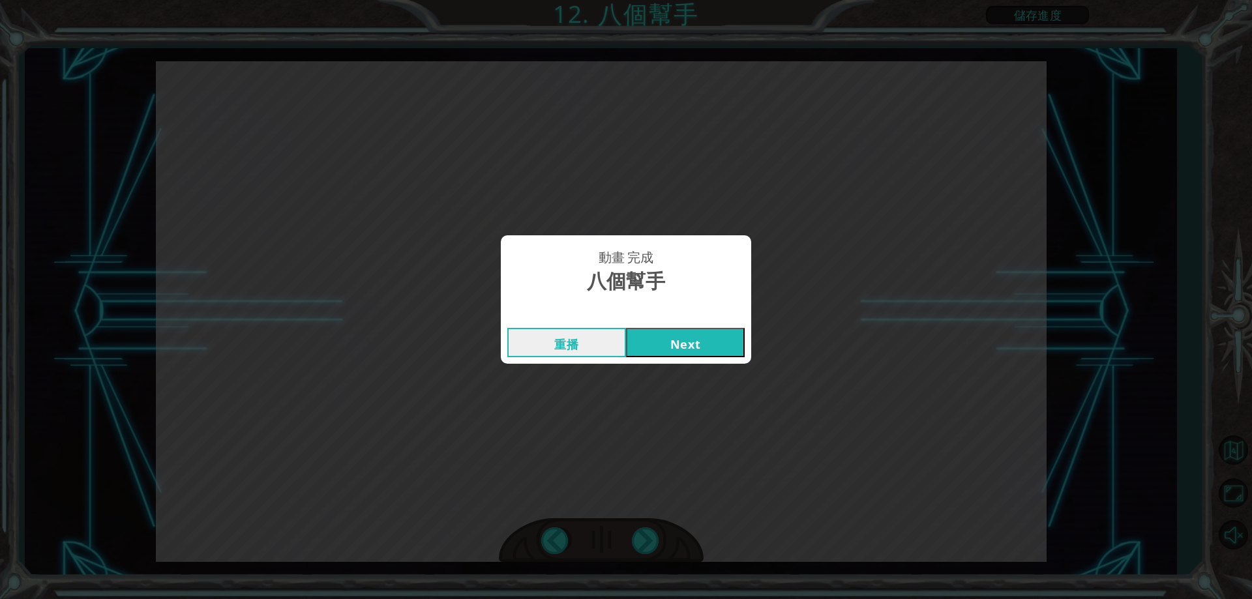
click at [649, 530] on div "動畫 完成 八個幫手 重播 Next" at bounding box center [626, 299] width 1252 height 599
click at [670, 338] on button "Next" at bounding box center [685, 342] width 119 height 29
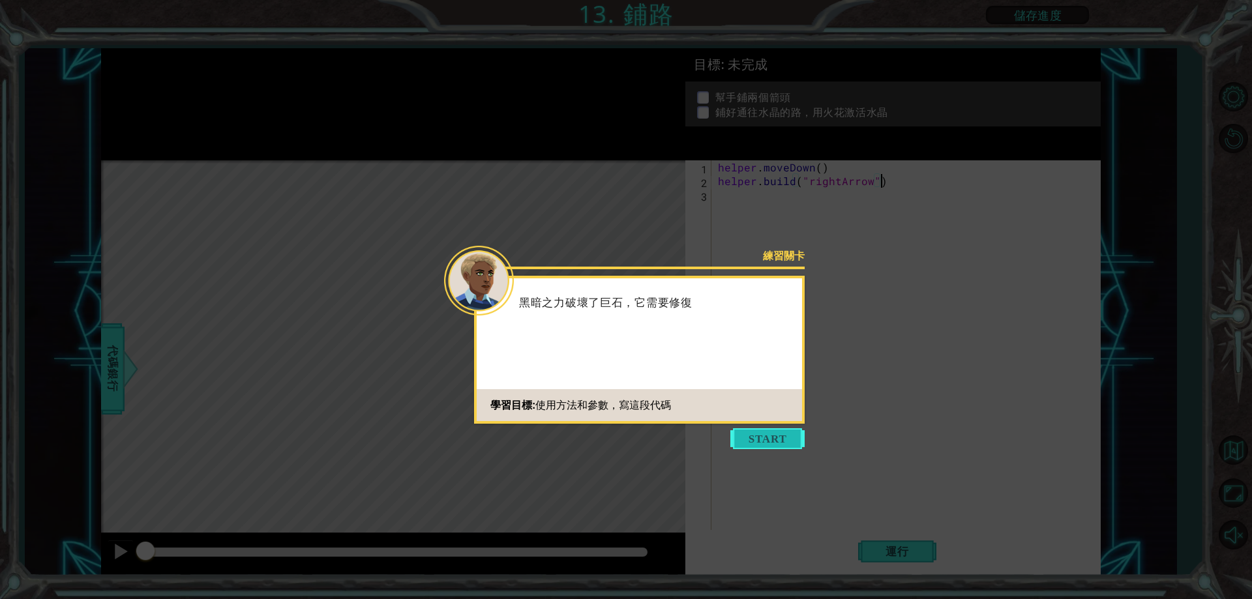
click at [756, 440] on button "Start" at bounding box center [767, 438] width 74 height 21
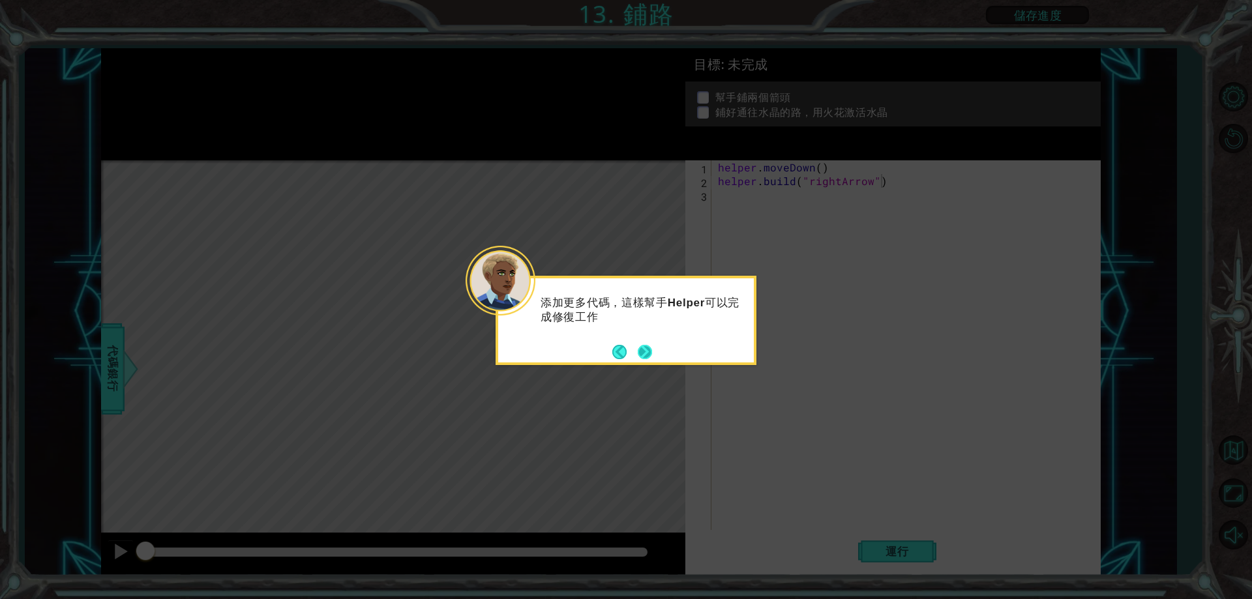
click at [647, 348] on button "Next" at bounding box center [645, 351] width 15 height 15
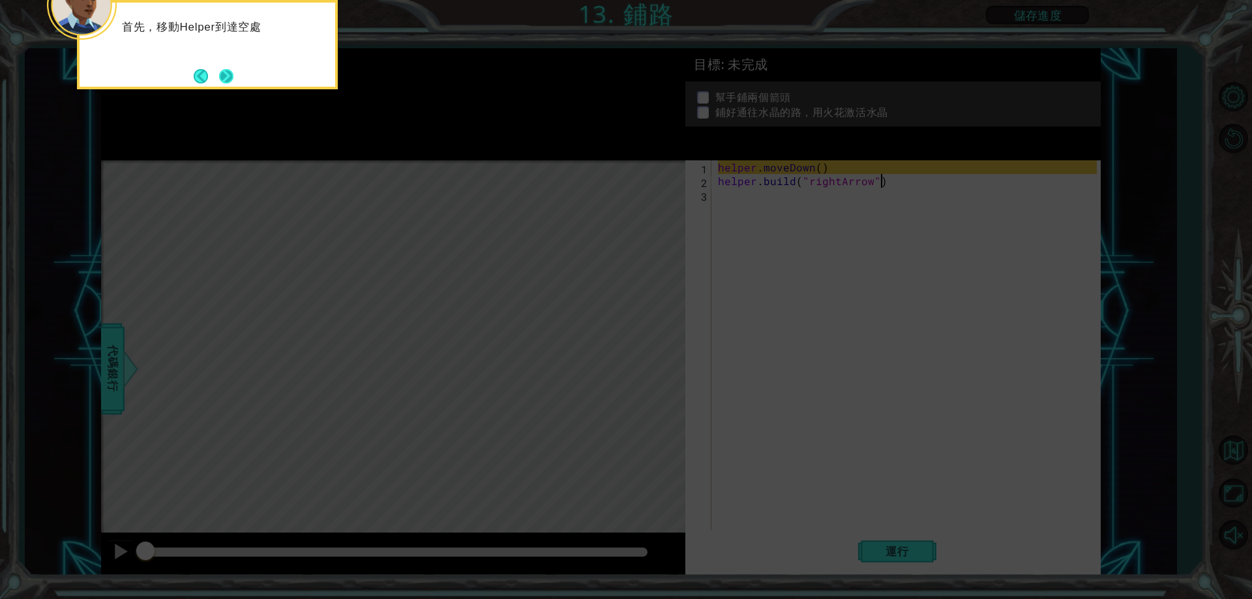
click at [219, 83] on button "Next" at bounding box center [226, 76] width 14 height 14
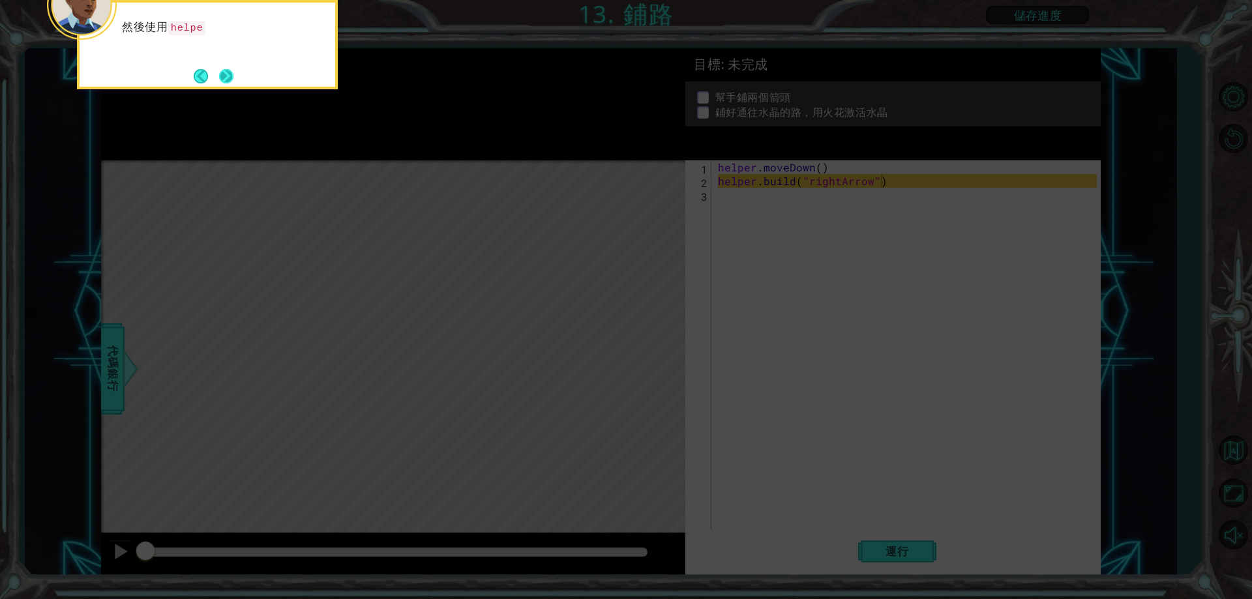
click at [226, 81] on button "Next" at bounding box center [226, 76] width 14 height 14
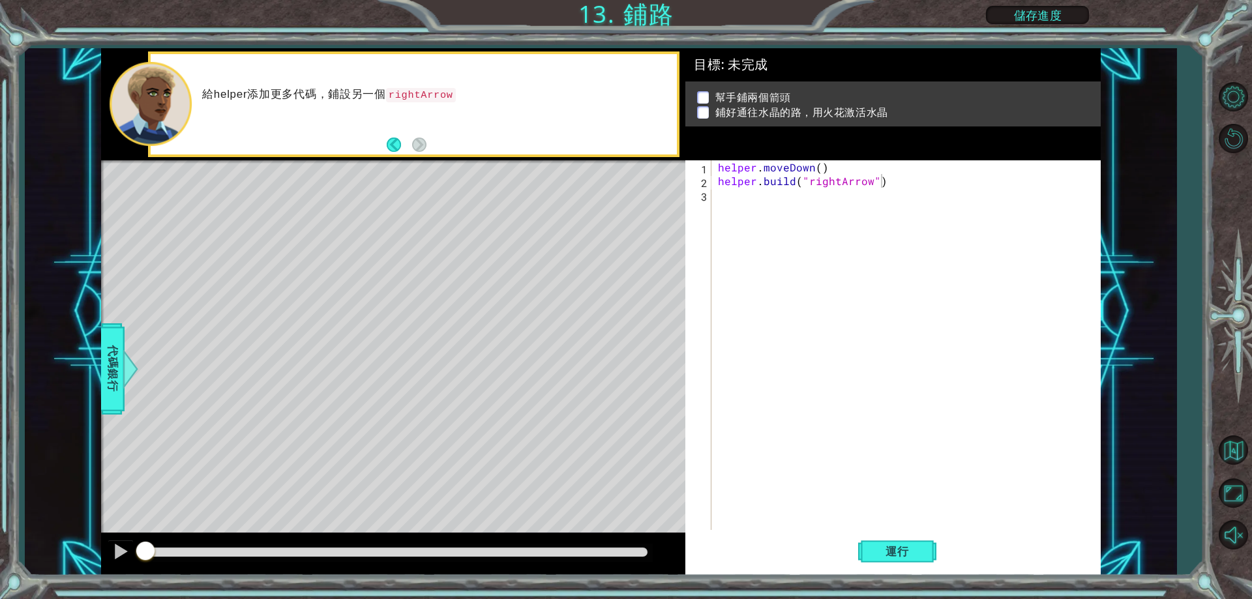
click at [455, 142] on div "給helper添加更多代碼，鋪設另一個 rightArrow" at bounding box center [414, 104] width 526 height 100
drag, startPoint x: 790, startPoint y: 219, endPoint x: 802, endPoint y: 188, distance: 33.4
click at [799, 213] on div "helper . moveDown ( ) helper . build ( "rightArrow" )" at bounding box center [908, 358] width 387 height 397
drag, startPoint x: 885, startPoint y: 188, endPoint x: 817, endPoint y: 280, distance: 114.8
click at [822, 284] on div "helper . moveDown ( ) helper . build ( "rightArrow" )" at bounding box center [908, 358] width 387 height 397
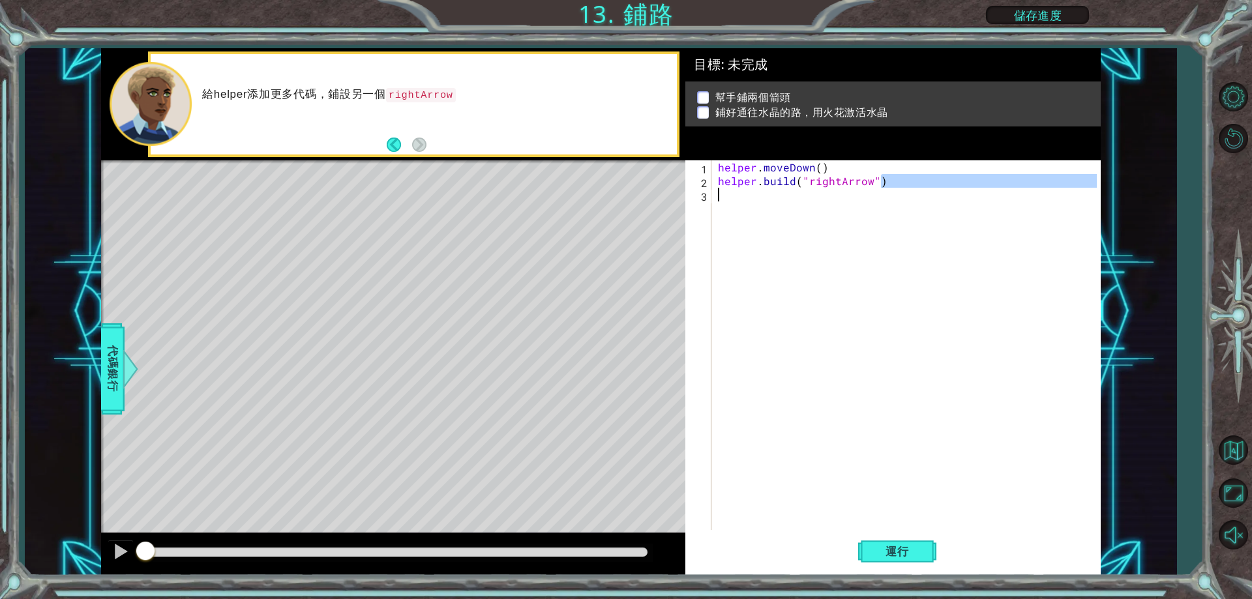
type textarea "[DOMAIN_NAME]("rightArrow")"
drag, startPoint x: 812, startPoint y: 280, endPoint x: 803, endPoint y: 277, distance: 9.7
click at [812, 280] on div "helper . moveDown ( ) helper . build ( "rightArrow" )" at bounding box center [905, 345] width 381 height 370
click at [1240, 440] on button "返回地圖" at bounding box center [1233, 450] width 38 height 38
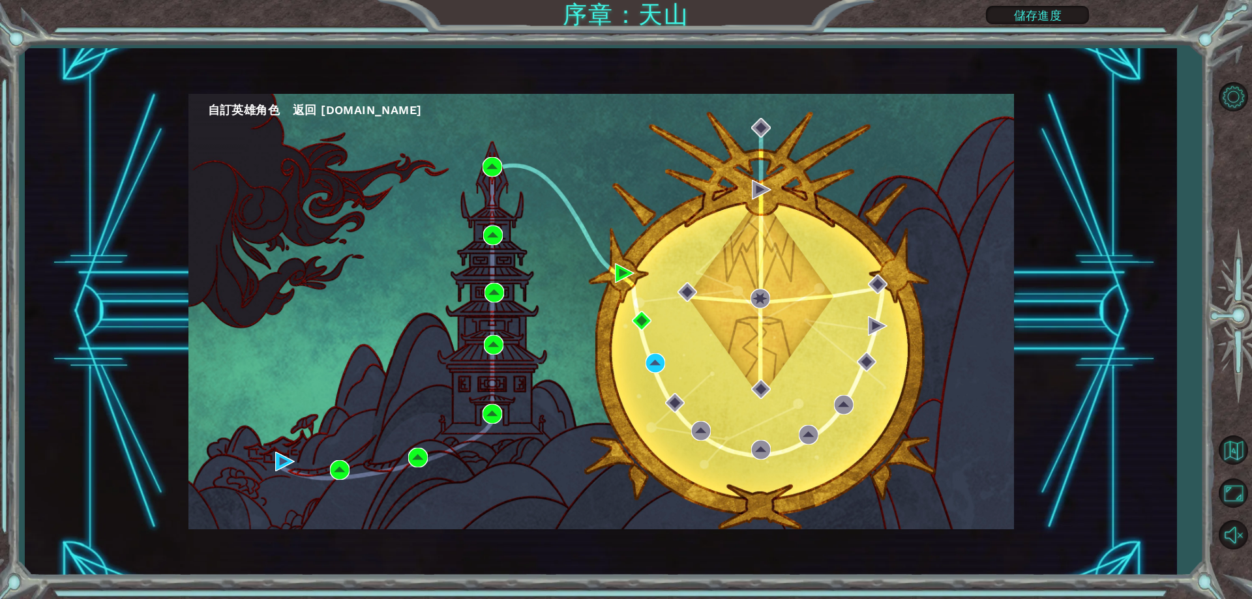
drag, startPoint x: 1129, startPoint y: 471, endPoint x: 751, endPoint y: 432, distance: 379.5
click at [792, 440] on div "自訂英雄角色 返回 [DOMAIN_NAME]" at bounding box center [600, 312] width 825 height 436
click at [366, 136] on div "自訂英雄角色 返回 [DOMAIN_NAME]" at bounding box center [600, 312] width 825 height 436
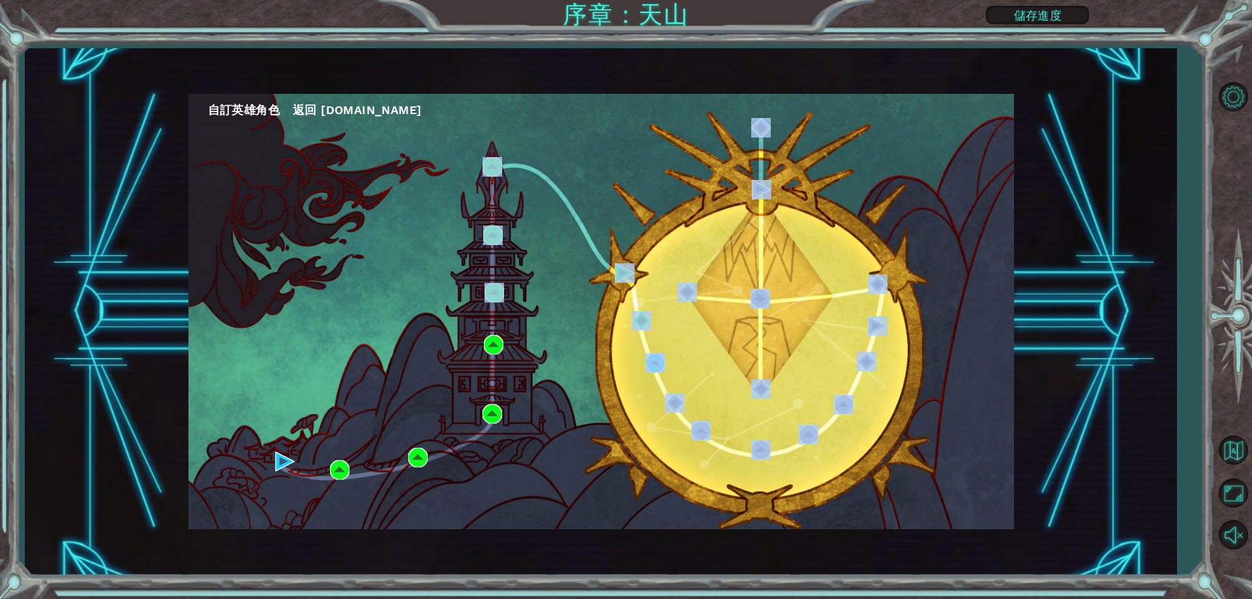
drag, startPoint x: 200, startPoint y: 108, endPoint x: 503, endPoint y: 312, distance: 365.8
click at [503, 312] on div "自訂英雄角色 返回 [DOMAIN_NAME]" at bounding box center [600, 312] width 825 height 436
click at [530, 301] on div "自訂英雄角色 返回 [DOMAIN_NAME]" at bounding box center [600, 312] width 825 height 436
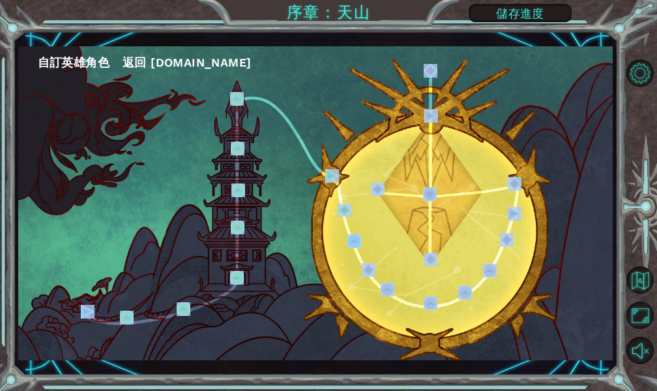
drag, startPoint x: 8, startPoint y: 17, endPoint x: 25, endPoint y: 65, distance: 50.5
click at [25, 65] on div "自訂英雄角色 返回 [DOMAIN_NAME] 序章：天山 儲存進度" at bounding box center [328, 195] width 657 height 391
drag, startPoint x: 23, startPoint y: 19, endPoint x: 65, endPoint y: 111, distance: 101.3
click at [65, 111] on div "自訂英雄角色 返回 [DOMAIN_NAME] 序章：天山 儲存進度" at bounding box center [328, 195] width 657 height 391
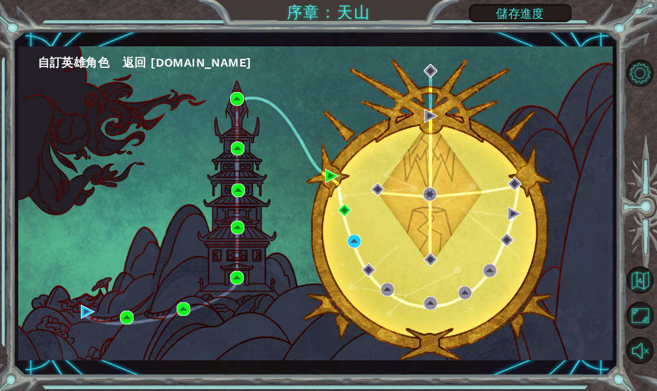
click at [46, 151] on div "自訂英雄角色 返回 [DOMAIN_NAME]" at bounding box center [315, 203] width 595 height 314
drag, startPoint x: 22, startPoint y: 20, endPoint x: 271, endPoint y: 170, distance: 290.2
click at [239, 205] on div "自訂英雄角色 返回 [DOMAIN_NAME] 序章：天山 儲存進度" at bounding box center [328, 195] width 657 height 391
